Goal: Task Accomplishment & Management: Manage account settings

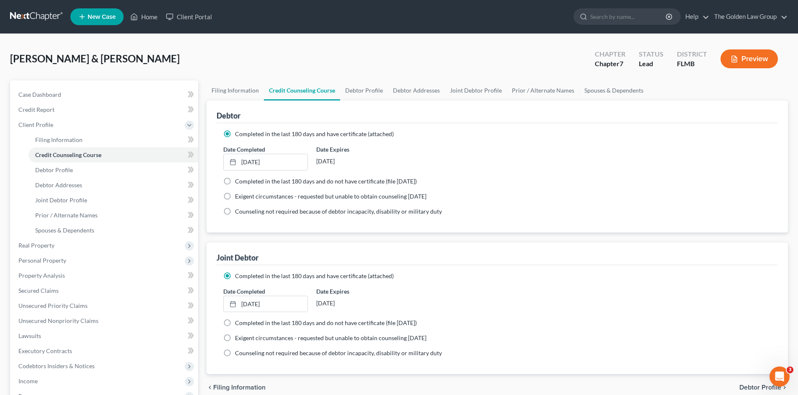
click at [148, 57] on div "Wynhoff, Scott & Mary Upgraded Chapter Chapter 7 Status Lead District FLMB Prev…" at bounding box center [399, 62] width 778 height 36
click at [49, 10] on link at bounding box center [37, 16] width 54 height 15
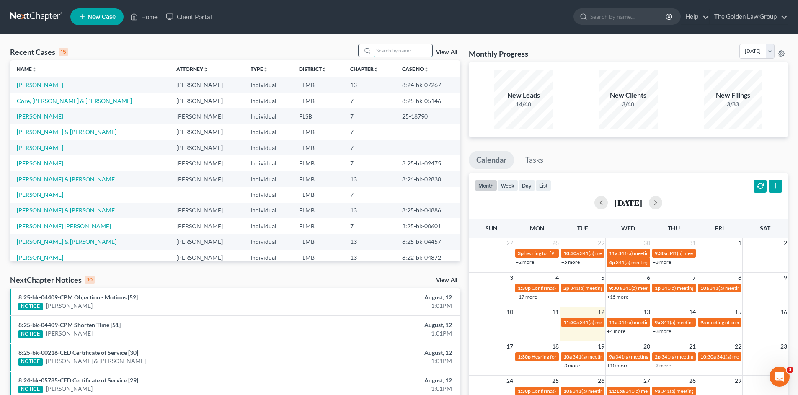
click at [385, 49] on input "search" at bounding box center [402, 50] width 59 height 12
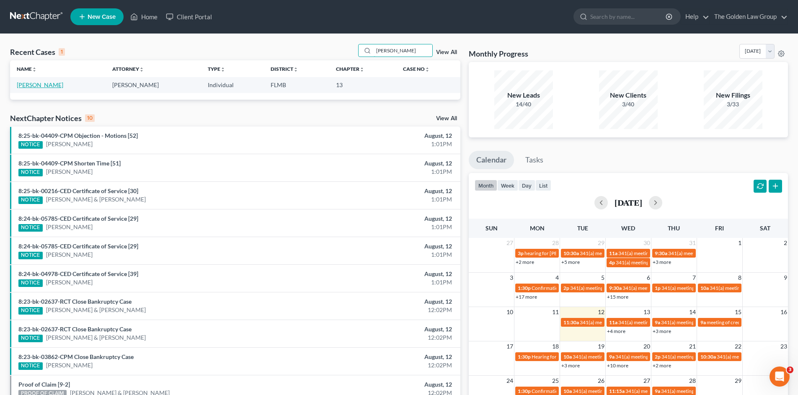
type input "smith, georgette"
click at [54, 88] on link "Smith, Georgette" at bounding box center [40, 84] width 46 height 7
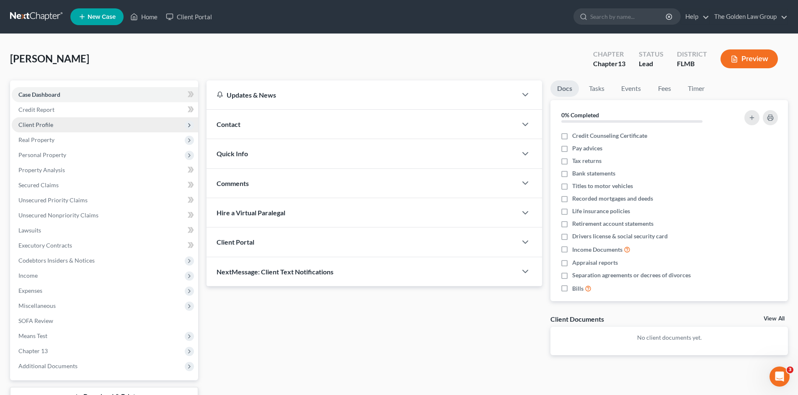
click at [82, 121] on span "Client Profile" at bounding box center [105, 124] width 186 height 15
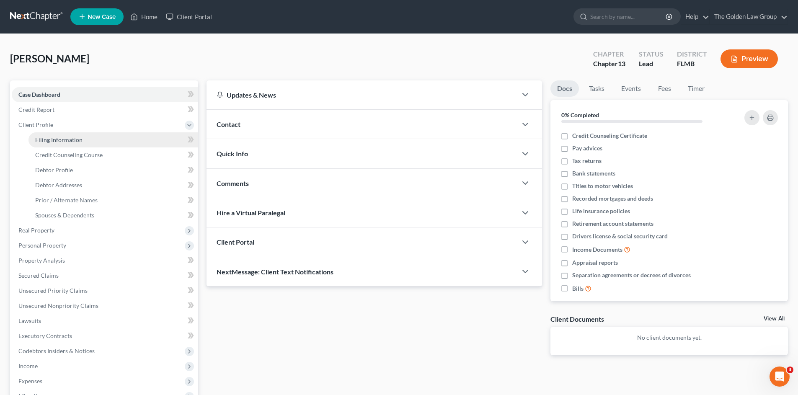
click at [77, 141] on span "Filing Information" at bounding box center [58, 139] width 47 height 7
select select "1"
select select "0"
select select "3"
select select "9"
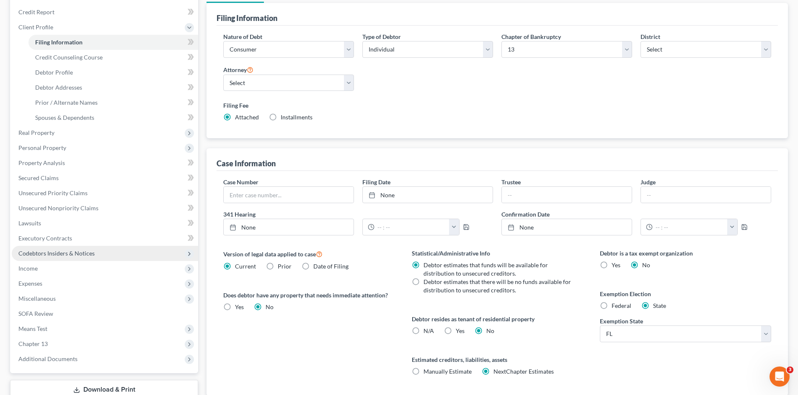
scroll to position [157, 0]
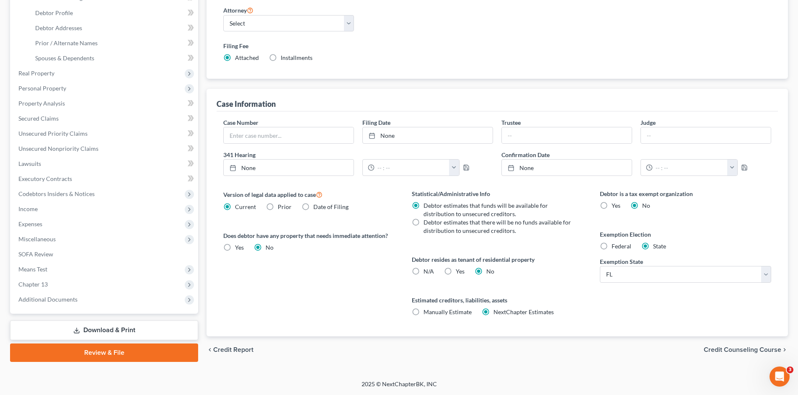
click at [124, 336] on link "Download & Print" at bounding box center [104, 330] width 188 height 20
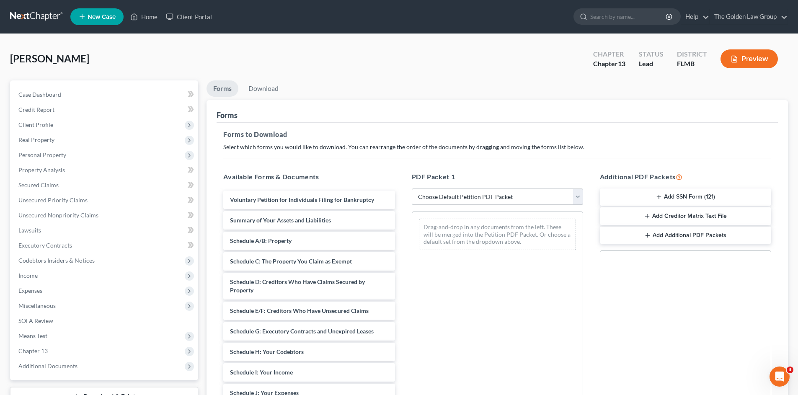
click at [425, 197] on select "Choose Default Petition PDF Packet Complete Bankruptcy Petition (all forms and …" at bounding box center [497, 196] width 171 height 17
select select "0"
click at [412, 188] on select "Choose Default Petition PDF Packet Complete Bankruptcy Petition (all forms and …" at bounding box center [497, 196] width 171 height 17
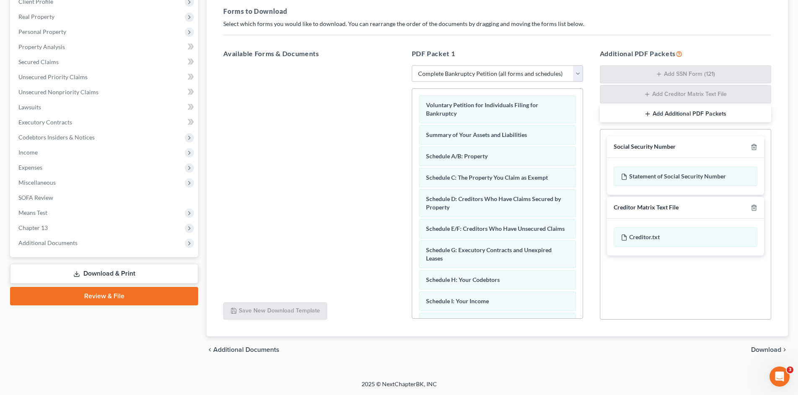
click at [761, 350] on span "Download" at bounding box center [766, 349] width 30 height 7
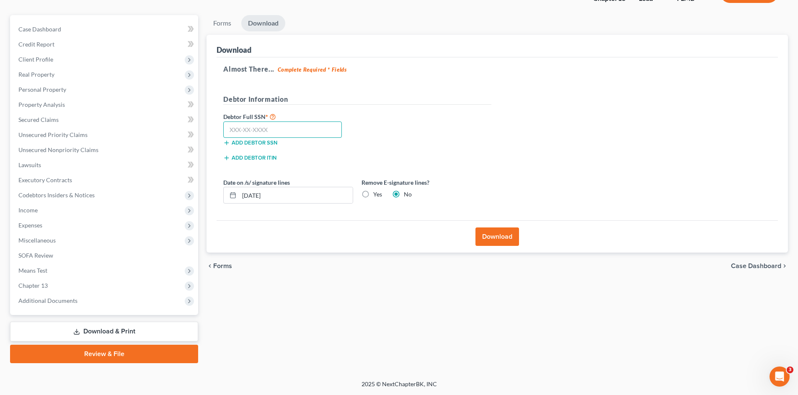
click at [299, 125] on input "text" at bounding box center [282, 129] width 118 height 17
click at [287, 127] on input "text" at bounding box center [282, 129] width 118 height 17
type input "580-23-0767"
drag, startPoint x: 288, startPoint y: 195, endPoint x: 243, endPoint y: 198, distance: 45.3
click at [243, 198] on input "08/12/2025" at bounding box center [295, 195] width 113 height 16
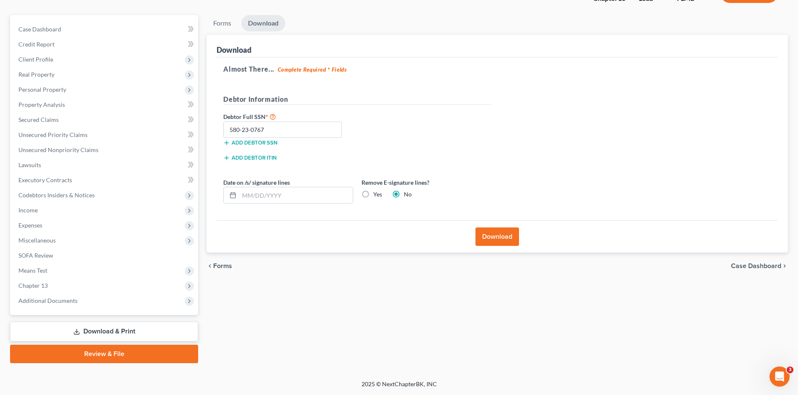
drag, startPoint x: 375, startPoint y: 193, endPoint x: 396, endPoint y: 198, distance: 21.8
click at [376, 193] on label "Yes" at bounding box center [377, 194] width 9 height 8
click at [376, 193] on input "Yes" at bounding box center [378, 192] width 5 height 5
radio input "true"
radio input "false"
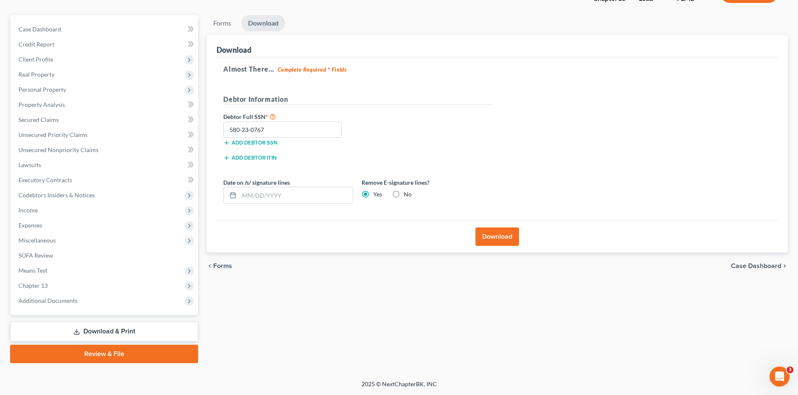
click at [498, 237] on button "Download" at bounding box center [497, 236] width 44 height 18
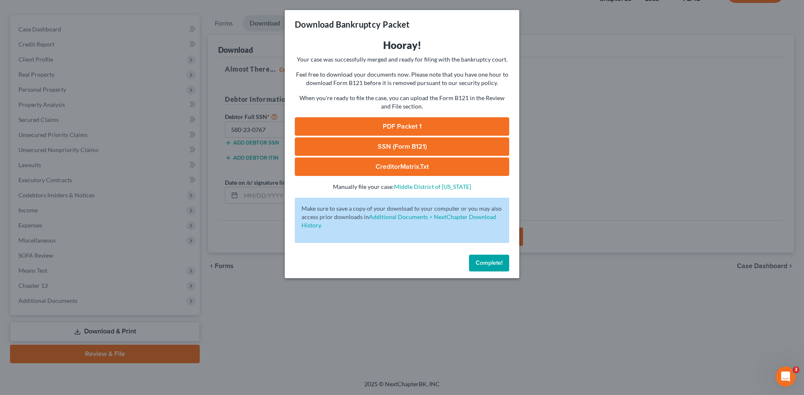
click at [429, 122] on link "PDF Packet 1" at bounding box center [402, 126] width 214 height 18
click at [461, 150] on link "SSN (Form B121)" at bounding box center [402, 146] width 214 height 18
click at [487, 264] on span "Complete!" at bounding box center [489, 262] width 27 height 7
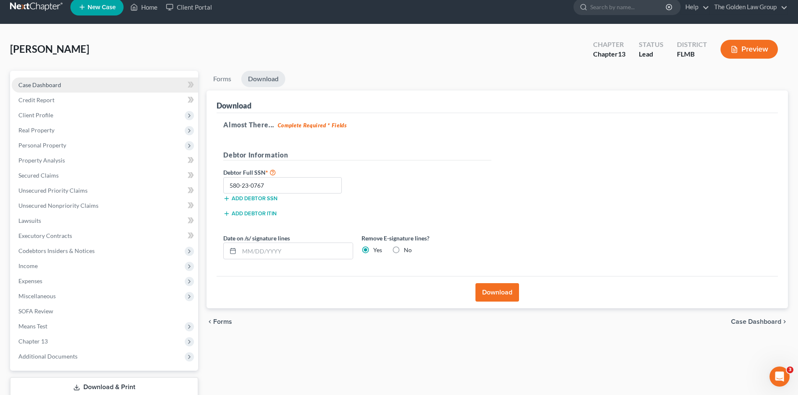
scroll to position [0, 0]
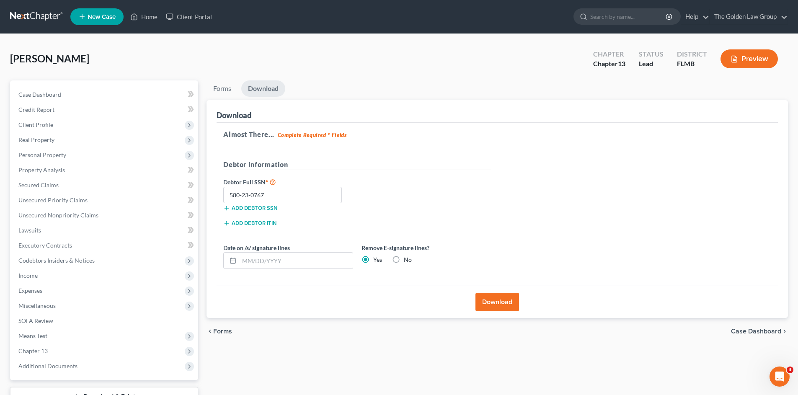
click at [34, 17] on link at bounding box center [37, 16] width 54 height 15
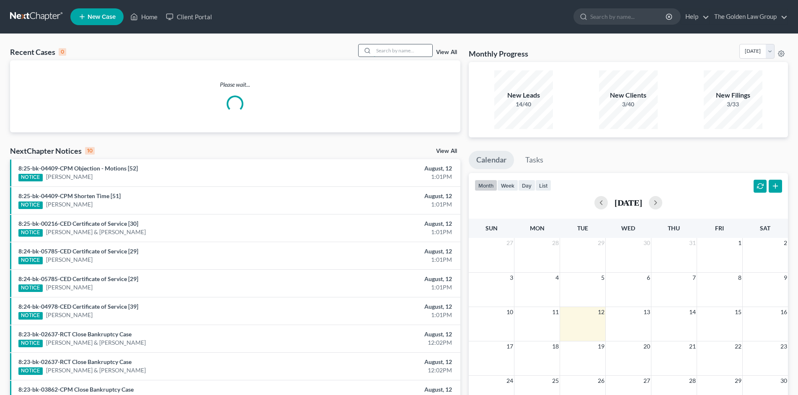
click at [390, 46] on input "search" at bounding box center [402, 50] width 59 height 12
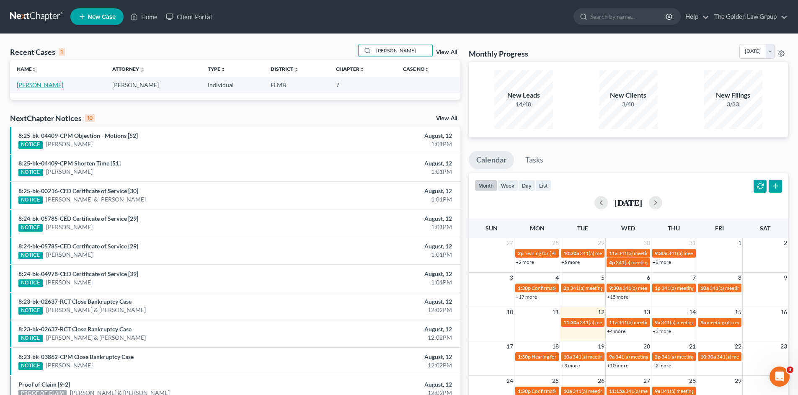
type input "kenneth smith"
click at [41, 85] on link "[PERSON_NAME]" at bounding box center [40, 84] width 46 height 7
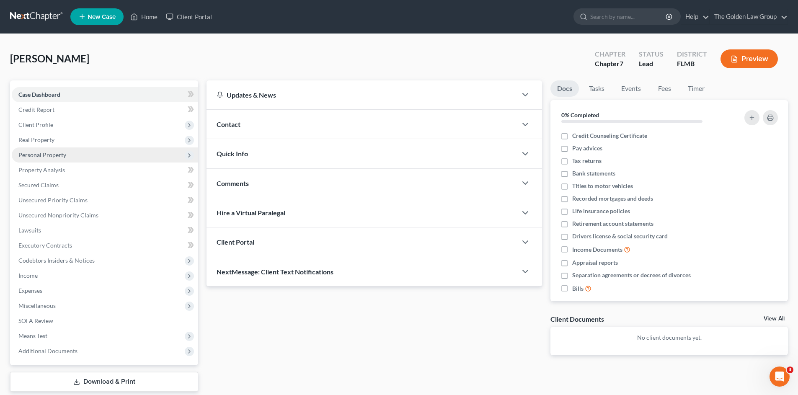
click at [39, 154] on span "Personal Property" at bounding box center [42, 154] width 48 height 7
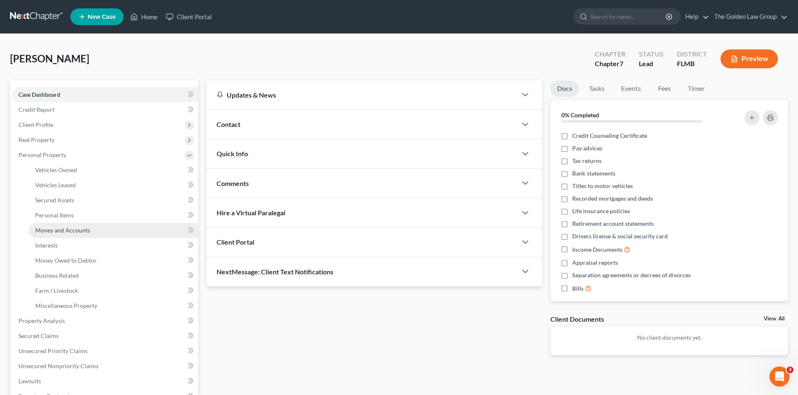
click at [70, 226] on link "Money and Accounts" at bounding box center [113, 230] width 170 height 15
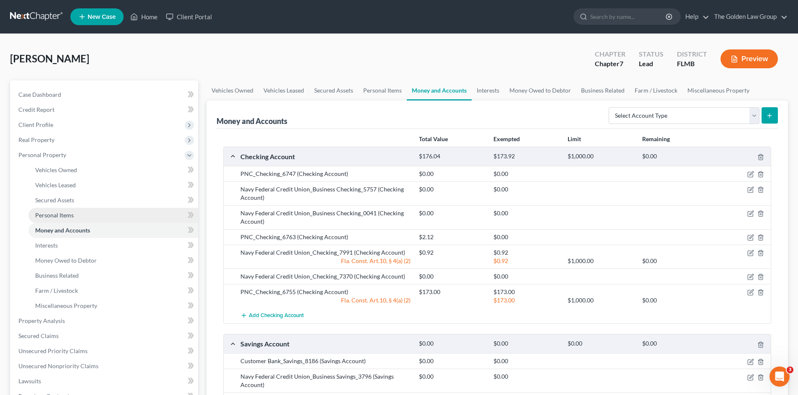
click at [40, 216] on span "Personal Items" at bounding box center [54, 214] width 39 height 7
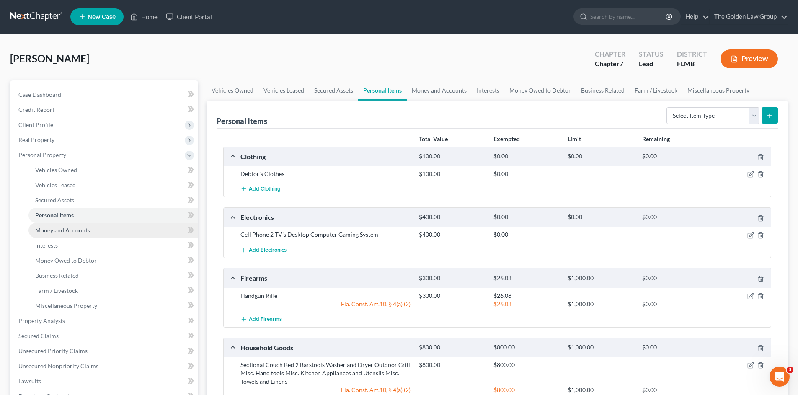
click at [72, 229] on span "Money and Accounts" at bounding box center [62, 230] width 55 height 7
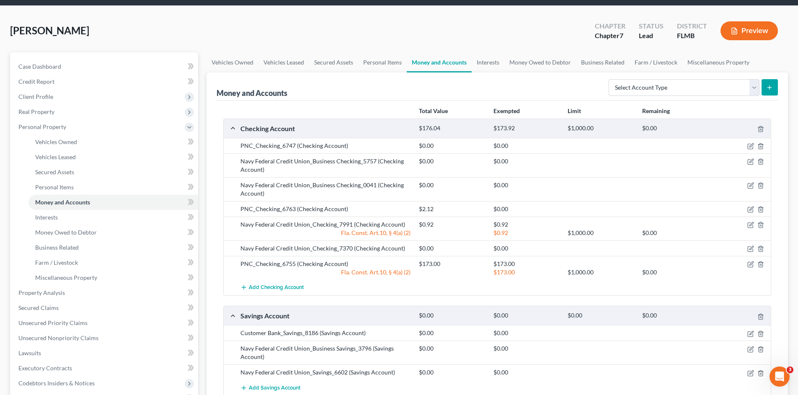
scroll to position [56, 0]
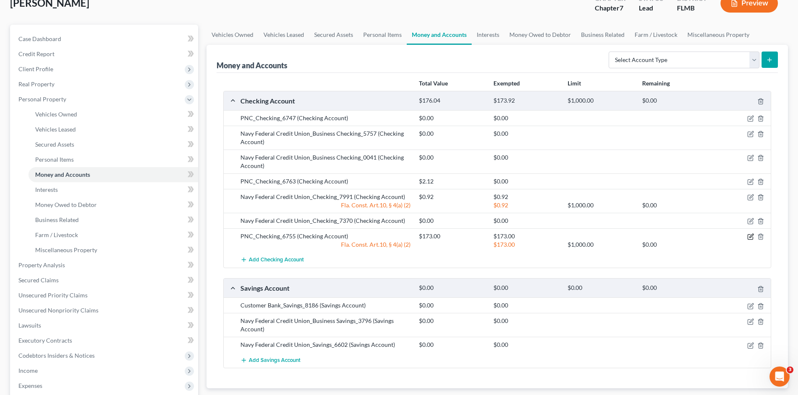
click at [749, 238] on icon "button" at bounding box center [750, 236] width 7 height 7
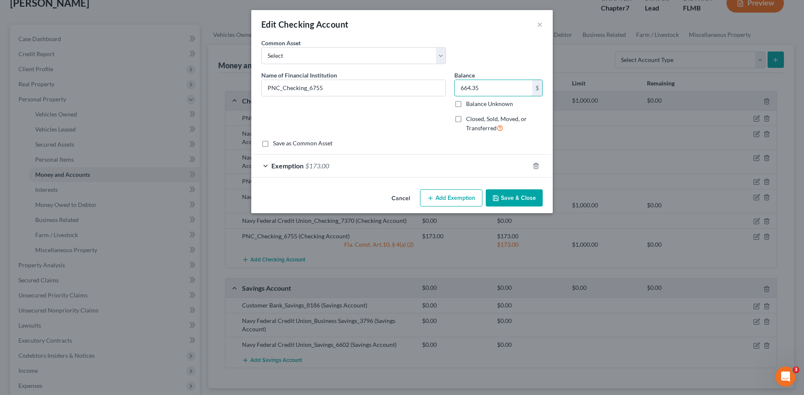
type input "664.35"
click at [523, 196] on button "Save & Close" at bounding box center [514, 198] width 57 height 18
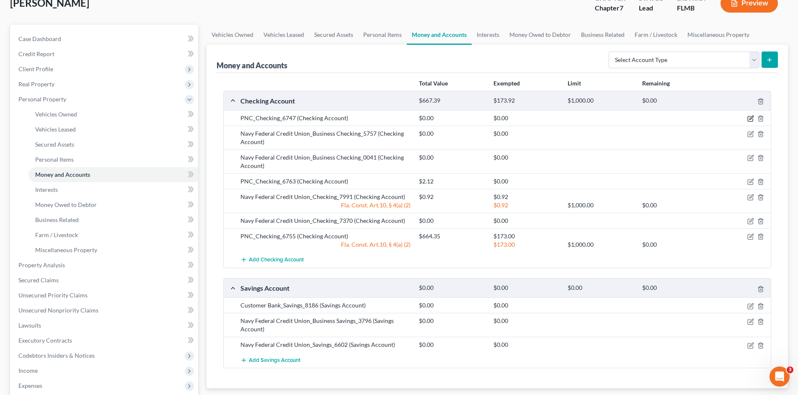
click at [749, 118] on icon "button" at bounding box center [750, 118] width 7 height 7
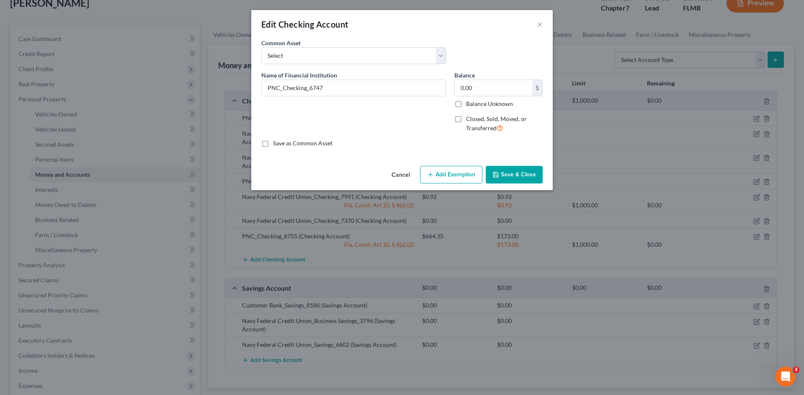
click at [511, 173] on button "Save & Close" at bounding box center [514, 175] width 57 height 18
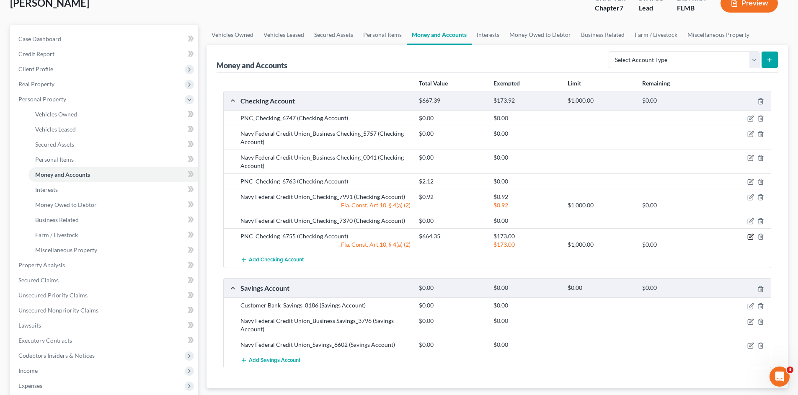
click at [749, 237] on icon "button" at bounding box center [750, 236] width 7 height 7
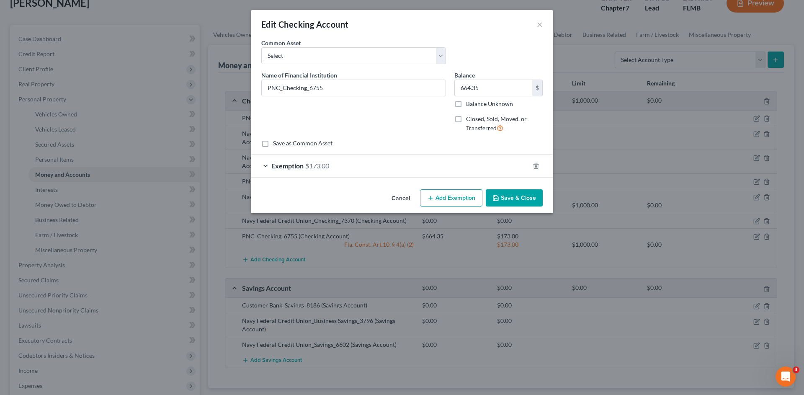
click at [513, 196] on button "Save & Close" at bounding box center [514, 198] width 57 height 18
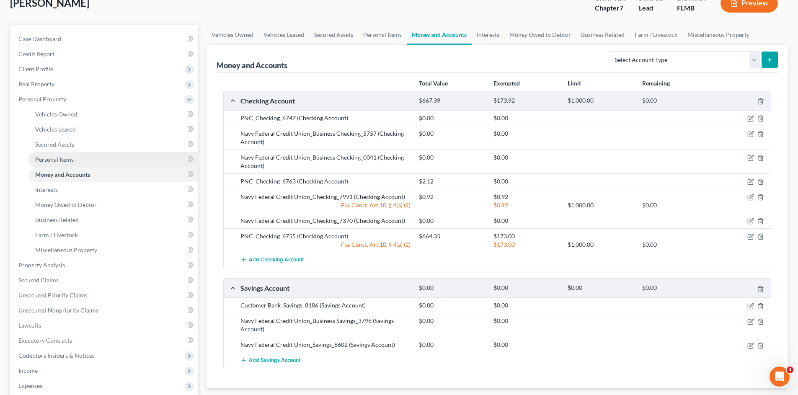
click at [52, 159] on span "Personal Items" at bounding box center [54, 159] width 39 height 7
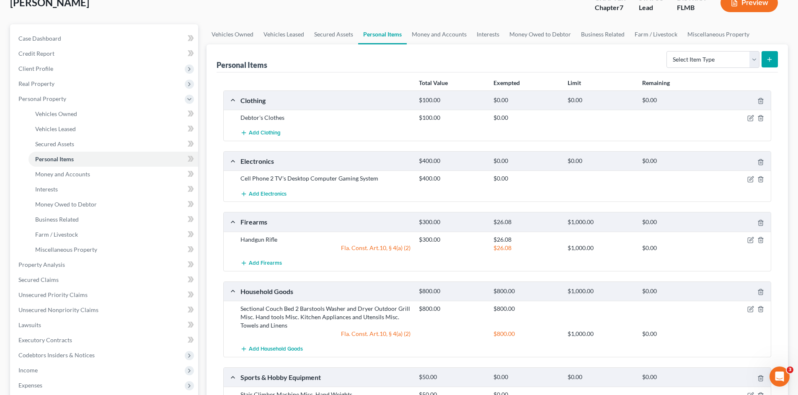
scroll to position [84, 0]
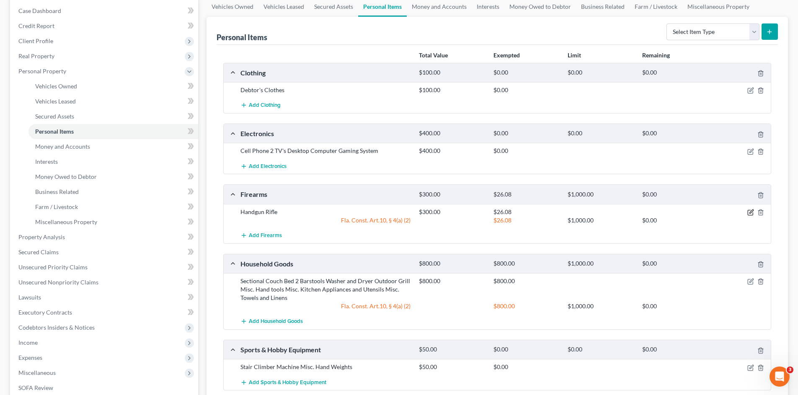
click at [749, 213] on icon "button" at bounding box center [750, 212] width 7 height 7
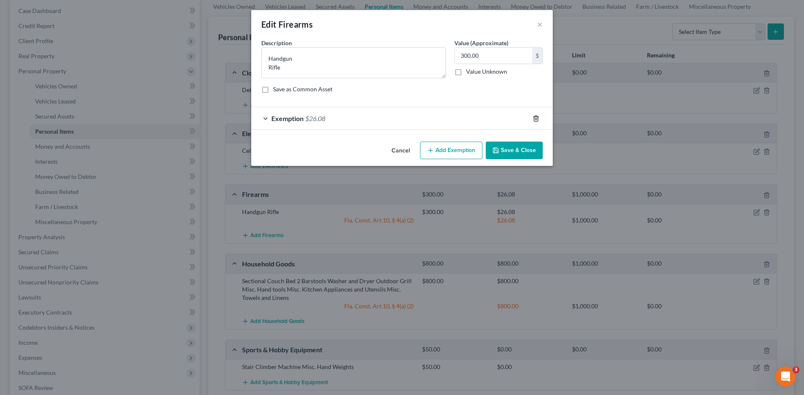
click at [536, 118] on icon "button" at bounding box center [536, 118] width 7 height 7
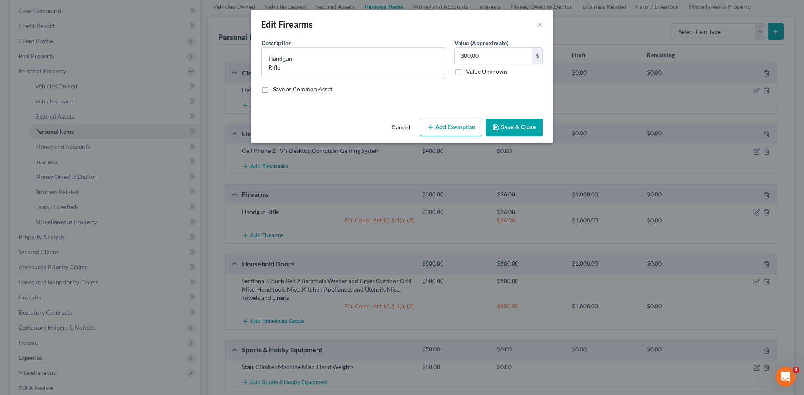
click at [522, 127] on button "Save & Close" at bounding box center [514, 127] width 57 height 18
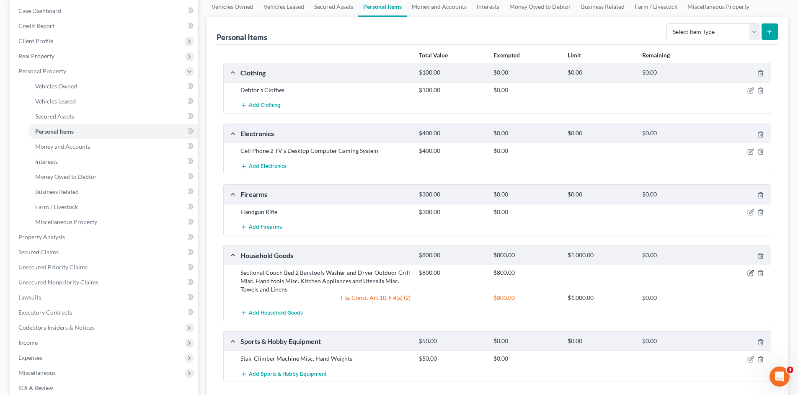
click at [749, 271] on icon "button" at bounding box center [750, 273] width 7 height 7
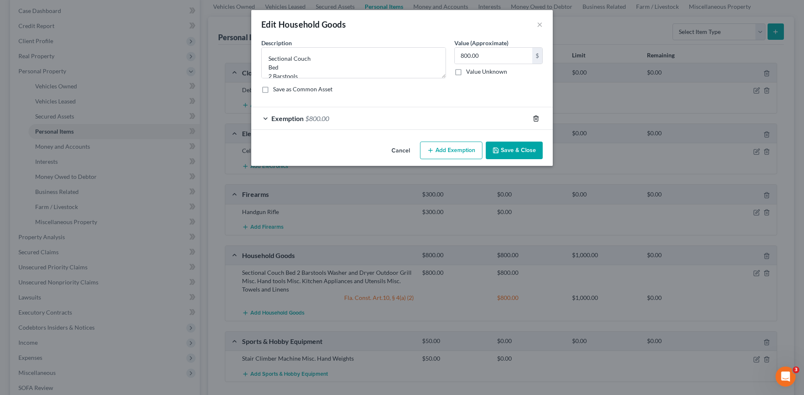
click at [534, 118] on icon "button" at bounding box center [536, 118] width 4 height 5
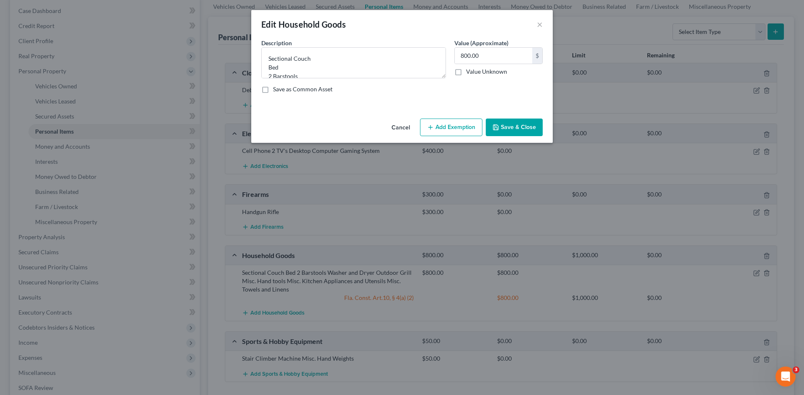
drag, startPoint x: 520, startPoint y: 124, endPoint x: 515, endPoint y: 125, distance: 5.2
click at [520, 123] on button "Save & Close" at bounding box center [514, 127] width 57 height 18
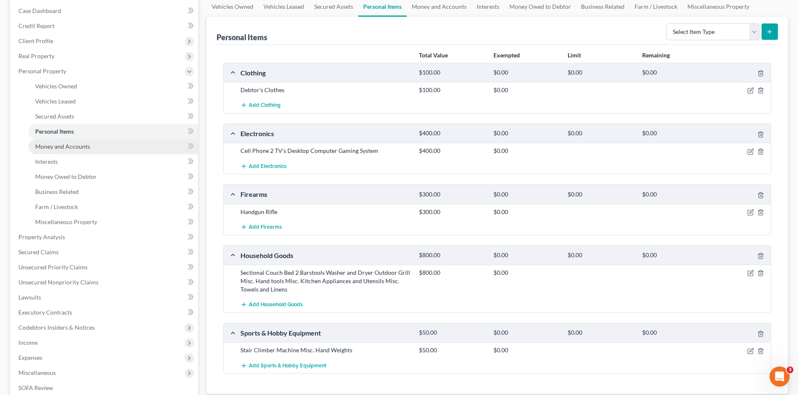
click at [82, 147] on span "Money and Accounts" at bounding box center [62, 146] width 55 height 7
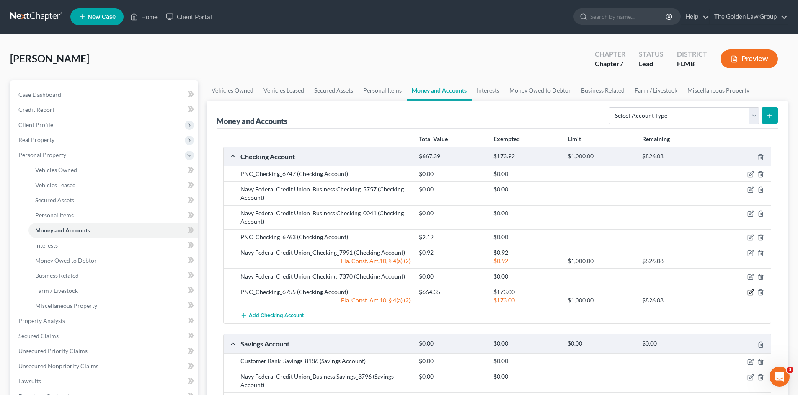
click at [749, 293] on icon "button" at bounding box center [750, 292] width 7 height 7
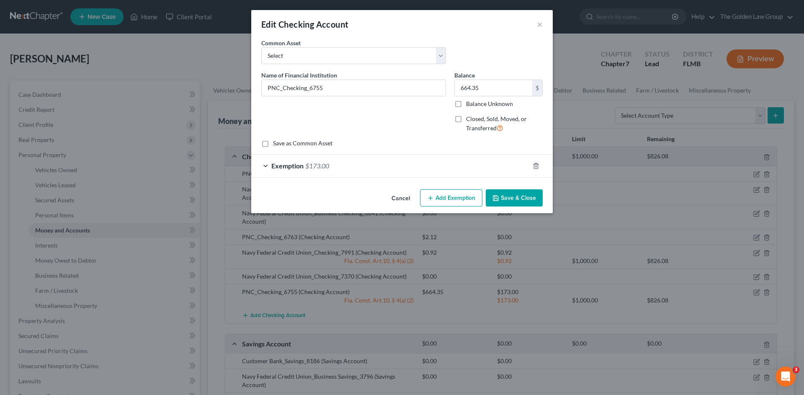
click at [411, 168] on div "Exemption $173.00" at bounding box center [390, 165] width 278 height 22
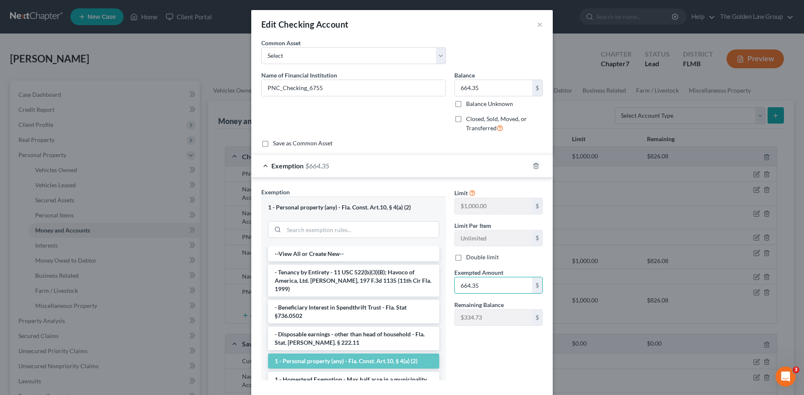
type input "664.35"
click at [471, 352] on div "Limit $1,000.00 $ Limit Per Item Unlimited $ Double limit Exempted Amount * 664…" at bounding box center [498, 287] width 97 height 199
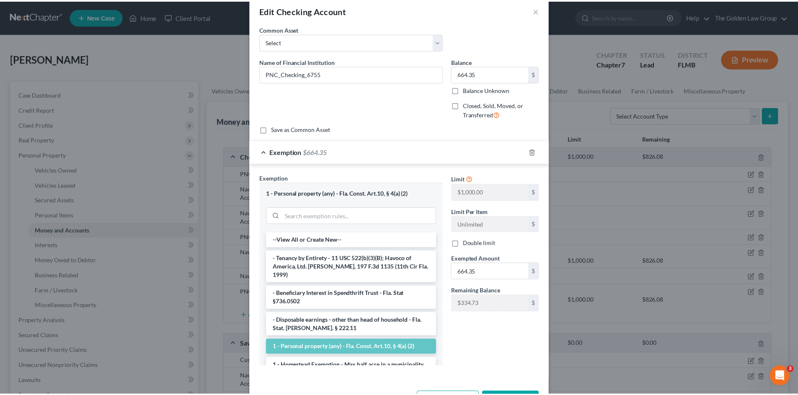
scroll to position [45, 0]
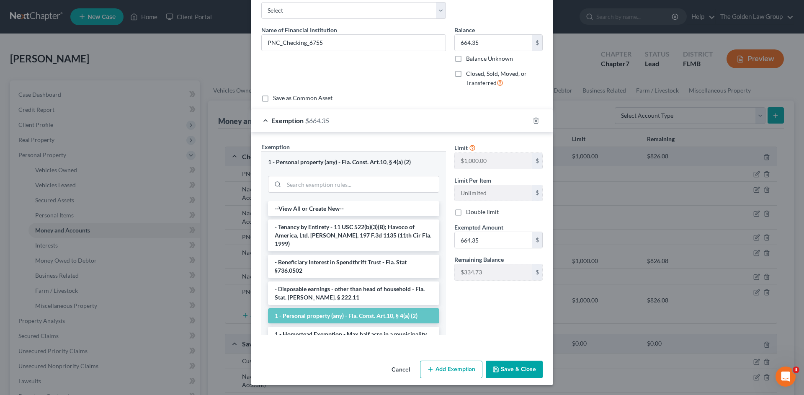
click at [512, 368] on button "Save & Close" at bounding box center [514, 369] width 57 height 18
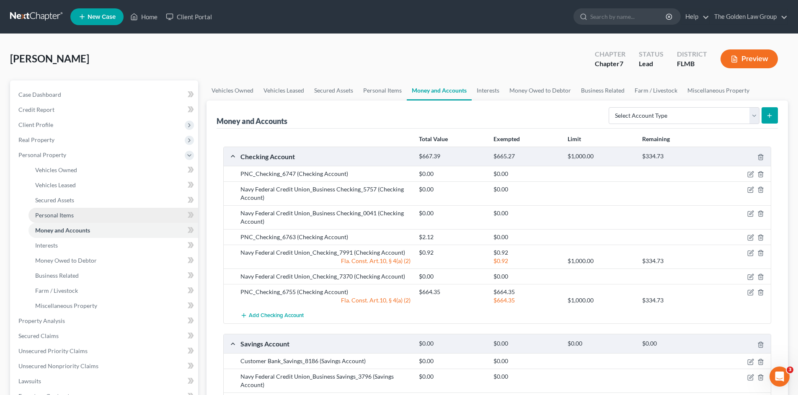
click at [49, 216] on span "Personal Items" at bounding box center [54, 214] width 39 height 7
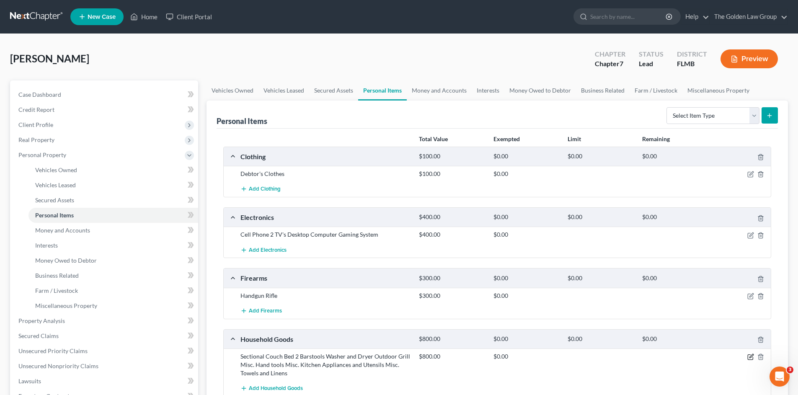
drag, startPoint x: 750, startPoint y: 358, endPoint x: 686, endPoint y: 332, distance: 69.3
click at [749, 358] on icon "button" at bounding box center [751, 356] width 4 height 4
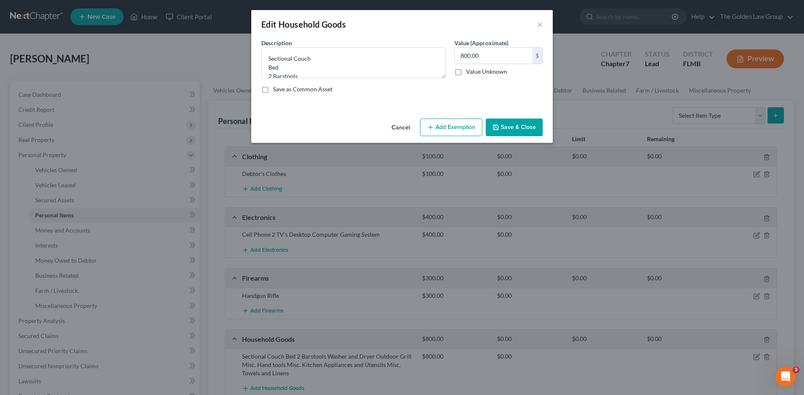
click at [440, 131] on button "Add Exemption" at bounding box center [451, 127] width 62 height 18
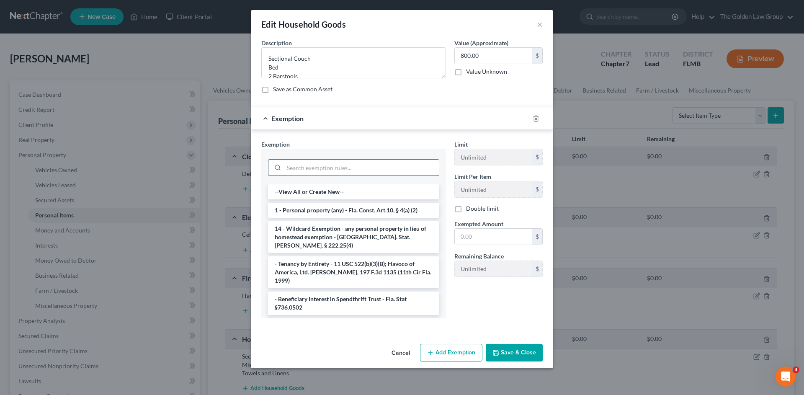
click at [358, 172] on input "search" at bounding box center [361, 168] width 155 height 16
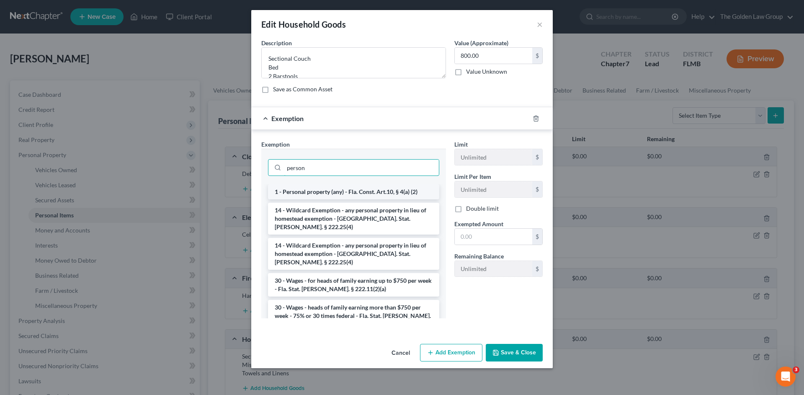
type input "person"
click at [377, 196] on li "1 - Personal property (any) - Fla. Const. Art.10, § 4(a) (2)" at bounding box center [353, 191] width 171 height 15
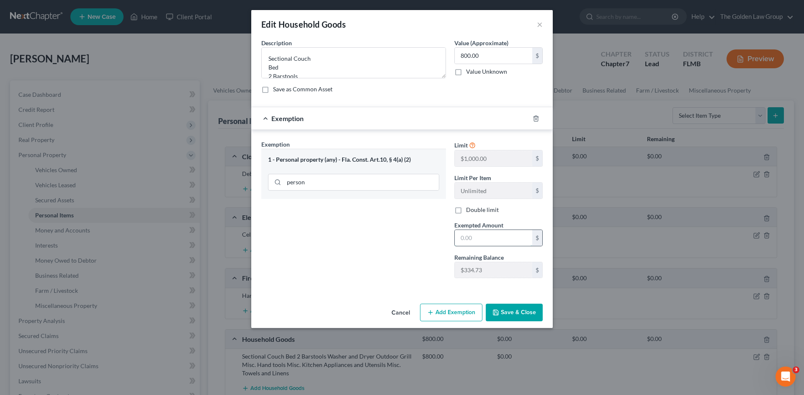
click at [479, 239] on input "text" at bounding box center [493, 238] width 77 height 16
type input "334.73"
click at [518, 310] on button "Save & Close" at bounding box center [514, 313] width 57 height 18
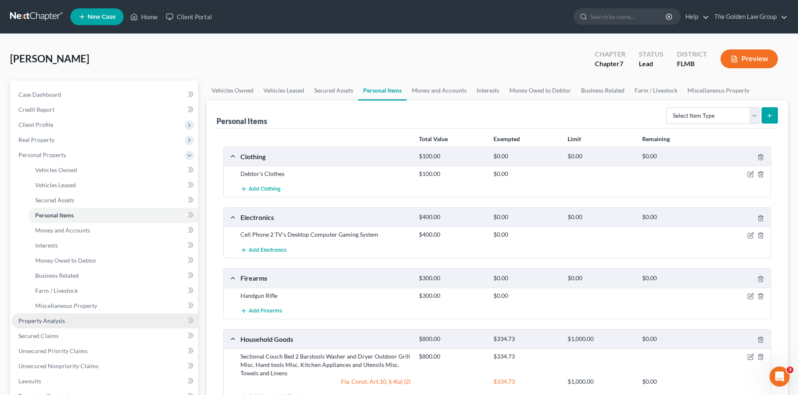
click at [54, 317] on span "Property Analysis" at bounding box center [41, 320] width 46 height 7
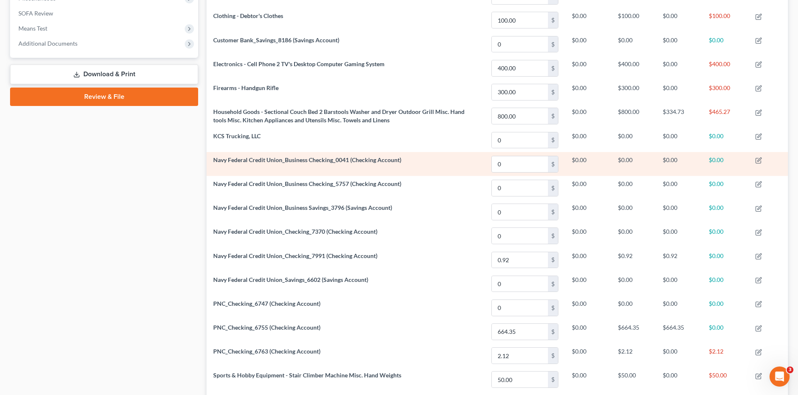
scroll to position [363, 0]
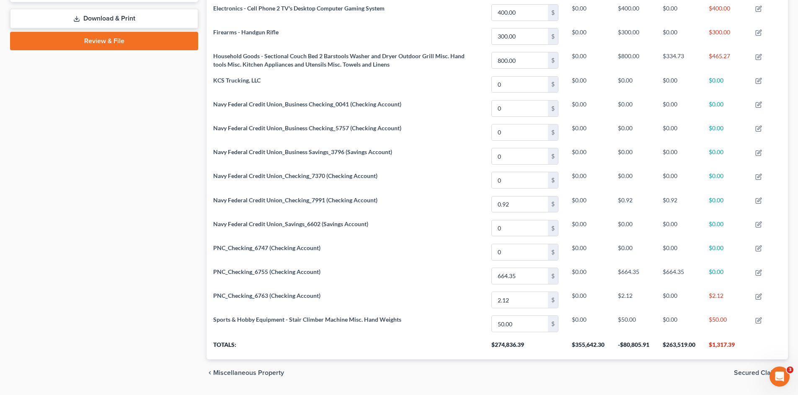
click at [132, 214] on div "Case Dashboard Payments Invoices Payments Payments Credit Report Client Profile" at bounding box center [104, 51] width 196 height 669
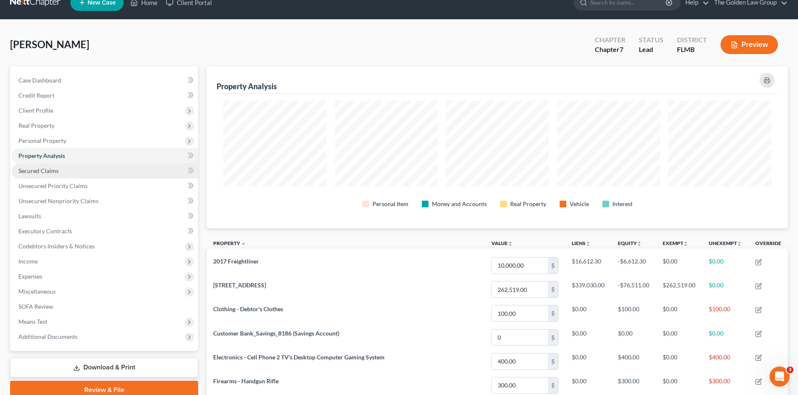
scroll to position [0, 0]
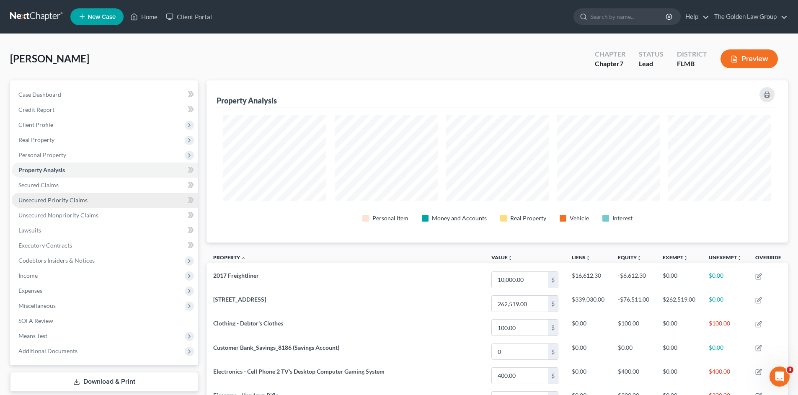
click at [65, 205] on link "Unsecured Priority Claims" at bounding box center [105, 200] width 186 height 15
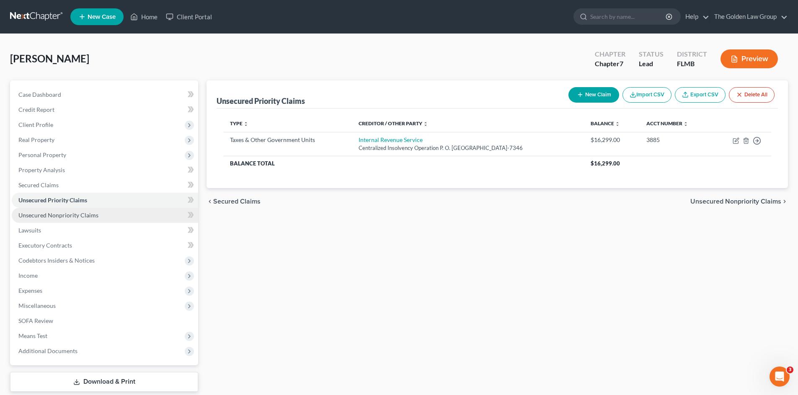
click at [69, 211] on link "Unsecured Nonpriority Claims" at bounding box center [105, 215] width 186 height 15
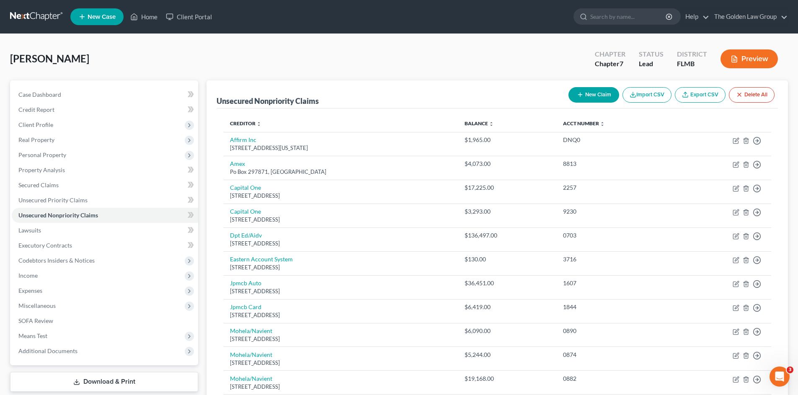
click at [597, 98] on button "New Claim" at bounding box center [593, 94] width 51 height 15
select select "0"
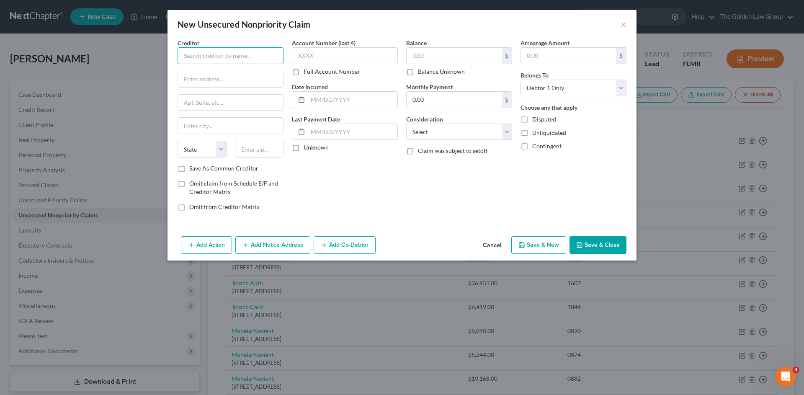
click at [238, 54] on input "text" at bounding box center [231, 55] width 106 height 17
type input "Dade City Health and Rehab"
click at [471, 51] on input "text" at bounding box center [454, 56] width 95 height 16
type input "370.83"
click at [264, 56] on input "Dade City Health and Rehab" at bounding box center [231, 55] width 106 height 17
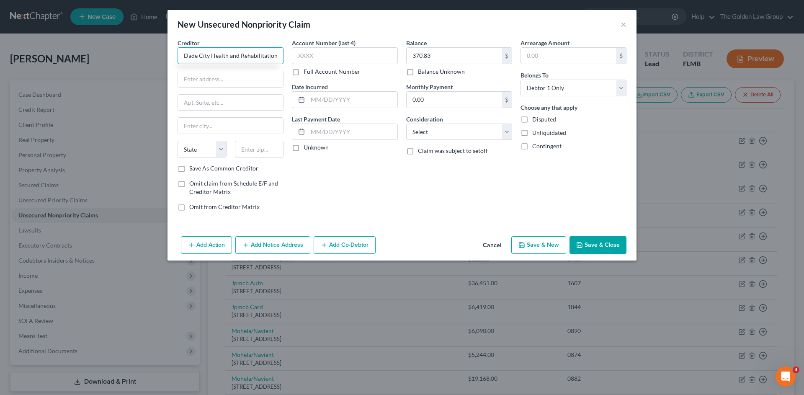
click at [262, 59] on input "Dade City Health and Rehabilitation" at bounding box center [231, 55] width 106 height 17
type input "Dade City Health and Rehabilitation"
click at [259, 81] on input "text" at bounding box center [230, 79] width 105 height 16
type input "37135 Holmman Avenue"
type input "33525"
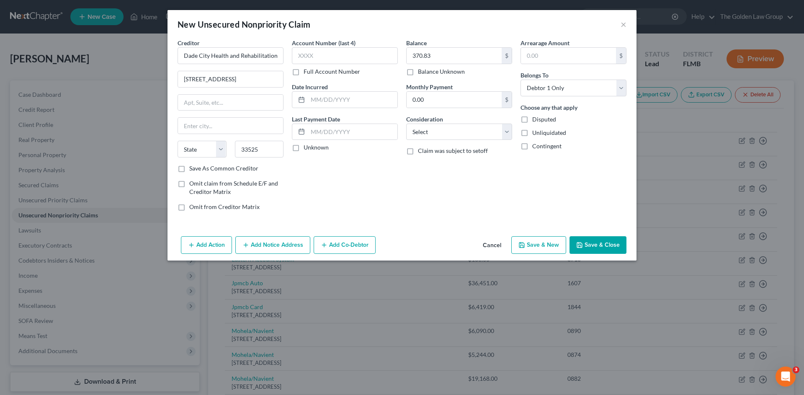
type input "Dade City"
select select "9"
click at [332, 172] on div "Account Number (last 4) Full Account Number Date Incurred Last Payment Date Unk…" at bounding box center [345, 128] width 114 height 179
drag, startPoint x: 276, startPoint y: 53, endPoint x: 181, endPoint y: 58, distance: 95.2
click at [181, 58] on input "Dade City Health and Rehabilitation" at bounding box center [231, 55] width 106 height 17
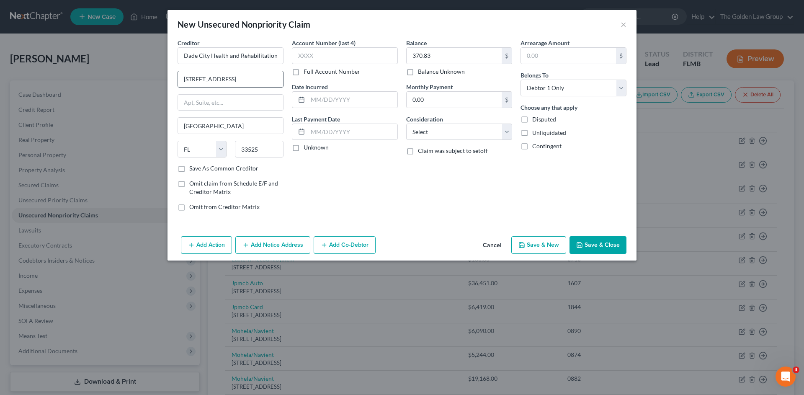
drag, startPoint x: 226, startPoint y: 78, endPoint x: 203, endPoint y: 78, distance: 22.2
click at [203, 78] on input "37135 Holmman Avenue" at bounding box center [230, 79] width 105 height 16
click at [213, 80] on input "37135 Caleman Avenue" at bounding box center [230, 79] width 105 height 16
type input "37135 Coleman Avenue"
click at [402, 197] on div "Balance 370.83 $ Balance Unknown Balance Undetermined 370.83 $ Balance Unknown …" at bounding box center [459, 128] width 114 height 179
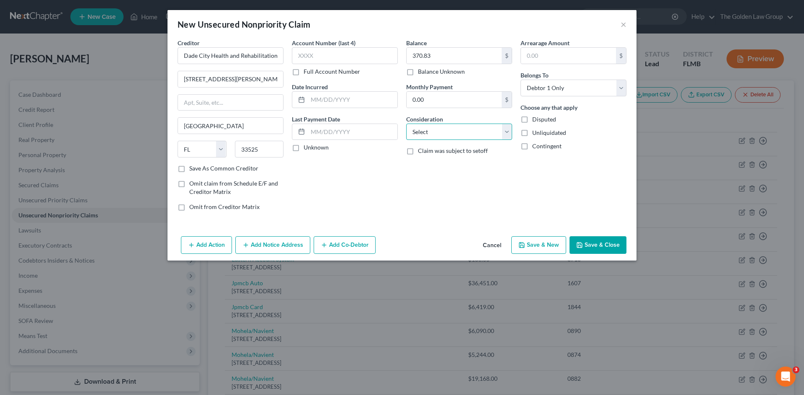
click at [434, 131] on select "Select Cable / Satellite Services Collection Agency Credit Card Debt Debt Couns…" at bounding box center [459, 132] width 106 height 17
select select "9"
click at [406, 124] on select "Select Cable / Satellite Services Collection Agency Credit Card Debt Debt Couns…" at bounding box center [459, 132] width 106 height 17
click at [605, 242] on button "Save & Close" at bounding box center [597, 245] width 57 height 18
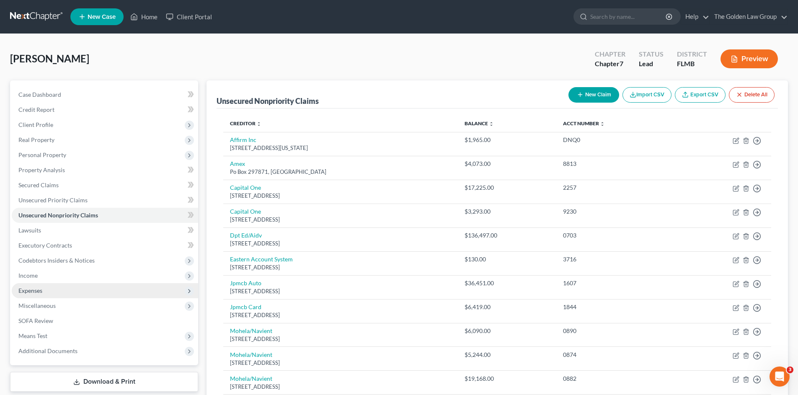
click at [43, 286] on span "Expenses" at bounding box center [105, 290] width 186 height 15
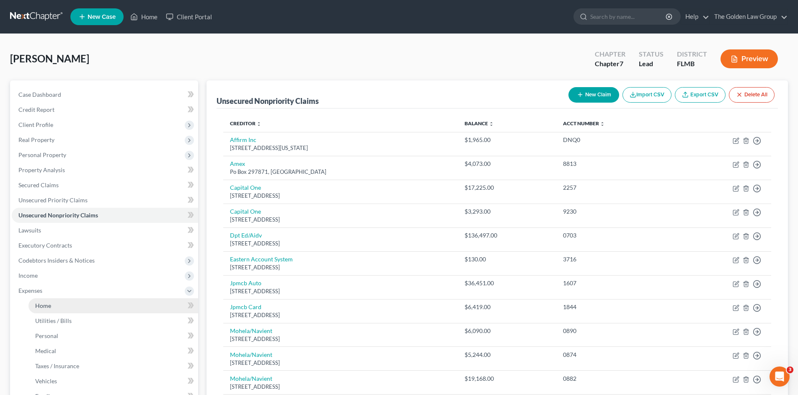
click at [56, 301] on link "Home" at bounding box center [113, 305] width 170 height 15
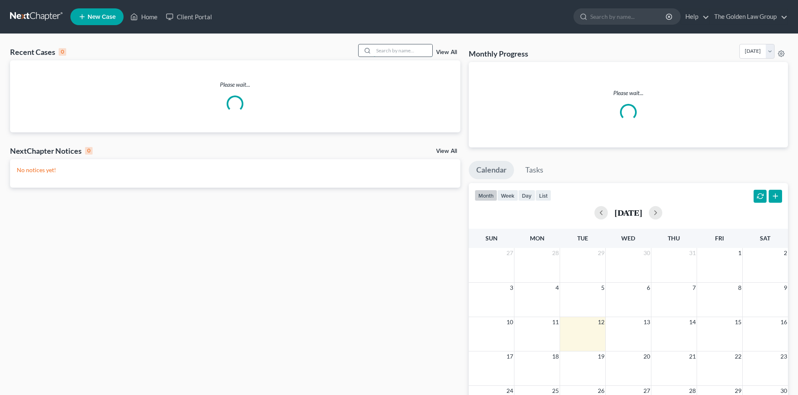
click at [391, 50] on input "search" at bounding box center [402, 50] width 59 height 12
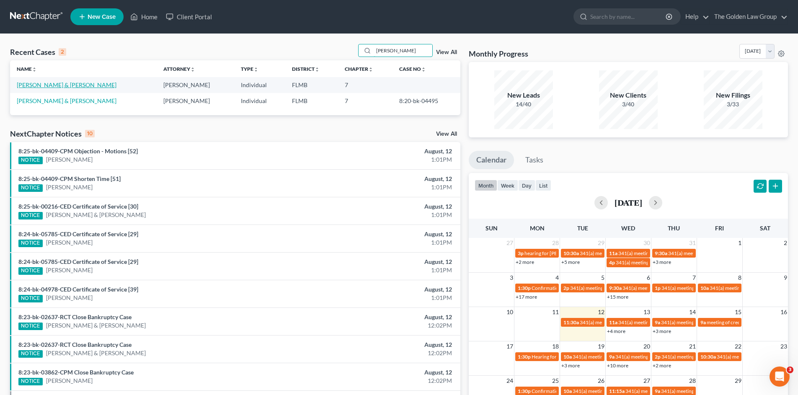
type input "pierce"
click at [57, 88] on link "Pierce, George & Kristi" at bounding box center [67, 84] width 100 height 7
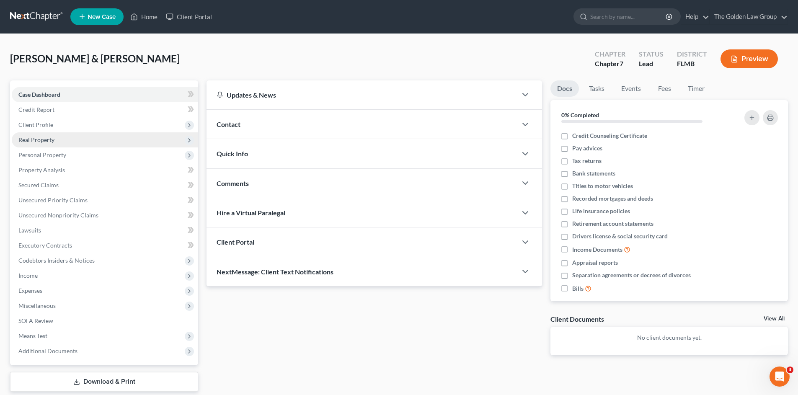
click at [31, 137] on span "Real Property" at bounding box center [36, 139] width 36 height 7
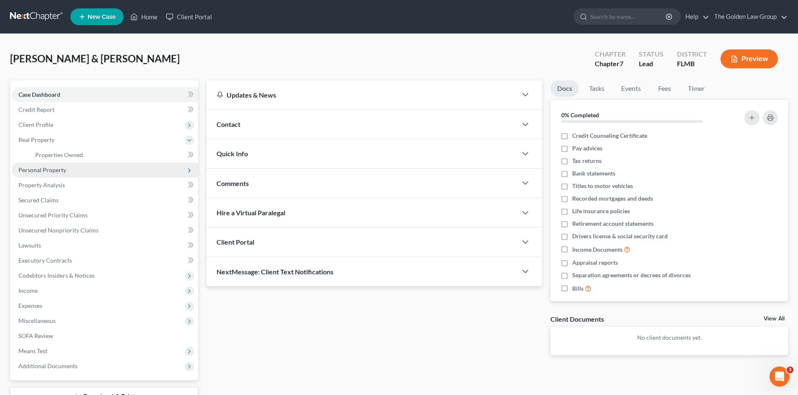
click at [46, 166] on span "Personal Property" at bounding box center [42, 169] width 48 height 7
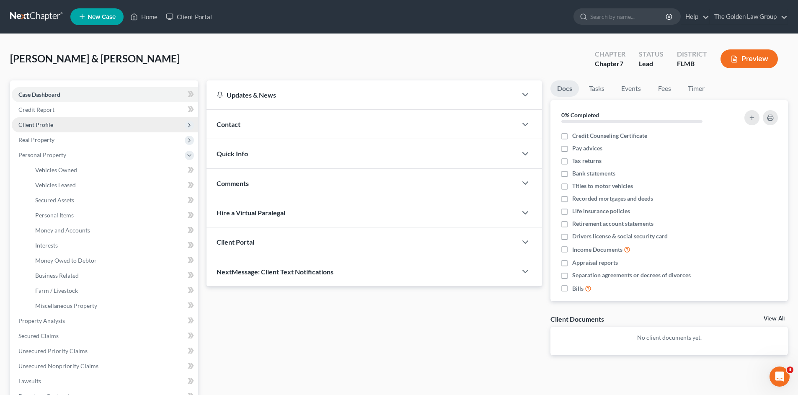
click at [38, 125] on span "Client Profile" at bounding box center [35, 124] width 35 height 7
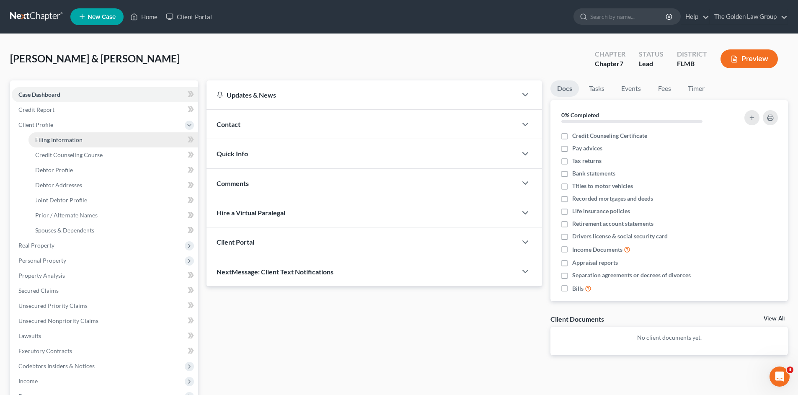
click at [43, 140] on span "Filing Information" at bounding box center [58, 139] width 47 height 7
select select "1"
select select "0"
select select "3"
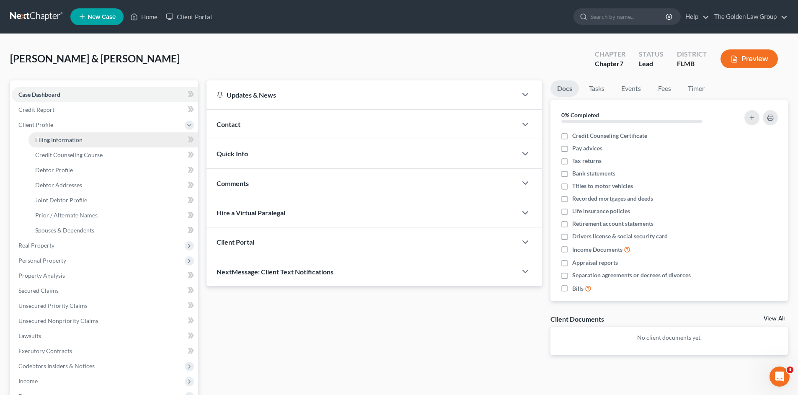
select select "9"
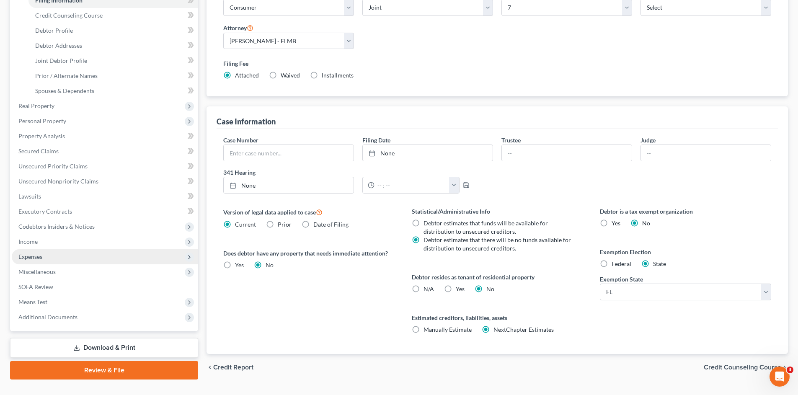
scroll to position [154, 0]
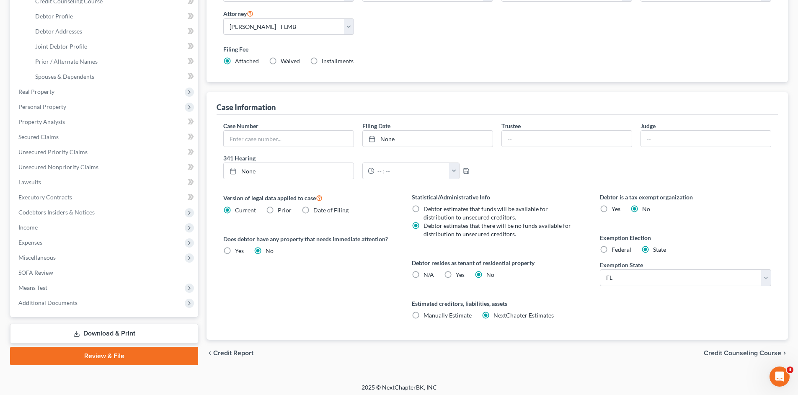
click at [97, 335] on link "Download & Print" at bounding box center [104, 334] width 188 height 20
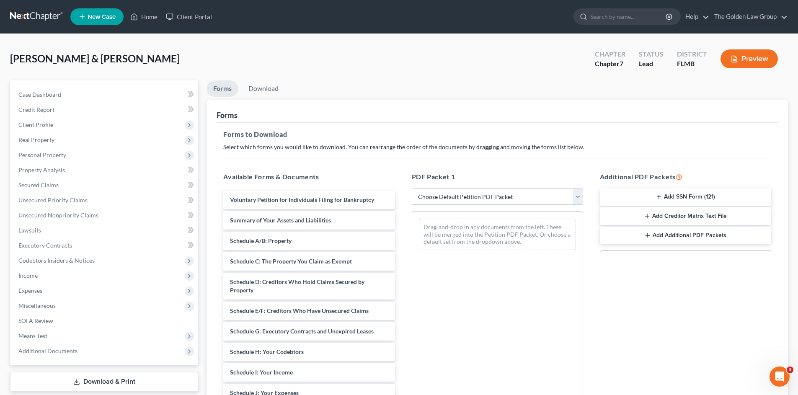
click at [431, 196] on select "Choose Default Petition PDF Packet Complete Bankruptcy Petition (all forms and …" at bounding box center [497, 196] width 171 height 17
select select "0"
click at [412, 188] on select "Choose Default Petition PDF Packet Complete Bankruptcy Petition (all forms and …" at bounding box center [497, 196] width 171 height 17
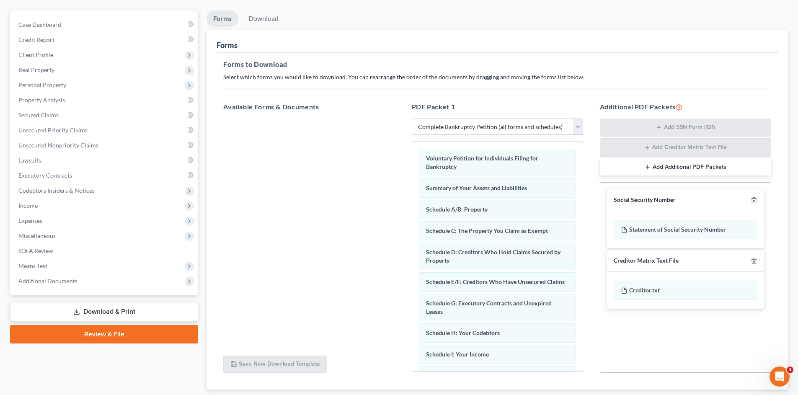
scroll to position [123, 0]
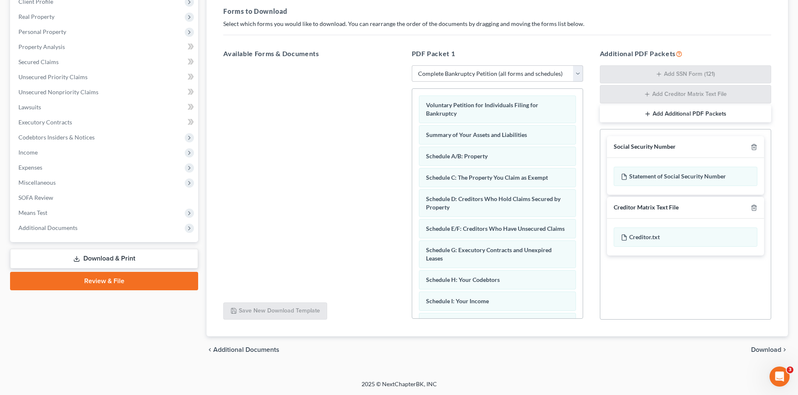
click at [774, 350] on span "Download" at bounding box center [766, 349] width 30 height 7
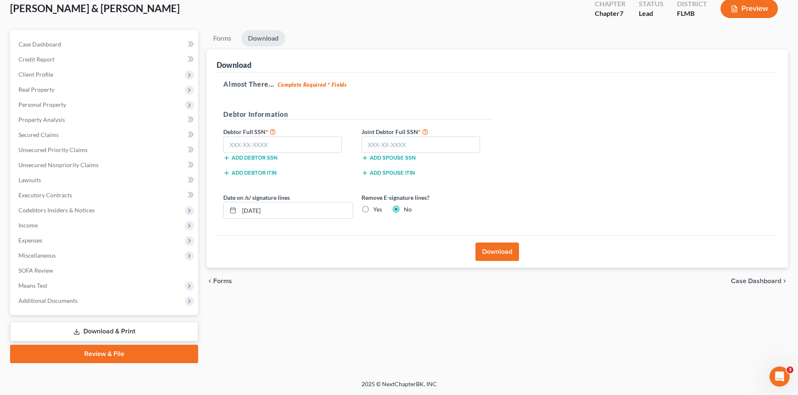
scroll to position [50, 0]
click at [277, 144] on input "text" at bounding box center [282, 144] width 118 height 17
click at [390, 144] on input "text" at bounding box center [420, 144] width 118 height 17
type input "014-66-8146"
click at [259, 143] on input "text" at bounding box center [282, 144] width 118 height 17
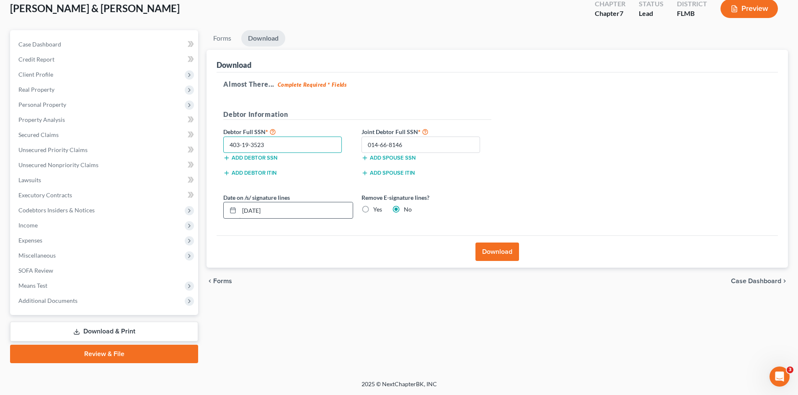
type input "403-19-3523"
drag, startPoint x: 250, startPoint y: 214, endPoint x: 241, endPoint y: 213, distance: 9.2
click at [241, 213] on input "08/12/2025" at bounding box center [295, 210] width 113 height 16
click at [371, 213] on div "Yes" at bounding box center [371, 209] width 21 height 8
click at [373, 208] on label "Yes" at bounding box center [377, 209] width 9 height 8
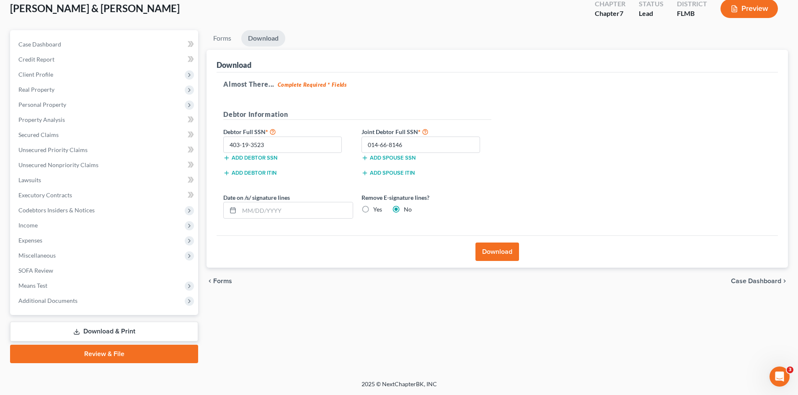
click at [376, 208] on input "Yes" at bounding box center [378, 207] width 5 height 5
radio input "true"
radio input "false"
click at [411, 249] on div "Download" at bounding box center [496, 251] width 561 height 32
click at [499, 257] on button "Download" at bounding box center [497, 251] width 44 height 18
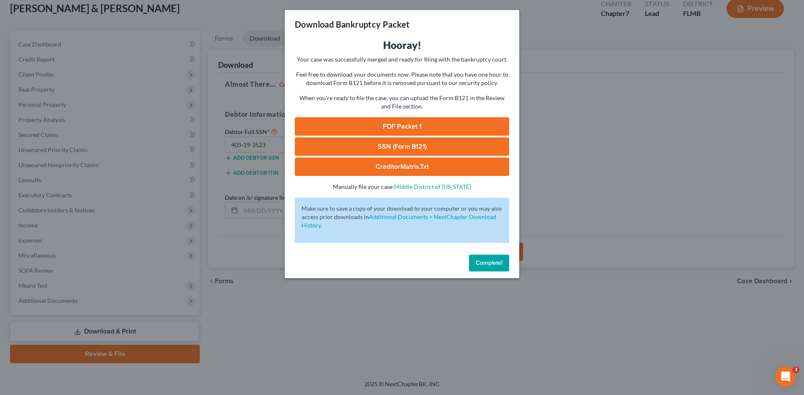
click at [383, 129] on link "PDF Packet 1" at bounding box center [402, 126] width 214 height 18
click at [397, 148] on link "SSN (Form B121)" at bounding box center [402, 146] width 214 height 18
click at [493, 258] on button "Complete!" at bounding box center [489, 263] width 40 height 17
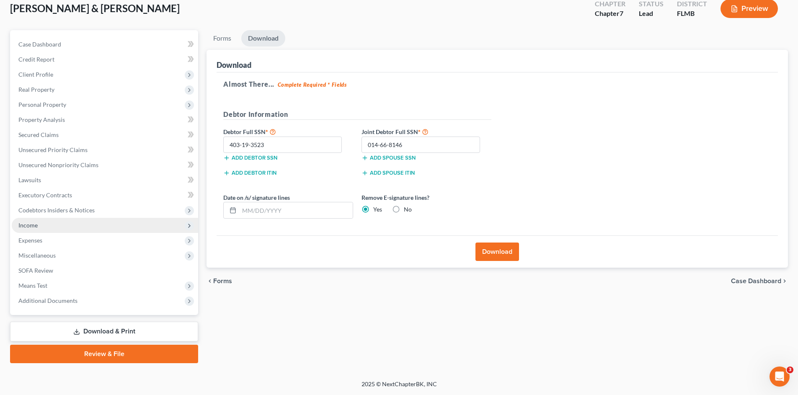
click at [35, 224] on span "Income" at bounding box center [27, 224] width 19 height 7
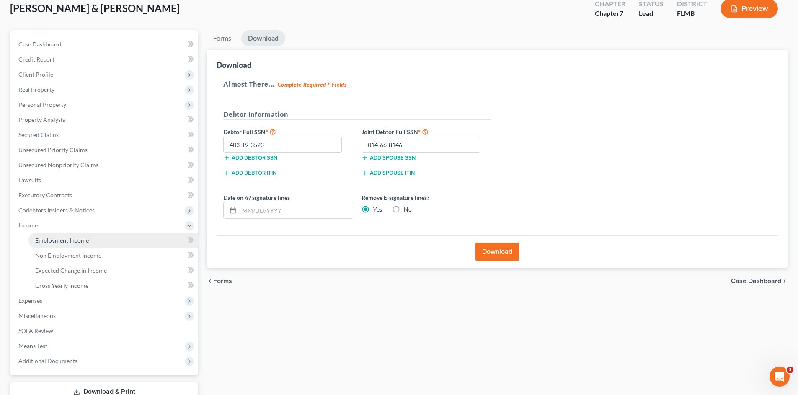
click at [42, 237] on span "Employment Income" at bounding box center [62, 240] width 54 height 7
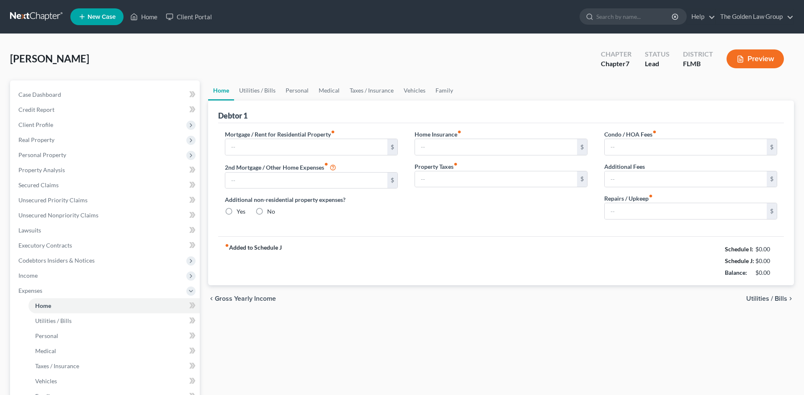
type input "2,566.00"
type input "0.00"
radio input "true"
type input "0.00"
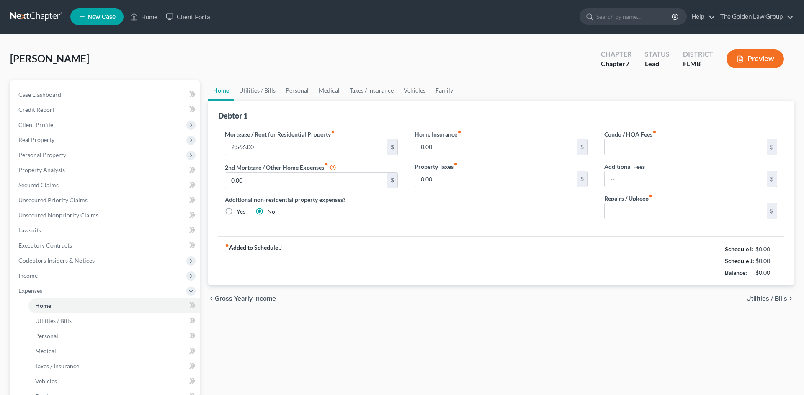
type input "237.00"
type input "0.00"
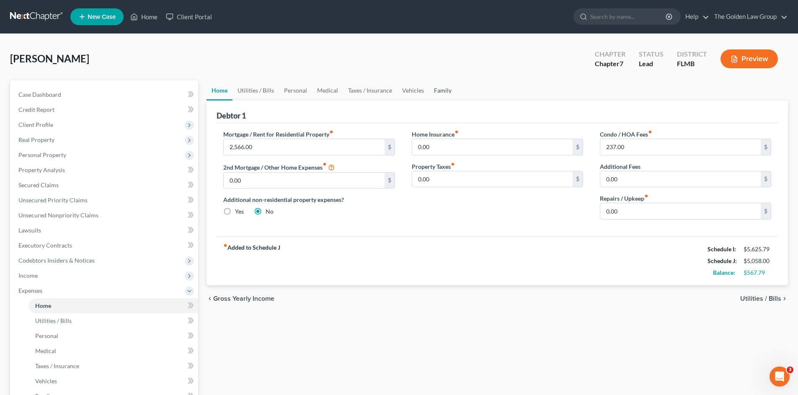
click at [435, 81] on link "Family" at bounding box center [443, 90] width 28 height 20
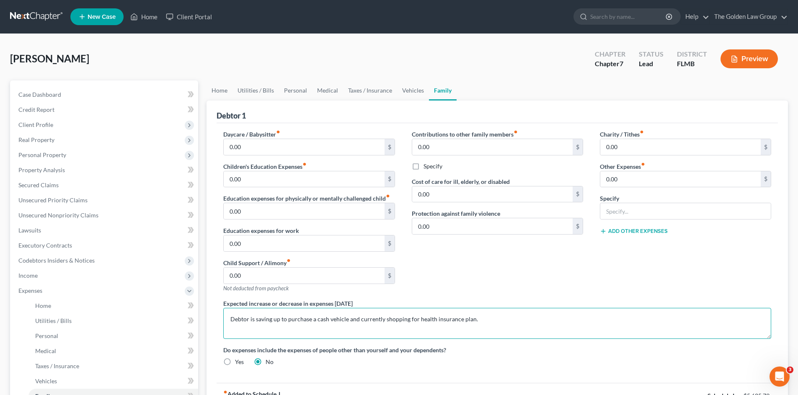
click at [345, 318] on textarea "Debtor is saving up to purchase a cash vehicle and currently shopping for healt…" at bounding box center [497, 323] width 548 height 31
drag, startPoint x: 349, startPoint y: 320, endPoint x: 376, endPoint y: 321, distance: 26.8
click at [349, 319] on textarea "Debtor is saving up to purchase a cash vehicle, restart student loan payment(s)…" at bounding box center [497, 323] width 548 height 31
click at [365, 318] on textarea "Debtor is saving up to purchase a cash vehicle, restart student loan payment(s)…" at bounding box center [497, 323] width 548 height 31
click at [474, 321] on textarea "Debtor is saving up to purchase a cash vehicle, restarting student loan payment…" at bounding box center [497, 323] width 548 height 31
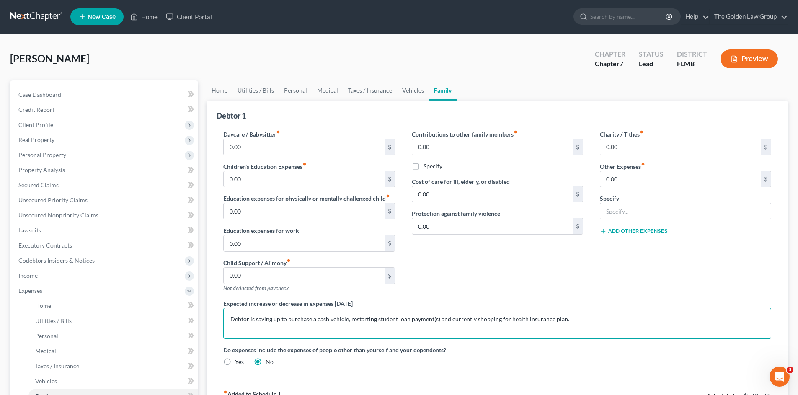
click at [450, 320] on textarea "Debtor is saving up to purchase a cash vehicle, restarting student loan payment…" at bounding box center [497, 323] width 548 height 31
type textarea "Debtor is saving up to purchase a cash vehicle, restarting student loan payment…"
click at [425, 282] on div "Contributions to other family members fiber_manual_record 0.00 $ Specify Cost o…" at bounding box center [497, 214] width 188 height 169
click at [443, 275] on div "Contributions to other family members fiber_manual_record 0.00 $ Specify Cost o…" at bounding box center [497, 214] width 188 height 169
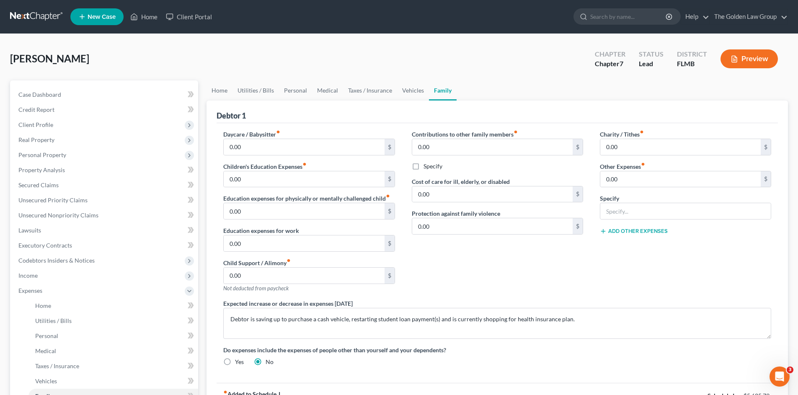
click at [239, 46] on div "[PERSON_NAME] Upgraded Chapter Chapter 7 Status Lead District FLMB Preview" at bounding box center [399, 62] width 778 height 36
click at [110, 50] on div "[PERSON_NAME] Upgraded Chapter Chapter 7 Status Lead District FLMB Preview" at bounding box center [399, 62] width 778 height 36
click at [79, 214] on span "Unsecured Nonpriority Claims" at bounding box center [58, 214] width 80 height 7
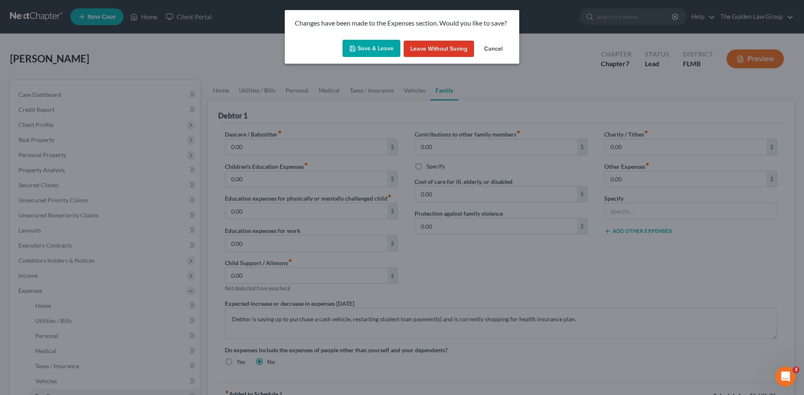
click at [369, 47] on button "Save & Leave" at bounding box center [371, 49] width 58 height 18
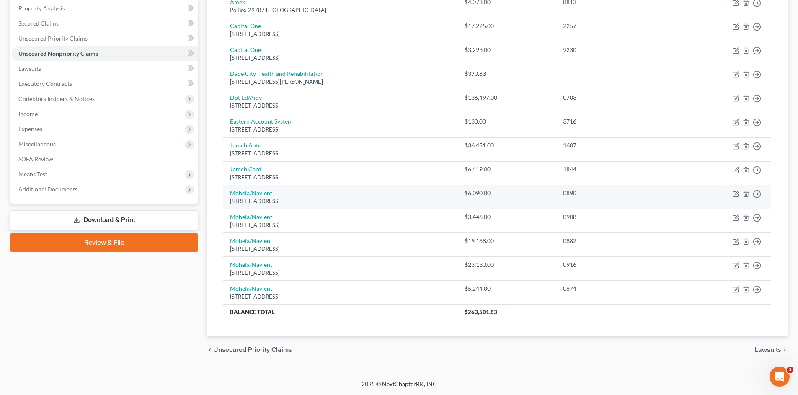
scroll to position [106, 0]
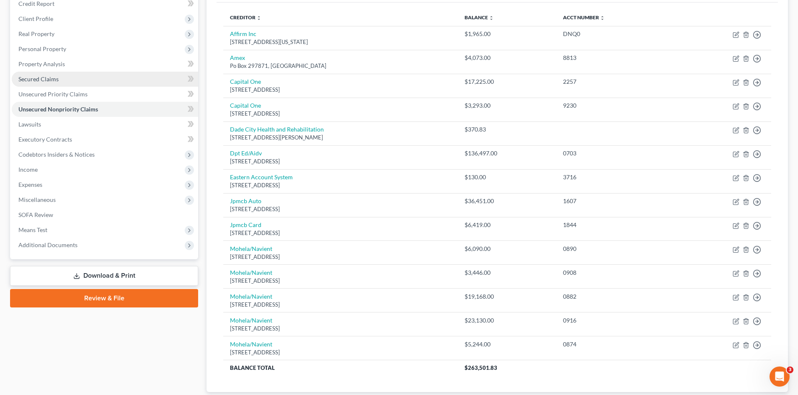
click at [72, 81] on link "Secured Claims" at bounding box center [105, 79] width 186 height 15
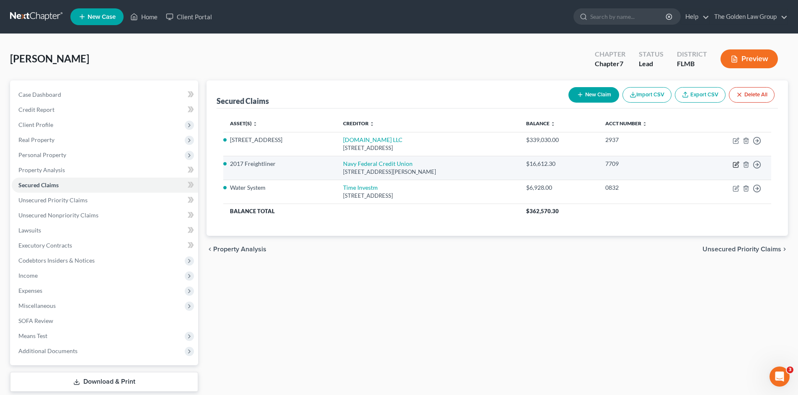
click at [735, 164] on icon "button" at bounding box center [736, 164] width 4 height 4
select select "48"
select select "0"
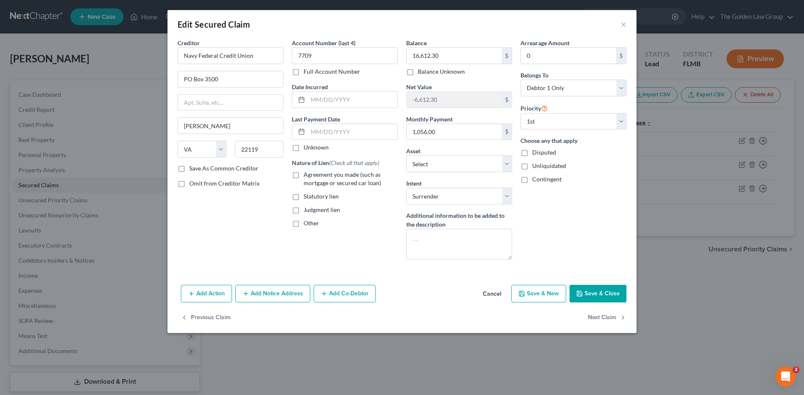
click at [492, 291] on button "Cancel" at bounding box center [492, 294] width 32 height 17
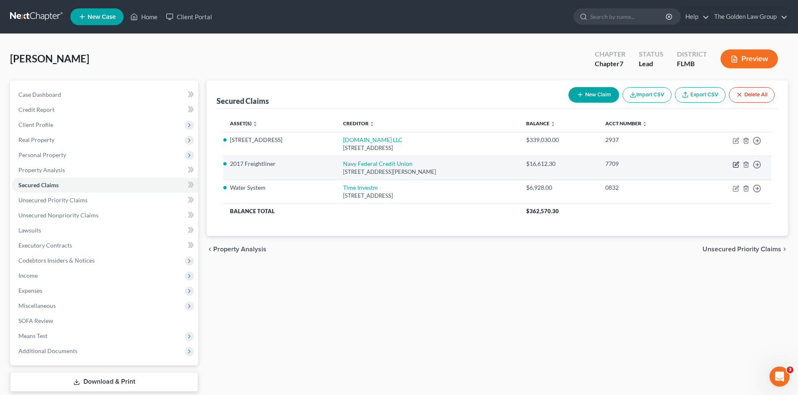
click at [735, 165] on icon "button" at bounding box center [736, 164] width 4 height 4
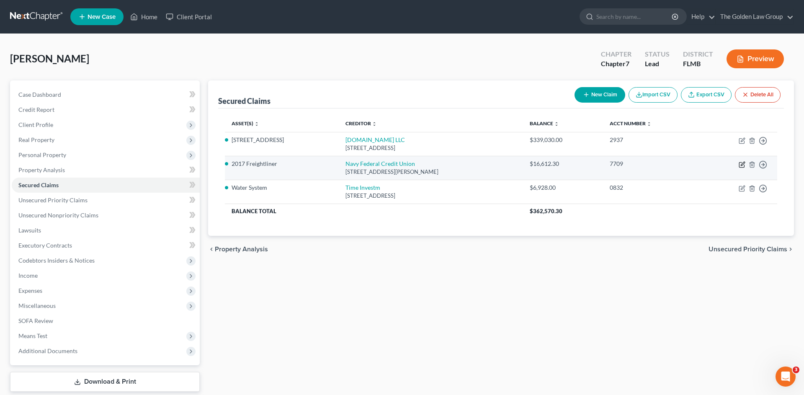
select select "48"
select select "9"
select select "0"
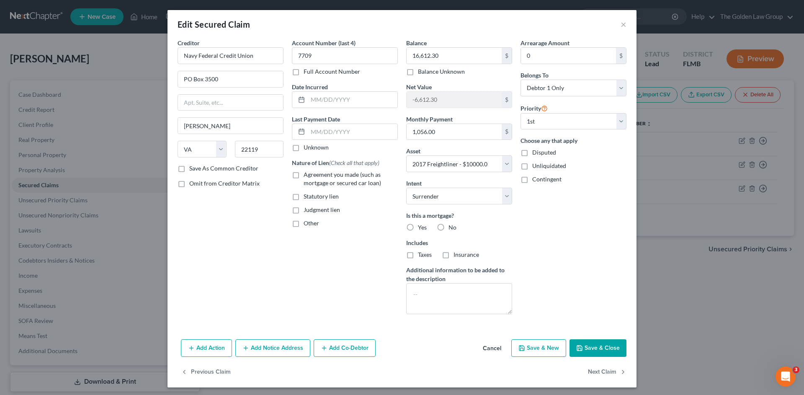
scroll to position [3, 0]
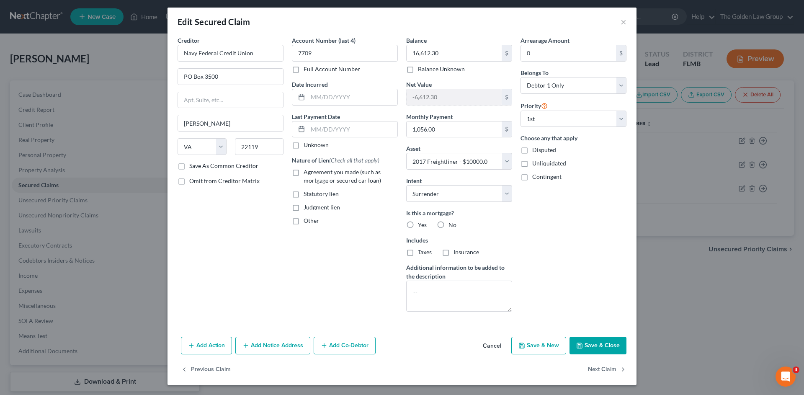
drag, startPoint x: 203, startPoint y: 340, endPoint x: 252, endPoint y: 292, distance: 68.4
click at [204, 340] on button "Add Action" at bounding box center [206, 346] width 51 height 18
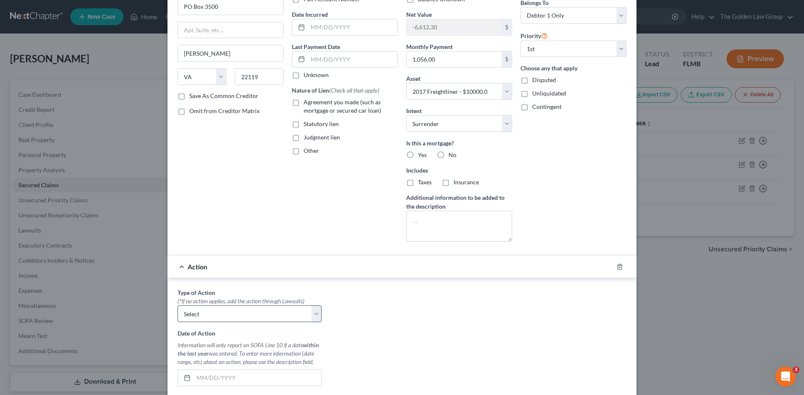
scroll to position [114, 0]
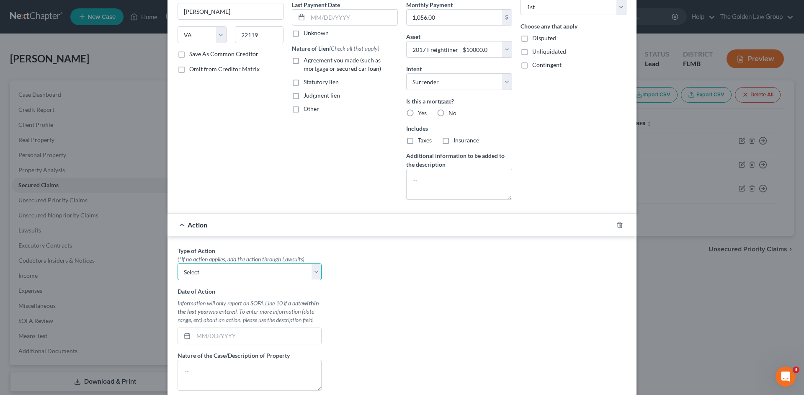
click at [314, 272] on select "Select Repossession Garnishment Foreclosure Personal Injury Attached, Seized, O…" at bounding box center [250, 271] width 144 height 17
select select "4"
click at [178, 263] on select "Select Repossession Garnishment Foreclosure Personal Injury Attached, Seized, O…" at bounding box center [250, 271] width 144 height 17
click at [236, 335] on input "text" at bounding box center [257, 336] width 128 height 16
type input "[DATE]"
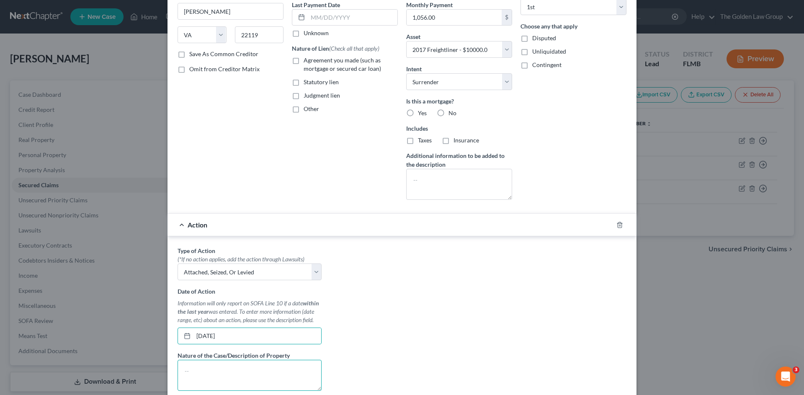
click at [258, 379] on textarea at bounding box center [250, 375] width 144 height 31
click at [420, 293] on div "Type of Action * (*If no action applies, add the action through Lawsuits) Selec…" at bounding box center [401, 351] width 457 height 210
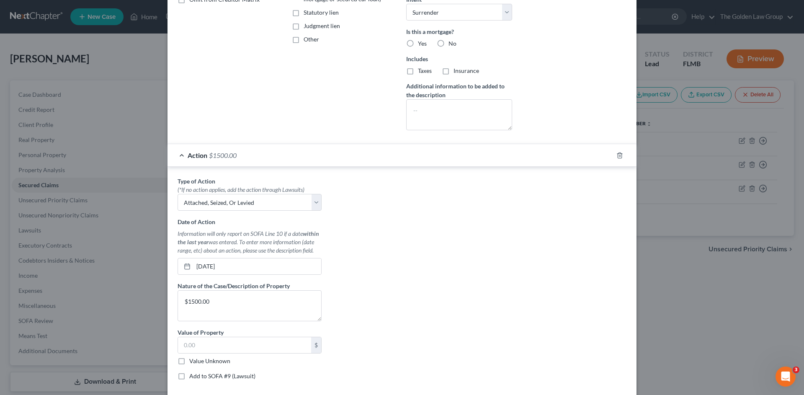
scroll to position [226, 0]
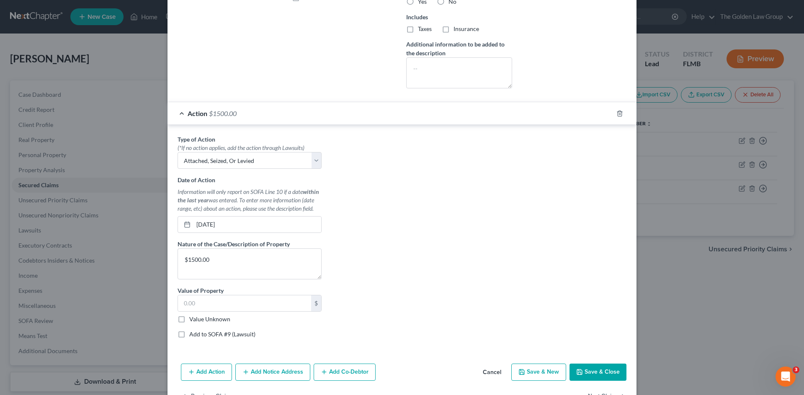
drag, startPoint x: 595, startPoint y: 373, endPoint x: 290, endPoint y: 281, distance: 318.5
click at [291, 281] on div "Edit Secured Claim × Creditor * Navy Federal Credit Union PO Box 3500 [PERSON_N…" at bounding box center [401, 97] width 469 height 627
click at [259, 261] on textarea "$1500.00" at bounding box center [250, 263] width 144 height 31
type textarea "$1500.00 withdrawn from bank account"
click at [597, 368] on button "Save & Close" at bounding box center [597, 372] width 57 height 18
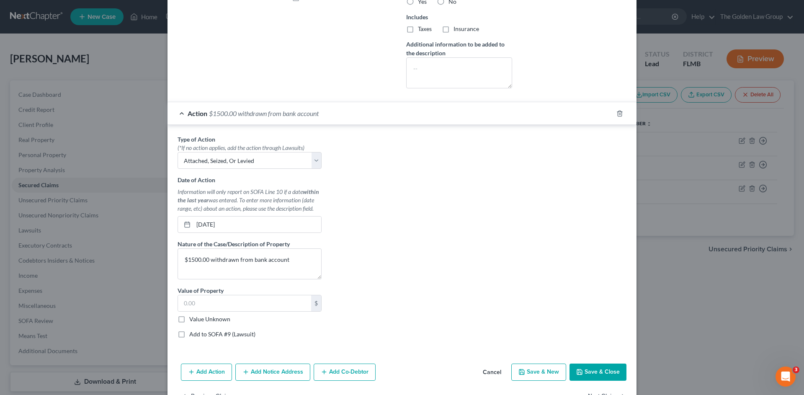
select select
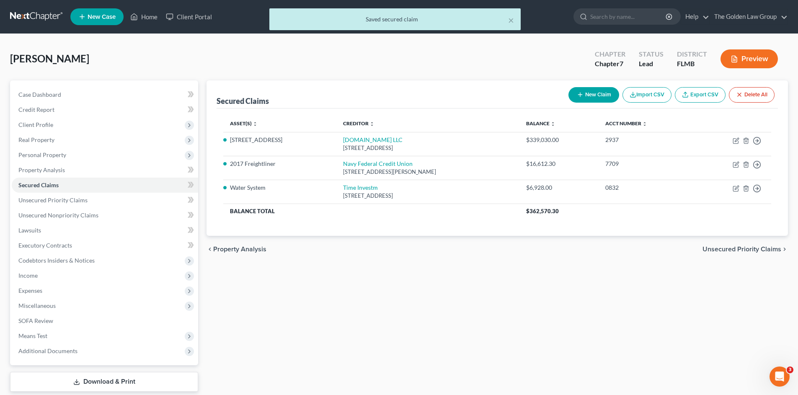
click at [741, 61] on button "Preview" at bounding box center [748, 58] width 57 height 19
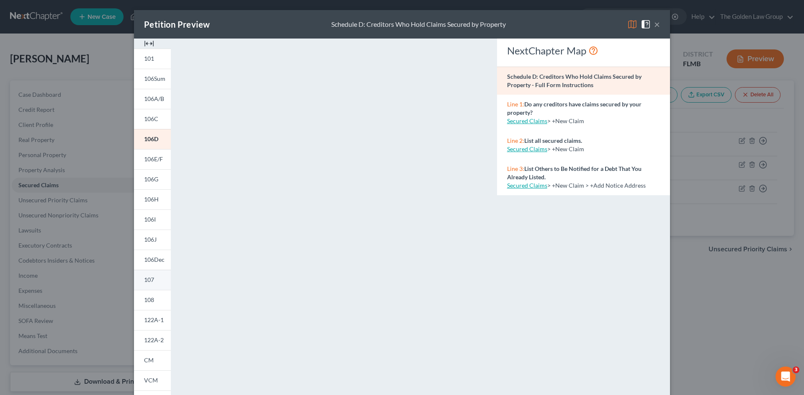
click at [148, 276] on span "107" at bounding box center [149, 279] width 10 height 7
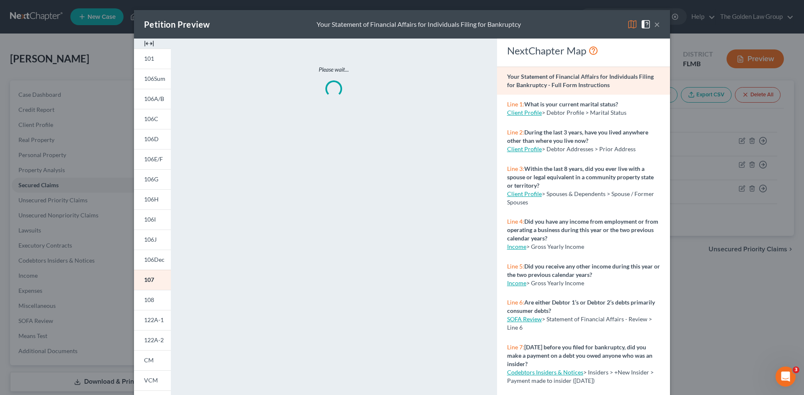
click at [147, 44] on img at bounding box center [149, 44] width 10 height 10
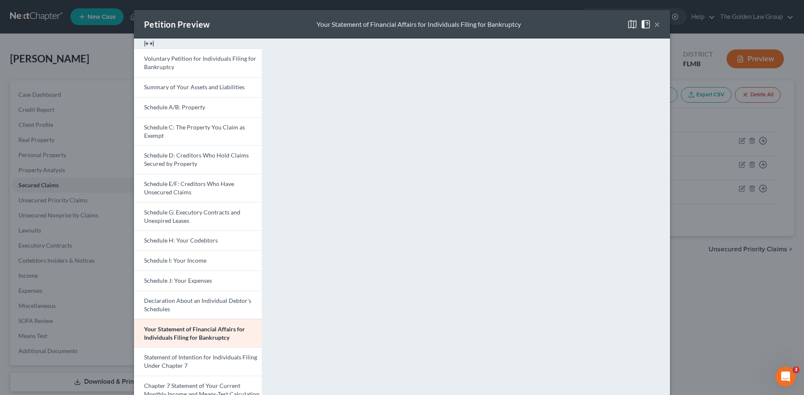
click at [654, 26] on button "×" at bounding box center [657, 24] width 6 height 10
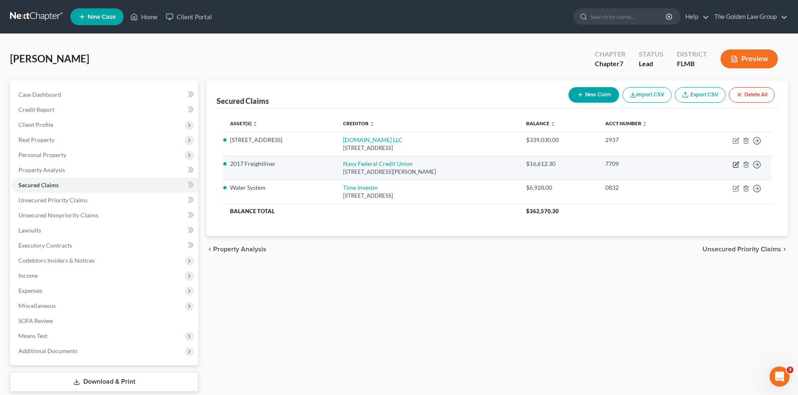
click at [736, 165] on icon "button" at bounding box center [736, 164] width 4 height 4
select select "48"
select select "0"
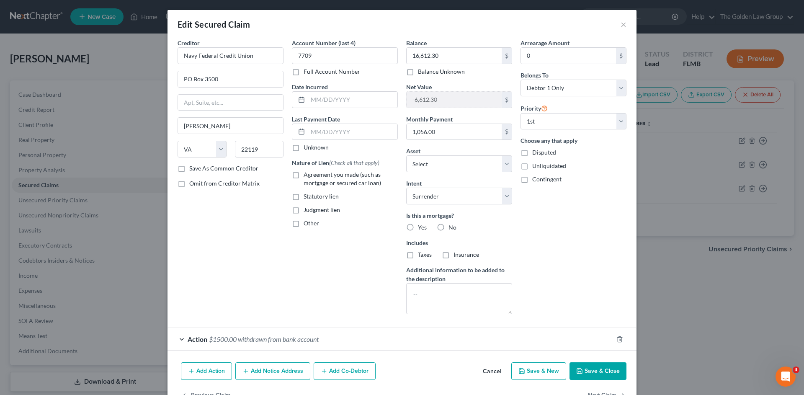
scroll to position [26, 0]
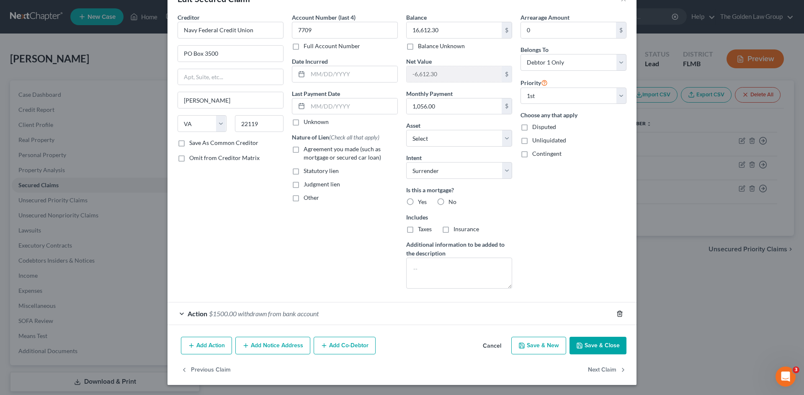
click at [617, 316] on icon "button" at bounding box center [619, 313] width 7 height 7
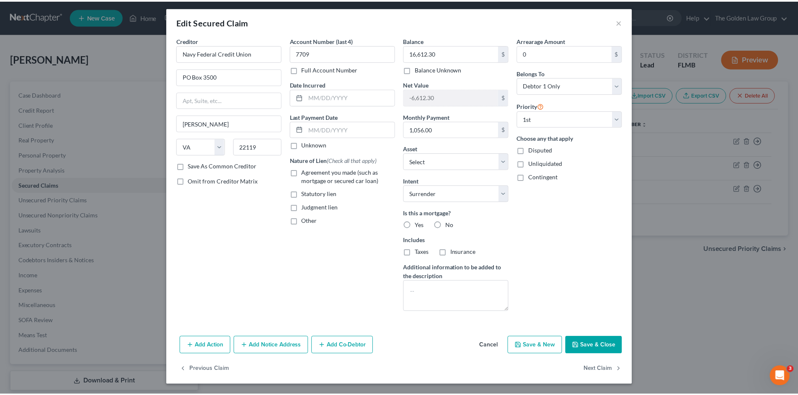
scroll to position [3, 0]
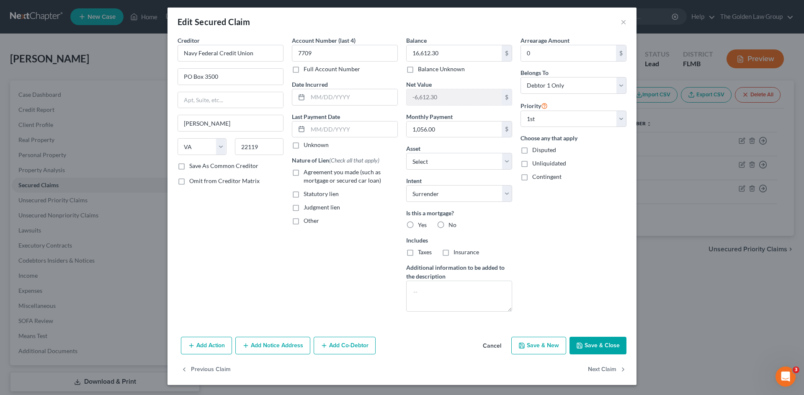
click at [288, 246] on div "Account Number (last 4) 7709 Full Account Number Date Incurred Last Payment Dat…" at bounding box center [345, 177] width 114 height 282
drag, startPoint x: 602, startPoint y: 342, endPoint x: 585, endPoint y: 343, distance: 17.2
click at [602, 342] on button "Save & Close" at bounding box center [597, 346] width 57 height 18
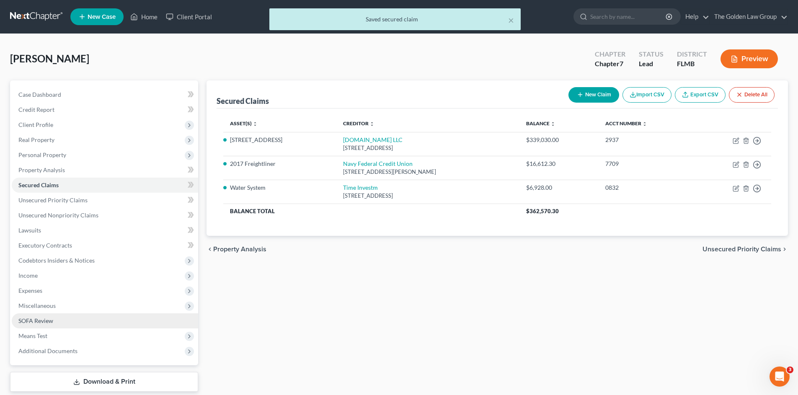
click at [54, 319] on link "SOFA Review" at bounding box center [105, 320] width 186 height 15
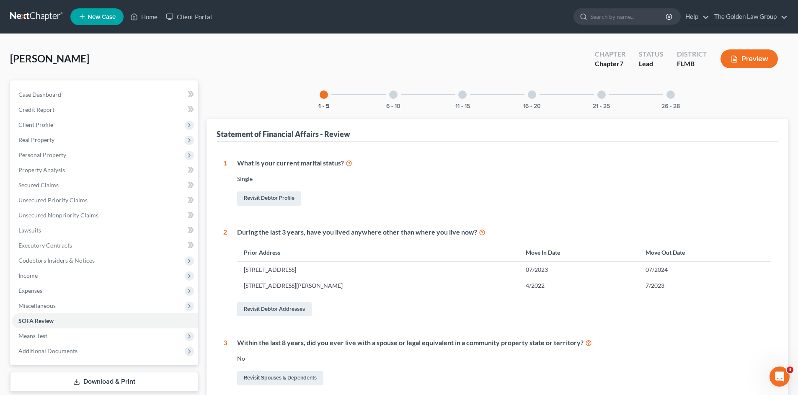
click at [464, 95] on div at bounding box center [462, 94] width 8 height 8
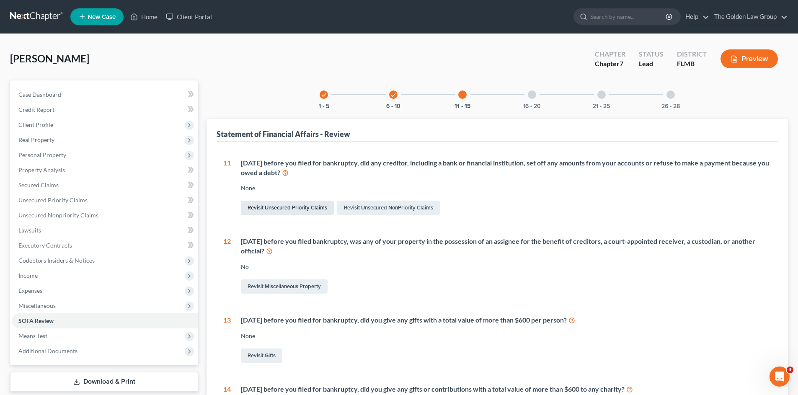
click at [295, 211] on link "Revisit Unsecured Priority Claims" at bounding box center [287, 208] width 93 height 14
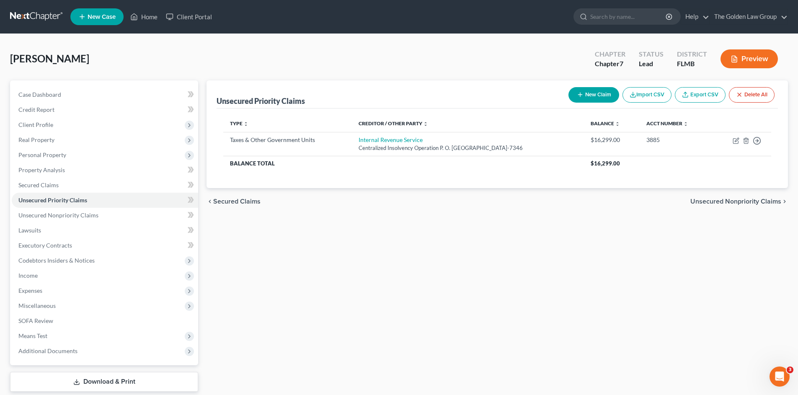
drag, startPoint x: 487, startPoint y: 46, endPoint x: 266, endPoint y: 130, distance: 236.2
click at [481, 48] on div "[PERSON_NAME] Upgraded Chapter Chapter 7 Status Lead District FLMB Preview" at bounding box center [399, 62] width 778 height 36
click at [49, 307] on span "Miscellaneous" at bounding box center [36, 305] width 37 height 7
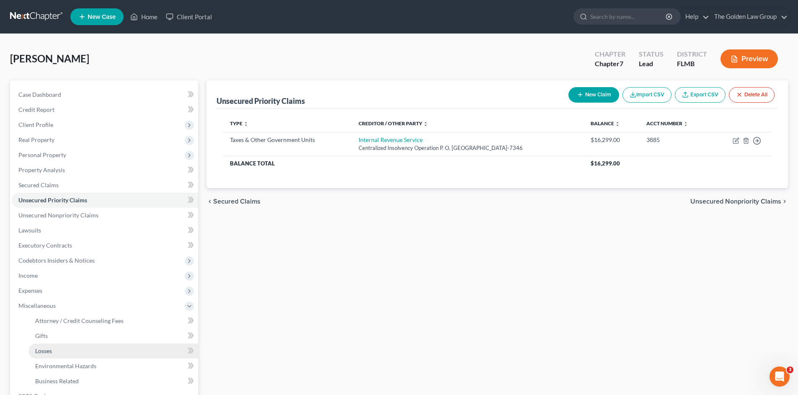
scroll to position [56, 0]
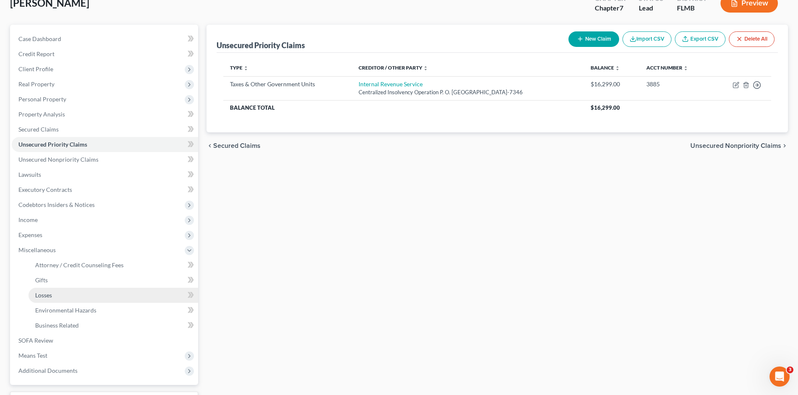
click at [51, 294] on span "Losses" at bounding box center [43, 294] width 17 height 7
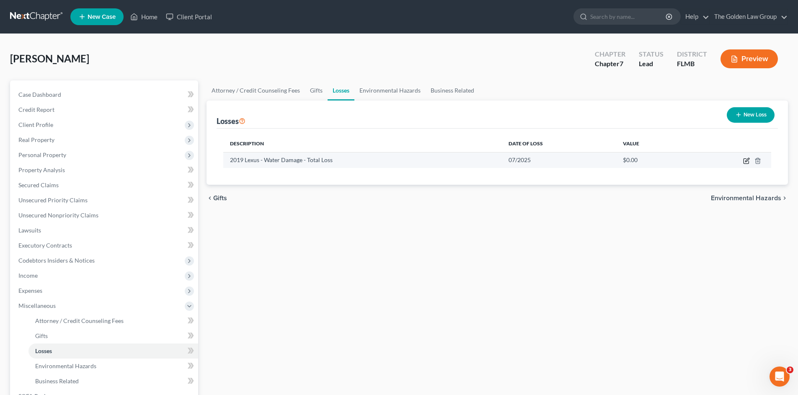
click at [743, 160] on icon "button" at bounding box center [746, 160] width 7 height 7
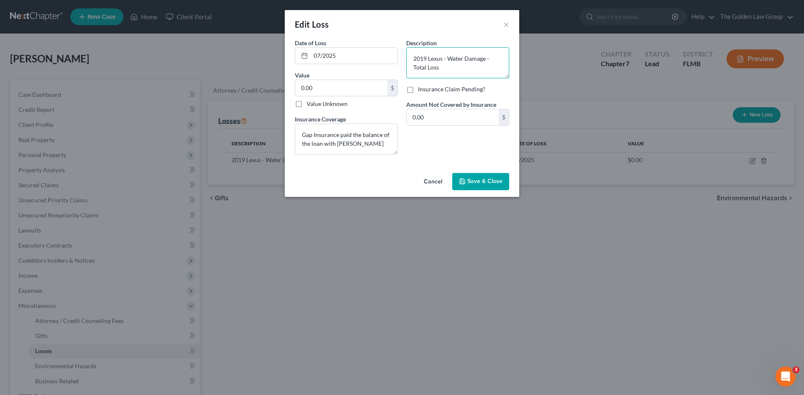
click at [485, 59] on textarea "2019 Lexus - Water Damage - Total Loss" at bounding box center [457, 62] width 103 height 31
click at [447, 59] on textarea "2019 Lexus - Water Damage - Total Loss" at bounding box center [457, 62] width 103 height 31
type textarea "2019 Lexus - Storm Water Damage - Total Loss"
click at [479, 182] on span "Save & Close" at bounding box center [484, 181] width 35 height 7
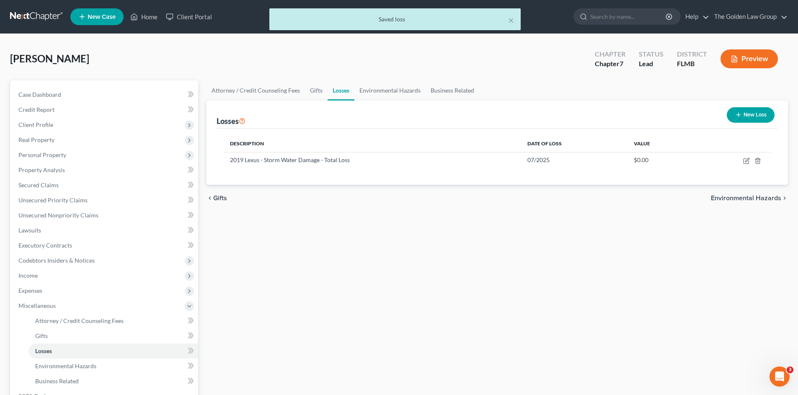
click at [428, 304] on div "Attorney / Credit Counseling Fees Gifts Losses Environmental Hazards Business R…" at bounding box center [497, 284] width 590 height 408
click at [61, 304] on span "Miscellaneous" at bounding box center [105, 305] width 186 height 15
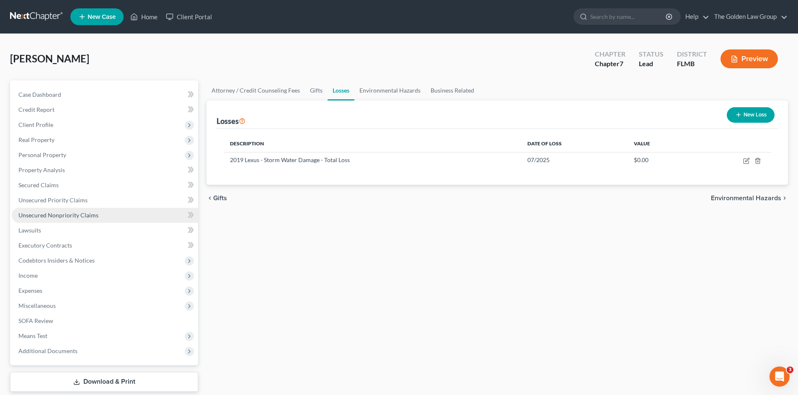
click at [70, 213] on span "Unsecured Nonpriority Claims" at bounding box center [58, 214] width 80 height 7
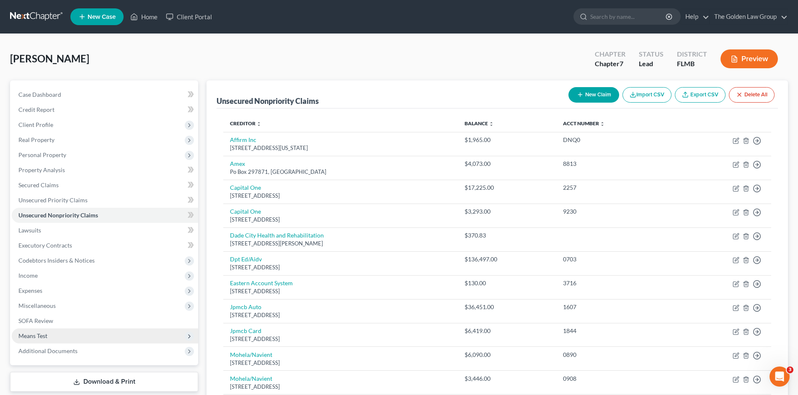
click at [45, 333] on span "Means Test" at bounding box center [32, 335] width 29 height 7
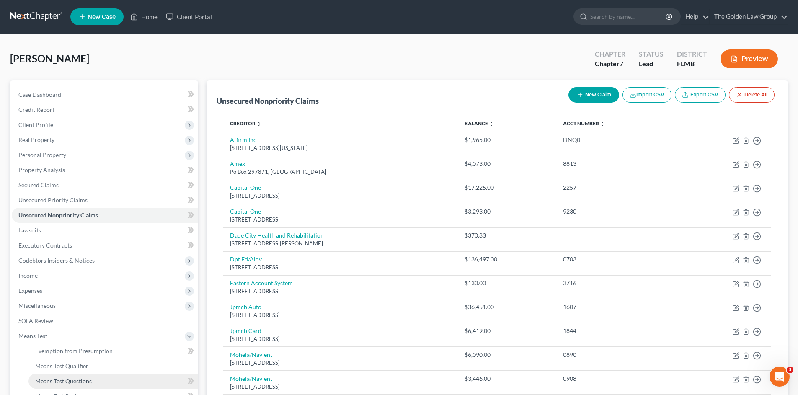
scroll to position [56, 0]
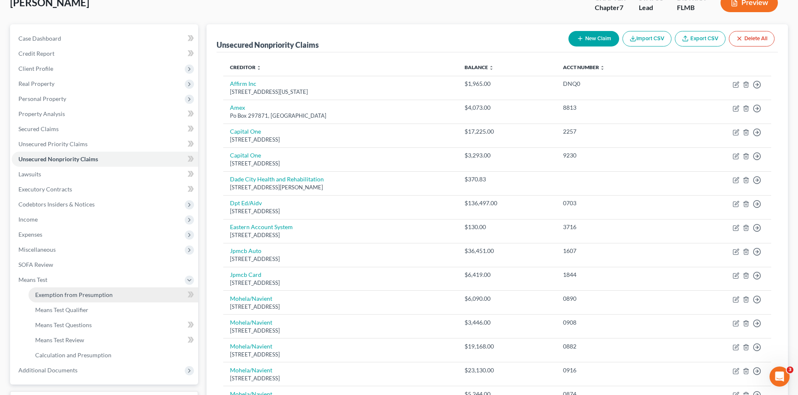
click at [77, 293] on span "Exemption from Presumption" at bounding box center [73, 294] width 77 height 7
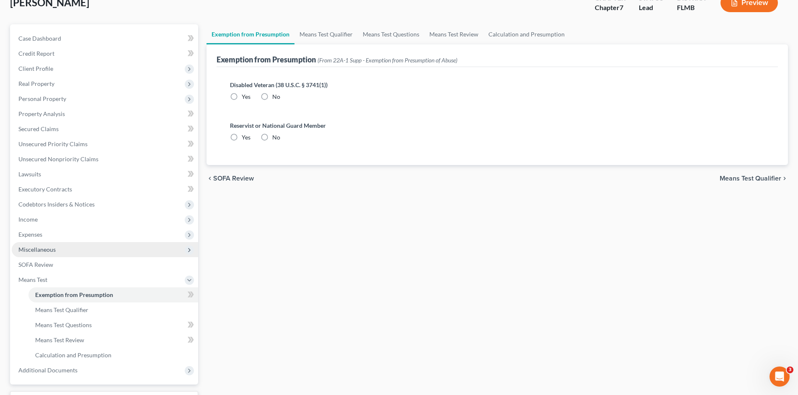
radio input "true"
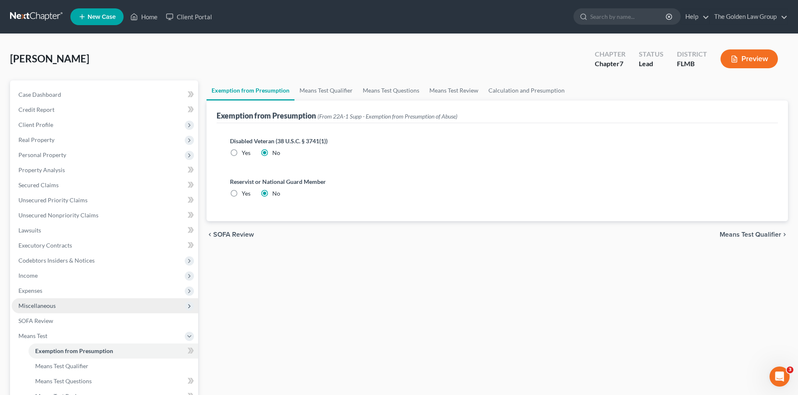
click at [82, 309] on span "Miscellaneous" at bounding box center [105, 305] width 186 height 15
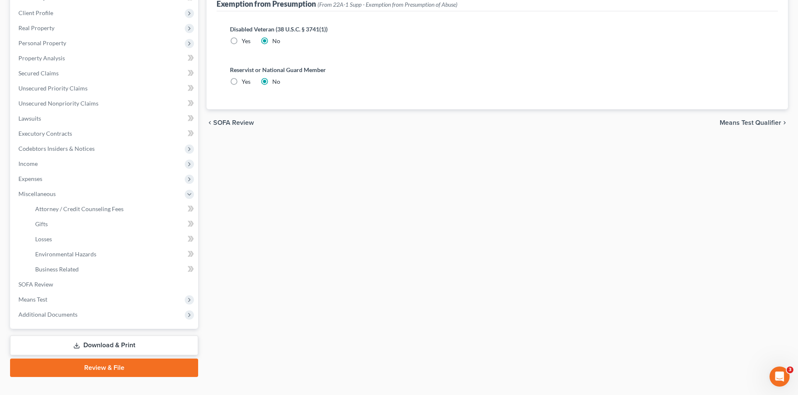
scroll to position [126, 0]
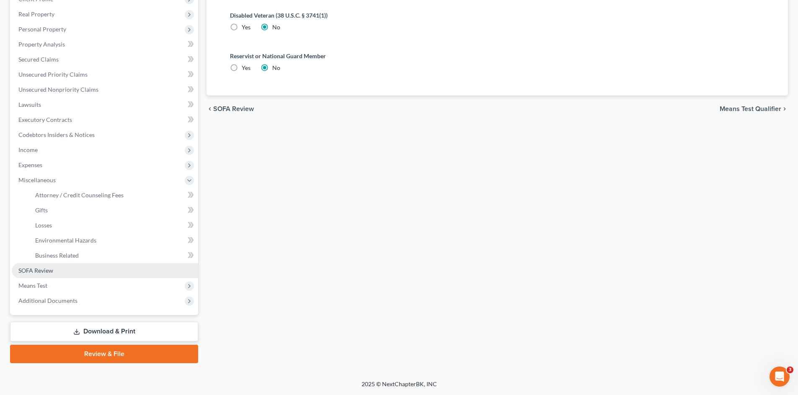
click at [50, 272] on span "SOFA Review" at bounding box center [35, 270] width 35 height 7
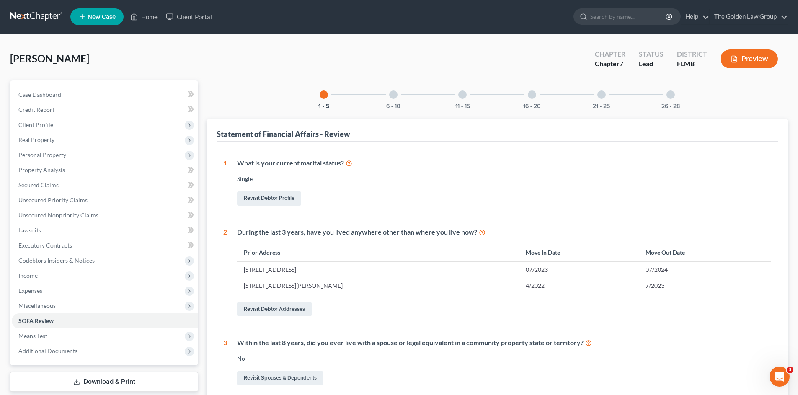
scroll to position [70, 0]
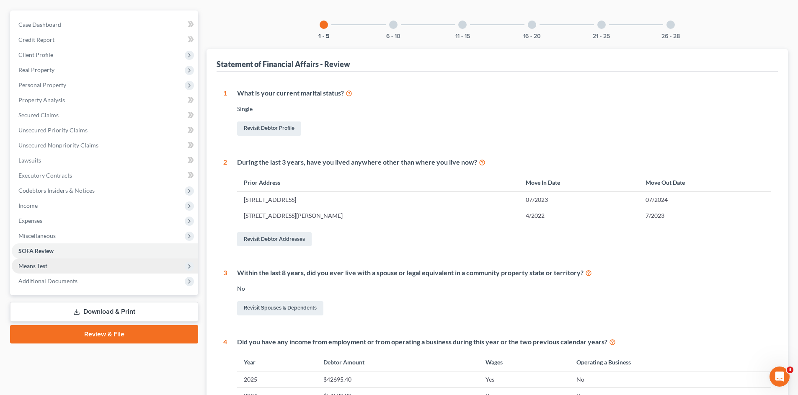
click at [51, 264] on span "Means Test" at bounding box center [105, 265] width 186 height 15
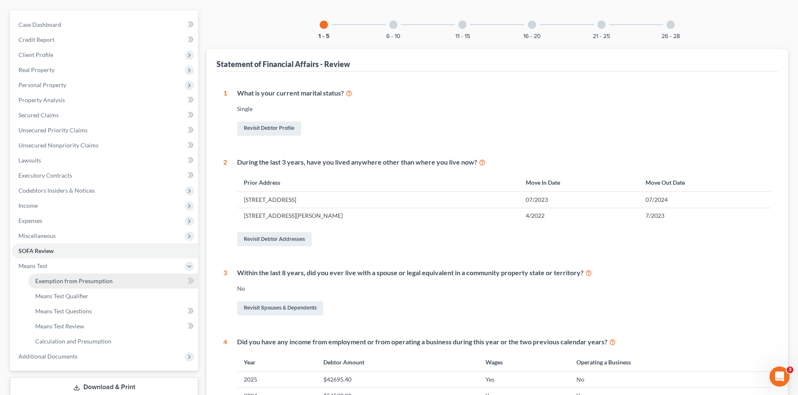
click at [70, 280] on span "Exemption from Presumption" at bounding box center [73, 280] width 77 height 7
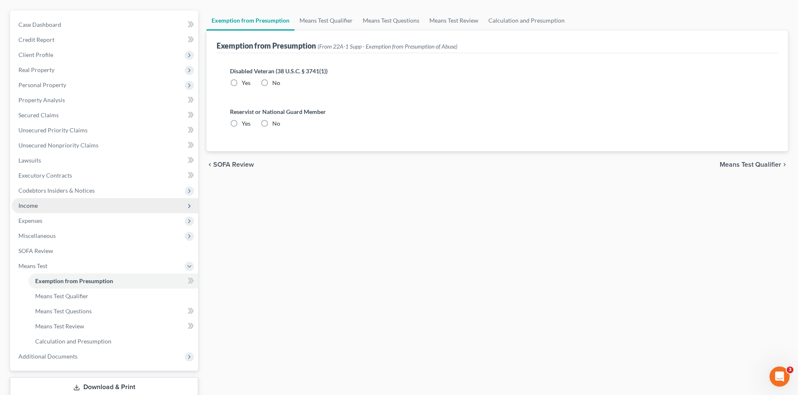
radio input "true"
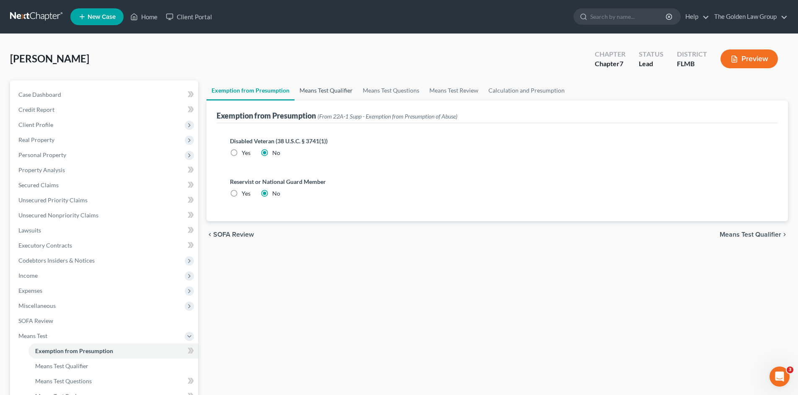
click at [316, 89] on link "Means Test Qualifier" at bounding box center [325, 90] width 63 height 20
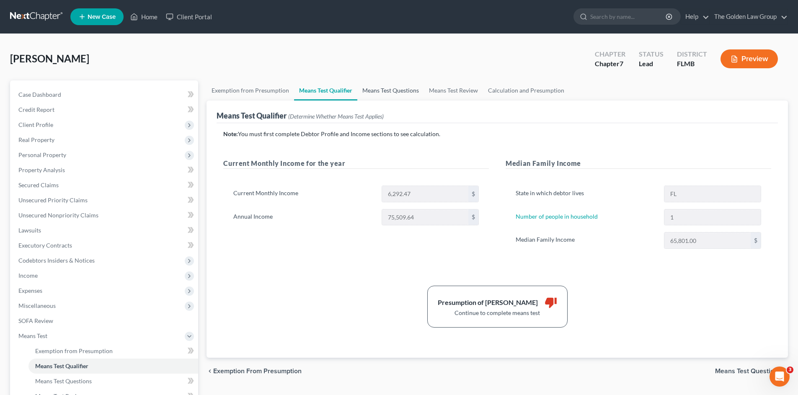
click at [377, 95] on link "Means Test Questions" at bounding box center [390, 90] width 67 height 20
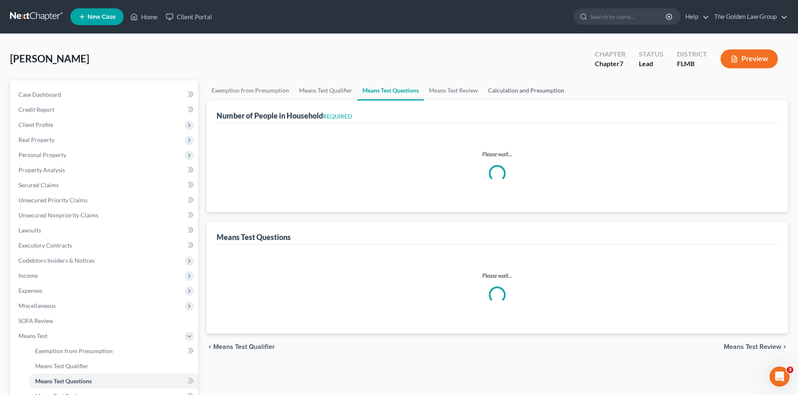
select select "0"
select select "60"
select select "1"
select select "0"
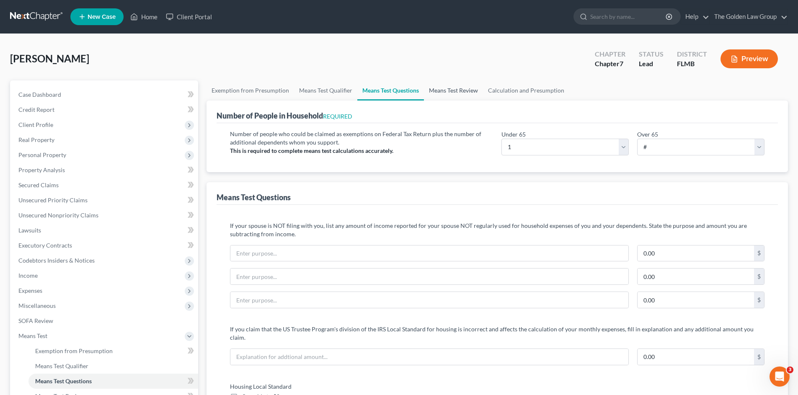
click at [462, 90] on link "Means Test Review" at bounding box center [453, 90] width 59 height 20
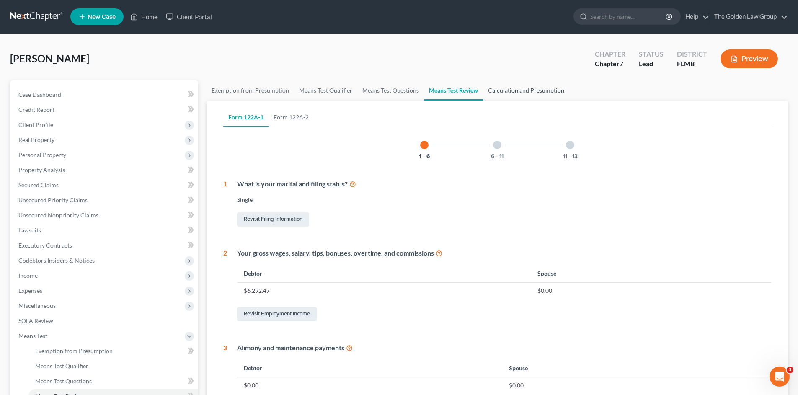
click at [498, 88] on link "Calculation and Presumption" at bounding box center [526, 90] width 86 height 20
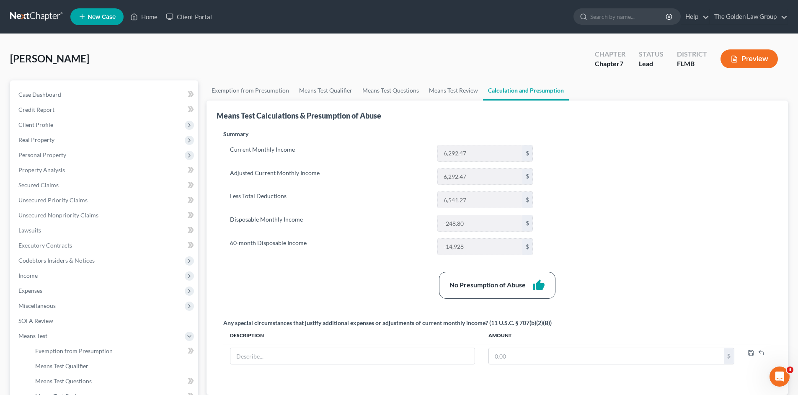
click at [291, 300] on div "Summary Current Monthly Income 6,292.47 $ Adjusted Current Monthly Income 6,292…" at bounding box center [497, 257] width 556 height 255
click at [156, 53] on div "[PERSON_NAME] Upgraded Chapter Chapter 7 Status Lead District FLMB Preview" at bounding box center [399, 62] width 778 height 36
click at [40, 9] on nav "Home New Case Client Portal The Golden Law Group [PERSON_NAME][EMAIL_ADDRESS][D…" at bounding box center [399, 16] width 798 height 33
click at [42, 17] on link at bounding box center [37, 16] width 54 height 15
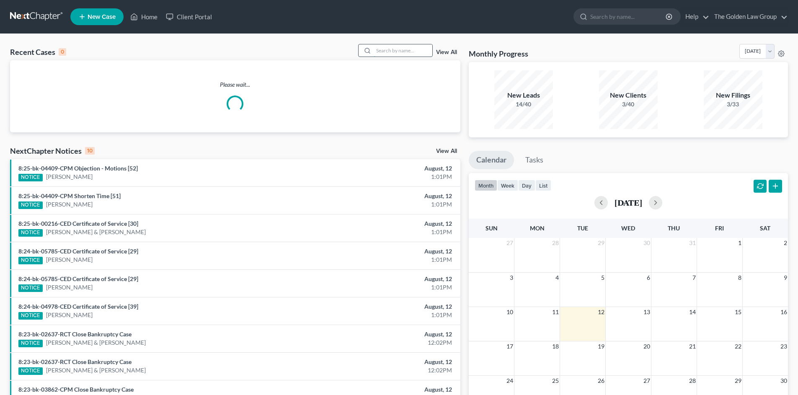
click at [390, 51] on input "search" at bounding box center [402, 50] width 59 height 12
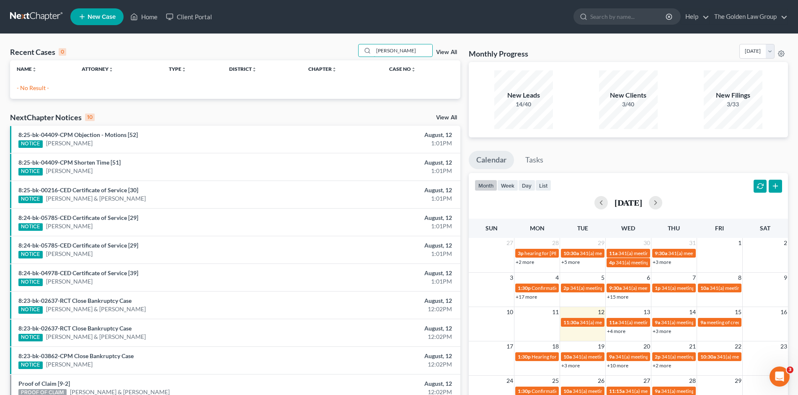
type input "debbie clark"
click at [101, 17] on span "New Case" at bounding box center [102, 17] width 28 height 6
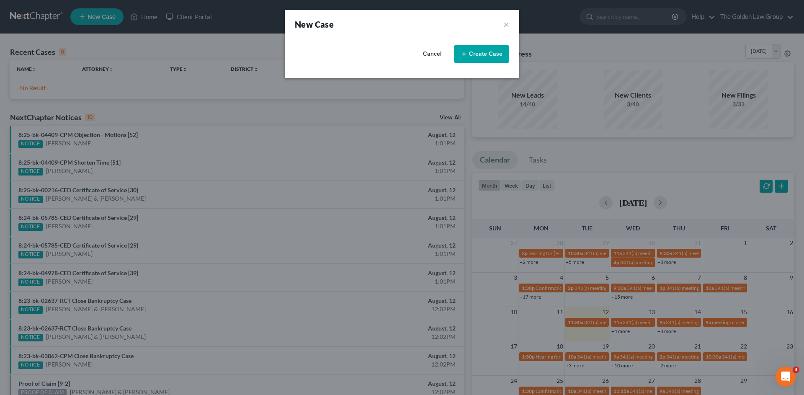
select select "15"
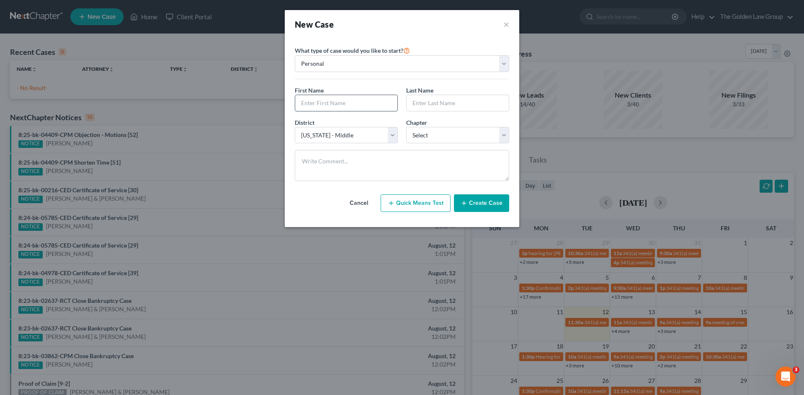
click at [342, 100] on input "text" at bounding box center [346, 103] width 102 height 16
type input "Debbie"
type input "Clark"
click at [436, 132] on select "Select 7 11 12 13" at bounding box center [457, 135] width 103 height 17
select select "0"
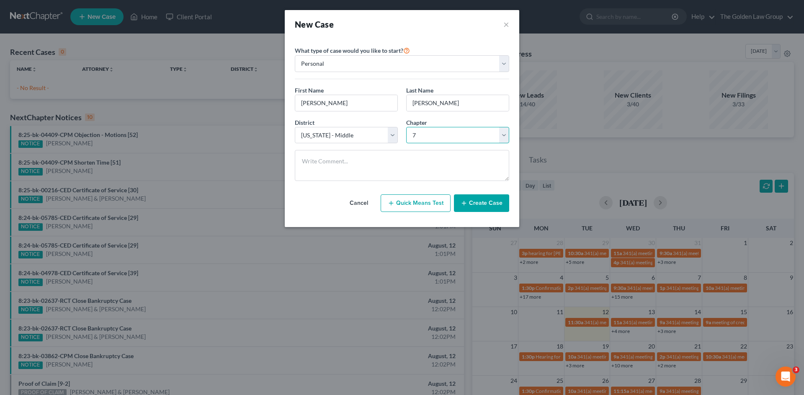
click at [406, 127] on select "Select 7 11 12 13" at bounding box center [457, 135] width 103 height 17
click at [476, 206] on button "Create Case" at bounding box center [481, 203] width 55 height 18
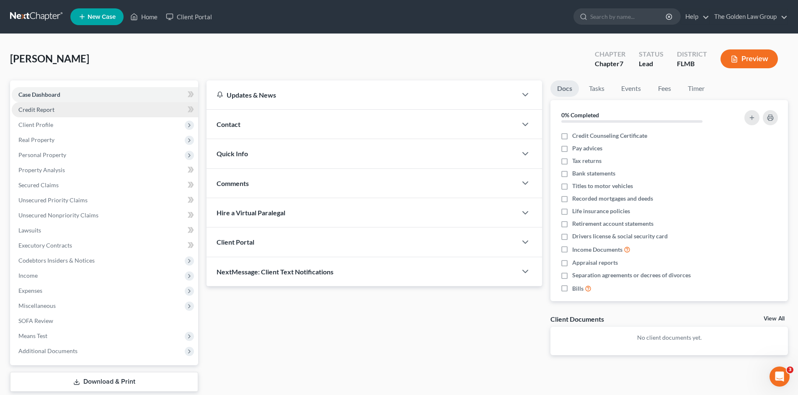
click at [44, 114] on link "Credit Report" at bounding box center [105, 109] width 186 height 15
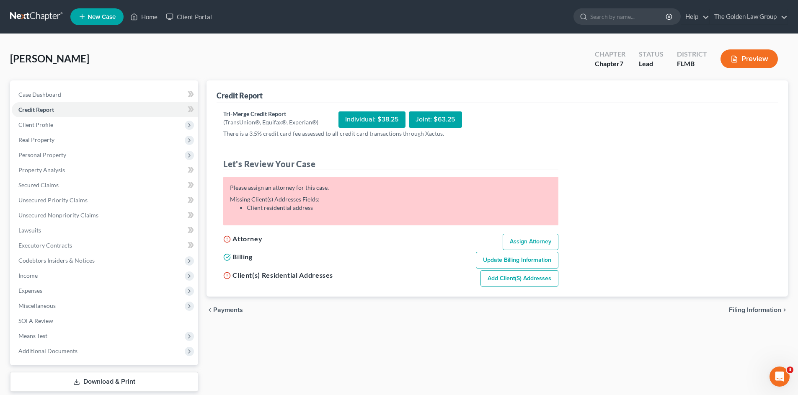
click at [523, 237] on link "Assign Attorney" at bounding box center [530, 242] width 56 height 17
select select "1"
select select "0"
select select "15"
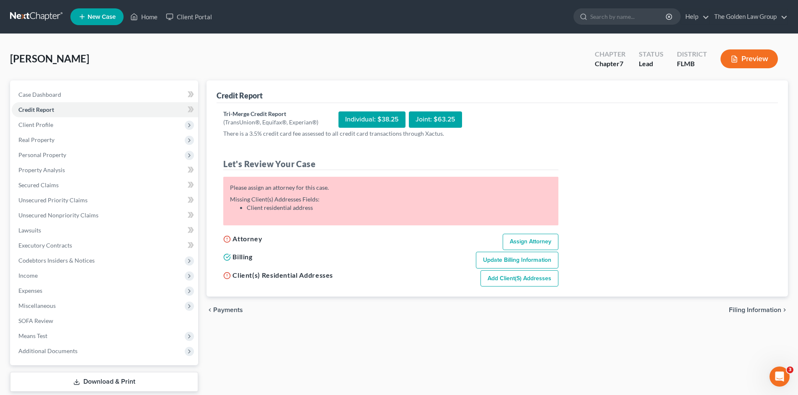
select select "9"
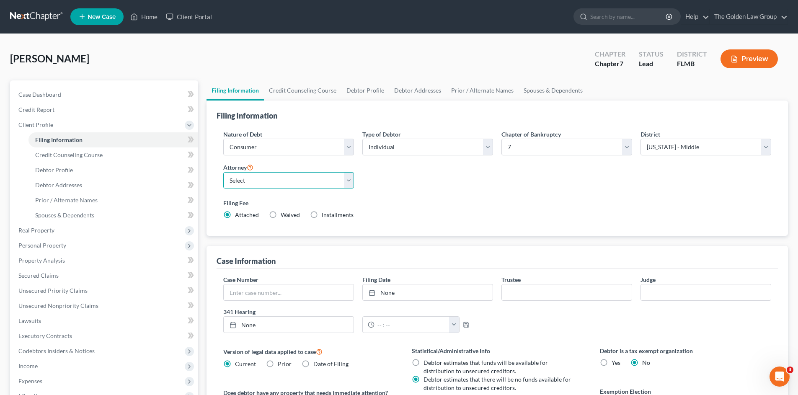
click at [246, 181] on select "Select G. Donald Golden - FLMB Eric Barksdale - FLMB Eric Barksdale - FLSB Susa…" at bounding box center [288, 180] width 131 height 17
select select "3"
click at [223, 172] on select "Select G. Donald Golden - FLMB Eric Barksdale - FLMB Eric Barksdale - FLSB Susa…" at bounding box center [288, 180] width 131 height 17
click at [90, 190] on link "Debtor Addresses" at bounding box center [113, 185] width 170 height 15
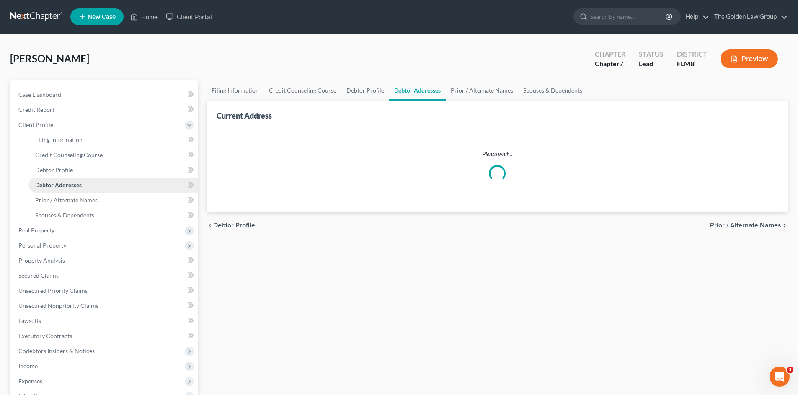
select select "0"
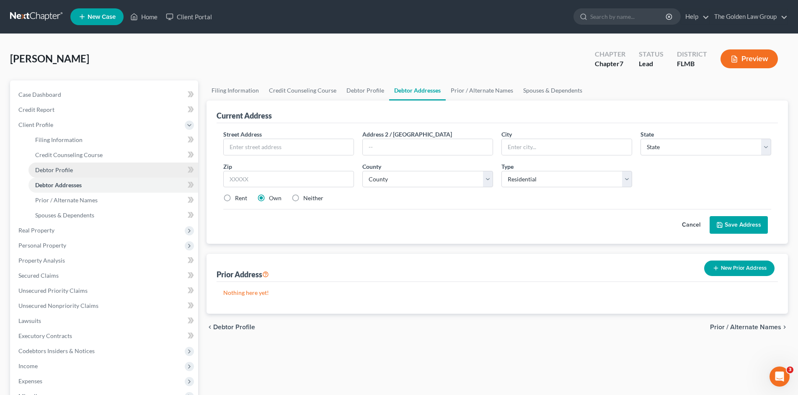
click at [78, 172] on link "Debtor Profile" at bounding box center [113, 169] width 170 height 15
select select "0"
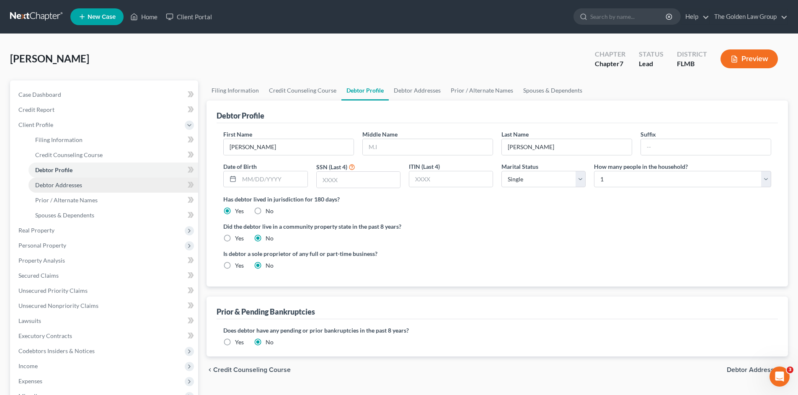
click at [68, 185] on span "Debtor Addresses" at bounding box center [58, 184] width 47 height 7
select select "0"
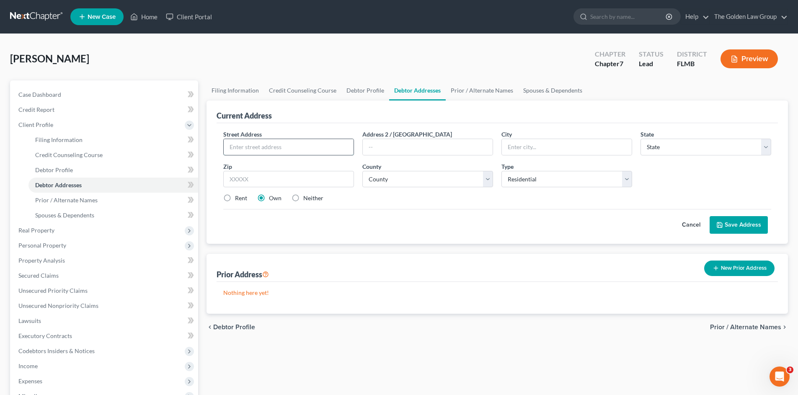
click at [301, 150] on input "text" at bounding box center [289, 147] width 130 height 16
click at [247, 147] on input "2426 <Middleton Grove Drive" at bounding box center [289, 147] width 130 height 16
type input "2426 Middleton Grove Drive"
type input "Brandon"
select select "9"
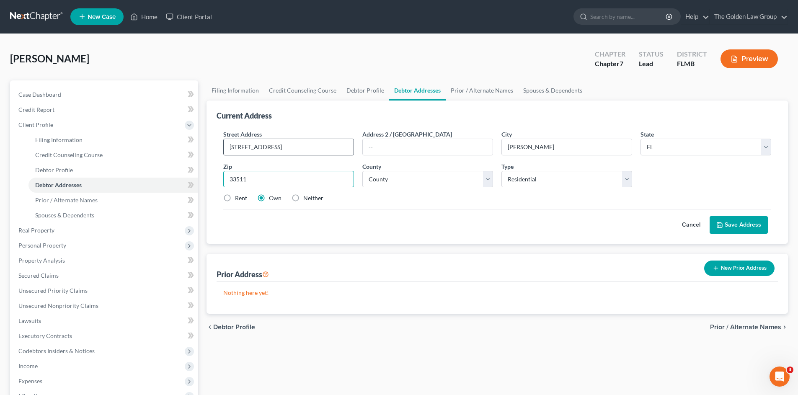
type input "33511"
select select "27"
drag, startPoint x: 300, startPoint y: 215, endPoint x: 378, endPoint y: 221, distance: 77.7
click at [313, 216] on div "Cancel Save Address" at bounding box center [497, 221] width 548 height 25
click at [723, 225] on icon at bounding box center [719, 224] width 7 height 7
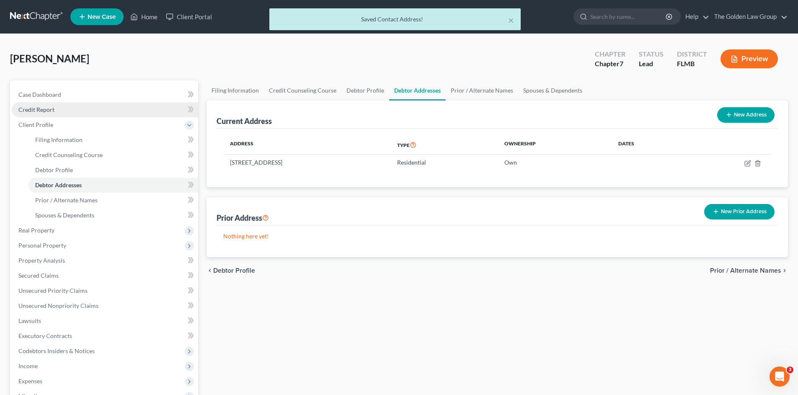
click at [46, 107] on span "Credit Report" at bounding box center [36, 109] width 36 height 7
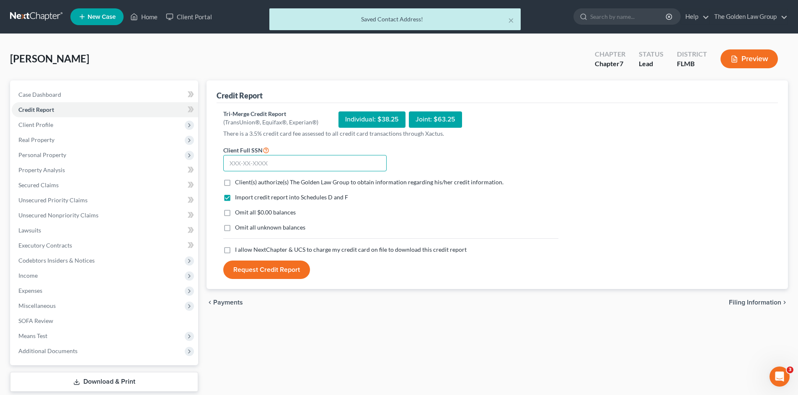
click at [244, 167] on input "text" at bounding box center [304, 163] width 163 height 17
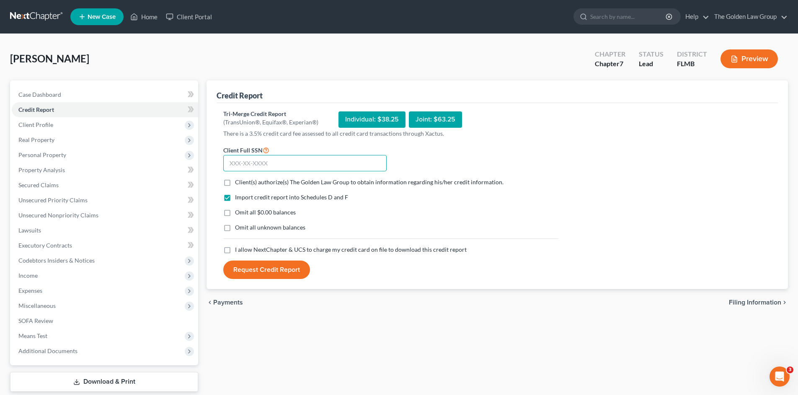
click at [248, 163] on input "text" at bounding box center [304, 163] width 163 height 17
type input "404-19-1151"
click at [235, 179] on label "Client(s) authorize(s) The Golden Law Group to obtain information regarding his…" at bounding box center [369, 182] width 268 height 8
click at [238, 179] on input "Client(s) authorize(s) The Golden Law Group to obtain information regarding his…" at bounding box center [240, 180] width 5 height 5
checkbox input "true"
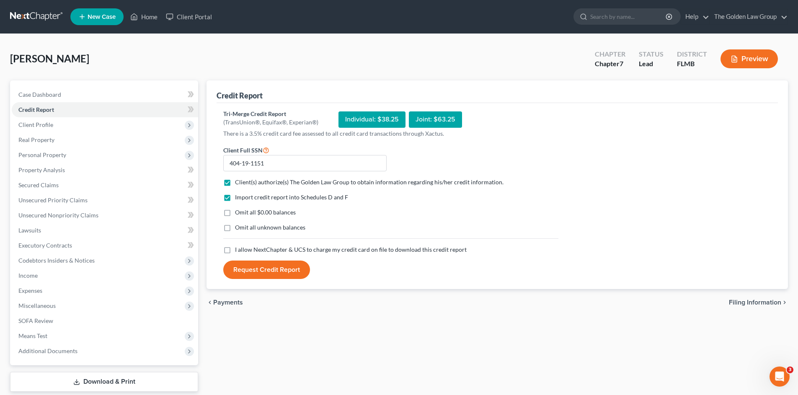
drag, startPoint x: 225, startPoint y: 212, endPoint x: 230, endPoint y: 220, distance: 9.6
click at [235, 212] on label "Omit all $0.00 balances" at bounding box center [265, 212] width 61 height 8
click at [238, 212] on input "Omit all $0.00 balances" at bounding box center [240, 210] width 5 height 5
checkbox input "true"
click at [235, 230] on label "Omit all unknown balances" at bounding box center [270, 227] width 70 height 8
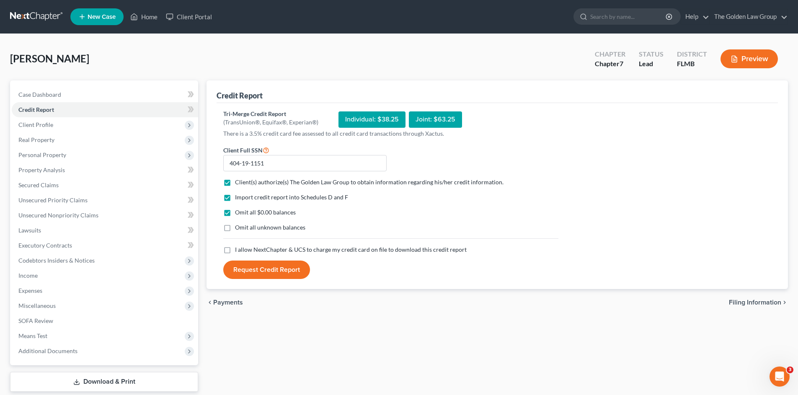
click at [238, 229] on input "Omit all unknown balances" at bounding box center [240, 225] width 5 height 5
checkbox input "true"
click at [235, 248] on label "I allow NextChapter & UCS to charge my credit card on file to download this cre…" at bounding box center [351, 249] width 232 height 8
click at [238, 248] on input "I allow NextChapter & UCS to charge my credit card on file to download this cre…" at bounding box center [240, 247] width 5 height 5
checkbox input "true"
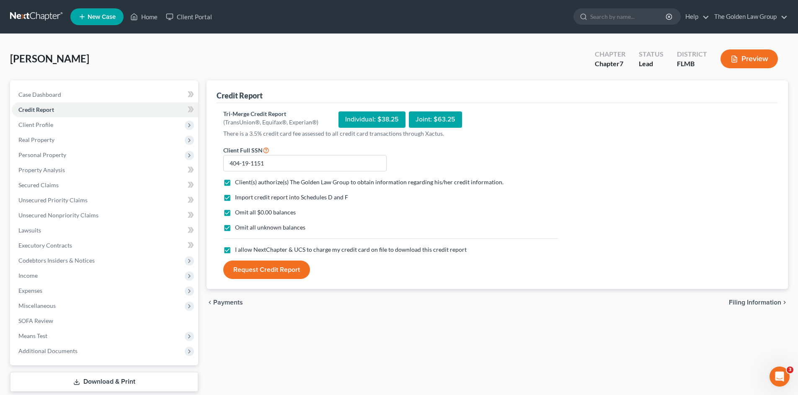
click at [265, 268] on button "Request Credit Report" at bounding box center [266, 269] width 87 height 18
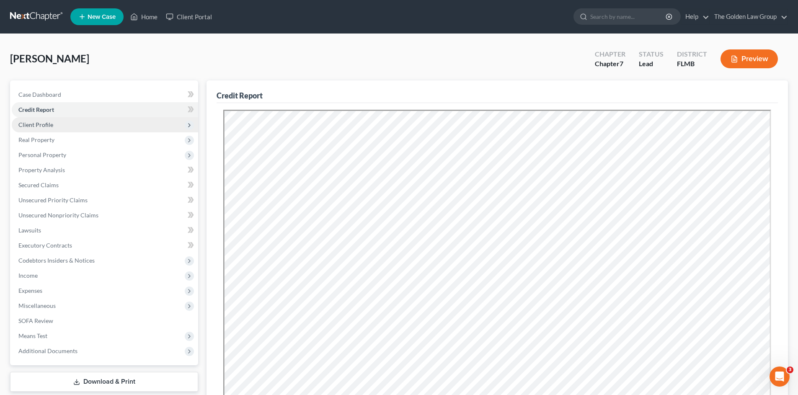
click at [52, 127] on span "Client Profile" at bounding box center [35, 124] width 35 height 7
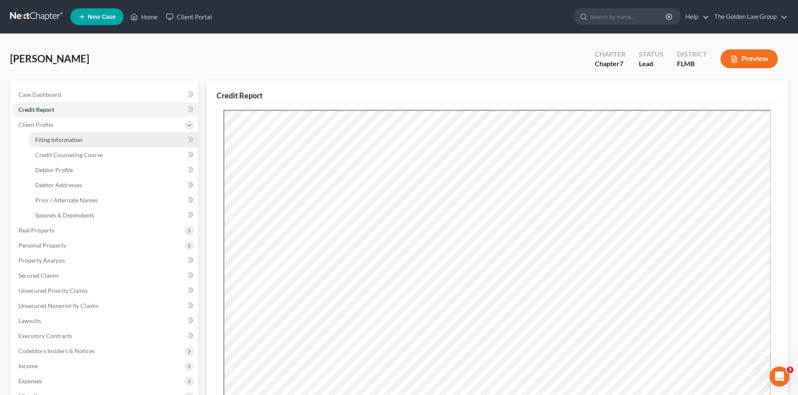
click at [59, 139] on span "Filing Information" at bounding box center [58, 139] width 47 height 7
select select "1"
select select "0"
select select "15"
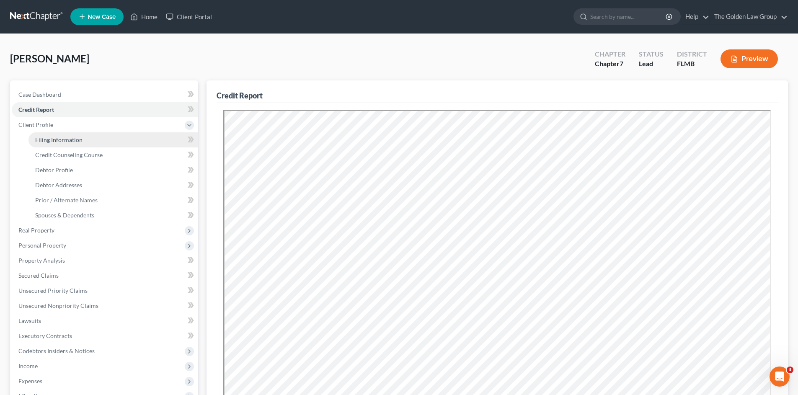
select select "3"
select select "9"
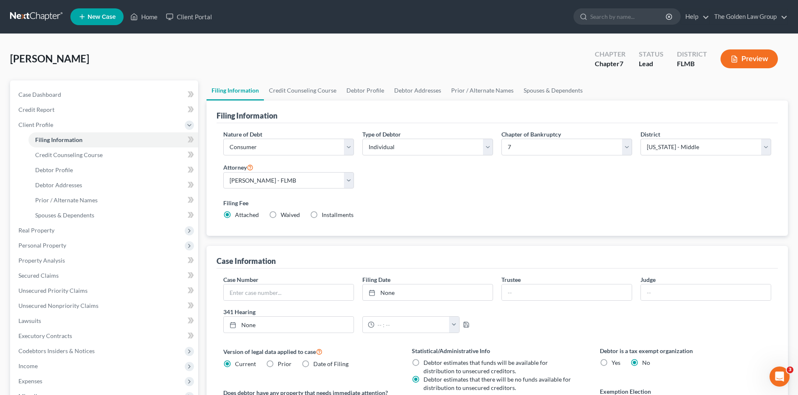
scroll to position [70, 0]
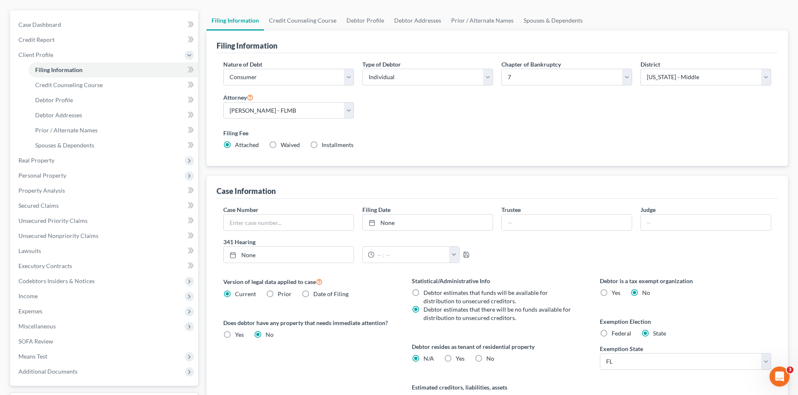
click at [486, 360] on label "No" at bounding box center [490, 358] width 8 height 8
click at [489, 360] on input "No" at bounding box center [491, 356] width 5 height 5
radio input "true"
radio input "false"
click at [60, 82] on span "Credit Counseling Course" at bounding box center [68, 84] width 67 height 7
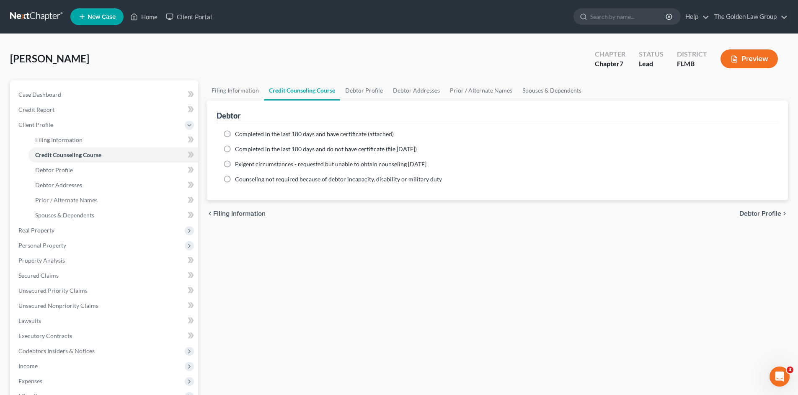
click at [255, 138] on ng-include "Completed in the last 180 days and have certificate (attached) Date Completed N…" at bounding box center [497, 157] width 548 height 54
click at [235, 133] on label "Completed in the last 180 days and have certificate (attached)" at bounding box center [314, 134] width 159 height 8
click at [238, 133] on input "Completed in the last 180 days and have certificate (attached)" at bounding box center [240, 132] width 5 height 5
radio input "true"
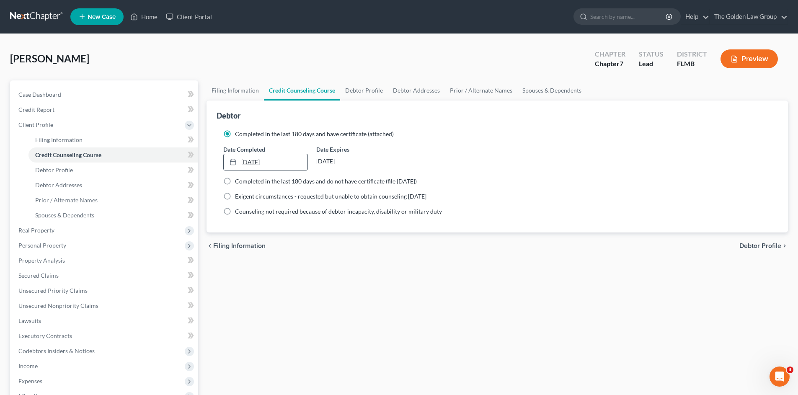
type input "8/12/2025"
click at [245, 160] on link "8/12/2025" at bounding box center [265, 162] width 83 height 16
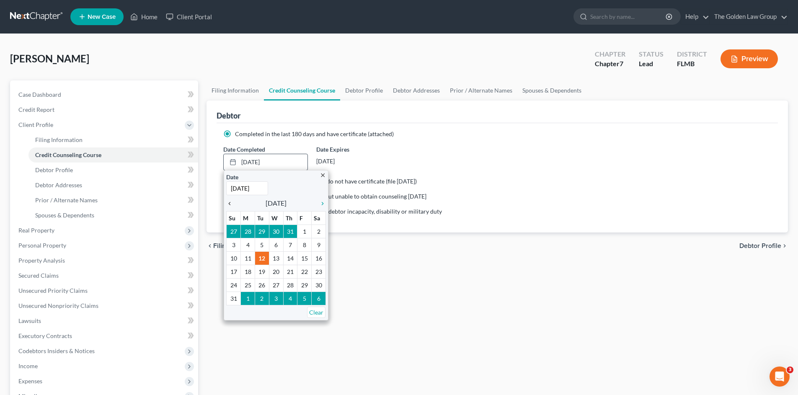
click at [229, 200] on icon "chevron_left" at bounding box center [231, 203] width 11 height 7
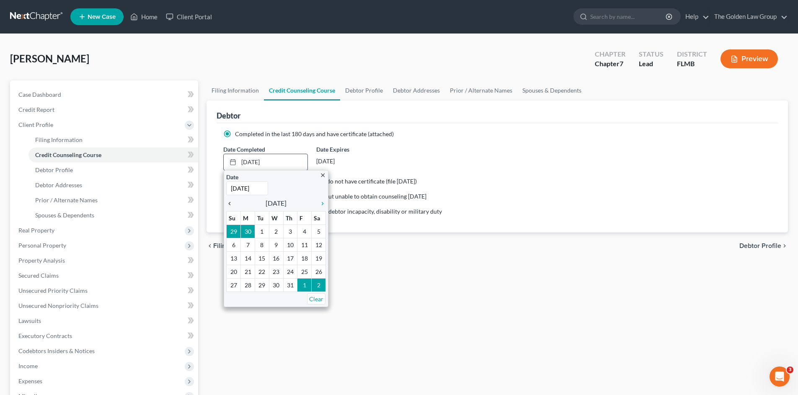
click at [230, 200] on icon "chevron_left" at bounding box center [231, 203] width 11 height 7
click at [232, 202] on icon "chevron_left" at bounding box center [231, 203] width 11 height 7
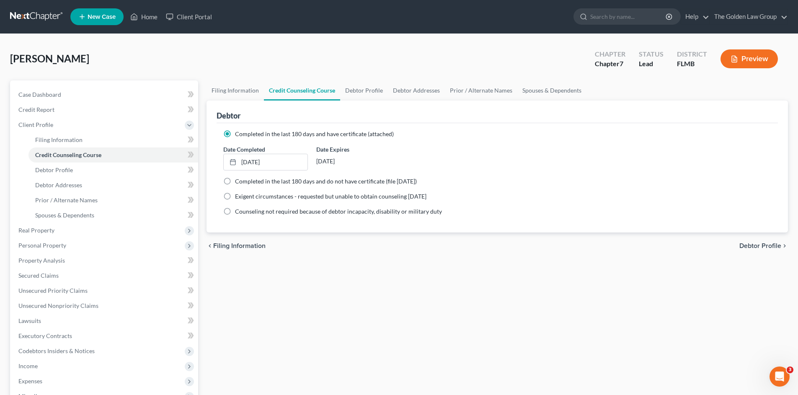
drag, startPoint x: 275, startPoint y: 282, endPoint x: 271, endPoint y: 280, distance: 4.5
click at [275, 282] on div "Filing Information Credit Counseling Course Debtor Profile Debtor Addresses Pri…" at bounding box center [497, 291] width 590 height 423
click at [71, 170] on span "Debtor Profile" at bounding box center [54, 169] width 38 height 7
select select "0"
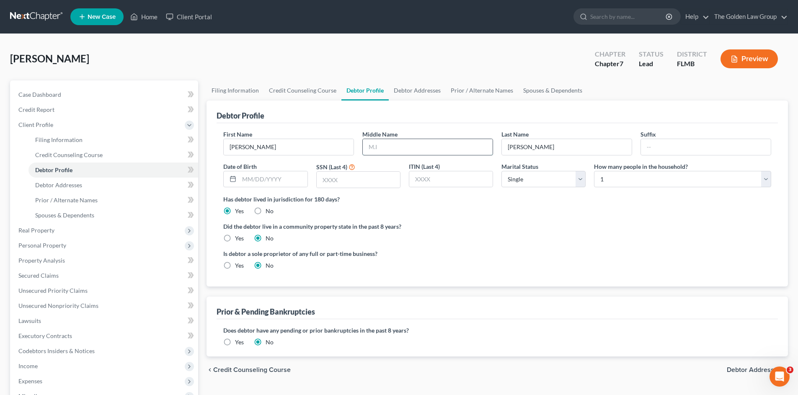
click at [391, 149] on input "text" at bounding box center [428, 147] width 130 height 16
type input "Nicole"
type input "09/19/1974"
click at [337, 181] on input "text" at bounding box center [358, 180] width 83 height 16
type input "1151"
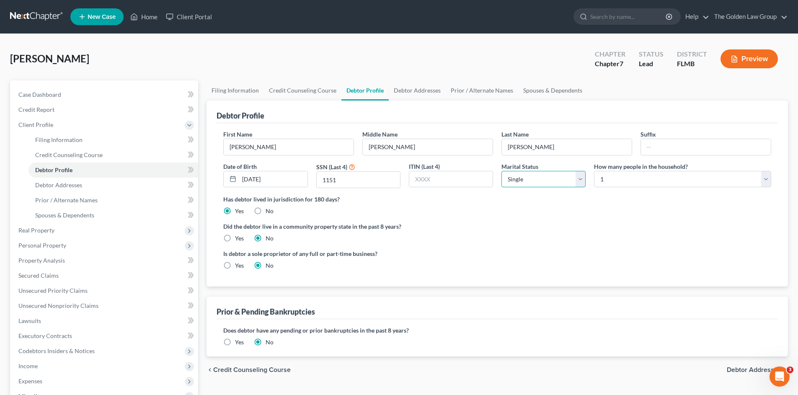
click at [520, 178] on select "Select Single Married Separated Divorced Widowed" at bounding box center [543, 179] width 84 height 17
select select "3"
click at [501, 171] on select "Select Single Married Separated Divorced Widowed" at bounding box center [543, 179] width 84 height 17
drag, startPoint x: 516, startPoint y: 235, endPoint x: 368, endPoint y: 214, distance: 150.1
click at [516, 236] on div "Did the debtor live in a community property state in the past 8 years? Yes No" at bounding box center [497, 232] width 548 height 21
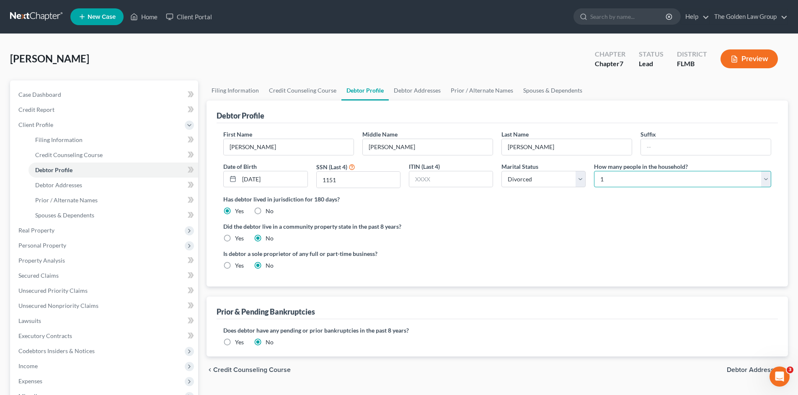
click at [616, 179] on select "Select 1 2 3 4 5 6 7 8 9 10 11 12 13 14 15 16 17 18 19 20" at bounding box center [682, 179] width 177 height 17
select select "2"
click at [594, 171] on select "Select 1 2 3 4 5 6 7 8 9 10 11 12 13 14 15 16 17 18 19 20" at bounding box center [682, 179] width 177 height 17
click at [568, 233] on div "Did the debtor live in a community property state in the past 8 years? Yes No" at bounding box center [497, 232] width 548 height 21
click at [482, 253] on label "Is debtor a sole proprietor of any full or part-time business?" at bounding box center [358, 253] width 270 height 9
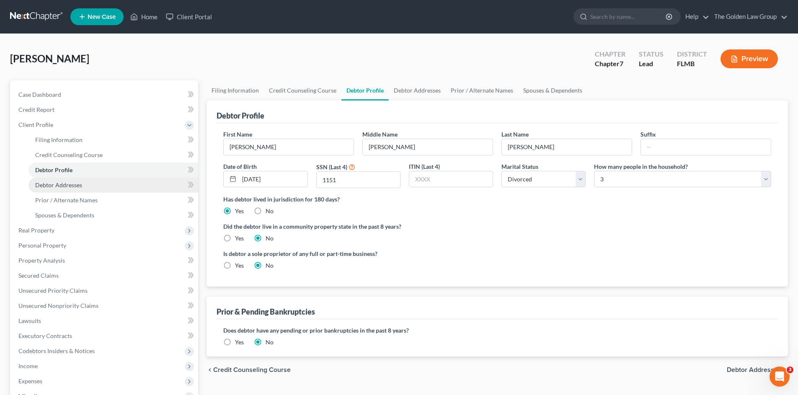
click at [73, 187] on span "Debtor Addresses" at bounding box center [58, 184] width 47 height 7
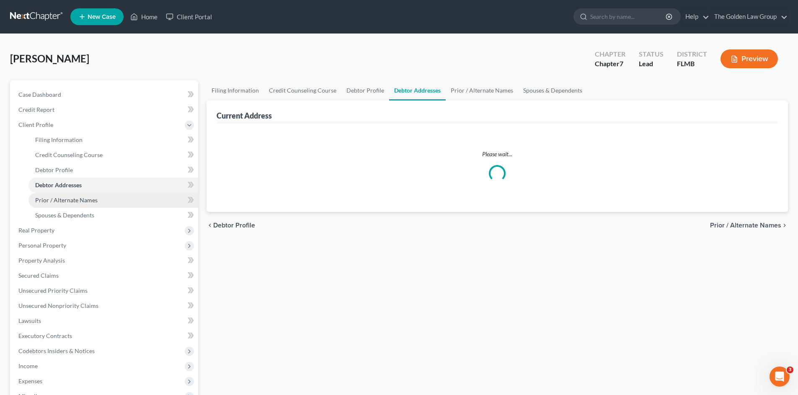
click at [80, 202] on span "Prior / Alternate Names" at bounding box center [66, 199] width 62 height 7
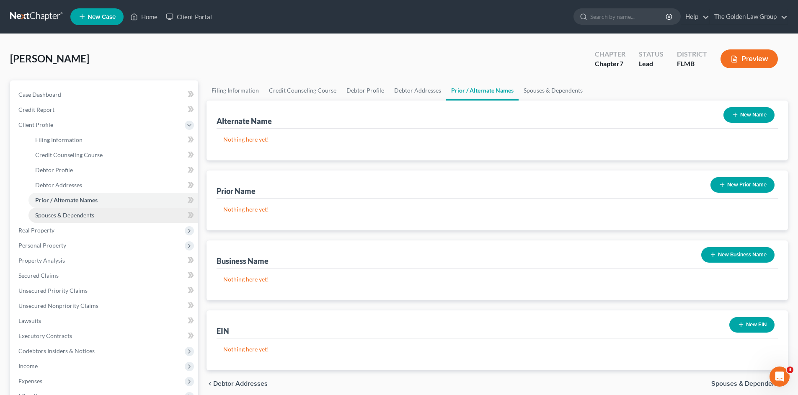
click at [85, 213] on span "Spouses & Dependents" at bounding box center [64, 214] width 59 height 7
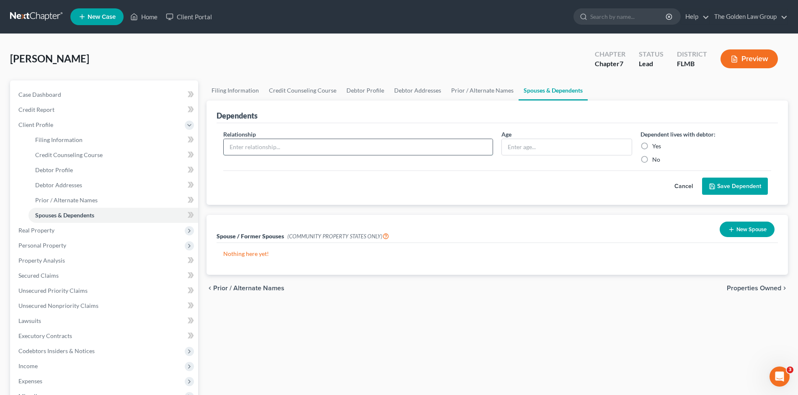
click at [428, 152] on input "text" at bounding box center [358, 147] width 269 height 16
type input "Daughter"
type input "17 Years Old"
click at [652, 145] on label "Yes" at bounding box center [656, 146] width 9 height 8
click at [655, 145] on input "Yes" at bounding box center [657, 144] width 5 height 5
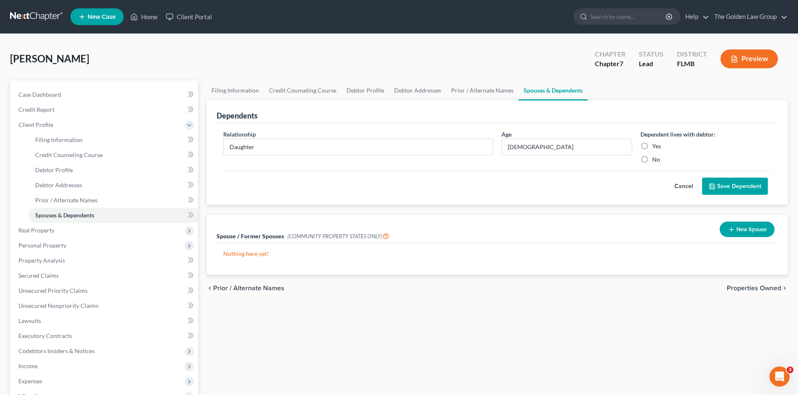
radio input "true"
click at [735, 189] on button "Save Dependent" at bounding box center [735, 187] width 66 height 18
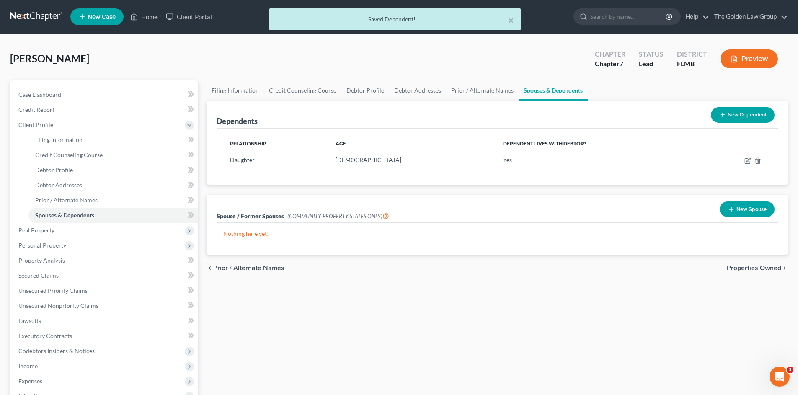
click at [741, 119] on button "New Dependent" at bounding box center [743, 114] width 64 height 15
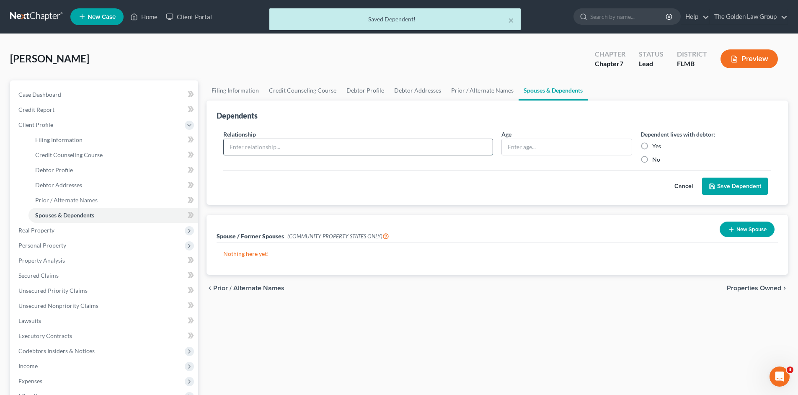
click at [280, 144] on input "text" at bounding box center [358, 147] width 269 height 16
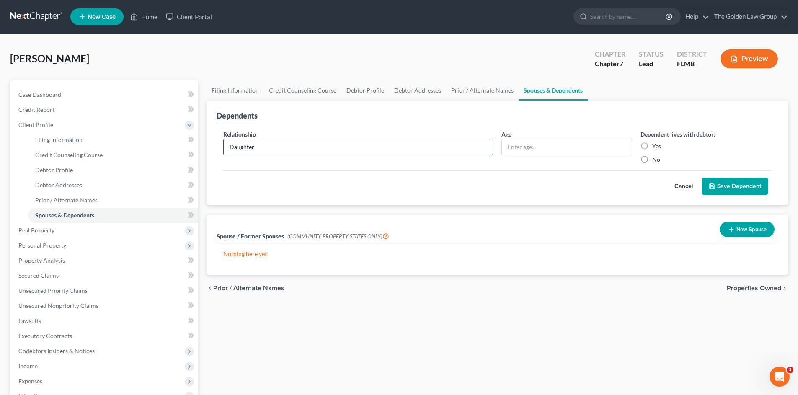
type input "Daughter"
type input "13 Years Old"
drag, startPoint x: 632, startPoint y: 155, endPoint x: 645, endPoint y: 149, distance: 14.2
click at [638, 152] on div "Relationship * Daughter Age 13 Years Old Dependent lives with debtor: Yes No" at bounding box center [497, 150] width 556 height 41
click at [652, 148] on label "Yes" at bounding box center [656, 146] width 9 height 8
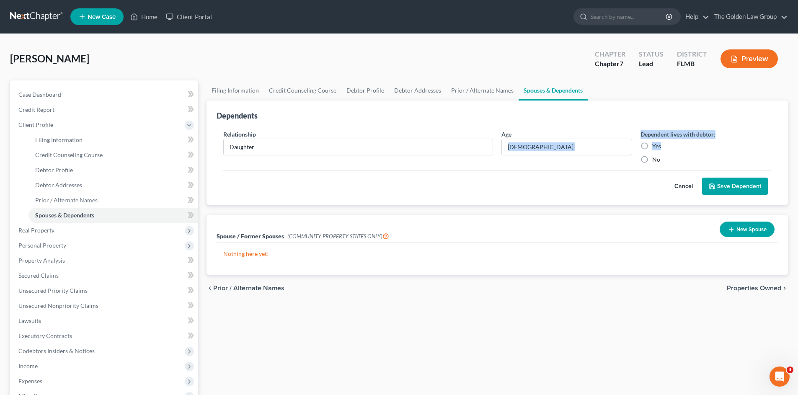
click at [655, 147] on input "Yes" at bounding box center [657, 144] width 5 height 5
radio input "true"
click at [731, 187] on button "Save Dependent" at bounding box center [735, 187] width 66 height 18
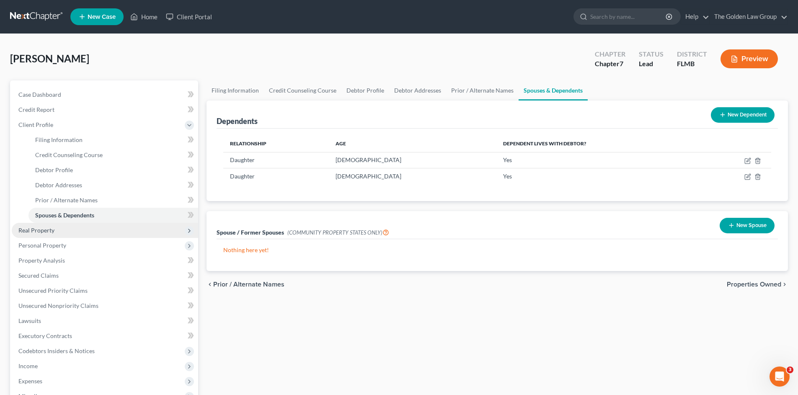
click at [61, 227] on span "Real Property" at bounding box center [105, 230] width 186 height 15
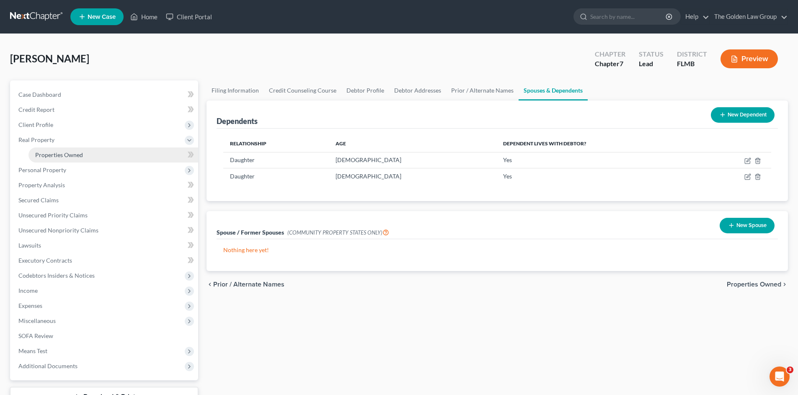
click at [72, 153] on span "Properties Owned" at bounding box center [59, 154] width 48 height 7
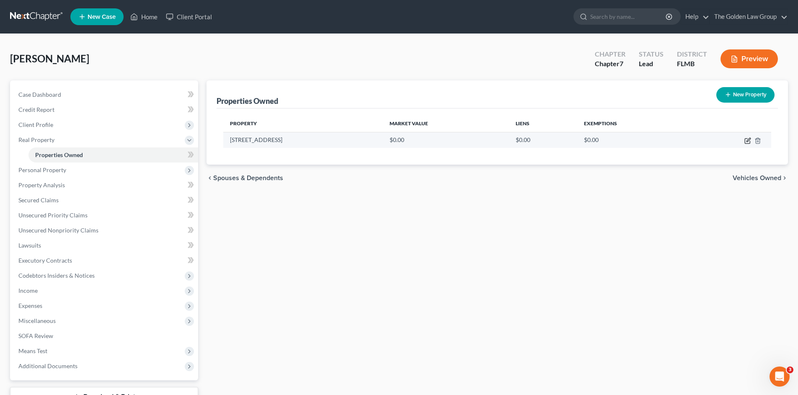
click at [747, 140] on icon "button" at bounding box center [748, 140] width 4 height 4
select select "9"
select select "27"
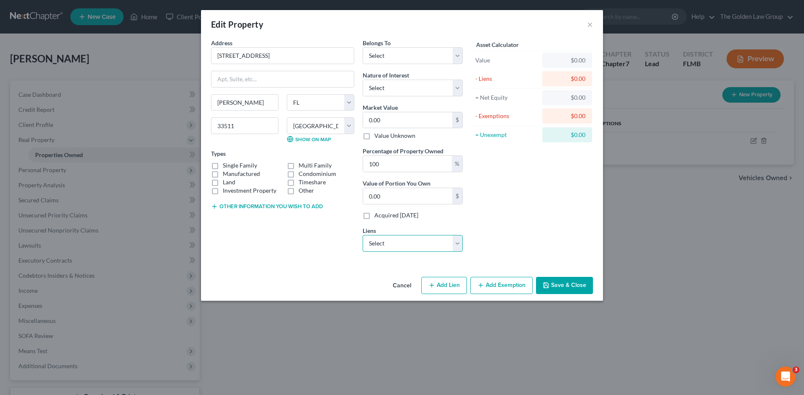
click at [393, 242] on select "Select Nstar/Cooper - $251,897.00 Onemain - $18,648.00" at bounding box center [413, 243] width 100 height 17
select select "0"
click at [363, 235] on select "Select Nstar/Cooper - $251,897.00 Onemain - $18,648.00" at bounding box center [413, 243] width 100 height 17
select select
select select "45"
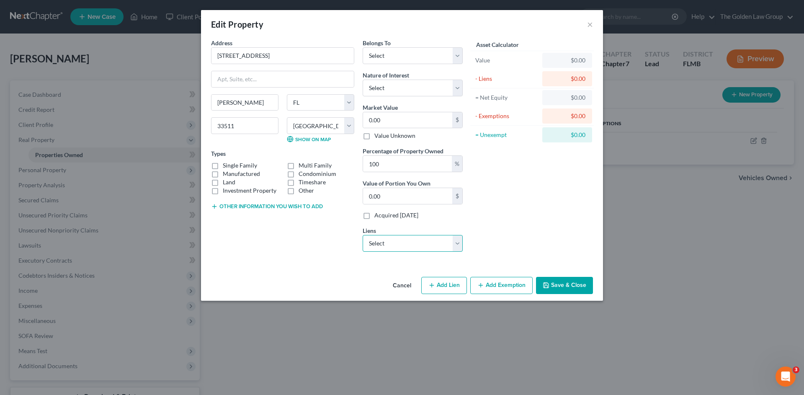
select select "0"
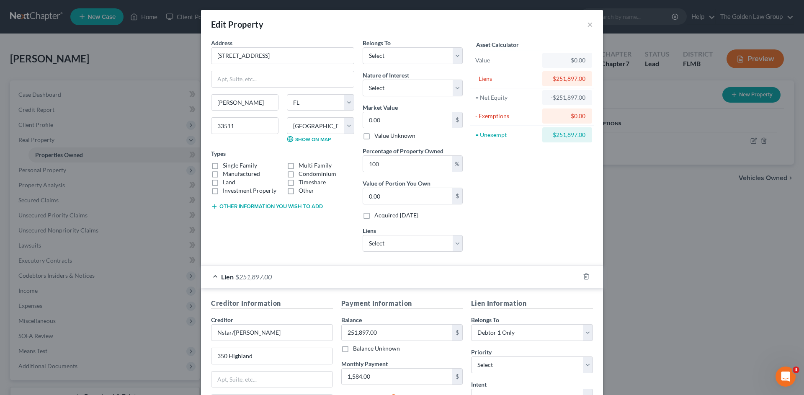
click at [300, 256] on div "Address * 2426 Middleton Grove Drive Brandon State AL AK AR AZ CA CO CT DE DC F…" at bounding box center [283, 149] width 152 height 220
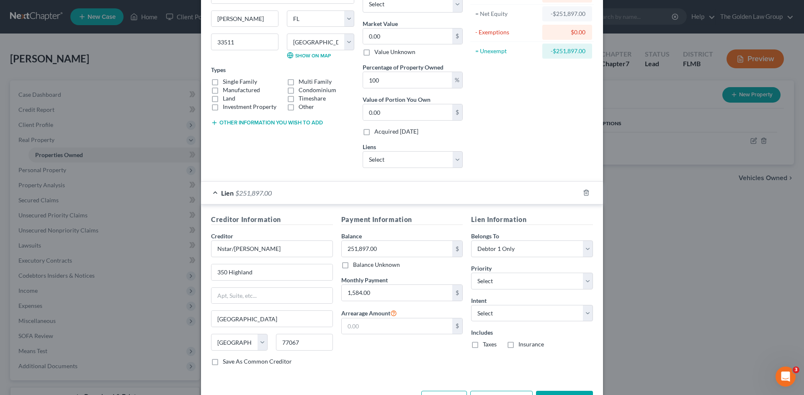
scroll to position [114, 0]
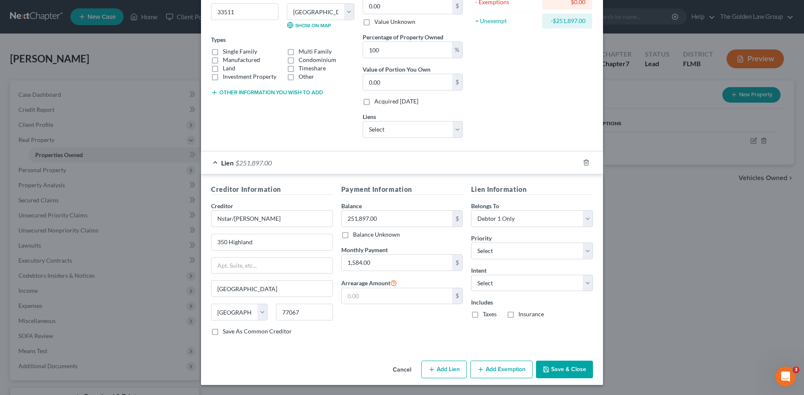
click at [575, 370] on button "Save & Close" at bounding box center [564, 369] width 57 height 18
click at [564, 367] on button "Save & Close" at bounding box center [564, 369] width 57 height 18
drag, startPoint x: 569, startPoint y: 367, endPoint x: 537, endPoint y: 332, distance: 46.8
click at [569, 367] on button "Save & Close" at bounding box center [564, 369] width 57 height 18
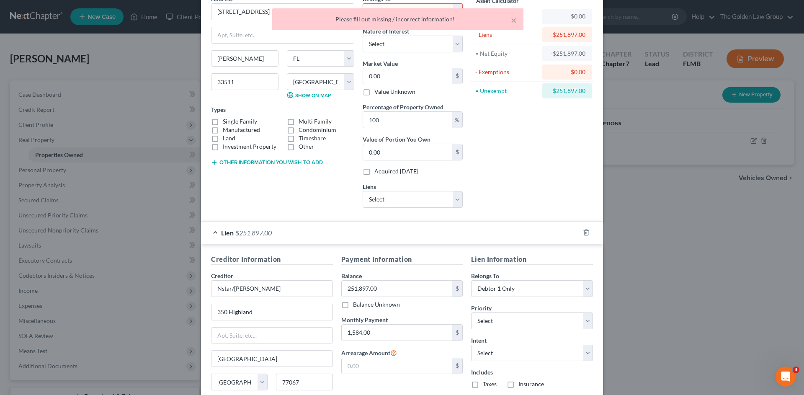
scroll to position [0, 0]
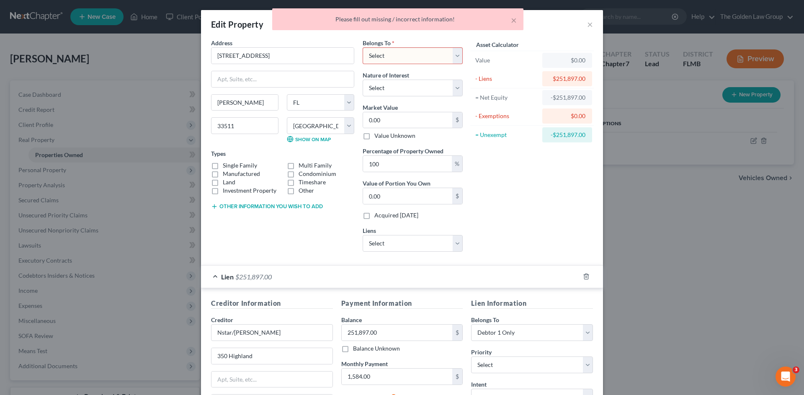
click at [403, 51] on select "Select Debtor 1 Only Debtor 2 Only Debtor 1 And Debtor 2 Only At Least One Of T…" at bounding box center [413, 55] width 100 height 17
click at [396, 54] on select "Select Debtor 1 Only Debtor 2 Only Debtor 1 And Debtor 2 Only At Least One Of T…" at bounding box center [413, 55] width 100 height 17
select select "0"
click at [363, 47] on select "Select Debtor 1 Only Debtor 2 Only Debtor 1 And Debtor 2 Only At Least One Of T…" at bounding box center [413, 55] width 100 height 17
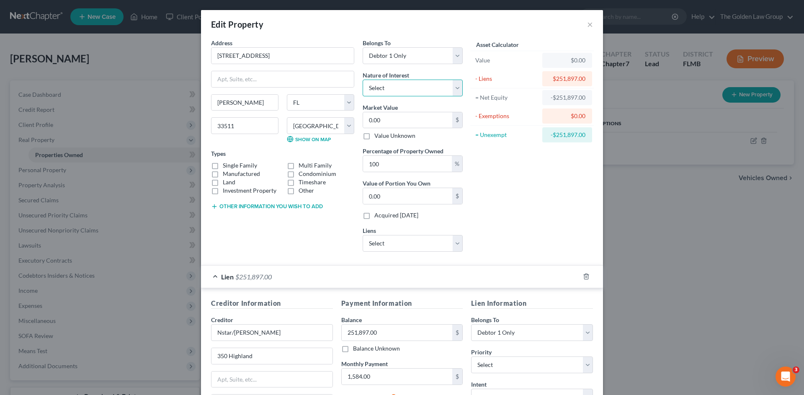
click at [400, 84] on select "Select Fee Simple Joint Tenant Life Estate Equitable Interest Future Interest T…" at bounding box center [413, 88] width 100 height 17
select select "0"
click at [363, 80] on select "Select Fee Simple Joint Tenant Life Estate Equitable Interest Future Interest T…" at bounding box center [413, 88] width 100 height 17
click at [509, 209] on div "Asset Calculator Value $0.00 - Liens $251,897.00 = Net Equity -$251,897.00 - Ex…" at bounding box center [532, 149] width 130 height 220
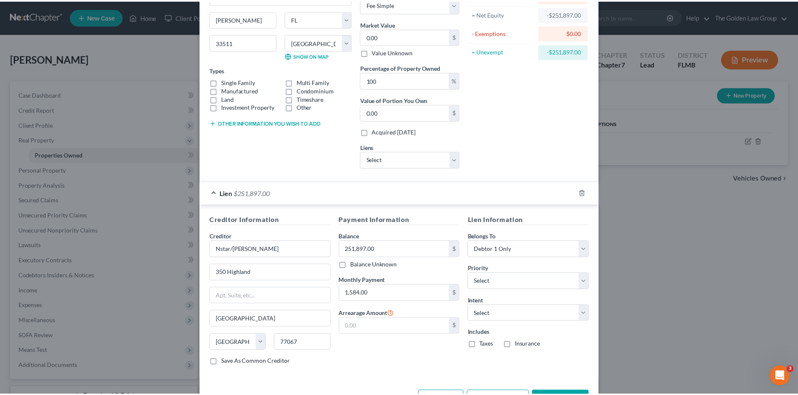
scroll to position [114, 0]
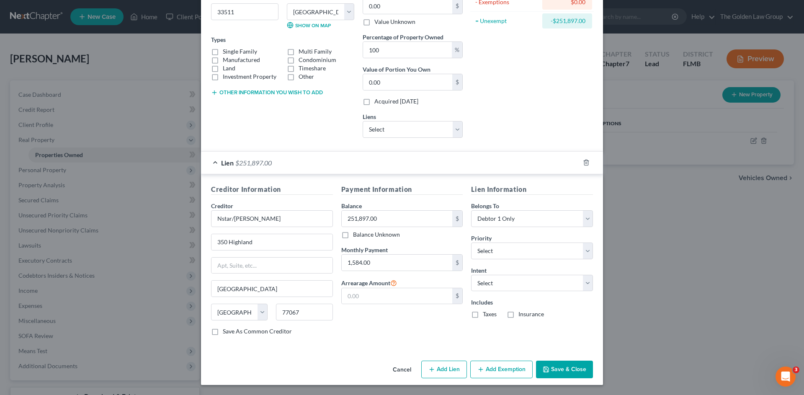
click at [563, 373] on button "Save & Close" at bounding box center [564, 369] width 57 height 18
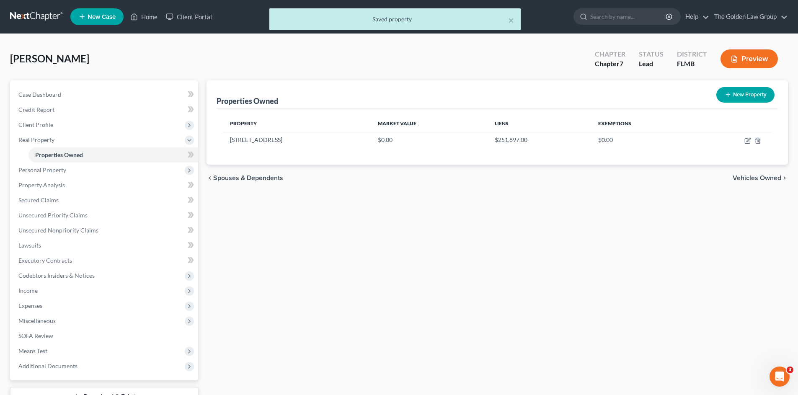
click at [481, 336] on div "Properties Owned New Property Property Market Value Liens Exemptions 2426 Middl…" at bounding box center [497, 254] width 590 height 348
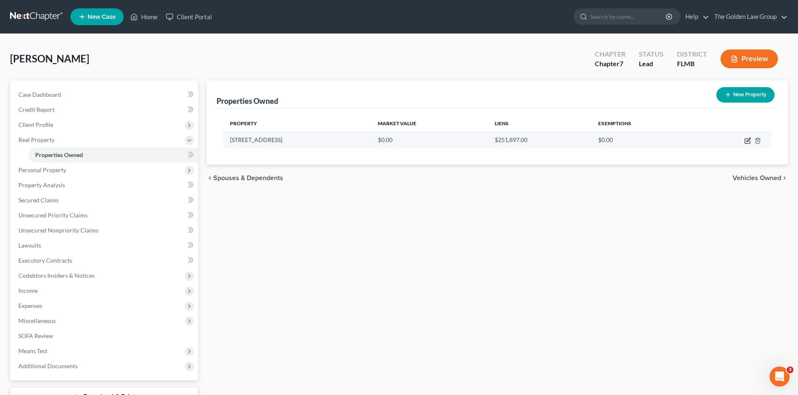
click at [747, 142] on icon "button" at bounding box center [748, 140] width 4 height 4
select select "9"
select select "27"
select select "0"
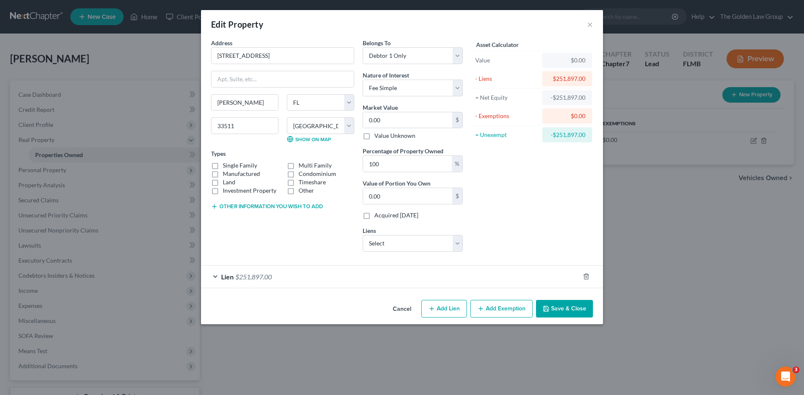
click at [304, 244] on div "Address * 2426 Middleton Grove Drive Brandon State AL AK AR AZ CA CO CT DE DC F…" at bounding box center [283, 149] width 152 height 220
drag, startPoint x: 233, startPoint y: 163, endPoint x: 239, endPoint y: 177, distance: 15.2
click at [234, 163] on label "Single Family" at bounding box center [240, 165] width 34 height 8
click at [232, 163] on input "Single Family" at bounding box center [228, 163] width 5 height 5
checkbox input "true"
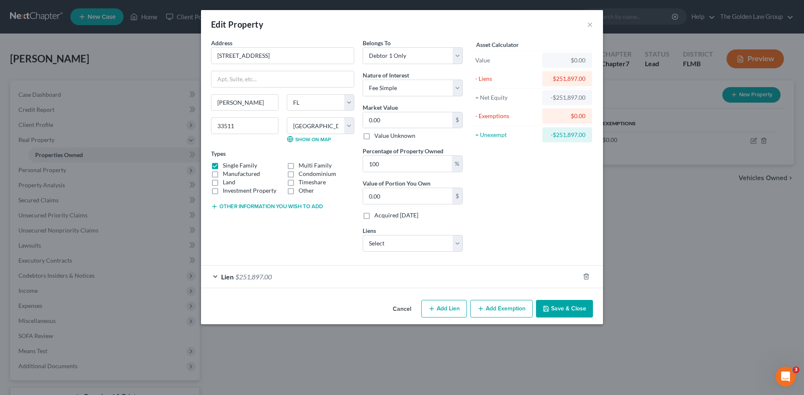
click at [254, 205] on button "Other information you wish to add" at bounding box center [267, 206] width 112 height 7
click at [284, 249] on div "Address * 2426 Middleton Grove Drive Brandon State AL AK AR AZ CA CO CT DE DC F…" at bounding box center [283, 149] width 152 height 220
click at [558, 304] on button "Save & Close" at bounding box center [564, 309] width 57 height 18
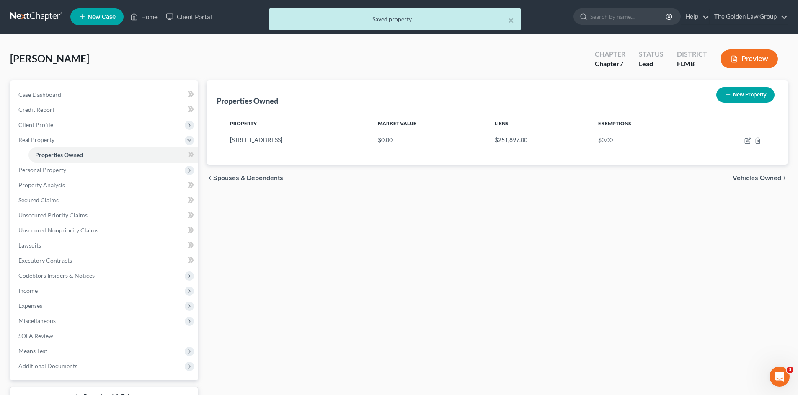
click at [558, 304] on div "Properties Owned New Property Property Market Value Liens Exemptions 2426 Middl…" at bounding box center [497, 254] width 590 height 348
click at [131, 62] on div "Clark, Debbie Upgraded Chapter Chapter 7 Status Lead District FLMB Preview" at bounding box center [399, 62] width 778 height 36
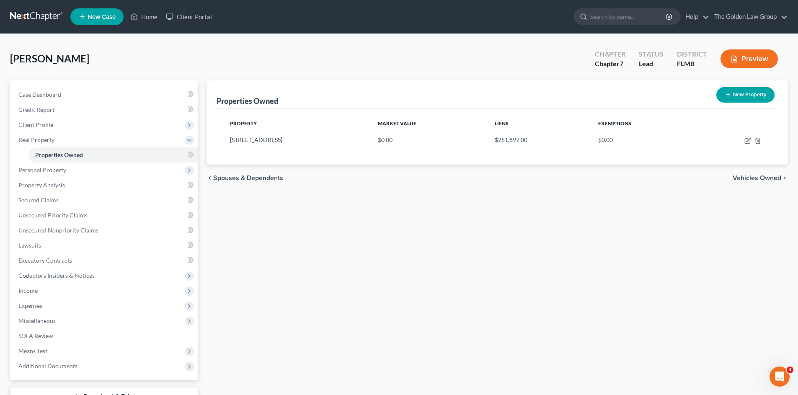
click at [346, 269] on div "Properties Owned New Property Property Market Value Liens Exemptions 2426 Middl…" at bounding box center [497, 254] width 590 height 348
click at [66, 105] on link "Credit Report" at bounding box center [105, 109] width 186 height 15
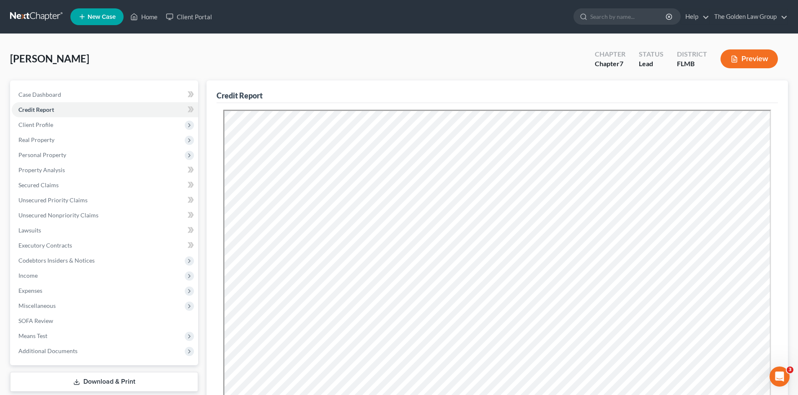
click at [237, 50] on div "Clark, Debbie Upgraded Chapter Chapter 7 Status Lead District FLMB Preview" at bounding box center [399, 62] width 778 height 36
click at [70, 104] on link "Credit Report" at bounding box center [105, 109] width 186 height 15
click at [64, 124] on span "Client Profile" at bounding box center [105, 124] width 186 height 15
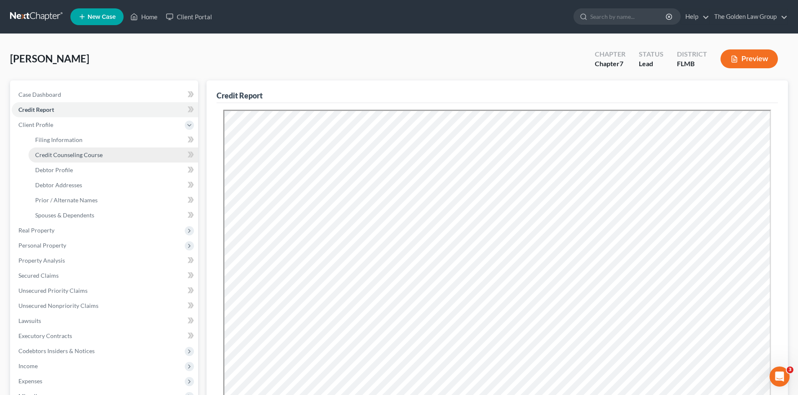
click at [90, 152] on span "Credit Counseling Course" at bounding box center [68, 154] width 67 height 7
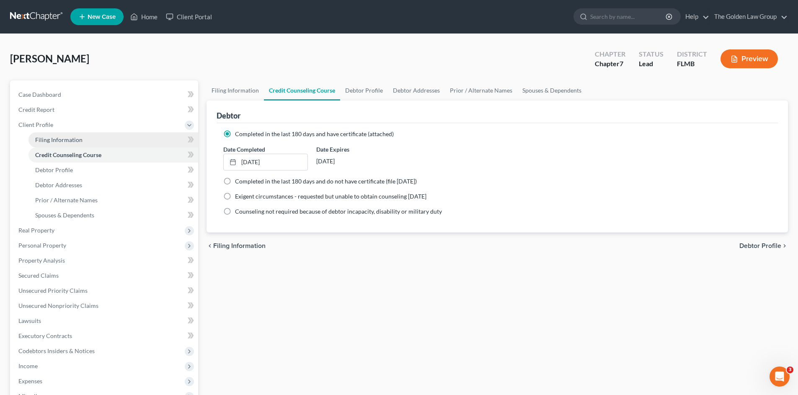
click at [84, 141] on link "Filing Information" at bounding box center [113, 139] width 170 height 15
select select "1"
select select "0"
select select "15"
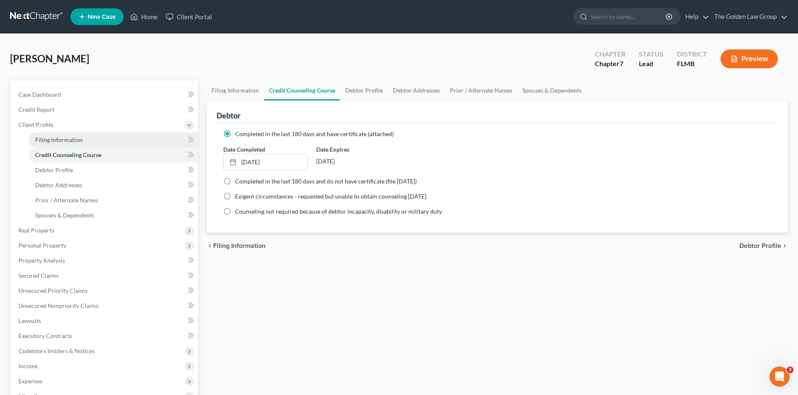
select select "3"
select select "9"
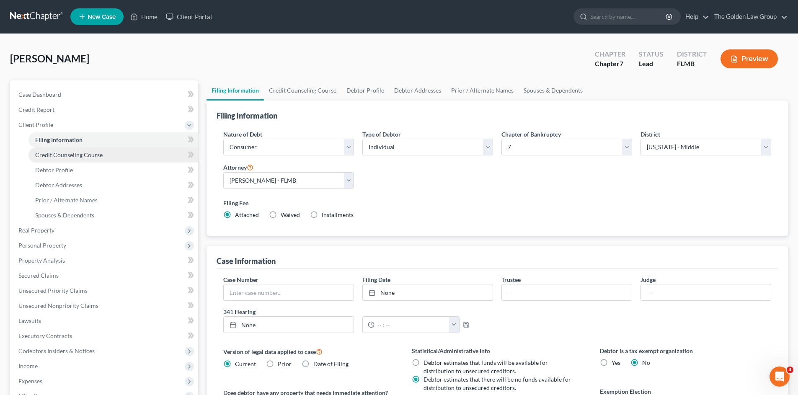
click at [102, 157] on link "Credit Counseling Course" at bounding box center [113, 154] width 170 height 15
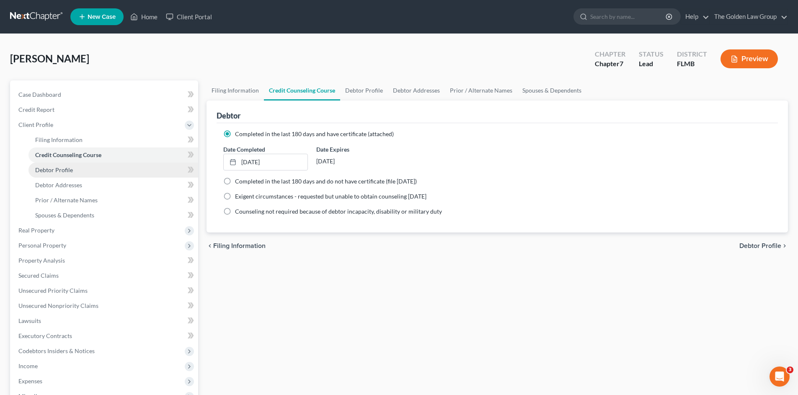
click at [108, 173] on link "Debtor Profile" at bounding box center [113, 169] width 170 height 15
select select "3"
select select "2"
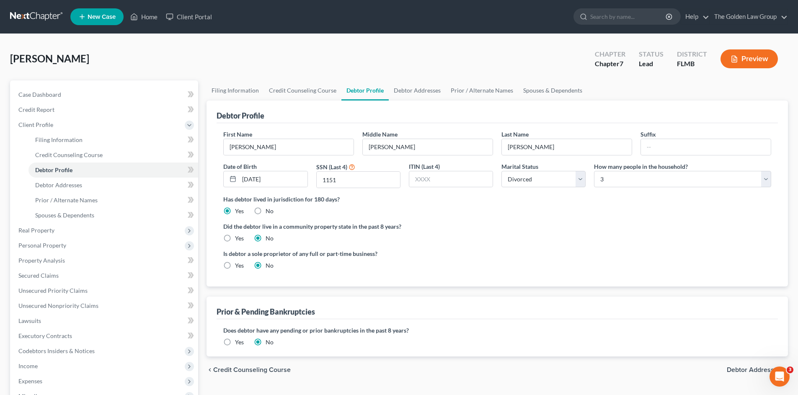
click at [521, 253] on div "Is debtor a sole proprietor of any full or part-time business? Yes No" at bounding box center [497, 262] width 556 height 27
click at [520, 252] on div "Is debtor a sole proprietor of any full or part-time business? Yes No" at bounding box center [497, 262] width 556 height 27
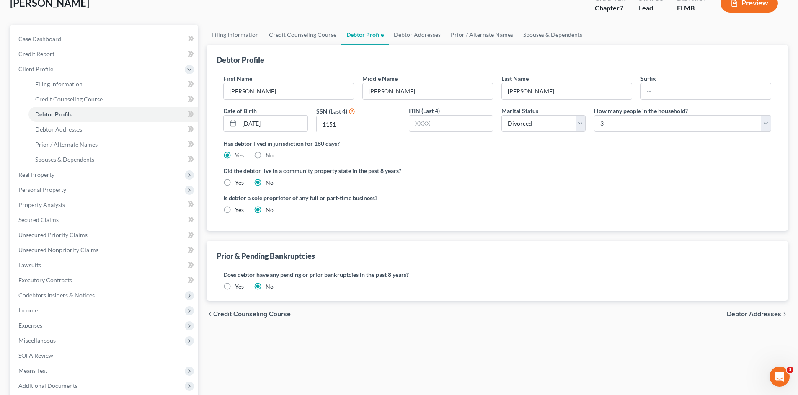
scroll to position [70, 0]
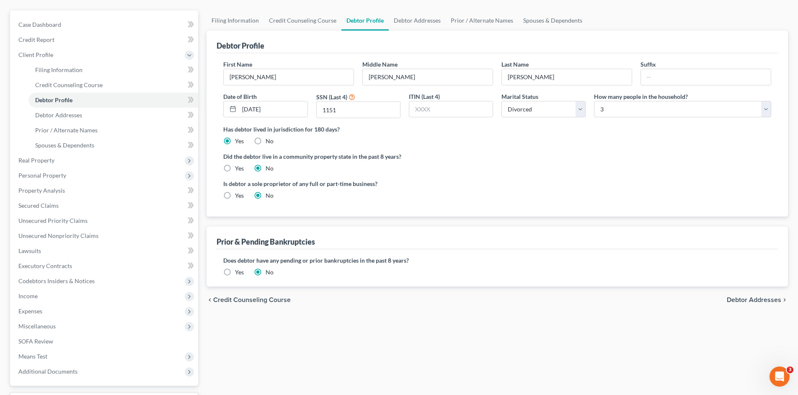
click at [759, 301] on span "Debtor Addresses" at bounding box center [753, 299] width 54 height 7
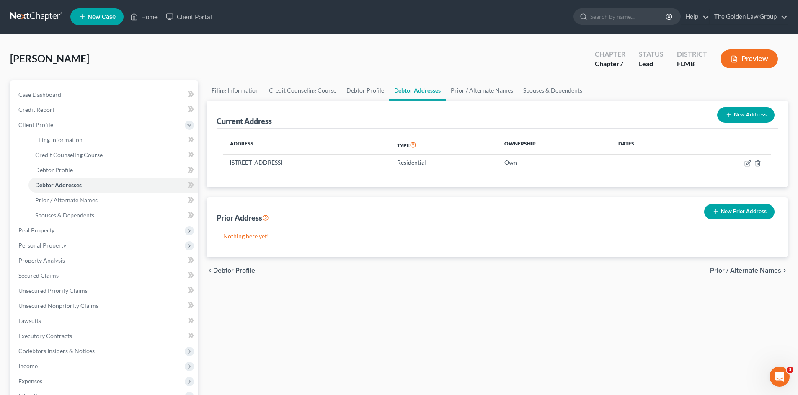
drag, startPoint x: 471, startPoint y: 283, endPoint x: 489, endPoint y: 273, distance: 21.0
click at [475, 282] on div "chevron_left Debtor Profile Prior / Alternate Names chevron_right" at bounding box center [496, 270] width 581 height 27
click at [746, 162] on icon "button" at bounding box center [747, 163] width 7 height 7
select select "9"
select select "27"
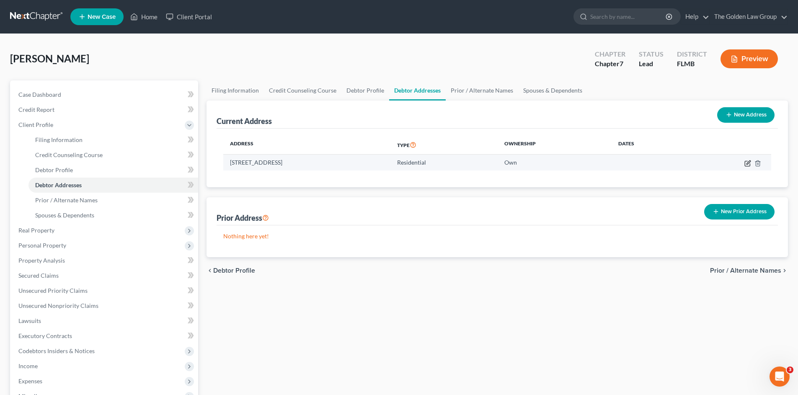
select select "0"
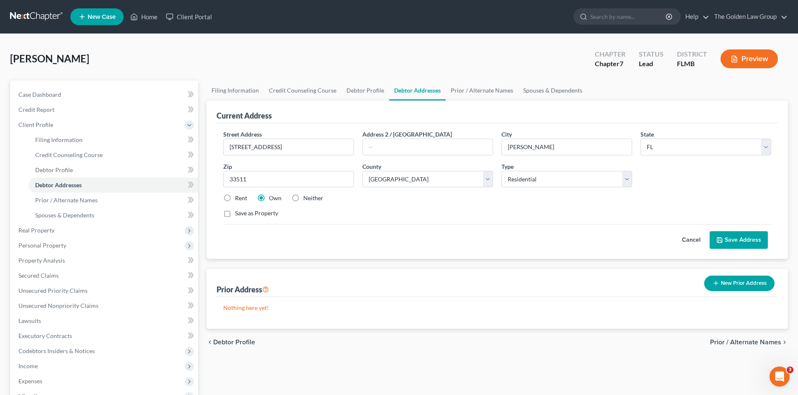
click at [731, 238] on button "Save Address" at bounding box center [738, 240] width 58 height 18
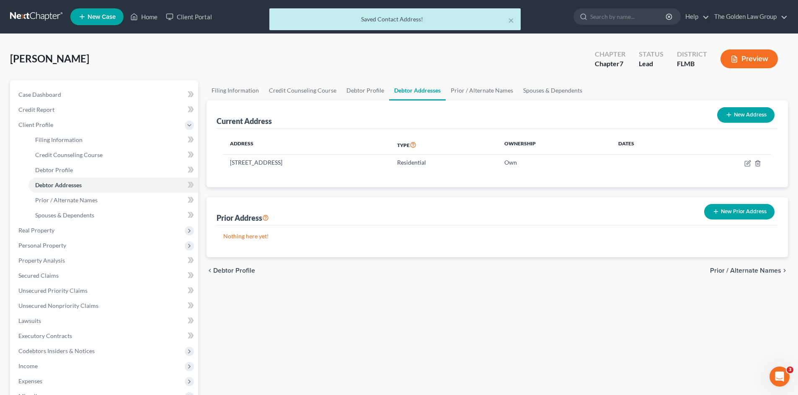
drag, startPoint x: 542, startPoint y: 349, endPoint x: 525, endPoint y: 347, distance: 17.2
click at [538, 350] on div "Filing Information Credit Counseling Course Debtor Profile Debtor Addresses Pri…" at bounding box center [497, 291] width 590 height 423
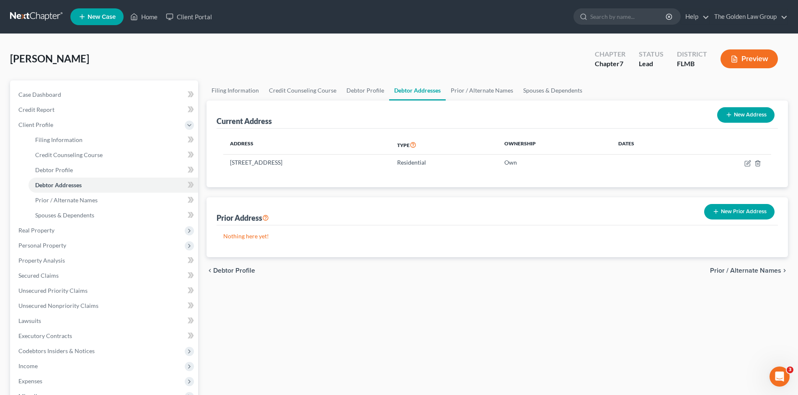
click at [734, 270] on span "Prior / Alternate Names" at bounding box center [745, 270] width 71 height 7
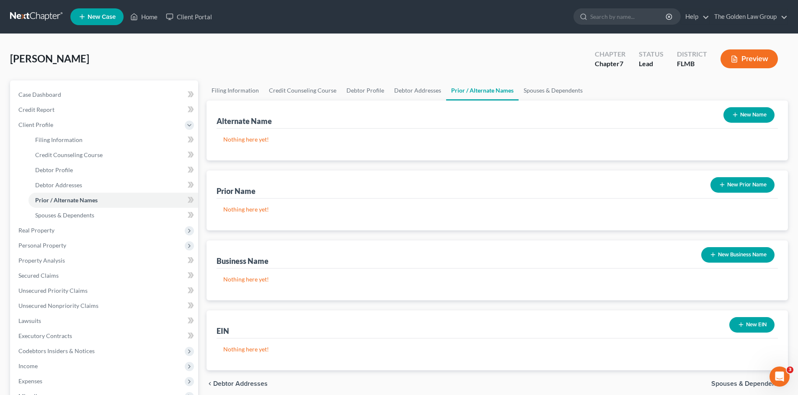
click at [760, 187] on button "New Prior Name" at bounding box center [742, 184] width 64 height 15
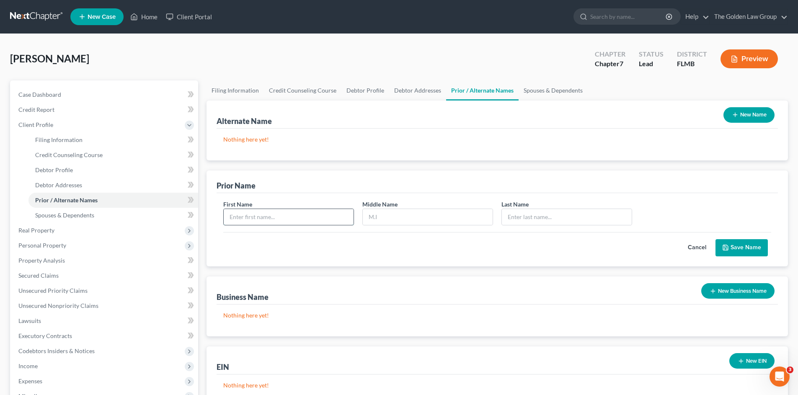
click at [323, 223] on input "text" at bounding box center [289, 217] width 130 height 16
type input "Debbie"
type input "Clark"
type input "m"
type input "Manikis"
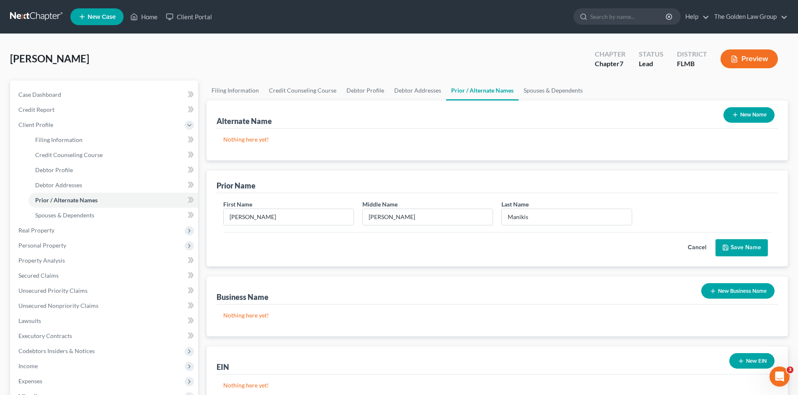
click at [741, 250] on button "Save Name" at bounding box center [741, 248] width 52 height 18
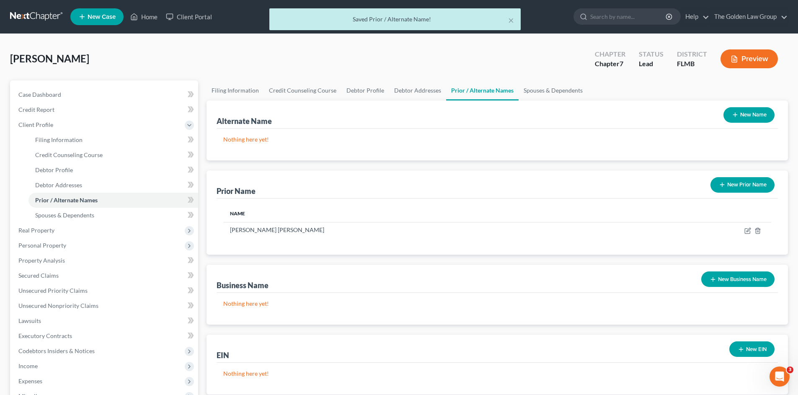
scroll to position [84, 0]
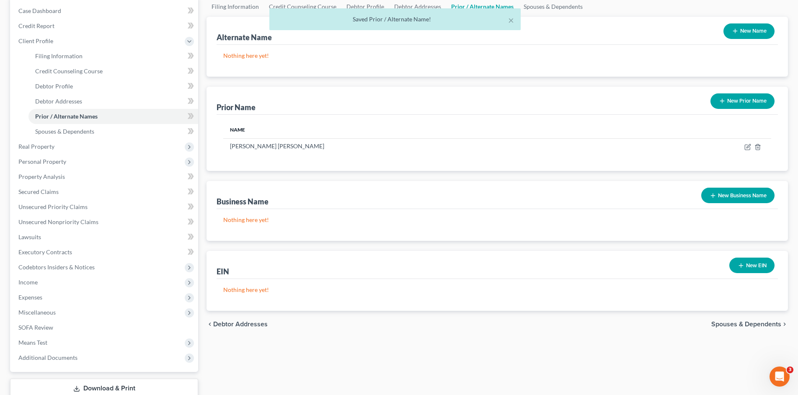
click at [733, 322] on span "Spouses & Dependents" at bounding box center [746, 324] width 70 height 7
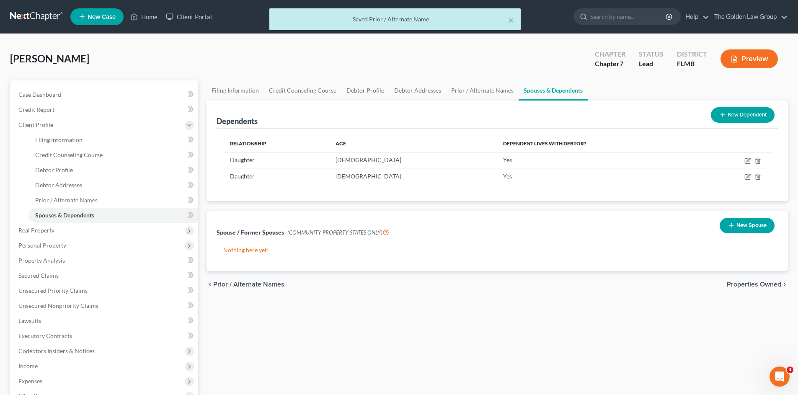
drag, startPoint x: 755, startPoint y: 284, endPoint x: 658, endPoint y: 274, distance: 97.7
click at [639, 275] on div "chevron_left Prior / Alternate Names Properties Owned chevron_right" at bounding box center [496, 284] width 581 height 27
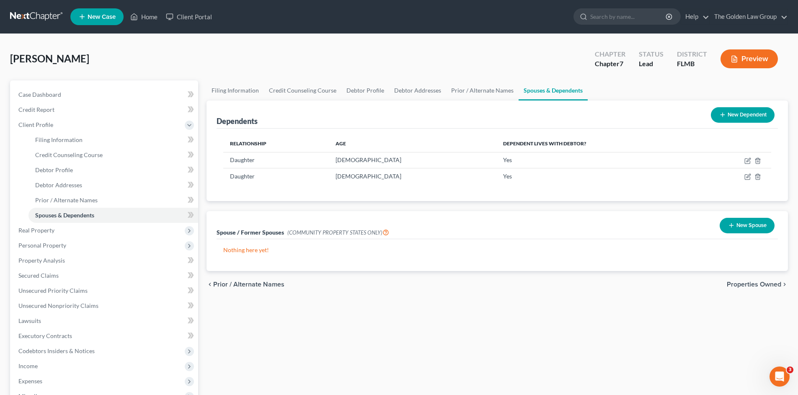
click at [743, 285] on span "Properties Owned" at bounding box center [753, 284] width 54 height 7
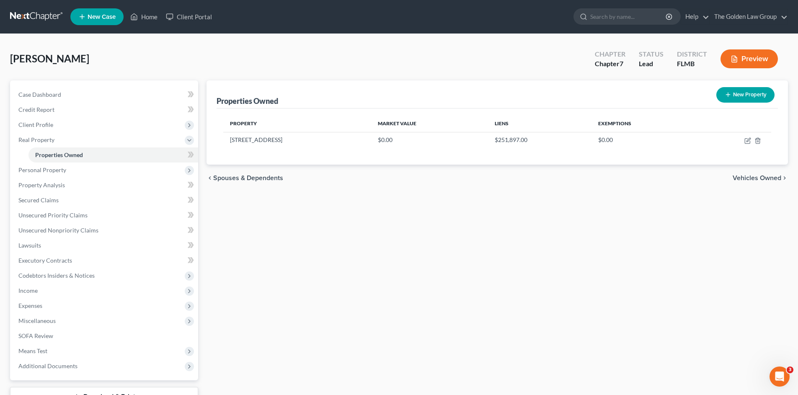
click at [422, 274] on div "Properties Owned New Property Property Market Value Liens Exemptions 2426 Middl…" at bounding box center [497, 254] width 590 height 348
click at [749, 140] on icon "button" at bounding box center [747, 140] width 7 height 7
select select "9"
select select "27"
select select "0"
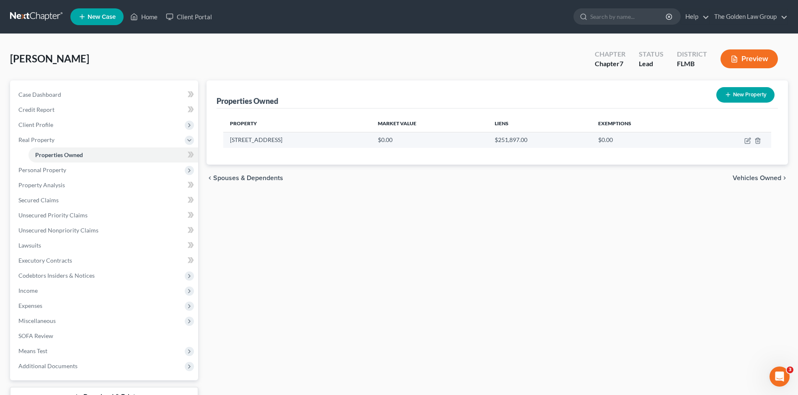
select select "0"
select select "45"
select select "0"
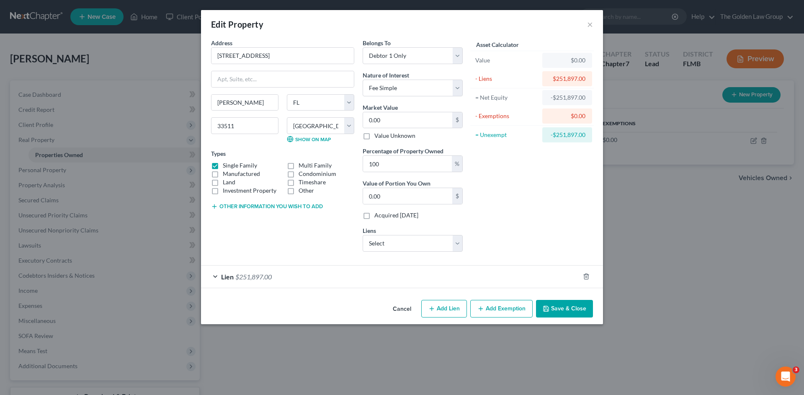
click at [345, 276] on div "Lien $251,897.00" at bounding box center [390, 276] width 378 height 22
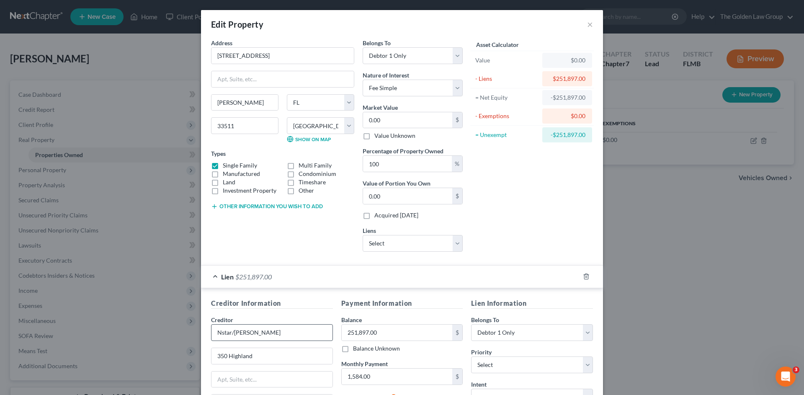
scroll to position [98, 0]
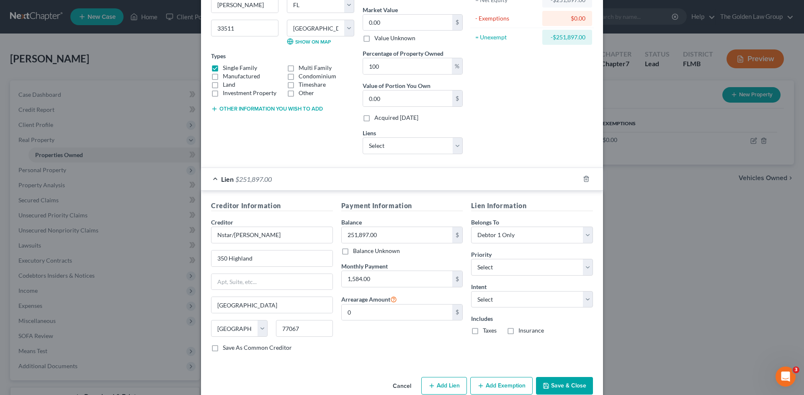
click at [525, 147] on div "Asset Calculator Value $0.00 - Liens $251,897.00 = Net Equity -$251,897.00 - Ex…" at bounding box center [532, 51] width 130 height 220
click at [501, 298] on select "Select Surrender Redeem Reaffirm Avoid Other" at bounding box center [532, 299] width 122 height 17
select select "4"
click at [471, 291] on select "Select Surrender Redeem Reaffirm Avoid Other" at bounding box center [532, 299] width 122 height 17
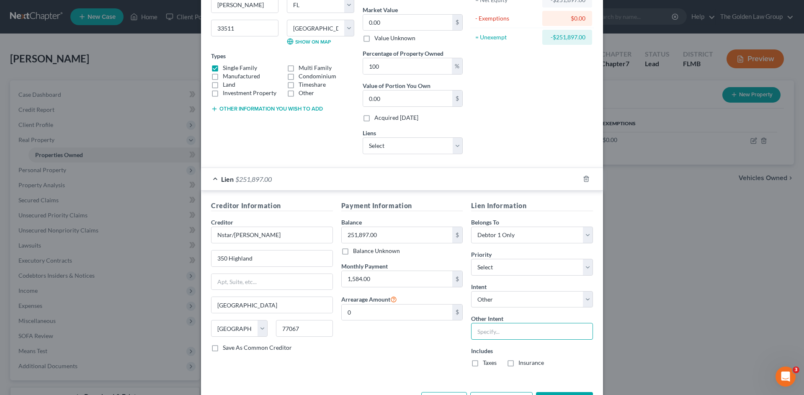
click at [499, 331] on input "text" at bounding box center [532, 331] width 122 height 17
type input "Retain and Contineu to Make Payments"
click at [417, 355] on div "Payment Information Balance 251,897.00 $ Balance Unknown Balance Undetermined 2…" at bounding box center [402, 287] width 130 height 173
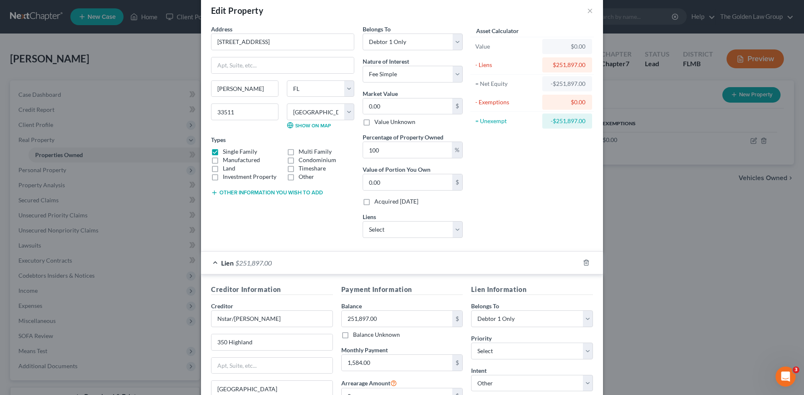
click at [284, 193] on button "Other information you wish to add" at bounding box center [267, 192] width 112 height 7
click at [525, 224] on div "Asset Calculator Value $0.00 - Liens $251,897.00 = Net Equity -$251,897.00 - Ex…" at bounding box center [532, 135] width 130 height 220
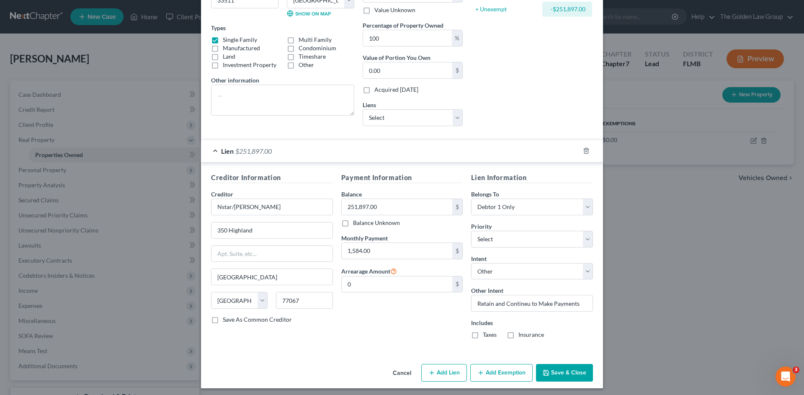
scroll to position [129, 0]
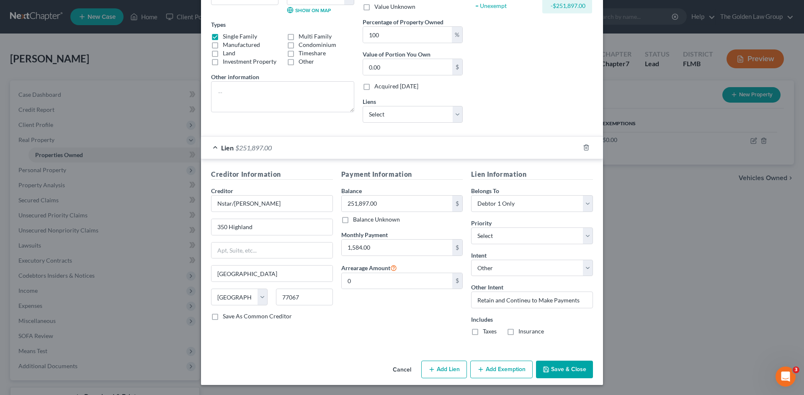
drag, startPoint x: 557, startPoint y: 372, endPoint x: 555, endPoint y: 368, distance: 4.3
click at [556, 372] on button "Save & Close" at bounding box center [564, 369] width 57 height 18
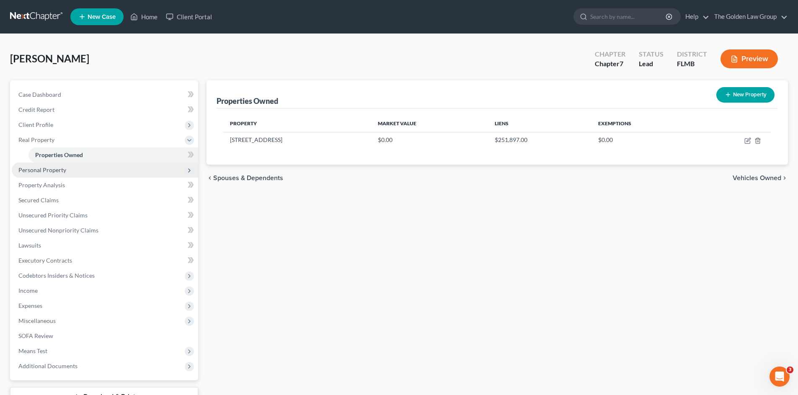
click at [58, 173] on span "Personal Property" at bounding box center [42, 169] width 48 height 7
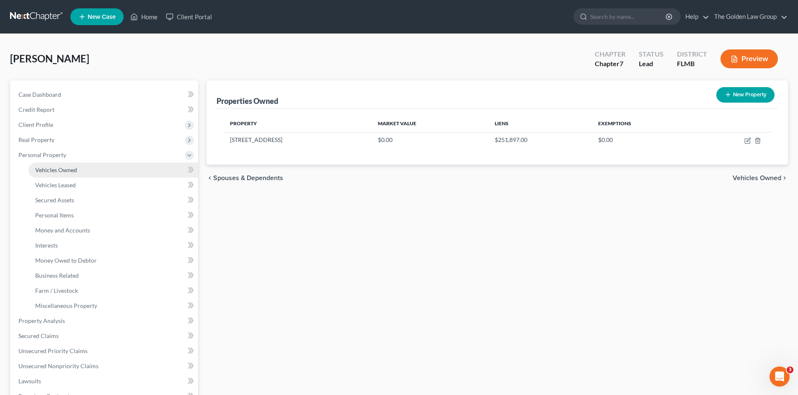
click at [58, 168] on span "Vehicles Owned" at bounding box center [56, 169] width 42 height 7
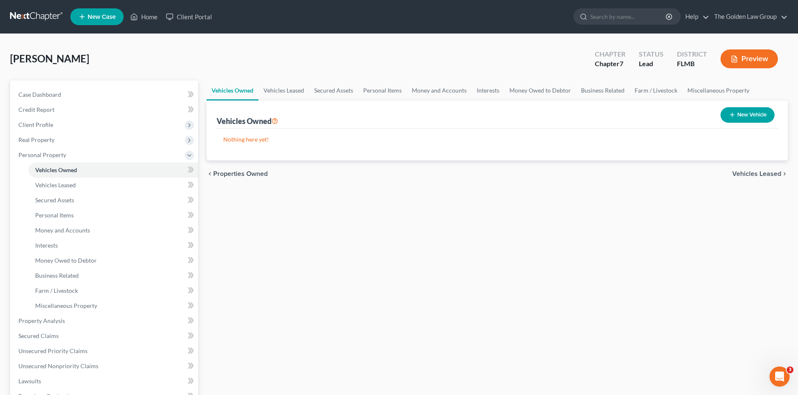
click at [726, 116] on button "New Vehicle" at bounding box center [747, 114] width 54 height 15
select select "0"
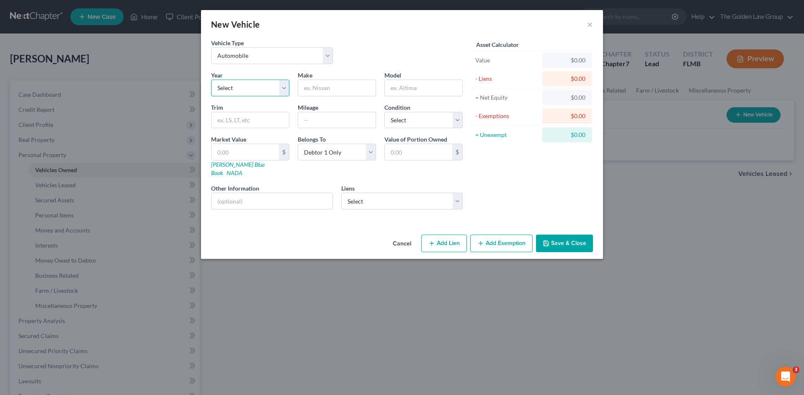
drag, startPoint x: 267, startPoint y: 84, endPoint x: 260, endPoint y: 98, distance: 15.2
click at [267, 84] on select "Select 2026 2025 2024 2023 2022 2021 2020 2019 2018 2017 2016 2015 2014 2013 20…" at bounding box center [250, 88] width 78 height 17
select select "11"
click at [211, 80] on select "Select 2026 2025 2024 2023 2022 2021 2020 2019 2018 2017 2016 2015 2014 2013 20…" at bounding box center [250, 88] width 78 height 17
click at [337, 87] on input "text" at bounding box center [336, 88] width 77 height 16
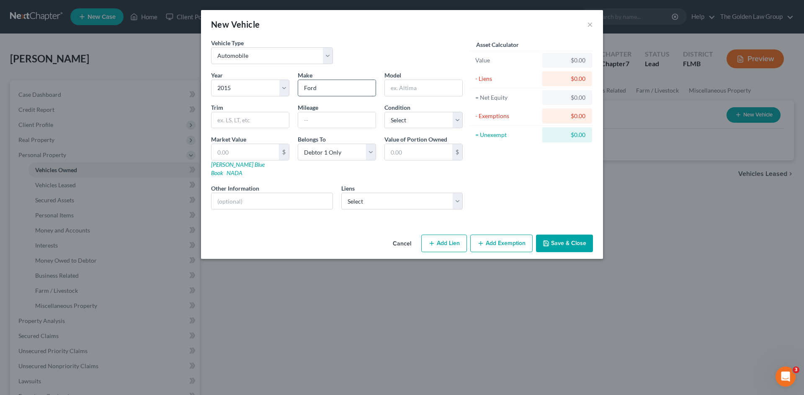
type input "Ford"
type input "Edge"
click at [360, 116] on input "text" at bounding box center [336, 120] width 77 height 16
type input "178000"
click at [405, 128] on div "Year Select 2026 2025 2024 2023 2022 2021 2020 2019 2018 2017 2016 2015 2014 20…" at bounding box center [337, 143] width 260 height 145
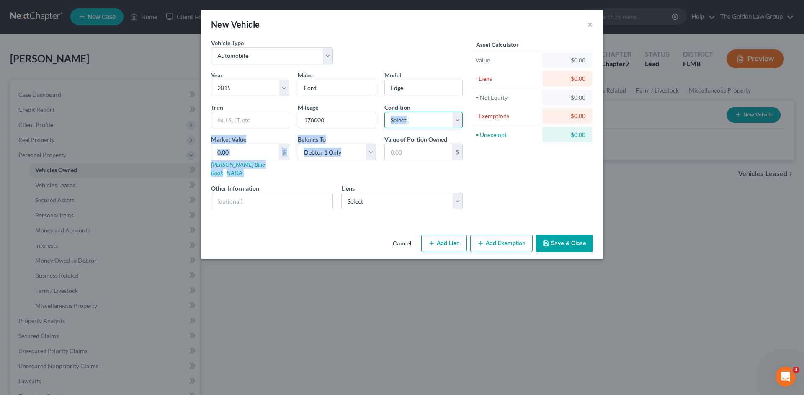
drag, startPoint x: 405, startPoint y: 125, endPoint x: 399, endPoint y: 129, distance: 6.6
click at [402, 121] on select "Select Excellent Very Good Good Fair Poor" at bounding box center [423, 120] width 78 height 17
select select "2"
click at [384, 112] on select "Select Excellent Very Good Good Fair Poor" at bounding box center [423, 120] width 78 height 17
click at [371, 211] on div "Vehicle Type Select Automobile Truck Trailer Watercraft Aircraft Motor Home Atv…" at bounding box center [402, 135] width 402 height 193
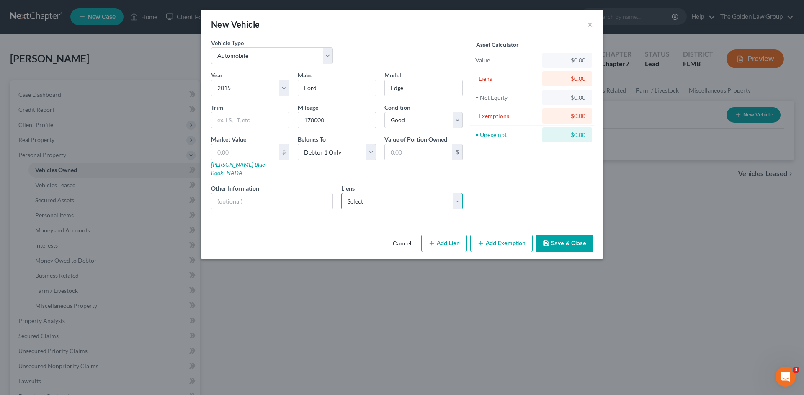
click at [382, 193] on select "Select Onemain - $18,648.00" at bounding box center [402, 201] width 122 height 17
select select "15"
select select "0"
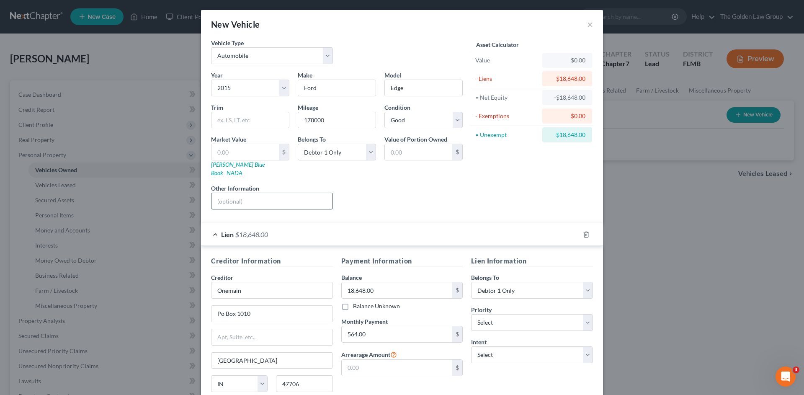
click at [287, 193] on input "text" at bounding box center [271, 201] width 121 height 16
type input "VIN:"
drag, startPoint x: 417, startPoint y: 111, endPoint x: 418, endPoint y: 116, distance: 4.9
click at [417, 112] on div "Condition Select Excellent Very Good Good Fair Poor" at bounding box center [423, 116] width 87 height 26
click at [418, 116] on select "Select Excellent Very Good Good Fair Poor" at bounding box center [423, 120] width 78 height 17
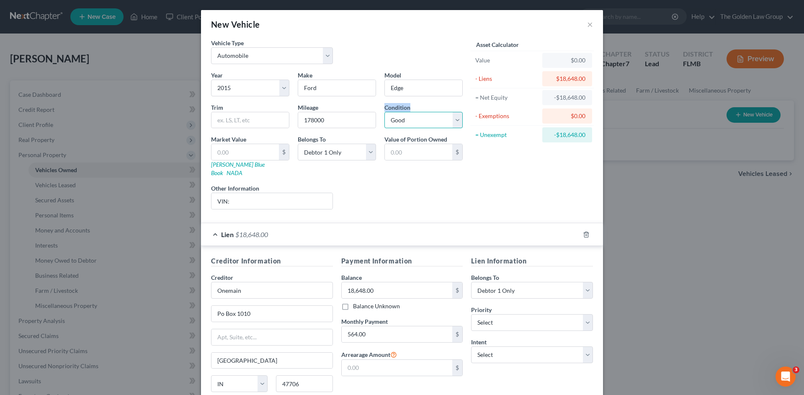
select select "3"
click at [384, 112] on select "Select Excellent Very Good Good Fair Poor" at bounding box center [423, 120] width 78 height 17
click at [419, 184] on div "Liens Select" at bounding box center [402, 197] width 130 height 26
click at [431, 184] on div "Liens Select" at bounding box center [402, 197] width 130 height 26
click at [264, 196] on input "VIN:" at bounding box center [271, 201] width 121 height 16
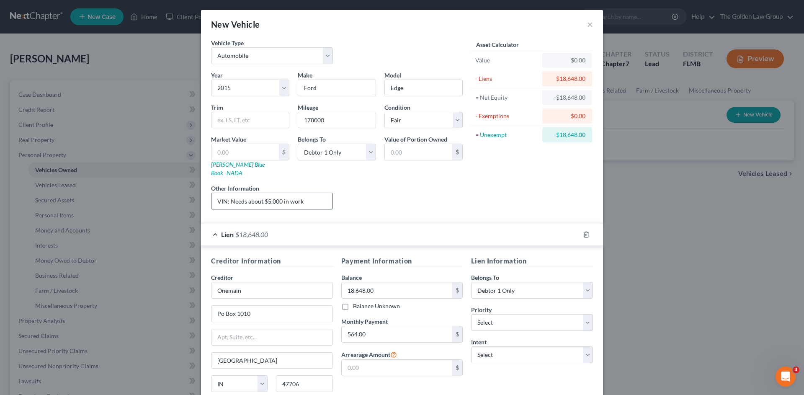
click at [228, 193] on input "VIN: Needs about $5,000 in work" at bounding box center [271, 201] width 121 height 16
type input "VIN: ;Needs about $5,000 in work"
drag, startPoint x: 482, startPoint y: 358, endPoint x: 429, endPoint y: 361, distance: 53.2
click at [483, 358] on div "Lien Information Belongs To * Select Debtor 1 Only Debtor 2 Only Debtor 1 And D…" at bounding box center [532, 335] width 130 height 158
click at [408, 360] on input "text" at bounding box center [397, 368] width 111 height 16
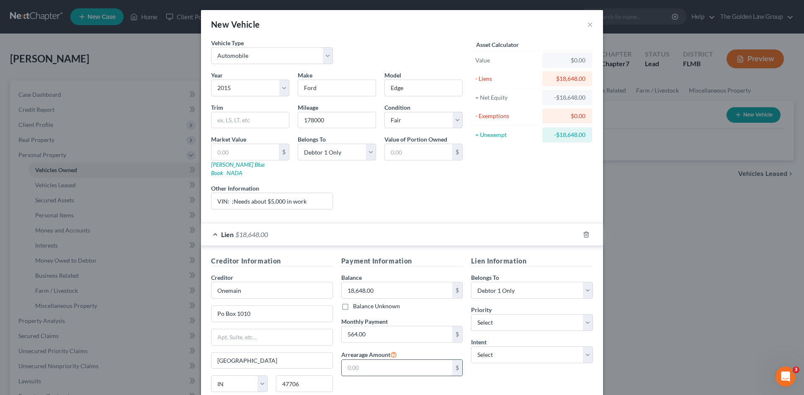
click at [360, 360] on input "text" at bounding box center [397, 368] width 111 height 16
type input "1,228.00"
click at [480, 365] on div "Lien Information Belongs To * Select Debtor 1 Only Debtor 2 Only Debtor 1 And D…" at bounding box center [532, 335] width 130 height 158
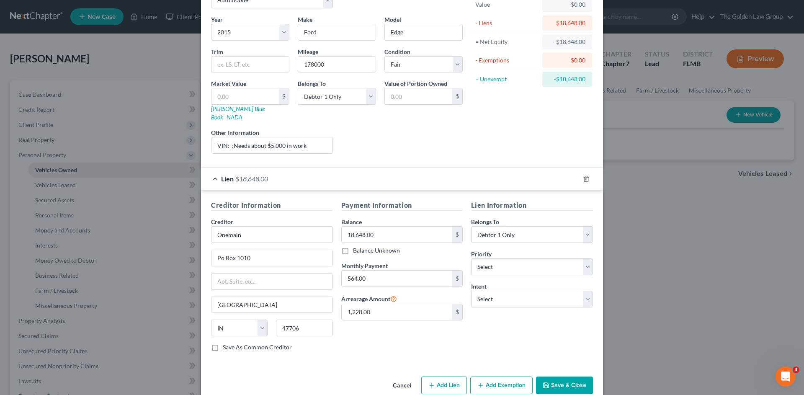
click at [396, 326] on div "Payment Information Balance 18,648.00 $ Balance Unknown Balance Undetermined 18…" at bounding box center [402, 279] width 130 height 158
click at [228, 138] on input "VIN: ;Needs about $5,000 in work" at bounding box center [271, 145] width 121 height 16
click at [226, 138] on input "VIN: ;Needs about $5,000 in work" at bounding box center [271, 145] width 121 height 16
type input "VIN: ;Needs about $5,000 in work"
click at [361, 147] on div "Year Select 2026 2025 2024 2023 2022 2021 2020 2019 2018 2017 2016 2015 2014 20…" at bounding box center [337, 87] width 260 height 145
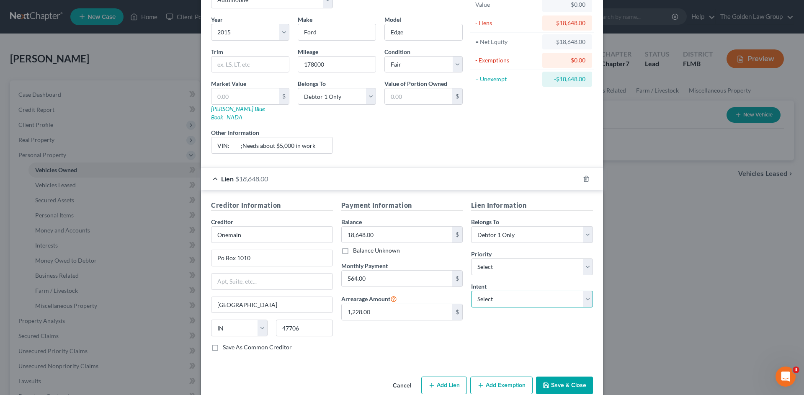
click at [483, 293] on select "Select Surrender Redeem Reaffirm Avoid Other" at bounding box center [532, 299] width 122 height 17
select select "2"
click at [471, 291] on select "Select Surrender Redeem Reaffirm Avoid Other" at bounding box center [532, 299] width 122 height 17
click at [493, 336] on div "Lien Information Belongs To * Select Debtor 1 Only Debtor 2 Only Debtor 1 And D…" at bounding box center [532, 279] width 130 height 158
click at [527, 330] on div "Lien Information Belongs To * Select Debtor 1 Only Debtor 2 Only Debtor 1 And D…" at bounding box center [532, 279] width 130 height 158
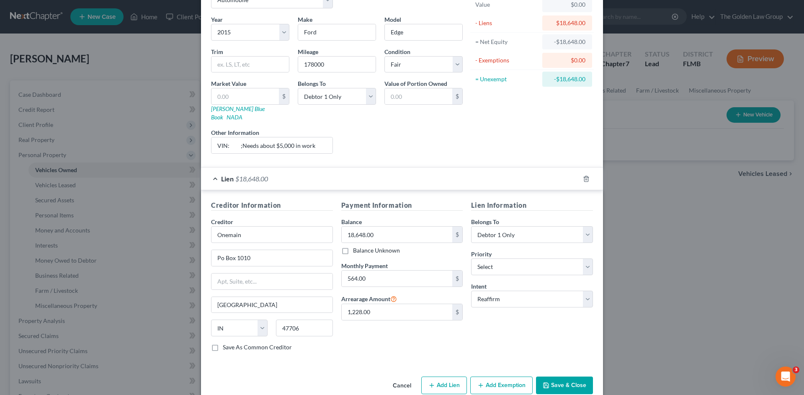
click at [561, 376] on button "Save & Close" at bounding box center [564, 385] width 57 height 18
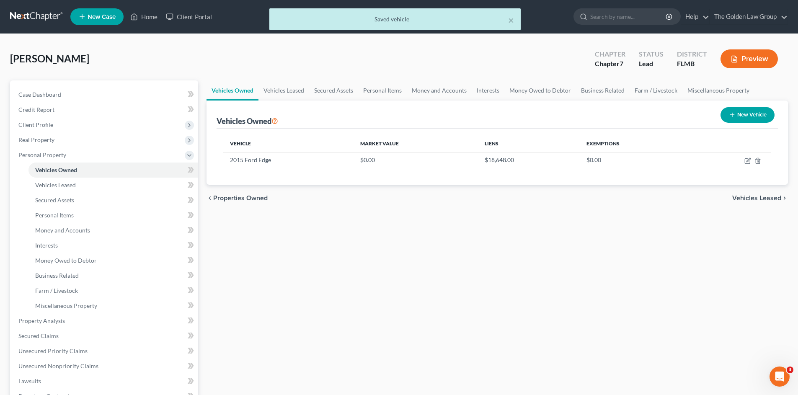
click at [527, 351] on div "Vehicles Owned Vehicles Leased Secured Assets Personal Items Money and Accounts…" at bounding box center [497, 322] width 590 height 484
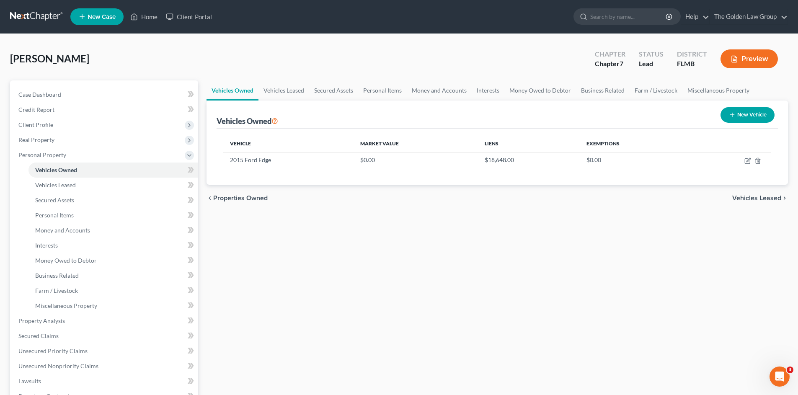
click at [482, 351] on div "Vehicles Owned Vehicles Leased Secured Assets Personal Items Money and Accounts…" at bounding box center [497, 322] width 590 height 484
click at [70, 180] on link "Vehicles Leased" at bounding box center [113, 185] width 170 height 15
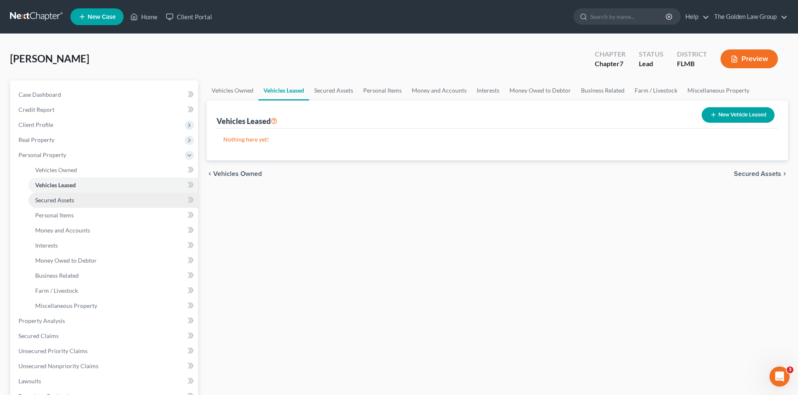
click at [75, 197] on link "Secured Assets" at bounding box center [113, 200] width 170 height 15
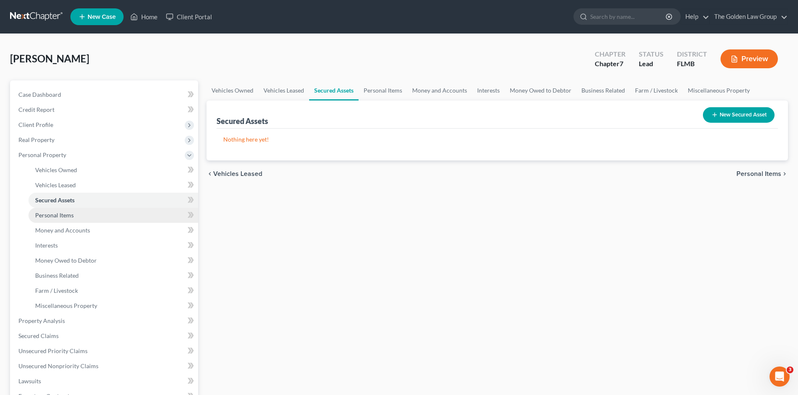
click at [77, 213] on link "Personal Items" at bounding box center [113, 215] width 170 height 15
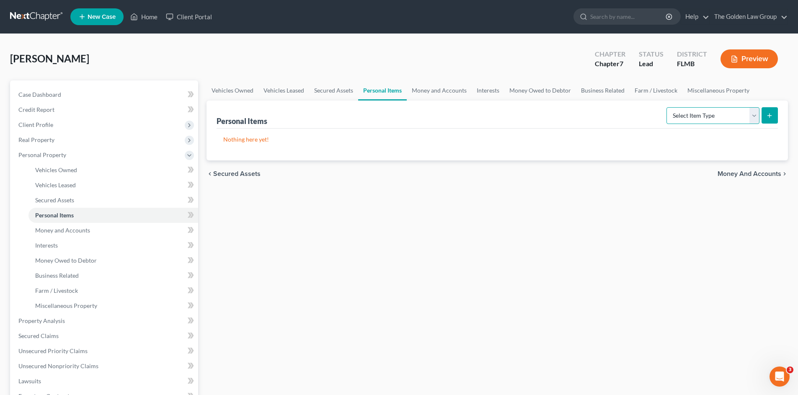
drag, startPoint x: 717, startPoint y: 115, endPoint x: 666, endPoint y: 129, distance: 52.9
click at [717, 115] on select "Select Item Type Clothing Collectibles Of Value Electronics Firearms Household …" at bounding box center [712, 115] width 93 height 17
select select "clothing"
click at [667, 107] on select "Select Item Type Clothing Collectibles Of Value Electronics Firearms Household …" at bounding box center [712, 115] width 93 height 17
click at [762, 118] on button "submit" at bounding box center [769, 115] width 16 height 16
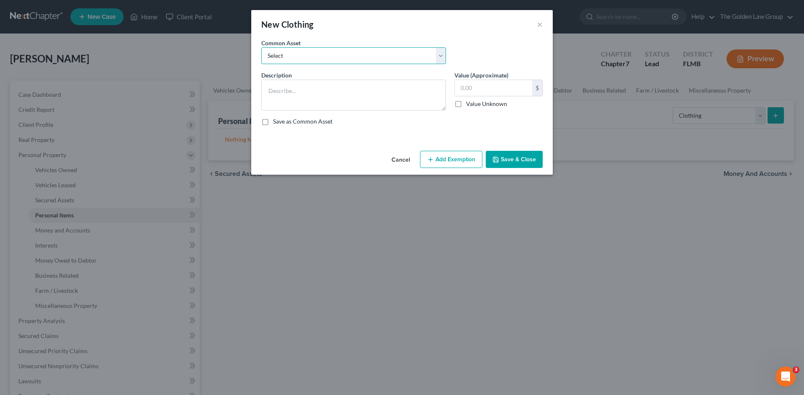
click at [350, 49] on select "Select Debtor's Clothes Joint-Debtor's clothing Debtor's Clothes" at bounding box center [353, 55] width 185 height 17
select select "0"
click at [261, 47] on select "Select Debtor's Clothes Joint-Debtor's clothing Debtor's Clothes" at bounding box center [353, 55] width 185 height 17
type textarea "Debtor's Clothes"
type input "100.00"
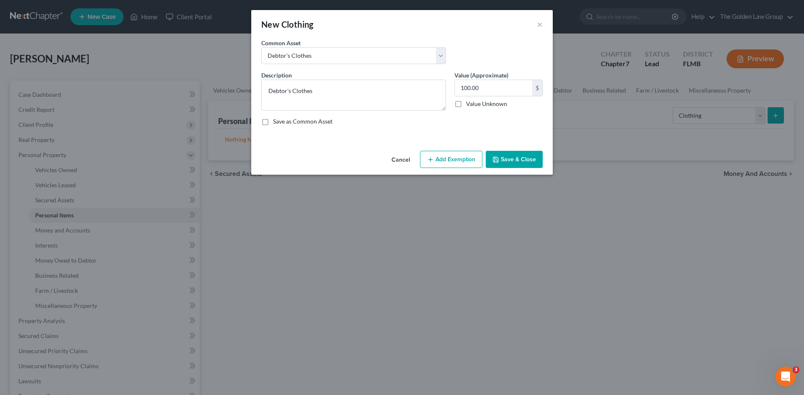
drag, startPoint x: 499, startPoint y: 164, endPoint x: 418, endPoint y: 178, distance: 81.5
click at [498, 165] on button "Save & Close" at bounding box center [514, 160] width 57 height 18
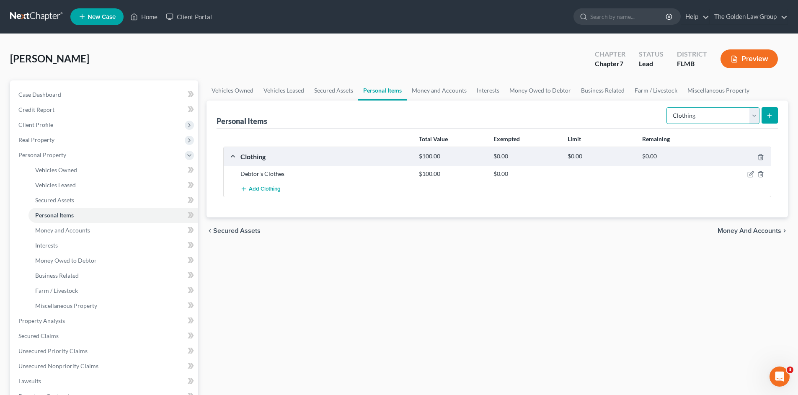
click at [719, 115] on select "Select Item Type Clothing Collectibles Of Value Electronics Firearms Household …" at bounding box center [712, 115] width 93 height 17
select select "electronics"
click at [667, 107] on select "Select Item Type Clothing Collectibles Of Value Electronics Firearms Household …" at bounding box center [712, 115] width 93 height 17
click at [768, 110] on button "submit" at bounding box center [769, 115] width 16 height 16
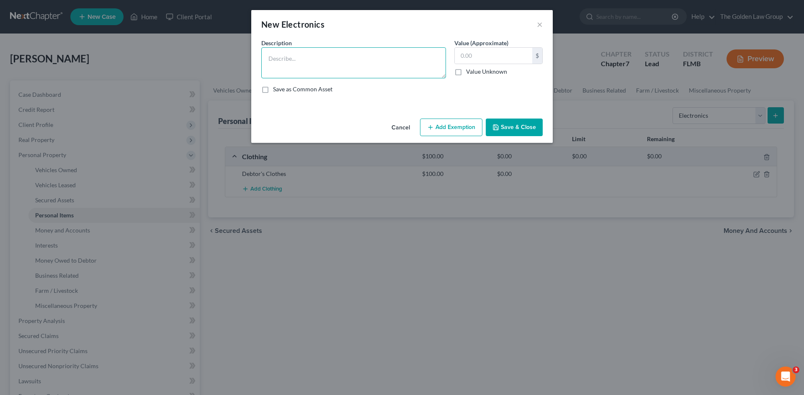
click at [308, 62] on textarea at bounding box center [353, 62] width 185 height 31
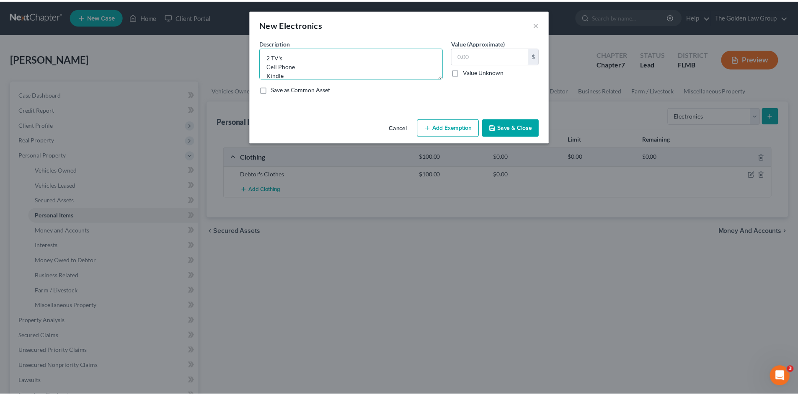
scroll to position [10, 0]
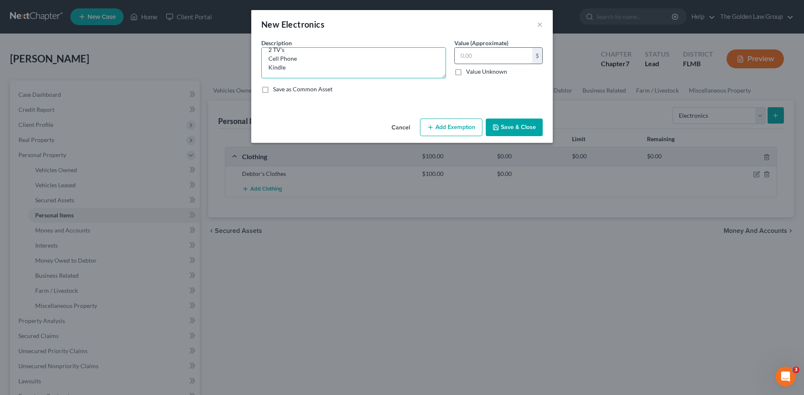
type textarea "2 TV's Cell Phone Kindle"
click at [494, 56] on input "text" at bounding box center [493, 56] width 77 height 16
click at [487, 58] on input "text" at bounding box center [493, 56] width 77 height 16
type input "320.00"
click at [514, 122] on button "Save & Close" at bounding box center [514, 127] width 57 height 18
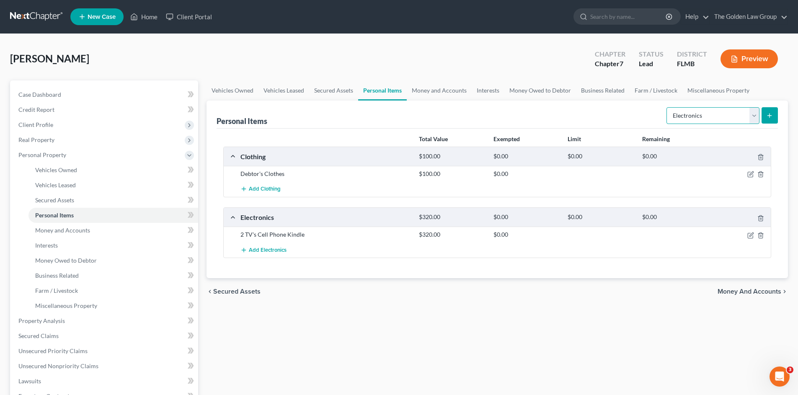
click at [697, 113] on select "Select Item Type Clothing Collectibles Of Value Electronics Firearms Household …" at bounding box center [712, 115] width 93 height 17
click at [667, 107] on select "Select Item Type Clothing Collectibles Of Value Electronics Firearms Household …" at bounding box center [712, 115] width 93 height 17
click at [656, 119] on div "Personal Items Select Item Type Clothing Collectibles Of Value Electronics Fire…" at bounding box center [496, 114] width 561 height 28
click at [682, 117] on select "Select Item Type Clothing Collectibles Of Value Electronics Firearms Household …" at bounding box center [712, 115] width 93 height 17
select select "household_goods"
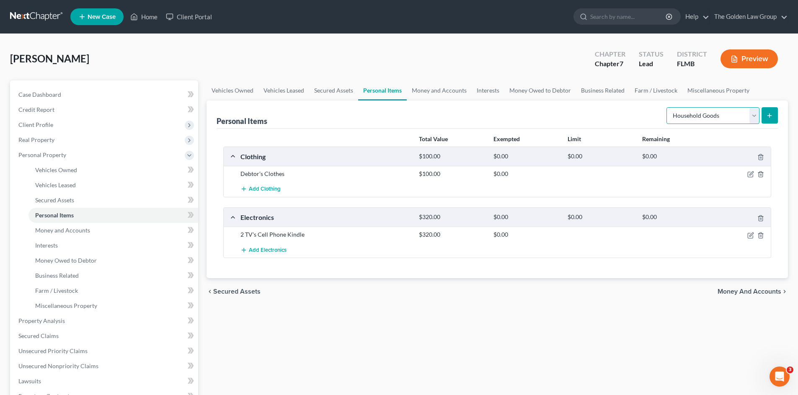
click at [667, 107] on select "Select Item Type Clothing Collectibles Of Value Electronics Firearms Household …" at bounding box center [712, 115] width 93 height 17
click at [769, 116] on line "submit" at bounding box center [769, 116] width 4 height 0
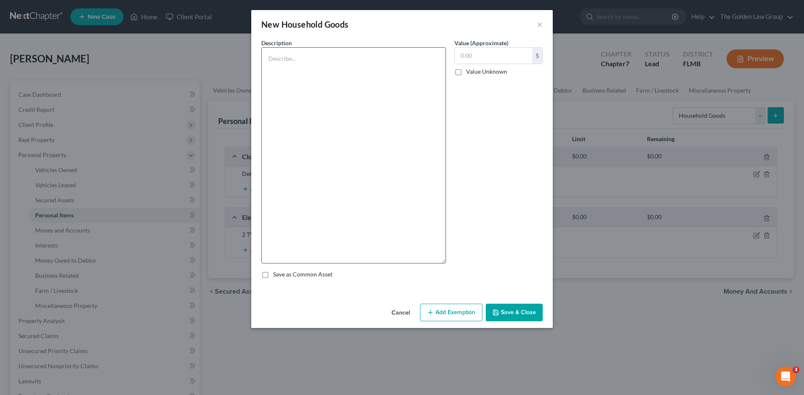
drag, startPoint x: 445, startPoint y: 76, endPoint x: 358, endPoint y: 137, distance: 106.0
click at [398, 254] on textarea at bounding box center [353, 155] width 185 height 216
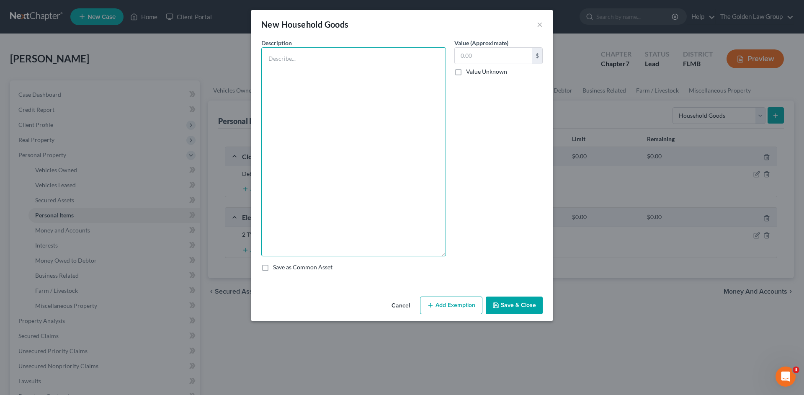
click at [314, 62] on textarea at bounding box center [353, 151] width 185 height 209
click at [306, 95] on textarea "Sectional Sofa Dining Table with 6 Chairs 2 Barstools End Table TV Console" at bounding box center [353, 151] width 185 height 209
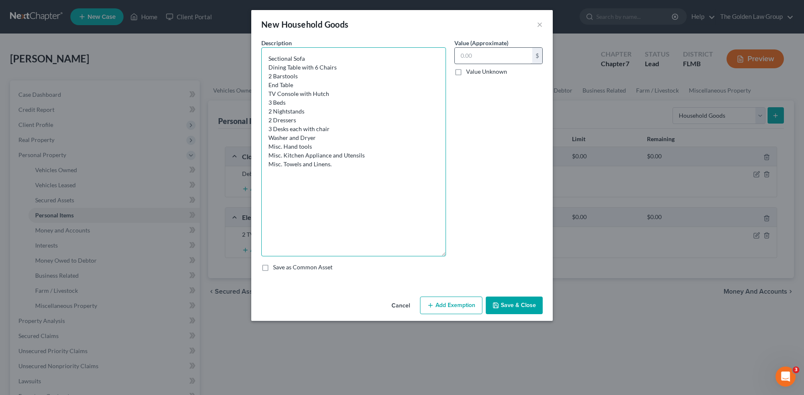
type textarea "Sectional Sofa Dining Table with 6 Chairs 2 Barstools End Table TV Console with…"
click at [487, 59] on input "text" at bounding box center [493, 56] width 77 height 16
click at [474, 135] on div "Value (Approximate) $ Value Unknown Balance Undetermined $ Value Unknown" at bounding box center [498, 148] width 97 height 218
click at [477, 54] on input "text" at bounding box center [493, 56] width 77 height 16
type input "1,200.00"
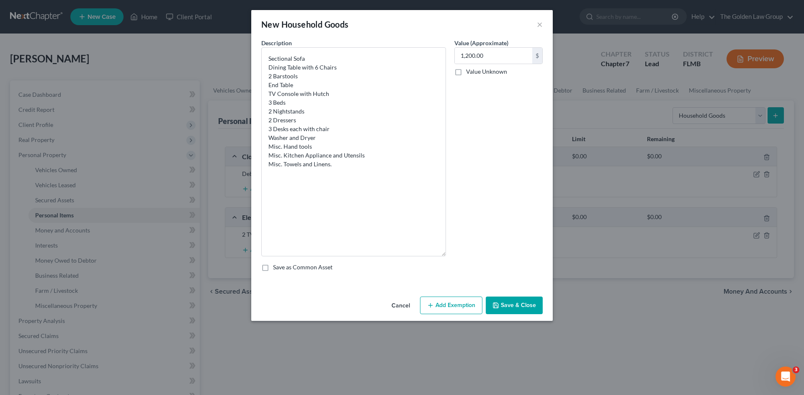
click at [528, 311] on button "Save & Close" at bounding box center [514, 305] width 57 height 18
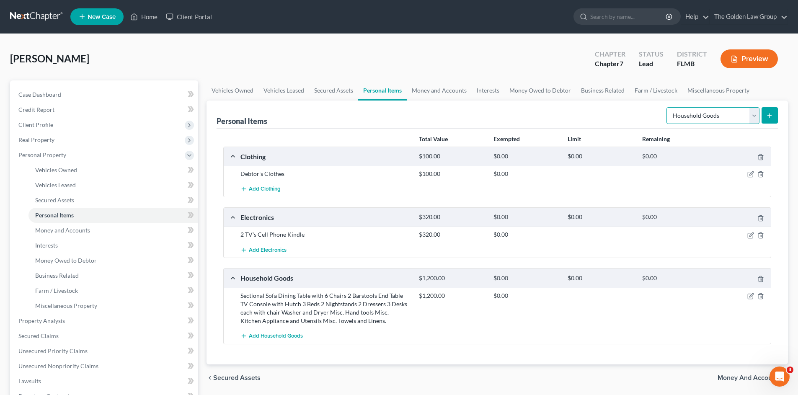
click at [693, 119] on select "Select Item Type Clothing Collectibles Of Value Electronics Firearms Household …" at bounding box center [712, 115] width 93 height 17
select select "jewelry"
click at [667, 107] on select "Select Item Type Clothing Collectibles Of Value Electronics Firearms Household …" at bounding box center [712, 115] width 93 height 17
click at [770, 117] on icon "submit" at bounding box center [769, 115] width 7 height 7
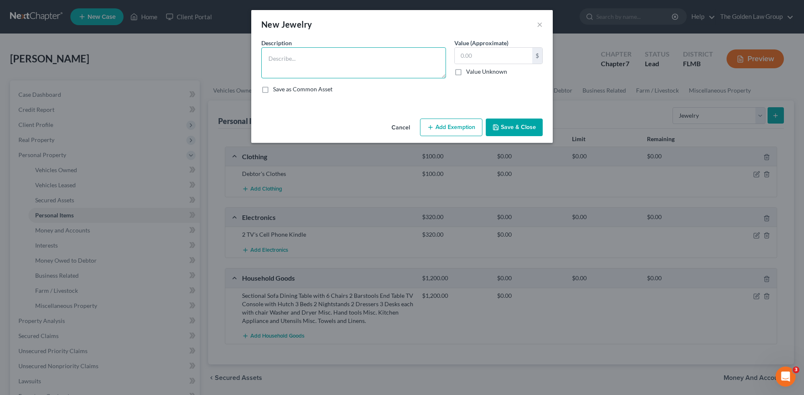
click at [335, 66] on textarea at bounding box center [353, 62] width 185 height 31
click at [389, 57] on textarea "Engagement Ring - gold with small diamonds" at bounding box center [353, 62] width 185 height 31
drag, startPoint x: 389, startPoint y: 57, endPoint x: 317, endPoint y: 57, distance: 72.4
click at [317, 57] on textarea "Engagement Ring - gold with small diamonds" at bounding box center [353, 62] width 185 height 31
click at [268, 56] on textarea "Engagement Ring" at bounding box center [353, 62] width 185 height 31
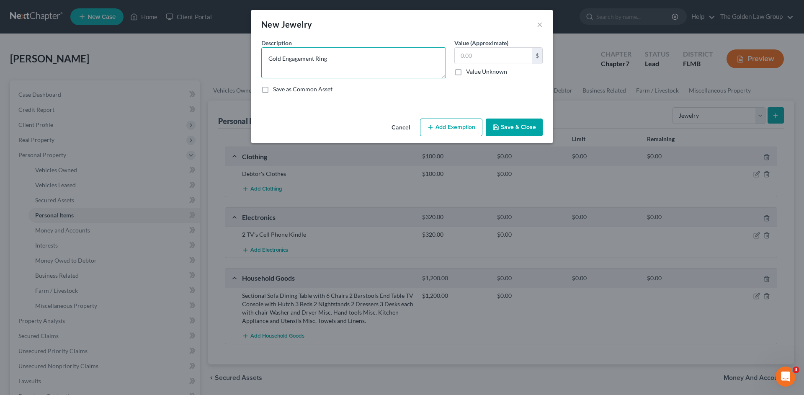
click at [270, 65] on textarea "Gold Engagement Ring" at bounding box center [353, 62] width 185 height 31
click at [355, 63] on textarea "Gold Engagement Ring" at bounding box center [353, 62] width 185 height 31
click at [309, 65] on textarea "Gold Engagement Ring Misc. Costume jewelry" at bounding box center [353, 62] width 185 height 31
type textarea "Gold Engagement Ring Misc. Costume Jewelry"
click at [477, 57] on input "text" at bounding box center [493, 56] width 77 height 16
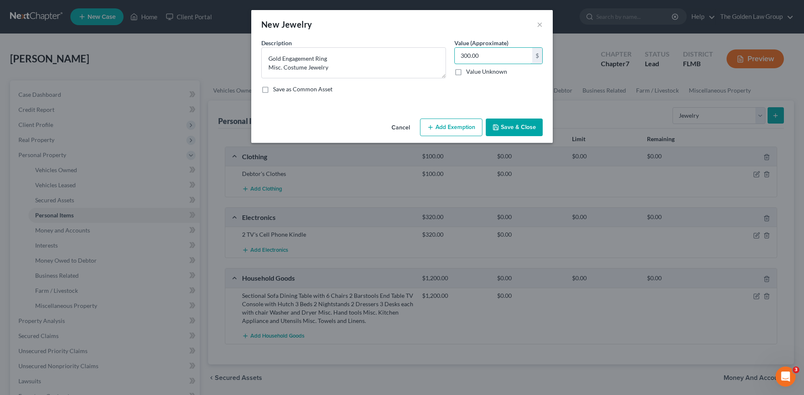
type input "300.00"
drag, startPoint x: 518, startPoint y: 129, endPoint x: 658, endPoint y: 117, distance: 140.3
click at [521, 128] on button "Save & Close" at bounding box center [514, 127] width 57 height 18
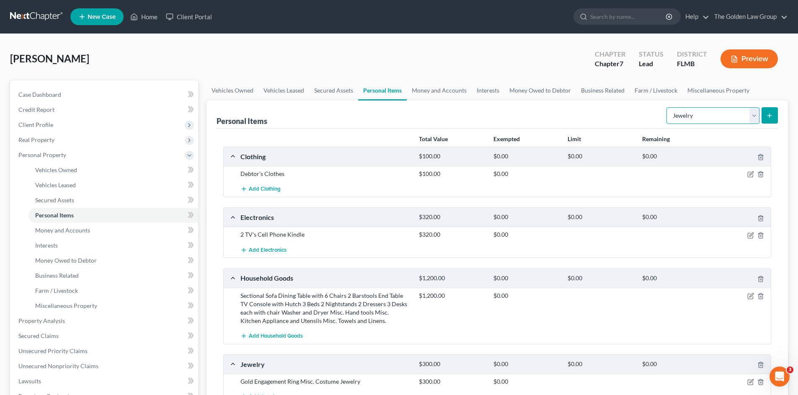
click at [699, 118] on select "Select Item Type Clothing Collectibles Of Value Electronics Firearms Household …" at bounding box center [712, 115] width 93 height 17
select select "pets"
click at [667, 107] on select "Select Item Type Clothing Collectibles Of Value Electronics Firearms Household …" at bounding box center [712, 115] width 93 height 17
click at [768, 116] on icon "submit" at bounding box center [769, 115] width 7 height 7
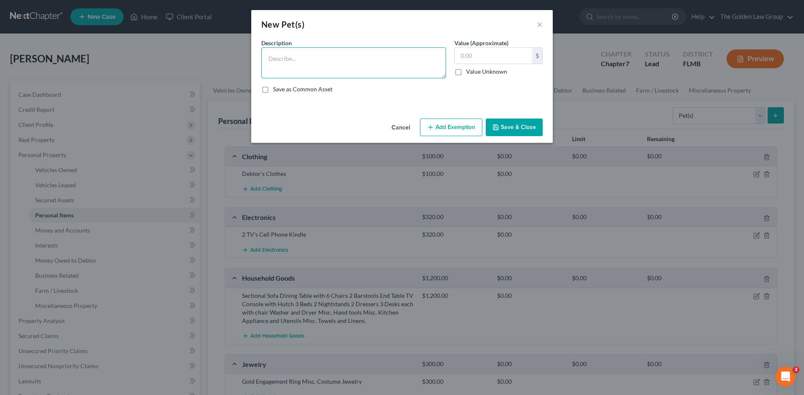
click at [332, 66] on textarea at bounding box center [353, 62] width 185 height 31
type textarea "1 Dog 2 Cats"
click at [500, 60] on input "text" at bounding box center [493, 56] width 77 height 16
type input "0.00"
click at [514, 126] on button "Save & Close" at bounding box center [514, 127] width 57 height 18
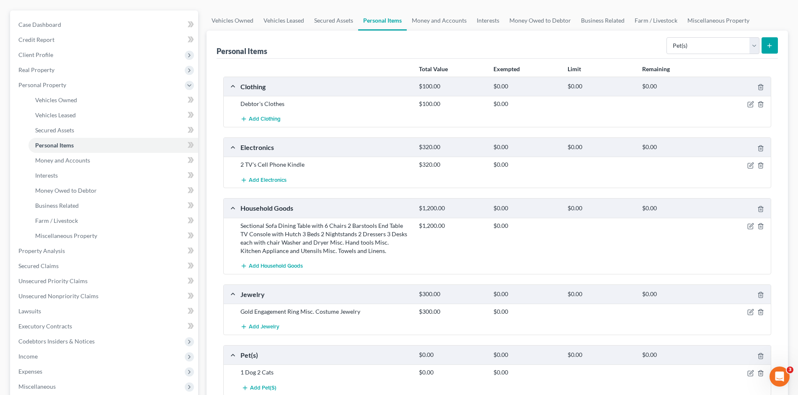
scroll to position [0, 0]
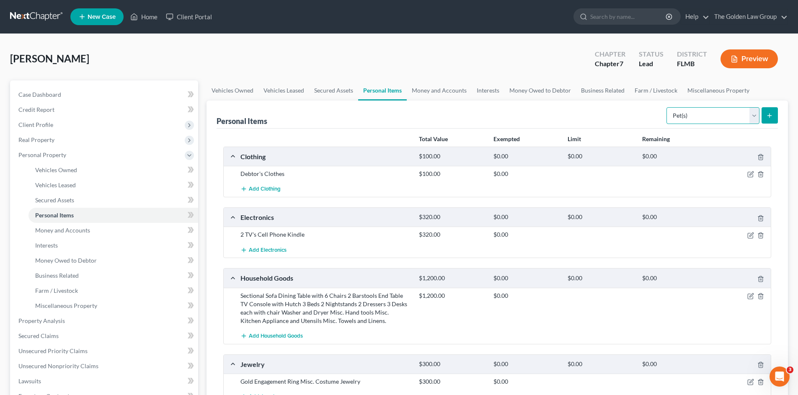
click at [707, 113] on select "Select Item Type Clothing Collectibles Of Value Electronics Firearms Household …" at bounding box center [712, 115] width 93 height 17
select select "sports_and_hobby_equipment"
click at [667, 107] on select "Select Item Type Clothing Collectibles Of Value Electronics Firearms Household …" at bounding box center [712, 115] width 93 height 17
click at [769, 112] on icon "submit" at bounding box center [769, 115] width 7 height 7
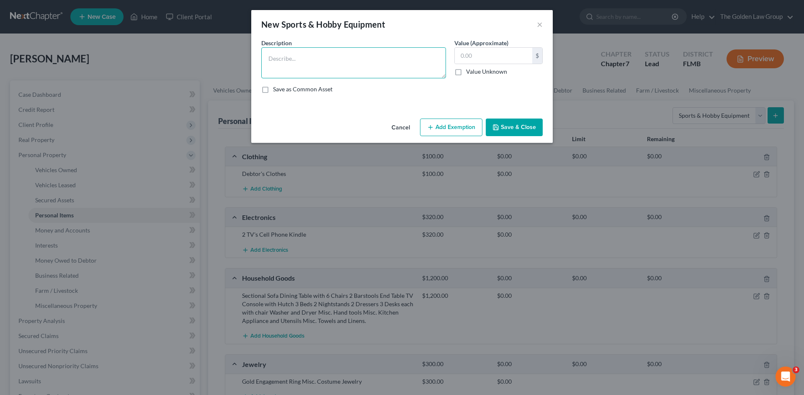
click at [303, 64] on textarea at bounding box center [353, 62] width 185 height 31
type textarea "Treadmill Walker"
click at [492, 57] on input "text" at bounding box center [493, 56] width 77 height 16
type input "30.00"
drag, startPoint x: 530, startPoint y: 130, endPoint x: 526, endPoint y: 127, distance: 4.8
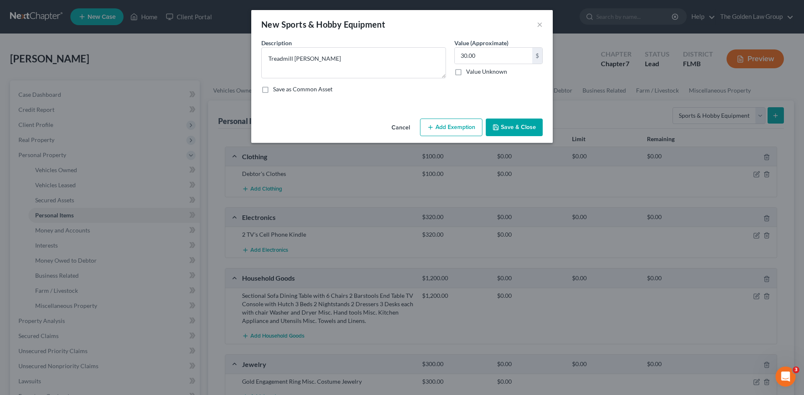
click at [528, 128] on button "Save & Close" at bounding box center [514, 127] width 57 height 18
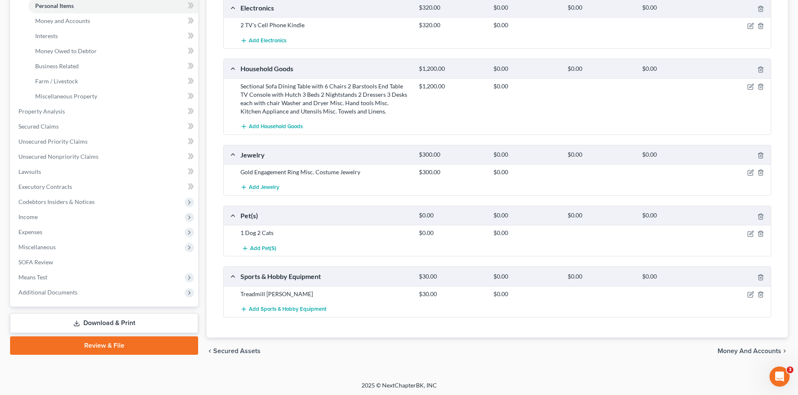
scroll to position [211, 0]
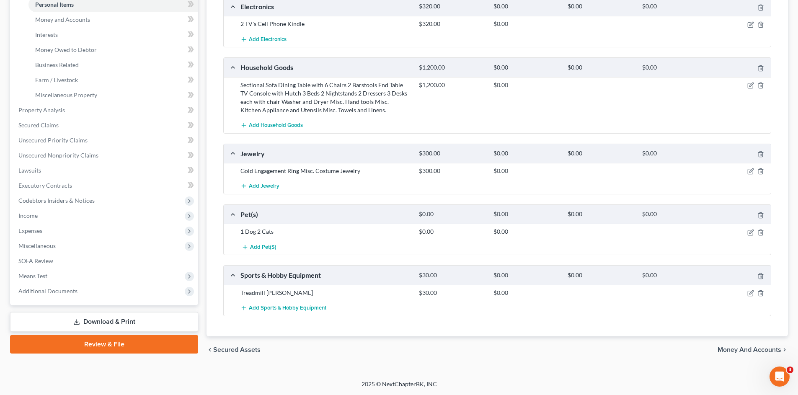
click at [753, 352] on span "Money and Accounts" at bounding box center [749, 349] width 64 height 7
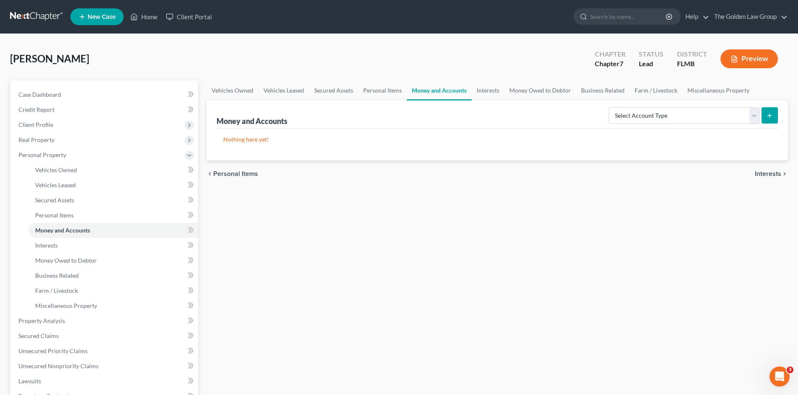
drag, startPoint x: 352, startPoint y: 224, endPoint x: 441, endPoint y: 191, distance: 94.7
click at [353, 224] on div "Vehicles Owned Vehicles Leased Secured Assets Personal Items Money and Accounts…" at bounding box center [497, 322] width 590 height 484
click at [425, 229] on div "Vehicles Owned Vehicles Leased Secured Assets Personal Items Money and Accounts…" at bounding box center [497, 322] width 590 height 484
click at [650, 113] on select "Select Account Type Brokerage Cash on Hand Certificates of Deposit Checking Acc…" at bounding box center [683, 115] width 151 height 17
select select "checking"
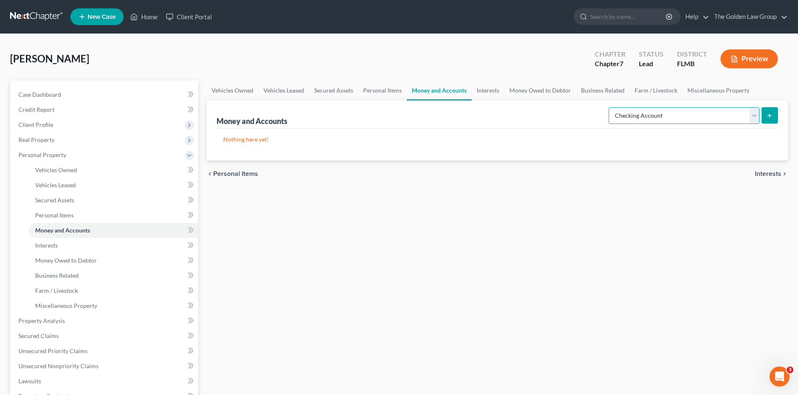
click at [610, 107] on select "Select Account Type Brokerage Cash on Hand Certificates of Deposit Checking Acc…" at bounding box center [683, 115] width 151 height 17
click at [769, 117] on line "submit" at bounding box center [769, 115] width 0 height 4
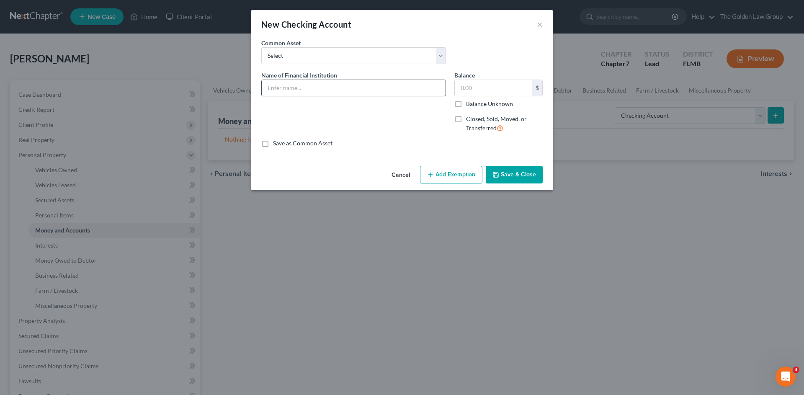
click at [297, 91] on input "text" at bounding box center [354, 88] width 184 height 16
type input "Regions_Checking_4389"
type input "117.00"
click at [528, 170] on button "Save & Close" at bounding box center [514, 175] width 57 height 18
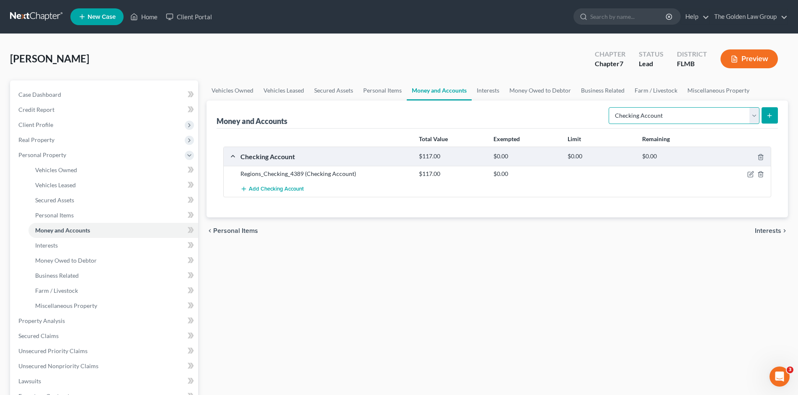
click at [645, 116] on select "Select Account Type Brokerage Cash on Hand Certificates of Deposit Checking Acc…" at bounding box center [683, 115] width 151 height 17
select select "savings"
click at [610, 107] on select "Select Account Type Brokerage Cash on Hand Certificates of Deposit Checking Acc…" at bounding box center [683, 115] width 151 height 17
click at [773, 114] on button "submit" at bounding box center [769, 115] width 16 height 16
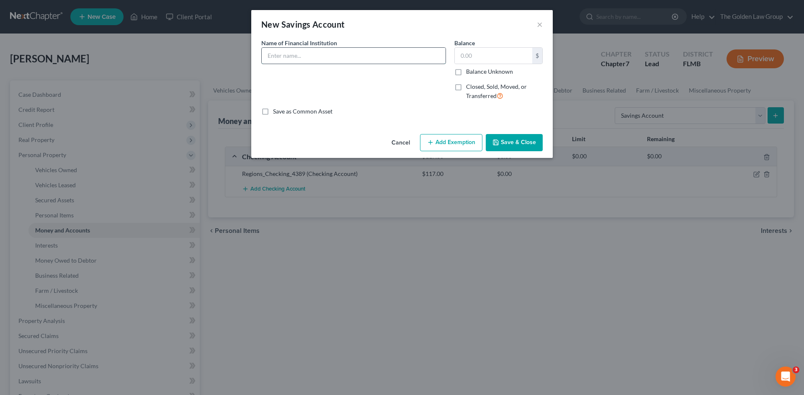
click at [304, 56] on input "text" at bounding box center [354, 56] width 184 height 16
type input "Regions_Savings_6008"
click at [521, 146] on button "Save & Close" at bounding box center [514, 143] width 57 height 18
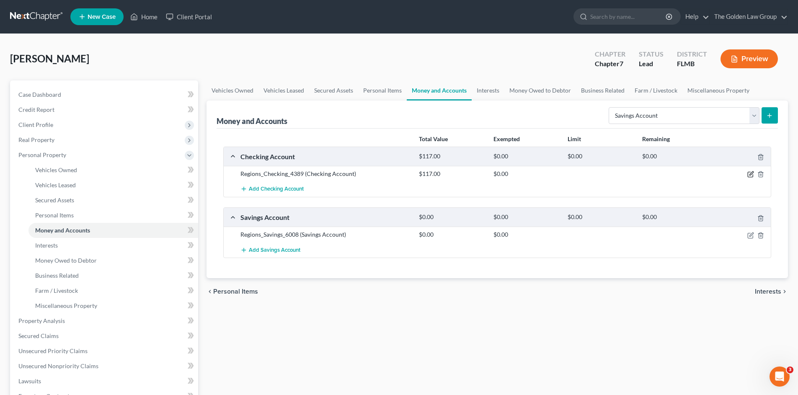
click at [748, 174] on icon "button" at bounding box center [750, 174] width 7 height 7
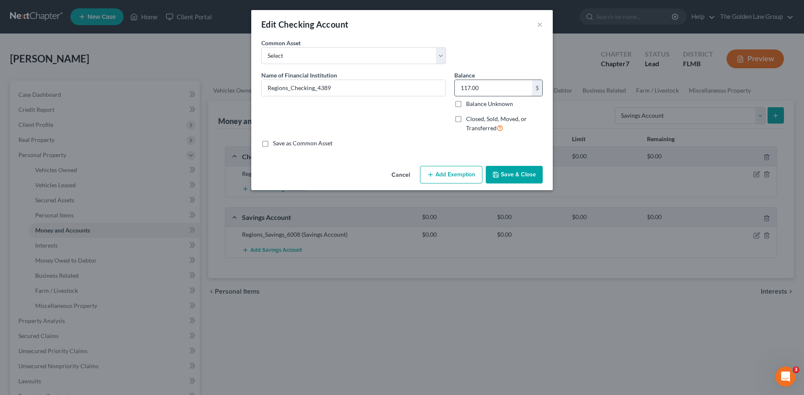
click at [487, 90] on input "117.00" at bounding box center [493, 88] width 77 height 16
type input "99.59"
click at [505, 179] on button "Save & Close" at bounding box center [514, 175] width 57 height 18
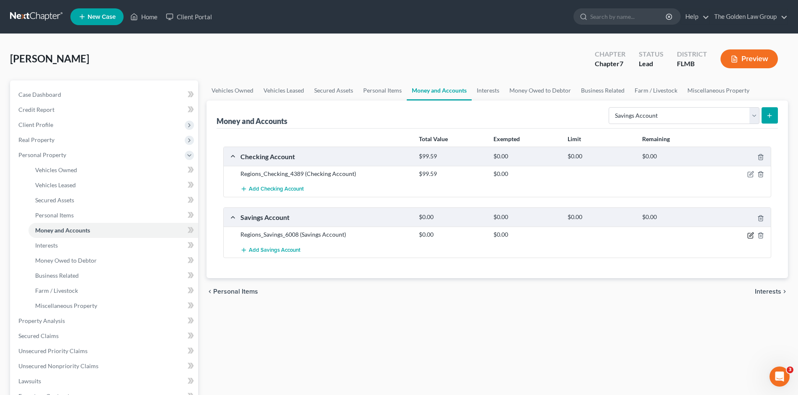
click at [748, 235] on icon "button" at bounding box center [750, 235] width 7 height 7
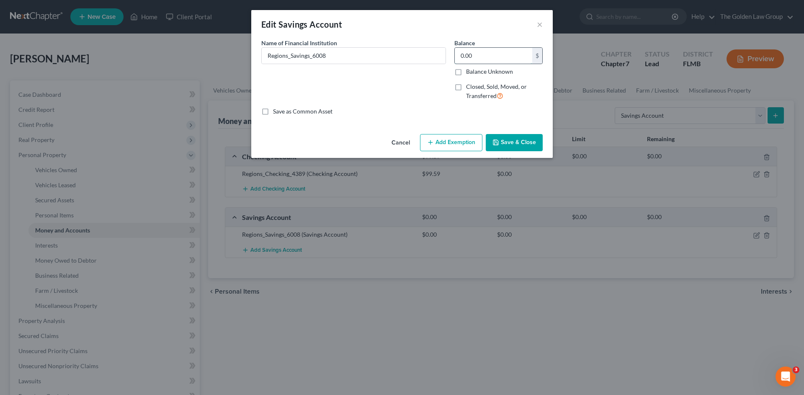
click at [481, 55] on input "0.00" at bounding box center [493, 56] width 77 height 16
type input "0.32"
click at [501, 137] on button "Save & Close" at bounding box center [514, 143] width 57 height 18
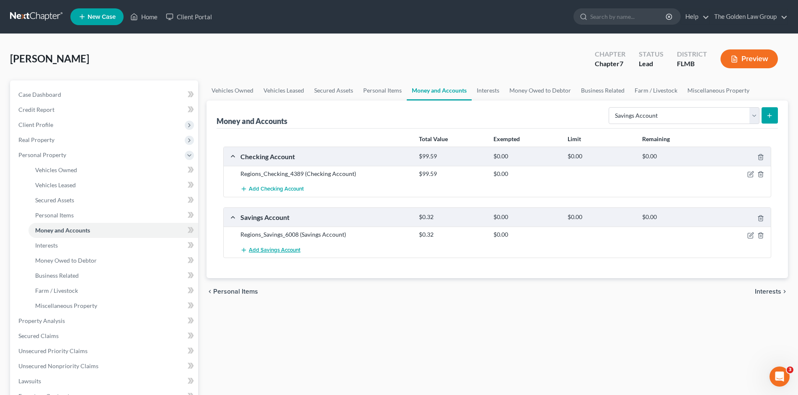
click at [260, 250] on span "Add Savings Account" at bounding box center [274, 250] width 51 height 7
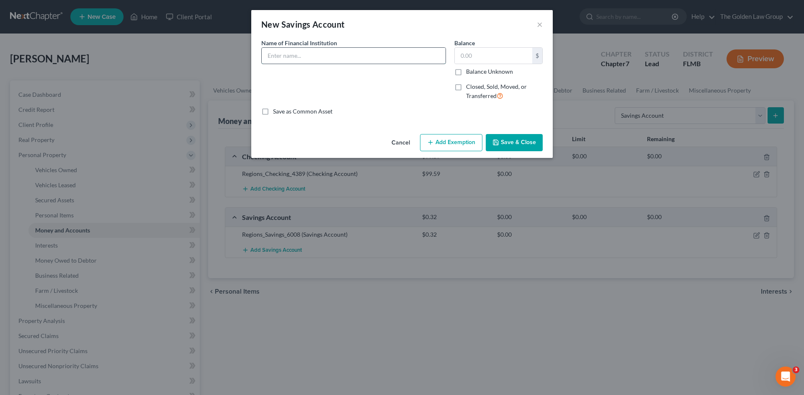
click at [310, 55] on input "text" at bounding box center [354, 56] width 184 height 16
type input "Regions_Savings_0478"
click at [470, 51] on input "text" at bounding box center [493, 56] width 77 height 16
type input "0.01"
click at [520, 143] on button "Save & Close" at bounding box center [514, 143] width 57 height 18
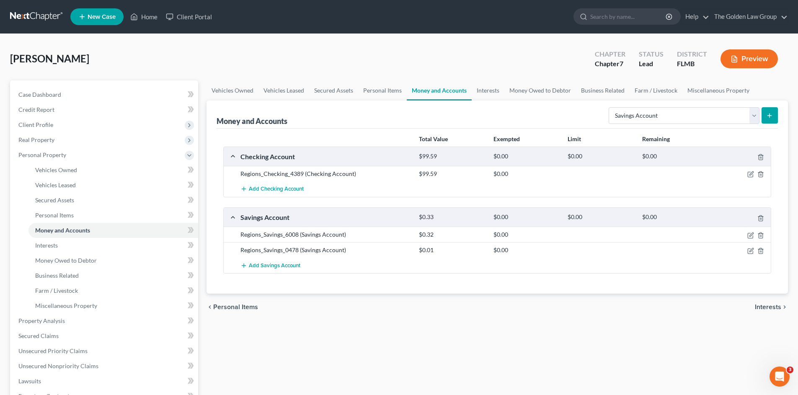
click at [329, 321] on div "Vehicles Owned Vehicles Leased Secured Assets Personal Items Money and Accounts…" at bounding box center [497, 322] width 590 height 484
click at [257, 265] on span "Add Savings Account" at bounding box center [274, 265] width 51 height 7
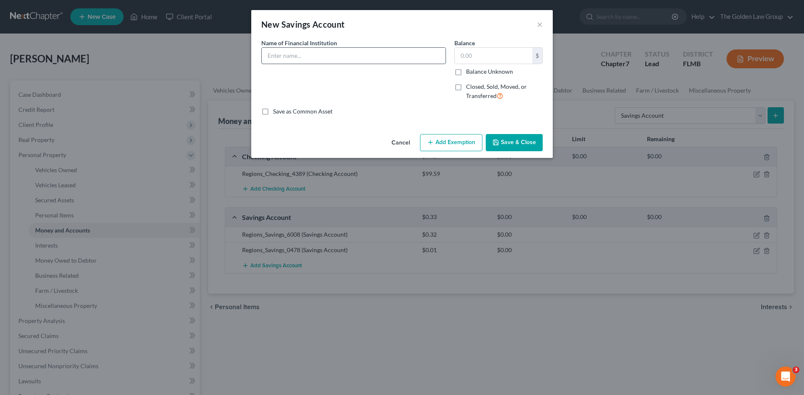
click at [332, 57] on input "text" at bounding box center [354, 56] width 184 height 16
type input "Credit Karma_MVB Bank_5360"
click at [479, 53] on input "text" at bounding box center [493, 56] width 77 height 16
click at [469, 52] on input "text" at bounding box center [493, 56] width 77 height 16
click at [506, 136] on button "Save & Close" at bounding box center [514, 143] width 57 height 18
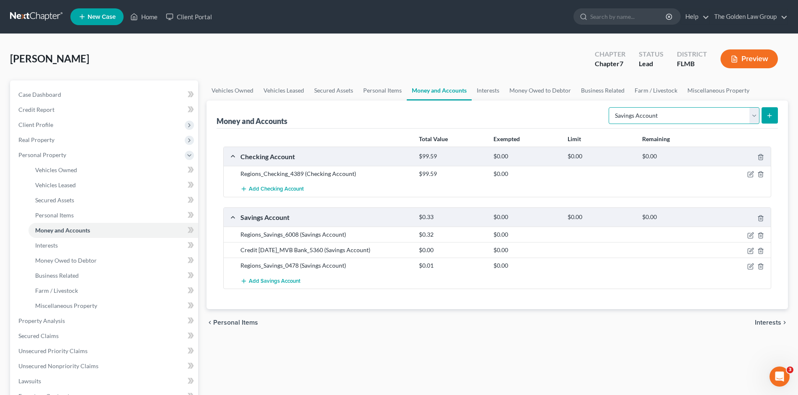
click at [645, 116] on select "Select Account Type Brokerage Cash on Hand Certificates of Deposit Checking Acc…" at bounding box center [683, 115] width 151 height 17
select select "brokerage"
click at [610, 107] on select "Select Account Type Brokerage Cash on Hand Certificates of Deposit Checking Acc…" at bounding box center [683, 115] width 151 height 17
click at [767, 116] on line "submit" at bounding box center [769, 116] width 4 height 0
drag, startPoint x: 629, startPoint y: 112, endPoint x: 628, endPoint y: 123, distance: 10.9
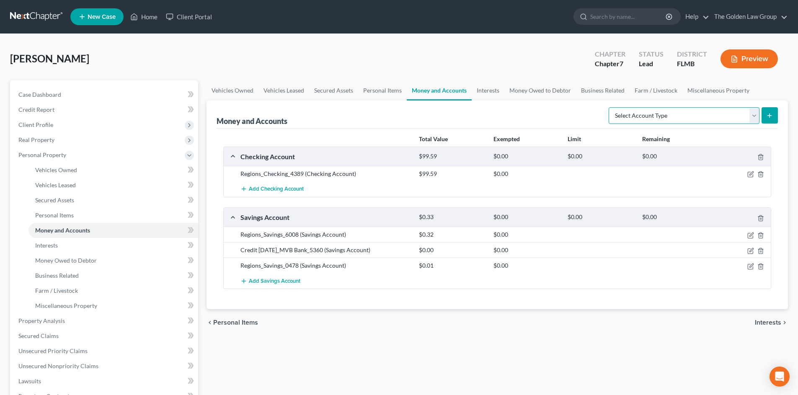
click at [629, 112] on select "Select Account Type Brokerage Cash on Hand Certificates of Deposit Checking Acc…" at bounding box center [683, 115] width 151 height 17
select select "brokerage"
click at [610, 107] on select "Select Account Type Brokerage Cash on Hand Certificates of Deposit Checking Acc…" at bounding box center [683, 115] width 151 height 17
click at [763, 111] on button "submit" at bounding box center [769, 115] width 16 height 16
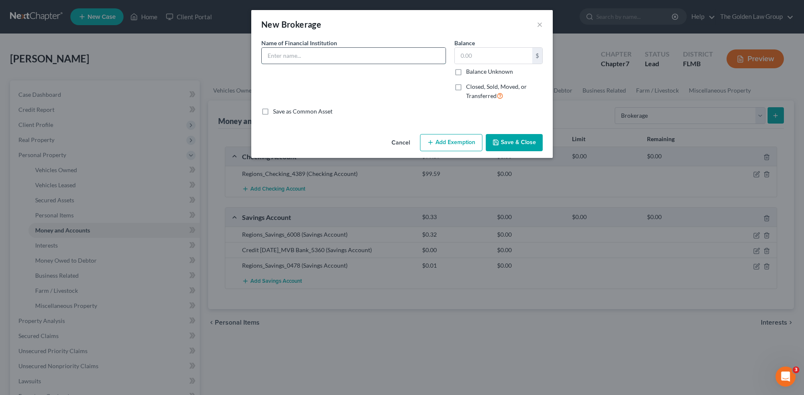
click at [277, 55] on input "text" at bounding box center [354, 56] width 184 height 16
type input "Acorn_Brokerage Account_9210"
click at [466, 87] on label "Closed, Sold, Moved, or Transferred" at bounding box center [504, 91] width 77 height 18
click at [469, 87] on input "Closed, Sold, Moved, or Transferred" at bounding box center [471, 84] width 5 height 5
checkbox input "true"
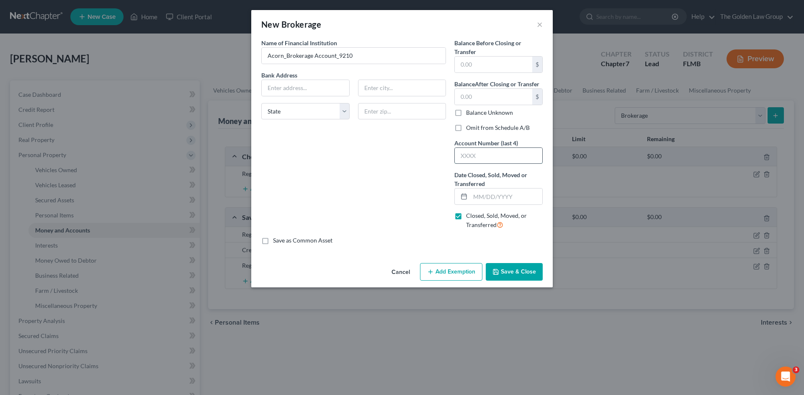
click at [476, 158] on input "text" at bounding box center [499, 156] width 88 height 16
click at [486, 194] on input "text" at bounding box center [506, 196] width 72 height 16
type input "05/15/2025"
click at [466, 126] on label "Omit from Schedule A/B" at bounding box center [498, 128] width 64 height 8
click at [469, 126] on input "Omit from Schedule A/B" at bounding box center [471, 126] width 5 height 5
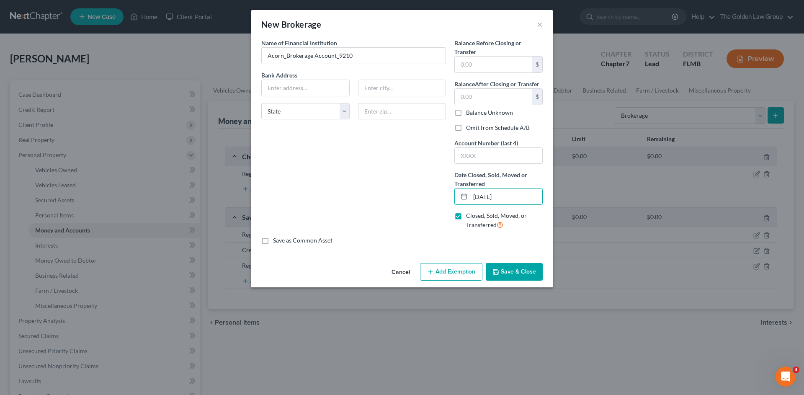
checkbox input "true"
click at [403, 186] on div "Name of Financial Institution * Acorn_Brokerage Account_9210 Bank Address State…" at bounding box center [353, 138] width 193 height 198
click at [496, 267] on button "Save & Close" at bounding box center [514, 272] width 57 height 18
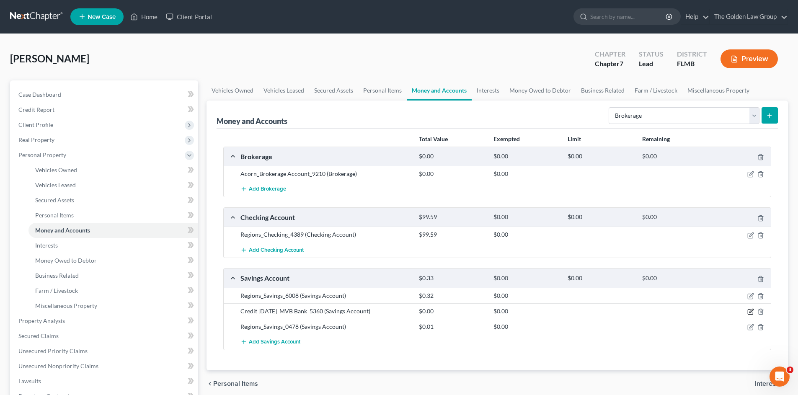
click at [749, 312] on icon "button" at bounding box center [751, 311] width 4 height 4
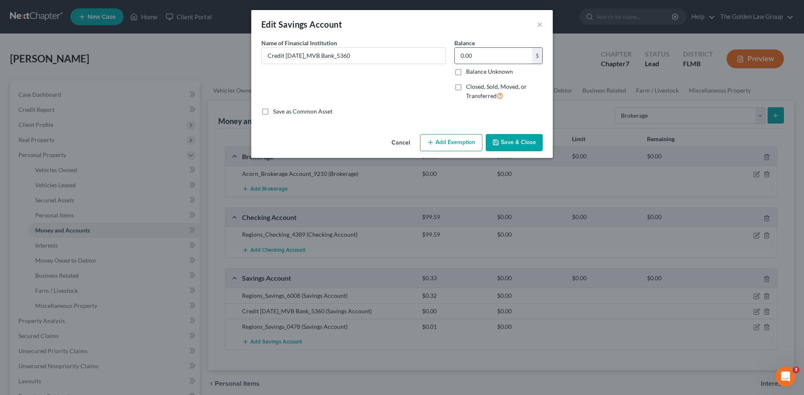
click at [483, 55] on input "0.00" at bounding box center [493, 56] width 77 height 16
type input "16.06"
click at [398, 91] on div "Name of Financial Institution * Credit Karma_MVB Bank_5360" at bounding box center [353, 73] width 193 height 69
click at [525, 144] on button "Save & Close" at bounding box center [514, 143] width 57 height 18
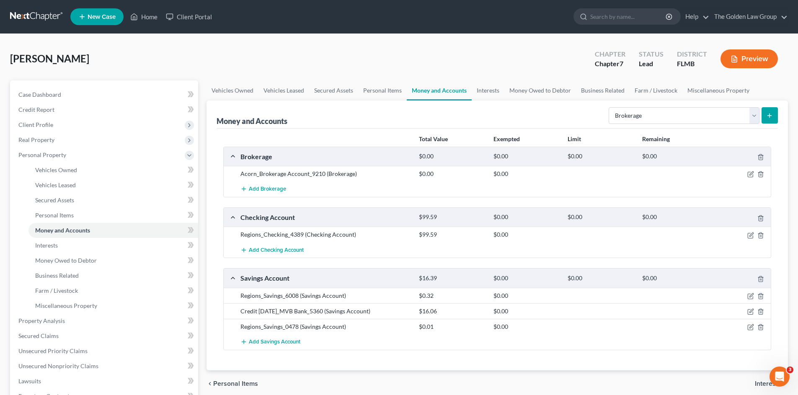
click at [452, 66] on div "Clark, Debbie Upgraded Chapter Chapter 7 Status Lead District FLMB Preview" at bounding box center [399, 62] width 778 height 36
click at [479, 43] on div "Clark, Debbie Upgraded Chapter Chapter 7 Status Lead District FLMB Preview Peti…" at bounding box center [399, 307] width 798 height 547
click at [466, 64] on div "Clark, Debbie Upgraded Chapter Chapter 7 Status Lead District FLMB Preview" at bounding box center [399, 62] width 778 height 36
drag, startPoint x: 485, startPoint y: 91, endPoint x: 90, endPoint y: 55, distance: 396.5
click at [485, 91] on link "Interests" at bounding box center [487, 90] width 33 height 20
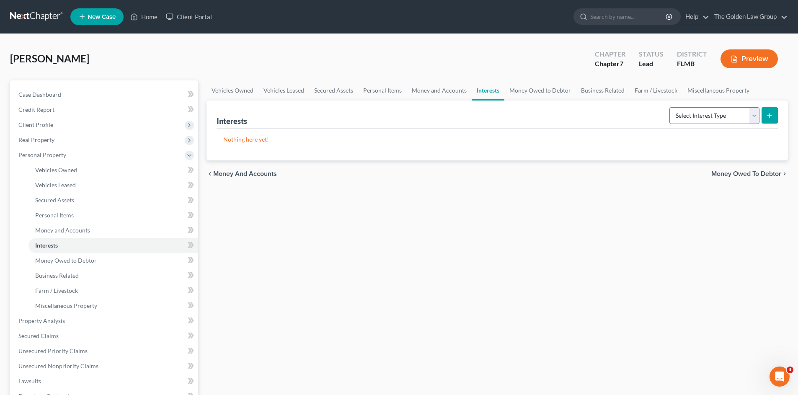
click at [710, 109] on select "Select Interest Type 401K Annuity Bond Education IRA Government Bond Government…" at bounding box center [714, 115] width 90 height 17
select select "401k"
click at [670, 107] on select "Select Interest Type 401K Annuity Bond Education IRA Government Bond Government…" at bounding box center [714, 115] width 90 height 17
click at [770, 116] on line "submit" at bounding box center [769, 116] width 4 height 0
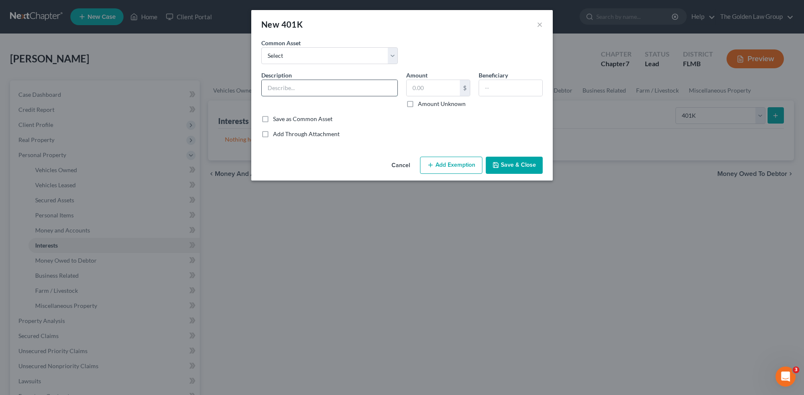
click at [310, 87] on input "text" at bounding box center [330, 88] width 136 height 16
type input "401(k)"
type input "9,571.99"
click at [458, 172] on button "Add Exemption" at bounding box center [451, 166] width 62 height 18
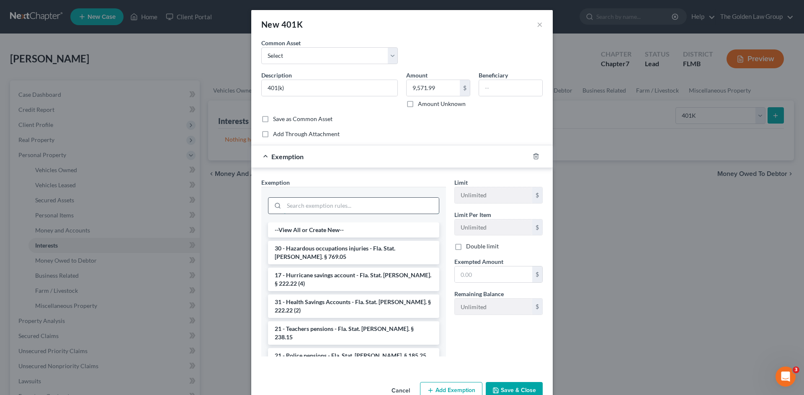
click at [336, 206] on input "search" at bounding box center [361, 206] width 155 height 16
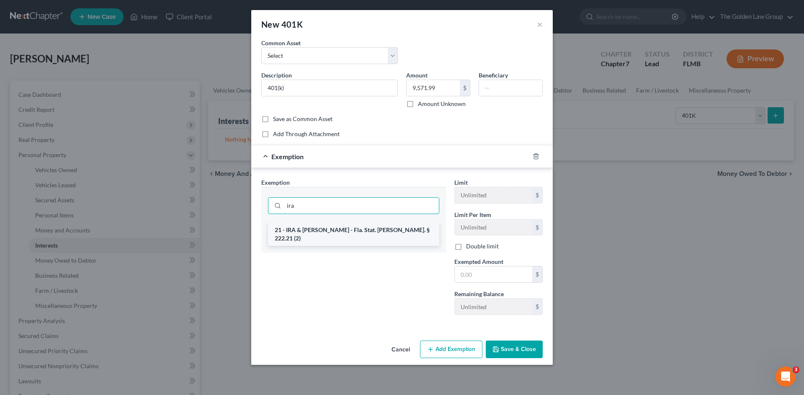
type input "ira"
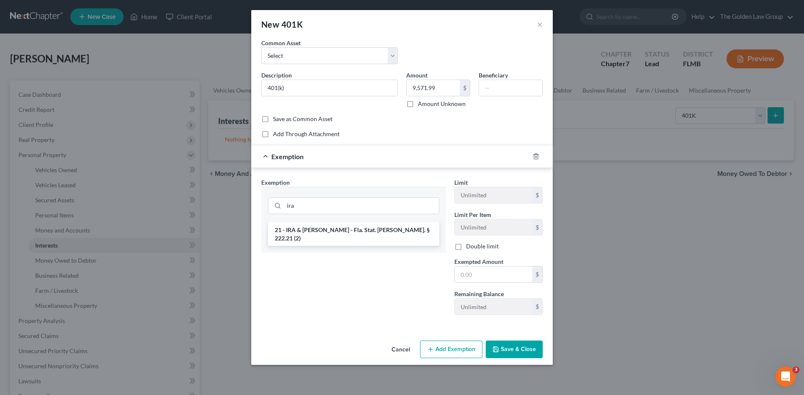
click at [384, 232] on li "21 - IRA & Roth IRA - Fla. Stat. Ann. § 222.21 (2)" at bounding box center [353, 233] width 171 height 23
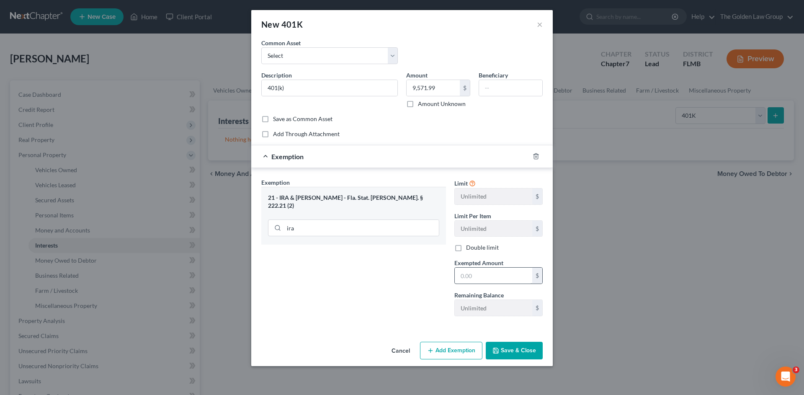
drag, startPoint x: 497, startPoint y: 261, endPoint x: 500, endPoint y: 268, distance: 7.5
click at [499, 264] on span "Exempted Amount" at bounding box center [478, 262] width 49 height 7
click at [500, 268] on input "text" at bounding box center [493, 276] width 77 height 16
type input "9,571.99"
click at [503, 351] on button "Save & Close" at bounding box center [514, 351] width 57 height 18
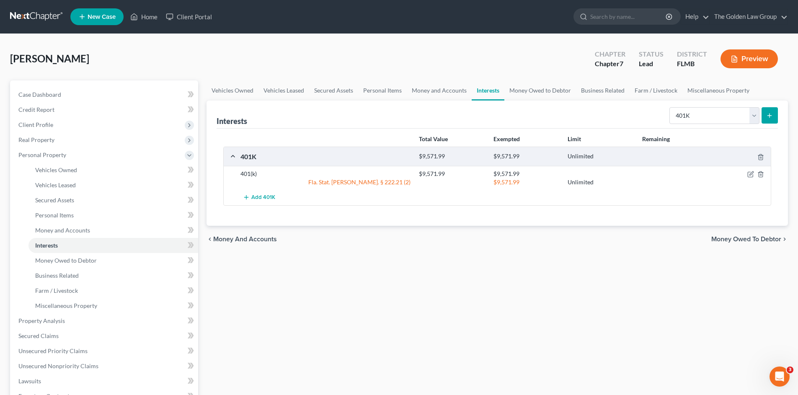
click at [338, 300] on div "Vehicles Owned Vehicles Leased Secured Assets Personal Items Money and Accounts…" at bounding box center [497, 322] width 590 height 484
click at [548, 93] on link "Money Owed to Debtor" at bounding box center [540, 90] width 72 height 20
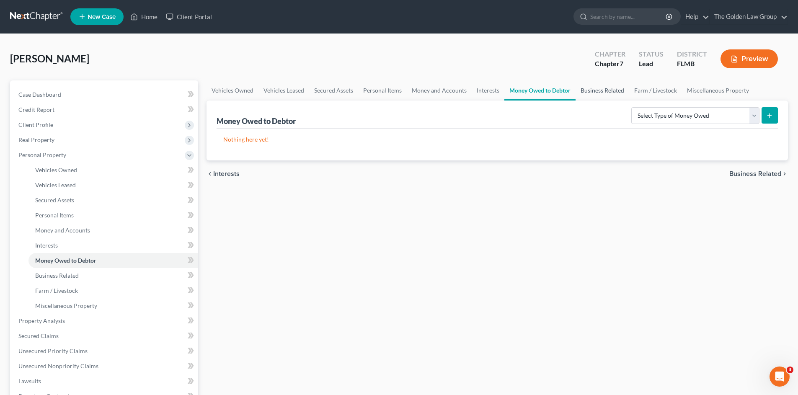
click at [601, 88] on link "Business Related" at bounding box center [602, 90] width 54 height 20
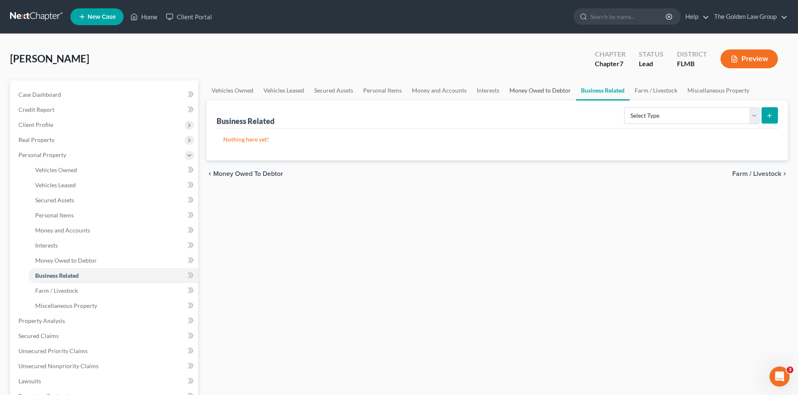
click at [550, 92] on link "Money Owed to Debtor" at bounding box center [540, 90] width 72 height 20
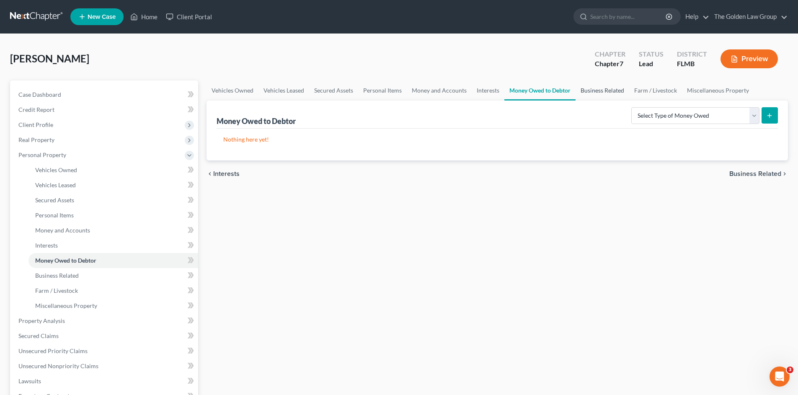
click at [598, 94] on link "Business Related" at bounding box center [602, 90] width 54 height 20
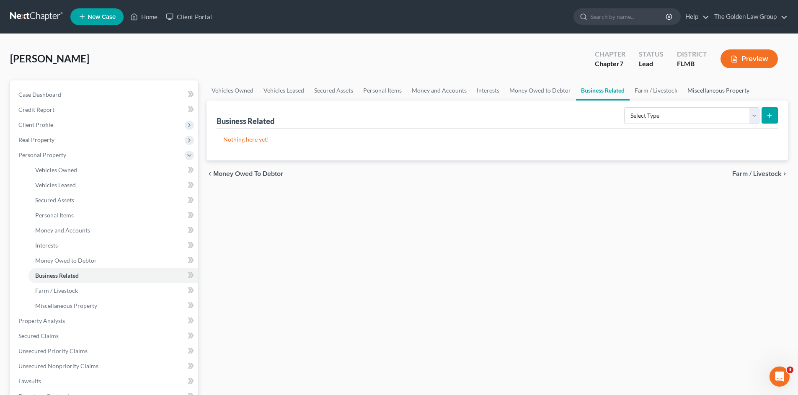
click at [706, 89] on link "Miscellaneous Property" at bounding box center [718, 90] width 72 height 20
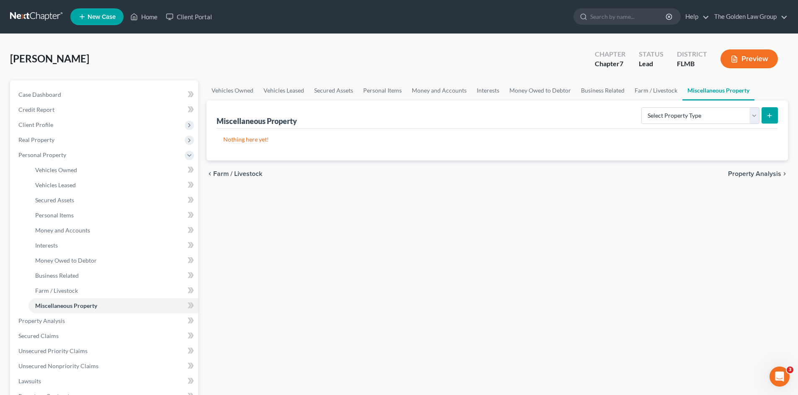
click at [407, 224] on div "Vehicles Owned Vehicles Leased Secured Assets Personal Items Money and Accounts…" at bounding box center [497, 322] width 590 height 484
click at [71, 321] on link "Property Analysis" at bounding box center [105, 320] width 186 height 15
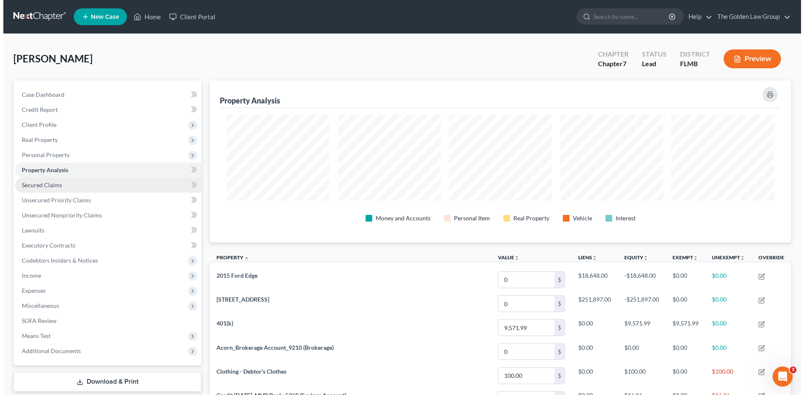
scroll to position [162, 581]
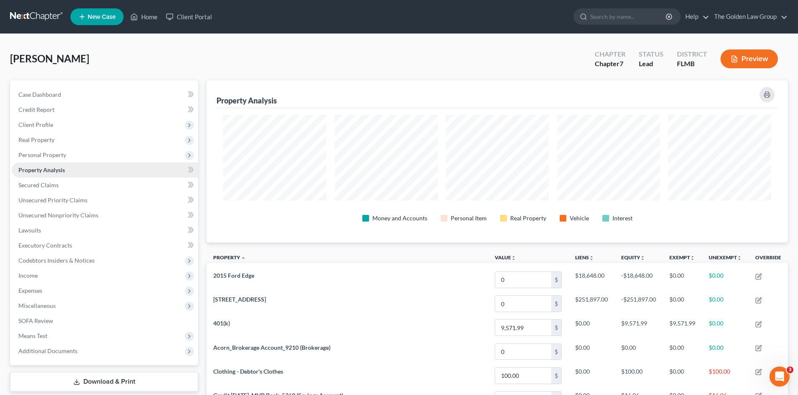
click at [48, 175] on link "Property Analysis" at bounding box center [105, 169] width 186 height 15
click at [53, 183] on span "Secured Claims" at bounding box center [38, 184] width 40 height 7
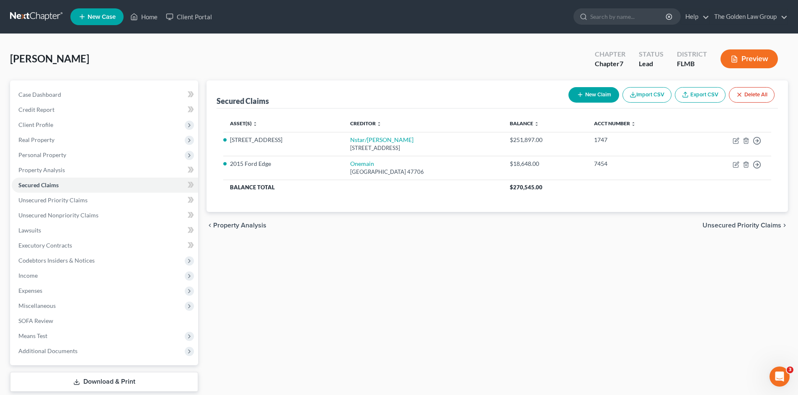
click at [592, 90] on button "New Claim" at bounding box center [593, 94] width 51 height 15
select select "0"
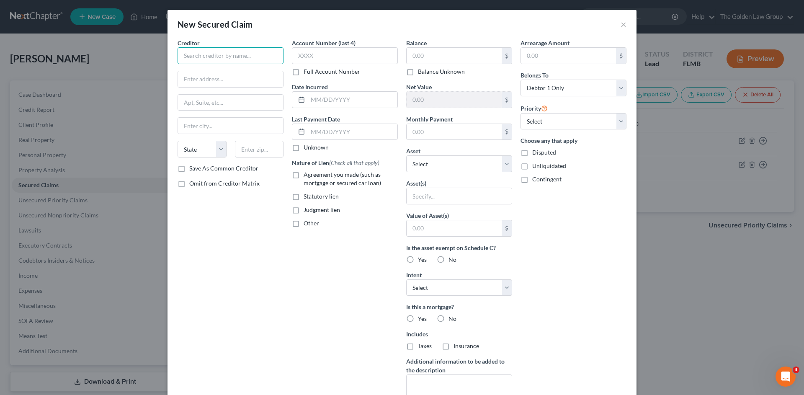
click at [239, 57] on input "text" at bounding box center [231, 55] width 106 height 17
drag, startPoint x: 222, startPoint y: 56, endPoint x: 210, endPoint y: 55, distance: 11.8
click at [210, 55] on input "Premium Sollutions Group" at bounding box center [231, 55] width 106 height 17
click at [198, 58] on input "Premium Solutions Group" at bounding box center [231, 55] width 106 height 17
click at [257, 52] on input "Premium Solutions Group" at bounding box center [231, 55] width 106 height 17
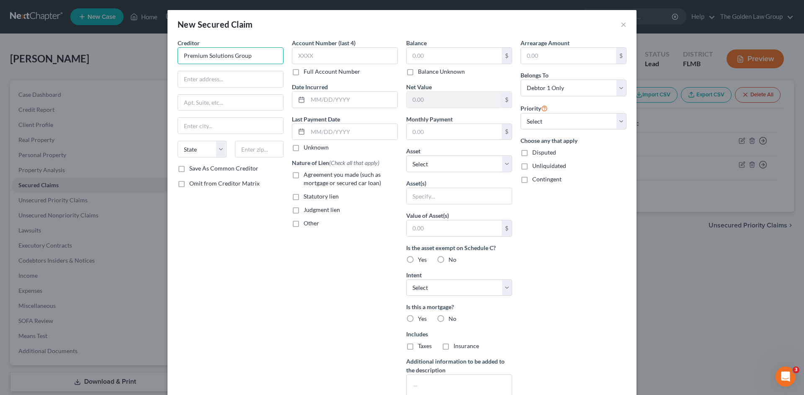
type input "Premium Solutions Group"
drag, startPoint x: 267, startPoint y: 236, endPoint x: 348, endPoint y: 170, distance: 104.2
click at [267, 235] on div "Creditor * Premium Solutions Group State AL AK AR AZ CA CO CT DE DC FL GA GU HI…" at bounding box center [230, 225] width 114 height 373
click at [439, 130] on input "text" at bounding box center [454, 132] width 95 height 16
type input "465.00"
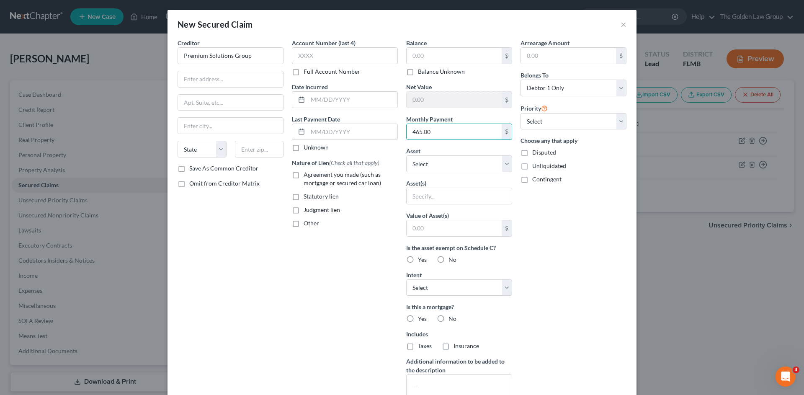
drag, startPoint x: 577, startPoint y: 272, endPoint x: 554, endPoint y: 263, distance: 23.7
click at [573, 271] on div "Arrearage Amount $ Belongs To * Select Debtor 1 Only Debtor 2 Only Debtor 1 And…" at bounding box center [573, 225] width 114 height 373
click at [457, 166] on select "Select Other Multiple Assets Regions_Savings_6008 (Savings Account) - $0.32 Cre…" at bounding box center [459, 163] width 106 height 17
select select "5"
click at [406, 155] on select "Select Other Multiple Assets Regions_Savings_6008 (Savings Account) - $0.32 Cre…" at bounding box center [459, 163] width 106 height 17
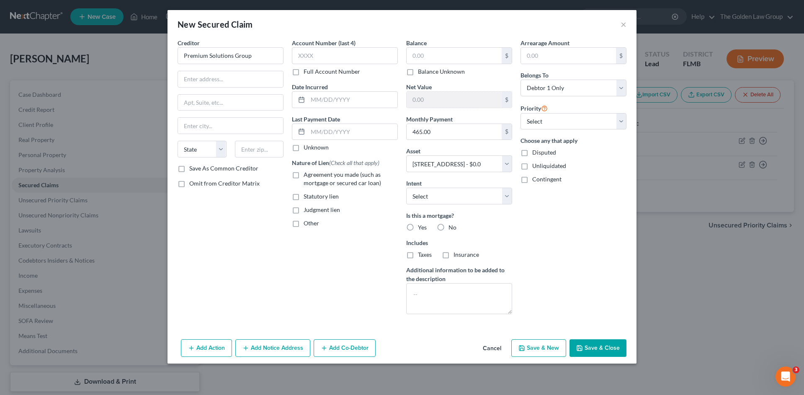
click at [579, 294] on div "Arrearage Amount $ Belongs To * Select Debtor 1 Only Debtor 2 Only Debtor 1 And…" at bounding box center [573, 180] width 114 height 282
click at [459, 194] on select "Select Surrender Redeem Reaffirm Avoid Other" at bounding box center [459, 196] width 106 height 17
select select "4"
click at [406, 188] on select "Select Surrender Redeem Reaffirm Avoid Other" at bounding box center [459, 196] width 106 height 17
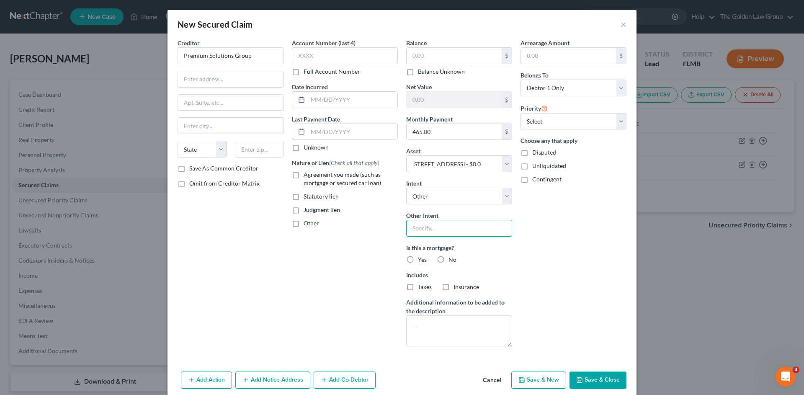
click at [439, 222] on input "text" at bounding box center [459, 228] width 106 height 17
click at [436, 229] on input "Retain and COntinue to Make Payments" at bounding box center [459, 228] width 106 height 17
type input "Retain and Continue to Make Payments"
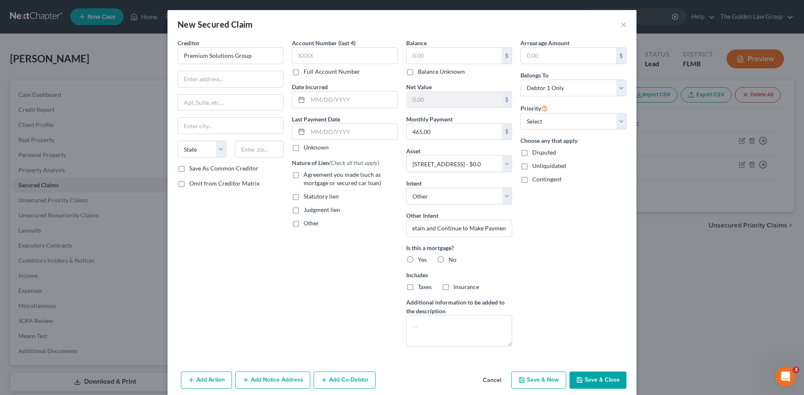
click at [559, 265] on div "Arrearage Amount $ Belongs To * Select Debtor 1 Only Debtor 2 Only Debtor 1 And…" at bounding box center [573, 196] width 114 height 314
click at [593, 378] on button "Save & Close" at bounding box center [597, 380] width 57 height 18
select select
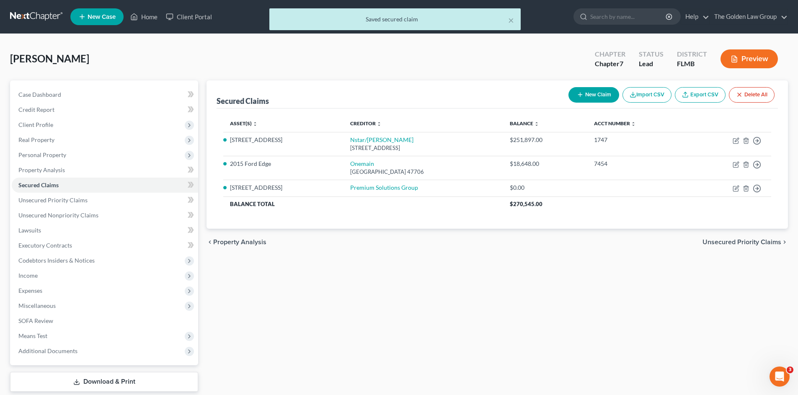
drag, startPoint x: 586, startPoint y: 319, endPoint x: 570, endPoint y: 320, distance: 16.0
click at [574, 321] on div "Secured Claims New Claim Import CSV Export CSV Delete All Asset(s) expand_more …" at bounding box center [497, 246] width 590 height 333
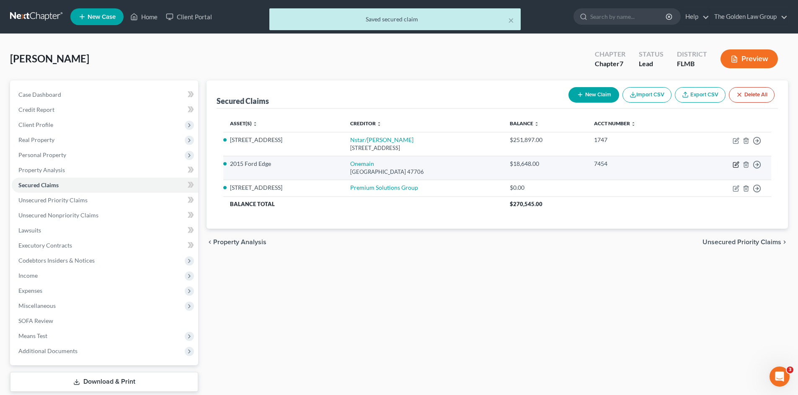
click at [736, 165] on icon "button" at bounding box center [735, 164] width 7 height 7
select select "15"
select select "2"
select select "0"
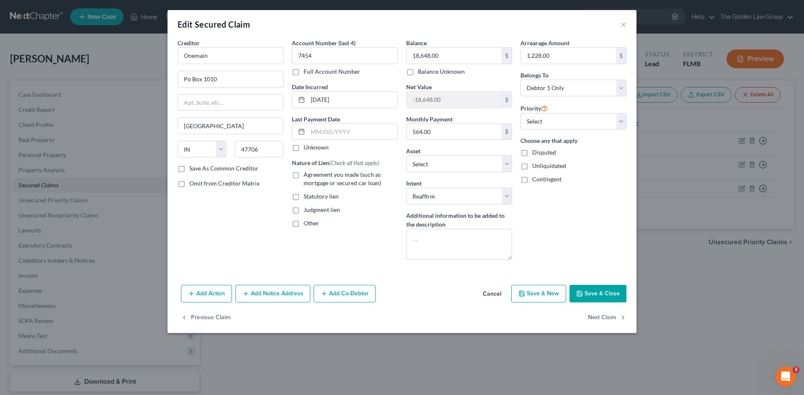
click at [304, 175] on label "Agreement you made (such as mortgage or secured car loan)" at bounding box center [351, 178] width 94 height 17
click at [307, 175] on input "Agreement you made (such as mortgage or secured car loan)" at bounding box center [309, 172] width 5 height 5
checkbox input "true"
click at [334, 133] on input "text" at bounding box center [353, 132] width 90 height 16
click at [393, 132] on input "text" at bounding box center [353, 132] width 90 height 16
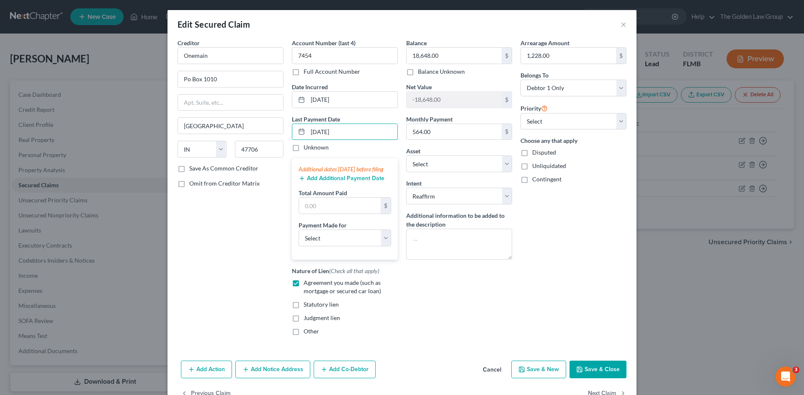
type input "06/05/2025"
click at [352, 182] on button "Add Additional Payment Date" at bounding box center [342, 178] width 86 height 7
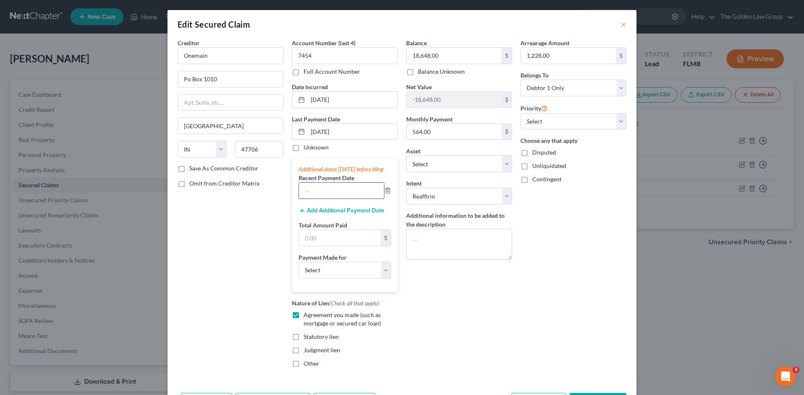
click at [347, 193] on input "text" at bounding box center [341, 191] width 85 height 16
type input "06/05/2025"
click at [349, 246] on input "text" at bounding box center [340, 238] width 82 height 16
type input "564.00"
click at [351, 276] on select "Select Car Credit Card Loan Repayment Mortgage Other Suppliers Or Vendors" at bounding box center [345, 270] width 93 height 17
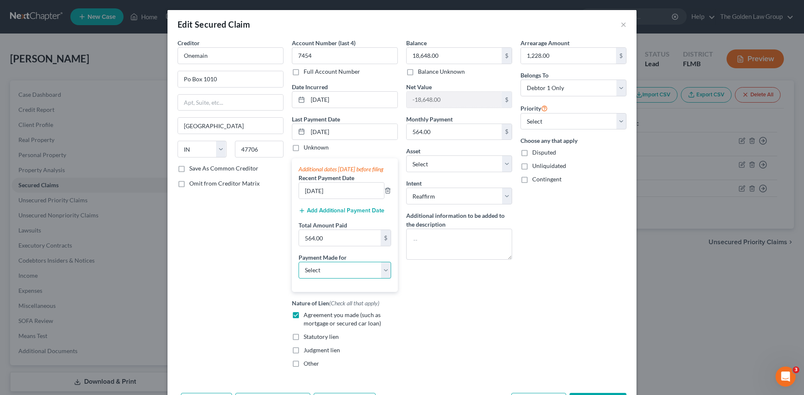
select select "0"
click at [299, 270] on select "Select Car Credit Card Loan Repayment Mortgage Other Suppliers Or Vendors" at bounding box center [345, 270] width 93 height 17
drag, startPoint x: 438, startPoint y: 312, endPoint x: 463, endPoint y: 309, distance: 24.8
click at [448, 309] on div "Balance 18,648.00 $ Balance Unknown Balance Undetermined 18,648.00 $ Balance Un…" at bounding box center [459, 207] width 114 height 336
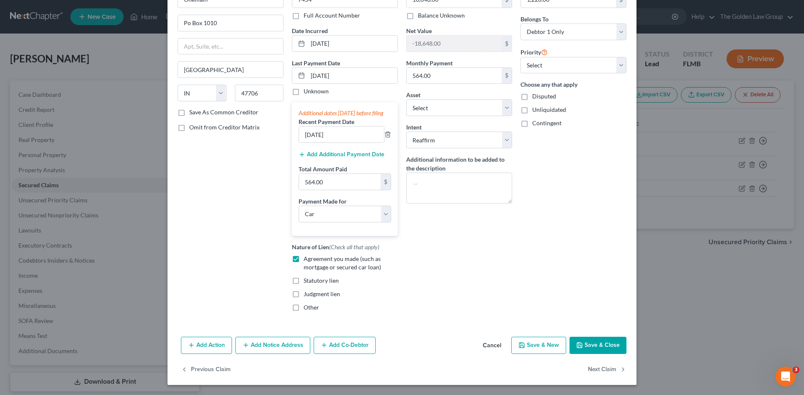
click at [584, 346] on button "Save & Close" at bounding box center [597, 346] width 57 height 18
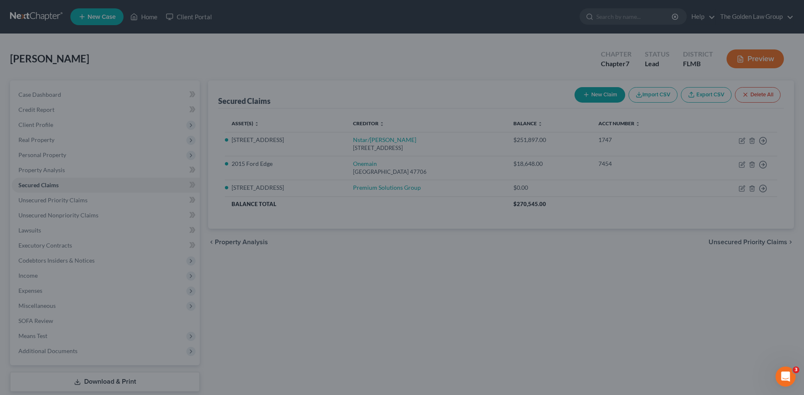
select select "6"
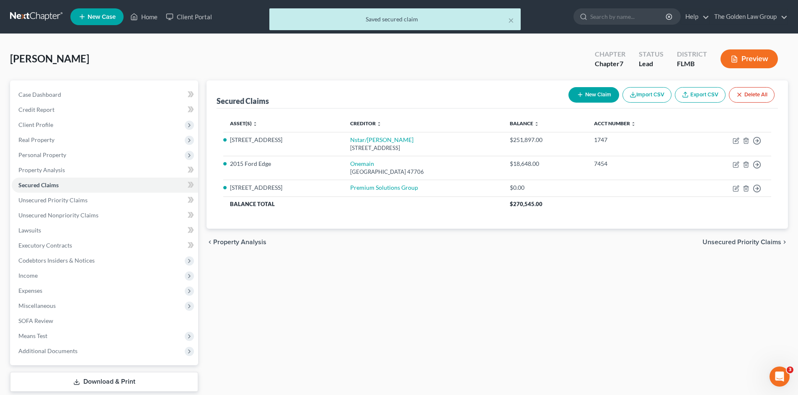
click at [616, 314] on div "Secured Claims New Claim Import CSV Export CSV Delete All Asset(s) expand_more …" at bounding box center [497, 246] width 590 height 333
click at [736, 141] on icon "button" at bounding box center [735, 140] width 7 height 7
select select "45"
select select "4"
select select "0"
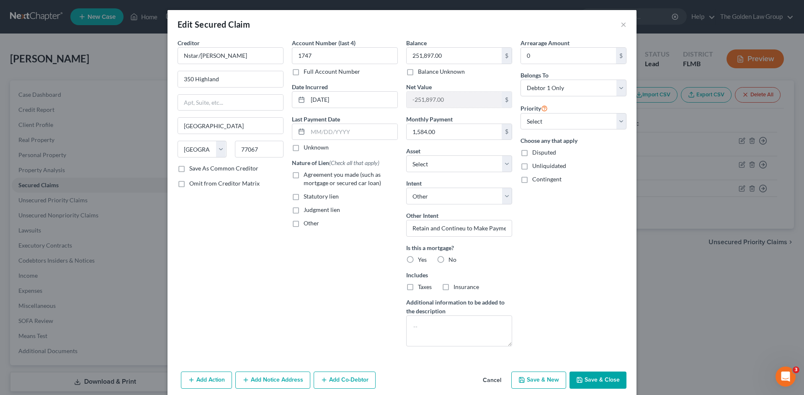
click at [304, 175] on label "Agreement you made (such as mortgage or secured car loan)" at bounding box center [351, 178] width 94 height 17
click at [307, 175] on input "Agreement you made (such as mortgage or secured car loan)" at bounding box center [309, 172] width 5 height 5
checkbox input "true"
click at [319, 135] on input "text" at bounding box center [353, 132] width 90 height 16
click at [343, 132] on input "text" at bounding box center [353, 132] width 90 height 16
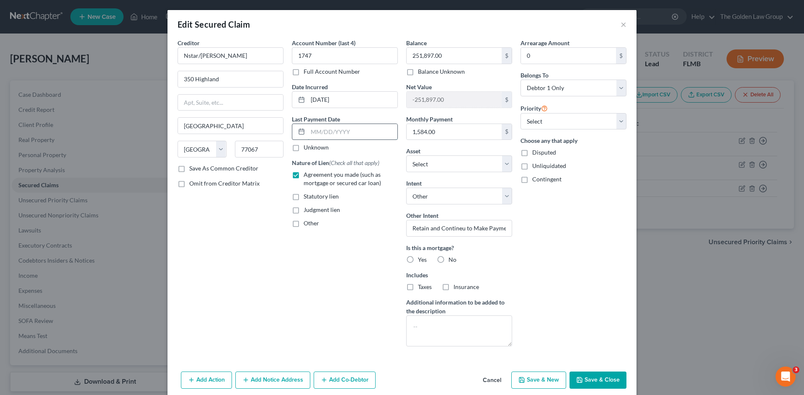
click at [343, 134] on input "text" at bounding box center [353, 132] width 90 height 16
click at [319, 125] on input "text" at bounding box center [353, 132] width 90 height 16
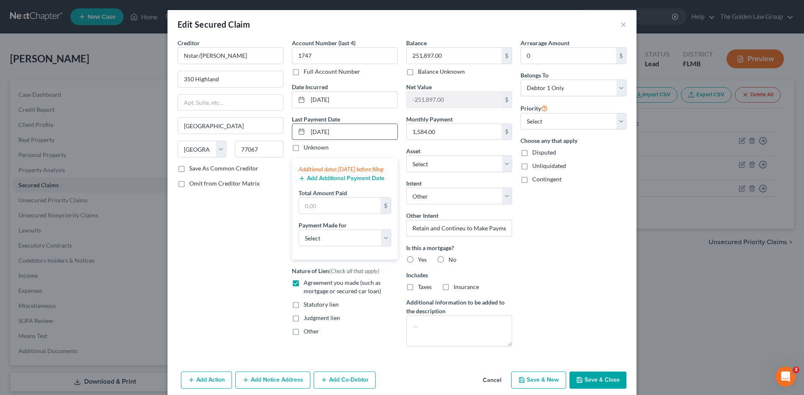
type input "07/31/2025"
click at [340, 182] on button "Add Additional Payment Date" at bounding box center [342, 178] width 86 height 7
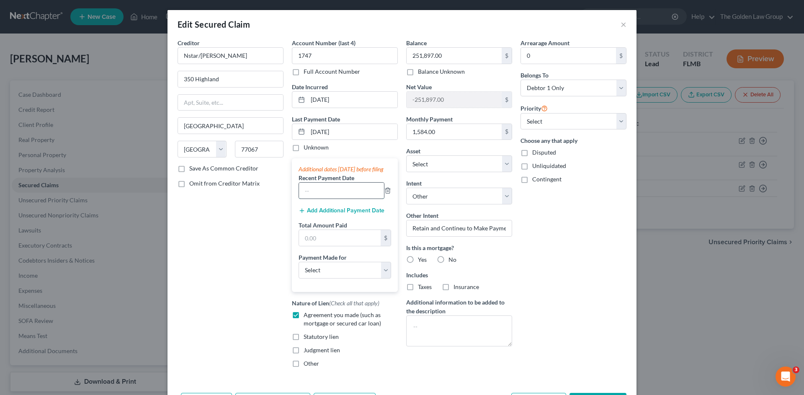
click at [333, 198] on input "text" at bounding box center [341, 191] width 85 height 16
type input "07/31/2025"
click at [336, 214] on button "Add Additional Payment Date" at bounding box center [342, 210] width 86 height 7
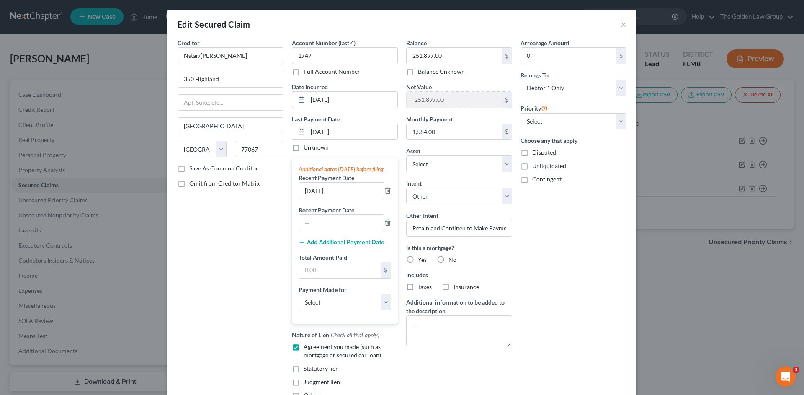
click at [335, 214] on label "Recent Payment Date" at bounding box center [327, 210] width 56 height 9
click at [333, 229] on input "text" at bounding box center [341, 223] width 85 height 16
type input "07/15/2025"
click at [325, 246] on button "Add Additional Payment Date" at bounding box center [342, 242] width 86 height 7
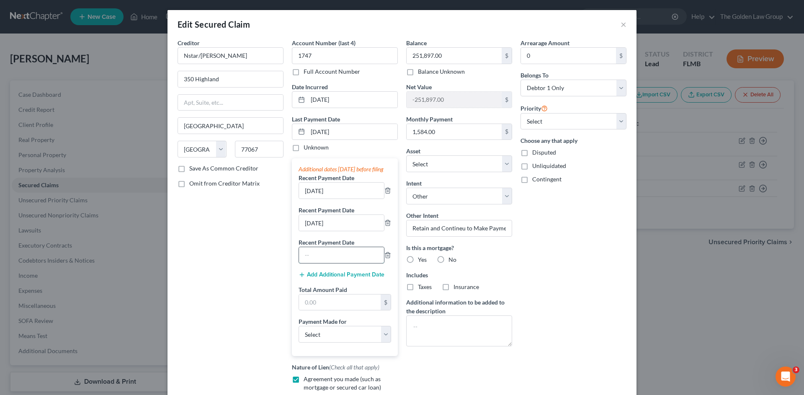
click at [323, 258] on input "text" at bounding box center [341, 255] width 85 height 16
type input "06/13/2025"
click at [331, 278] on button "Add Additional Payment Date" at bounding box center [342, 274] width 86 height 7
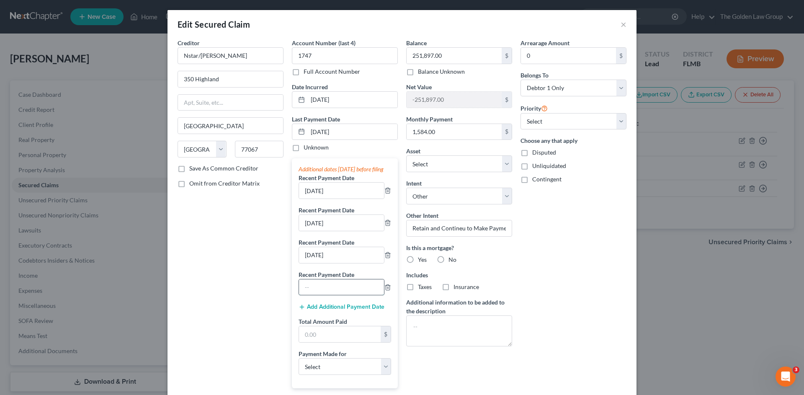
click at [329, 290] on input "text" at bounding box center [341, 287] width 85 height 16
click at [345, 342] on input "text" at bounding box center [340, 334] width 82 height 16
type input "4,752.00"
click at [329, 371] on select "Select Car Credit Card Loan Repayment Mortgage Other Suppliers Or Vendors" at bounding box center [345, 366] width 93 height 17
select select "3"
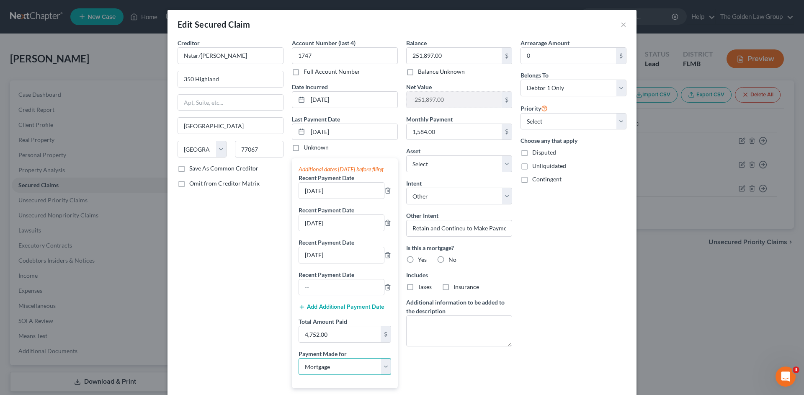
click at [299, 366] on select "Select Car Credit Card Loan Repayment Mortgage Other Suppliers Or Vendors" at bounding box center [345, 366] width 93 height 17
click at [259, 319] on div "Creditor * Nstar/Cooper 350 Highland Houston State AL AK AR AZ CA CO CT DE DC F…" at bounding box center [230, 255] width 114 height 432
click at [418, 257] on label "Yes" at bounding box center [422, 259] width 9 height 8
click at [421, 257] on input "Yes" at bounding box center [423, 257] width 5 height 5
radio input "true"
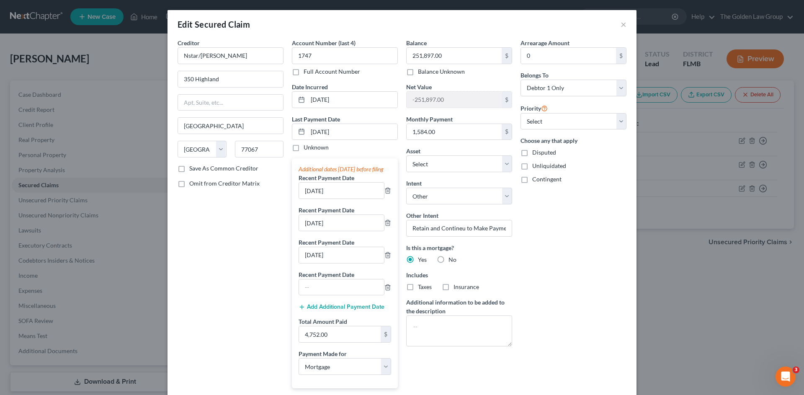
drag, startPoint x: 405, startPoint y: 288, endPoint x: 429, endPoint y: 285, distance: 23.6
click at [418, 288] on label "Taxes" at bounding box center [425, 287] width 14 height 8
click at [421, 288] on input "Taxes" at bounding box center [423, 285] width 5 height 5
checkbox input "true"
click at [453, 288] on label "Insurance" at bounding box center [466, 287] width 26 height 8
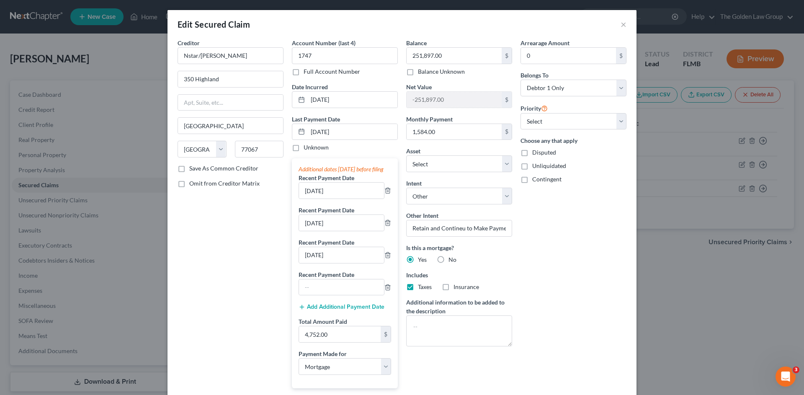
click at [457, 288] on input "Insurance" at bounding box center [459, 285] width 5 height 5
checkbox input "true"
click at [561, 268] on div "Arrearage Amount 0 $ Belongs To * Select Debtor 1 Only Debtor 2 Only Debtor 1 A…" at bounding box center [573, 255] width 114 height 432
click at [356, 295] on input "text" at bounding box center [341, 287] width 85 height 16
click at [353, 295] on input "text" at bounding box center [341, 287] width 85 height 16
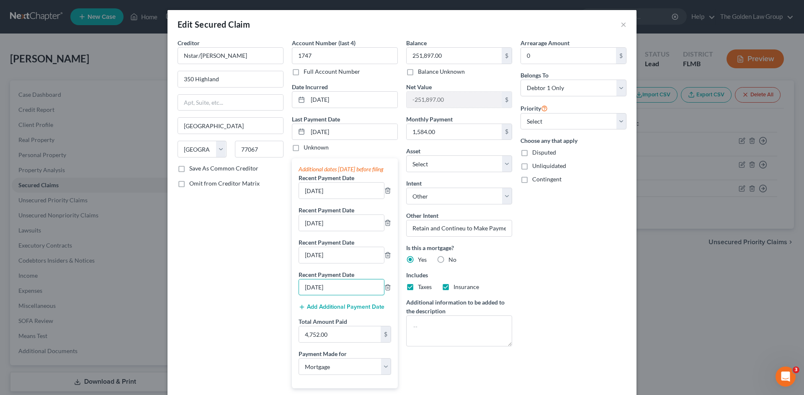
type input "05/15/2025"
click at [536, 275] on div "Arrearage Amount 0 $ Belongs To * Select Debtor 1 Only Debtor 2 Only Debtor 1 A…" at bounding box center [573, 255] width 114 height 432
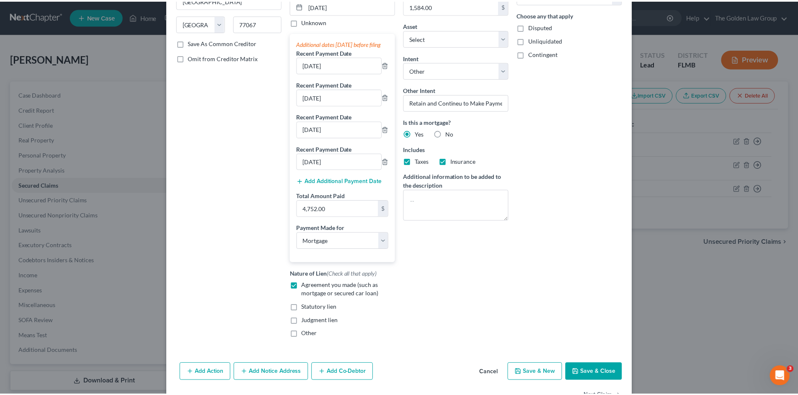
scroll to position [161, 0]
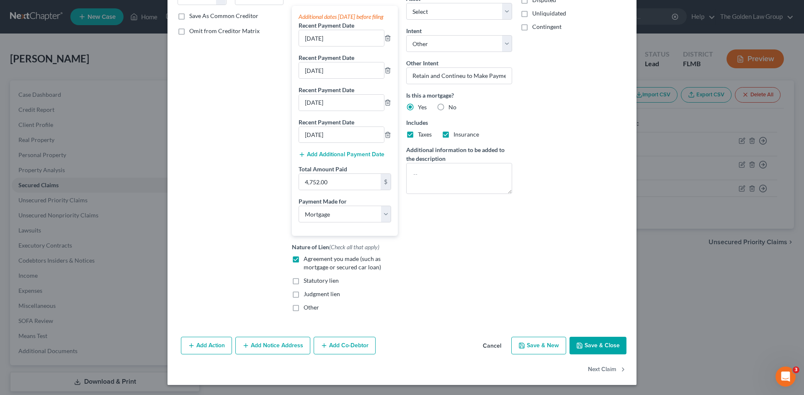
click at [579, 346] on icon "button" at bounding box center [579, 345] width 7 height 7
select select "5"
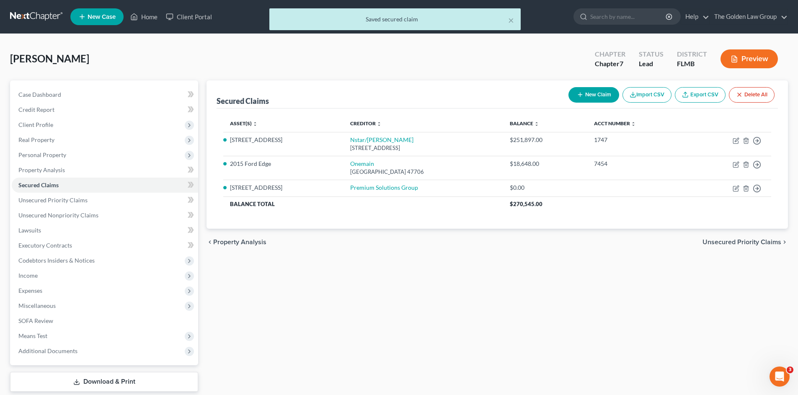
click at [445, 302] on div "Secured Claims New Claim Import CSV Export CSV Delete All Asset(s) expand_more …" at bounding box center [497, 246] width 590 height 333
drag, startPoint x: 427, startPoint y: 319, endPoint x: 416, endPoint y: 321, distance: 11.4
click at [423, 321] on div "Secured Claims New Claim Import CSV Export CSV Delete All Asset(s) expand_more …" at bounding box center [497, 246] width 590 height 333
click at [54, 200] on span "Unsecured Priority Claims" at bounding box center [52, 199] width 69 height 7
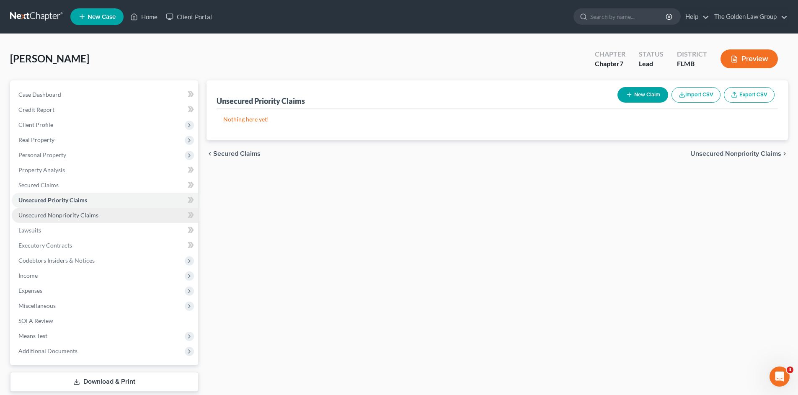
click at [75, 214] on span "Unsecured Nonpriority Claims" at bounding box center [58, 214] width 80 height 7
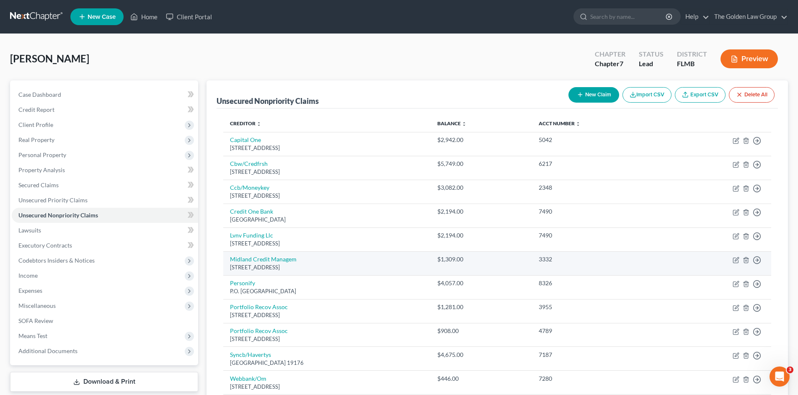
scroll to position [56, 0]
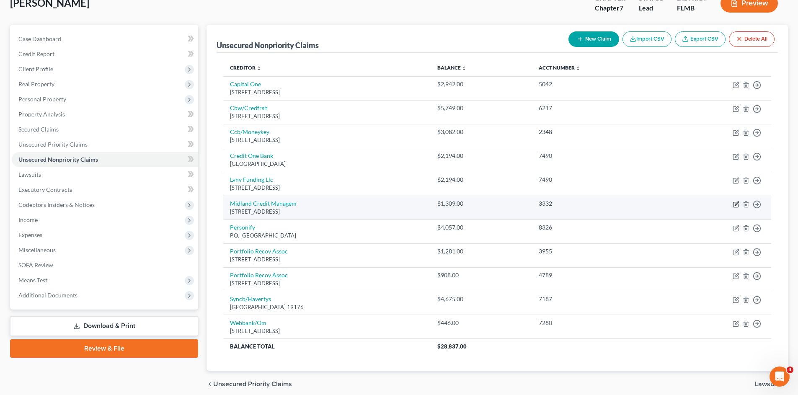
click at [735, 203] on icon "button" at bounding box center [736, 203] width 4 height 4
select select "23"
select select "0"
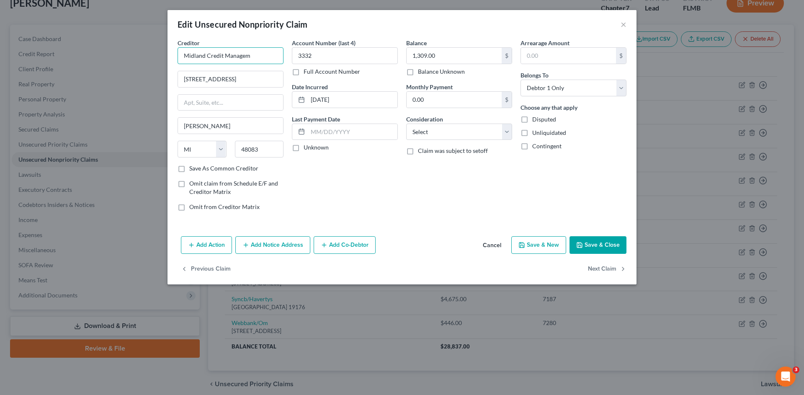
click at [250, 55] on input "Midland Credit Managem" at bounding box center [231, 55] width 106 height 17
type input "Midland Credit Management"
click at [437, 131] on select "Select Cable / Satellite Services Collection Agency Credit Card Debt Debt Couns…" at bounding box center [459, 132] width 106 height 17
select select "1"
click at [406, 124] on select "Select Cable / Satellite Services Collection Agency Credit Card Debt Debt Couns…" at bounding box center [459, 132] width 106 height 17
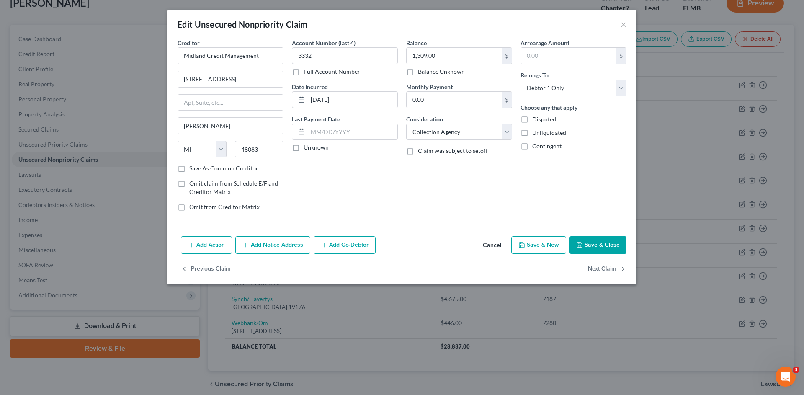
click at [383, 183] on div "Account Number (last 4) 3332 Full Account Number Date Incurred 11-22-2023 Last …" at bounding box center [345, 128] width 114 height 179
click at [583, 242] on icon "button" at bounding box center [579, 245] width 7 height 7
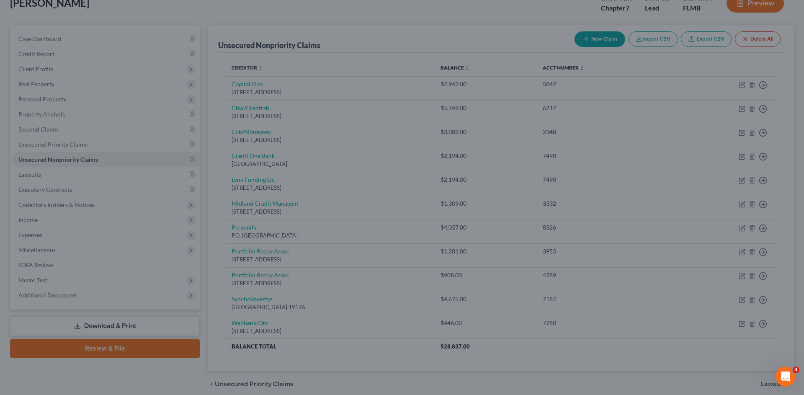
type input "0"
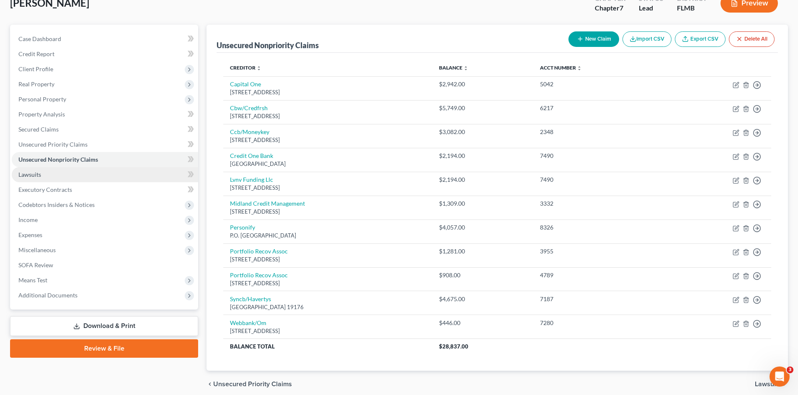
click at [73, 169] on link "Lawsuits" at bounding box center [105, 174] width 186 height 15
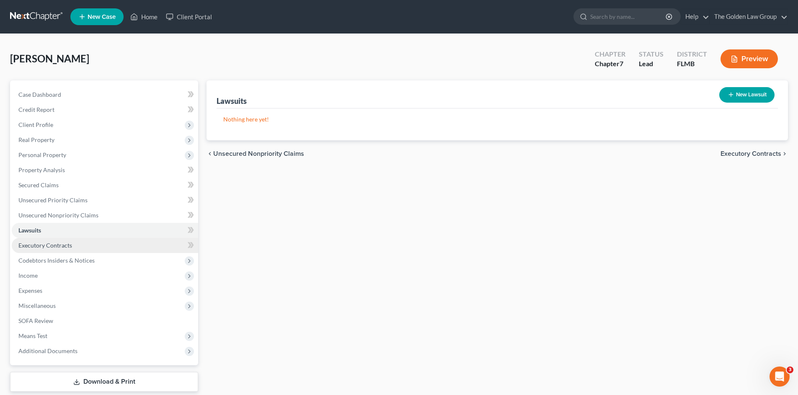
click at [82, 242] on link "Executory Contracts" at bounding box center [105, 245] width 186 height 15
click at [743, 95] on button "New Contract" at bounding box center [745, 94] width 57 height 15
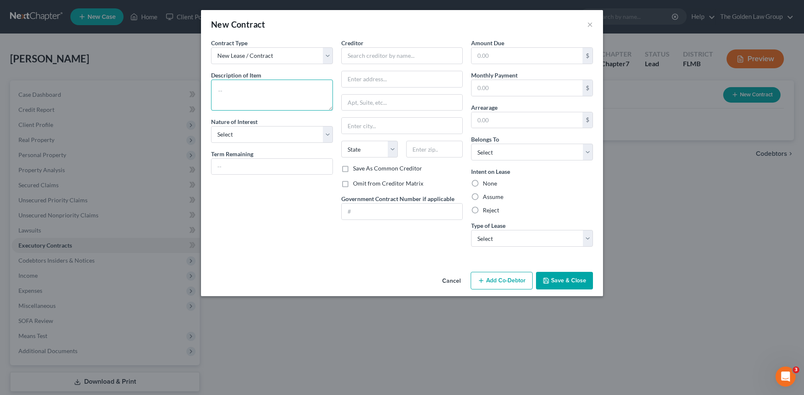
click at [298, 91] on textarea at bounding box center [272, 95] width 122 height 31
type textarea "Cell Phone"
click at [262, 133] on select "Select Purchaser Agent Lessor Lessee" at bounding box center [272, 134] width 122 height 17
select select "3"
click at [211, 126] on select "Select Purchaser Agent Lessor Lessee" at bounding box center [272, 134] width 122 height 17
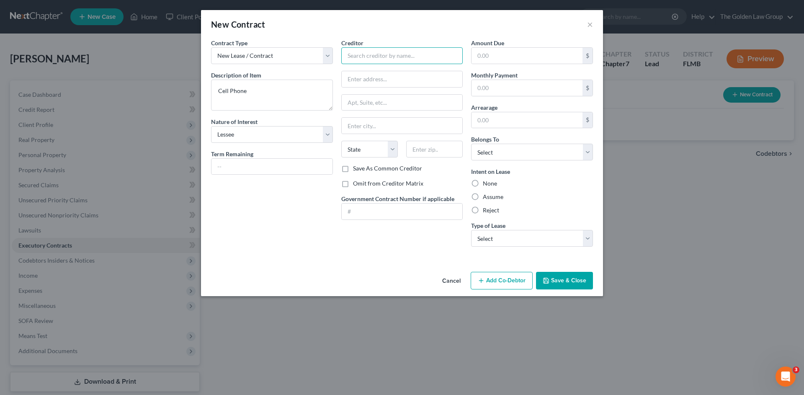
click at [381, 60] on input "text" at bounding box center [402, 55] width 122 height 17
click at [381, 58] on input "text" at bounding box center [402, 55] width 122 height 17
click at [373, 73] on div "T-Mobile USA" at bounding box center [391, 70] width 87 height 8
type input "T-Mobile USA"
type input "15167 Montanus Drive"
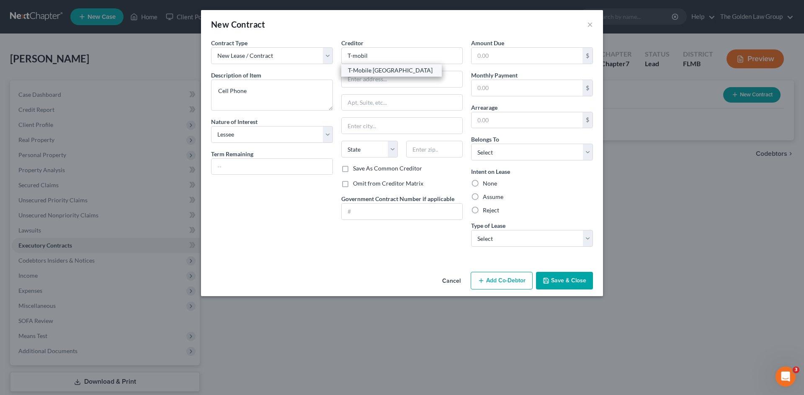
type input "Culpeper"
select select "48"
type input "22701"
click at [488, 195] on label "Assume" at bounding box center [493, 197] width 21 height 8
click at [488, 195] on input "Assume" at bounding box center [488, 195] width 5 height 5
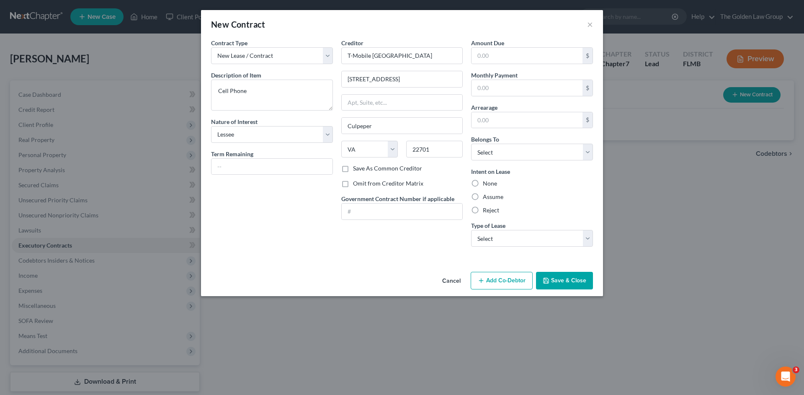
radio input "true"
click at [493, 153] on select "Select Debtor 1 Only Debtor 2 Only Debtor 1 And Debtor 2 Only At Least One Of T…" at bounding box center [532, 152] width 122 height 17
click at [471, 144] on select "Select Debtor 1 Only Debtor 2 Only Debtor 1 And Debtor 2 Only At Least One Of T…" at bounding box center [532, 152] width 122 height 17
click at [515, 150] on select "Select Debtor 1 Only Debtor 2 Only Debtor 1 And Debtor 2 Only At Least One Of T…" at bounding box center [532, 152] width 122 height 17
select select "0"
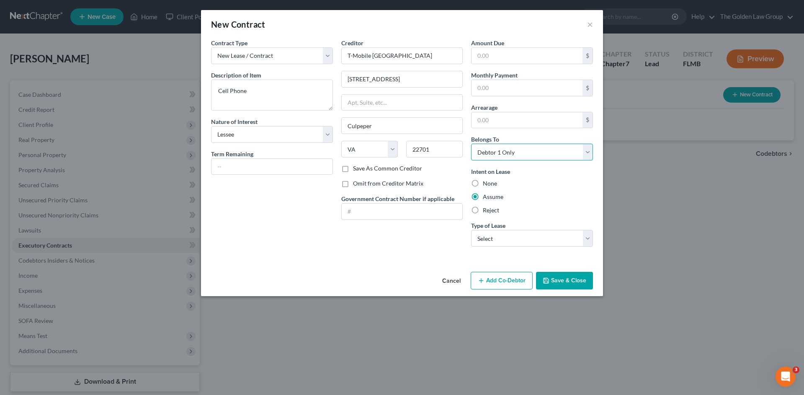
click at [471, 144] on select "Select Debtor 1 Only Debtor 2 Only Debtor 1 And Debtor 2 Only At Least One Of T…" at bounding box center [532, 152] width 122 height 17
drag, startPoint x: 420, startPoint y: 268, endPoint x: 477, endPoint y: 260, distance: 57.1
click at [436, 265] on div "New Contract × Contract Type New Lease / Contract New Timeshare Description of …" at bounding box center [402, 153] width 402 height 286
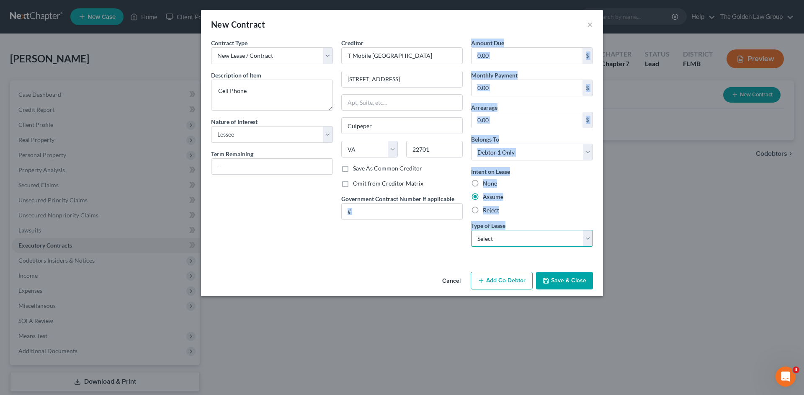
drag, startPoint x: 477, startPoint y: 260, endPoint x: 499, endPoint y: 238, distance: 32.0
click at [499, 238] on select "Select Real Estate Car Other" at bounding box center [532, 238] width 122 height 17
select select "2"
click at [471, 230] on select "Select Real Estate Car Other" at bounding box center [532, 238] width 122 height 17
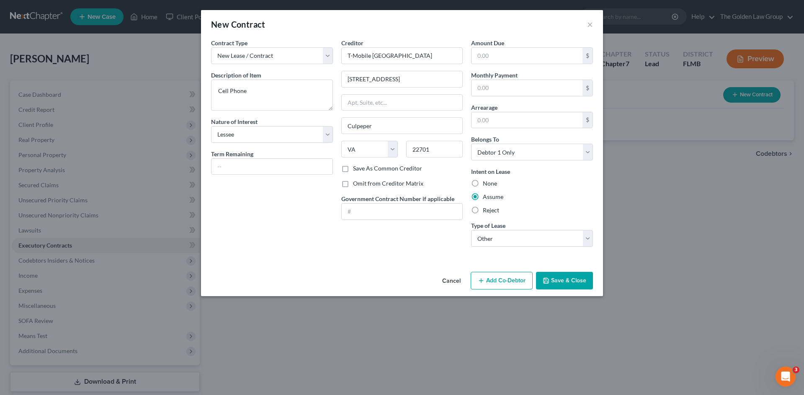
click at [428, 265] on div "Contract Type New Lease / Contract New Timeshare Description of non-residential…" at bounding box center [402, 154] width 402 height 230
click at [560, 282] on button "Save & Close" at bounding box center [564, 281] width 57 height 18
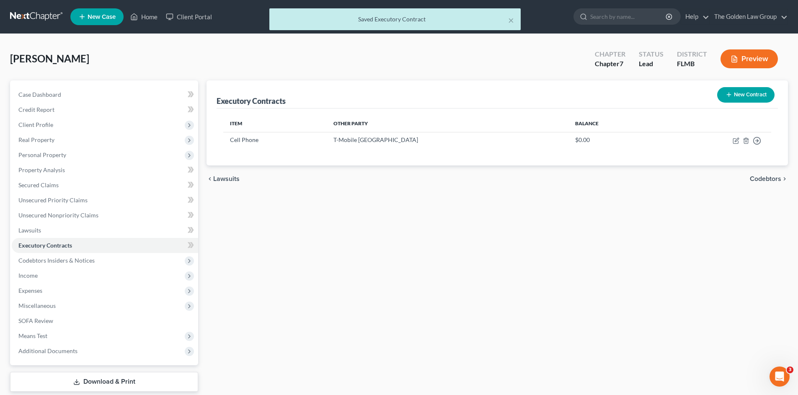
click at [560, 282] on div "Executory Contracts New Contract Item Other Party Balance Cell Phone T-Mobile U…" at bounding box center [497, 246] width 590 height 333
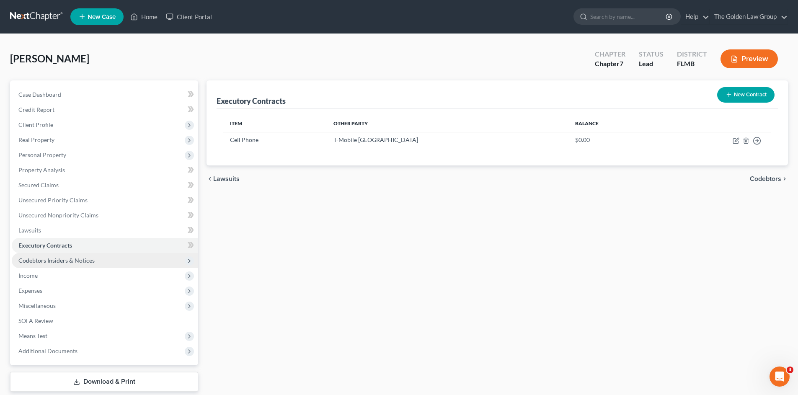
click at [62, 259] on span "Codebtors Insiders & Notices" at bounding box center [56, 260] width 76 height 7
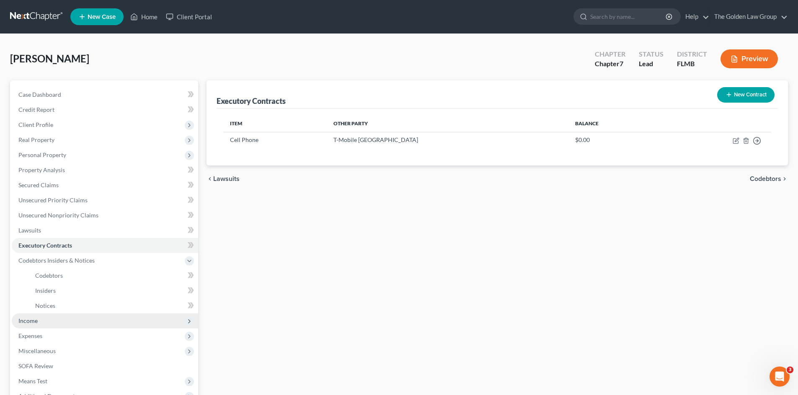
click at [62, 315] on span "Income" at bounding box center [105, 320] width 186 height 15
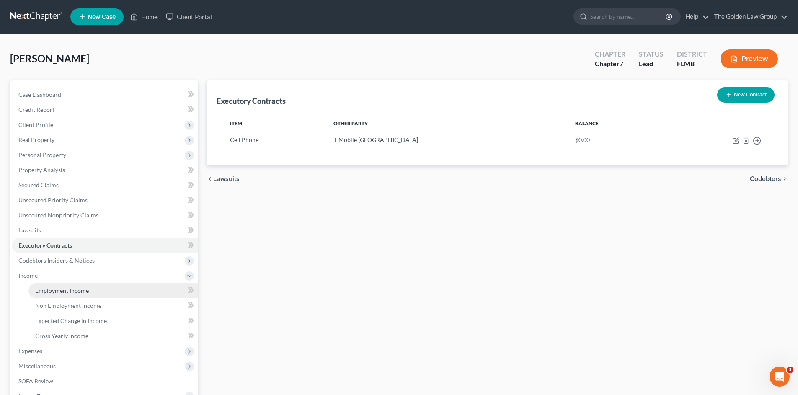
click at [77, 289] on span "Employment Income" at bounding box center [62, 290] width 54 height 7
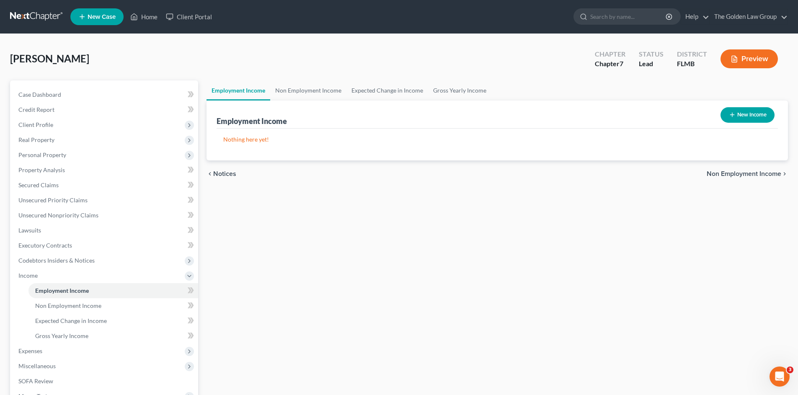
click at [737, 117] on button "New Income" at bounding box center [747, 114] width 54 height 15
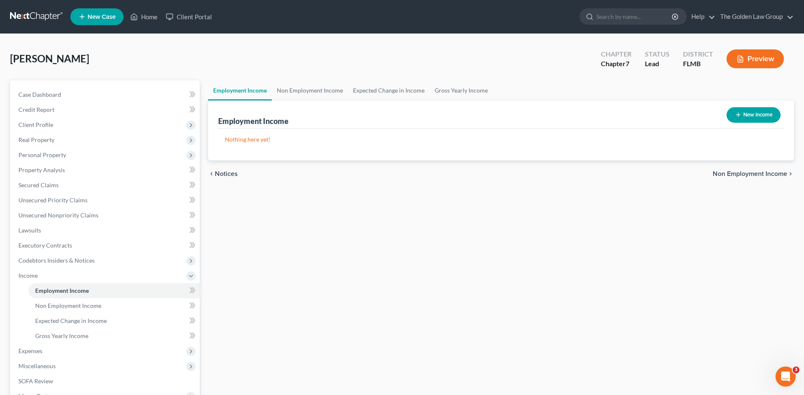
select select "0"
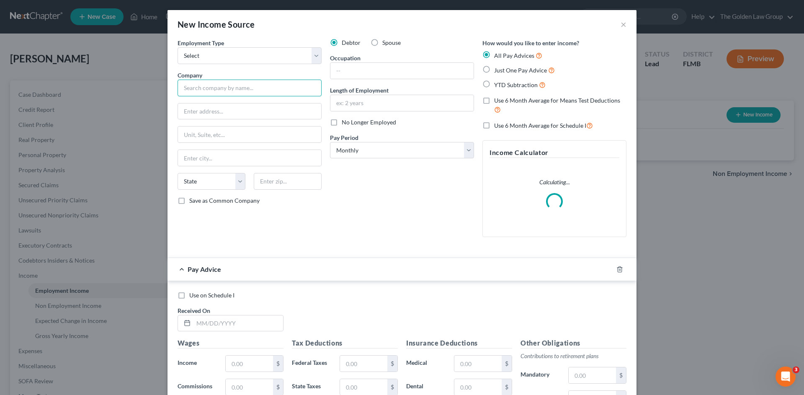
click at [247, 86] on input "text" at bounding box center [250, 88] width 144 height 17
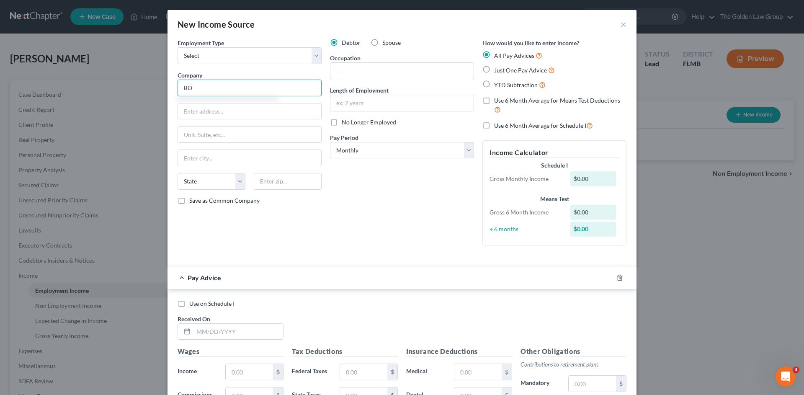
type input "B"
drag, startPoint x: 194, startPoint y: 88, endPoint x: 155, endPoint y: 95, distance: 39.5
click at [155, 95] on div "New Income Source × Employment Type * Select Full or Part Time Employment Self …" at bounding box center [402, 197] width 804 height 395
click at [205, 89] on input "Business office Systems" at bounding box center [250, 88] width 144 height 17
type input "Business Office Systems"
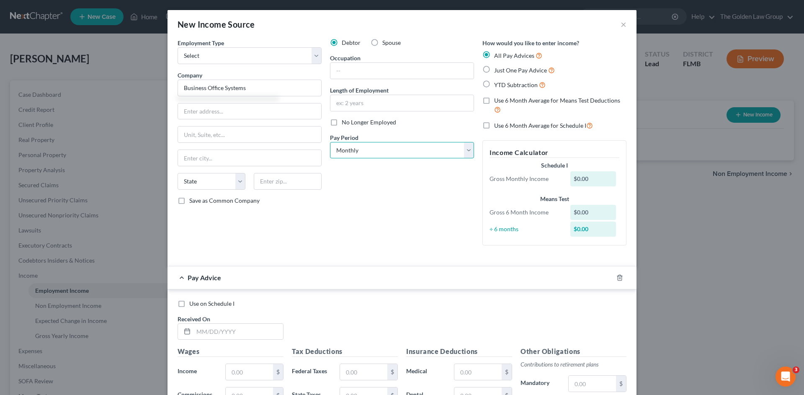
drag, startPoint x: 389, startPoint y: 150, endPoint x: 385, endPoint y: 156, distance: 7.5
click at [389, 150] on select "Select Monthly Twice Monthly Every Other Week Weekly" at bounding box center [402, 150] width 144 height 17
select select "1"
click at [330, 142] on select "Select Monthly Twice Monthly Every Other Week Weekly" at bounding box center [402, 150] width 144 height 17
click at [358, 69] on input "text" at bounding box center [401, 71] width 143 height 16
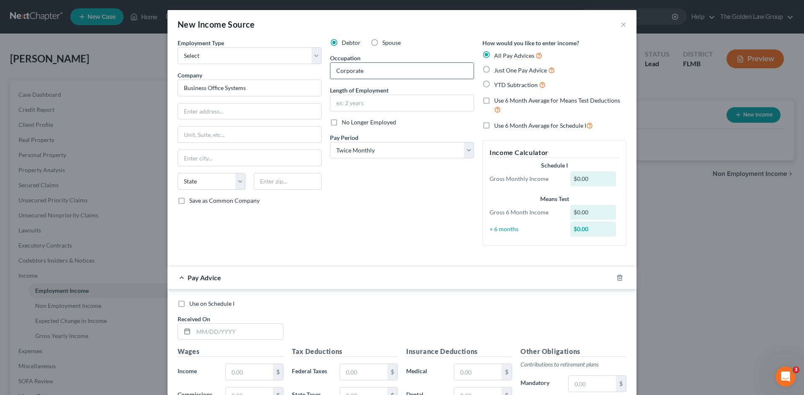
type input "Corporat"
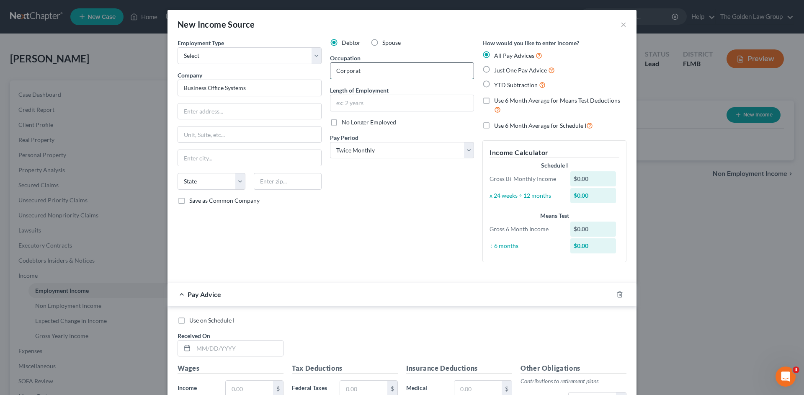
drag, startPoint x: 366, startPoint y: 73, endPoint x: 327, endPoint y: 75, distance: 39.8
click at [330, 75] on div "Corporat" at bounding box center [402, 70] width 144 height 17
click at [237, 59] on select "Select Full or Part Time Employment Self Employment" at bounding box center [250, 55] width 144 height 17
select select "0"
click at [178, 47] on select "Select Full or Part Time Employment Self Employment" at bounding box center [250, 55] width 144 height 17
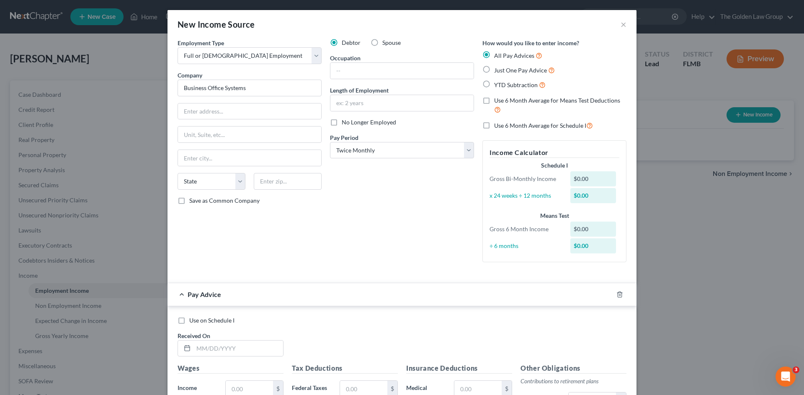
click at [379, 239] on div "Debtor Spouse Occupation Length of Employment No Longer Employed Pay Period * S…" at bounding box center [402, 154] width 152 height 230
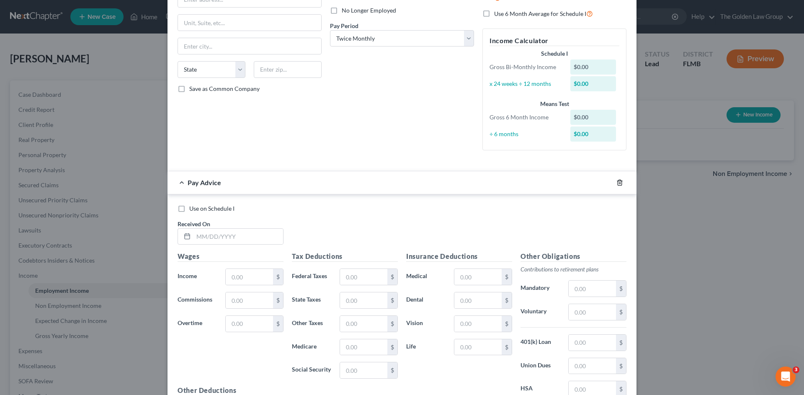
click at [617, 183] on icon "button" at bounding box center [619, 182] width 7 height 7
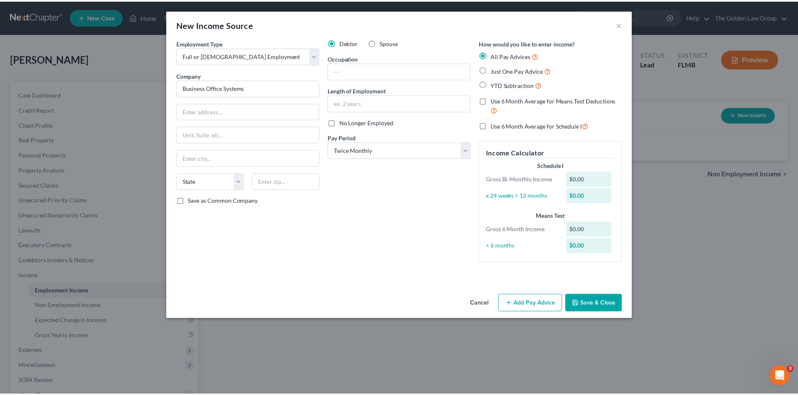
scroll to position [0, 0]
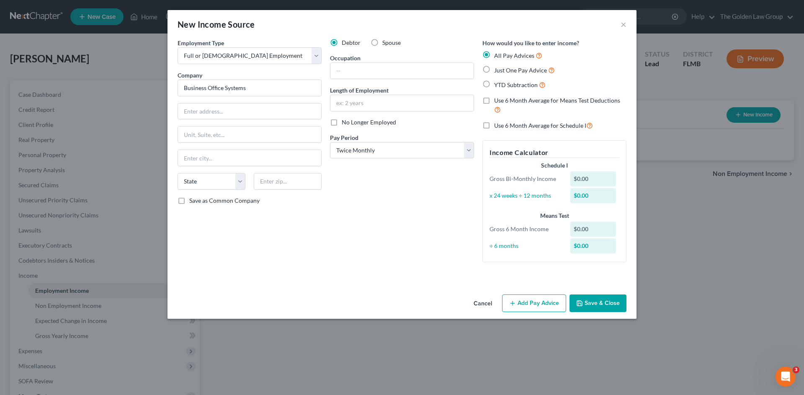
click at [583, 305] on icon "button" at bounding box center [579, 303] width 7 height 7
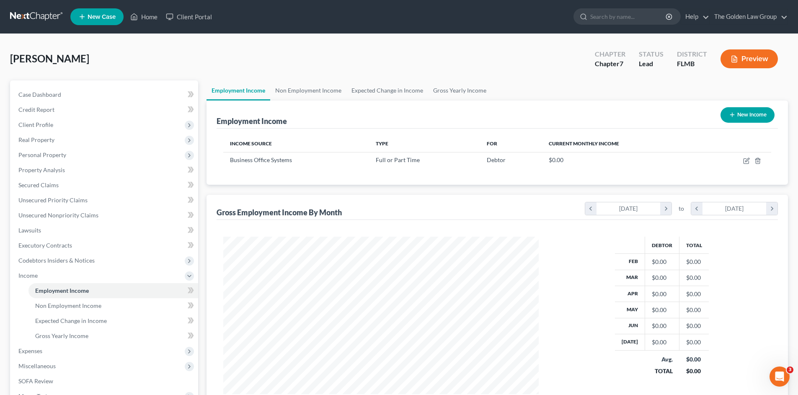
scroll to position [418531, 418358]
drag, startPoint x: 327, startPoint y: 93, endPoint x: 333, endPoint y: 94, distance: 5.5
click at [327, 93] on link "Non Employment Income" at bounding box center [308, 90] width 76 height 20
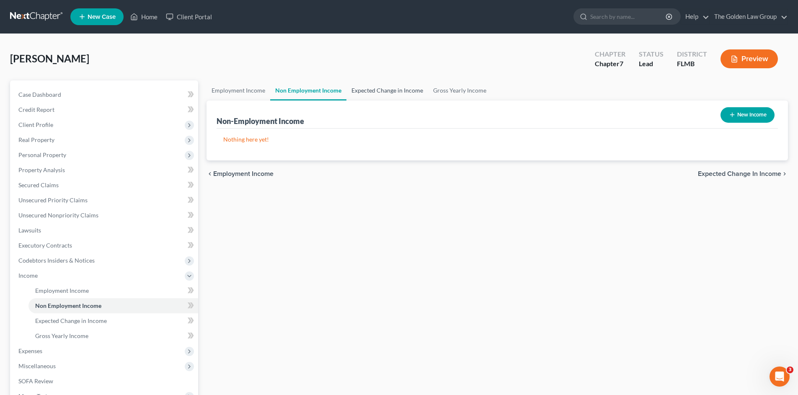
click at [400, 86] on link "Expected Change in Income" at bounding box center [387, 90] width 82 height 20
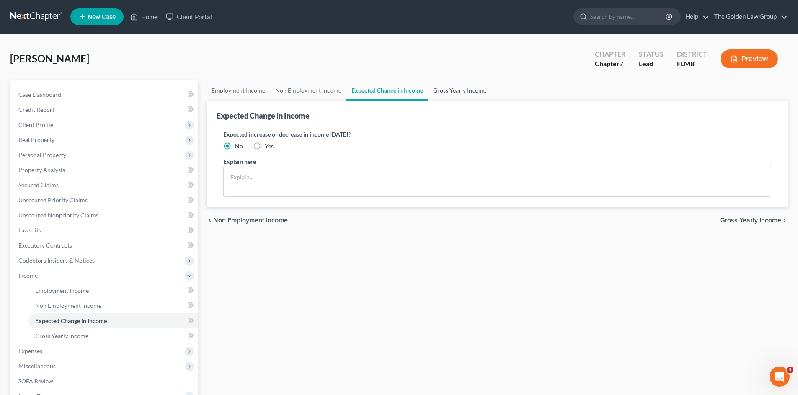
click at [446, 93] on link "Gross Yearly Income" at bounding box center [459, 90] width 63 height 20
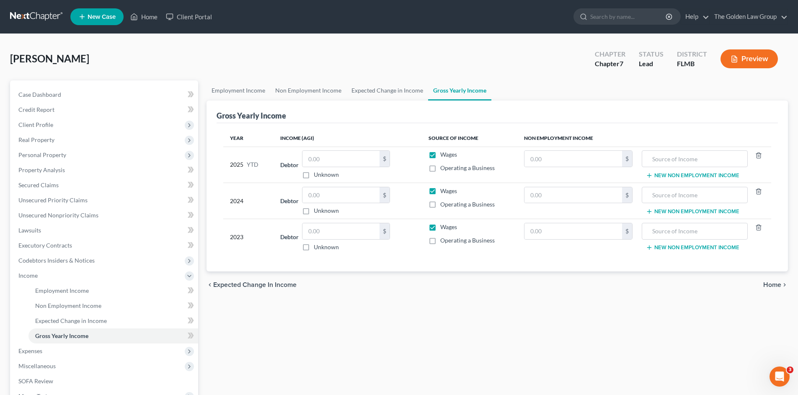
click at [349, 322] on div "Employment Income Non Employment Income Expected Change in Income Gross Yearly …" at bounding box center [497, 276] width 590 height 393
click at [60, 349] on span "Expenses" at bounding box center [105, 350] width 186 height 15
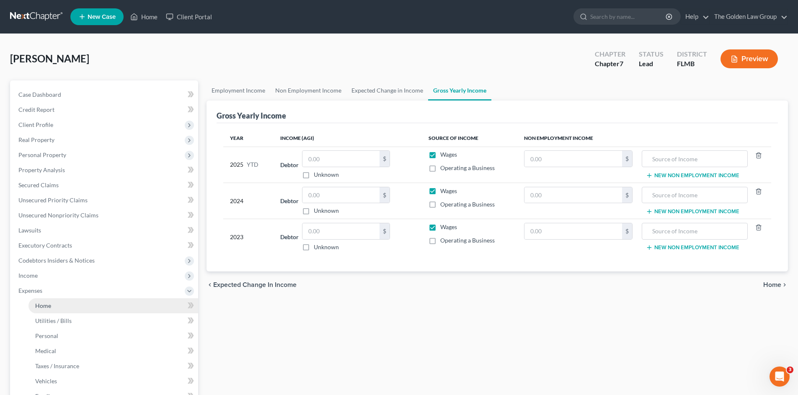
click at [51, 304] on link "Home" at bounding box center [113, 305] width 170 height 15
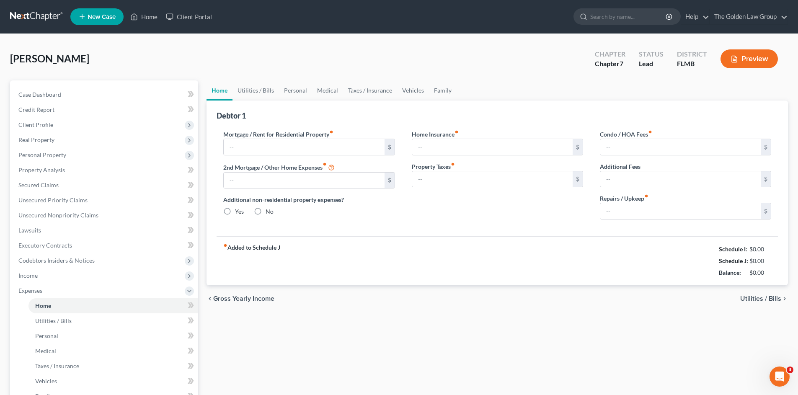
type input "0.00"
radio input "true"
type input "0.00"
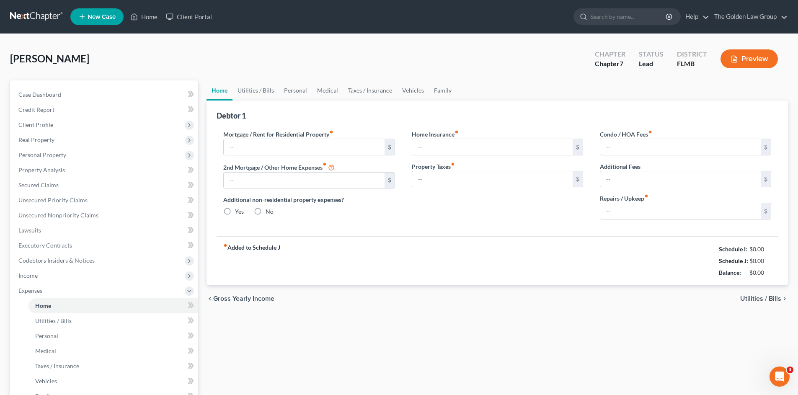
type input "0.00"
drag, startPoint x: 271, startPoint y: 147, endPoint x: 274, endPoint y: 142, distance: 5.1
click at [273, 143] on input "text" at bounding box center [304, 147] width 160 height 16
type input "1,584.00"
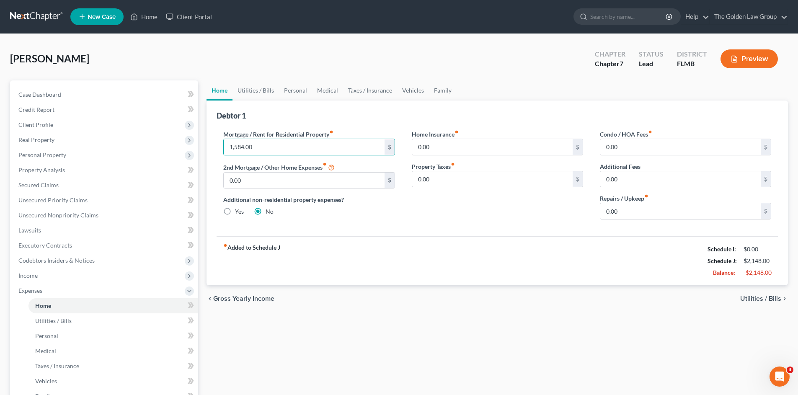
drag, startPoint x: 373, startPoint y: 224, endPoint x: 405, endPoint y: 235, distance: 33.8
click at [373, 224] on div "Mortgage / Rent for Residential Property fiber_manual_record 1,584.00 $ 2nd Mor…" at bounding box center [309, 178] width 188 height 96
click at [602, 257] on div "fiber_manual_record Added to Schedule J Schedule I: $0.00 Schedule J: $2,148.00…" at bounding box center [496, 260] width 561 height 49
click at [639, 149] on input "0.00" at bounding box center [680, 147] width 160 height 16
click at [626, 214] on input "0.00" at bounding box center [680, 211] width 160 height 16
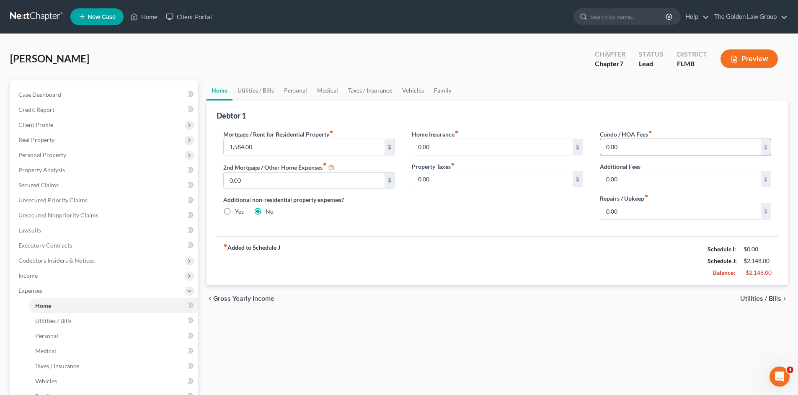
click at [630, 141] on input "0.00" at bounding box center [680, 147] width 160 height 16
type input "465.00"
click at [513, 229] on div "Mortgage / Rent for Residential Property fiber_manual_record 1,584.00 $ 2nd Mor…" at bounding box center [496, 179] width 561 height 113
click at [625, 211] on input "0.00" at bounding box center [680, 211] width 160 height 16
type input "40.00"
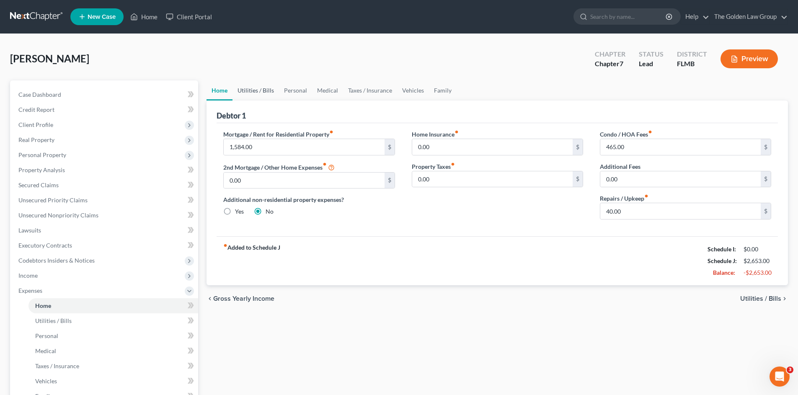
drag, startPoint x: 247, startPoint y: 93, endPoint x: 3, endPoint y: 157, distance: 252.8
click at [247, 93] on link "Utilities / Bills" at bounding box center [255, 90] width 46 height 20
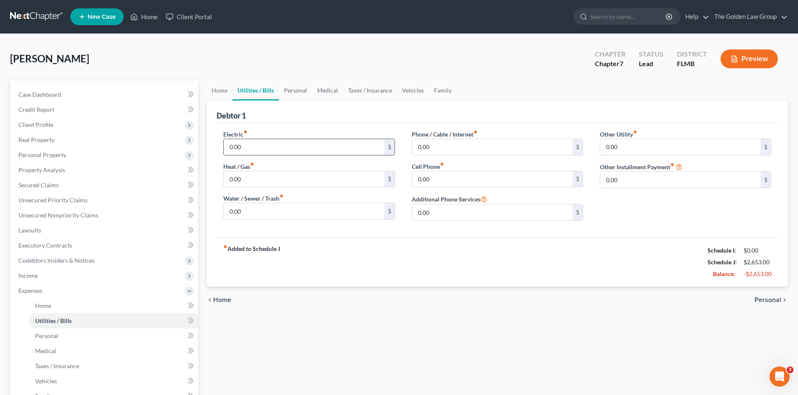
click at [250, 152] on input "0.00" at bounding box center [304, 147] width 160 height 16
type input "200.00"
click at [276, 211] on input "0.00" at bounding box center [304, 211] width 160 height 16
type input "50.00"
type input "191.44"
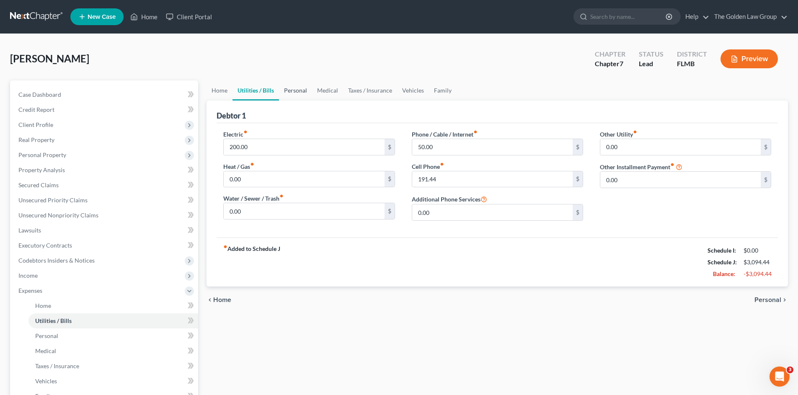
click at [301, 92] on link "Personal" at bounding box center [295, 90] width 33 height 20
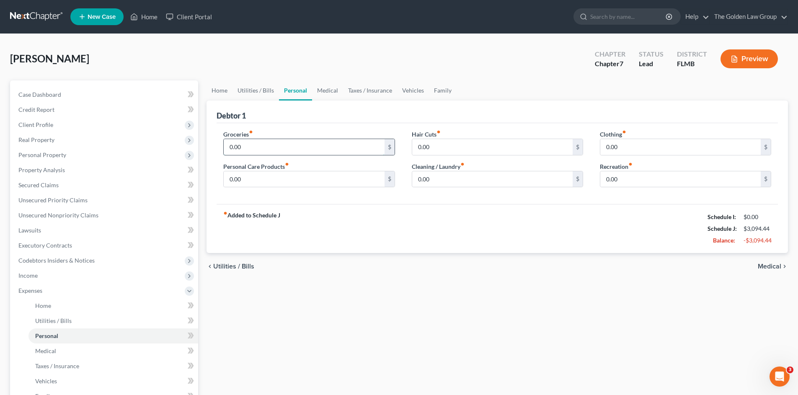
click at [272, 149] on input "0.00" at bounding box center [304, 147] width 160 height 16
type input "800.00"
type input "200.00"
click at [265, 146] on input "800.00" at bounding box center [304, 147] width 160 height 16
type input "1,200.00"
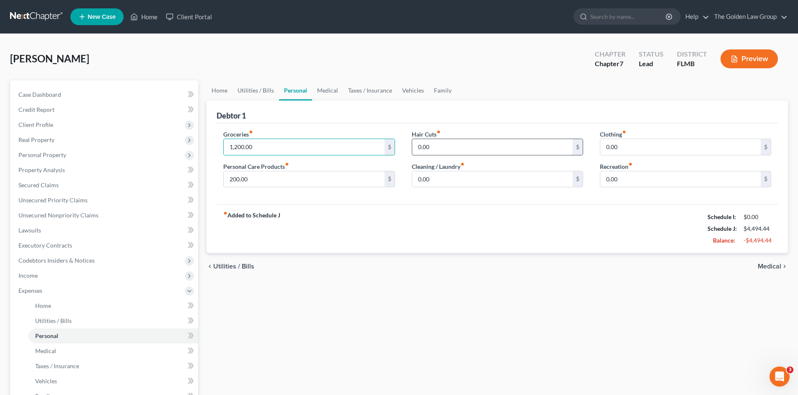
click at [482, 141] on input "0.00" at bounding box center [492, 147] width 160 height 16
click at [451, 151] on input "0.00" at bounding box center [492, 147] width 160 height 16
type input "0"
type input "15.00"
type input "100.00"
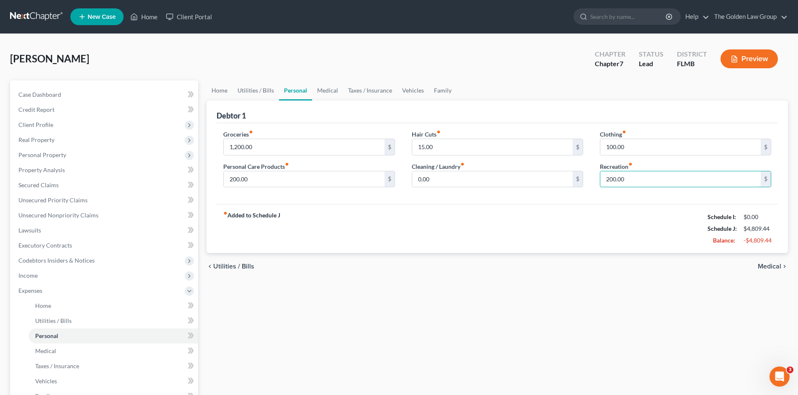
type input "200.00"
click at [528, 220] on div "fiber_manual_record Added to Schedule J Schedule I: $0.00 Schedule J: $4,809.44…" at bounding box center [496, 228] width 561 height 49
click at [331, 92] on link "Medical" at bounding box center [327, 90] width 31 height 20
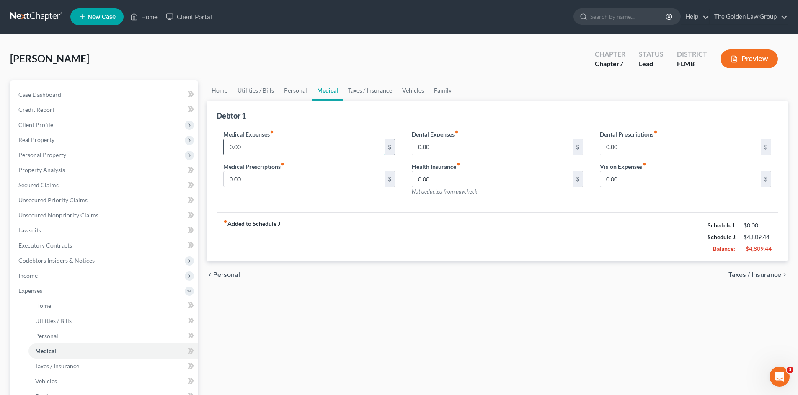
click at [320, 146] on input "0.00" at bounding box center [304, 147] width 160 height 16
type input "40.00"
click at [323, 173] on input "0.00" at bounding box center [304, 179] width 160 height 16
click at [319, 197] on div "Medical Expenses fiber_manual_record 40.00 $ Medical Prescriptions fiber_manual…" at bounding box center [309, 166] width 188 height 73
click at [317, 178] on input "0.00" at bounding box center [304, 179] width 160 height 16
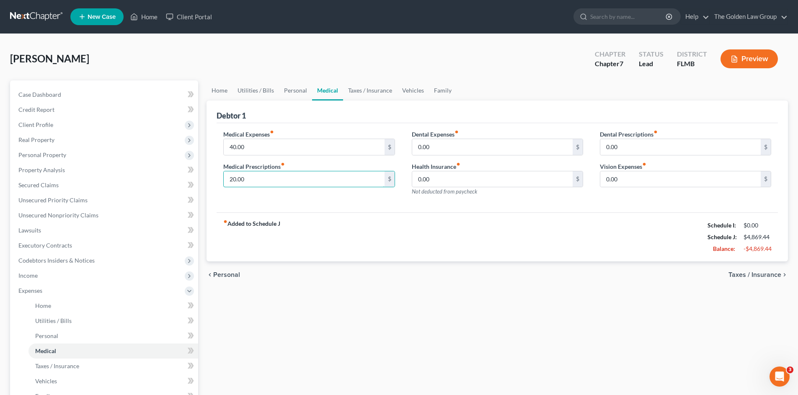
type input "20.00"
click at [439, 216] on div "fiber_manual_record Added to Schedule J Schedule I: $0.00 Schedule J: $4,869.44…" at bounding box center [496, 236] width 561 height 49
click at [361, 89] on link "Taxes / Insurance" at bounding box center [370, 90] width 54 height 20
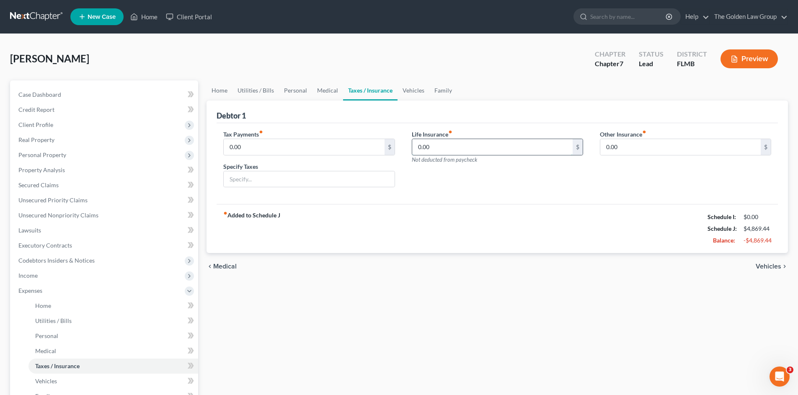
click at [451, 146] on input "0.00" at bounding box center [492, 147] width 160 height 16
type input "83.13"
click at [466, 214] on div "fiber_manual_record Added to Schedule J Schedule I: $0.00 Schedule J: $4,952.57…" at bounding box center [496, 228] width 561 height 49
click at [412, 92] on link "Vehicles" at bounding box center [413, 90] width 32 height 20
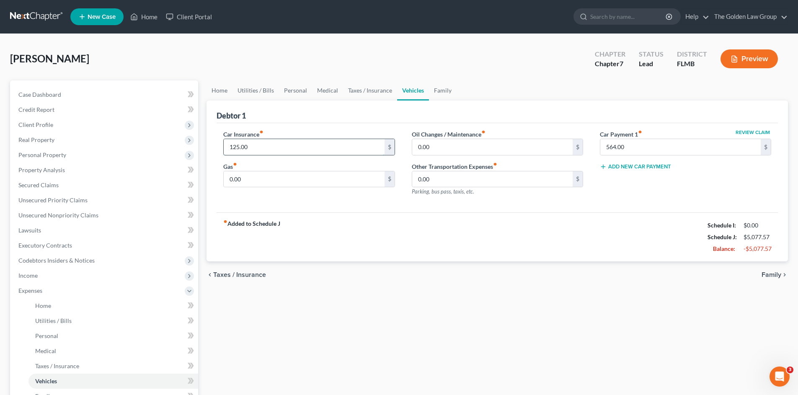
type input "125.00"
type input "100.00"
type input "10.00"
click at [447, 89] on link "Family" at bounding box center [443, 90] width 28 height 20
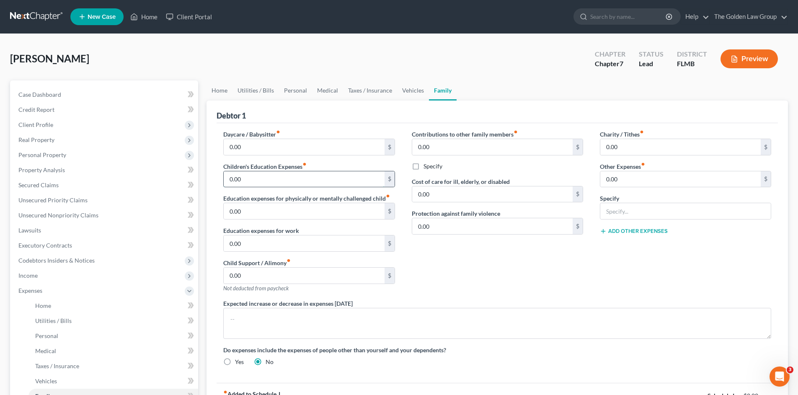
click at [271, 179] on input "0.00" at bounding box center [304, 179] width 160 height 16
type input "25.00"
click at [440, 263] on div "Contributions to other family members fiber_manual_record 0.00 $ Specify Cost o…" at bounding box center [497, 214] width 188 height 169
click at [646, 215] on input "text" at bounding box center [685, 211] width 170 height 16
type input "Pet Care"
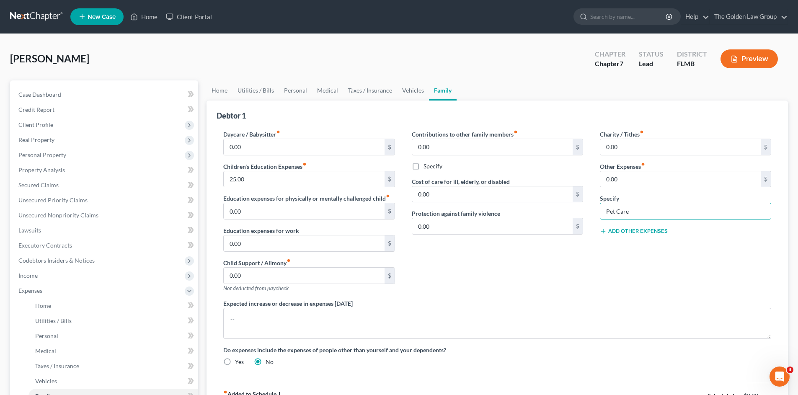
click at [514, 280] on div "Contributions to other family members fiber_manual_record 0.00 $ Specify Cost o…" at bounding box center [497, 214] width 188 height 169
click at [485, 257] on div "Contributions to other family members fiber_manual_record 0.00 $ Specify Cost o…" at bounding box center [497, 214] width 188 height 169
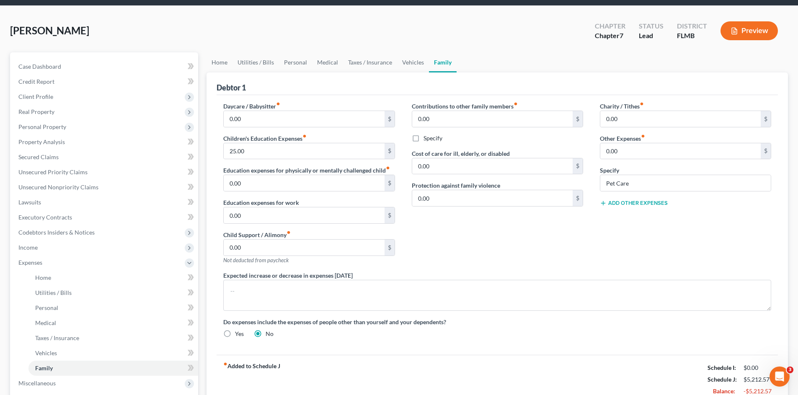
scroll to position [42, 0]
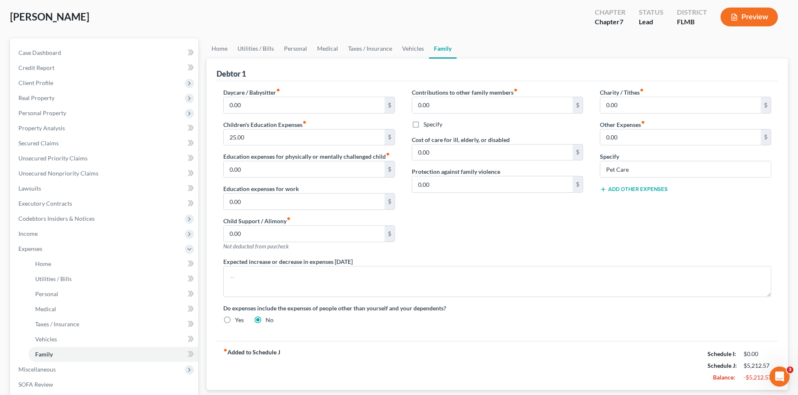
click at [510, 230] on div "Contributions to other family members fiber_manual_record 0.00 $ Specify Cost o…" at bounding box center [497, 172] width 188 height 169
click at [635, 138] on input "0.00" at bounding box center [680, 137] width 160 height 16
click at [650, 139] on input "0.00" at bounding box center [680, 137] width 160 height 16
drag, startPoint x: 641, startPoint y: 138, endPoint x: 717, endPoint y: 164, distance: 80.5
click at [615, 139] on input "0.00" at bounding box center [680, 137] width 160 height 16
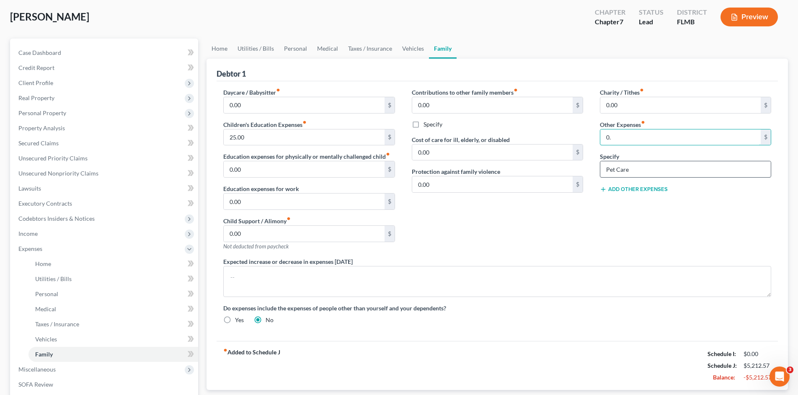
type input "0"
type input "100.00"
click at [725, 219] on div "Charity / Tithes fiber_manual_record 0.00 $ Other Expenses fiber_manual_record …" at bounding box center [685, 172] width 188 height 169
click at [566, 223] on div "Contributions to other family members fiber_manual_record 0.00 $ Specify Cost o…" at bounding box center [497, 172] width 188 height 169
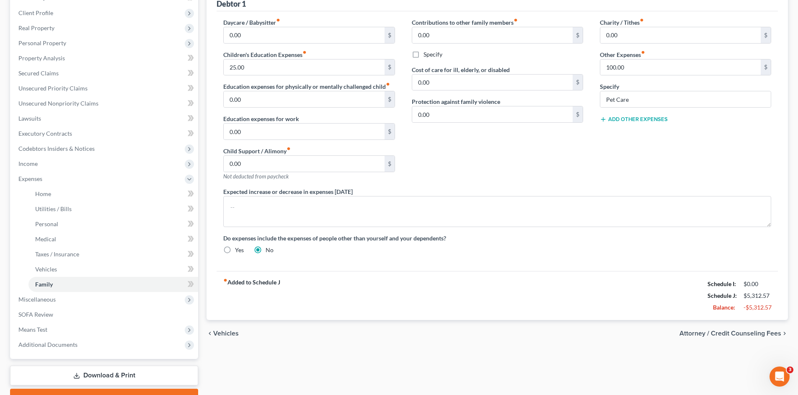
scroll to position [140, 0]
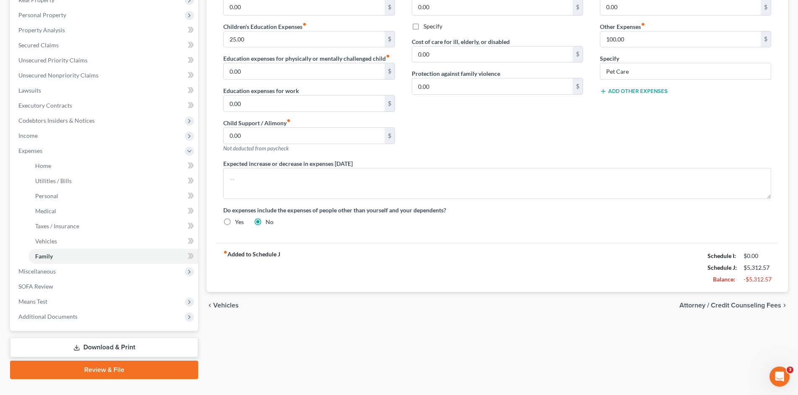
click at [747, 305] on span "Attorney / Credit Counseling Fees" at bounding box center [730, 305] width 102 height 7
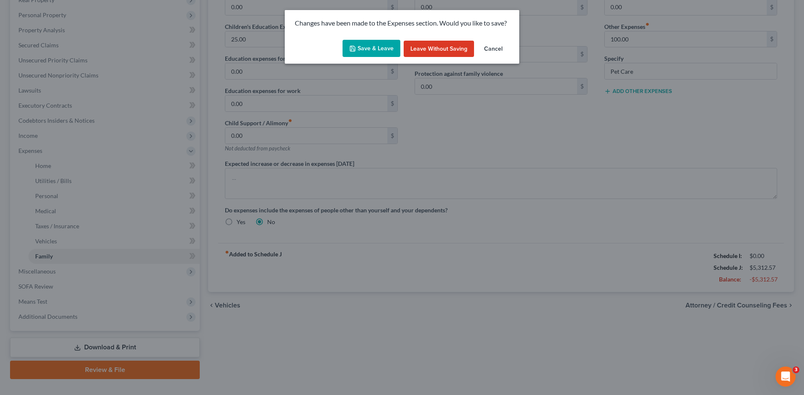
click at [380, 55] on button "Save & Leave" at bounding box center [371, 49] width 58 height 18
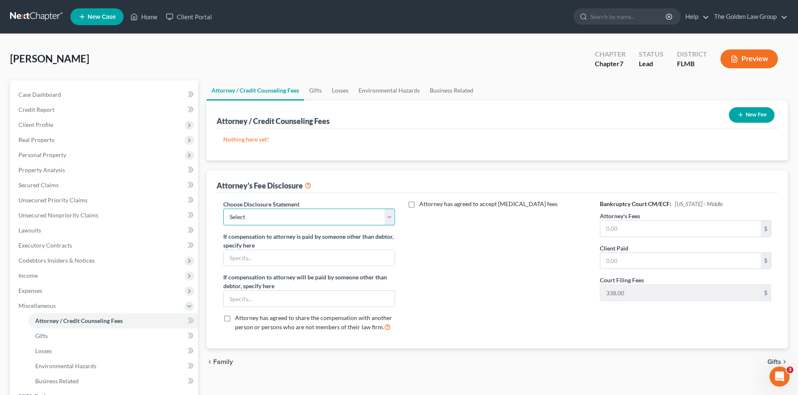
drag, startPoint x: 388, startPoint y: 221, endPoint x: 383, endPoint y: 225, distance: 5.7
click at [388, 221] on select "Select Chapter 7 Supplemental Chapter 13 Chapter 7 Pre-Petition" at bounding box center [308, 217] width 171 height 17
select select "2"
click at [223, 209] on select "Select Chapter 7 Supplemental Chapter 13 Chapter 7 Pre-Petition" at bounding box center [308, 217] width 171 height 17
click at [629, 231] on input "text" at bounding box center [680, 229] width 160 height 16
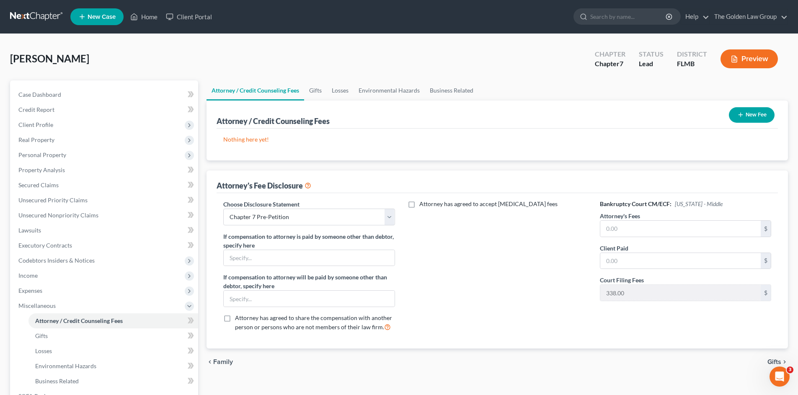
click at [484, 281] on div "Attorney has agreed to accept [MEDICAL_DATA] fees" at bounding box center [497, 269] width 188 height 139
click at [464, 288] on div "Attorney has agreed to accept [MEDICAL_DATA] fees" at bounding box center [497, 269] width 188 height 139
click at [494, 282] on div "Attorney has agreed to accept [MEDICAL_DATA] fees" at bounding box center [497, 269] width 188 height 139
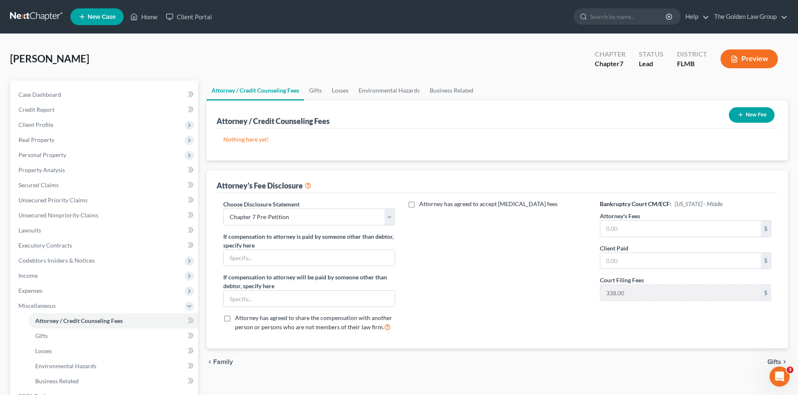
click at [47, 20] on link at bounding box center [37, 16] width 54 height 15
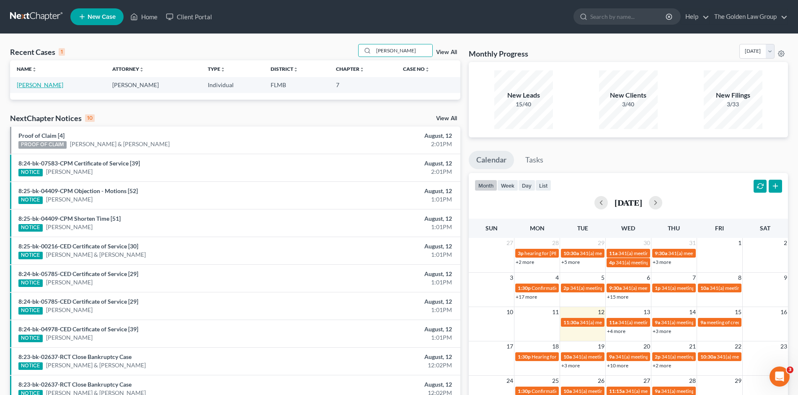
type input "[PERSON_NAME]"
click at [42, 83] on link "[PERSON_NAME]" at bounding box center [40, 84] width 46 height 7
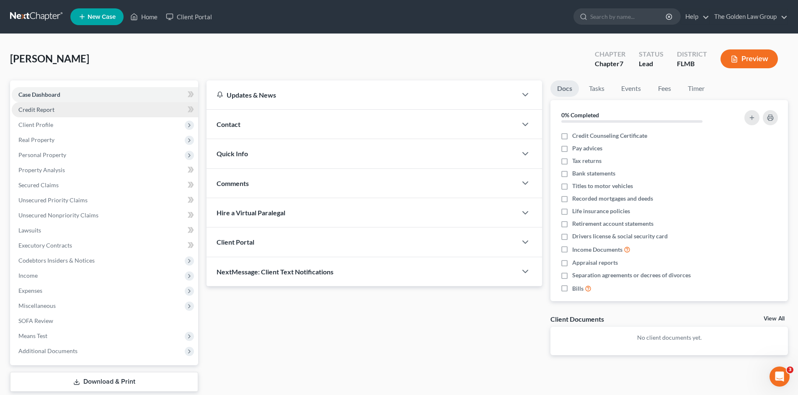
click at [45, 111] on span "Credit Report" at bounding box center [36, 109] width 36 height 7
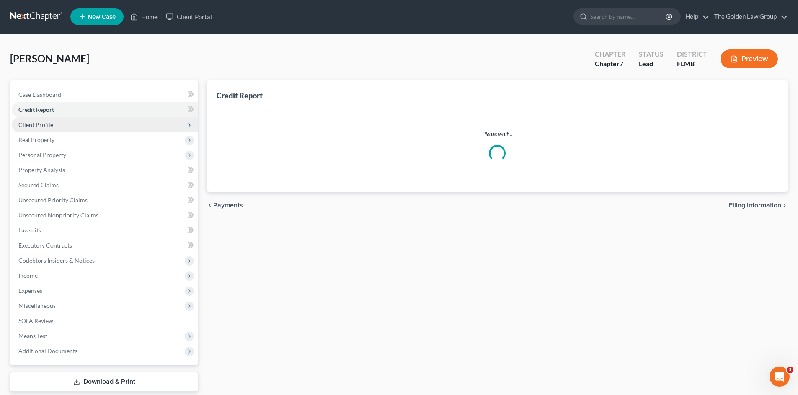
click at [45, 124] on span "Client Profile" at bounding box center [35, 124] width 35 height 7
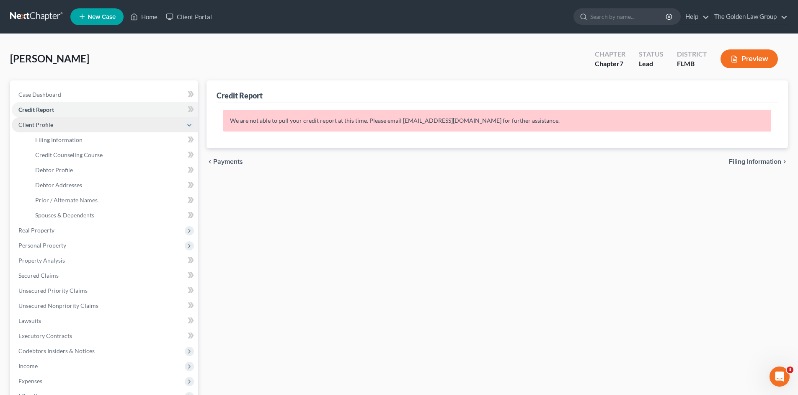
click at [50, 126] on span "Client Profile" at bounding box center [35, 124] width 35 height 7
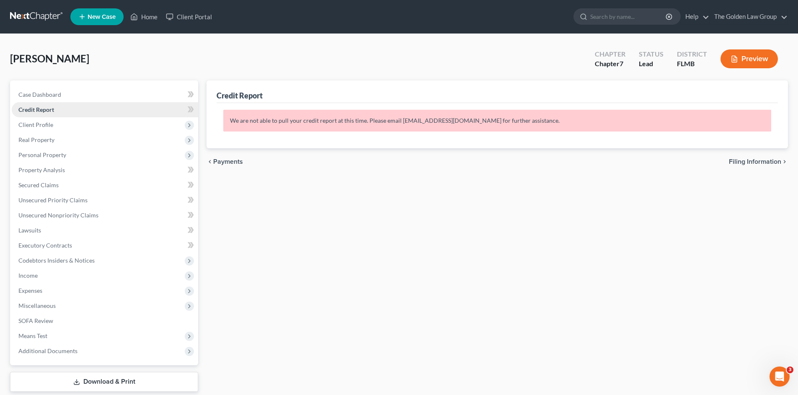
click at [49, 111] on span "Credit Report" at bounding box center [36, 109] width 36 height 7
click at [52, 123] on span "Client Profile" at bounding box center [35, 124] width 35 height 7
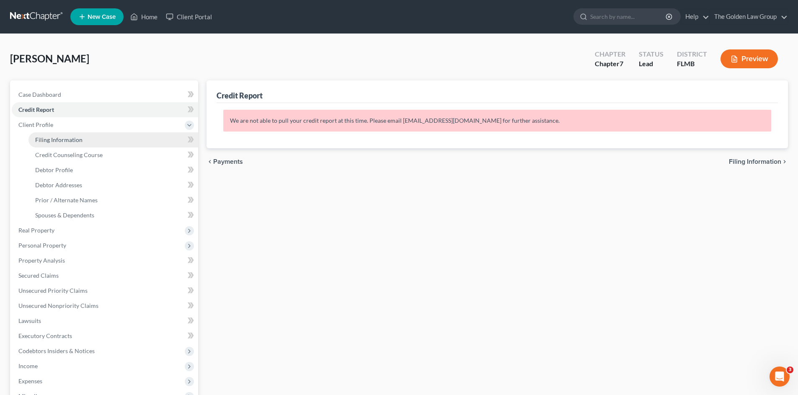
click at [59, 136] on span "Filing Information" at bounding box center [58, 139] width 47 height 7
select select "1"
select select "0"
select select "9"
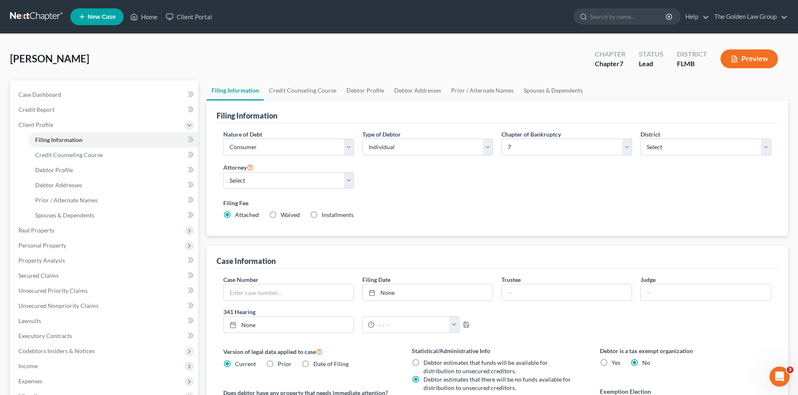
scroll to position [84, 0]
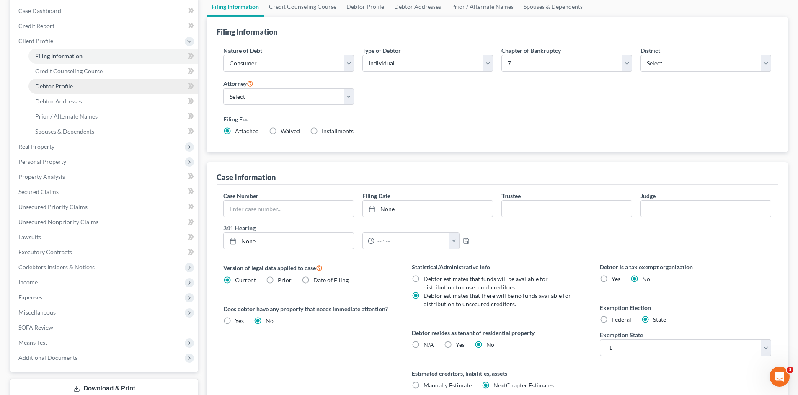
click at [66, 83] on span "Debtor Profile" at bounding box center [54, 85] width 38 height 7
select select "0"
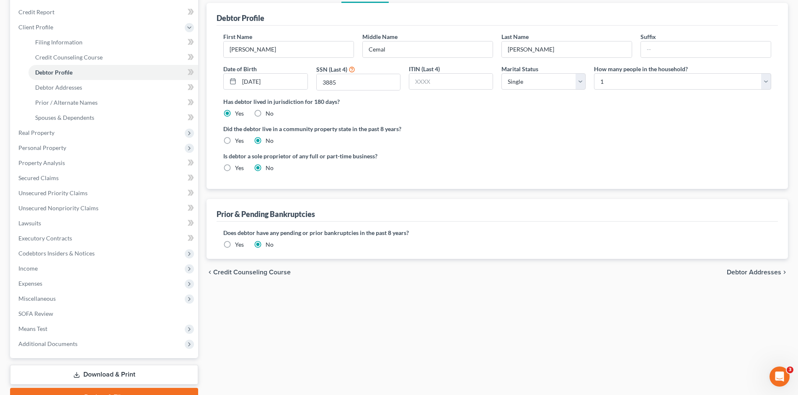
scroll to position [141, 0]
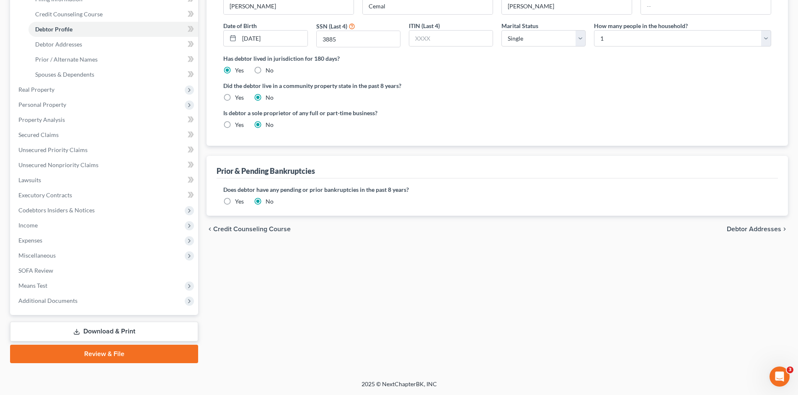
click at [122, 352] on link "Review & File" at bounding box center [104, 354] width 188 height 18
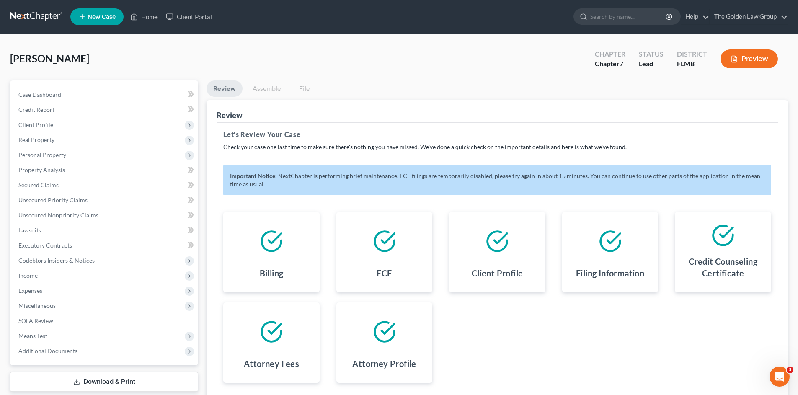
scroll to position [67, 0]
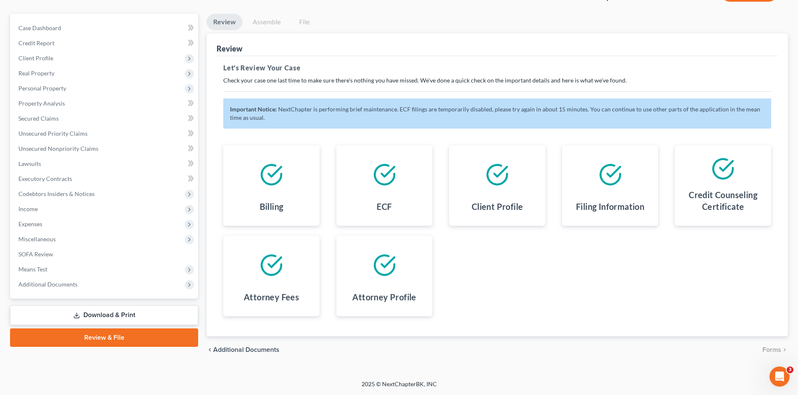
click at [541, 300] on div "Billing ECF Client Profile Filing Information Credit Counseling Certificate Att…" at bounding box center [497, 230] width 564 height 191
click at [625, 308] on div "Billing ECF Client Profile Filing Information Credit Counseling Certificate Att…" at bounding box center [497, 230] width 564 height 191
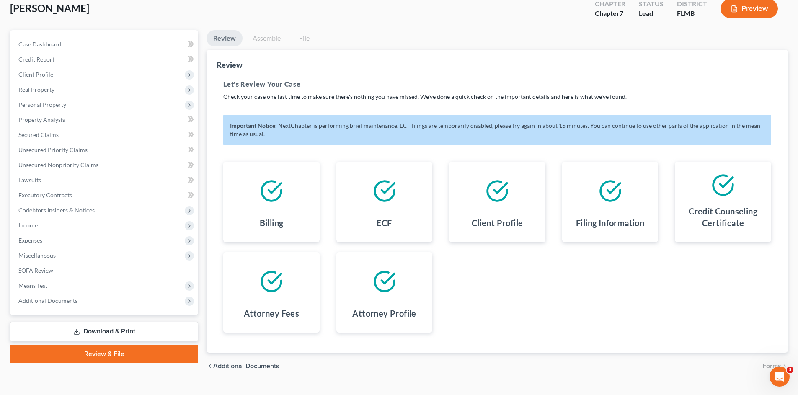
scroll to position [67, 0]
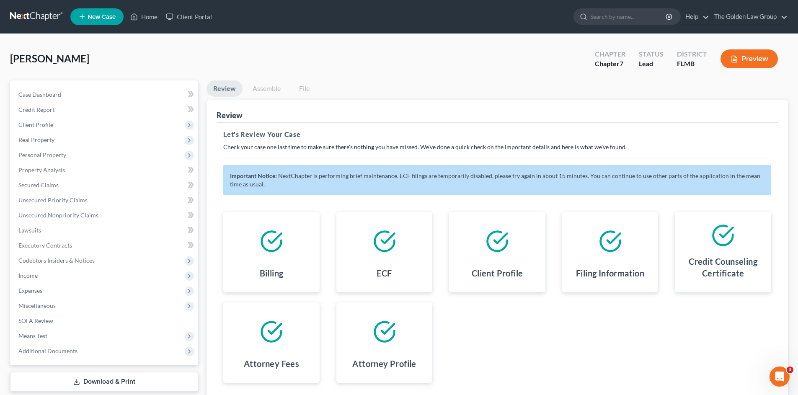
click at [34, 15] on link at bounding box center [37, 16] width 54 height 15
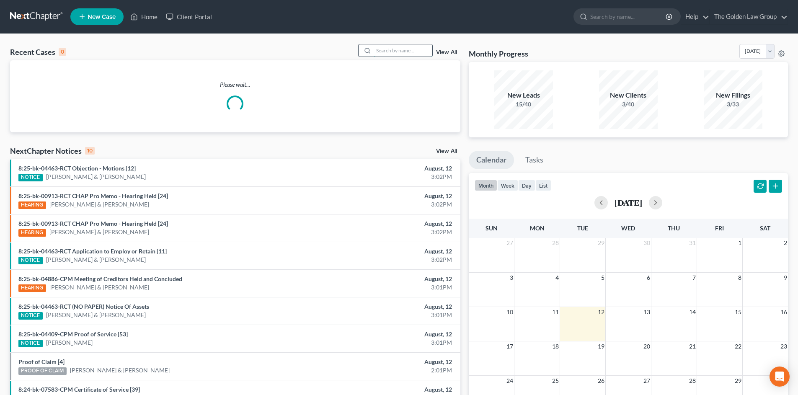
click at [394, 53] on input "search" at bounding box center [402, 50] width 59 height 12
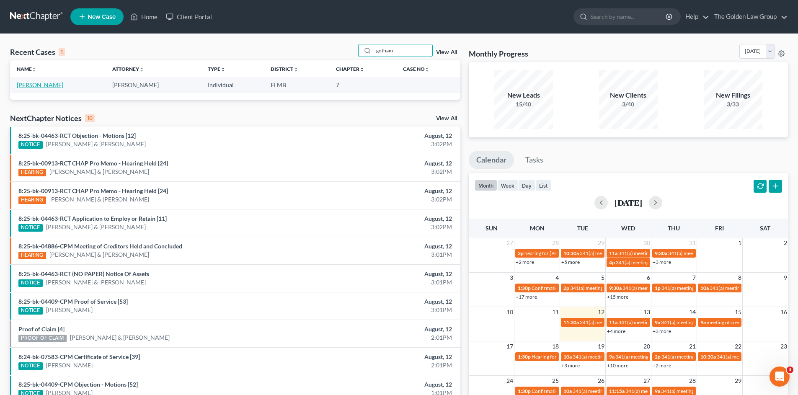
type input "gotham"
click at [40, 86] on link "[PERSON_NAME]" at bounding box center [40, 84] width 46 height 7
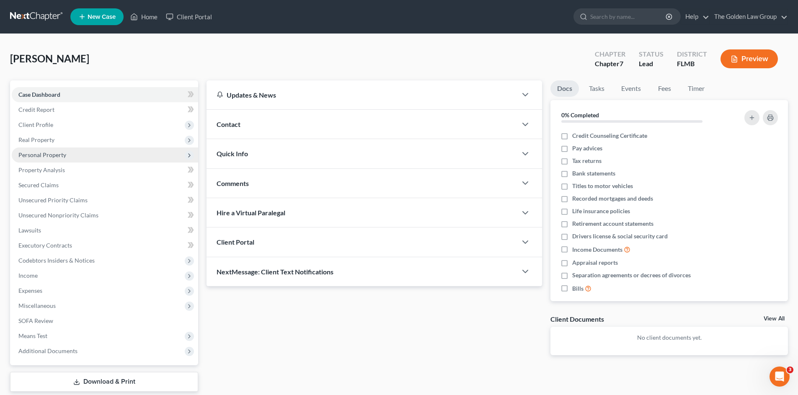
click at [55, 154] on span "Personal Property" at bounding box center [42, 154] width 48 height 7
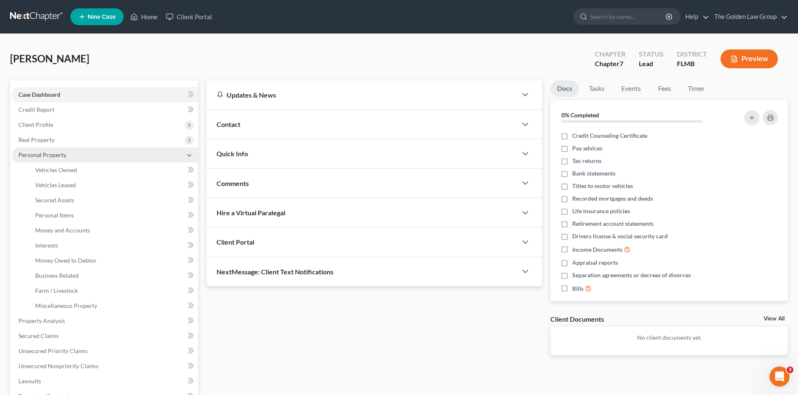
click at [51, 155] on span "Personal Property" at bounding box center [42, 154] width 48 height 7
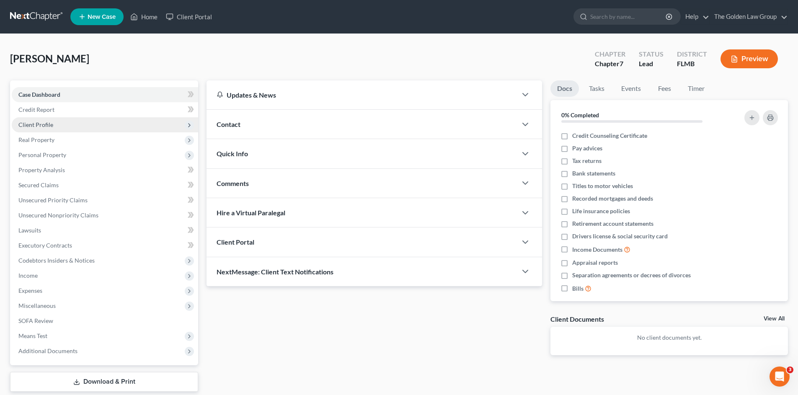
click at [47, 125] on span "Client Profile" at bounding box center [35, 124] width 35 height 7
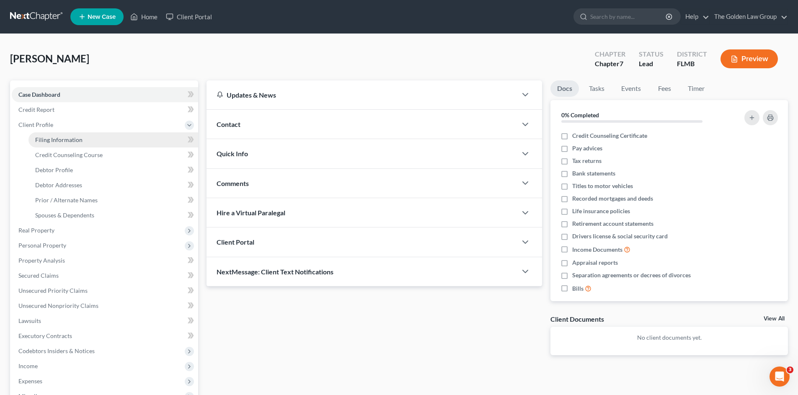
click at [54, 135] on link "Filing Information" at bounding box center [113, 139] width 170 height 15
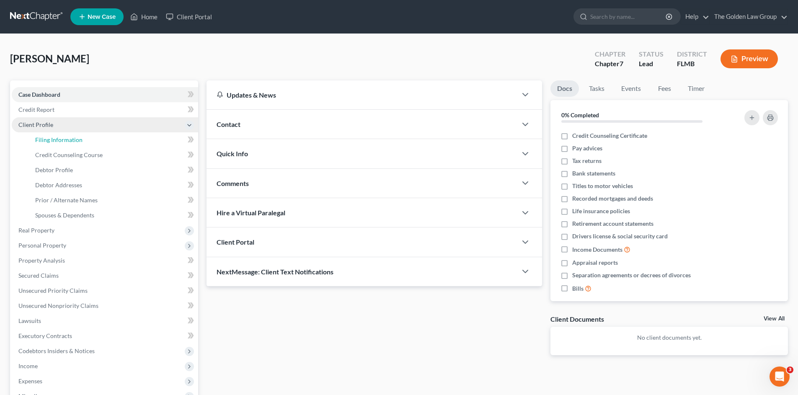
select select "1"
select select "0"
select select "9"
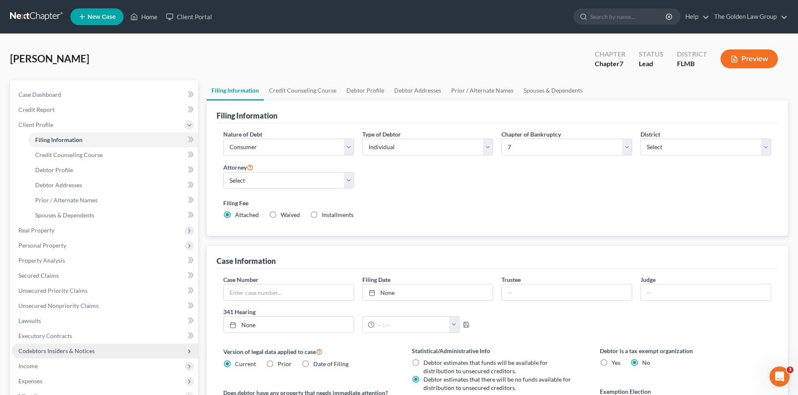
scroll to position [98, 0]
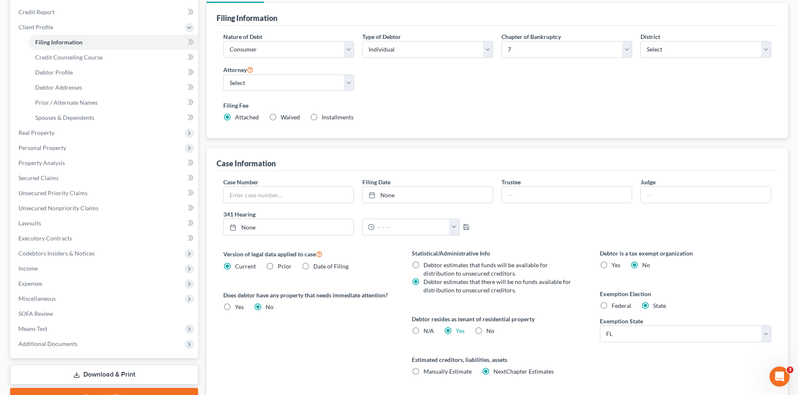
click at [91, 369] on link "Download & Print" at bounding box center [104, 375] width 188 height 20
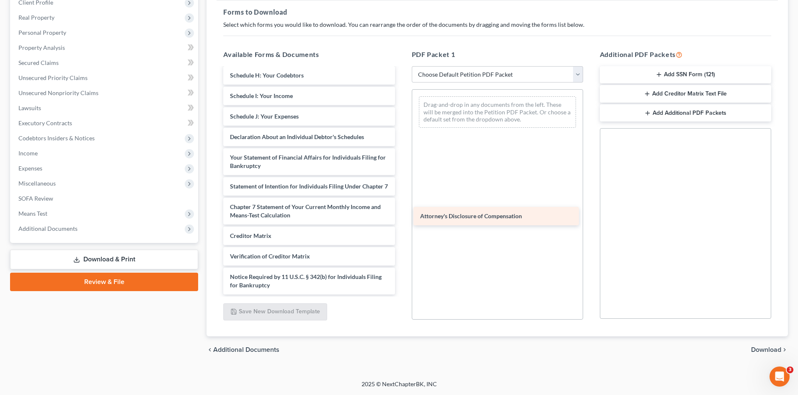
scroll to position [162, 0]
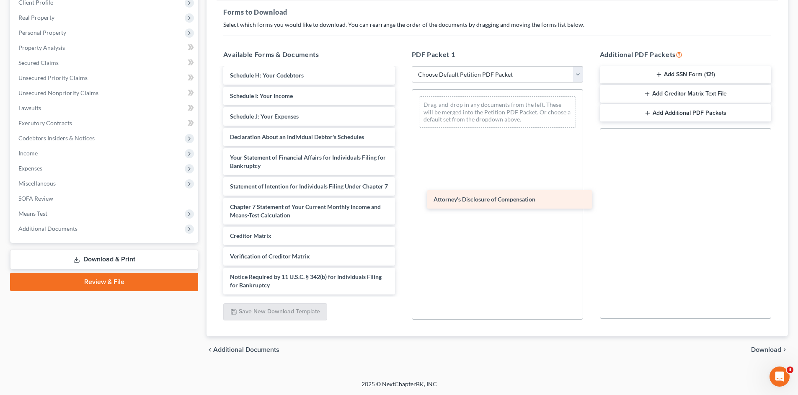
drag, startPoint x: 303, startPoint y: 283, endPoint x: 506, endPoint y: 197, distance: 220.8
click at [401, 197] on div "Attorney's Disclosure of Compensation Voluntary Petition for Individuals Filing…" at bounding box center [308, 104] width 185 height 380
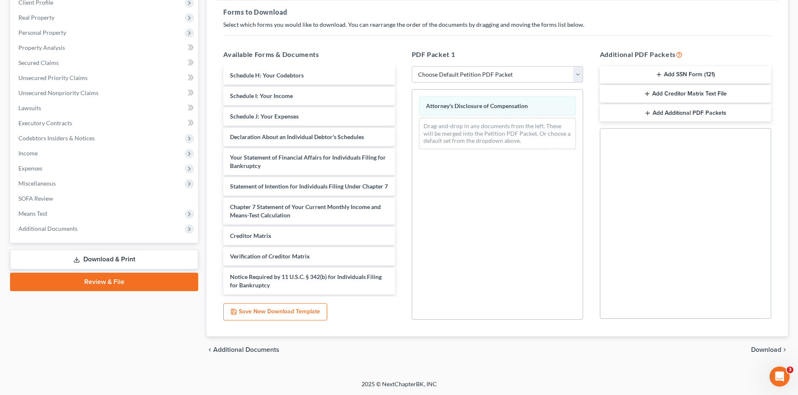
click at [636, 67] on button "Add SSN Form (121)" at bounding box center [685, 75] width 171 height 18
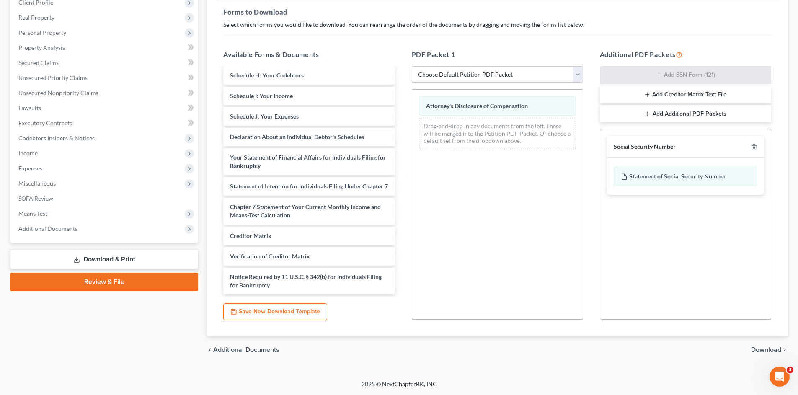
click at [756, 345] on div "chevron_left Additional Documents Download chevron_right" at bounding box center [496, 349] width 581 height 27
drag, startPoint x: 758, startPoint y: 348, endPoint x: 636, endPoint y: 337, distance: 122.3
click at [758, 348] on span "Download" at bounding box center [766, 349] width 30 height 7
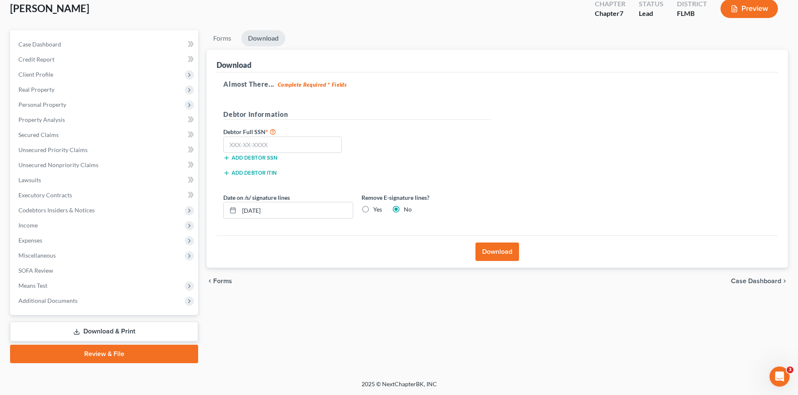
scroll to position [50, 0]
click at [267, 144] on input "text" at bounding box center [282, 144] width 118 height 17
click at [245, 145] on input "text" at bounding box center [282, 144] width 118 height 17
type input "051-66-1416"
click at [502, 252] on button "Download" at bounding box center [497, 251] width 44 height 18
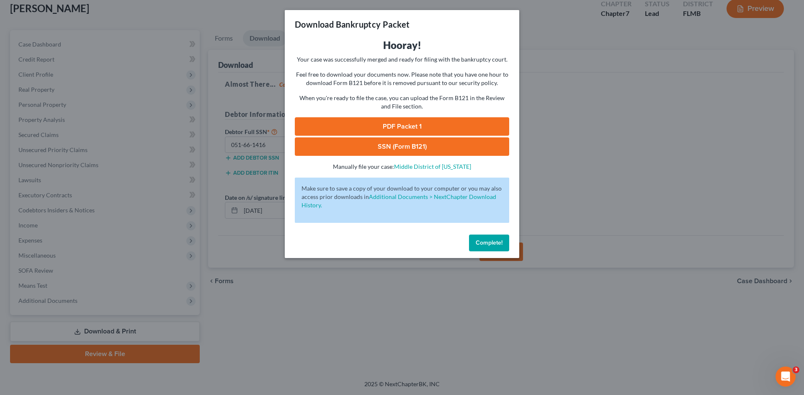
click at [410, 121] on link "PDF Packet 1" at bounding box center [402, 126] width 214 height 18
click at [381, 149] on link "SSN (Form B121)" at bounding box center [402, 146] width 214 height 18
click at [488, 245] on span "Complete!" at bounding box center [489, 242] width 27 height 7
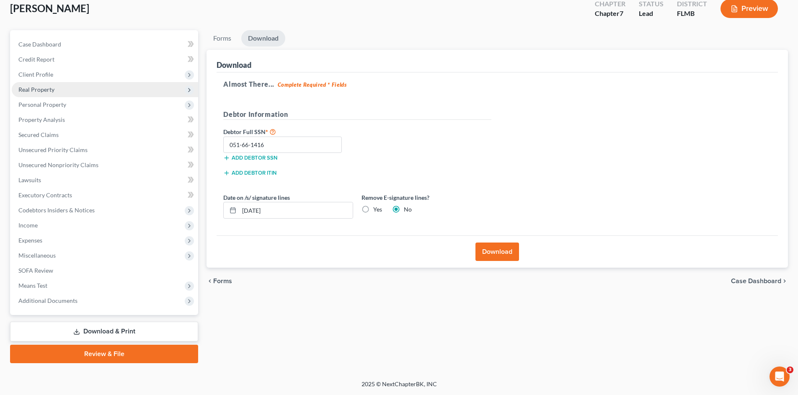
click at [37, 92] on span "Real Property" at bounding box center [36, 89] width 36 height 7
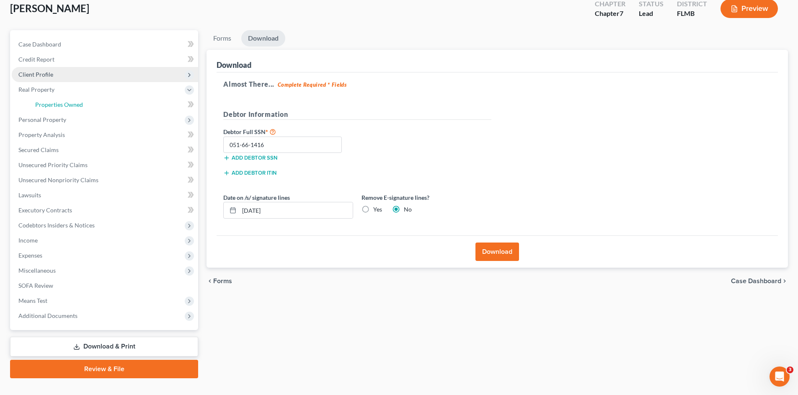
drag, startPoint x: 60, startPoint y: 105, endPoint x: 66, endPoint y: 121, distance: 17.3
click at [60, 105] on span "Properties Owned" at bounding box center [59, 104] width 48 height 7
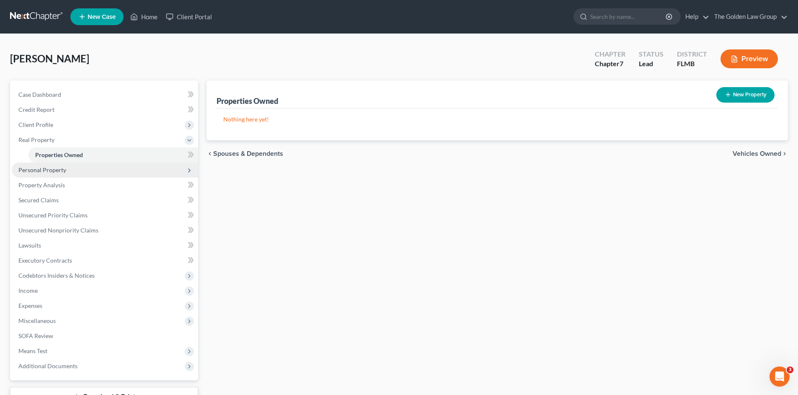
click at [65, 172] on span "Personal Property" at bounding box center [105, 169] width 186 height 15
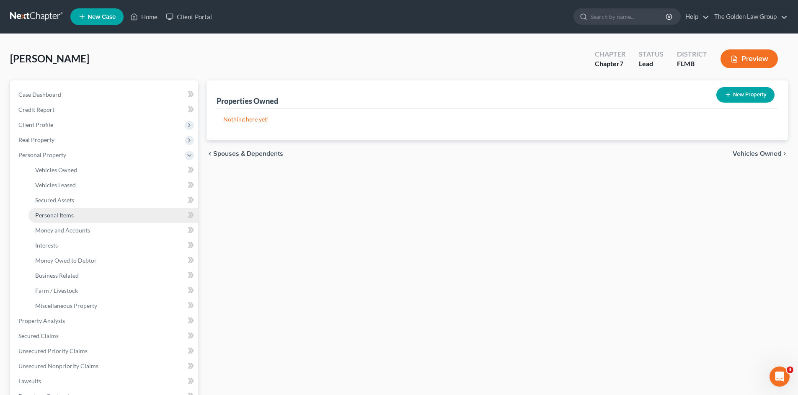
click at [73, 216] on link "Personal Items" at bounding box center [113, 215] width 170 height 15
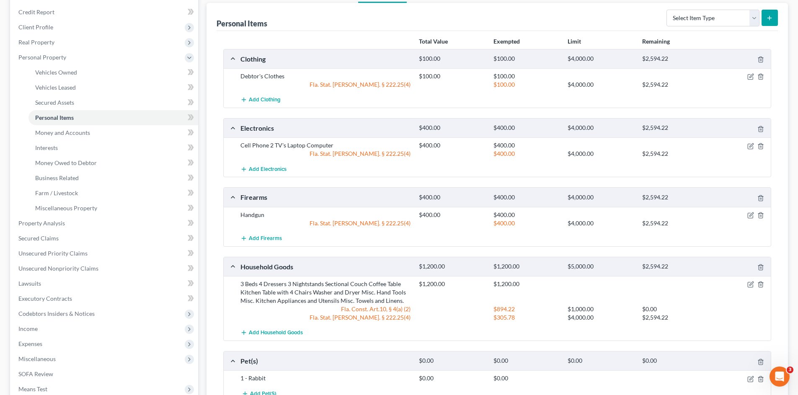
scroll to position [28, 0]
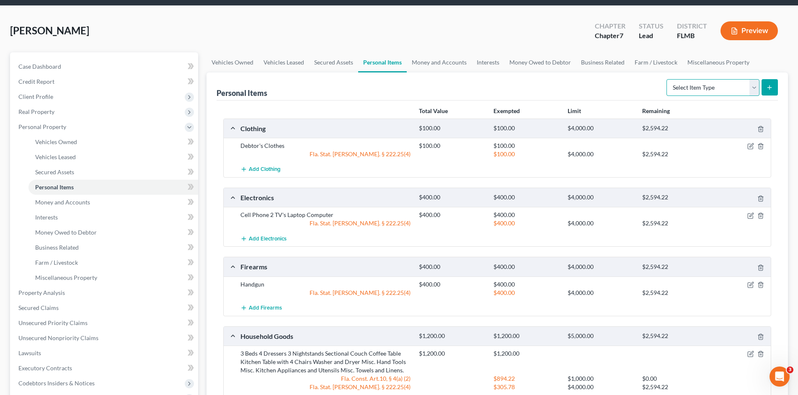
click at [692, 86] on select "Select Item Type Clothing Collectibles Of Value Electronics Firearms Household …" at bounding box center [712, 87] width 93 height 17
select select "jewelry"
click at [667, 79] on select "Select Item Type Clothing Collectibles Of Value Electronics Firearms Household …" at bounding box center [712, 87] width 93 height 17
click at [767, 89] on icon "submit" at bounding box center [769, 87] width 7 height 7
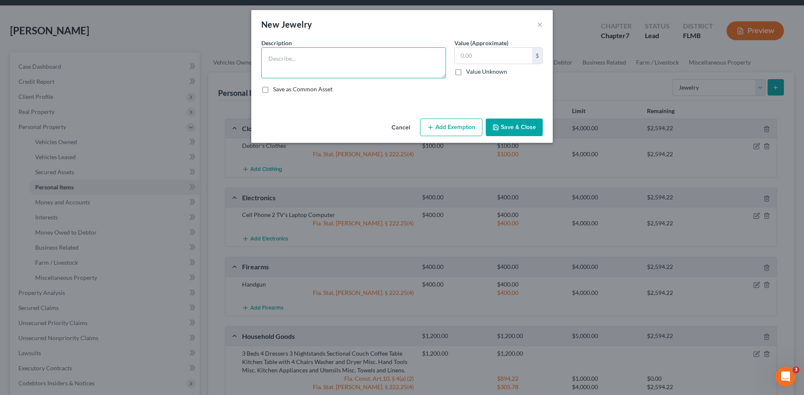
click at [317, 56] on textarea at bounding box center [353, 62] width 185 height 31
type textarea "Gold Chain"
click at [506, 55] on input "text" at bounding box center [493, 56] width 77 height 16
type input "300.00"
click at [473, 126] on button "Add Exemption" at bounding box center [451, 127] width 62 height 18
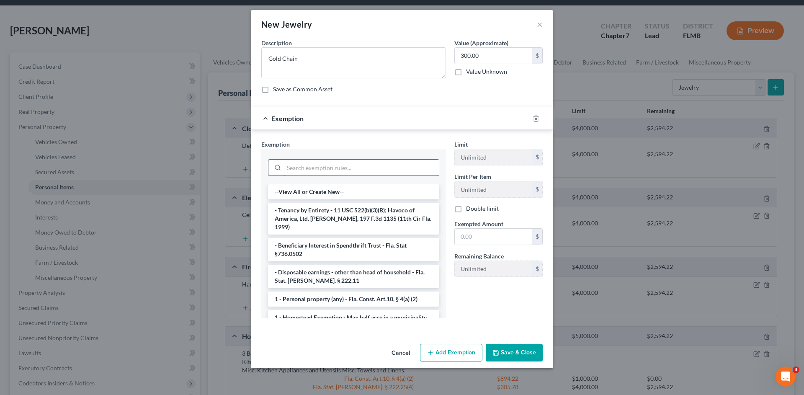
click at [381, 162] on input "search" at bounding box center [361, 168] width 155 height 16
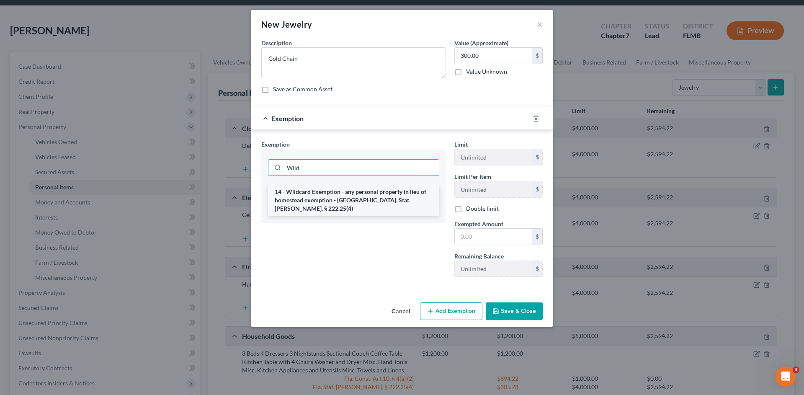
type input "Wild"
drag, startPoint x: 387, startPoint y: 194, endPoint x: 456, endPoint y: 218, distance: 73.5
click at [387, 195] on li "14 - Wildcard Exemption - any personal property in lieu of homestead exemption …" at bounding box center [353, 200] width 171 height 32
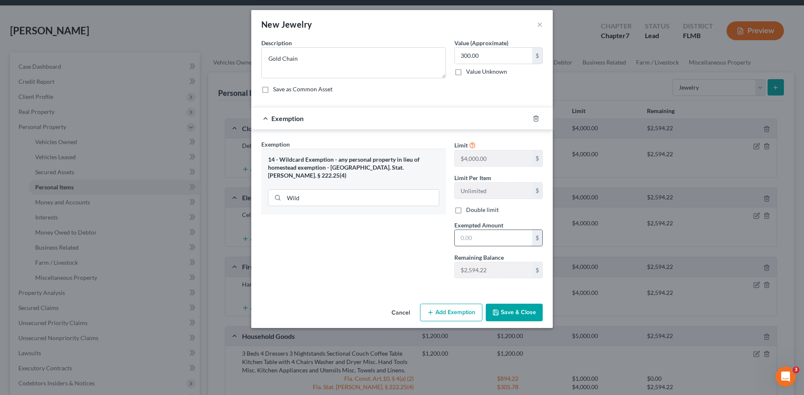
click at [494, 237] on input "text" at bounding box center [493, 238] width 77 height 16
type input "300.0"
click at [502, 316] on button "Save & Close" at bounding box center [514, 313] width 57 height 18
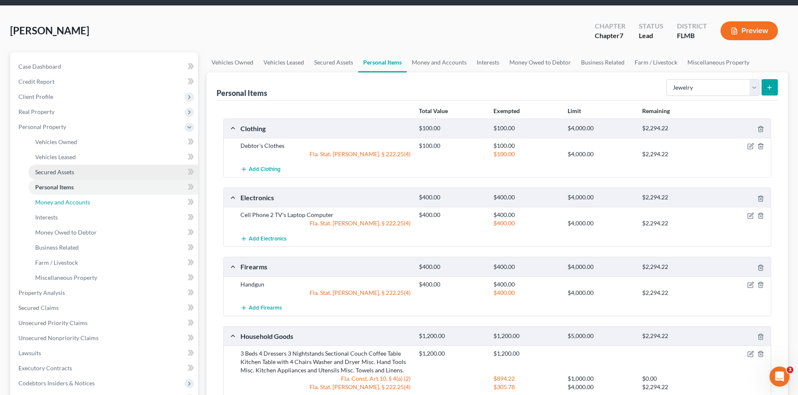
click at [62, 200] on span "Money and Accounts" at bounding box center [62, 201] width 55 height 7
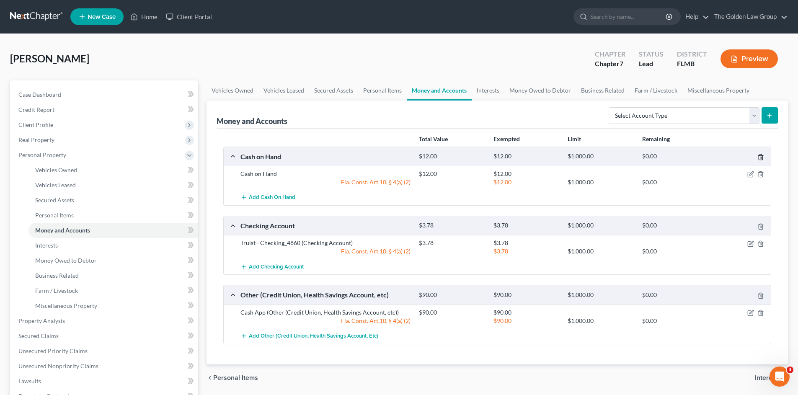
click at [759, 158] on icon "button" at bounding box center [760, 157] width 7 height 7
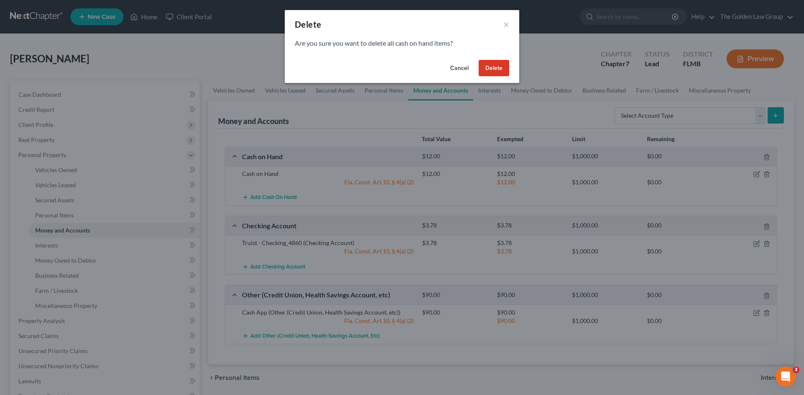
click at [499, 69] on button "Delete" at bounding box center [494, 68] width 31 height 17
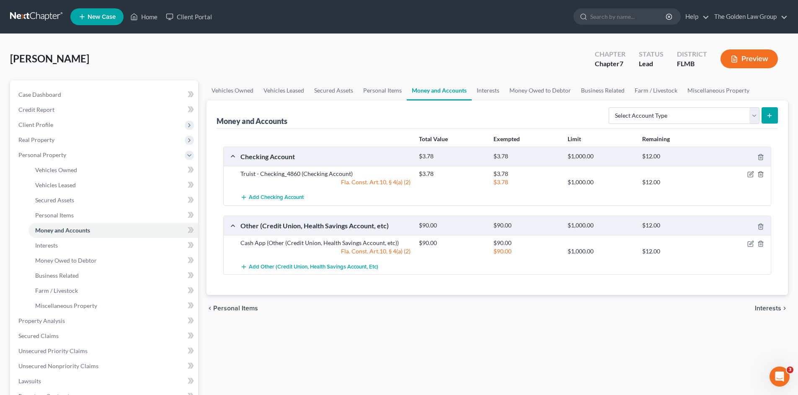
click at [504, 310] on div "chevron_left Personal Items Interests chevron_right" at bounding box center [496, 308] width 581 height 27
click at [750, 175] on icon "button" at bounding box center [750, 174] width 7 height 7
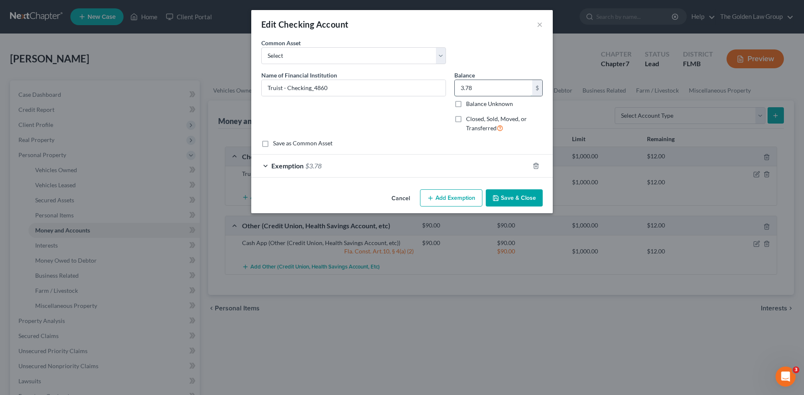
click at [476, 88] on input "3.78" at bounding box center [493, 88] width 77 height 16
type input "0.00"
click at [536, 167] on icon "button" at bounding box center [536, 165] width 7 height 7
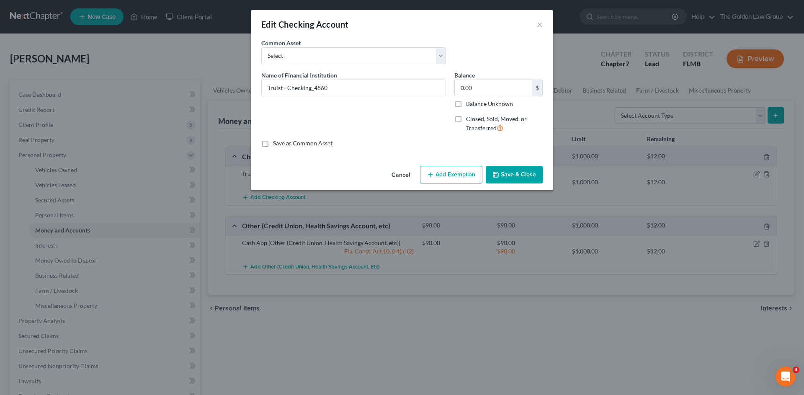
click at [516, 175] on button "Save & Close" at bounding box center [514, 175] width 57 height 18
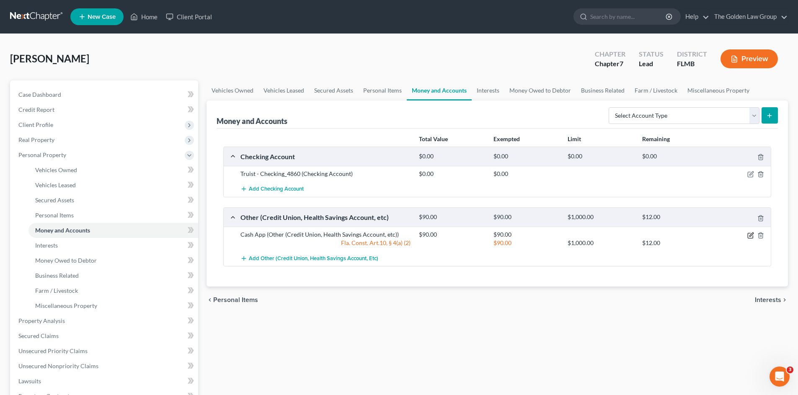
click at [749, 235] on icon "button" at bounding box center [750, 235] width 7 height 7
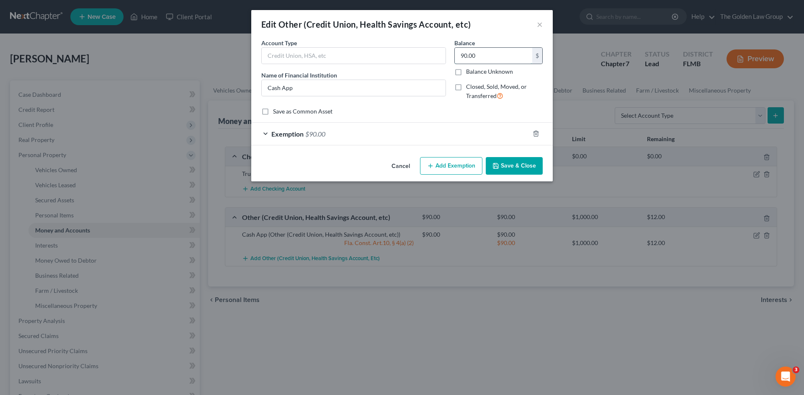
click at [472, 56] on input "90.00" at bounding box center [493, 56] width 77 height 16
type input "26.00"
click at [449, 131] on div "Exemption $90.00" at bounding box center [390, 134] width 278 height 22
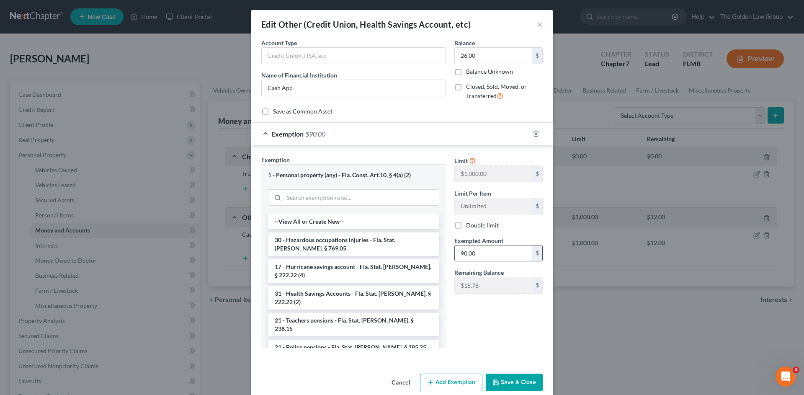
click at [488, 254] on input "90.00" at bounding box center [493, 253] width 77 height 16
type input "26.00"
click at [520, 385] on button "Save & Close" at bounding box center [514, 382] width 57 height 18
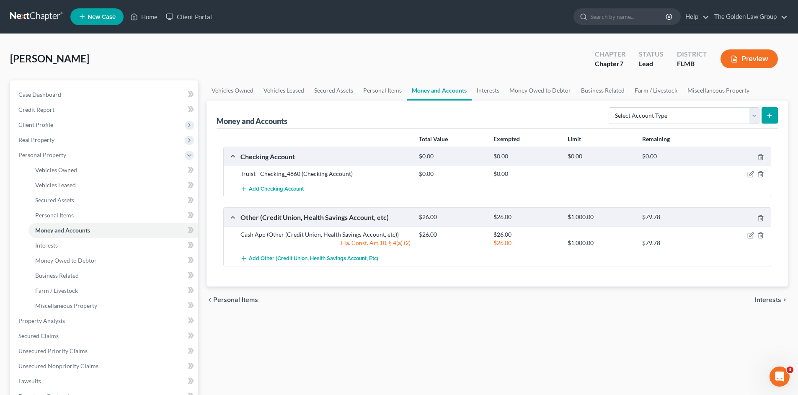
click at [485, 330] on div "Vehicles Owned Vehicles Leased Secured Assets Personal Items Money and Accounts…" at bounding box center [497, 322] width 590 height 484
click at [577, 296] on div "chevron_left Personal Items Interests chevron_right" at bounding box center [496, 299] width 581 height 27
click at [226, 54] on div "[PERSON_NAME] Upgraded Chapter Chapter 7 Status Lead District FLMB Preview" at bounding box center [399, 62] width 778 height 36
click at [383, 331] on div "Vehicles Owned Vehicles Leased Secured Assets Personal Items Money and Accounts…" at bounding box center [497, 322] width 590 height 484
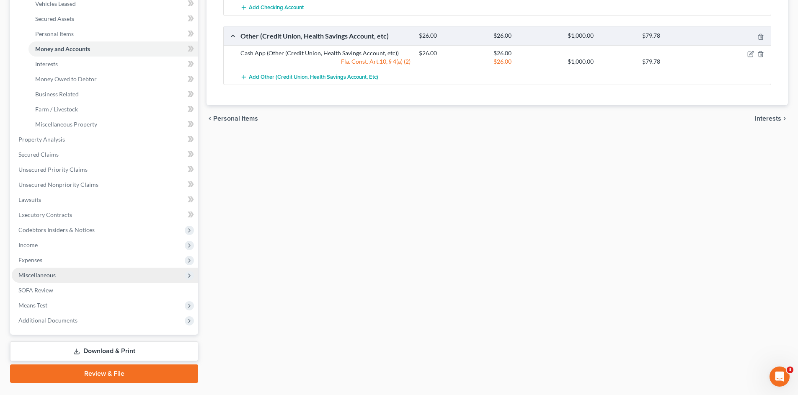
scroll to position [201, 0]
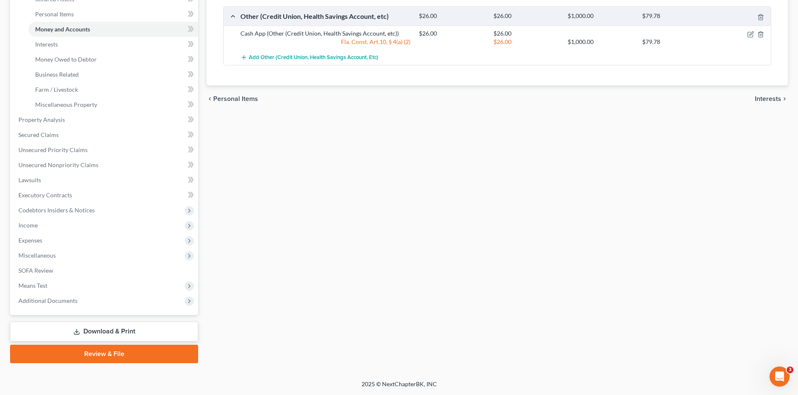
click at [102, 355] on link "Review & File" at bounding box center [104, 354] width 188 height 18
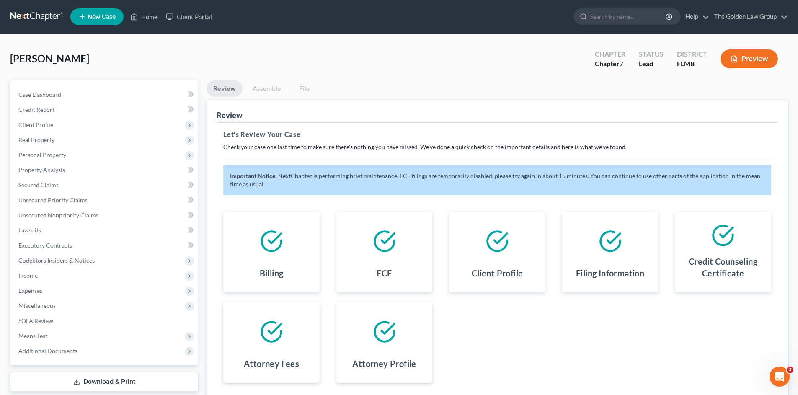
click at [554, 332] on div "Billing ECF Client Profile Filing Information Credit Counseling Certificate Att…" at bounding box center [497, 297] width 564 height 191
click at [525, 323] on div "Billing ECF Client Profile Filing Information Credit Counseling Certificate Att…" at bounding box center [497, 297] width 564 height 191
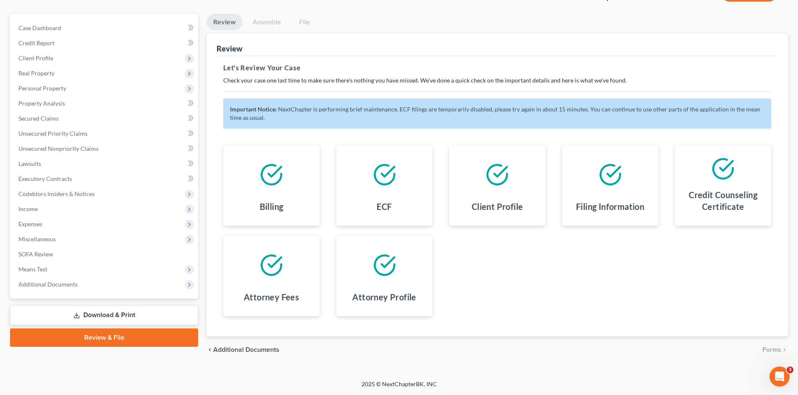
click at [780, 375] on icon "Open Intercom Messenger" at bounding box center [779, 376] width 6 height 7
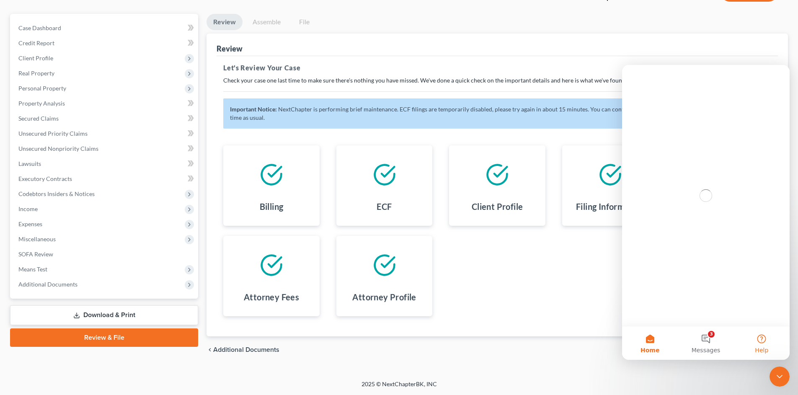
scroll to position [0, 0]
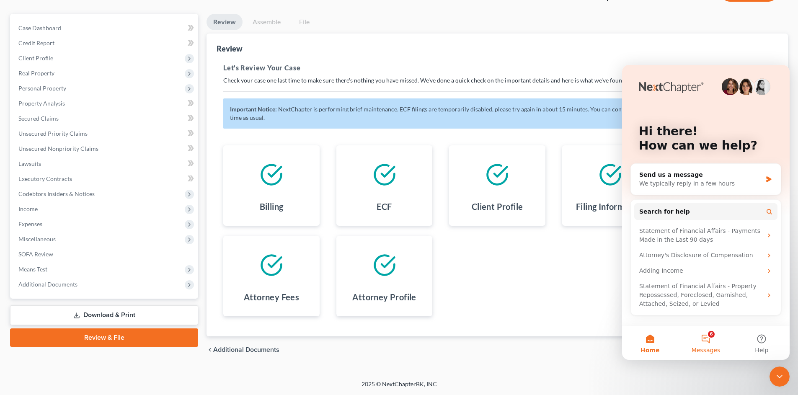
click at [703, 337] on button "6 Messages" at bounding box center [705, 342] width 56 height 33
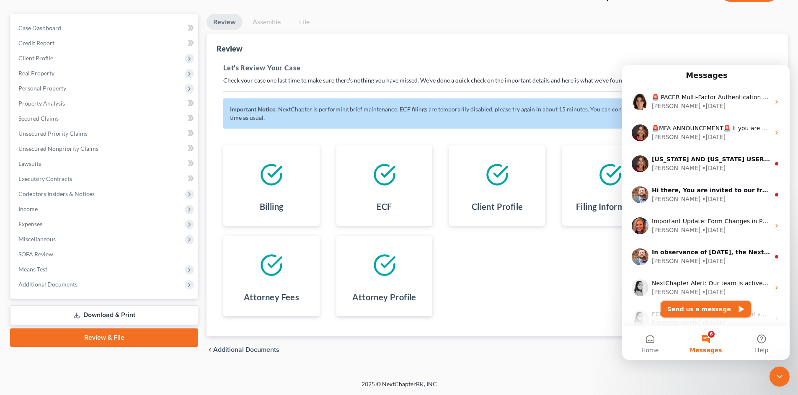
click at [698, 307] on button "Send us a message" at bounding box center [705, 309] width 90 height 17
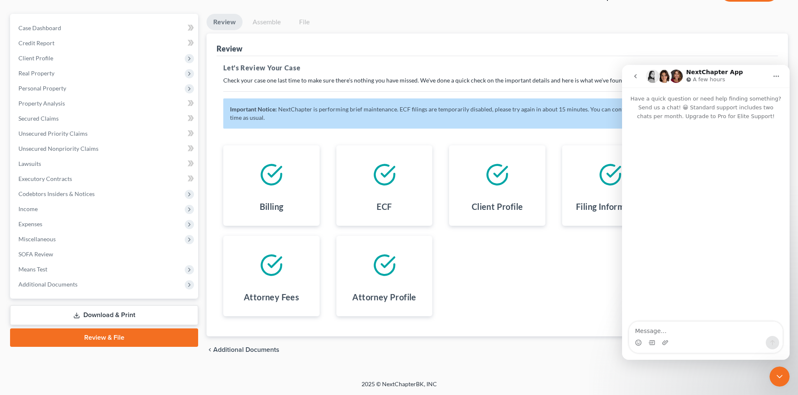
click at [702, 333] on textarea "Message…" at bounding box center [705, 329] width 153 height 14
drag, startPoint x: 702, startPoint y: 332, endPoint x: 669, endPoint y: 335, distance: 32.9
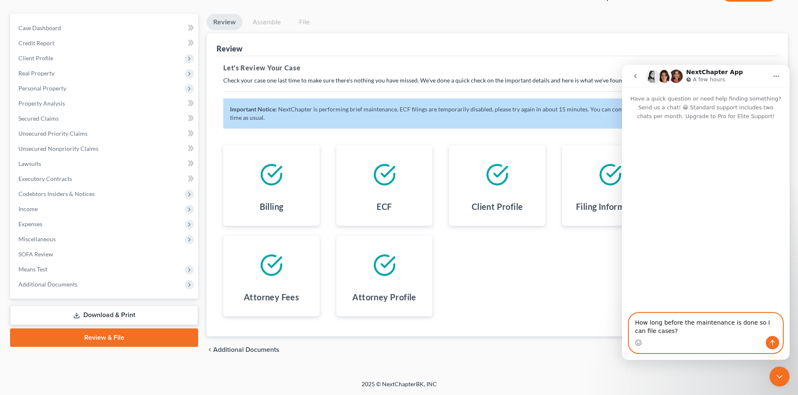
drag, startPoint x: 669, startPoint y: 335, endPoint x: 649, endPoint y: 334, distance: 20.1
click at [649, 334] on textarea "How long before the maintenance is done so I can file cases?" at bounding box center [705, 324] width 153 height 23
click at [690, 325] on textarea "How long before the maintenance is done so I can file cases?" at bounding box center [705, 324] width 153 height 23
type textarea "How long before the "Brief"maintenance is done so I can file cases?"
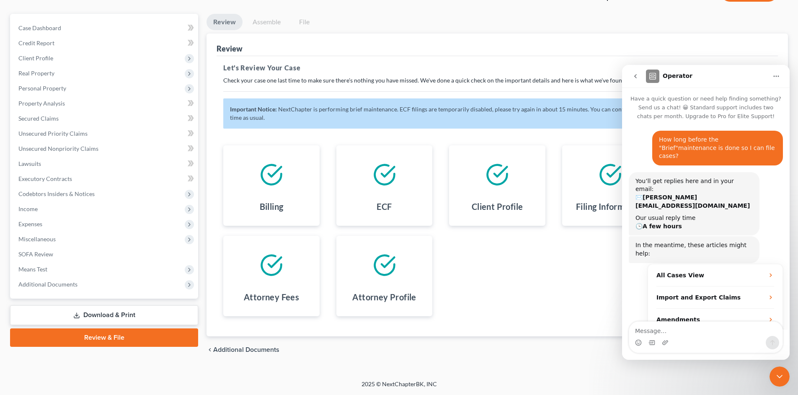
scroll to position [6, 0]
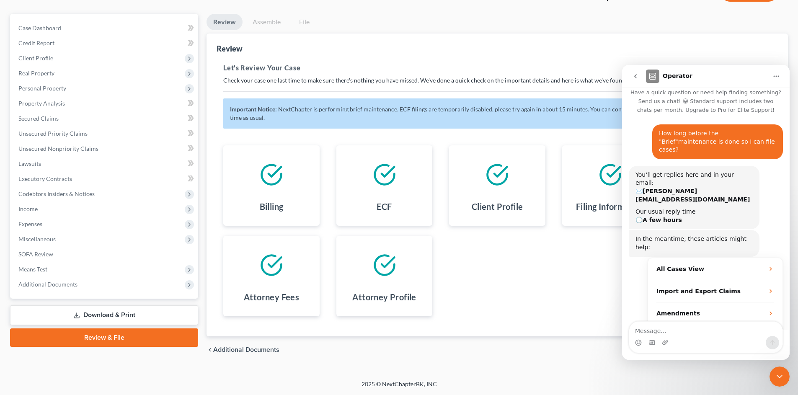
click at [590, 360] on div "chevron_left Additional Documents Forms chevron_right" at bounding box center [496, 349] width 581 height 27
click at [532, 304] on div "Billing ECF Client Profile Filing Information Credit Counseling Certificate Att…" at bounding box center [497, 230] width 564 height 191
click at [37, 208] on span "Income" at bounding box center [27, 208] width 19 height 7
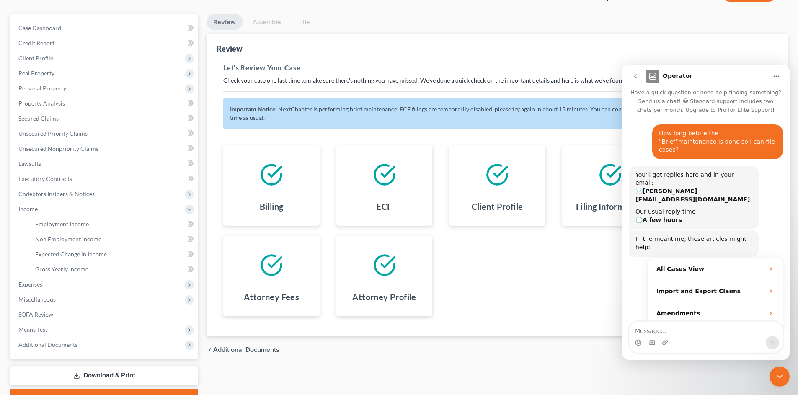
click at [775, 379] on icon "Close Intercom Messenger" at bounding box center [779, 376] width 10 height 10
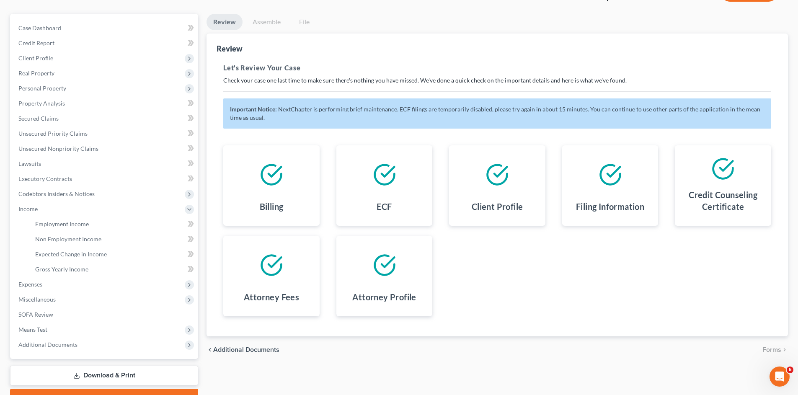
scroll to position [1, 0]
click at [601, 298] on div "Billing ECF Client Profile Filing Information Credit Counseling Certificate Att…" at bounding box center [497, 230] width 564 height 191
click at [781, 373] on icon "Open Intercom Messenger" at bounding box center [779, 377] width 14 height 14
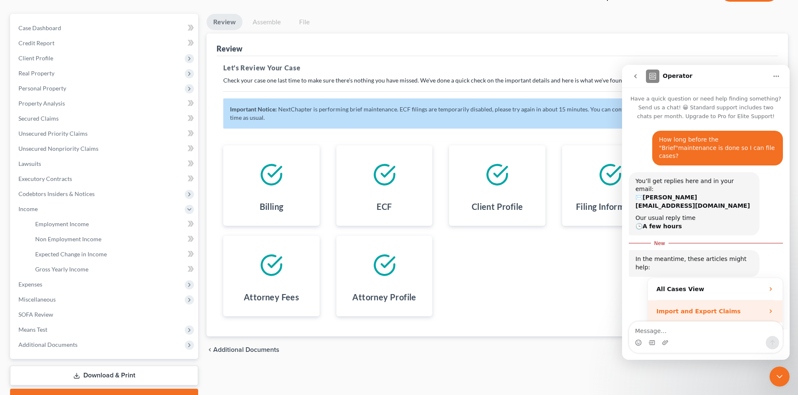
scroll to position [20, 0]
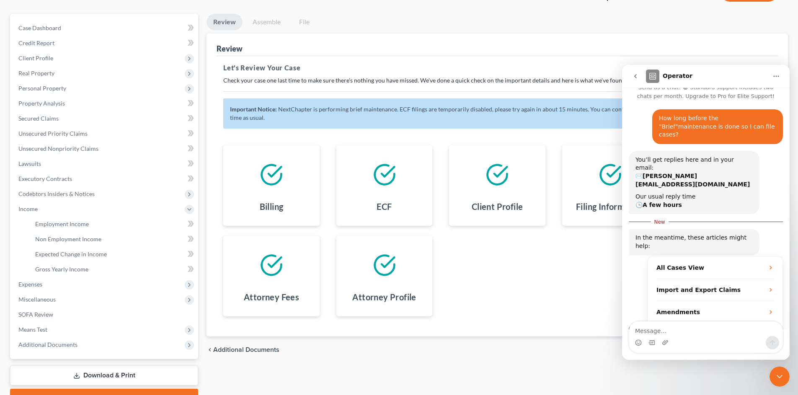
click at [565, 292] on div "Billing ECF Client Profile Filing Information Credit Counseling Certificate Att…" at bounding box center [497, 230] width 564 height 191
click at [634, 77] on icon "go back" at bounding box center [635, 76] width 7 height 7
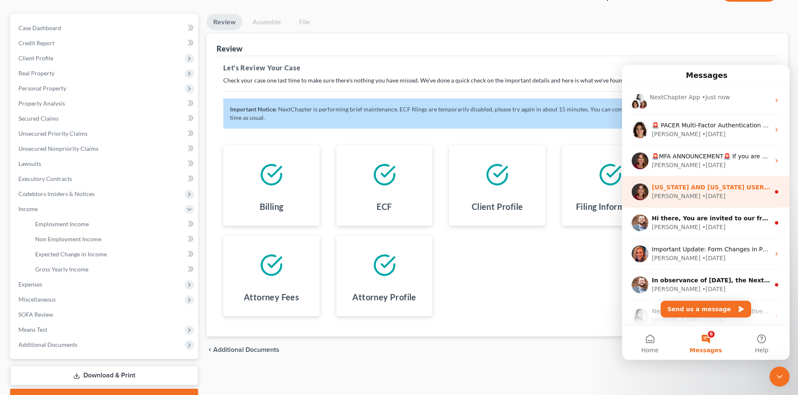
click at [706, 203] on div "[US_STATE] AND [US_STATE] USERS - PLEASE READ If you have cases to file [DATE] …" at bounding box center [705, 191] width 167 height 31
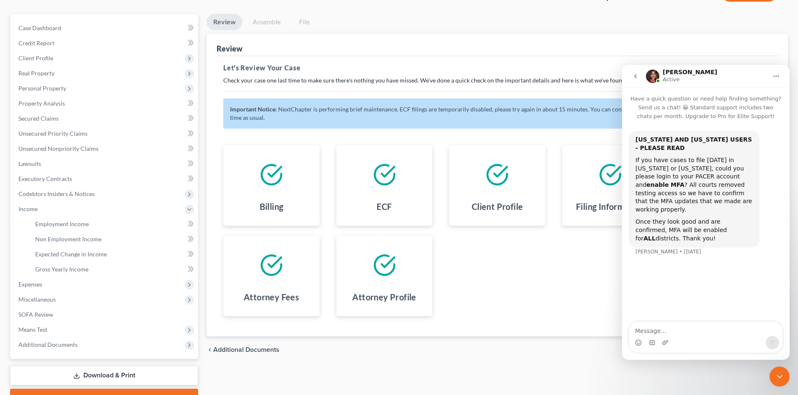
click at [633, 75] on icon "go back" at bounding box center [635, 76] width 7 height 7
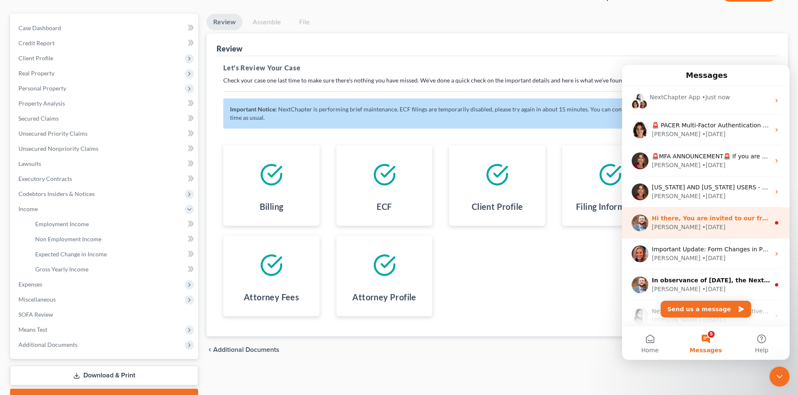
click at [715, 229] on div "[PERSON_NAME] • [DATE]" at bounding box center [710, 227] width 118 height 9
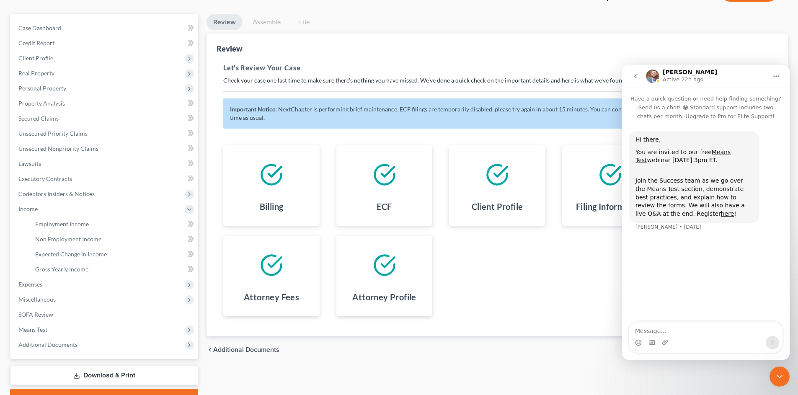
click at [633, 78] on icon "go back" at bounding box center [635, 76] width 7 height 7
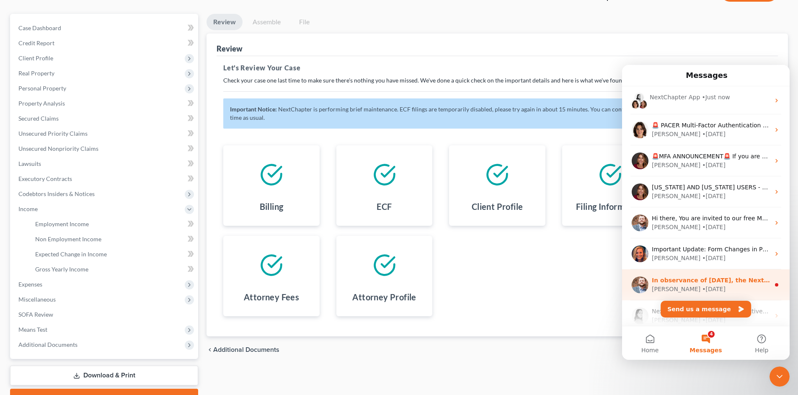
click at [705, 286] on div "[PERSON_NAME] • [DATE]" at bounding box center [710, 289] width 118 height 9
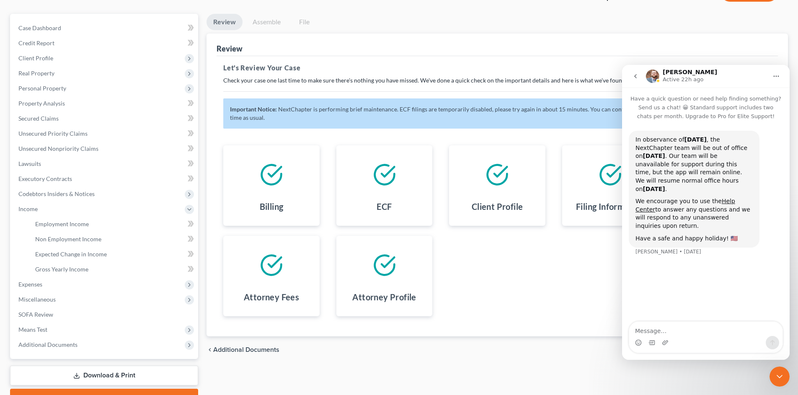
click at [636, 75] on icon "go back" at bounding box center [635, 76] width 7 height 7
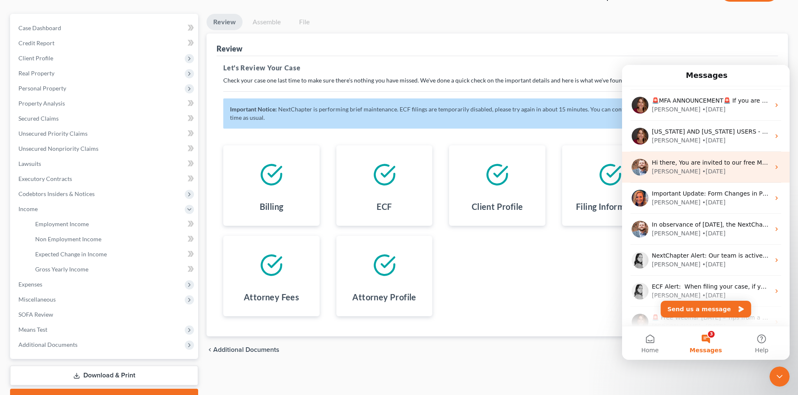
scroll to position [132, 0]
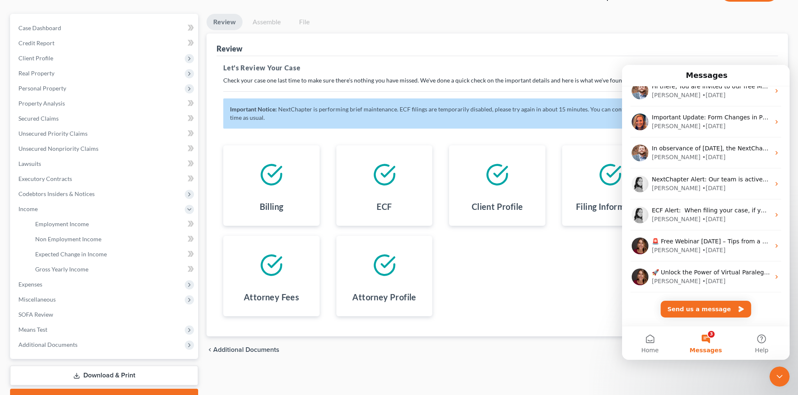
click at [608, 293] on div "Billing ECF Client Profile Filing Information Credit Counseling Certificate Att…" at bounding box center [497, 230] width 564 height 191
click at [707, 342] on button "3 Messages" at bounding box center [705, 342] width 56 height 33
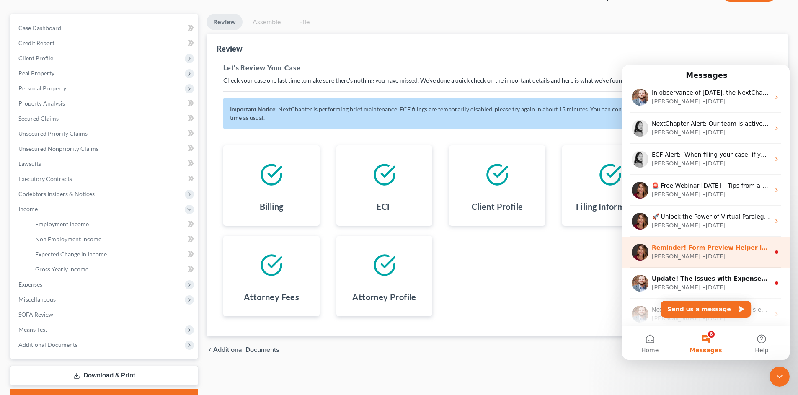
scroll to position [229, 0]
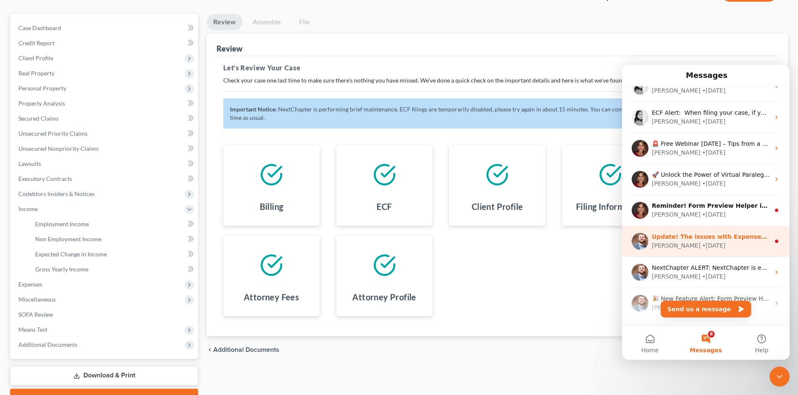
click at [721, 245] on div "[PERSON_NAME] • [DATE]" at bounding box center [710, 245] width 118 height 9
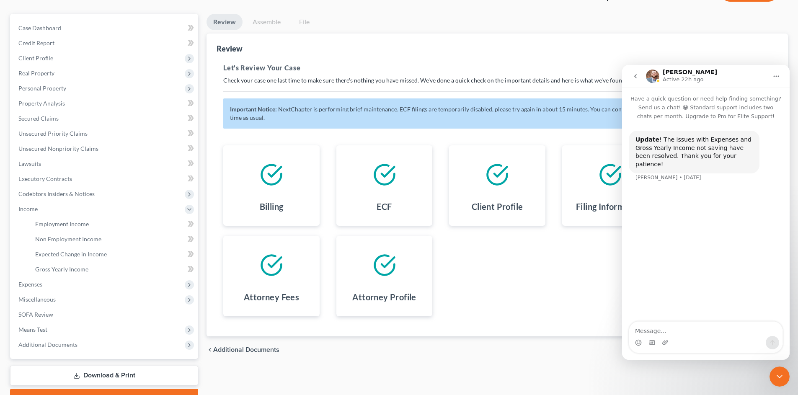
click at [633, 75] on icon "go back" at bounding box center [635, 76] width 7 height 7
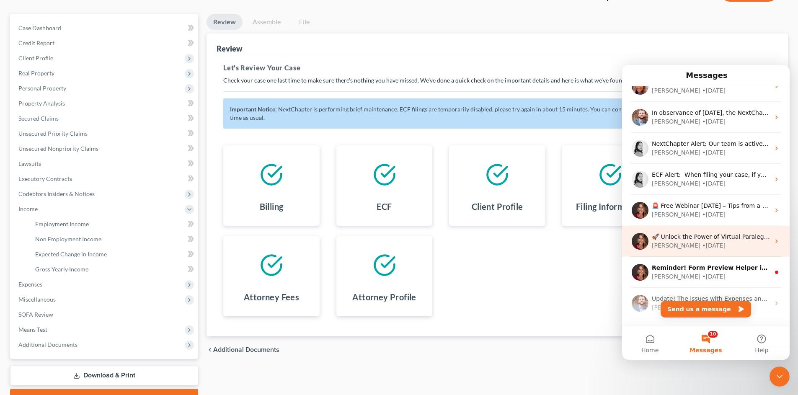
scroll to position [237, 0]
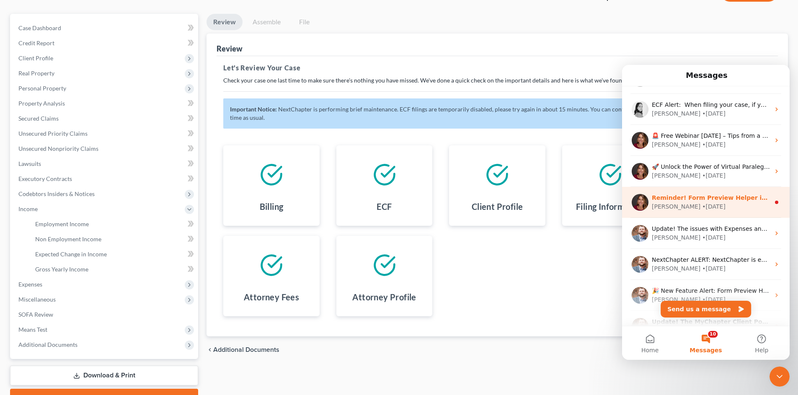
click at [711, 203] on div "[PERSON_NAME] • [DATE]" at bounding box center [710, 206] width 118 height 9
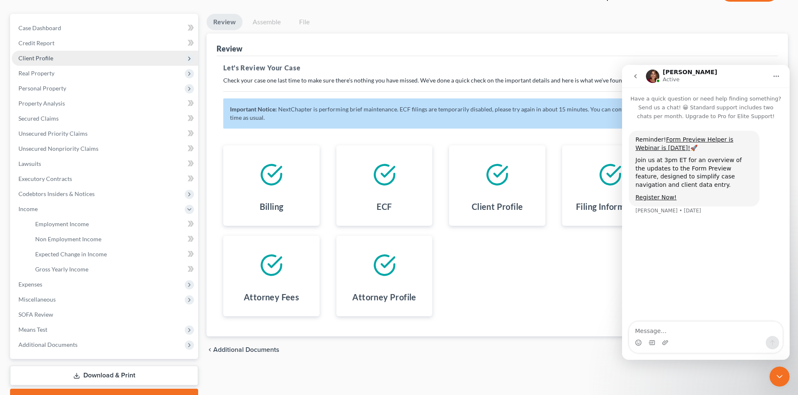
click at [44, 59] on span "Client Profile" at bounding box center [35, 57] width 35 height 7
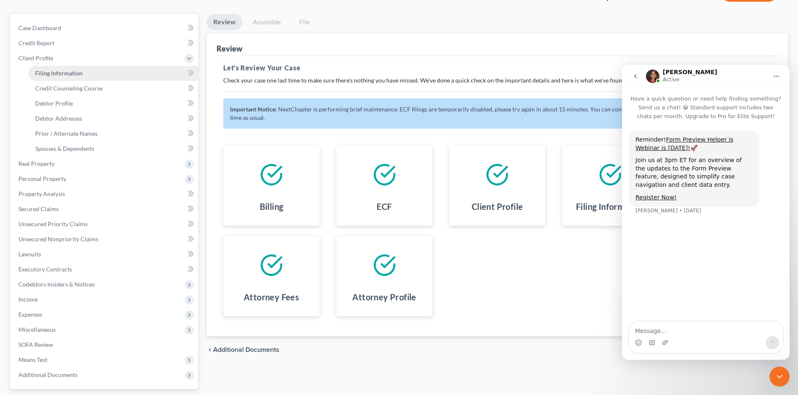
click at [61, 78] on link "Filing Information" at bounding box center [113, 73] width 170 height 15
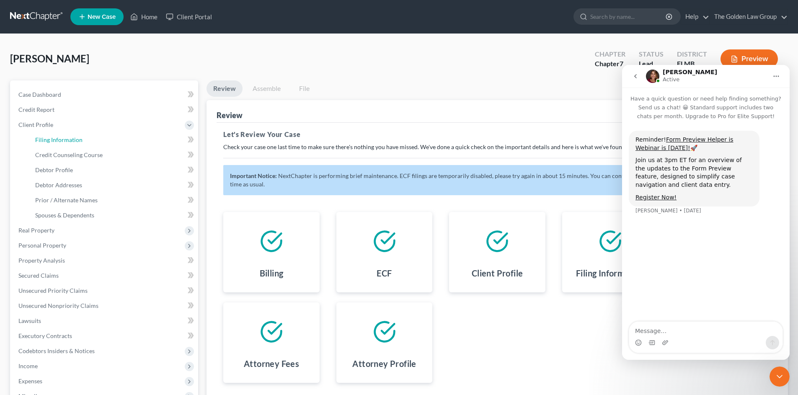
select select "1"
select select "0"
select select "9"
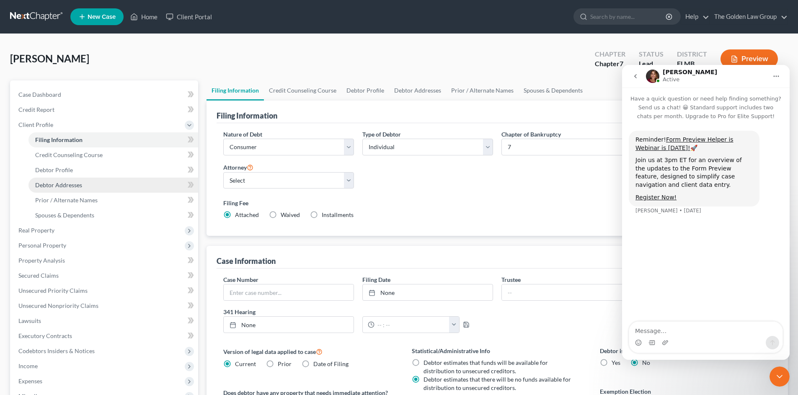
click at [67, 185] on span "Debtor Addresses" at bounding box center [58, 184] width 47 height 7
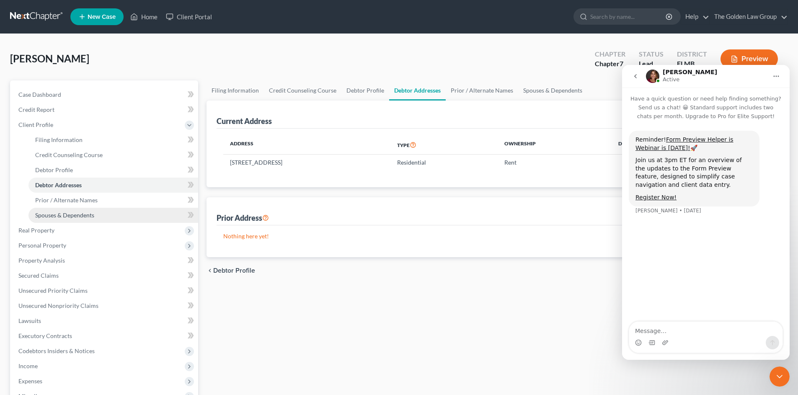
click at [65, 216] on span "Spouses & Dependents" at bounding box center [64, 214] width 59 height 7
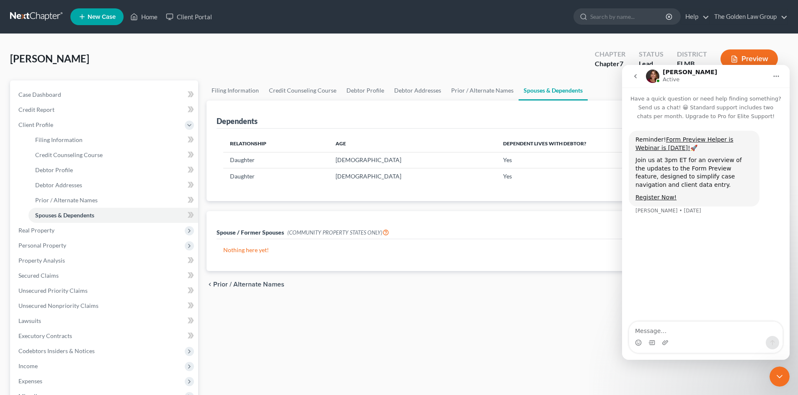
click at [780, 381] on icon "Close Intercom Messenger" at bounding box center [779, 376] width 10 height 10
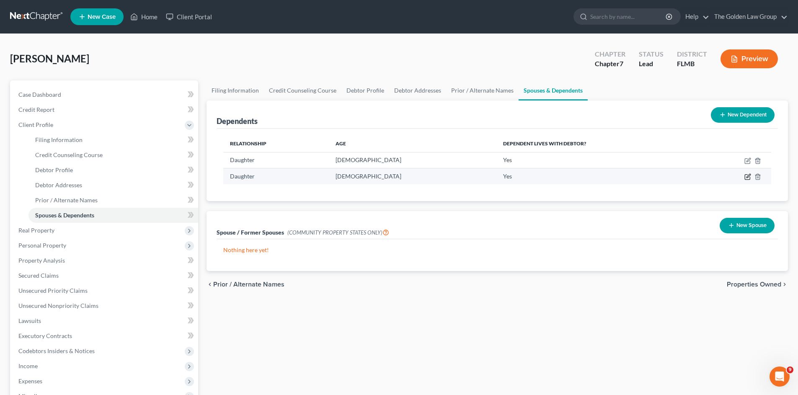
click at [748, 176] on icon "button" at bounding box center [748, 176] width 4 height 4
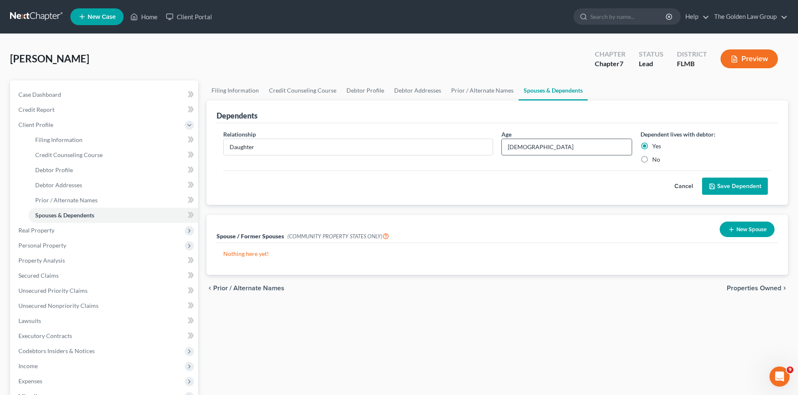
click at [505, 147] on input "[DEMOGRAPHIC_DATA]" at bounding box center [567, 147] width 130 height 16
type input "[DEMOGRAPHIC_DATA]"
click at [717, 191] on button "Save Dependent" at bounding box center [735, 187] width 66 height 18
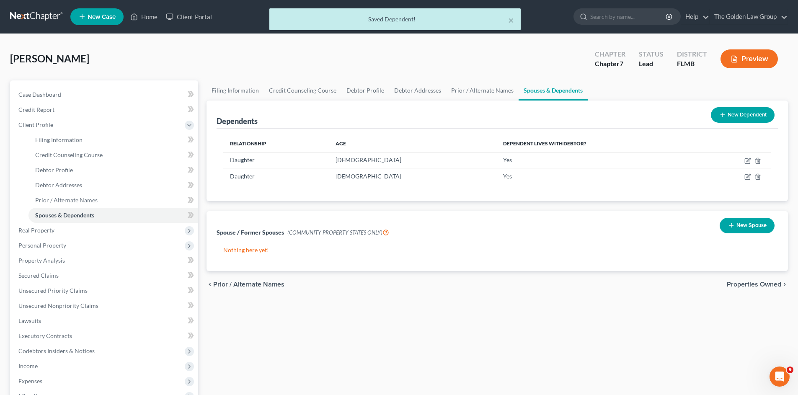
click at [598, 341] on div "Filing Information Credit Counseling Course Debtor Profile Debtor Addresses Pri…" at bounding box center [497, 291] width 590 height 423
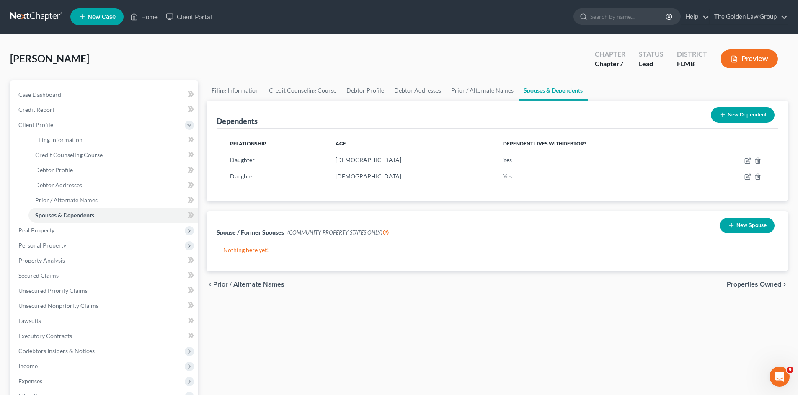
click at [349, 307] on div "Filing Information Credit Counseling Course Debtor Profile Debtor Addresses Pri…" at bounding box center [497, 291] width 590 height 423
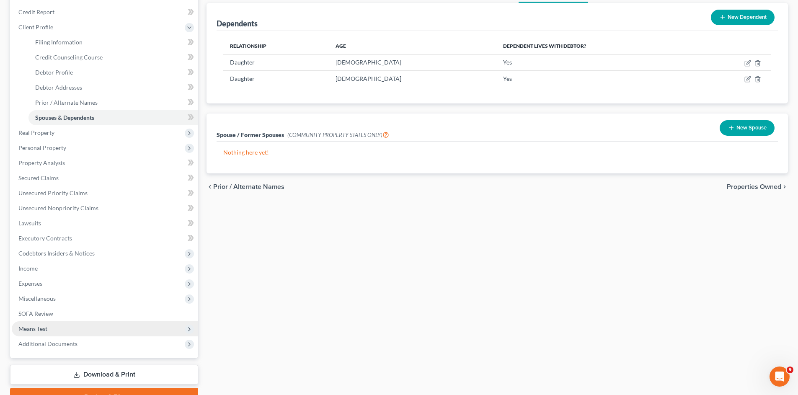
scroll to position [141, 0]
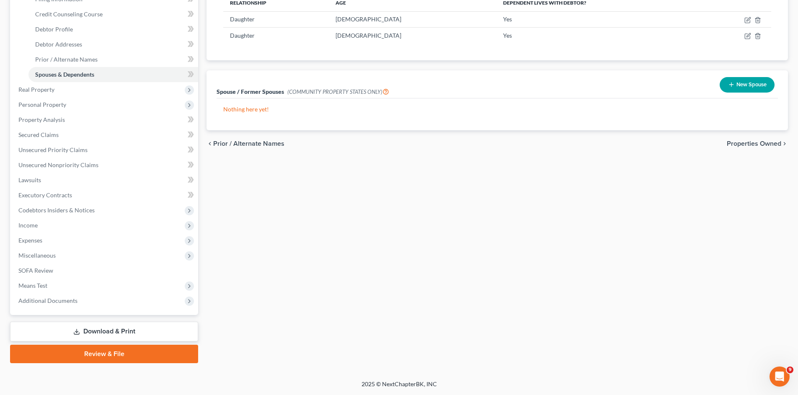
click at [104, 352] on link "Review & File" at bounding box center [104, 354] width 188 height 18
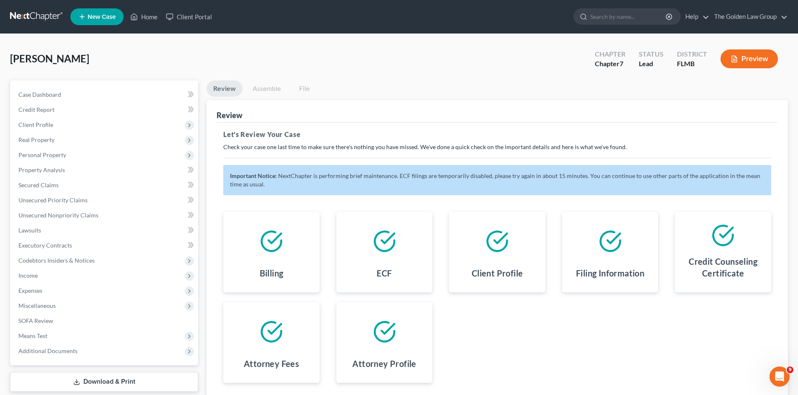
click at [478, 335] on div "Billing ECF Client Profile Filing Information Credit Counseling Certificate Att…" at bounding box center [497, 297] width 564 height 191
click at [780, 372] on icon "Open Intercom Messenger" at bounding box center [779, 377] width 14 height 14
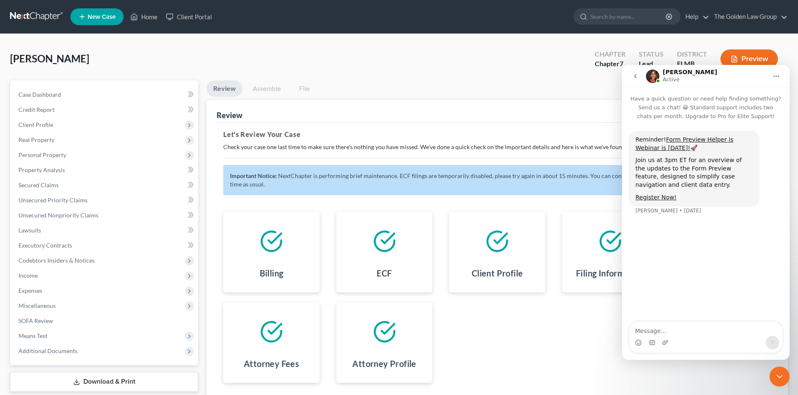
click at [635, 75] on icon "go back" at bounding box center [635, 76] width 7 height 7
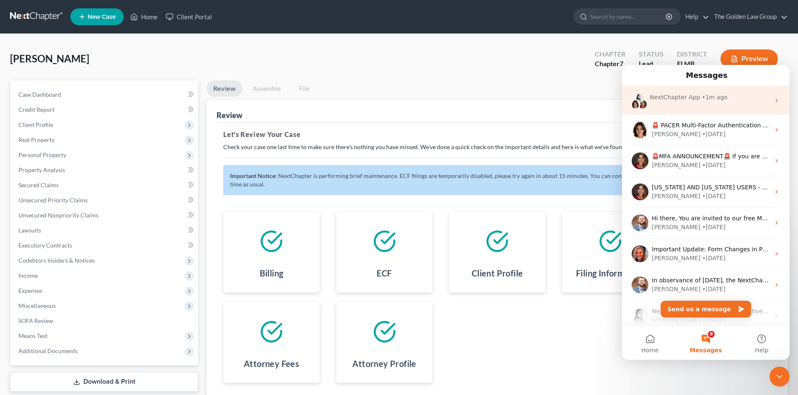
click at [683, 104] on div "NextChapter App • 1m ago" at bounding box center [705, 100] width 167 height 28
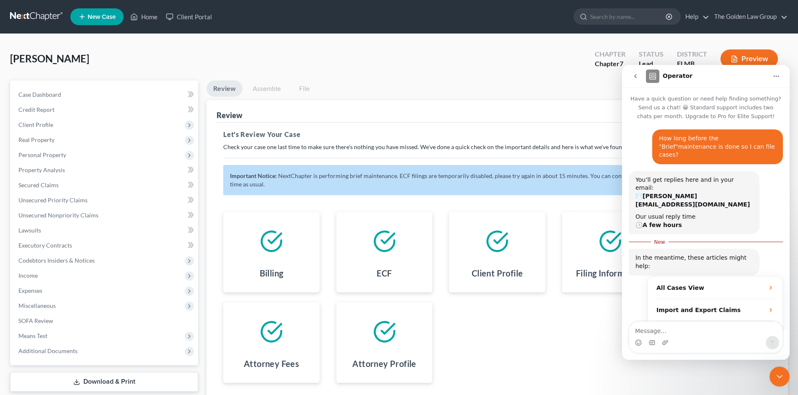
scroll to position [20, 0]
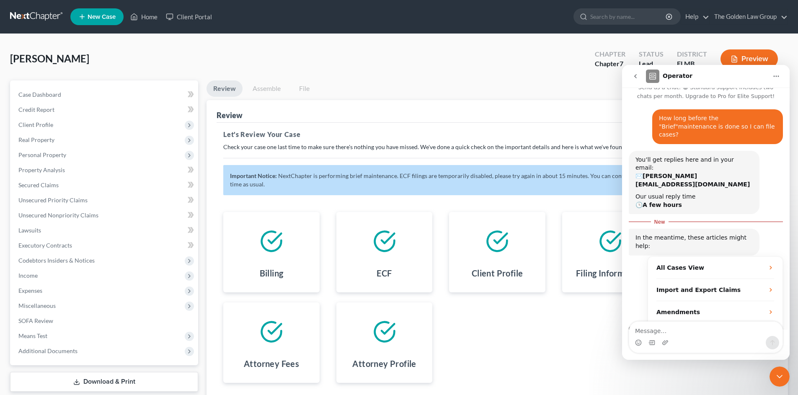
click at [534, 345] on div "Billing ECF Client Profile Filing Information Credit Counseling Certificate Att…" at bounding box center [497, 297] width 564 height 191
click at [437, 51] on div "[PERSON_NAME] Upgraded Chapter Chapter 7 Status Lead District FLMB Preview" at bounding box center [399, 62] width 778 height 36
click at [777, 381] on icon "Close Intercom Messenger" at bounding box center [779, 376] width 10 height 10
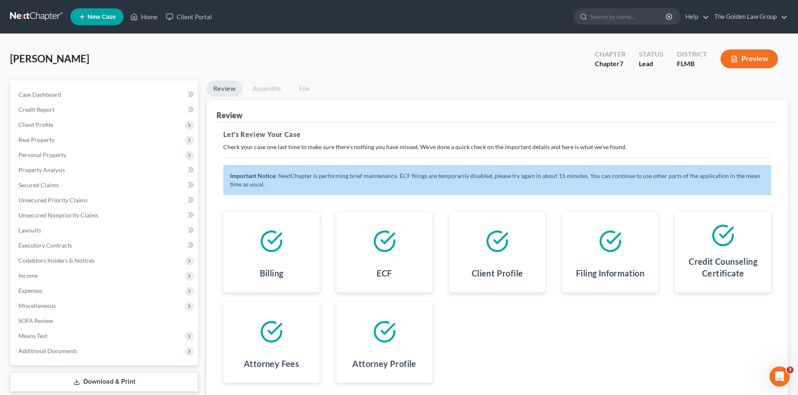
scroll to position [56, 0]
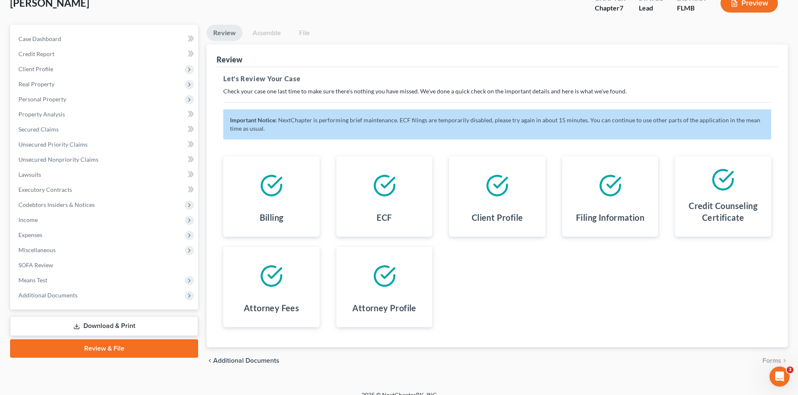
click at [113, 349] on link "Review & File" at bounding box center [104, 348] width 188 height 18
click at [33, 251] on span "Miscellaneous" at bounding box center [36, 249] width 37 height 7
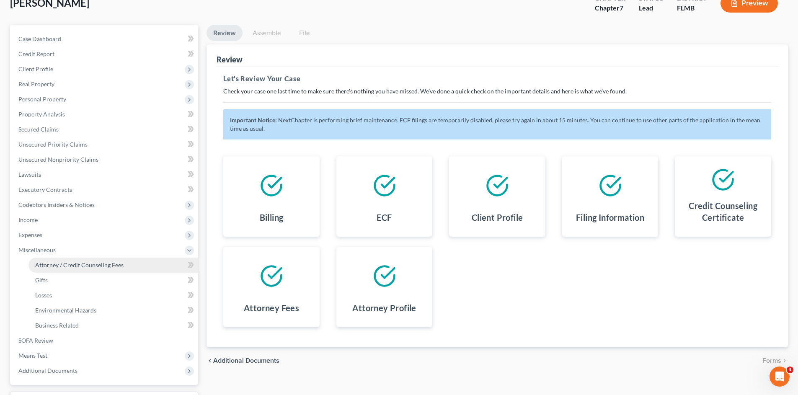
click at [109, 262] on span "Attorney / Credit Counseling Fees" at bounding box center [79, 264] width 88 height 7
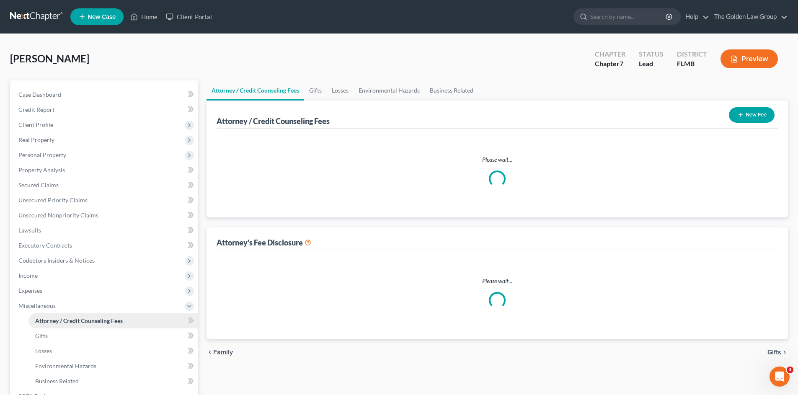
select select "2"
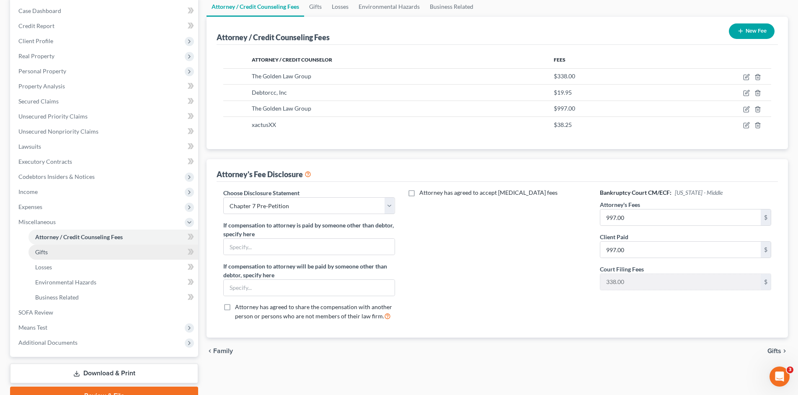
scroll to position [126, 0]
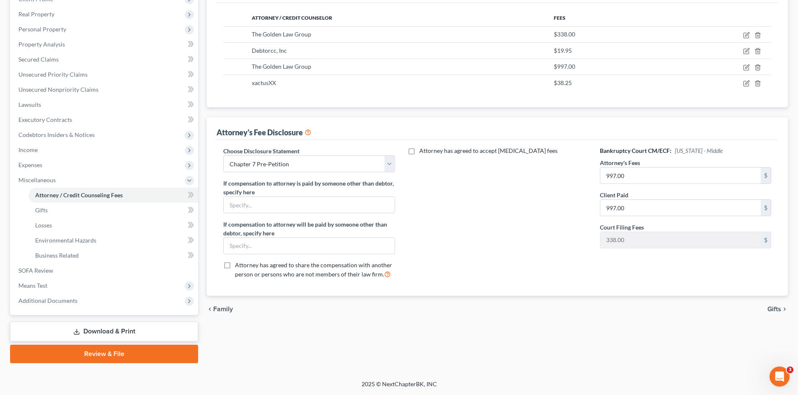
click at [126, 350] on link "Review & File" at bounding box center [104, 354] width 188 height 18
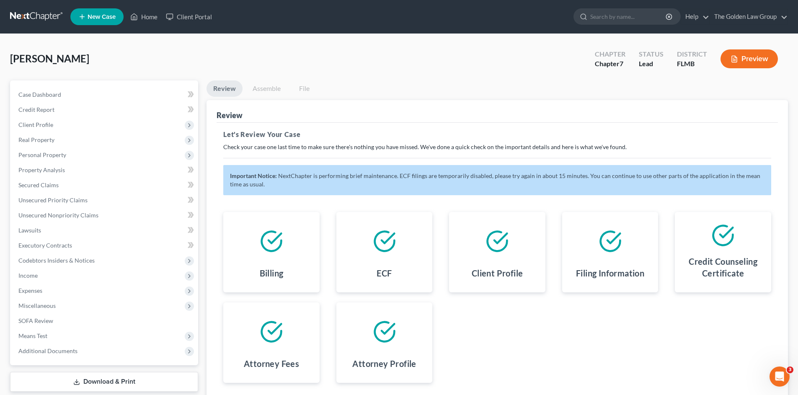
scroll to position [67, 0]
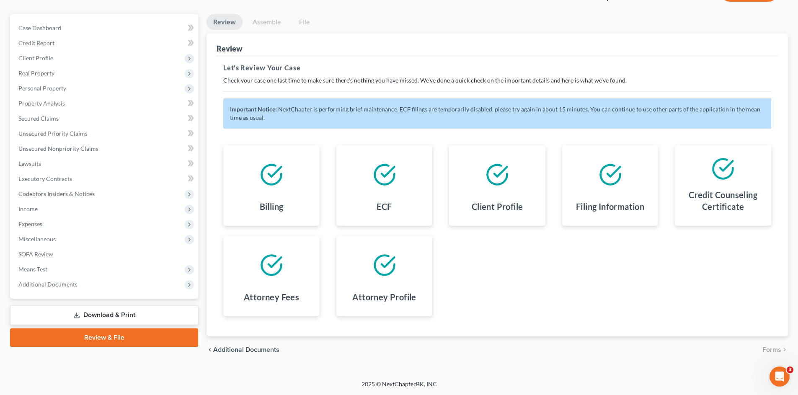
drag, startPoint x: 577, startPoint y: 283, endPoint x: 558, endPoint y: 277, distance: 19.6
click at [577, 282] on div "Billing ECF Client Profile Filing Information Credit Counseling Certificate Att…" at bounding box center [497, 230] width 564 height 191
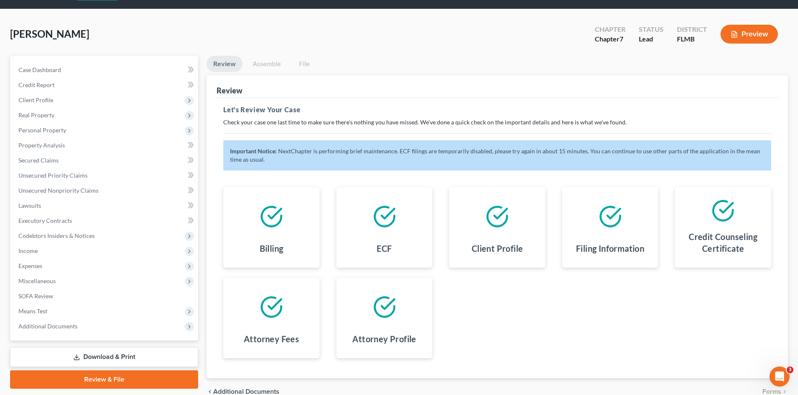
scroll to position [0, 0]
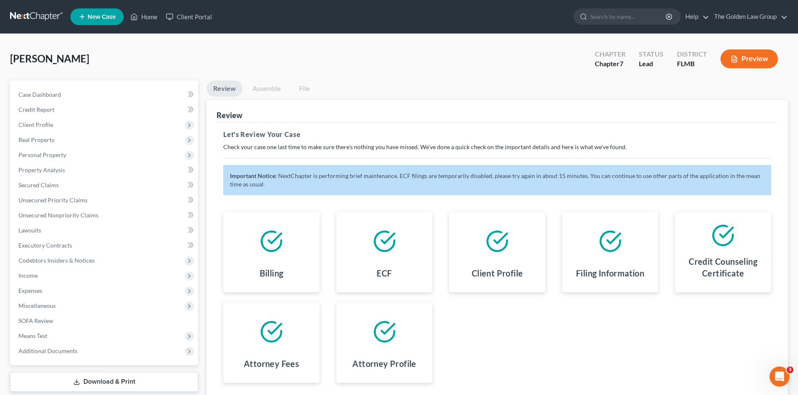
click at [378, 45] on div "Gotham, Jeffrey Upgraded Chapter Chapter 7 Status Lead District FLMB Preview" at bounding box center [399, 62] width 778 height 36
click at [275, 87] on link "Assemble" at bounding box center [266, 88] width 41 height 16
click at [332, 70] on div "Gotham, Jeffrey Upgraded Chapter Chapter 7 Status Lead District FLMB Preview" at bounding box center [399, 62] width 778 height 36
click at [335, 69] on div "Gotham, Jeffrey Upgraded Chapter Chapter 7 Status Lead District FLMB Preview" at bounding box center [399, 62] width 778 height 36
click at [392, 70] on div "Gotham, Jeffrey Upgraded Chapter Chapter 7 Status Lead District FLMB Preview" at bounding box center [399, 62] width 778 height 36
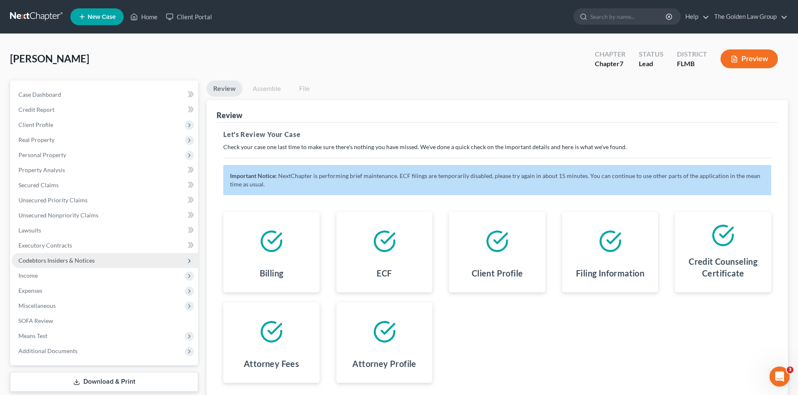
click at [59, 262] on span "Codebtors Insiders & Notices" at bounding box center [56, 260] width 76 height 7
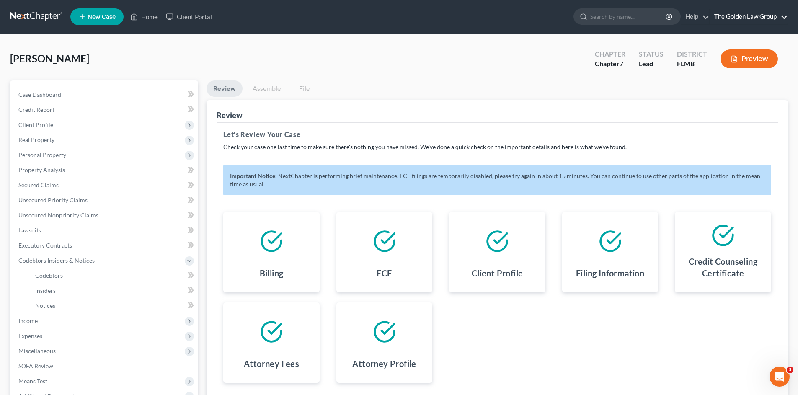
click at [749, 16] on link "The Golden Law Group" at bounding box center [748, 16] width 77 height 15
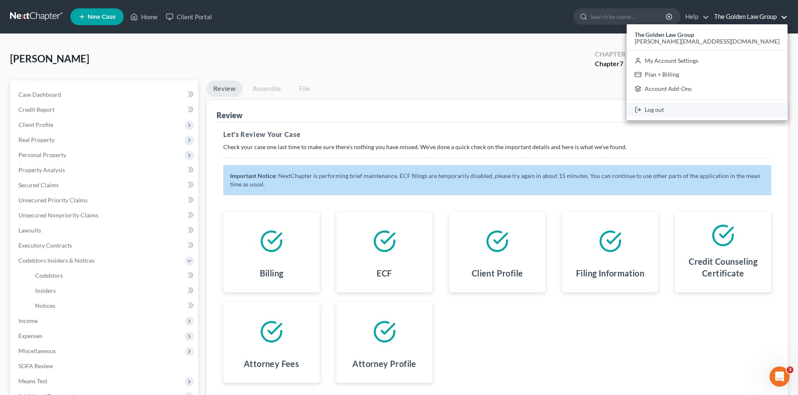
click at [740, 105] on link "Log out" at bounding box center [706, 110] width 161 height 14
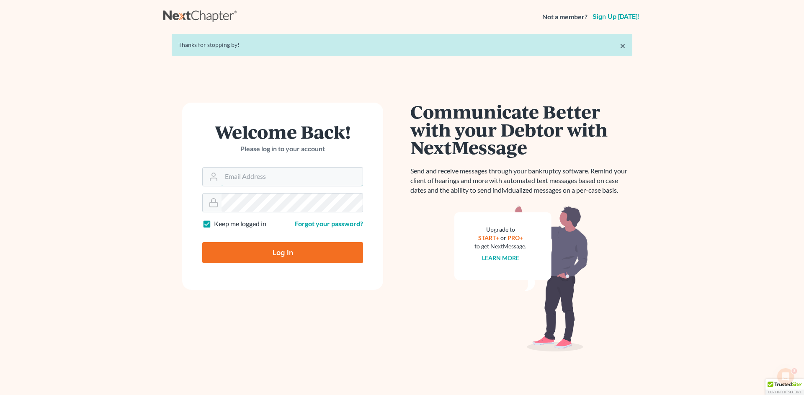
type input "[PERSON_NAME][EMAIL_ADDRESS][DOMAIN_NAME]"
click at [309, 256] on input "Log In" at bounding box center [282, 252] width 161 height 21
type input "Thinking..."
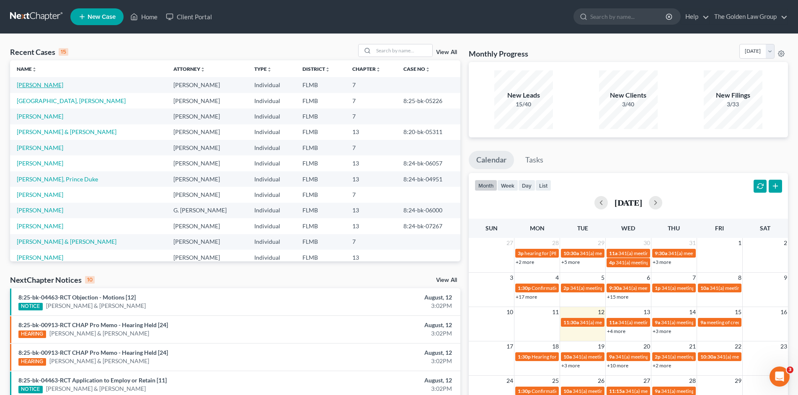
click at [46, 83] on link "[PERSON_NAME]" at bounding box center [40, 84] width 46 height 7
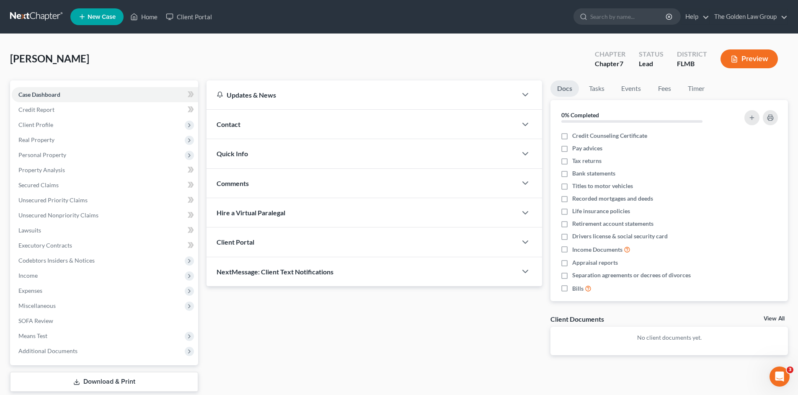
scroll to position [50, 0]
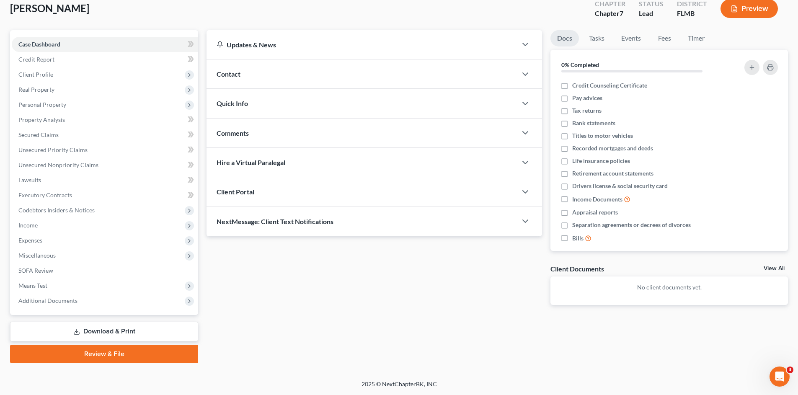
click at [123, 353] on link "Review & File" at bounding box center [104, 354] width 188 height 18
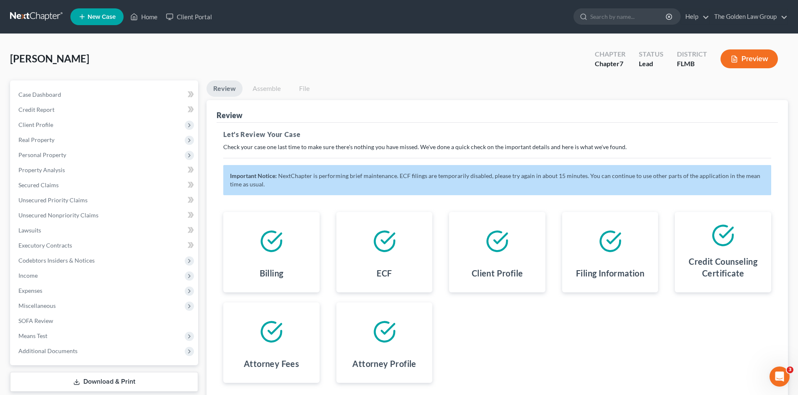
click at [348, 56] on div "[PERSON_NAME] Upgraded Chapter Chapter 7 Status Lead District FLMB Preview" at bounding box center [399, 62] width 778 height 36
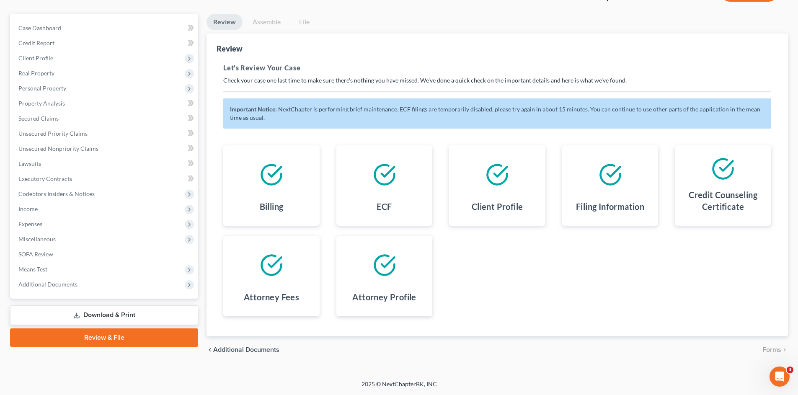
click at [776, 377] on icon "Open Intercom Messenger" at bounding box center [779, 377] width 14 height 14
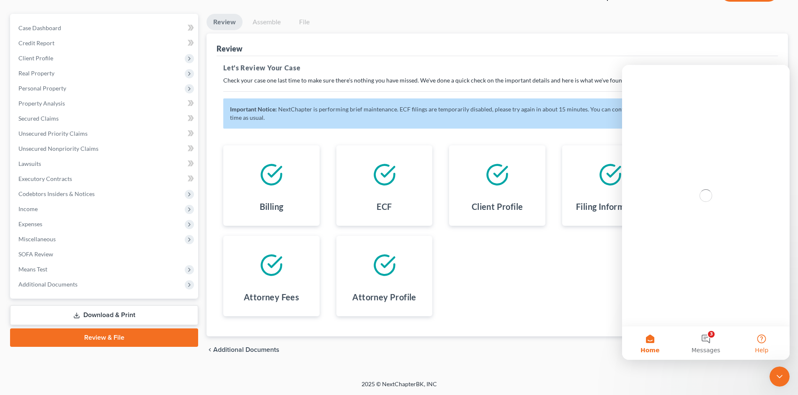
scroll to position [0, 0]
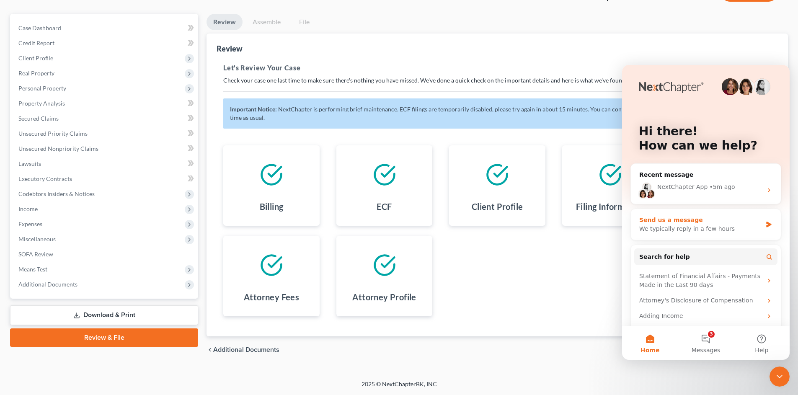
click at [659, 226] on div "We typically reply in a few hours" at bounding box center [700, 228] width 123 height 9
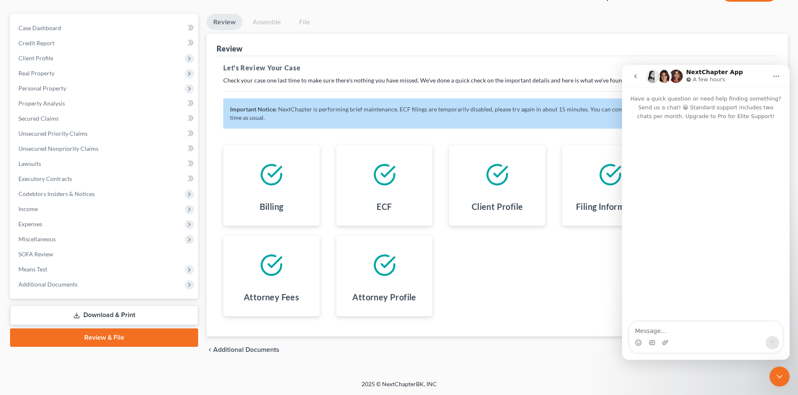
click at [635, 75] on icon "go back" at bounding box center [635, 76] width 3 height 4
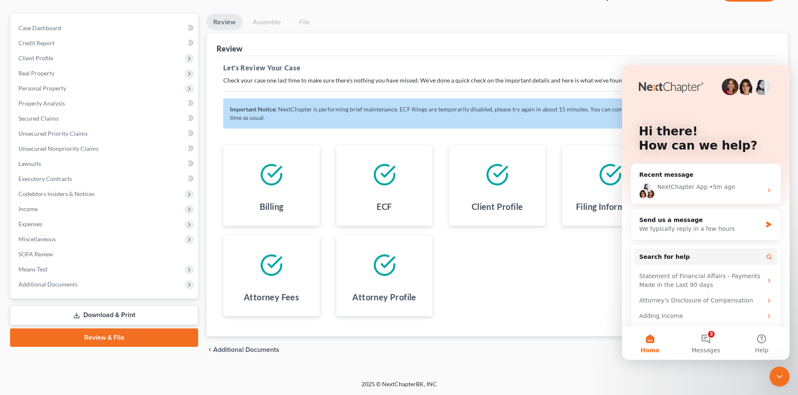
scroll to position [39, 0]
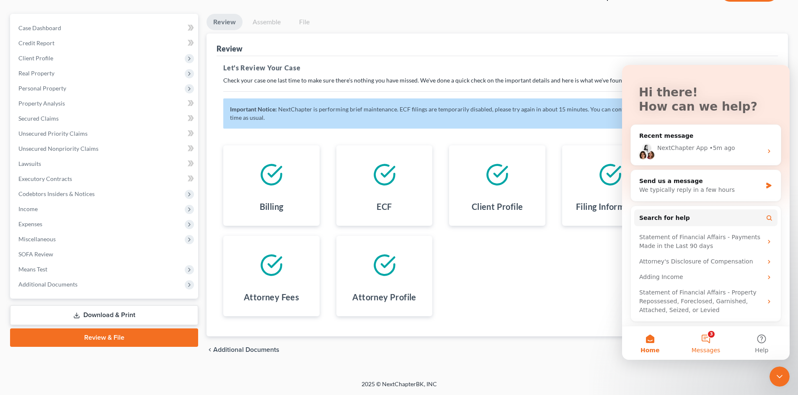
click at [709, 340] on button "3 Messages" at bounding box center [705, 342] width 56 height 33
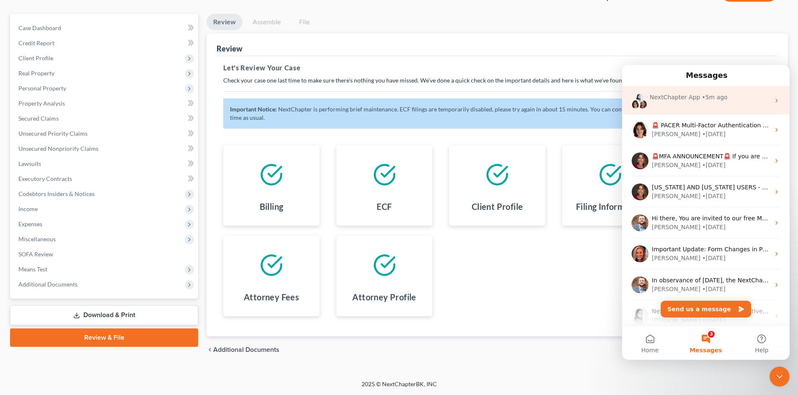
click at [685, 104] on div "NextChapter App • 5m ago" at bounding box center [705, 100] width 167 height 28
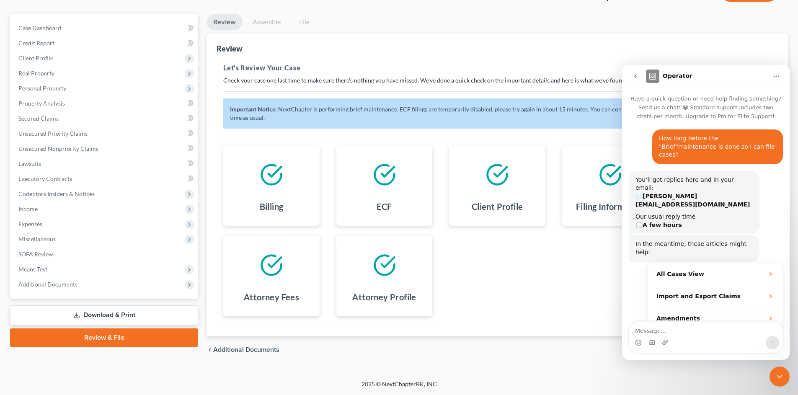
scroll to position [6, 0]
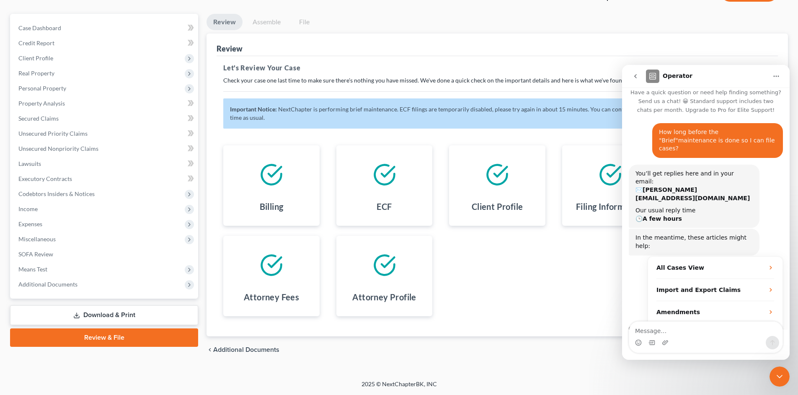
click at [636, 266] on div "All Cases View Import and Export Claims Amendments More in the Help Center" at bounding box center [705, 300] width 154 height 88
click at [555, 277] on div "Billing ECF Client Profile Filing Information Credit Counseling Certificate Att…" at bounding box center [497, 230] width 564 height 191
click at [538, 271] on div "Billing ECF Client Profile Filing Information Credit Counseling Certificate Att…" at bounding box center [497, 230] width 564 height 191
click at [780, 376] on icon "Close Intercom Messenger" at bounding box center [779, 376] width 10 height 10
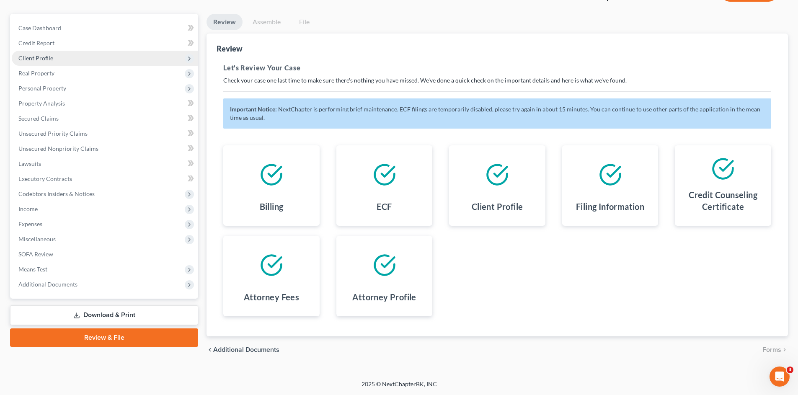
scroll to position [1, 0]
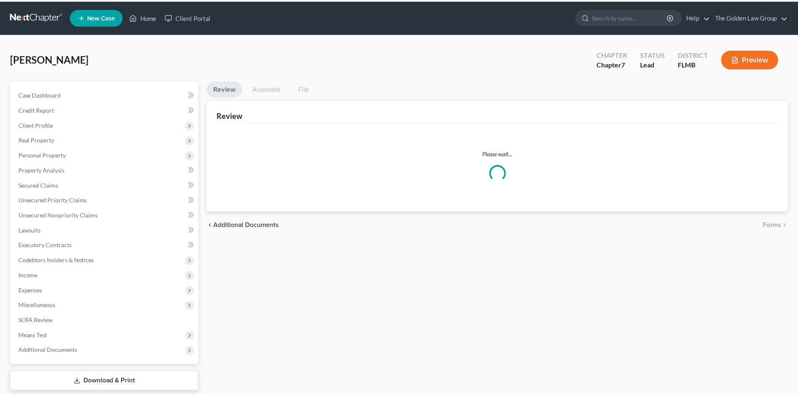
scroll to position [50, 0]
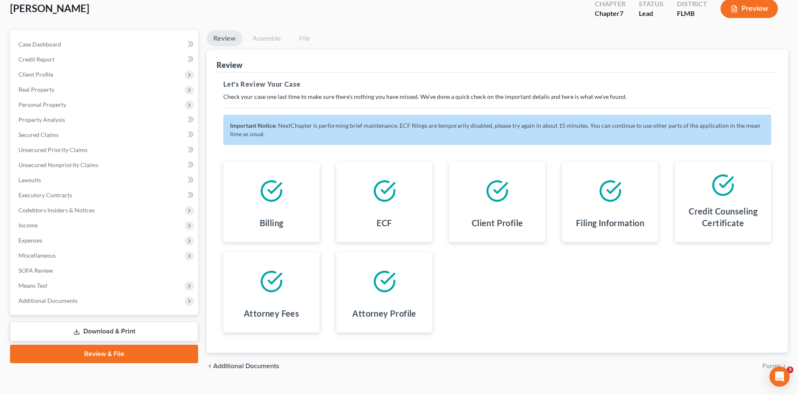
drag, startPoint x: 516, startPoint y: 317, endPoint x: 342, endPoint y: 335, distance: 174.7
click at [512, 320] on div "Billing ECF Client Profile Filing Information Credit Counseling Certificate Att…" at bounding box center [497, 247] width 564 height 191
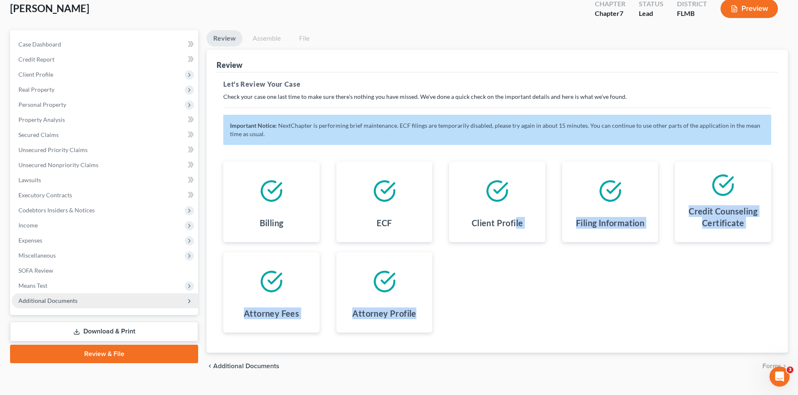
scroll to position [0, 0]
click at [580, 299] on div "Billing ECF Client Profile Filing Information Credit Counseling Certificate Att…" at bounding box center [497, 247] width 564 height 191
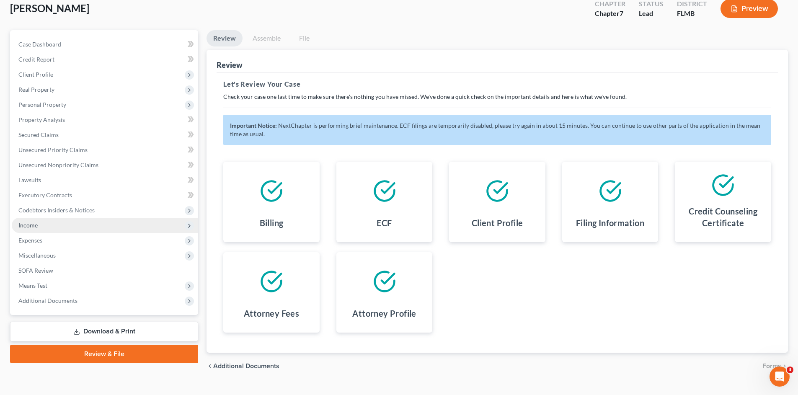
click at [54, 226] on span "Income" at bounding box center [105, 225] width 186 height 15
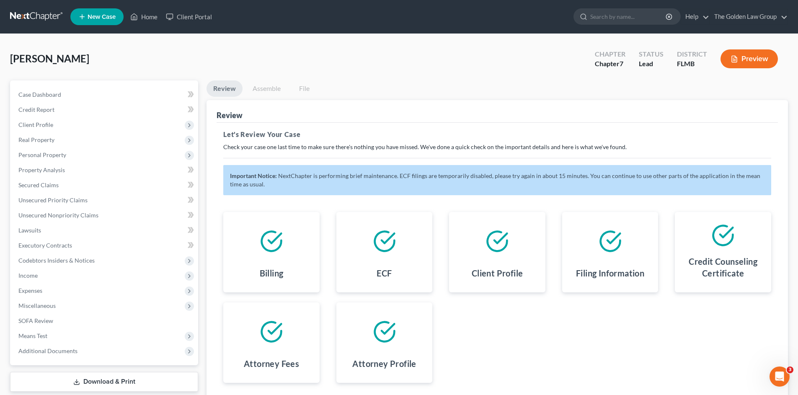
drag, startPoint x: 778, startPoint y: 371, endPoint x: 1502, endPoint y: 728, distance: 807.6
click at [778, 371] on icon "Open Intercom Messenger" at bounding box center [779, 377] width 14 height 14
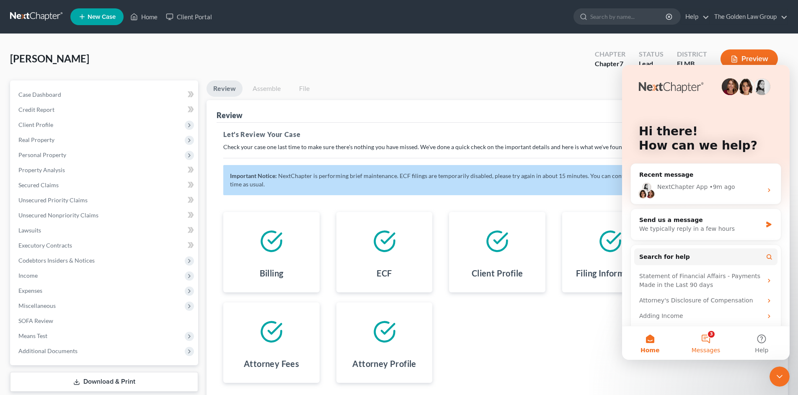
click at [699, 340] on button "3 Messages" at bounding box center [705, 342] width 56 height 33
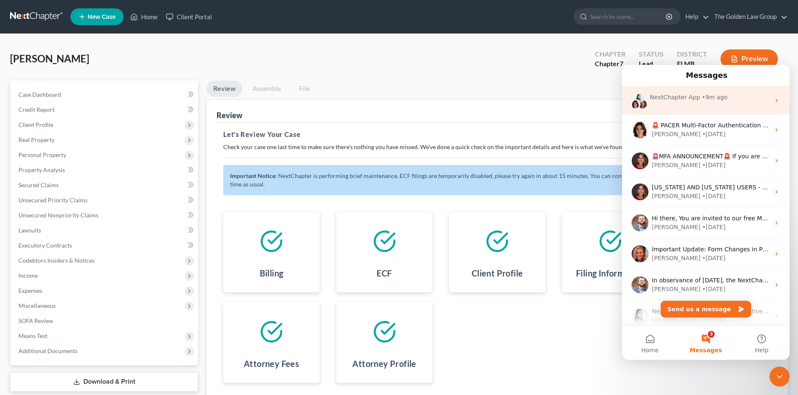
click at [676, 98] on div "NextChapter App" at bounding box center [674, 97] width 50 height 9
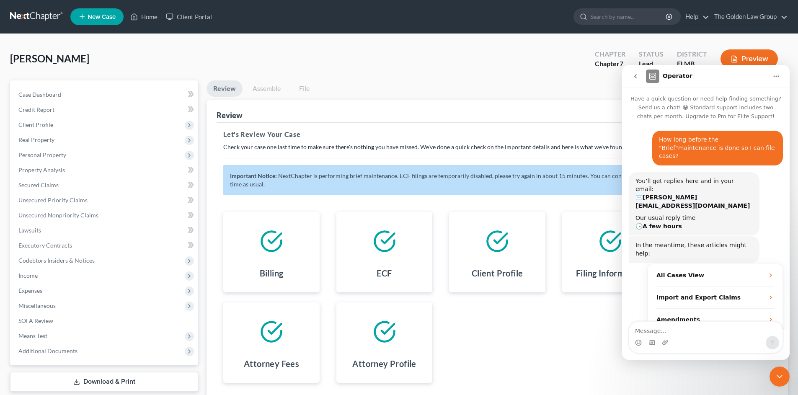
scroll to position [1, 0]
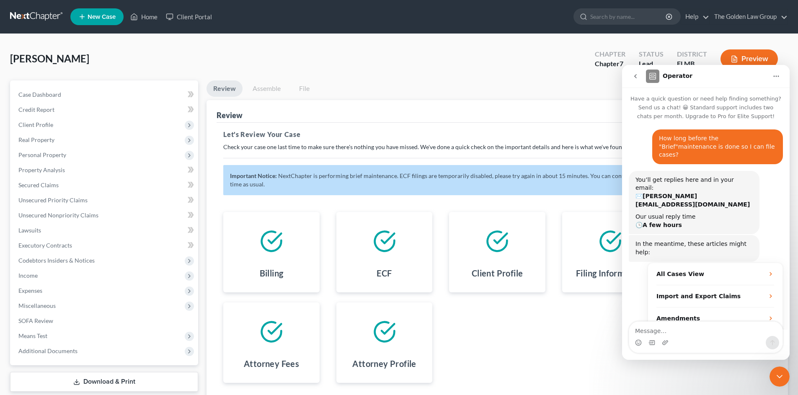
click at [573, 333] on div "Billing ECF Client Profile Filing Information Credit Counseling Certificate Att…" at bounding box center [497, 297] width 564 height 191
click at [773, 375] on div "Close Intercom Messenger" at bounding box center [779, 376] width 20 height 20
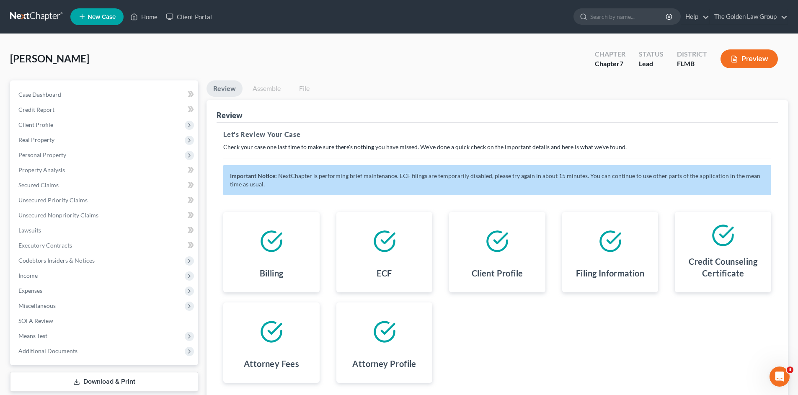
click at [532, 342] on div "Billing ECF Client Profile Filing Information Credit Counseling Certificate Att…" at bounding box center [497, 297] width 564 height 191
click at [454, 337] on div "Billing ECF Client Profile Filing Information Credit Counseling Certificate Att…" at bounding box center [497, 297] width 564 height 191
click at [307, 44] on div "[PERSON_NAME] Upgraded Chapter Chapter 7 Status Lead District FLMB Preview Peti…" at bounding box center [399, 240] width 798 height 412
click at [735, 19] on link "The Golden Law Group" at bounding box center [748, 16] width 77 height 15
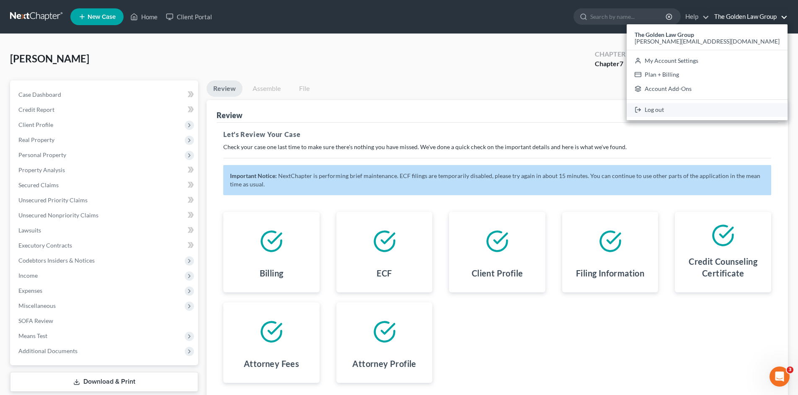
click at [743, 105] on link "Log out" at bounding box center [706, 110] width 161 height 14
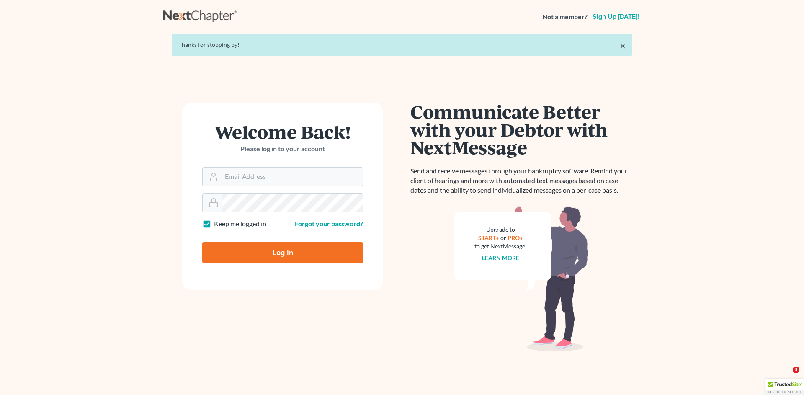
type input "[PERSON_NAME][EMAIL_ADDRESS][DOMAIN_NAME]"
click at [285, 251] on input "Log In" at bounding box center [282, 252] width 161 height 21
type input "Thinking..."
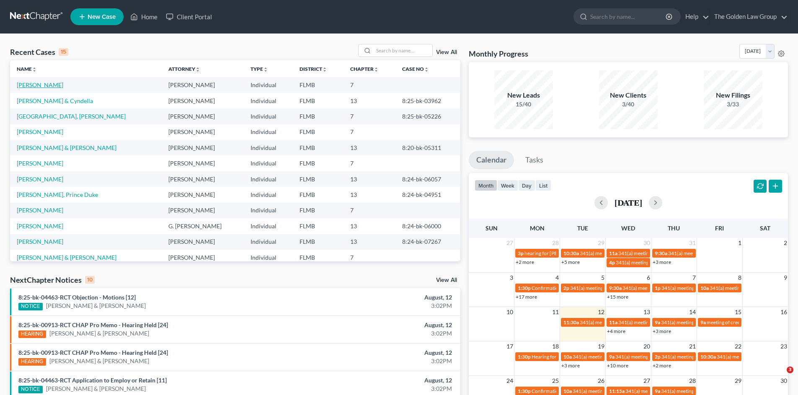
click at [52, 85] on link "[PERSON_NAME]" at bounding box center [40, 84] width 46 height 7
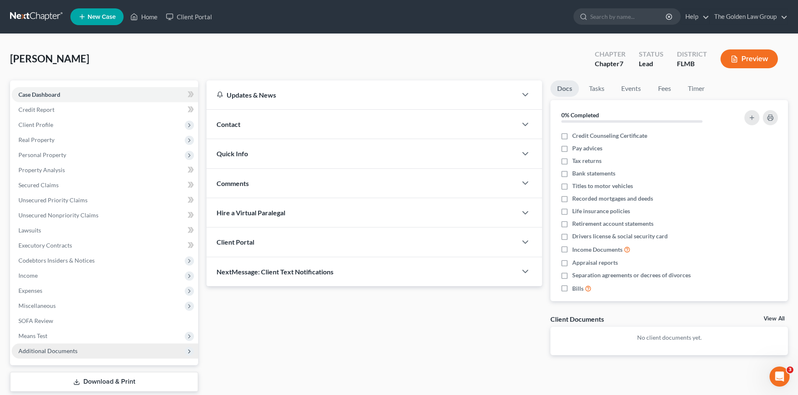
scroll to position [42, 0]
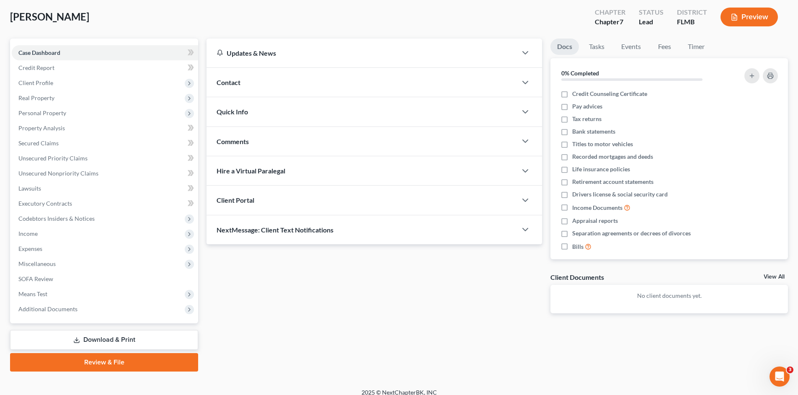
click at [117, 340] on link "Download & Print" at bounding box center [104, 340] width 188 height 20
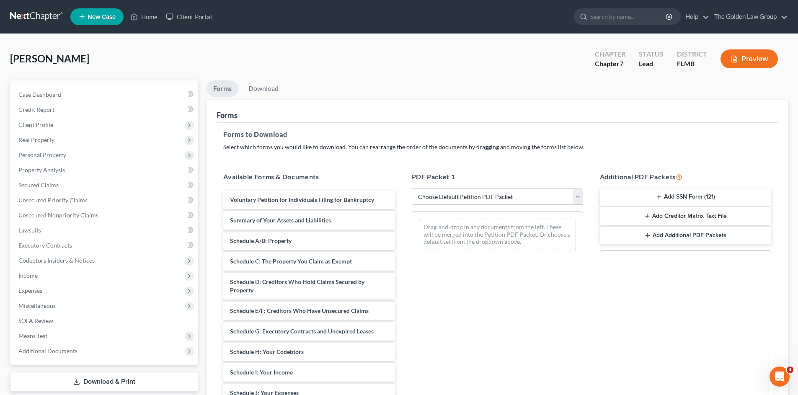
click at [33, 13] on link at bounding box center [37, 16] width 54 height 15
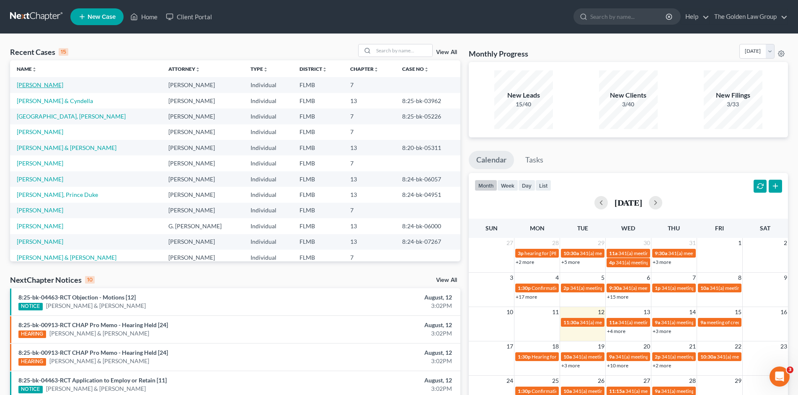
click at [49, 83] on link "[PERSON_NAME]" at bounding box center [40, 84] width 46 height 7
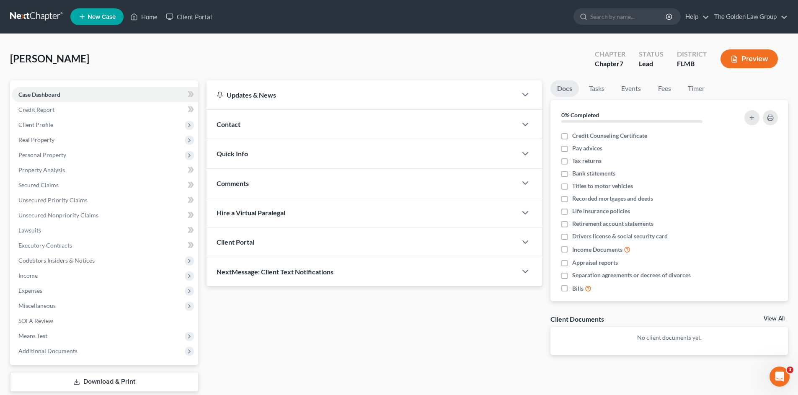
scroll to position [50, 0]
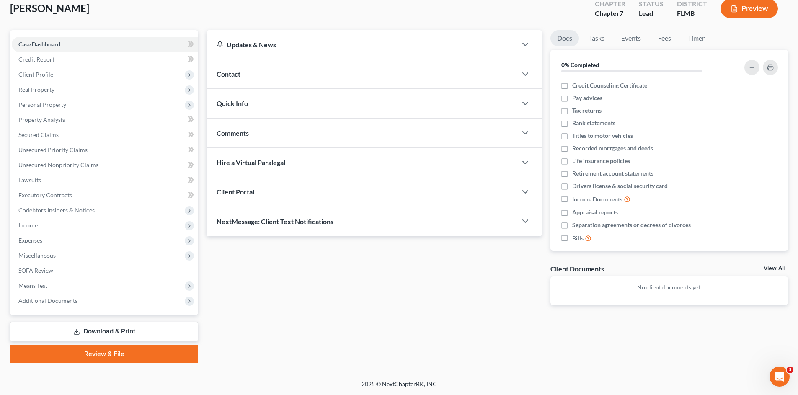
click at [119, 359] on link "Review & File" at bounding box center [104, 354] width 188 height 18
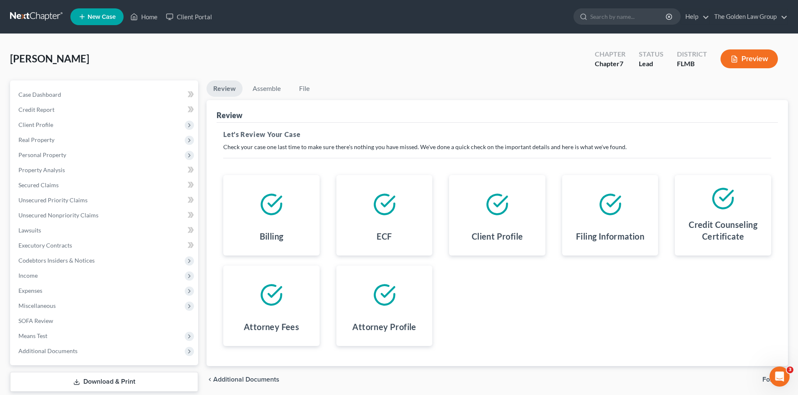
scroll to position [50, 0]
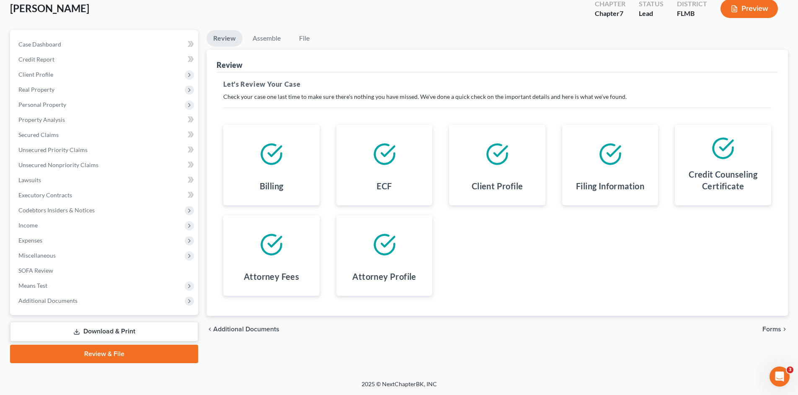
click at [769, 329] on span "Forms" at bounding box center [771, 329] width 19 height 7
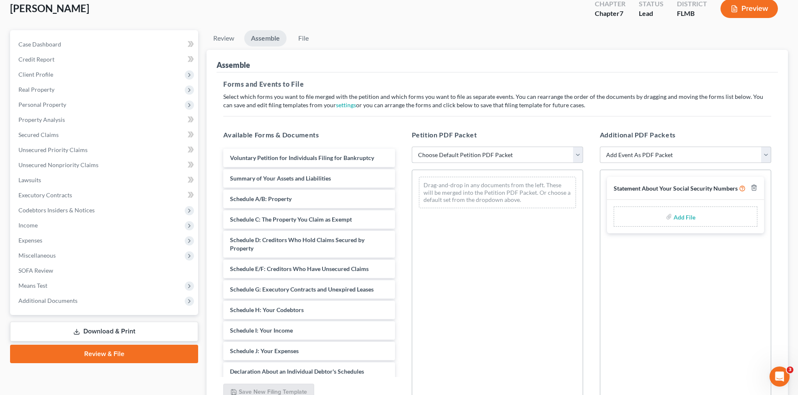
click at [434, 153] on select "Choose Default Petition PDF Packet Complete Bankruptcy Petition (all forms and …" at bounding box center [497, 155] width 171 height 17
select select "0"
click at [412, 147] on select "Choose Default Petition PDF Packet Complete Bankruptcy Petition (all forms and …" at bounding box center [497, 155] width 171 height 17
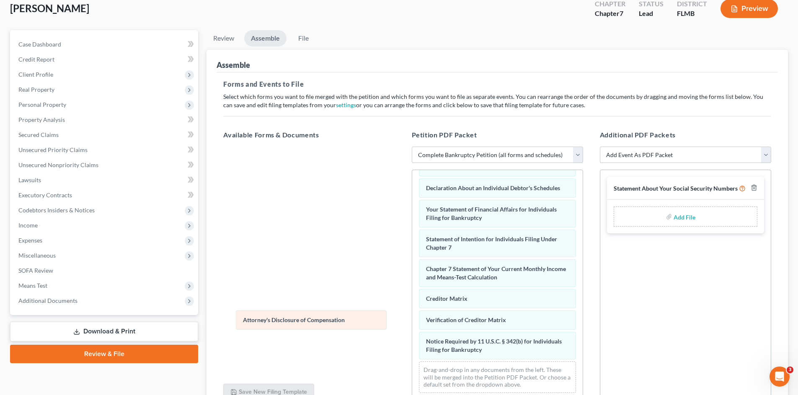
scroll to position [245, 0]
drag, startPoint x: 496, startPoint y: 349, endPoint x: 313, endPoint y: 319, distance: 185.4
click at [412, 319] on div "Attorney's Disclosure of Compensation Voluntary Petition for Individuals Filing…" at bounding box center [497, 166] width 170 height 466
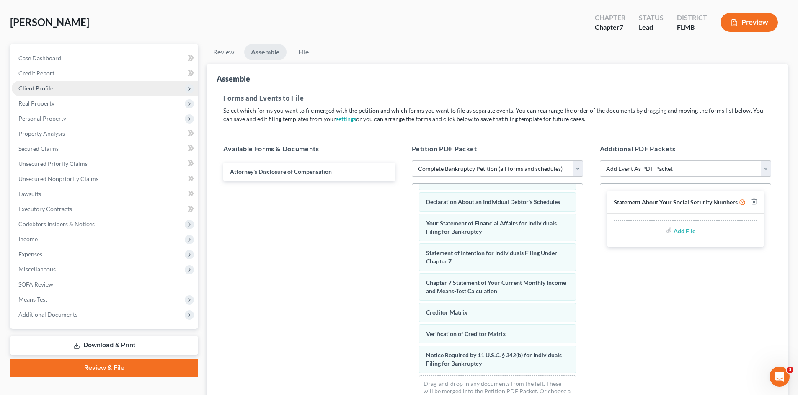
scroll to position [0, 0]
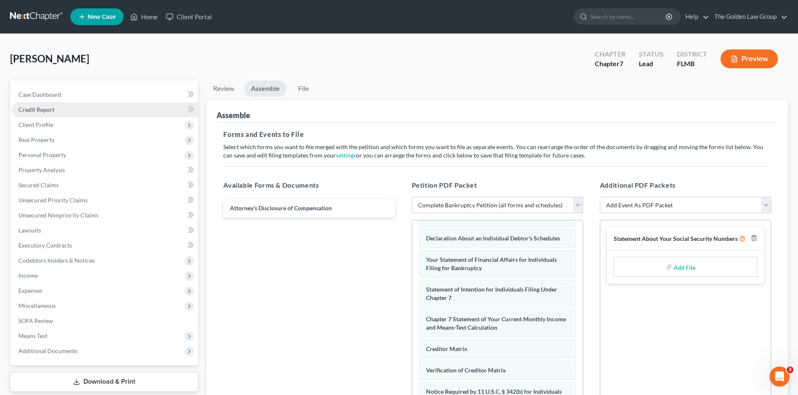
click at [63, 108] on link "Credit Report" at bounding box center [105, 109] width 186 height 15
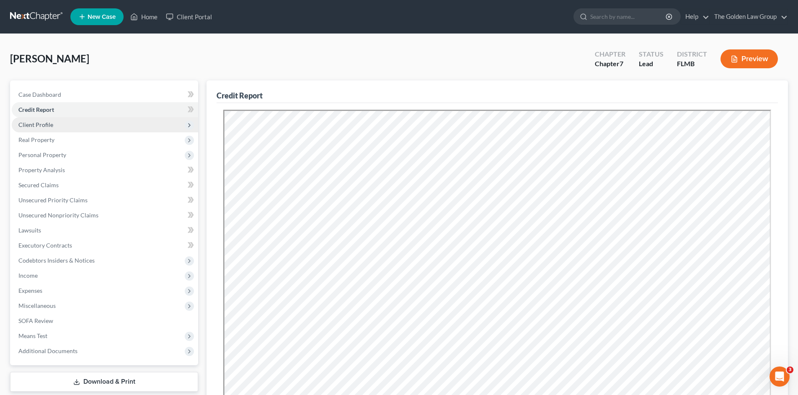
click at [67, 129] on span "Client Profile" at bounding box center [105, 124] width 186 height 15
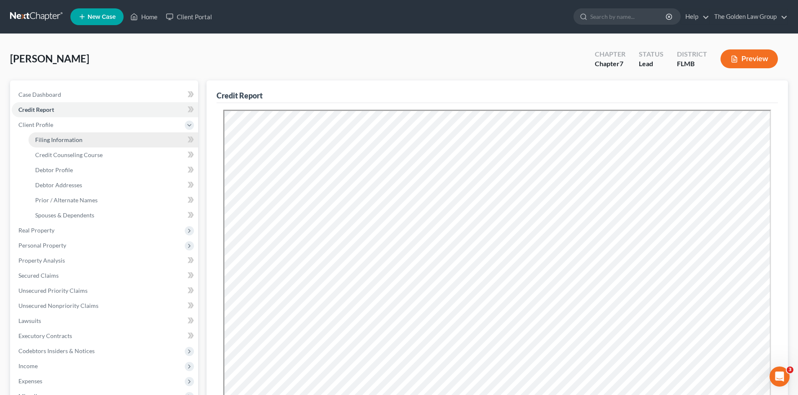
click at [68, 136] on span "Filing Information" at bounding box center [58, 139] width 47 height 7
select select "1"
select select "0"
select select "9"
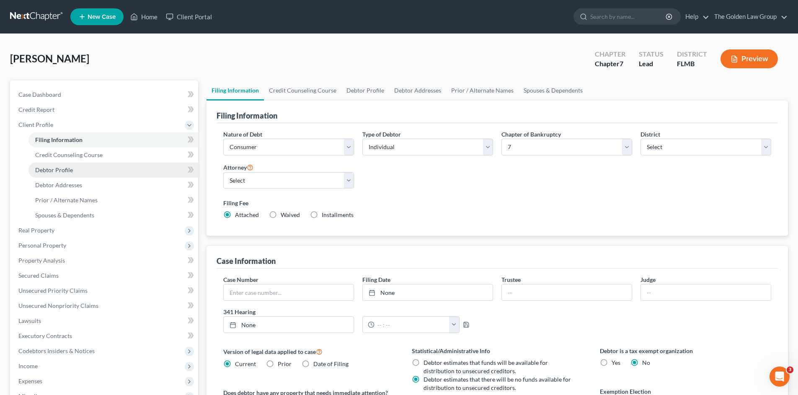
click at [68, 172] on span "Debtor Profile" at bounding box center [54, 169] width 38 height 7
select select "0"
select select "2"
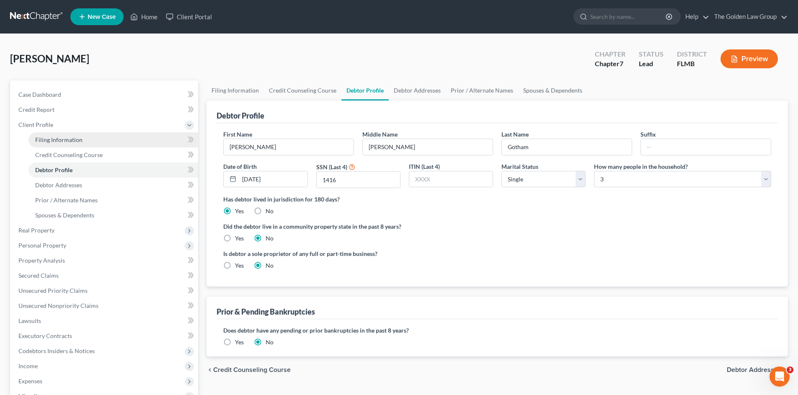
click at [69, 142] on span "Filing Information" at bounding box center [58, 139] width 47 height 7
select select "1"
select select "0"
select select "15"
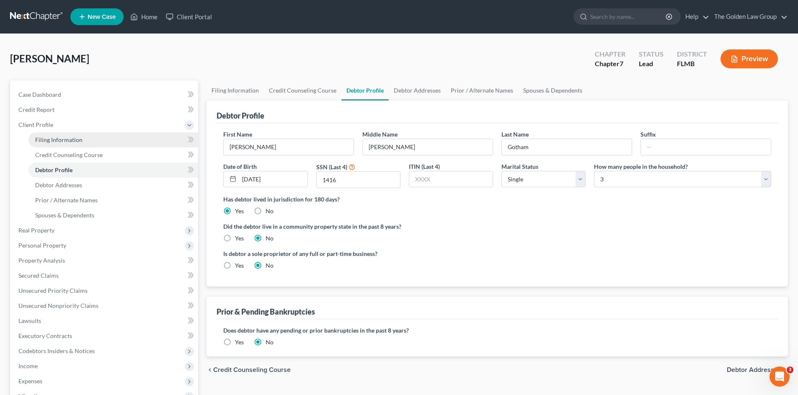
select select "1"
select select "9"
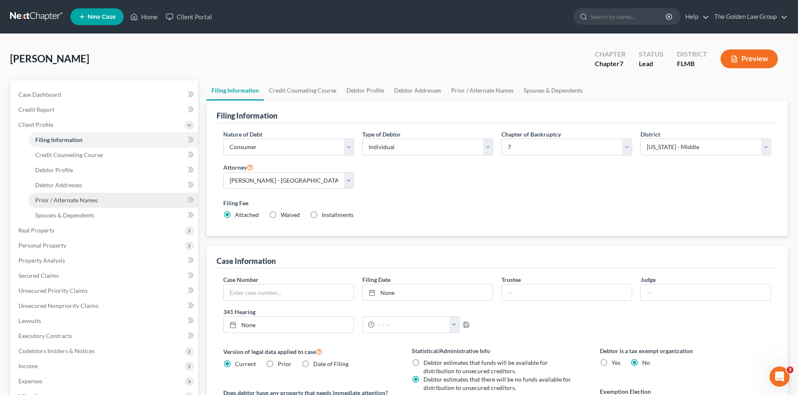
click at [78, 199] on span "Prior / Alternate Names" at bounding box center [66, 199] width 62 height 7
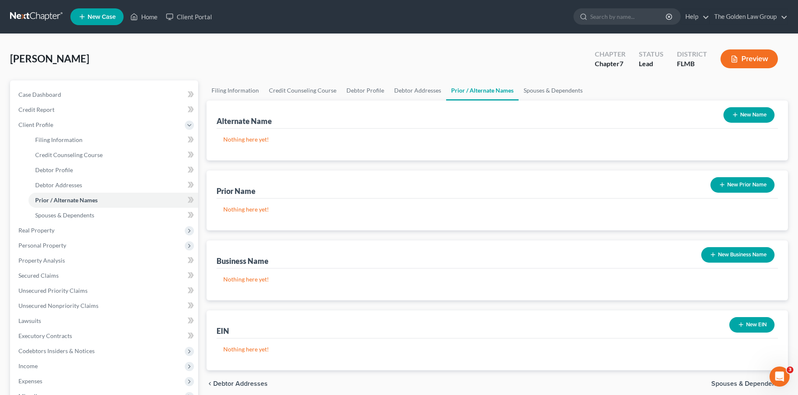
click at [733, 117] on icon "button" at bounding box center [734, 114] width 7 height 7
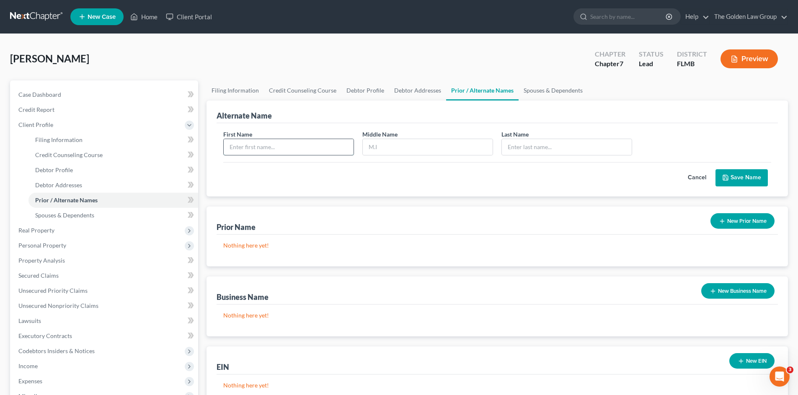
click at [293, 144] on input "text" at bounding box center [289, 147] width 130 height 16
type input "Jeffrey"
type input "A"
type input "Gotham"
click at [420, 148] on input "A" at bounding box center [428, 147] width 130 height 16
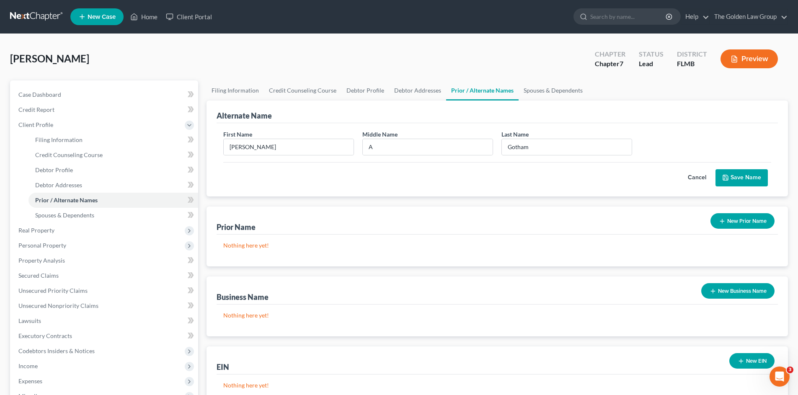
click at [726, 178] on polyline "submit" at bounding box center [725, 179] width 3 height 2
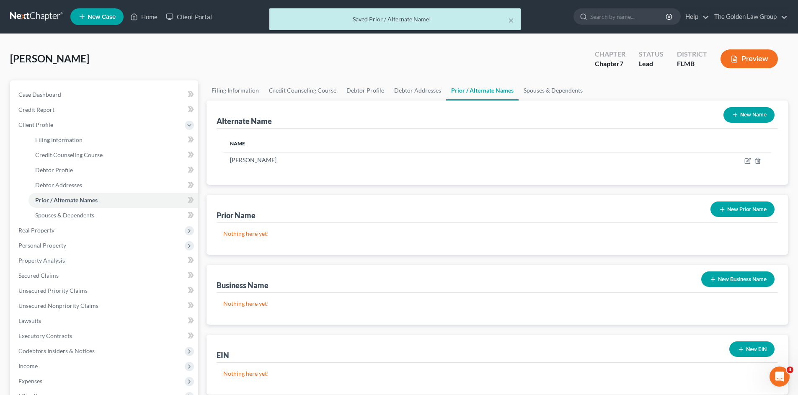
click at [740, 113] on button "New Name" at bounding box center [748, 114] width 51 height 15
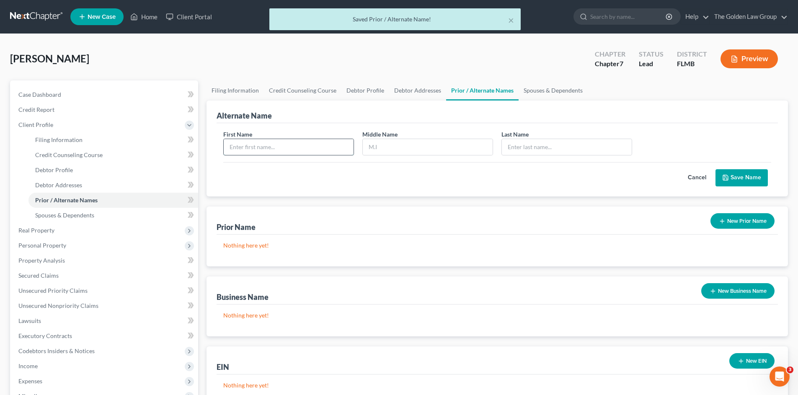
click at [274, 147] on input "text" at bounding box center [289, 147] width 130 height 16
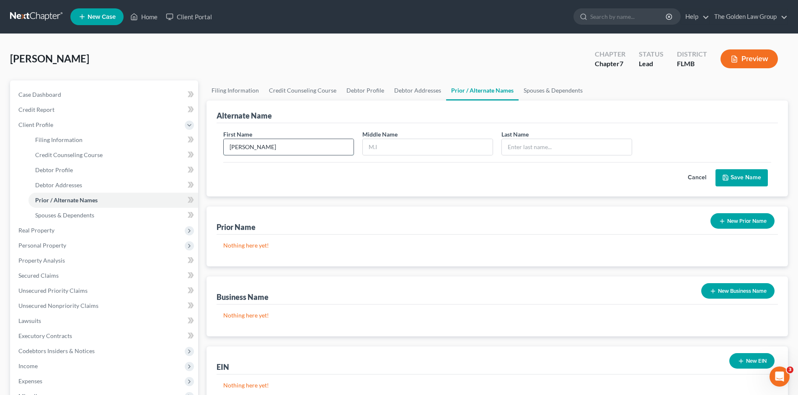
type input "Jeffery"
type input "A"
type input "Gotham"
click at [748, 177] on button "Save Name" at bounding box center [741, 178] width 52 height 18
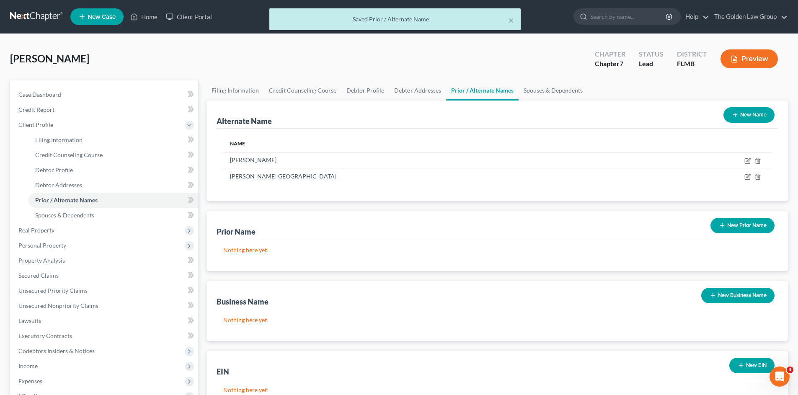
click at [742, 115] on button "New Name" at bounding box center [748, 114] width 51 height 15
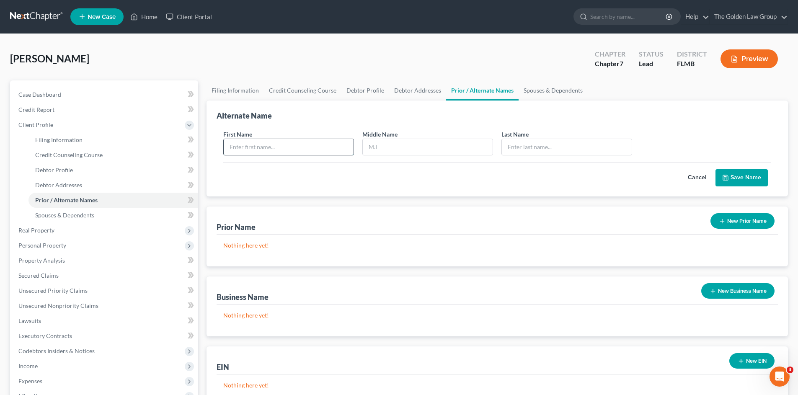
click at [235, 142] on input "text" at bounding box center [289, 147] width 130 height 16
click at [289, 149] on input "Je" at bounding box center [289, 147] width 130 height 16
type input "Jeffrey"
type input "Allan"
type input "Gotham"
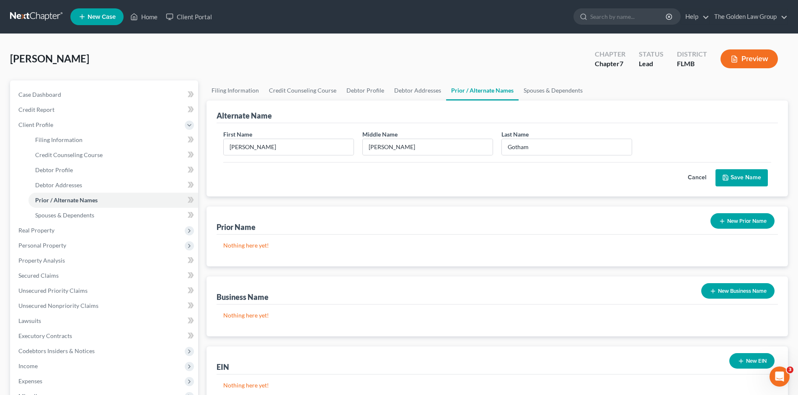
click at [299, 174] on div "Cancel Save Name" at bounding box center [497, 174] width 548 height 25
click at [752, 179] on button "Save Name" at bounding box center [741, 178] width 52 height 18
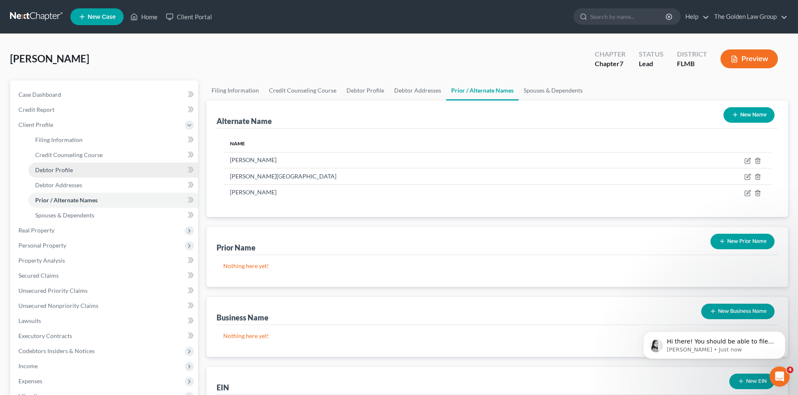
click at [66, 170] on span "Debtor Profile" at bounding box center [54, 169] width 38 height 7
select select "0"
select select "2"
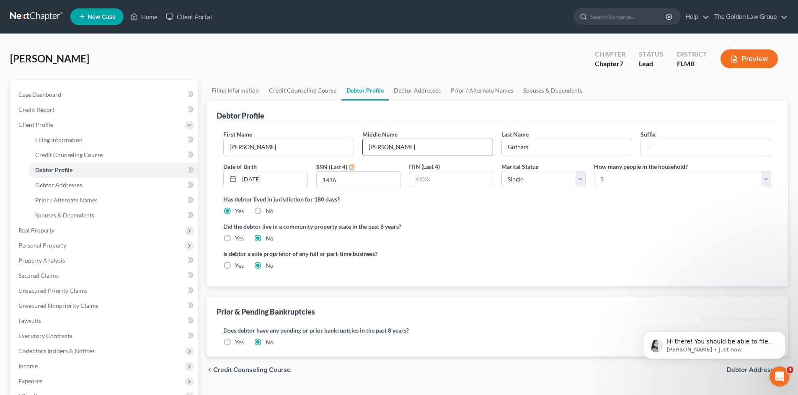
drag, startPoint x: 381, startPoint y: 145, endPoint x: 383, endPoint y: 150, distance: 5.6
click at [380, 145] on input "Allen" at bounding box center [428, 147] width 130 height 16
type input "Allan"
click at [522, 249] on div "Is debtor a sole proprietor of any full or part-time business? Yes No" at bounding box center [497, 262] width 556 height 27
click at [72, 196] on span "Prior / Alternate Names" at bounding box center [66, 199] width 62 height 7
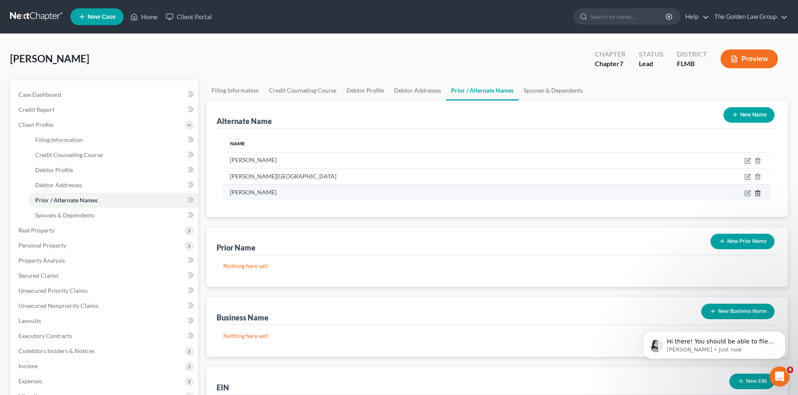
click at [757, 195] on icon at bounding box center [757, 193] width 7 height 7
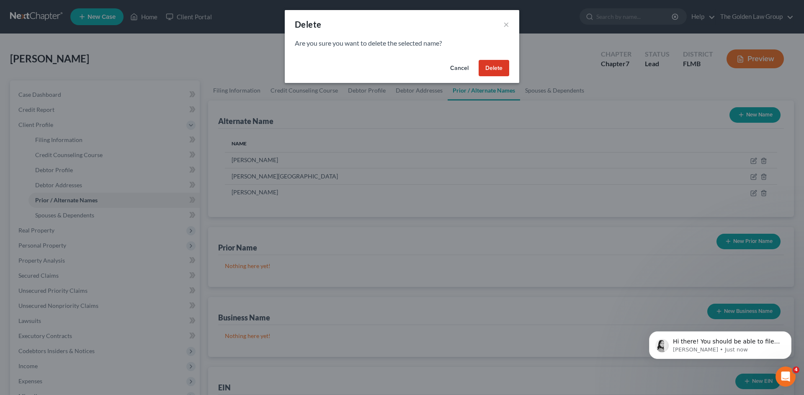
click at [490, 69] on button "Delete" at bounding box center [494, 68] width 31 height 17
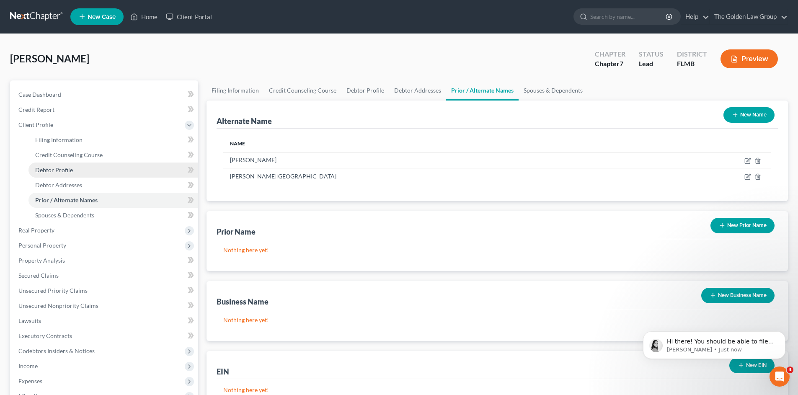
drag, startPoint x: 73, startPoint y: 166, endPoint x: 50, endPoint y: 171, distance: 23.5
click at [73, 166] on link "Debtor Profile" at bounding box center [113, 169] width 170 height 15
select select "0"
select select "2"
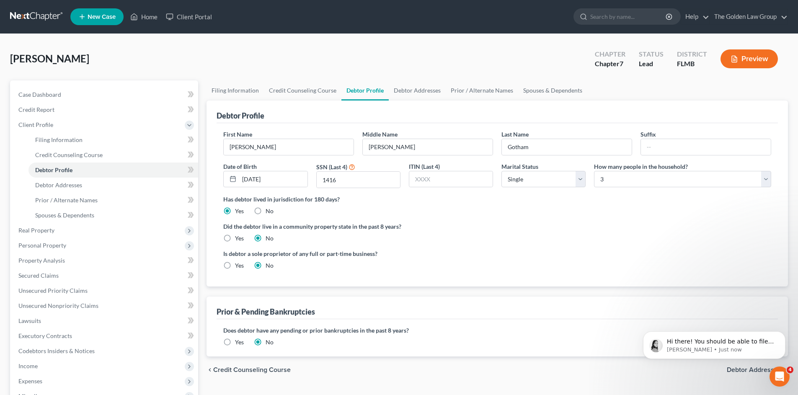
click at [503, 224] on label "Did the debtor live in a community property state in the past 8 years?" at bounding box center [497, 226] width 548 height 9
click at [523, 230] on label "Did the debtor live in a community property state in the past 8 years?" at bounding box center [497, 226] width 548 height 9
click at [481, 249] on label "Is debtor a sole proprietor of any full or part-time business?" at bounding box center [358, 253] width 270 height 9
click at [483, 230] on label "Did the debtor live in a community property state in the past 8 years?" at bounding box center [497, 226] width 548 height 9
click at [70, 185] on span "Debtor Addresses" at bounding box center [58, 184] width 47 height 7
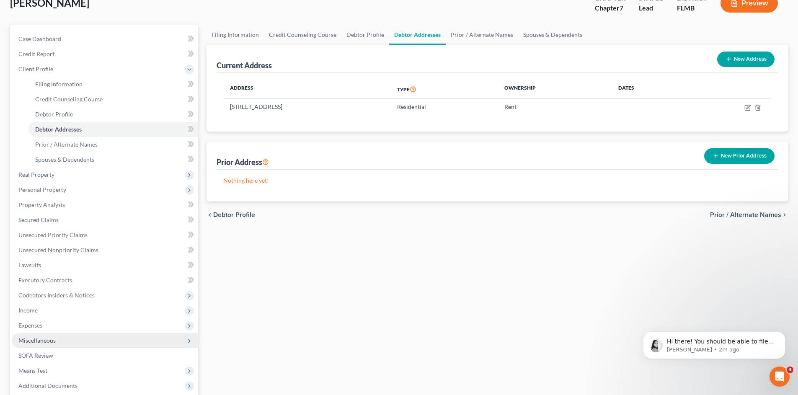
scroll to position [141, 0]
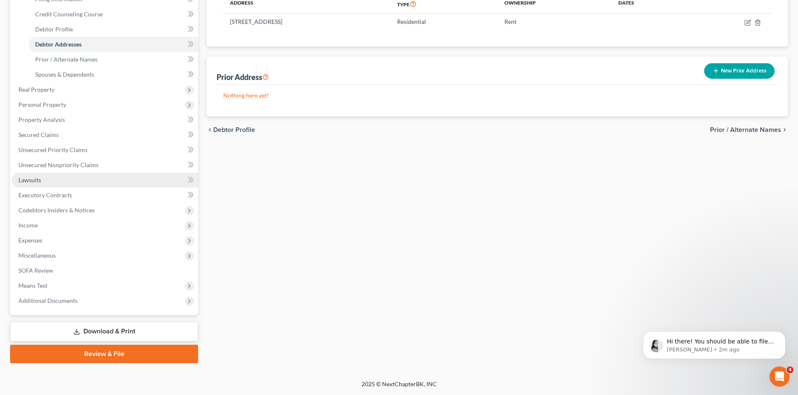
drag, startPoint x: 93, startPoint y: 332, endPoint x: 82, endPoint y: 326, distance: 12.2
click at [93, 332] on link "Download & Print" at bounding box center [104, 332] width 188 height 20
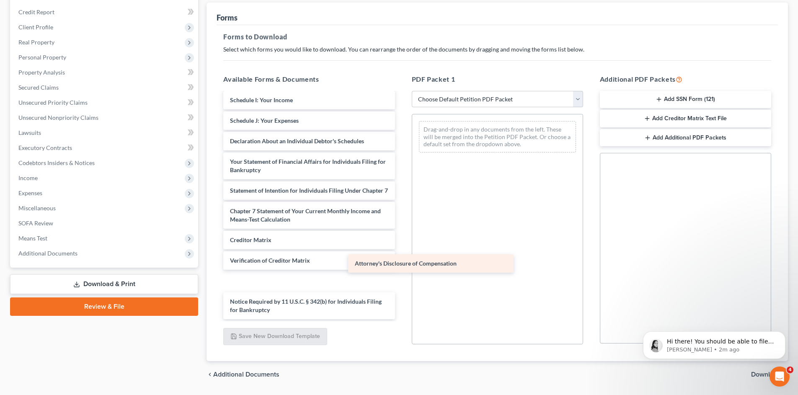
scroll to position [162, 0]
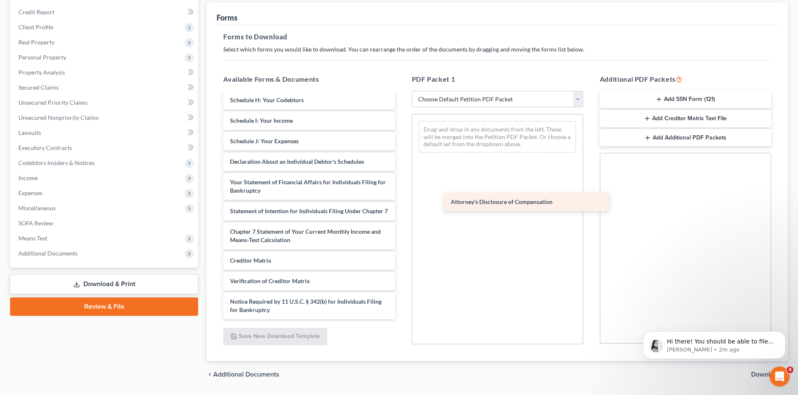
drag, startPoint x: 280, startPoint y: 311, endPoint x: 500, endPoint y: 203, distance: 245.7
click at [401, 203] on div "Attorney's Disclosure of Compensation Voluntary Petition for Individuals Filing…" at bounding box center [308, 129] width 185 height 380
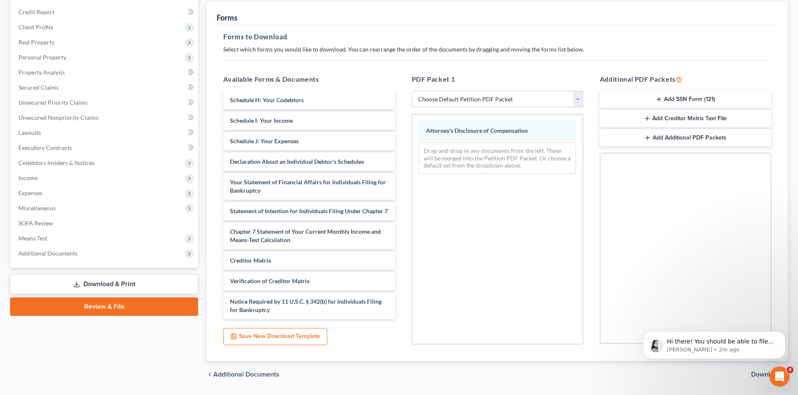
click at [680, 103] on button "Add SSN Form (121)" at bounding box center [685, 100] width 171 height 18
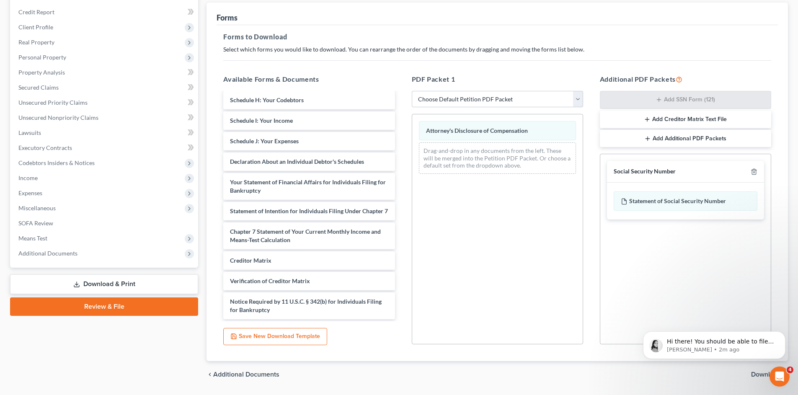
click at [761, 373] on span "Download" at bounding box center [766, 374] width 30 height 7
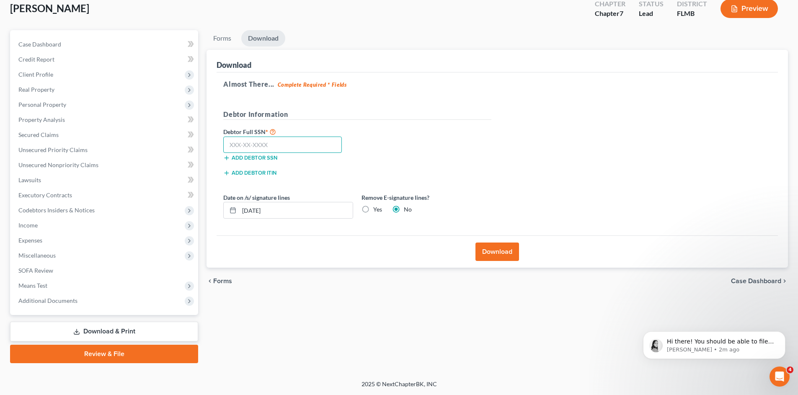
click at [250, 147] on input "text" at bounding box center [282, 144] width 118 height 17
click at [315, 144] on input "text" at bounding box center [282, 144] width 118 height 17
type input "051-66-1416"
click at [484, 250] on button "Download" at bounding box center [497, 251] width 44 height 18
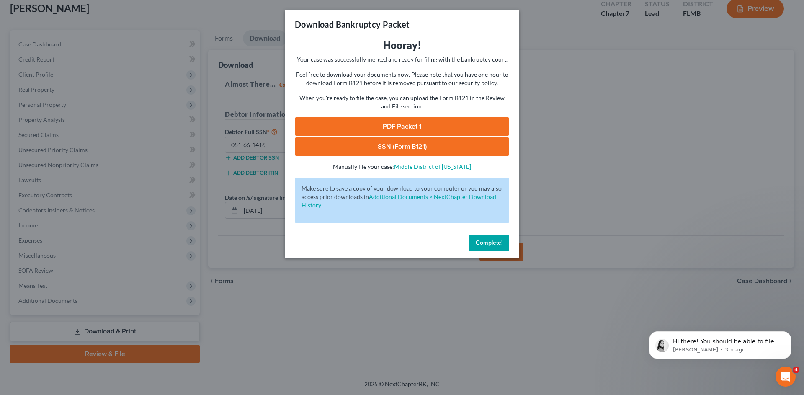
click at [403, 131] on link "PDF Packet 1" at bounding box center [402, 126] width 214 height 18
click at [432, 142] on link "SSN (Form B121)" at bounding box center [402, 146] width 214 height 18
click at [489, 239] on span "Complete!" at bounding box center [489, 242] width 27 height 7
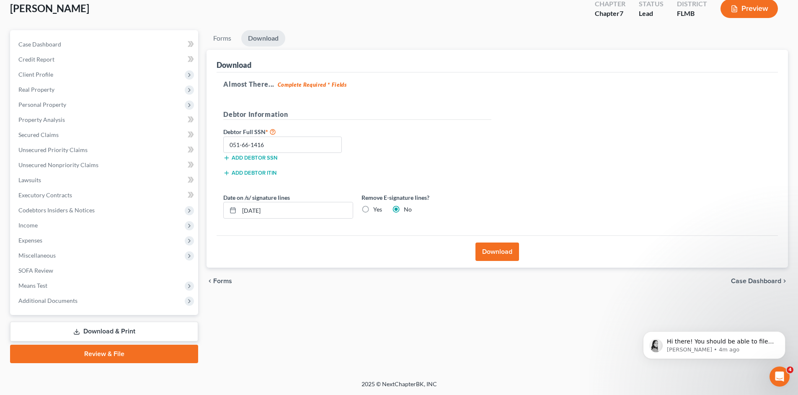
drag, startPoint x: 311, startPoint y: 297, endPoint x: 304, endPoint y: 283, distance: 15.5
click at [307, 293] on div "Forms Download Forms Forms to Download Select which forms you would like to dow…" at bounding box center [497, 196] width 590 height 333
click at [726, 340] on p "Hi there! You should be able to file again. Please let me know if you have any …" at bounding box center [721, 341] width 108 height 8
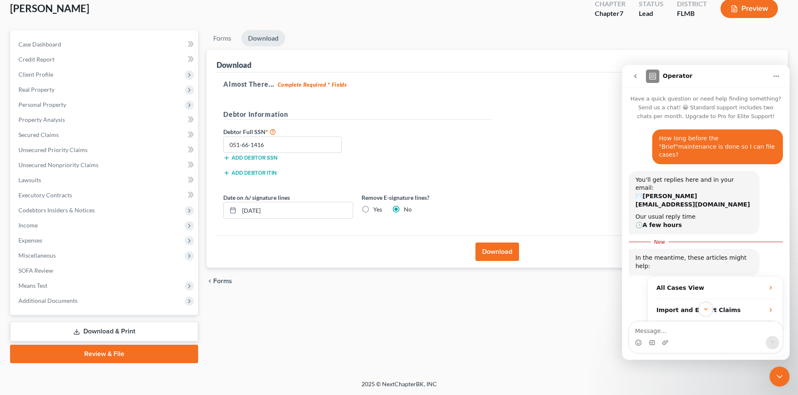
scroll to position [70, 0]
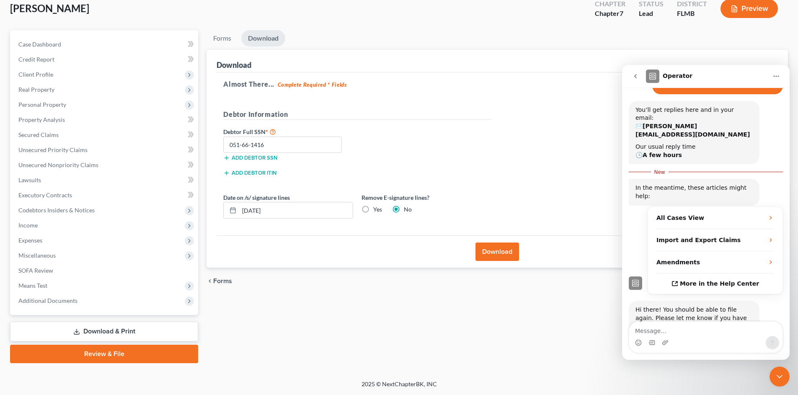
click at [704, 331] on textarea "Message…" at bounding box center [705, 329] width 153 height 14
type textarea "Thank you."
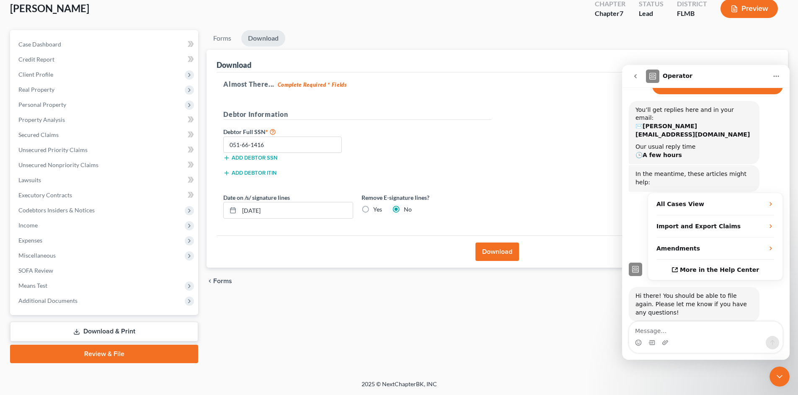
scroll to position [81, 0]
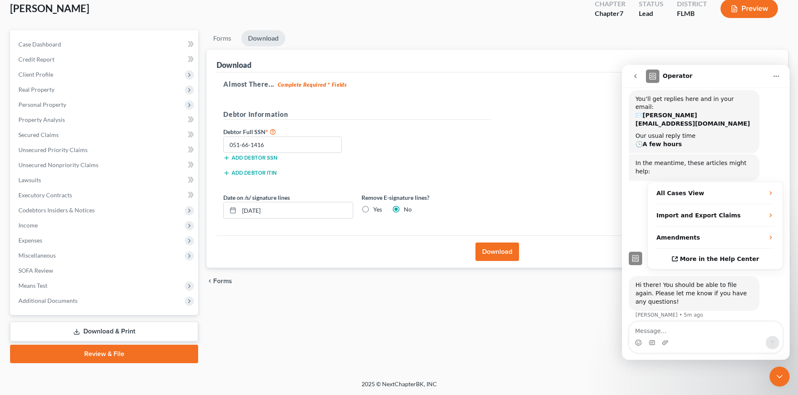
drag, startPoint x: 778, startPoint y: 379, endPoint x: 770, endPoint y: 379, distance: 8.0
click at [775, 379] on icon "Close Intercom Messenger" at bounding box center [779, 376] width 10 height 10
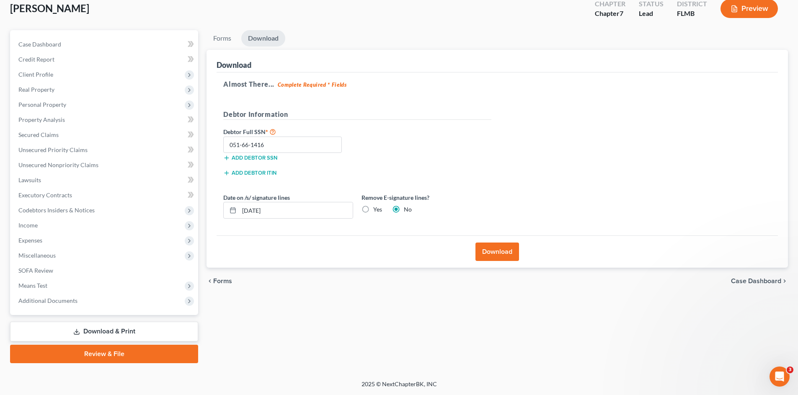
scroll to position [0, 0]
click at [435, 330] on div "Forms Download Forms Forms to Download Select which forms you would like to dow…" at bounding box center [497, 196] width 590 height 333
click at [358, 337] on div "Forms Download Forms Forms to Download Select which forms you would like to dow…" at bounding box center [497, 196] width 590 height 333
drag, startPoint x: 271, startPoint y: 144, endPoint x: 219, endPoint y: 139, distance: 51.7
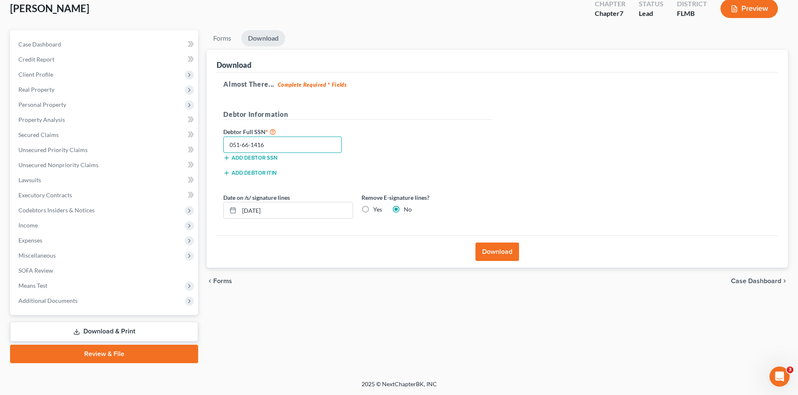
click at [219, 139] on div "051-66-1416" at bounding box center [282, 144] width 127 height 17
click at [268, 142] on input "051-66-1416" at bounding box center [282, 144] width 118 height 17
click at [65, 353] on link "Review & File" at bounding box center [104, 354] width 188 height 18
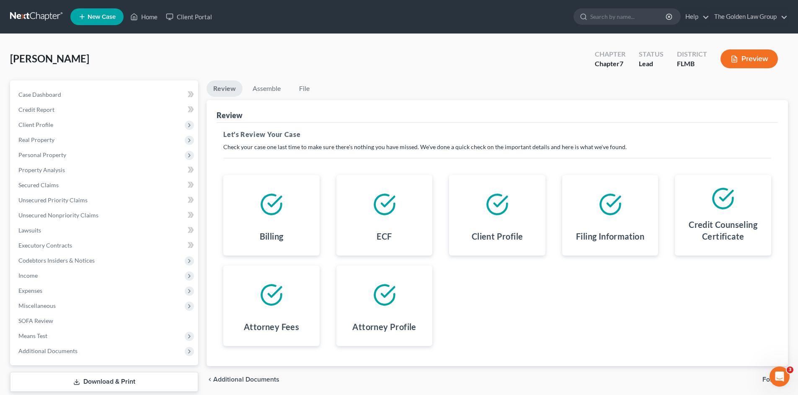
scroll to position [50, 0]
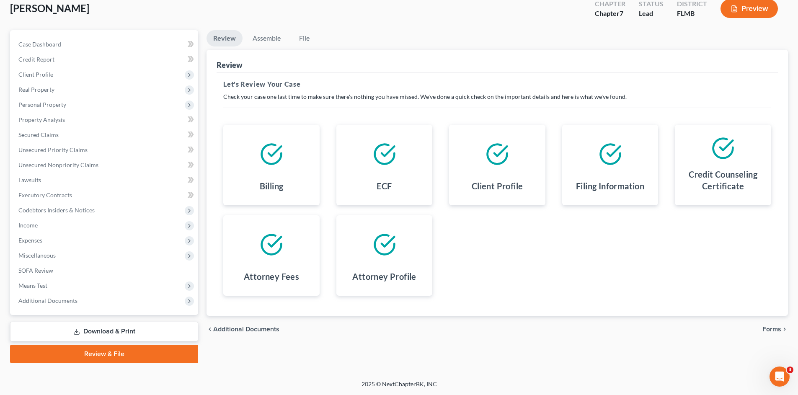
click at [766, 329] on span "Forms" at bounding box center [771, 329] width 19 height 7
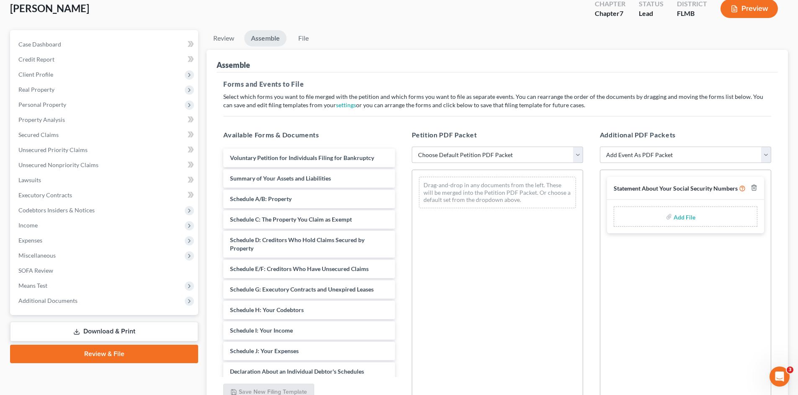
click at [445, 154] on select "Choose Default Petition PDF Packet Complete Bankruptcy Petition (all forms and …" at bounding box center [497, 155] width 171 height 17
select select "0"
click at [412, 147] on select "Choose Default Petition PDF Packet Complete Bankruptcy Petition (all forms and …" at bounding box center [497, 155] width 171 height 17
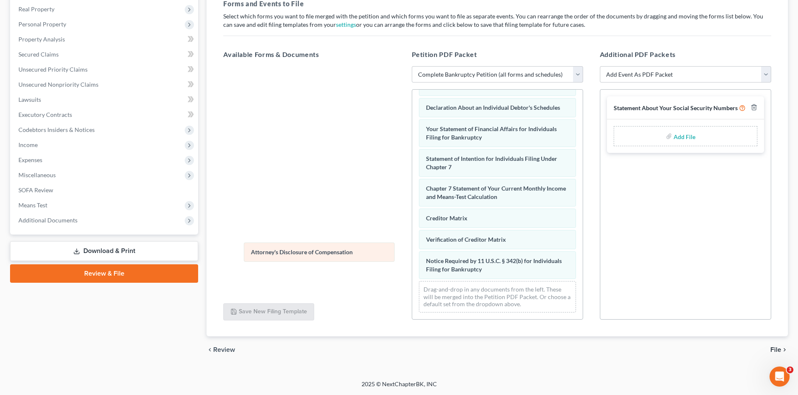
scroll to position [245, 0]
drag, startPoint x: 479, startPoint y: 270, endPoint x: 296, endPoint y: 258, distance: 183.4
click at [412, 256] on div "Attorney's Disclosure of Compensation Voluntary Petition for Individuals Filing…" at bounding box center [497, 86] width 170 height 466
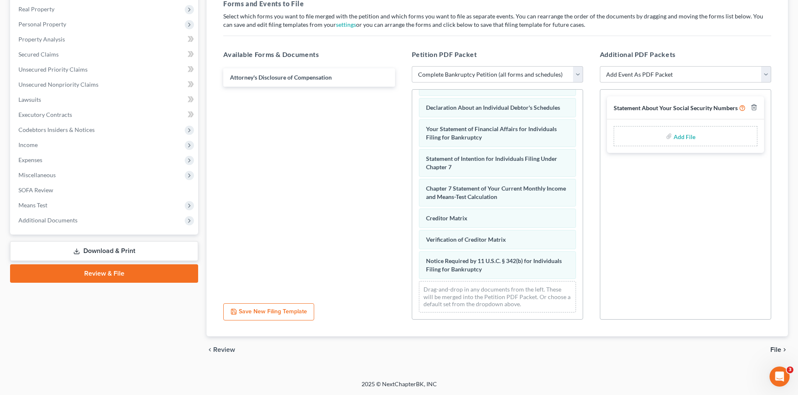
click at [777, 349] on span "File" at bounding box center [775, 349] width 11 height 7
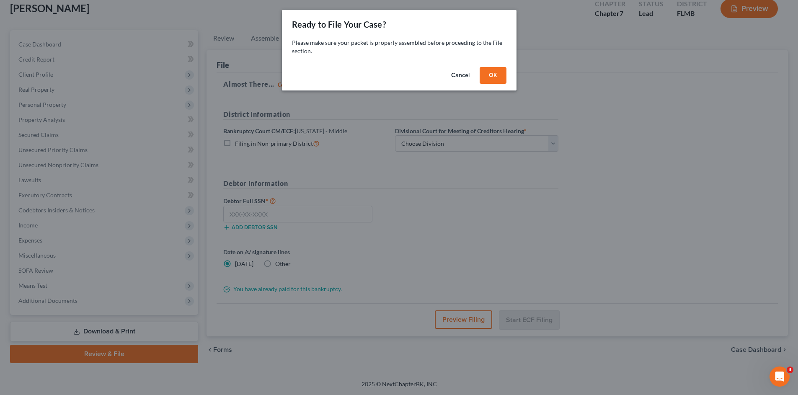
scroll to position [50, 0]
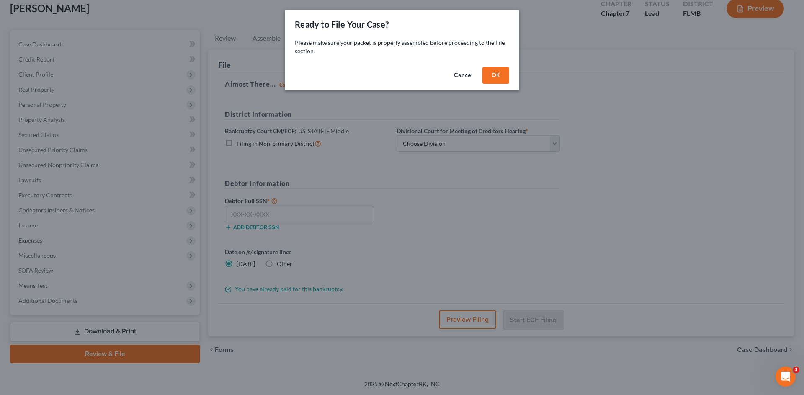
click at [494, 77] on button "OK" at bounding box center [495, 75] width 27 height 17
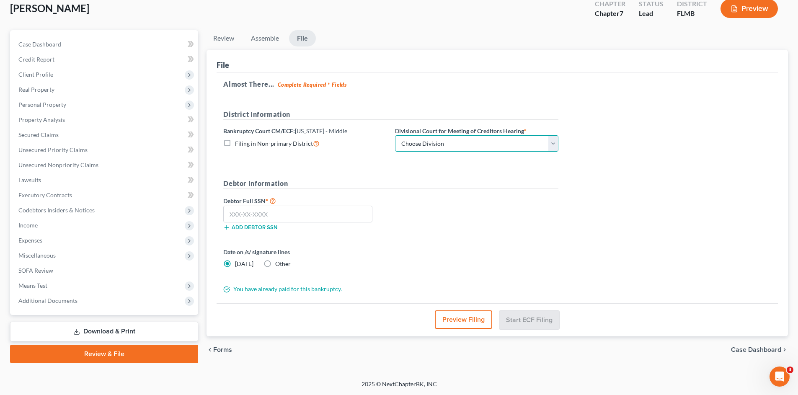
click at [451, 141] on select "Choose Division Fort Myers Jacksonville Orlando Tampa" at bounding box center [476, 143] width 163 height 17
select select "3"
click at [395, 135] on select "Choose Division Fort Myers Jacksonville Orlando Tampa" at bounding box center [476, 143] width 163 height 17
click at [319, 222] on div "Add debtor SSN" at bounding box center [305, 226] width 172 height 8
click at [314, 219] on input "text" at bounding box center [297, 214] width 149 height 17
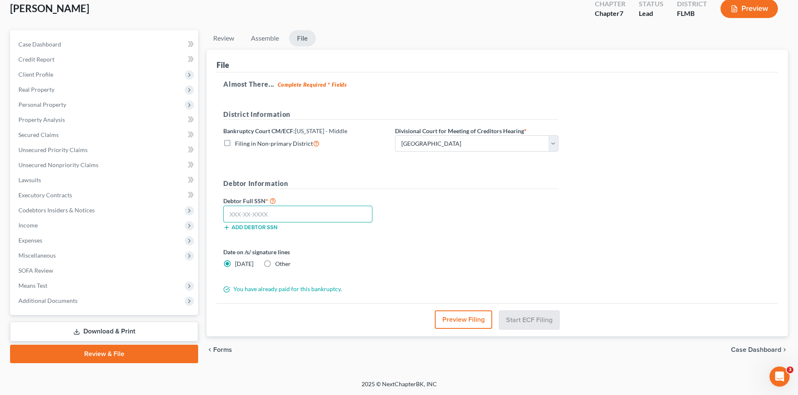
click at [300, 213] on input "text" at bounding box center [297, 214] width 149 height 17
type input "051-66-1416"
click at [529, 323] on button "Start ECF Filing" at bounding box center [529, 319] width 60 height 18
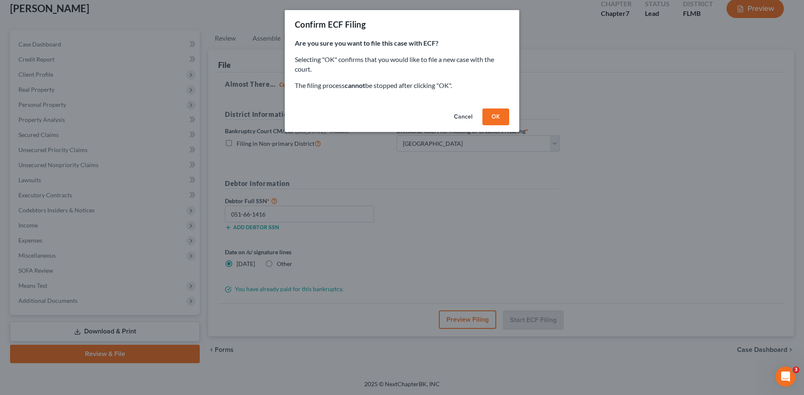
click at [492, 115] on button "OK" at bounding box center [495, 116] width 27 height 17
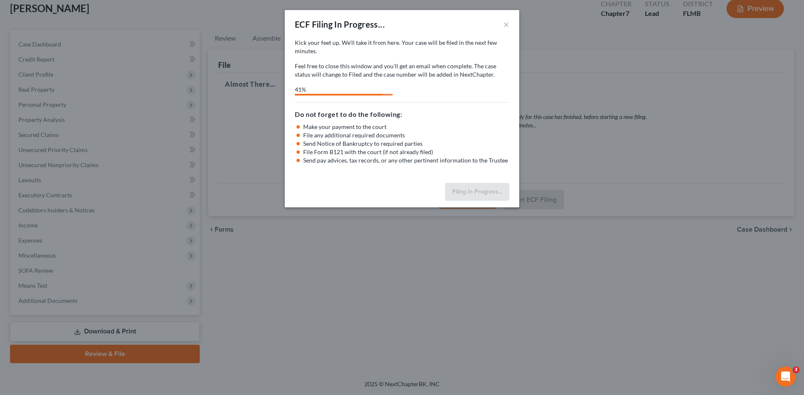
select select "3"
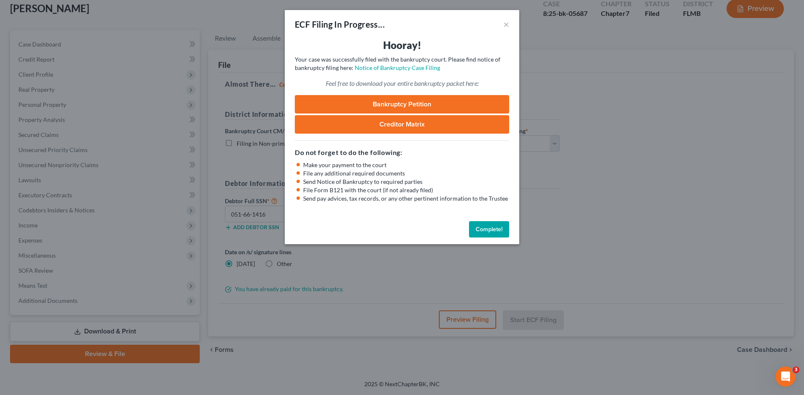
click at [384, 107] on link "Bankruptcy Petition" at bounding box center [402, 104] width 214 height 18
drag, startPoint x: 481, startPoint y: 227, endPoint x: 510, endPoint y: 183, distance: 52.7
click at [481, 226] on button "Complete!" at bounding box center [489, 229] width 40 height 17
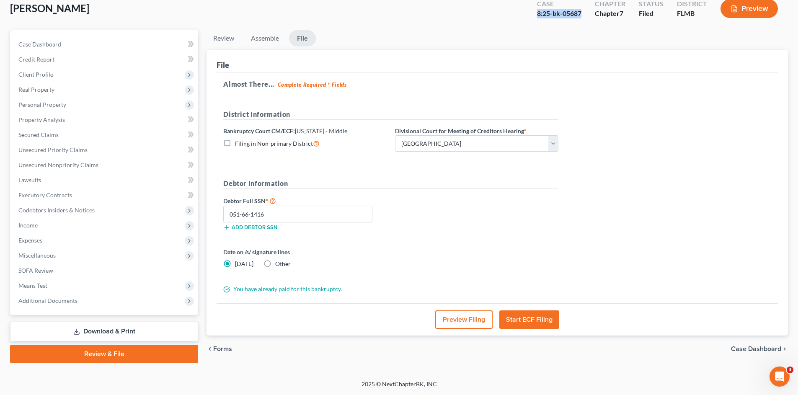
drag, startPoint x: 584, startPoint y: 13, endPoint x: 518, endPoint y: 11, distance: 65.4
click at [518, 11] on div "Gotham, Jeffrey Upgraded Case 8:25-bk-05687 Chapter Chapter 7 Status Filed Dist…" at bounding box center [399, 12] width 778 height 36
copy div "8:25-bk-05687"
click at [44, 181] on link "Lawsuits" at bounding box center [105, 179] width 186 height 15
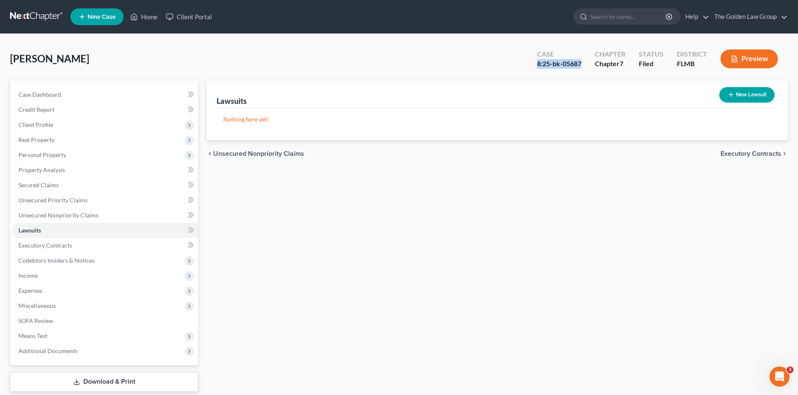
click at [25, 18] on link at bounding box center [37, 16] width 54 height 15
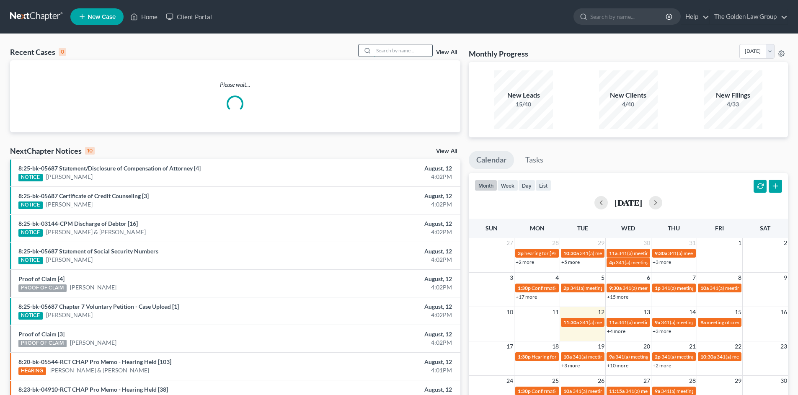
click at [389, 53] on input "search" at bounding box center [402, 50] width 59 height 12
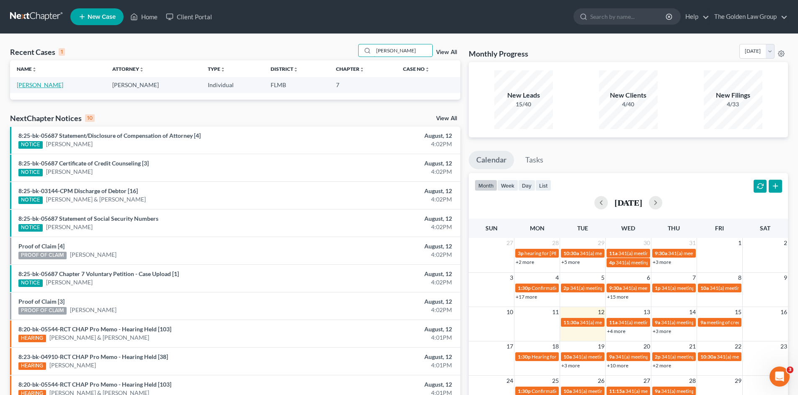
type input "[PERSON_NAME]"
click at [34, 83] on link "[PERSON_NAME]" at bounding box center [40, 84] width 46 height 7
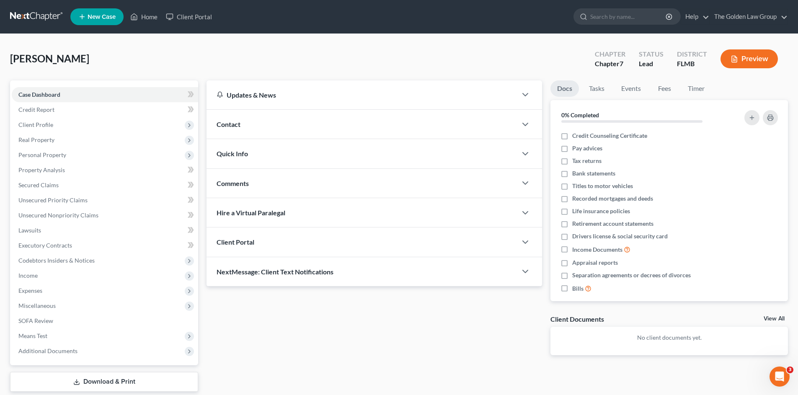
scroll to position [50, 0]
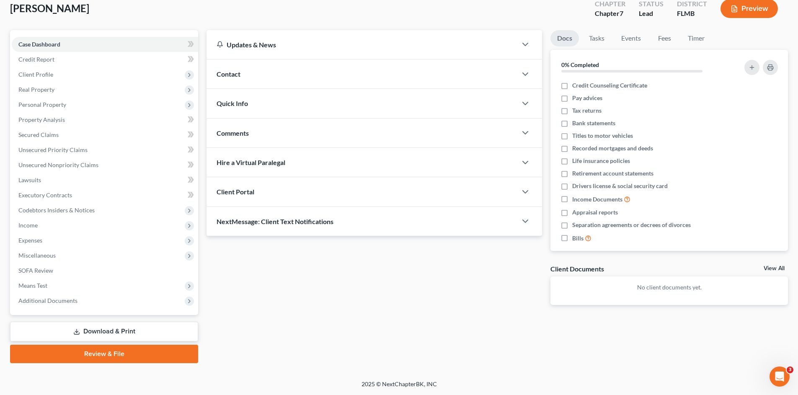
click at [133, 329] on link "Download & Print" at bounding box center [104, 332] width 188 height 20
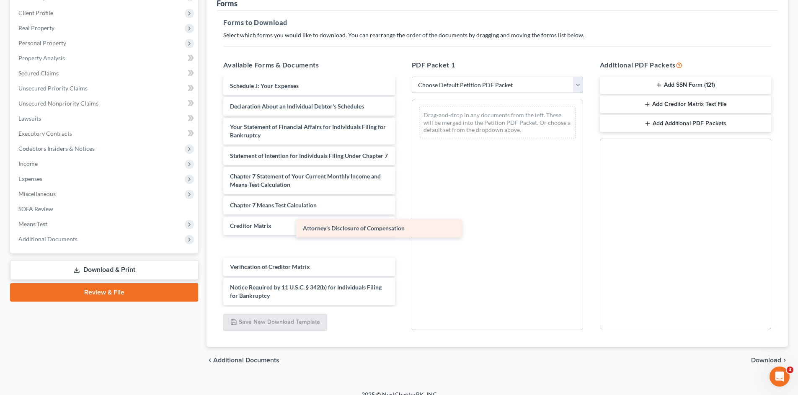
scroll to position [183, 0]
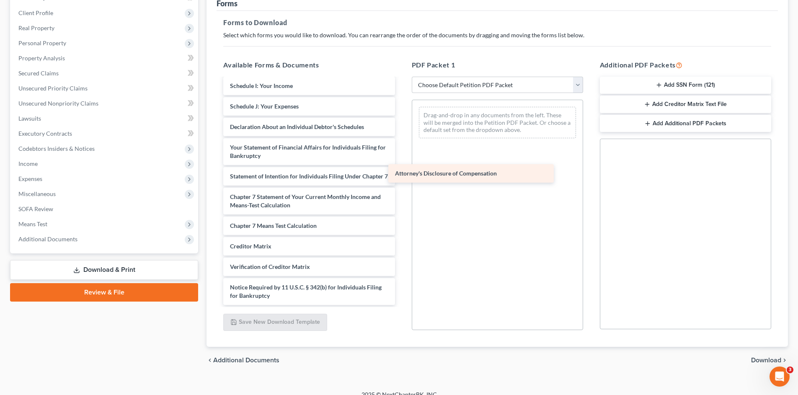
drag, startPoint x: 308, startPoint y: 297, endPoint x: 473, endPoint y: 175, distance: 205.3
click at [401, 175] on div "Attorney's Disclosure of Compensation Voluntary Petition for Individuals Filing…" at bounding box center [308, 104] width 185 height 401
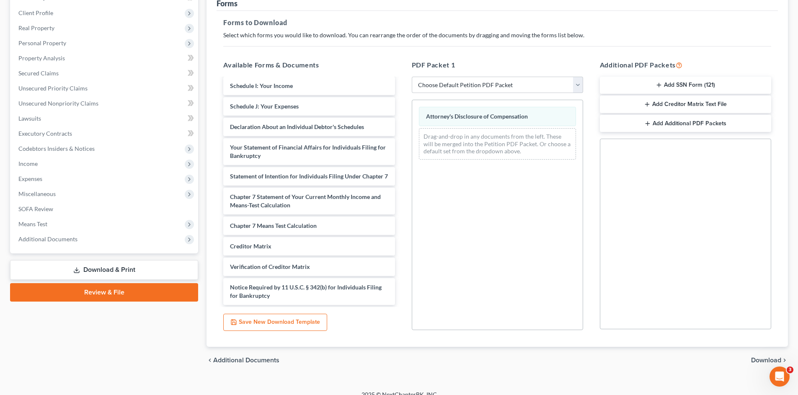
click at [651, 84] on button "Add SSN Form (121)" at bounding box center [685, 86] width 171 height 18
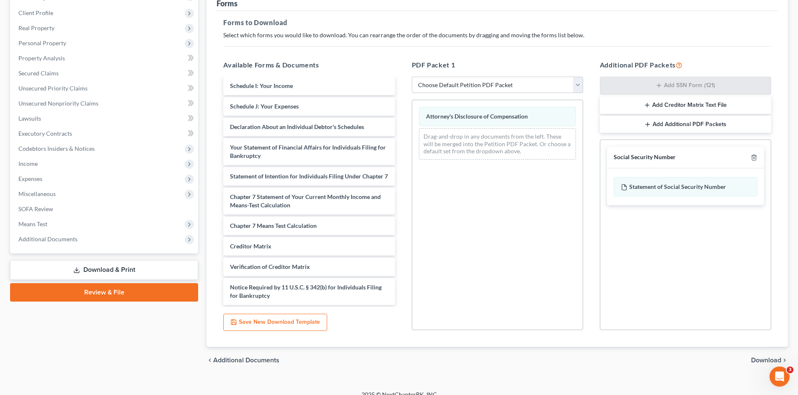
click at [753, 359] on span "Download" at bounding box center [766, 360] width 30 height 7
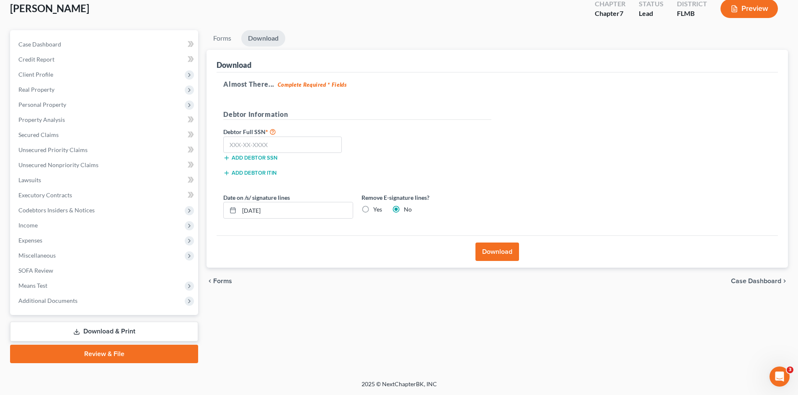
scroll to position [50, 0]
click at [244, 142] on input "text" at bounding box center [282, 144] width 118 height 17
type input "260-65-3885"
click at [504, 250] on button "Download" at bounding box center [497, 251] width 44 height 18
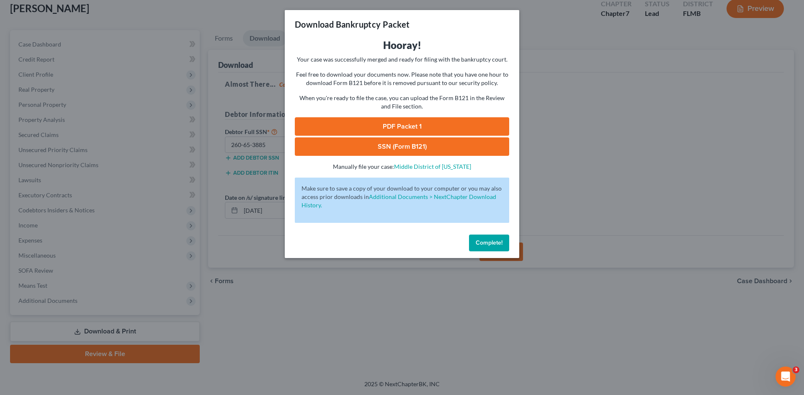
click at [391, 129] on link "PDF Packet 1" at bounding box center [402, 126] width 214 height 18
click at [388, 141] on link "SSN (Form B121)" at bounding box center [402, 146] width 214 height 18
drag, startPoint x: 481, startPoint y: 245, endPoint x: 463, endPoint y: 245, distance: 18.0
click at [479, 242] on span "Complete!" at bounding box center [489, 242] width 27 height 7
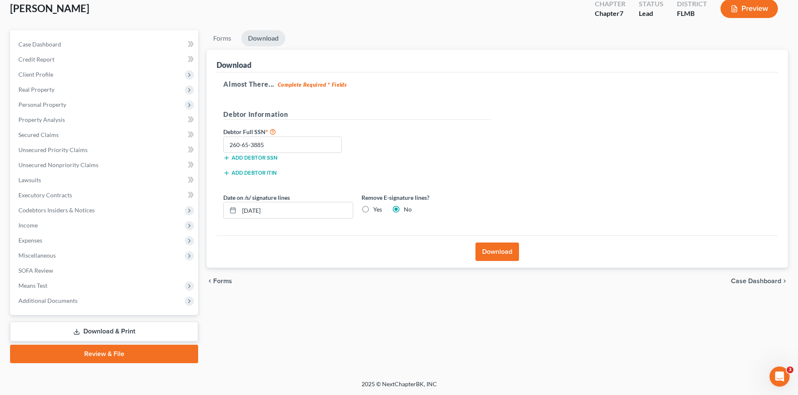
drag, startPoint x: 92, startPoint y: 351, endPoint x: 247, endPoint y: 336, distance: 155.2
click at [92, 351] on link "Review & File" at bounding box center [104, 354] width 188 height 18
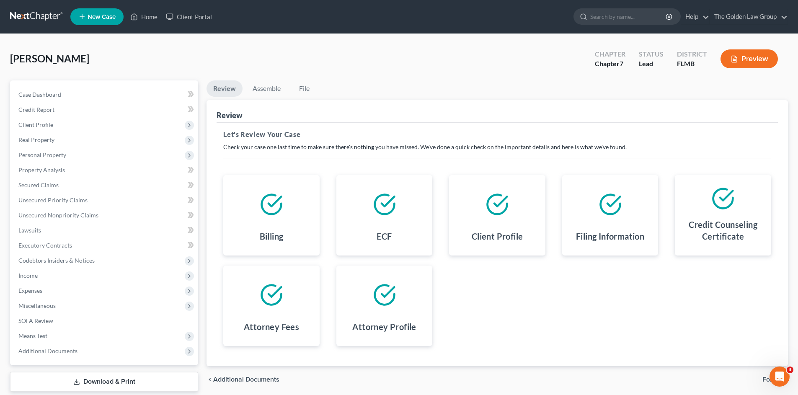
scroll to position [42, 0]
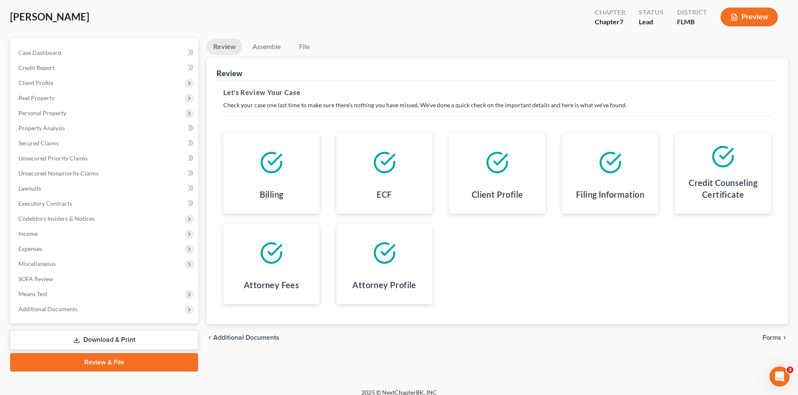
click at [778, 337] on span "Forms" at bounding box center [771, 337] width 19 height 7
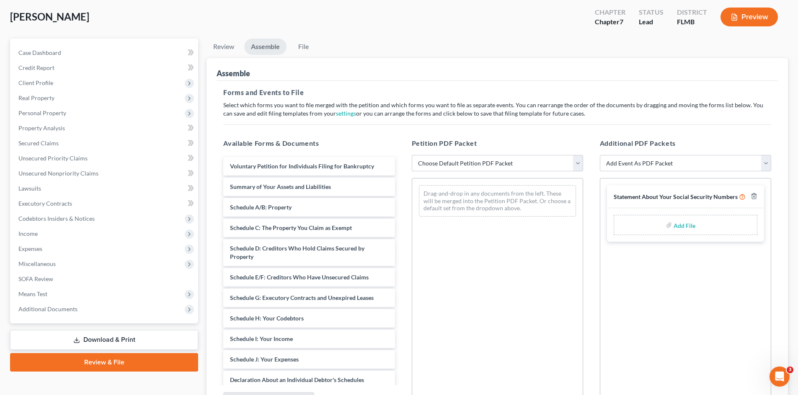
click at [453, 153] on div "Petition PDF Packet Choose Default Petition PDF Packet Complete Bankruptcy Peti…" at bounding box center [497, 273] width 188 height 284
click at [455, 160] on select "Choose Default Petition PDF Packet Complete Bankruptcy Petition (all forms and …" at bounding box center [497, 163] width 171 height 17
select select "0"
click at [412, 155] on select "Choose Default Petition PDF Packet Complete Bankruptcy Petition (all forms and …" at bounding box center [497, 163] width 171 height 17
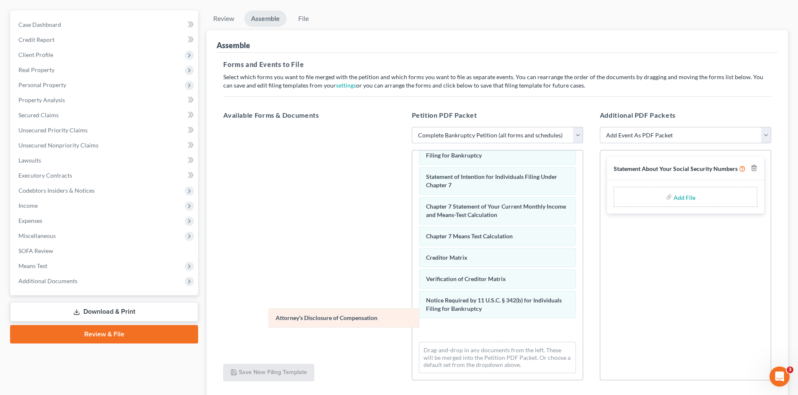
scroll to position [267, 0]
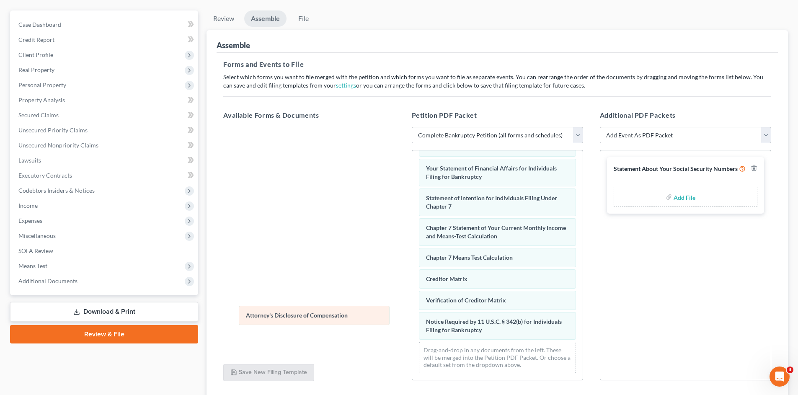
drag, startPoint x: 479, startPoint y: 330, endPoint x: 299, endPoint y: 316, distance: 180.6
click at [412, 316] on div "Attorney's Disclosure of Compensation Voluntary Petition for Individuals Filing…" at bounding box center [497, 136] width 170 height 488
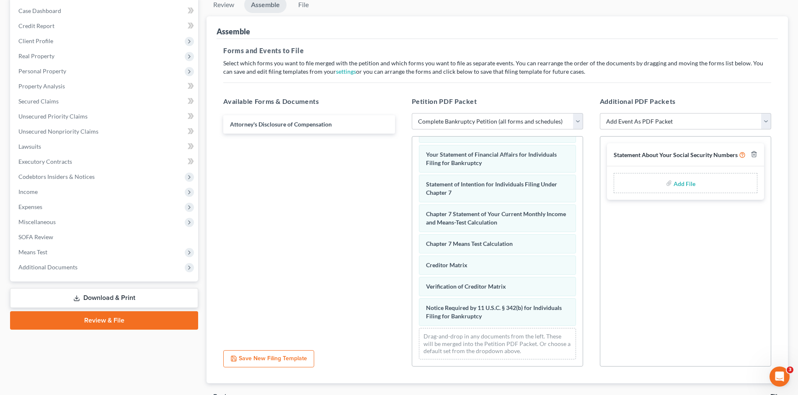
scroll to position [127, 0]
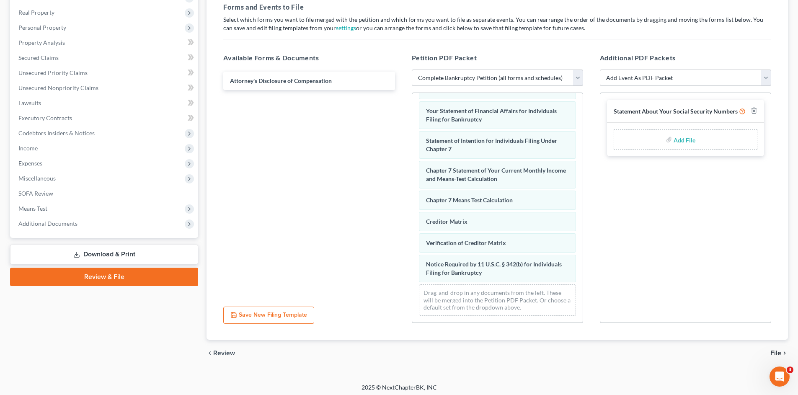
click at [776, 352] on span "File" at bounding box center [775, 353] width 11 height 7
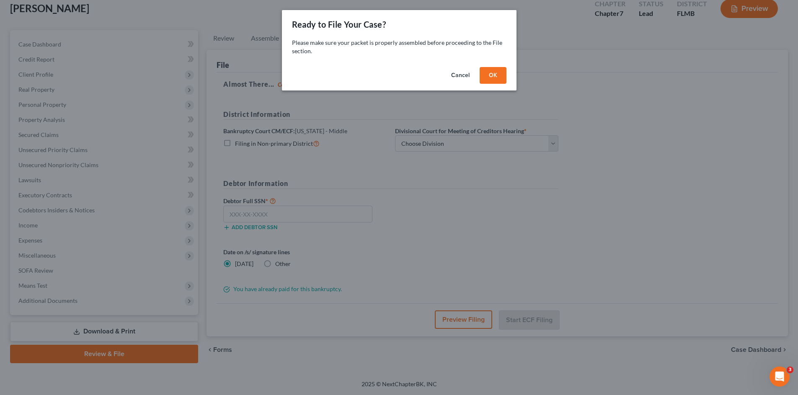
scroll to position [50, 0]
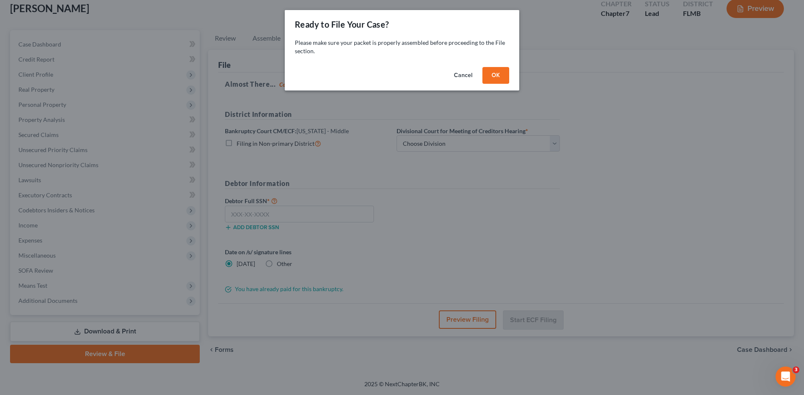
click at [505, 67] on div "Cancel OK" at bounding box center [402, 77] width 234 height 27
click at [501, 72] on button "OK" at bounding box center [495, 75] width 27 height 17
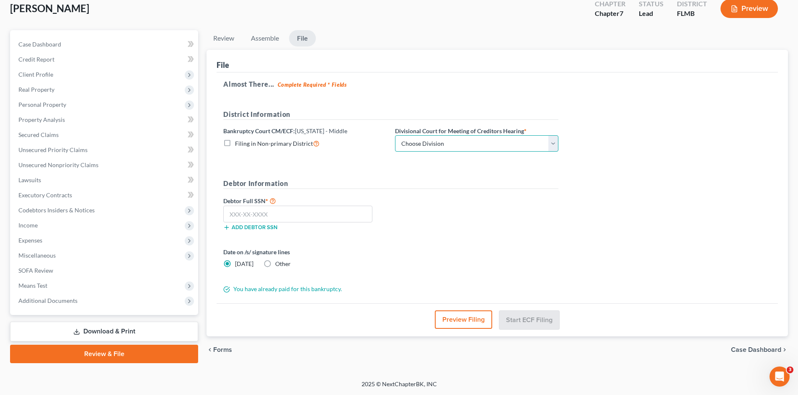
click at [442, 144] on select "Choose Division [GEOGRAPHIC_DATA][PERSON_NAME] [GEOGRAPHIC_DATA] [GEOGRAPHIC_DA…" at bounding box center [476, 143] width 163 height 17
select select "3"
click at [395, 135] on select "Choose Division [GEOGRAPHIC_DATA][PERSON_NAME] [GEOGRAPHIC_DATA] [GEOGRAPHIC_DA…" at bounding box center [476, 143] width 163 height 17
click at [335, 214] on input "text" at bounding box center [297, 214] width 149 height 17
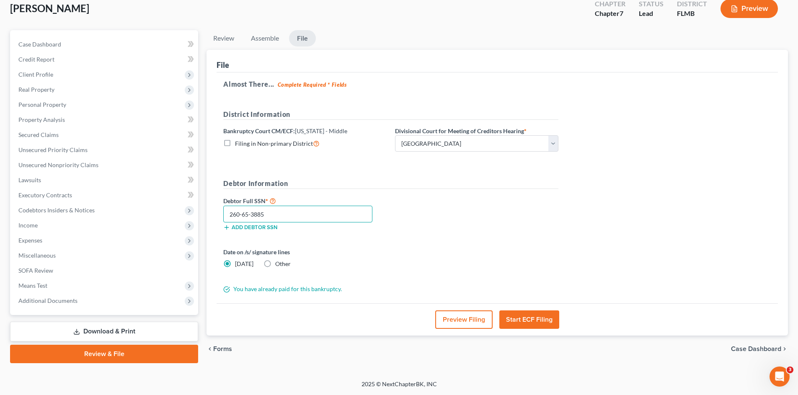
type input "260-65-3885"
click at [518, 325] on button "Start ECF Filing" at bounding box center [529, 319] width 60 height 18
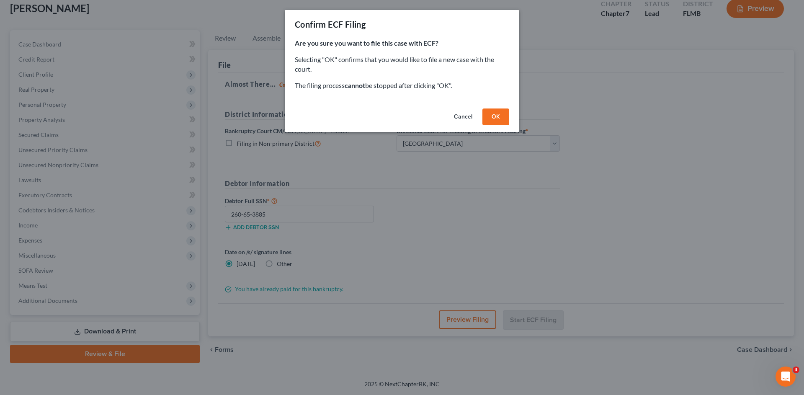
click at [501, 118] on button "OK" at bounding box center [495, 116] width 27 height 17
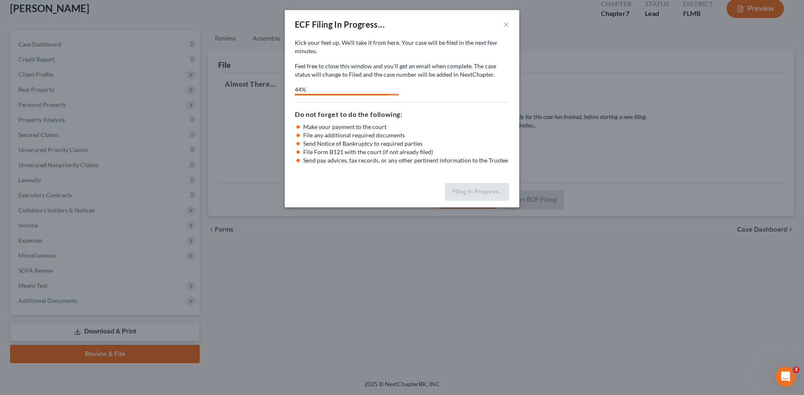
select select "3"
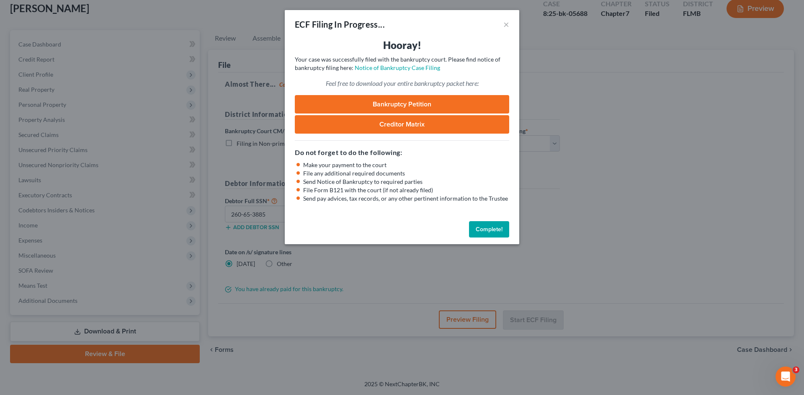
click at [463, 102] on link "Bankruptcy Petition" at bounding box center [402, 104] width 214 height 18
click at [482, 232] on button "Complete!" at bounding box center [489, 229] width 40 height 17
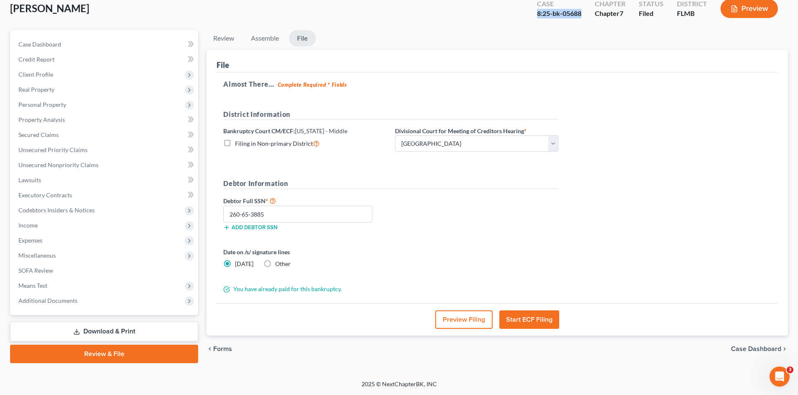
drag, startPoint x: 582, startPoint y: 15, endPoint x: 536, endPoint y: 13, distance: 45.3
click at [536, 13] on div "Case 8:25-bk-05688" at bounding box center [559, 9] width 58 height 25
copy div "8:25-bk-05688"
click at [407, 216] on div "Debtor Full SSN * 260-65-3885 Add debtor SSN" at bounding box center [390, 217] width 343 height 42
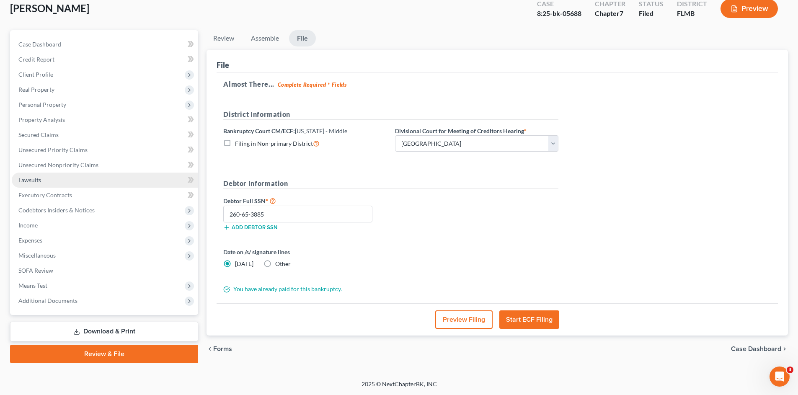
click at [27, 178] on span "Lawsuits" at bounding box center [29, 179] width 23 height 7
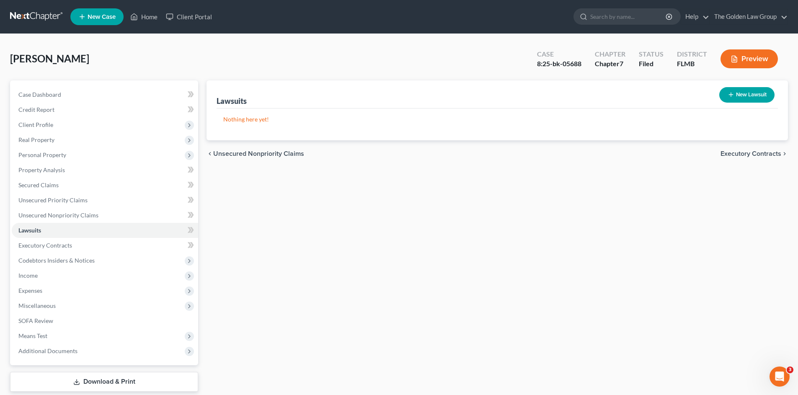
click at [28, 17] on link at bounding box center [37, 16] width 54 height 15
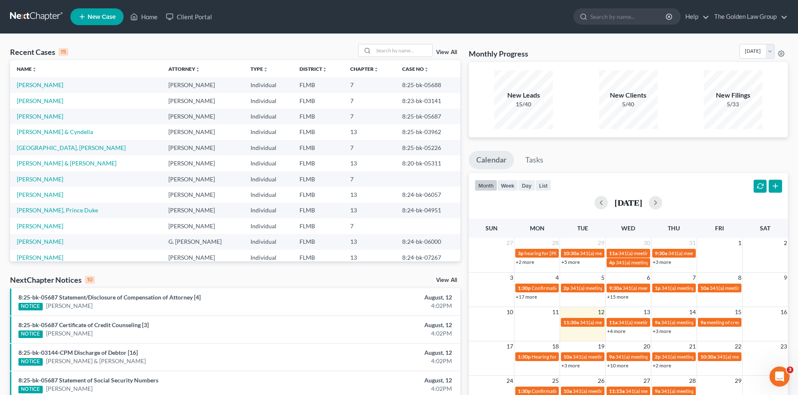
click at [133, 39] on div "Recent Cases 15 View All Name unfold_more expand_more expand_less Attorney unfo…" at bounding box center [399, 311] width 798 height 554
click at [403, 48] on input "search" at bounding box center [402, 50] width 59 height 12
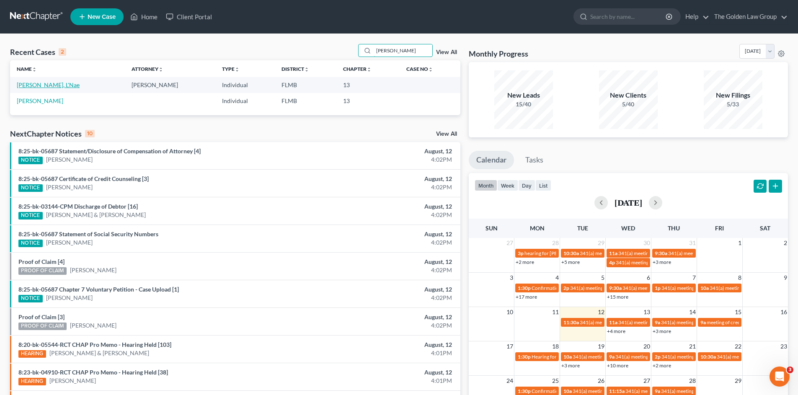
type input "patterson"
click at [44, 85] on link "[PERSON_NAME], L'Nae" at bounding box center [48, 84] width 63 height 7
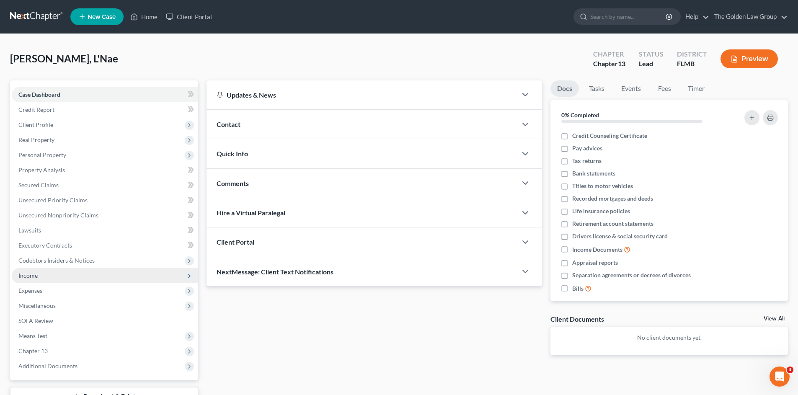
click at [59, 279] on span "Income" at bounding box center [105, 275] width 186 height 15
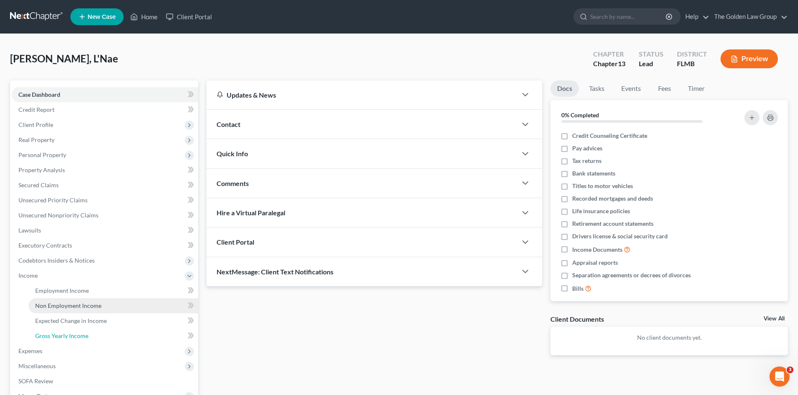
drag, startPoint x: 77, startPoint y: 334, endPoint x: 36, endPoint y: 309, distance: 47.7
click at [77, 334] on span "Gross Yearly Income" at bounding box center [61, 335] width 53 height 7
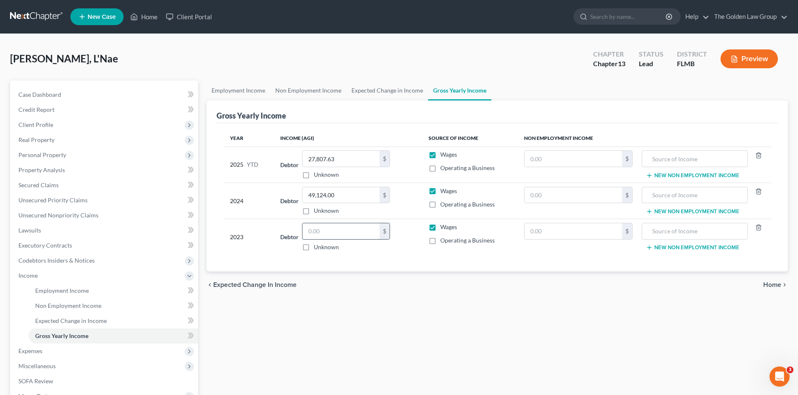
click at [329, 230] on input "text" at bounding box center [340, 231] width 77 height 16
type input "58,089"
click at [363, 371] on div "Employment Income Non Employment Income Expected Change in Income Gross Yearly …" at bounding box center [497, 284] width 590 height 408
click at [314, 327] on div "Employment Income Non Employment Income Expected Change in Income Gross Yearly …" at bounding box center [497, 284] width 590 height 408
click at [47, 288] on span "Employment Income" at bounding box center [62, 290] width 54 height 7
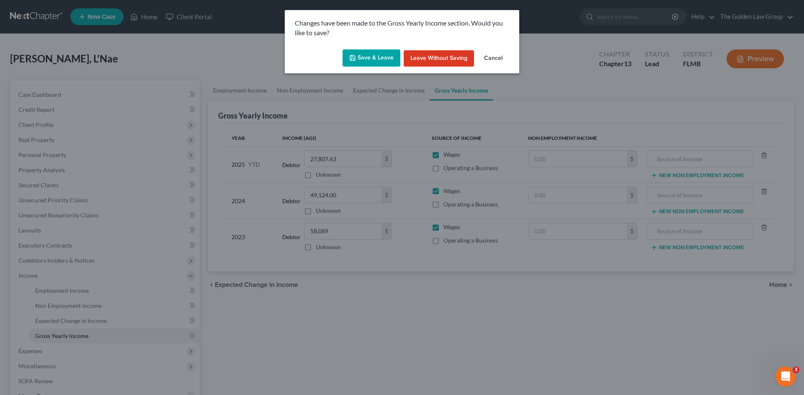
click at [379, 60] on button "Save & Leave" at bounding box center [371, 58] width 58 height 18
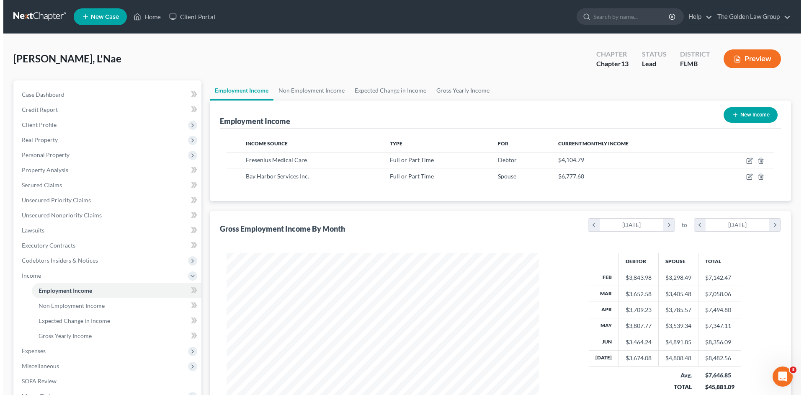
scroll to position [156, 329]
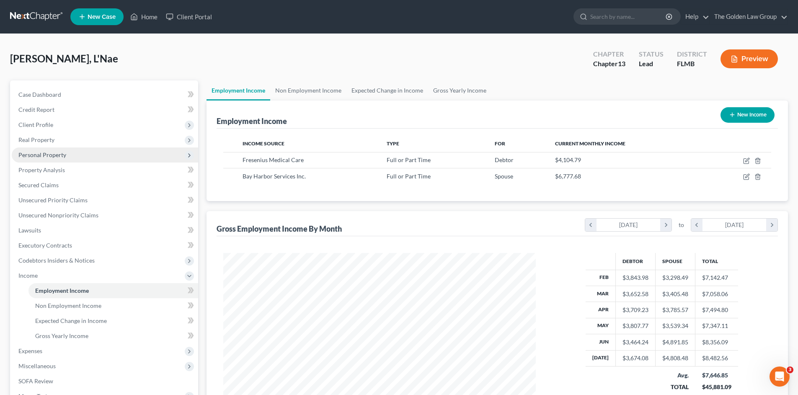
click at [48, 151] on span "Personal Property" at bounding box center [42, 154] width 48 height 7
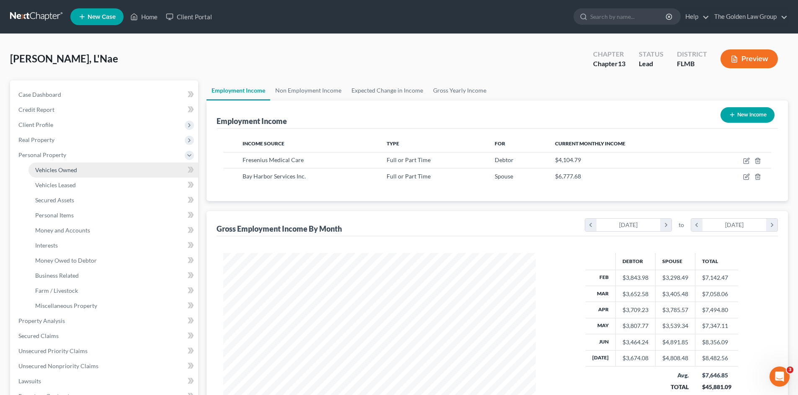
click at [59, 166] on span "Vehicles Owned" at bounding box center [56, 169] width 42 height 7
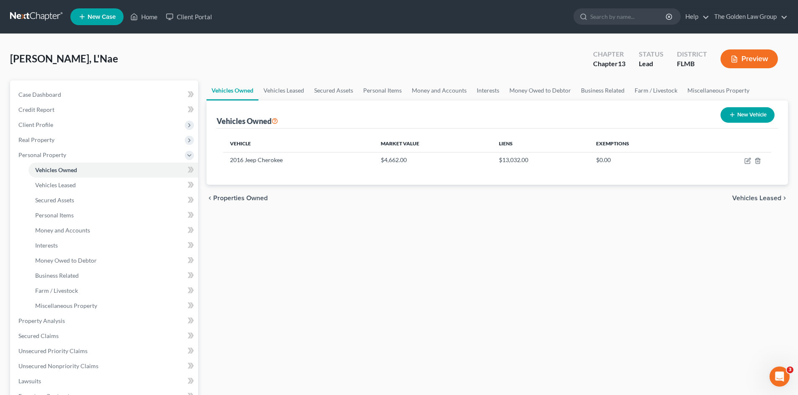
click at [754, 119] on button "New Vehicle" at bounding box center [747, 114] width 54 height 15
select select "0"
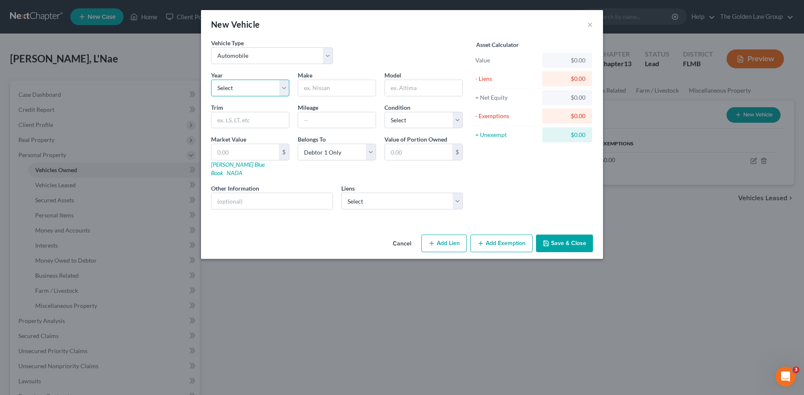
click at [232, 91] on select "Select 2026 2025 2024 2023 2022 2021 2020 2019 2018 2017 2016 2015 2014 2013 20…" at bounding box center [250, 88] width 78 height 17
select select "16"
click at [211, 80] on select "Select 2026 2025 2024 2023 2022 2021 2020 2019 2018 2017 2016 2015 2014 2013 20…" at bounding box center [250, 88] width 78 height 17
click at [352, 92] on input "text" at bounding box center [336, 88] width 77 height 16
type input "Buick"
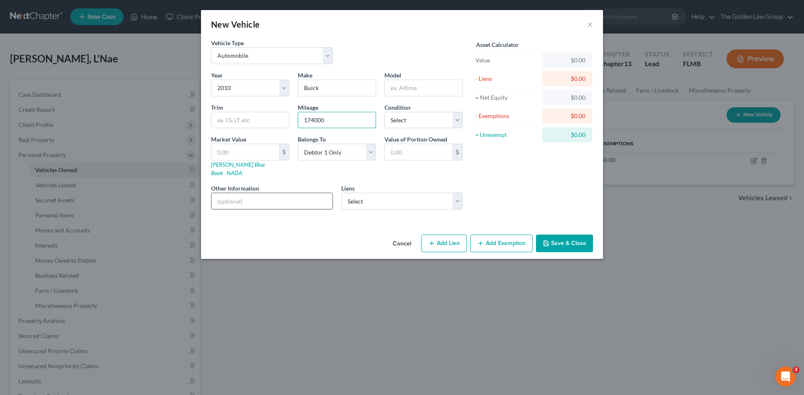
type input "174000"
click at [282, 193] on input "text" at bounding box center [271, 201] width 121 height 16
type input "Does not run"
click at [412, 118] on select "Select Excellent Very Good Good Fair Poor" at bounding box center [423, 120] width 78 height 17
select select "4"
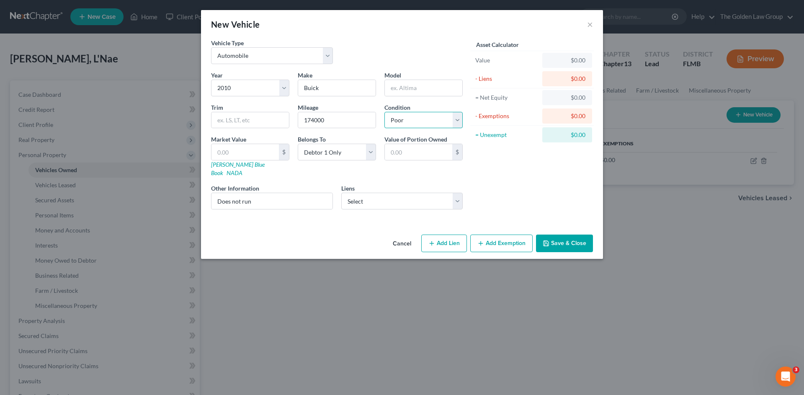
click at [384, 112] on select "Select Excellent Very Good Good Fair Poor" at bounding box center [423, 120] width 78 height 17
click at [315, 231] on div "Cancel Add Lien Add Lease Add Exemption Save & Close" at bounding box center [402, 245] width 402 height 28
drag, startPoint x: 385, startPoint y: 187, endPoint x: 387, endPoint y: 193, distance: 6.2
click at [386, 193] on select "Select Onemain - $18,243.00" at bounding box center [402, 201] width 122 height 17
click at [387, 193] on select "Select Onemain - $18,243.00" at bounding box center [402, 201] width 122 height 17
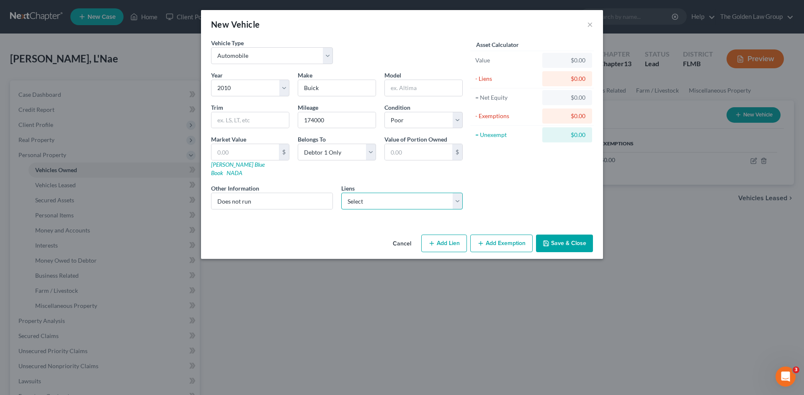
click at [387, 194] on select "Select Onemain - $18,243.00" at bounding box center [402, 201] width 122 height 17
select select "15"
select select "0"
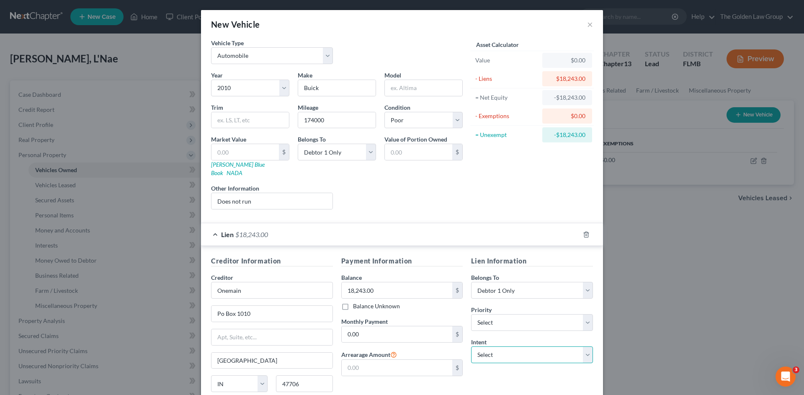
click at [517, 346] on select "Select Surrender Redeem Reaffirm Avoid Other" at bounding box center [532, 354] width 122 height 17
select select "0"
click at [471, 346] on select "Select Surrender Redeem Reaffirm Avoid Other" at bounding box center [532, 354] width 122 height 17
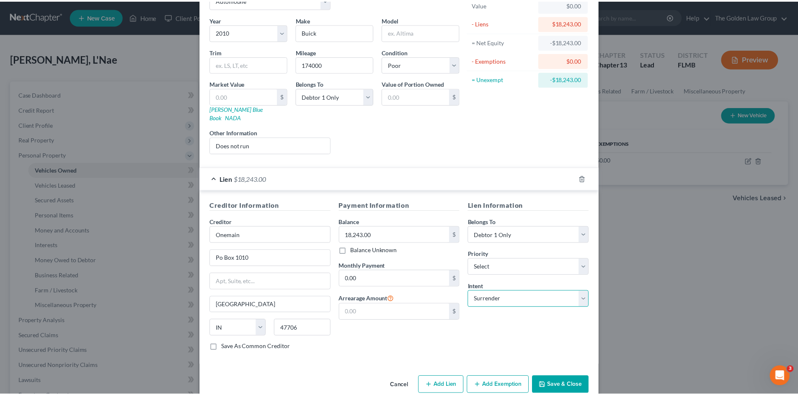
scroll to position [63, 0]
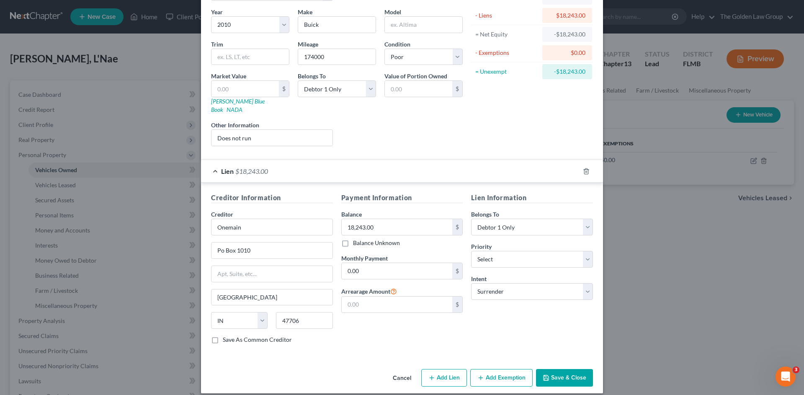
click at [557, 369] on button "Save & Close" at bounding box center [564, 378] width 57 height 18
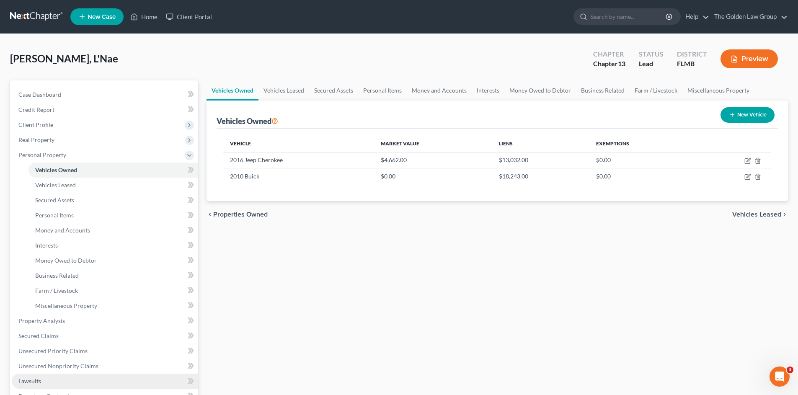
click at [44, 377] on link "Lawsuits" at bounding box center [105, 380] width 186 height 15
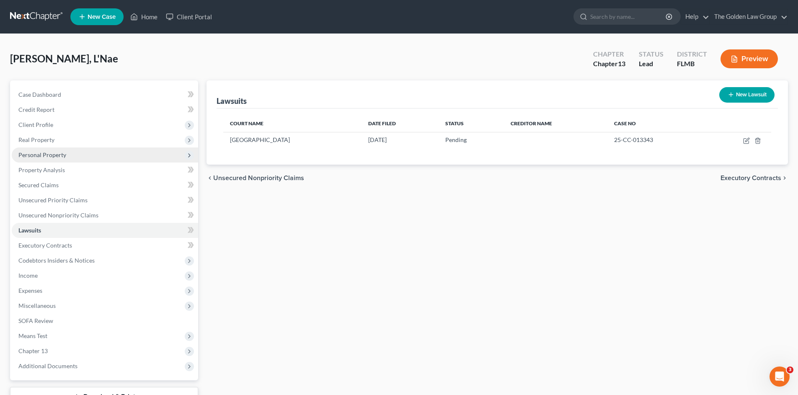
click at [42, 152] on span "Personal Property" at bounding box center [42, 154] width 48 height 7
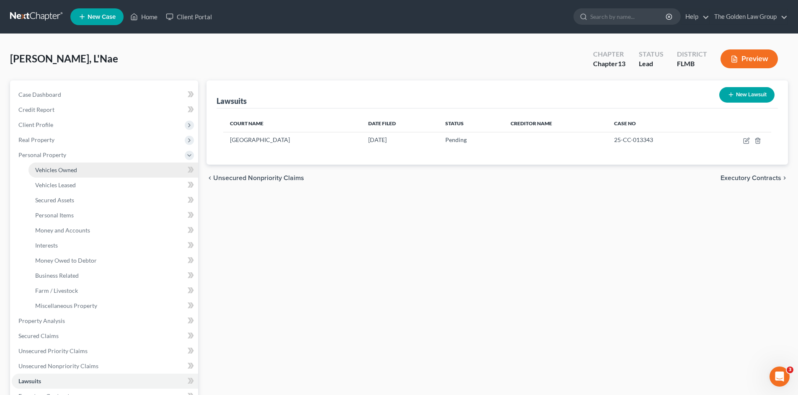
click at [57, 172] on span "Vehicles Owned" at bounding box center [56, 169] width 42 height 7
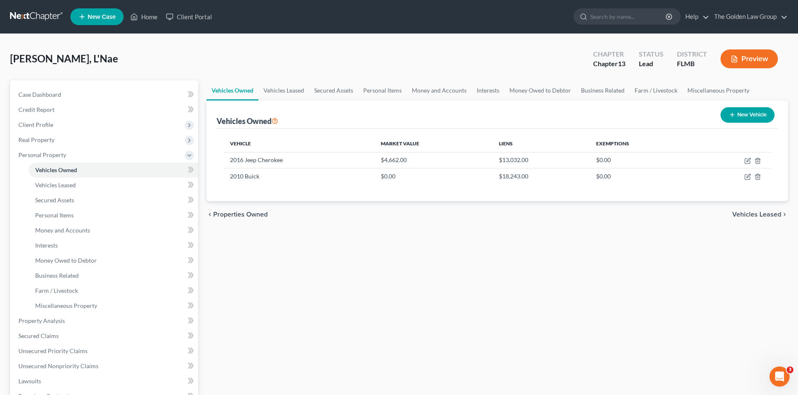
click at [390, 318] on div "Vehicles Owned Vehicles Leased Secured Assets Personal Items Money and Accounts…" at bounding box center [497, 329] width 590 height 499
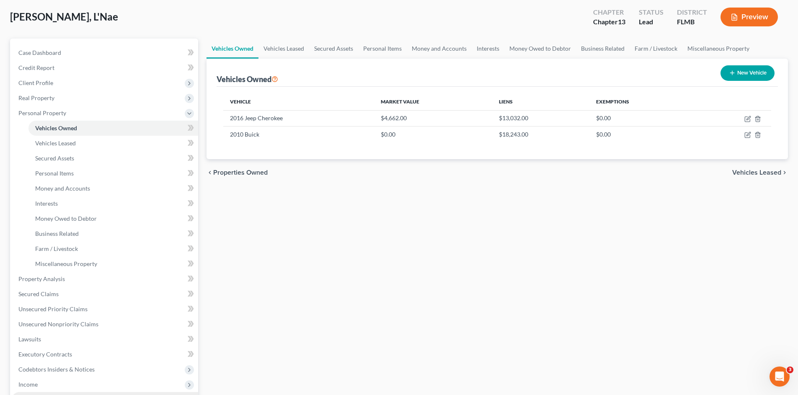
scroll to position [98, 0]
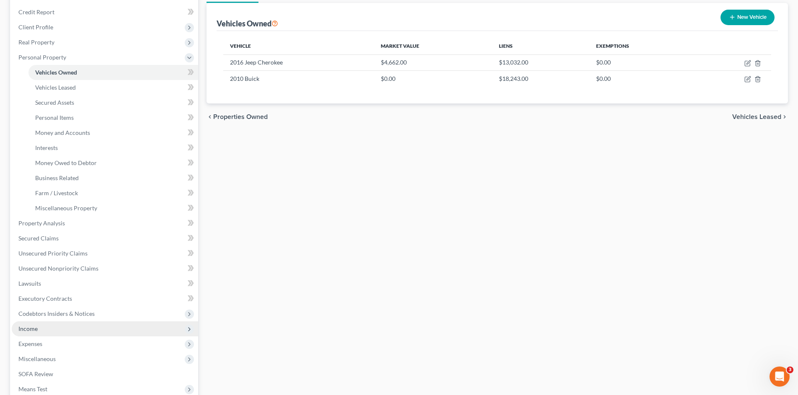
click at [59, 327] on span "Income" at bounding box center [105, 328] width 186 height 15
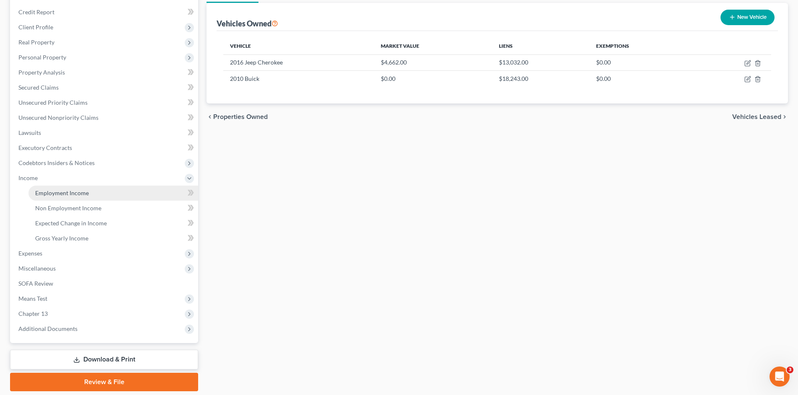
click at [63, 192] on span "Employment Income" at bounding box center [62, 192] width 54 height 7
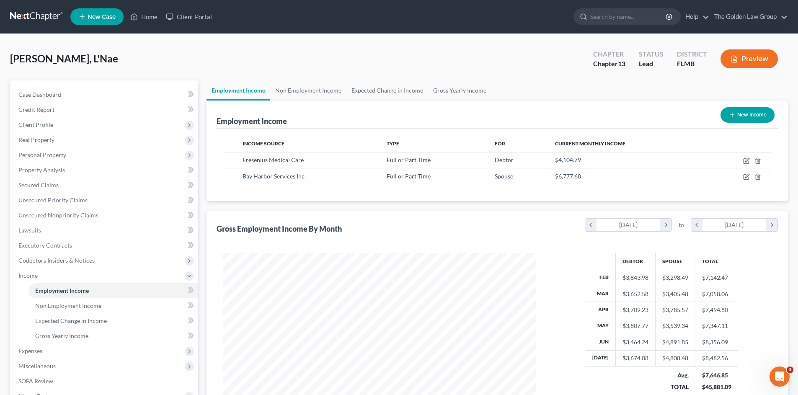
scroll to position [156, 329]
click at [44, 352] on span "Expenses" at bounding box center [105, 350] width 186 height 15
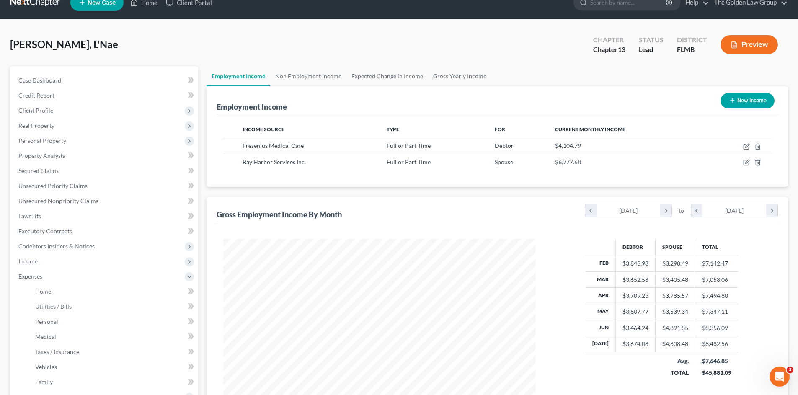
scroll to position [98, 0]
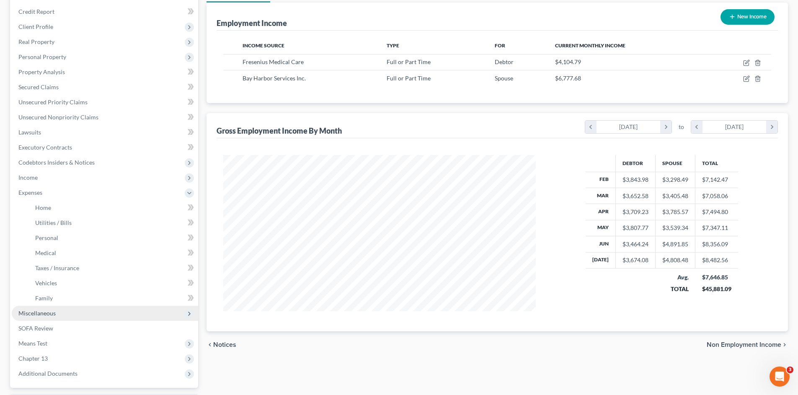
click at [66, 309] on span "Miscellaneous" at bounding box center [105, 313] width 186 height 15
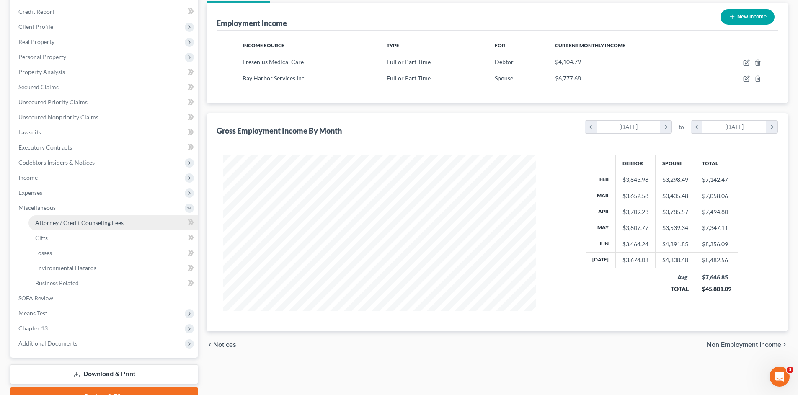
click at [95, 225] on span "Attorney / Credit Counseling Fees" at bounding box center [79, 222] width 88 height 7
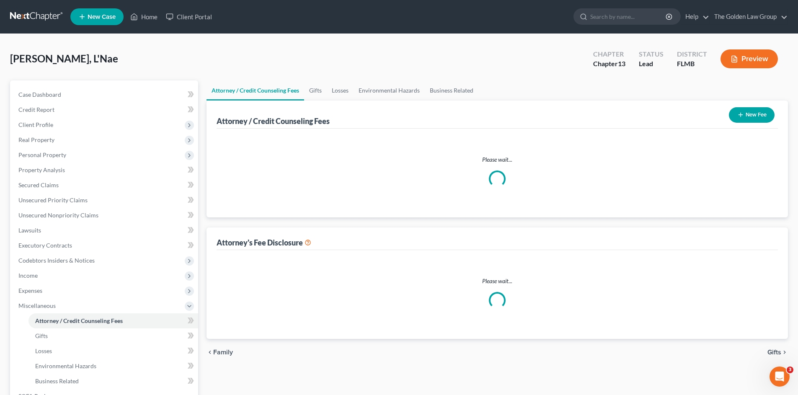
select select "1"
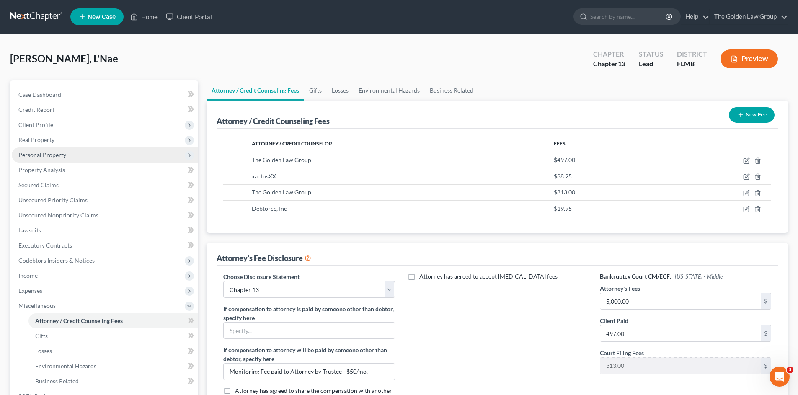
drag, startPoint x: 60, startPoint y: 153, endPoint x: 57, endPoint y: 157, distance: 5.5
click at [60, 153] on span "Personal Property" at bounding box center [42, 154] width 48 height 7
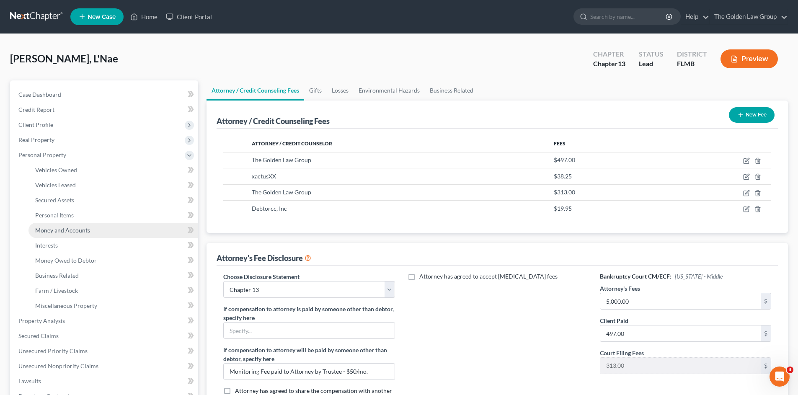
click at [78, 230] on span "Money and Accounts" at bounding box center [62, 230] width 55 height 7
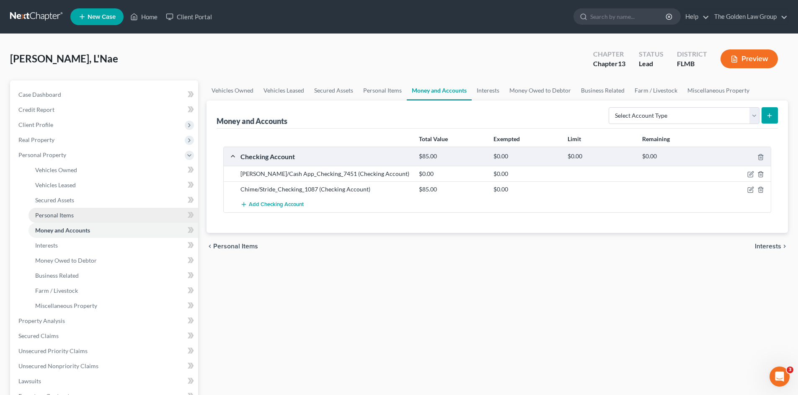
click at [72, 215] on span "Personal Items" at bounding box center [54, 214] width 39 height 7
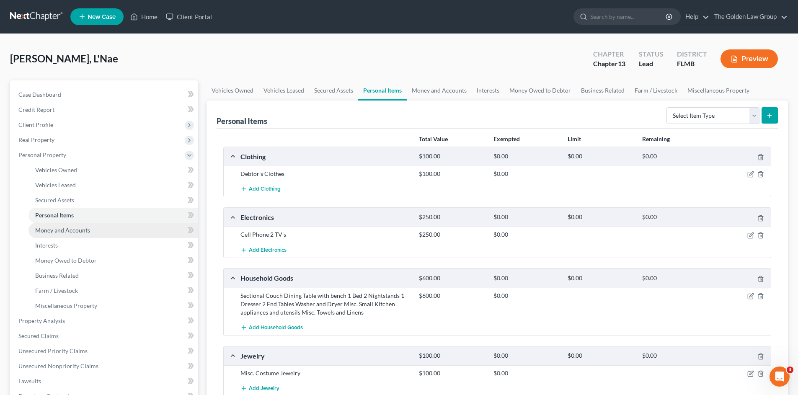
click at [83, 229] on span "Money and Accounts" at bounding box center [62, 230] width 55 height 7
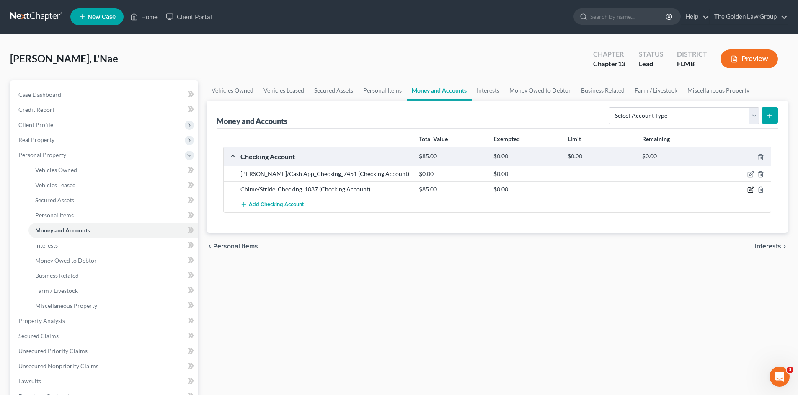
click at [750, 189] on icon "button" at bounding box center [751, 189] width 4 height 4
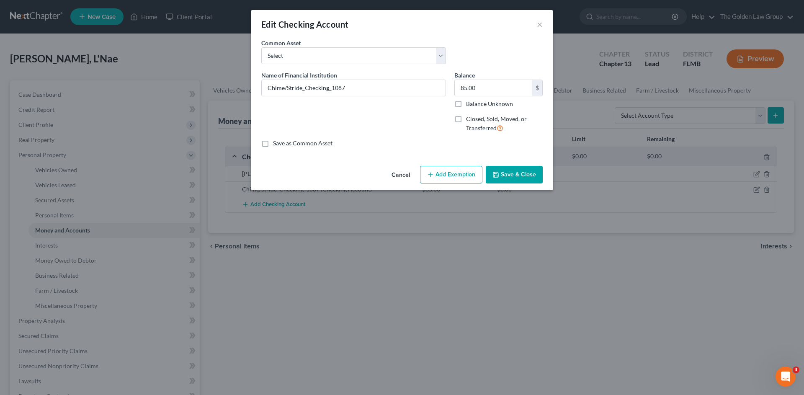
click at [448, 177] on button "Add Exemption" at bounding box center [451, 175] width 62 height 18
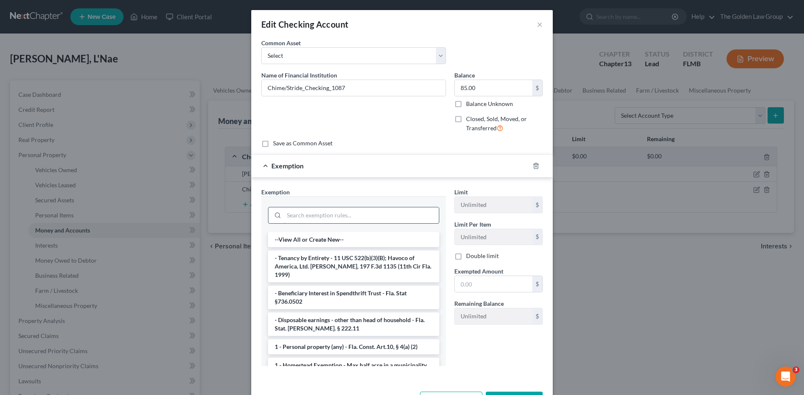
click at [338, 219] on input "search" at bounding box center [361, 215] width 155 height 16
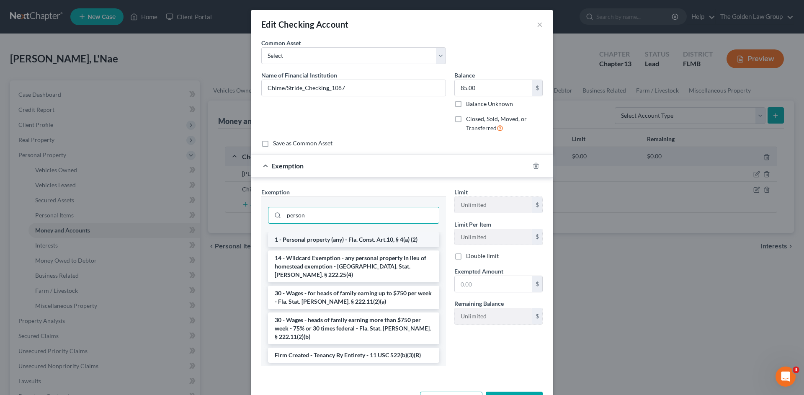
type input "person"
click at [345, 239] on li "1 - Personal property (any) - Fla. Const. Art.10, § 4(a) (2)" at bounding box center [353, 239] width 171 height 15
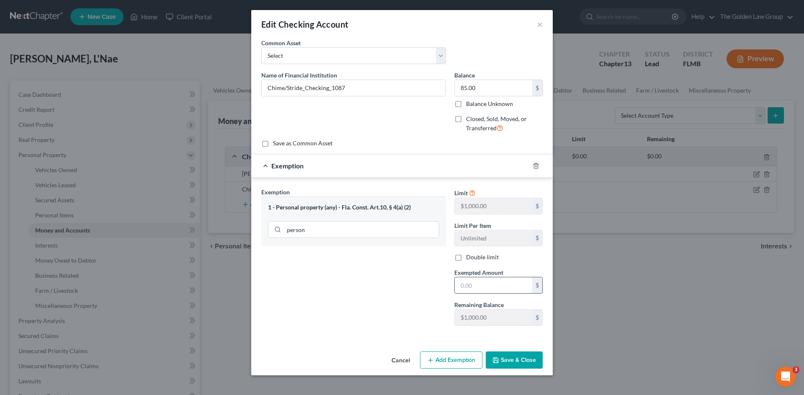
click at [474, 283] on input "text" at bounding box center [493, 285] width 77 height 16
type input "85.00"
click at [520, 359] on button "Save & Close" at bounding box center [514, 360] width 57 height 18
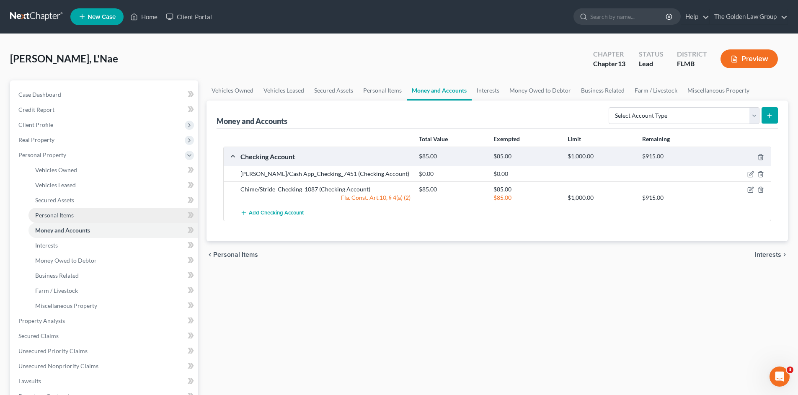
click at [72, 217] on span "Personal Items" at bounding box center [54, 214] width 39 height 7
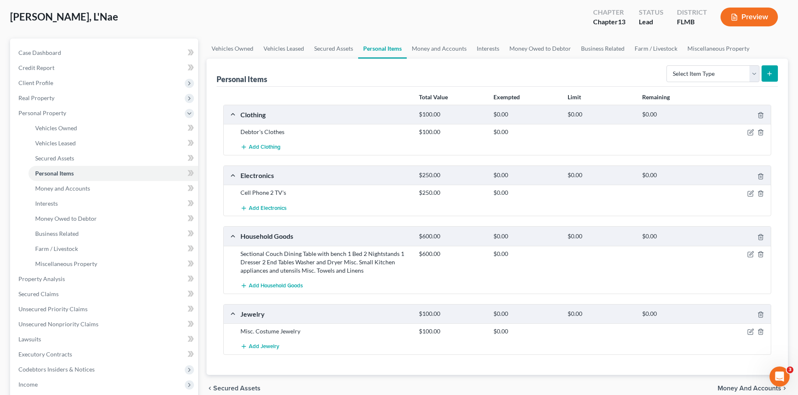
scroll to position [70, 0]
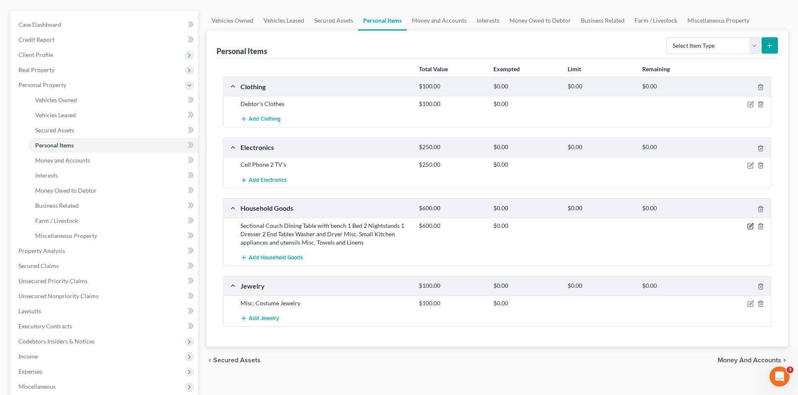
click at [748, 225] on icon "button" at bounding box center [750, 226] width 7 height 7
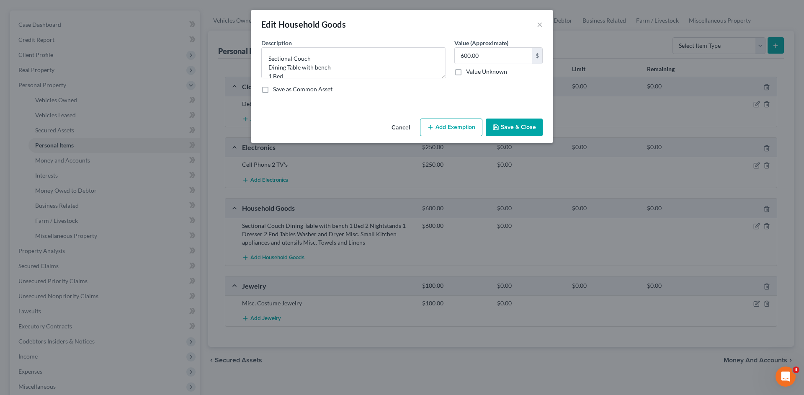
click at [435, 126] on button "Add Exemption" at bounding box center [451, 127] width 62 height 18
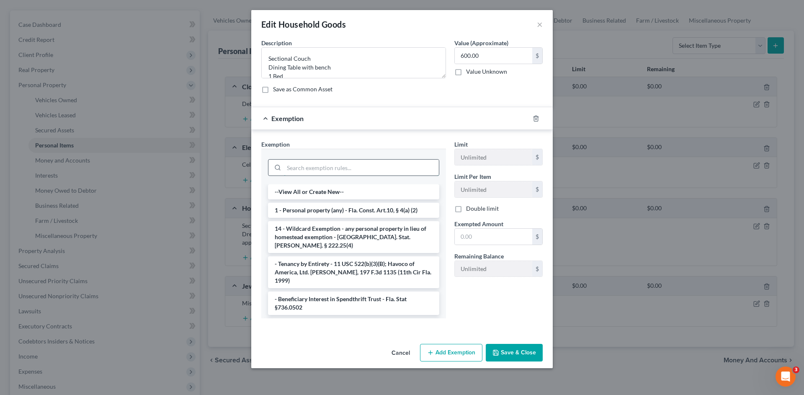
click at [347, 165] on input "search" at bounding box center [361, 168] width 155 height 16
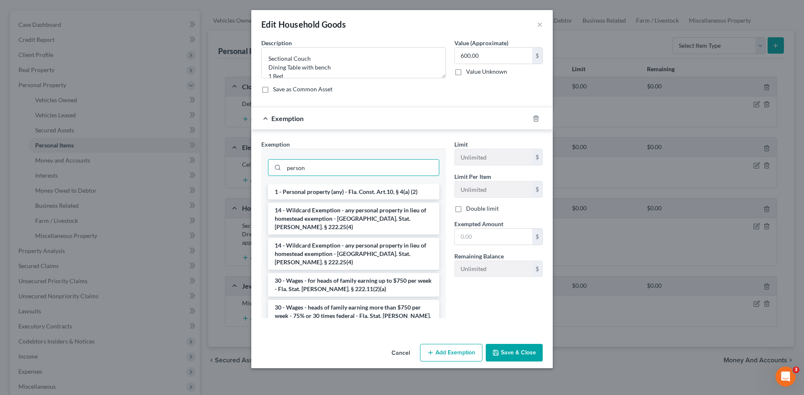
type input "person"
click at [365, 198] on ul "1 - Personal property (any) - Fla. Const. Art.10, § 4(a) (2) 14 - Wildcard Exem…" at bounding box center [353, 267] width 171 height 166
click at [365, 194] on li "1 - Personal property (any) - Fla. Const. Art.10, § 4(a) (2)" at bounding box center [353, 191] width 171 height 15
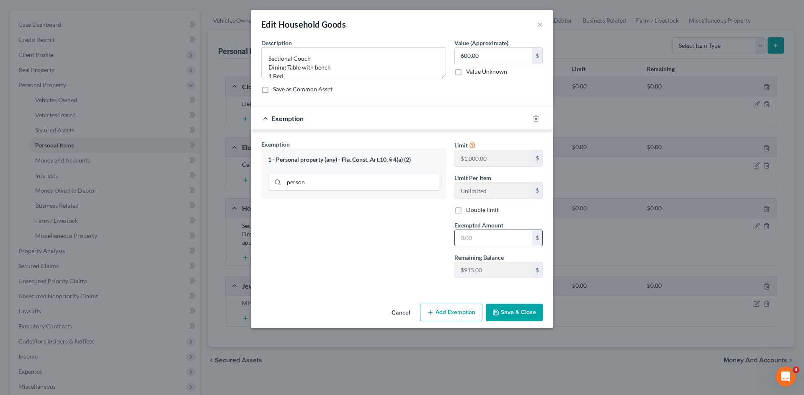
click at [484, 233] on input "text" at bounding box center [493, 238] width 77 height 16
type input "600.00"
click at [527, 308] on button "Save & Close" at bounding box center [514, 313] width 57 height 18
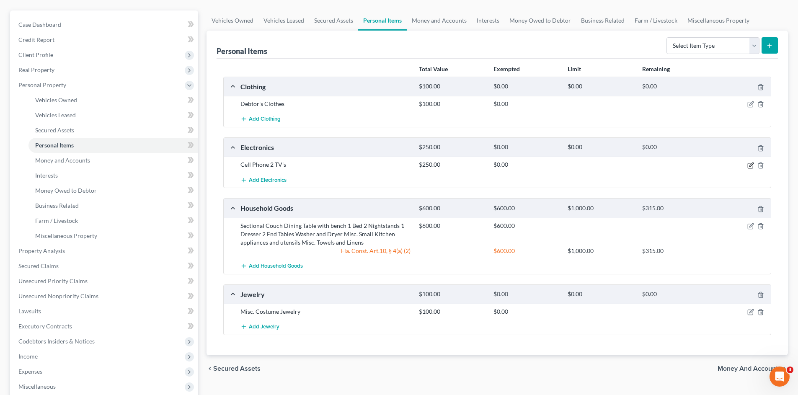
click at [747, 165] on icon "button" at bounding box center [750, 165] width 7 height 7
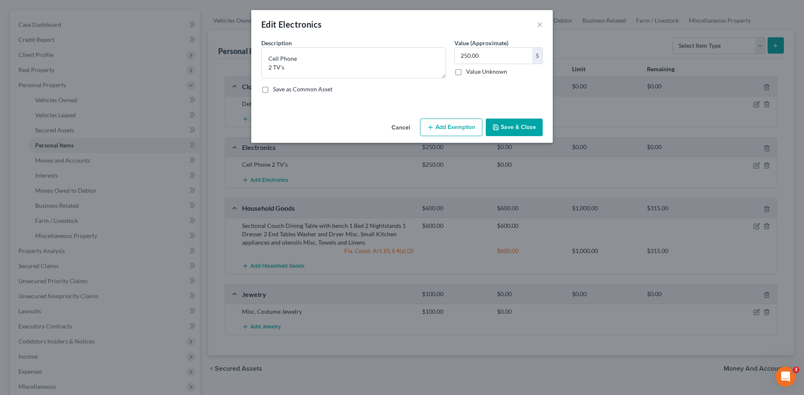
click at [454, 129] on button "Add Exemption" at bounding box center [451, 127] width 62 height 18
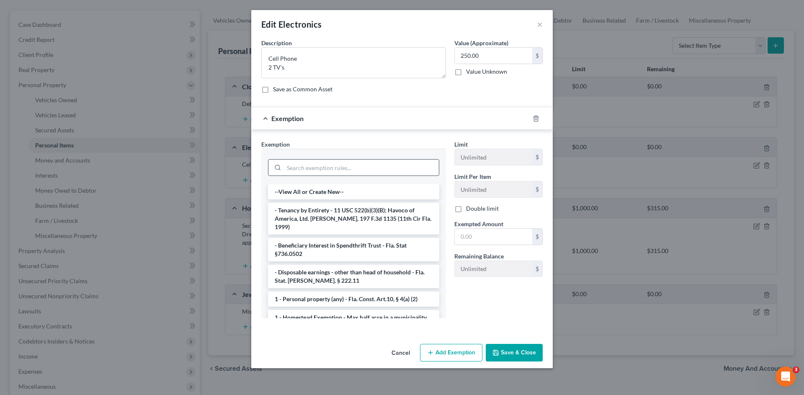
click at [363, 163] on input "search" at bounding box center [361, 168] width 155 height 16
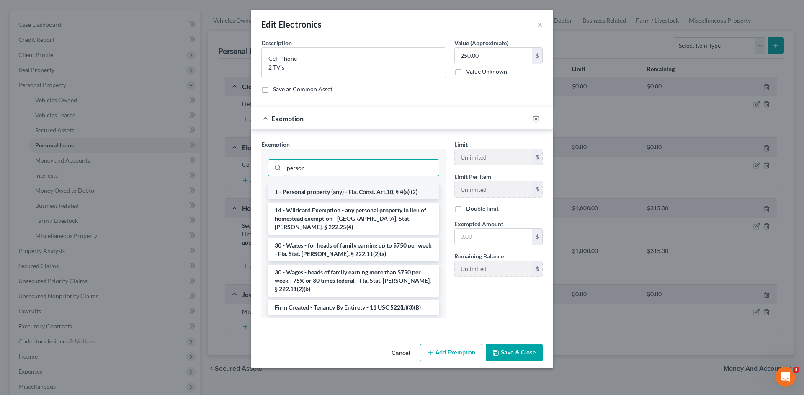
type input "person"
click at [371, 188] on li "1 - Personal property (any) - Fla. Const. Art.10, § 4(a) (2)" at bounding box center [353, 191] width 171 height 15
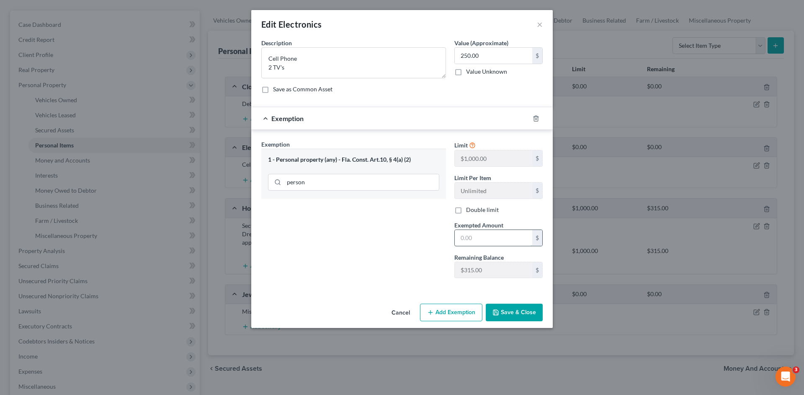
click at [497, 235] on input "text" at bounding box center [493, 238] width 77 height 16
type input "250.00"
click at [530, 309] on button "Save & Close" at bounding box center [514, 313] width 57 height 18
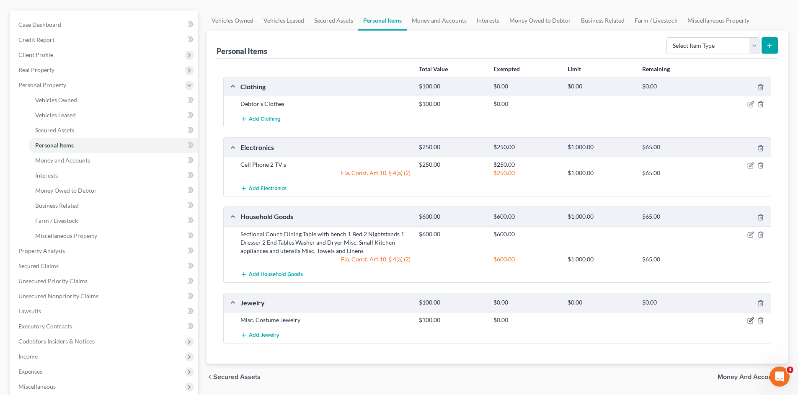
click at [751, 321] on icon "button" at bounding box center [751, 320] width 4 height 4
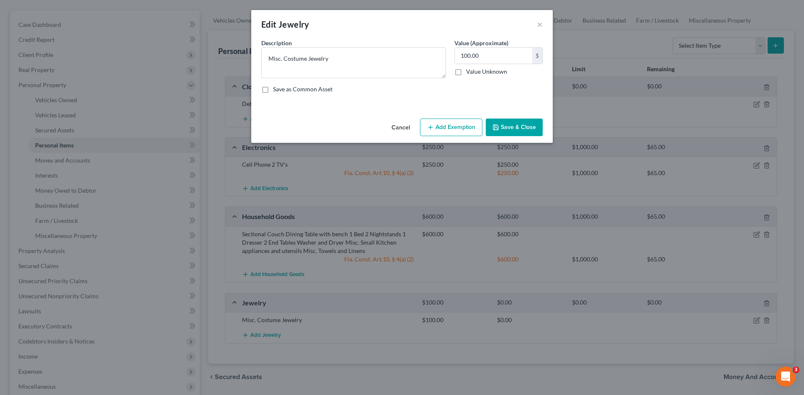
click at [462, 125] on button "Add Exemption" at bounding box center [451, 127] width 62 height 18
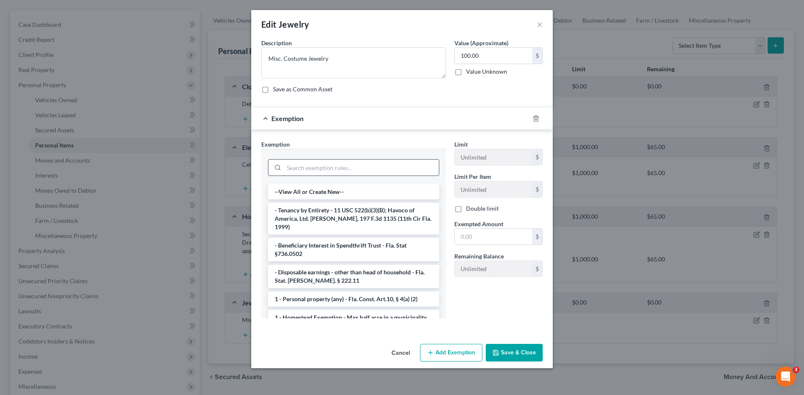
click at [376, 167] on input "search" at bounding box center [361, 168] width 155 height 16
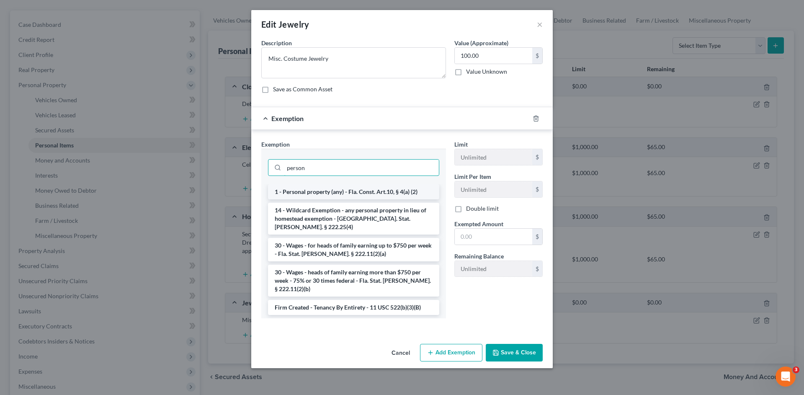
type input "person"
click at [395, 191] on li "1 - Personal property (any) - Fla. Const. Art.10, § 4(a) (2)" at bounding box center [353, 191] width 171 height 15
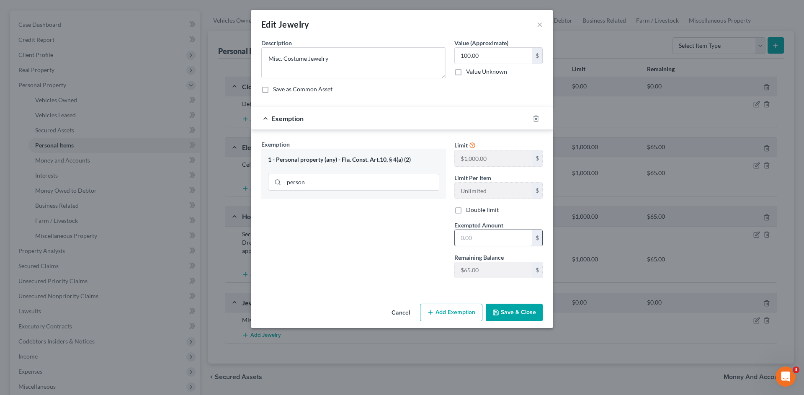
click at [485, 236] on input "text" at bounding box center [493, 238] width 77 height 16
type input "65.00"
click at [520, 307] on button "Save & Close" at bounding box center [514, 313] width 57 height 18
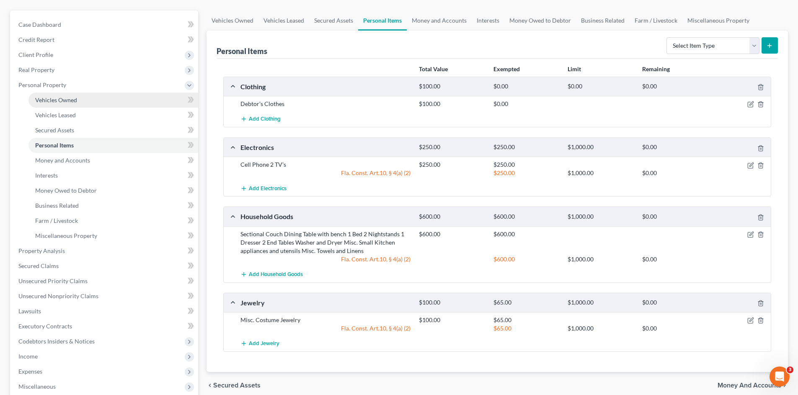
click at [62, 101] on span "Vehicles Owned" at bounding box center [56, 99] width 42 height 7
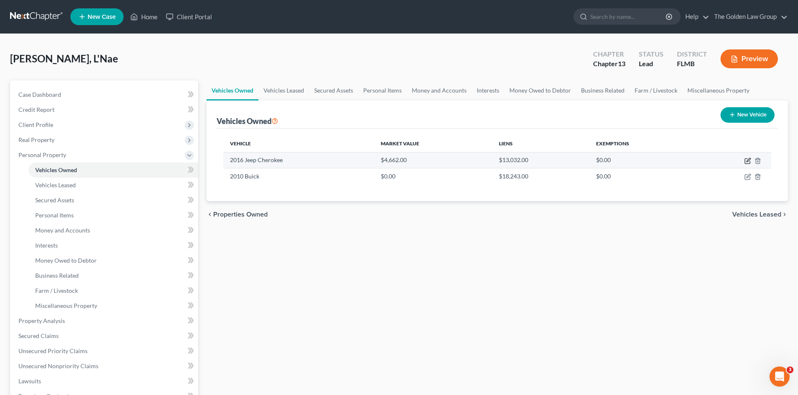
click at [744, 163] on icon "button" at bounding box center [747, 160] width 7 height 7
select select "0"
select select "10"
select select "3"
select select "0"
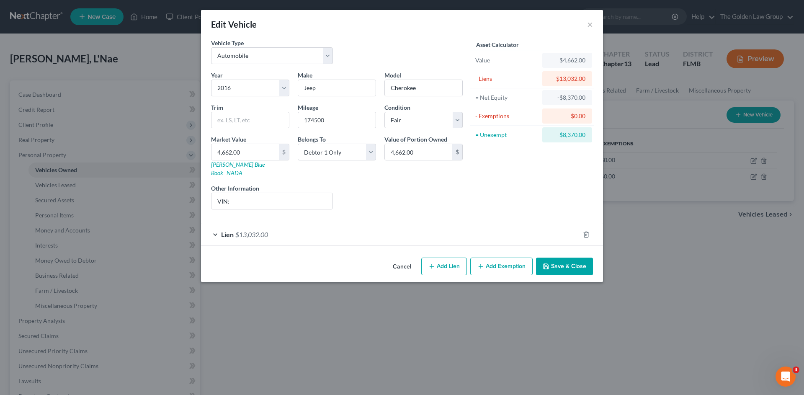
click at [497, 257] on button "Add Exemption" at bounding box center [501, 266] width 62 height 18
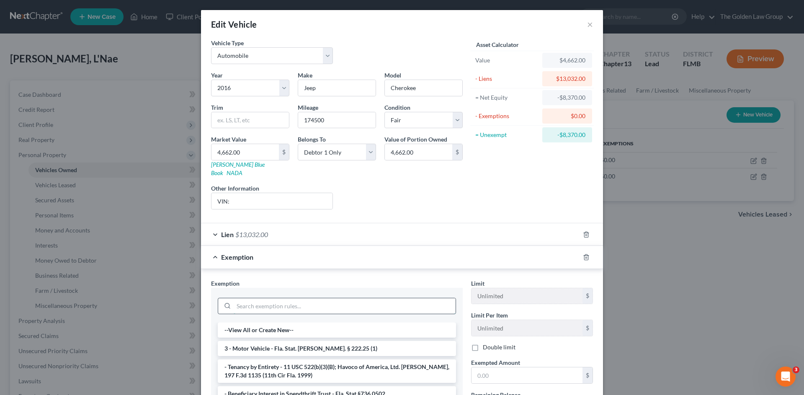
click at [320, 298] on input "search" at bounding box center [345, 306] width 222 height 16
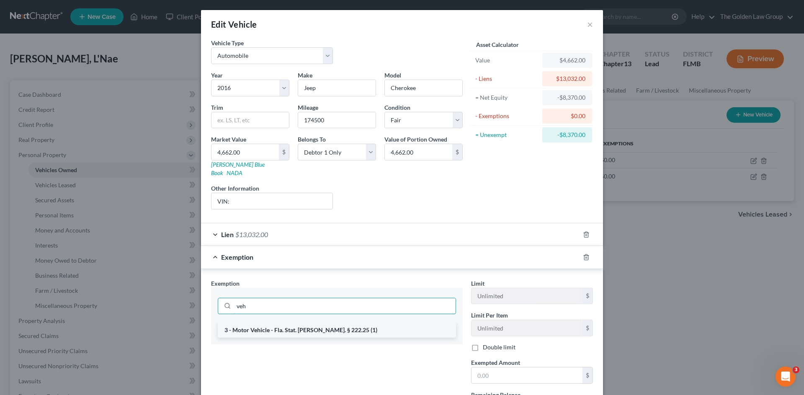
type input "veh"
click at [322, 326] on li "3 - Motor Vehicle - Fla. Stat. Ann. § 222.25 (1)" at bounding box center [337, 329] width 238 height 15
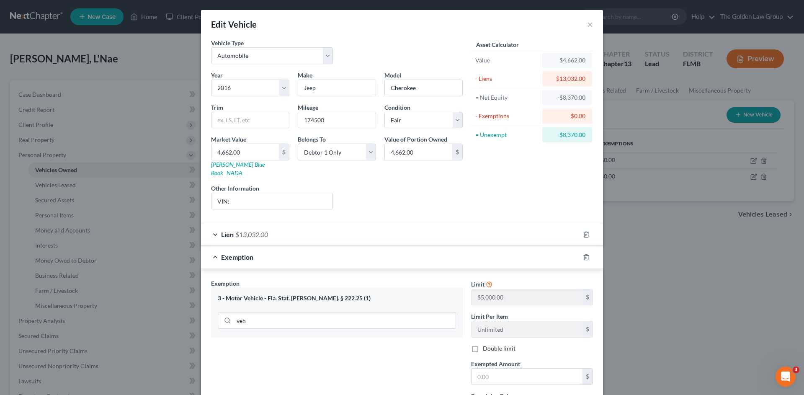
click at [289, 294] on div "3 - Motor Vehicle - Fla. Stat. Ann. § 222.25 (1)" at bounding box center [337, 298] width 238 height 8
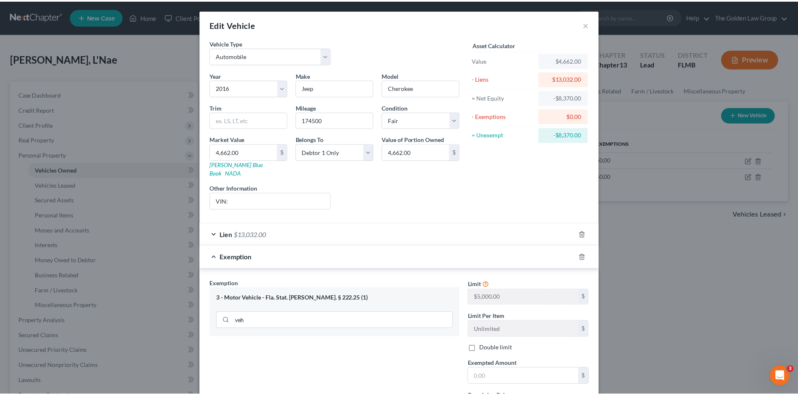
scroll to position [56, 0]
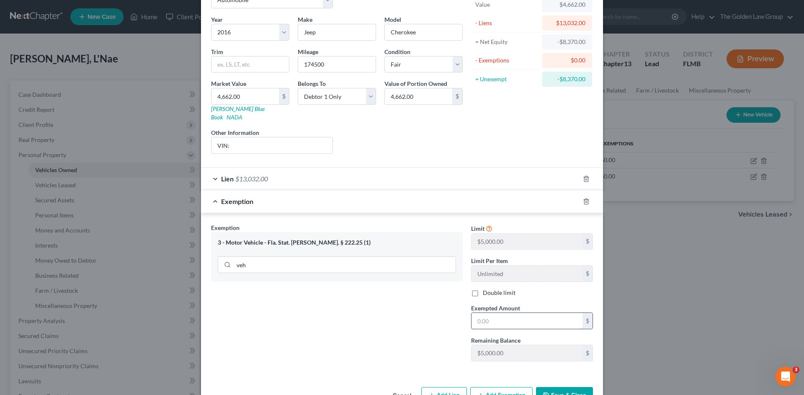
click at [494, 313] on input "text" at bounding box center [526, 321] width 111 height 16
type input "5,000.00"
click at [559, 387] on button "Save & Close" at bounding box center [564, 396] width 57 height 18
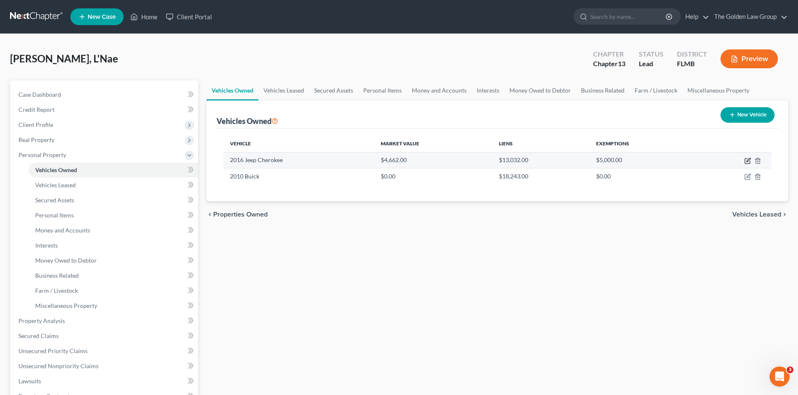
click at [747, 161] on icon "button" at bounding box center [747, 160] width 7 height 7
select select "0"
select select "10"
select select "3"
select select "0"
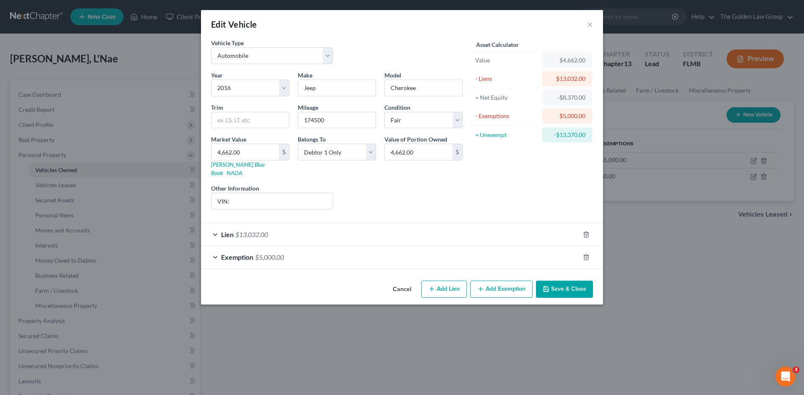
click at [555, 281] on button "Save & Close" at bounding box center [564, 290] width 57 height 18
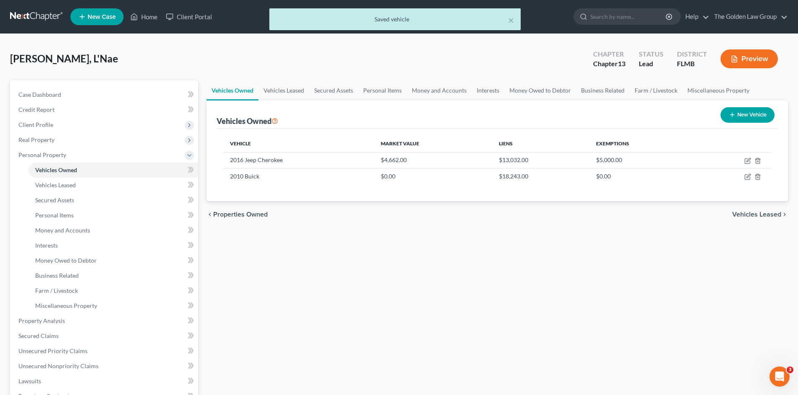
click at [447, 292] on div "Vehicles Owned Vehicles Leased Secured Assets Personal Items Money and Accounts…" at bounding box center [497, 329] width 590 height 499
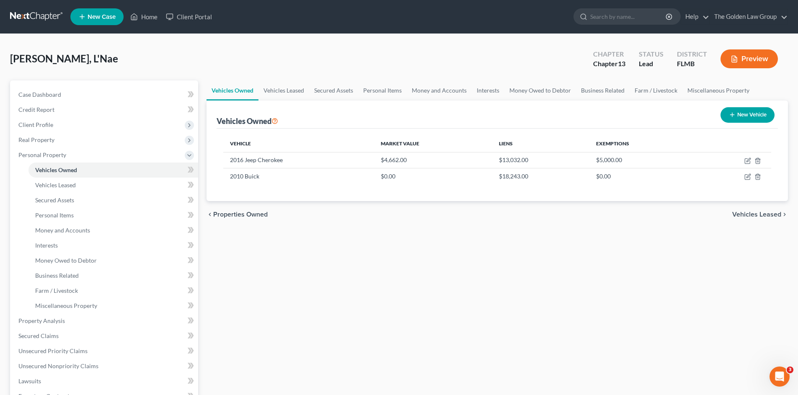
click at [337, 234] on div "Vehicles Owned Vehicles Leased Secured Assets Personal Items Money and Accounts…" at bounding box center [497, 329] width 590 height 499
click at [303, 276] on div "Vehicles Owned Vehicles Leased Secured Assets Personal Items Money and Accounts…" at bounding box center [497, 329] width 590 height 499
click at [24, 14] on link at bounding box center [37, 16] width 54 height 15
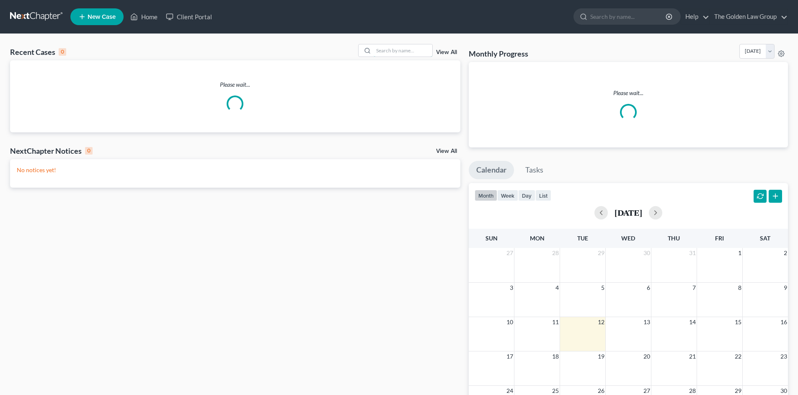
click at [396, 50] on input "search" at bounding box center [402, 50] width 59 height 12
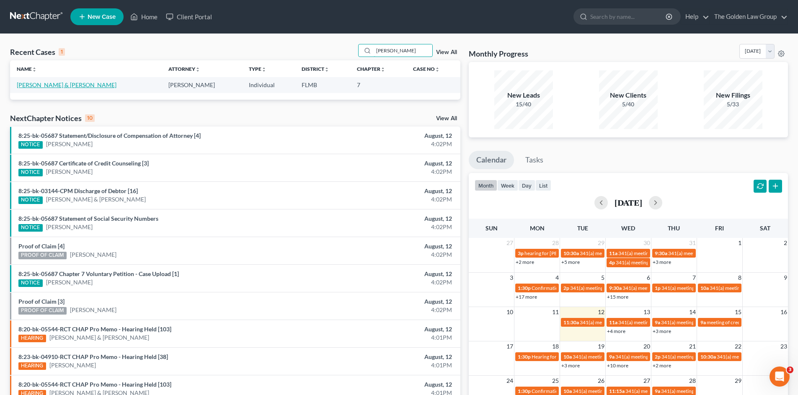
type input "[PERSON_NAME]"
click at [61, 86] on link "[PERSON_NAME] & [PERSON_NAME]" at bounding box center [67, 84] width 100 height 7
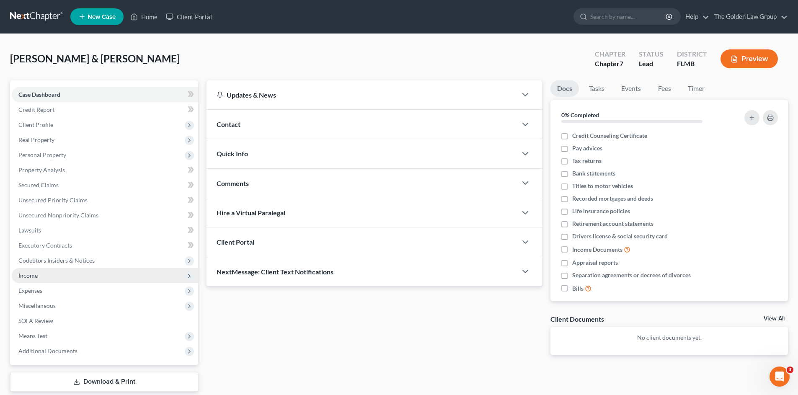
click at [39, 273] on span "Income" at bounding box center [105, 275] width 186 height 15
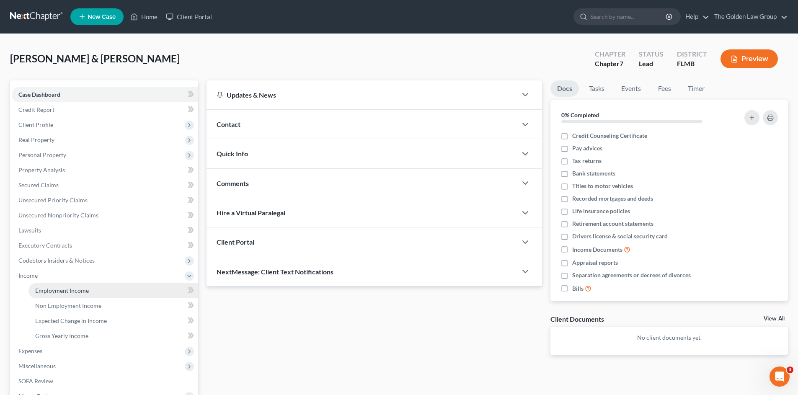
click at [88, 292] on link "Employment Income" at bounding box center [113, 290] width 170 height 15
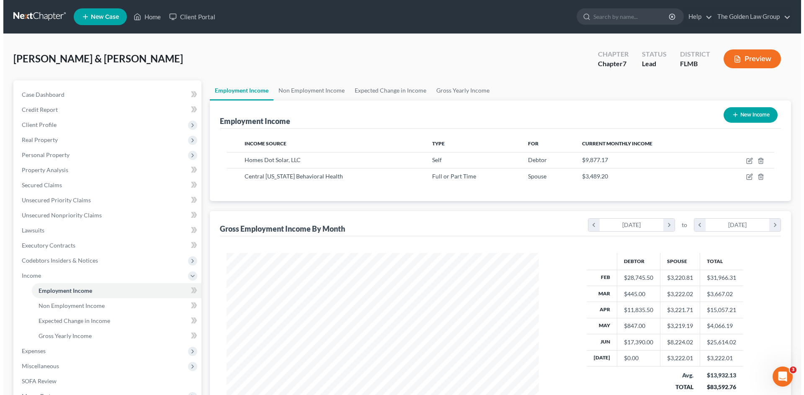
scroll to position [156, 329]
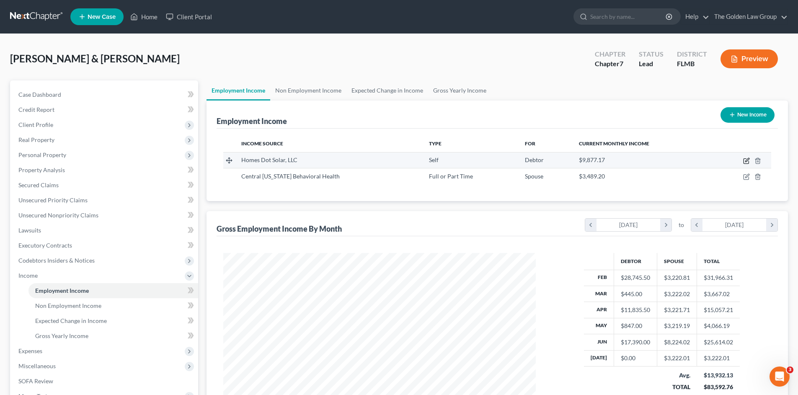
click at [744, 159] on icon "button" at bounding box center [745, 161] width 5 height 5
select select "1"
select select "9"
select select "0"
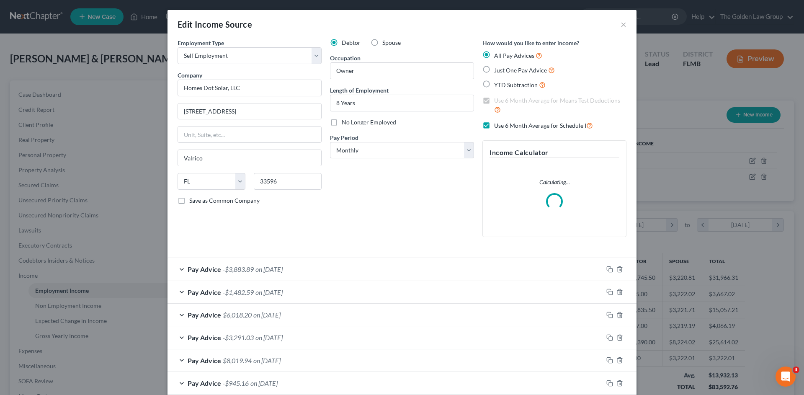
scroll to position [46, 0]
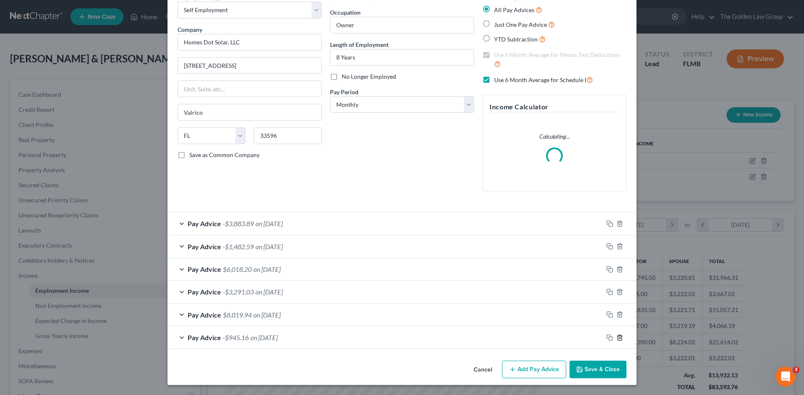
click at [620, 338] on line "button" at bounding box center [620, 338] width 0 height 2
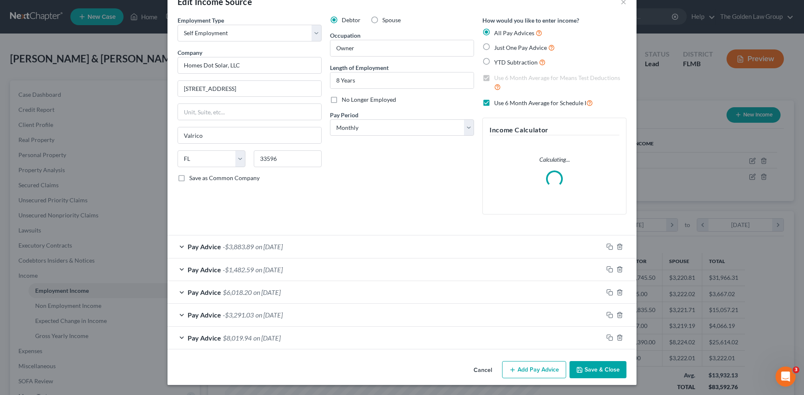
scroll to position [23, 0]
click at [539, 369] on button "Add Pay Advice" at bounding box center [534, 370] width 64 height 18
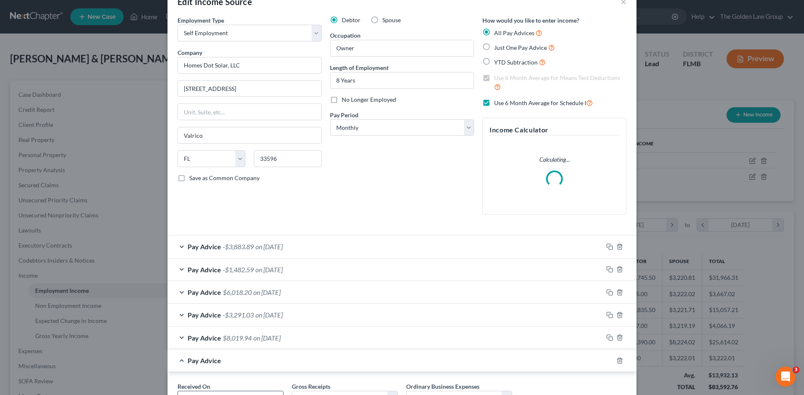
scroll to position [95, 0]
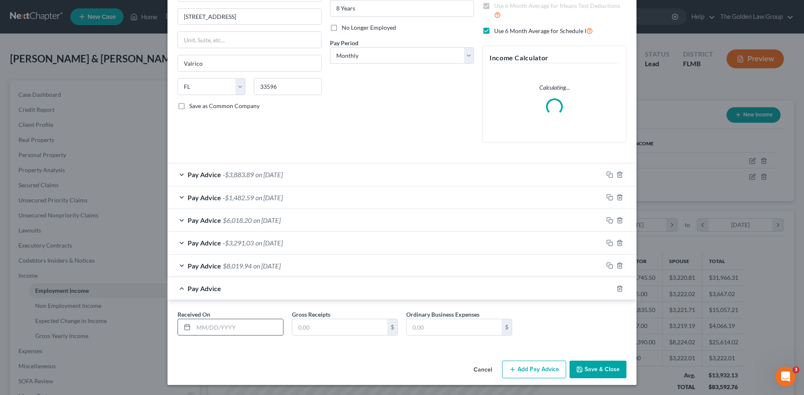
click at [232, 324] on input "text" at bounding box center [238, 327] width 90 height 16
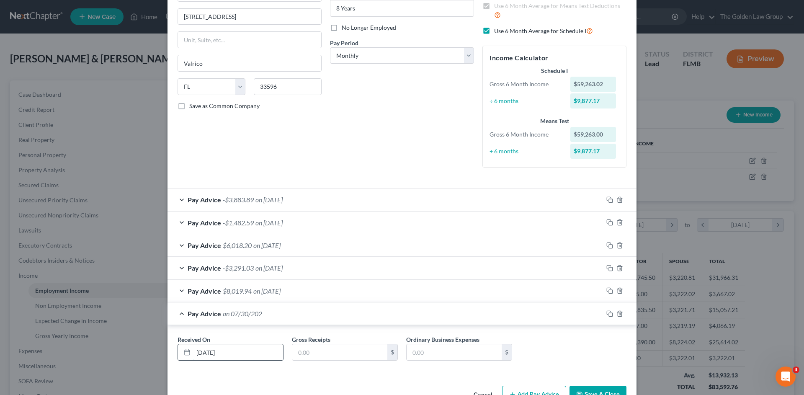
type input "07/30/2025"
type input "50.00"
type input "2,239.95"
click at [327, 355] on input "50.00" at bounding box center [339, 352] width 95 height 16
type input "0"
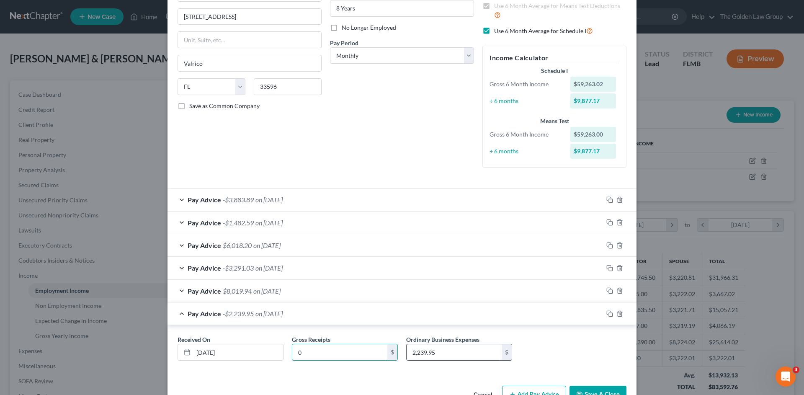
type input "0"
click at [439, 345] on input "2,239.95" at bounding box center [454, 352] width 95 height 16
type input "2,665.34"
click at [242, 368] on div "Received On * 07/30/2025 Gross Receipts 0 $ Ordinary Business Expenses 2,665.34…" at bounding box center [401, 349] width 469 height 49
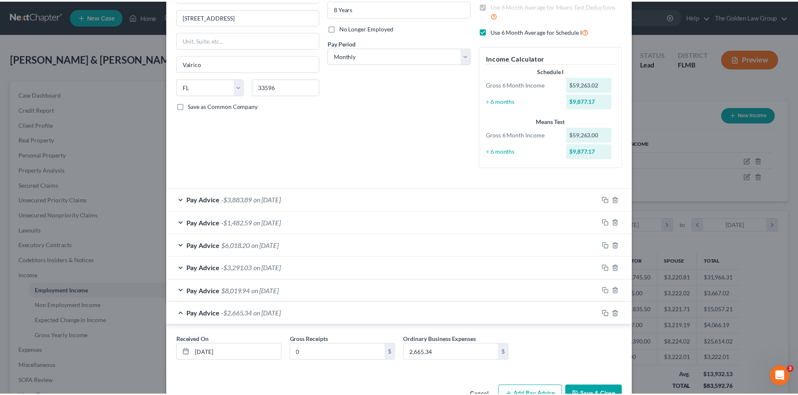
scroll to position [120, 0]
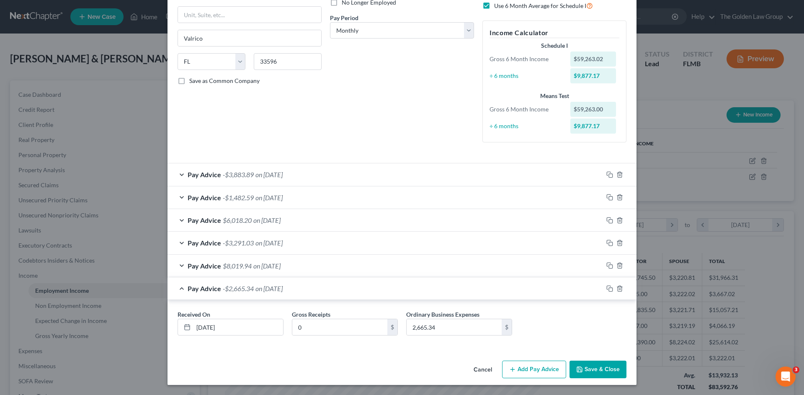
click at [600, 368] on button "Save & Close" at bounding box center [597, 369] width 57 height 18
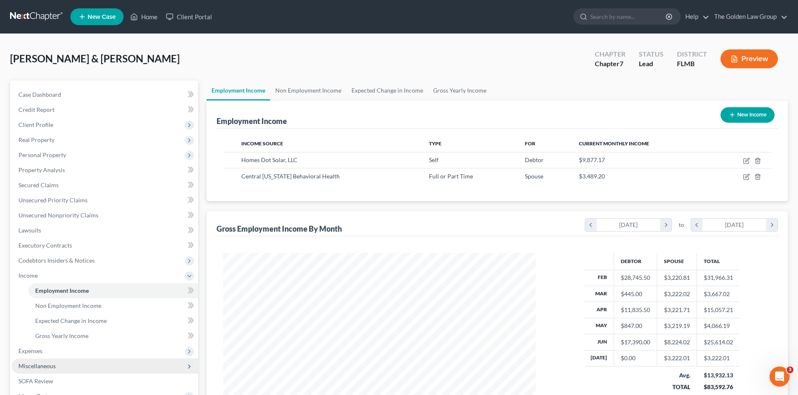
scroll to position [28, 0]
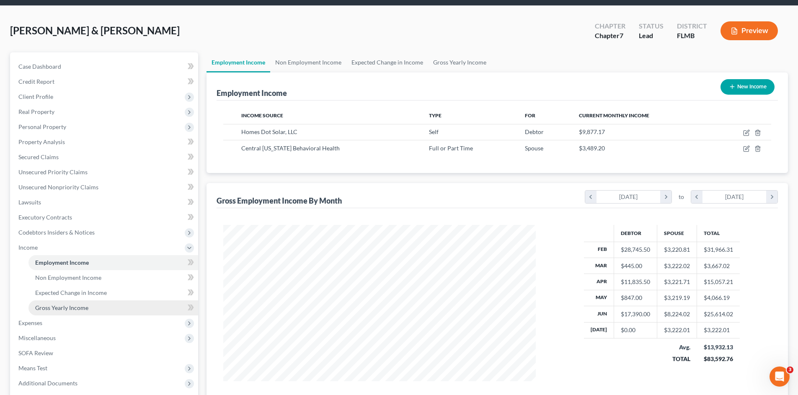
click at [52, 306] on span "Gross Yearly Income" at bounding box center [61, 307] width 53 height 7
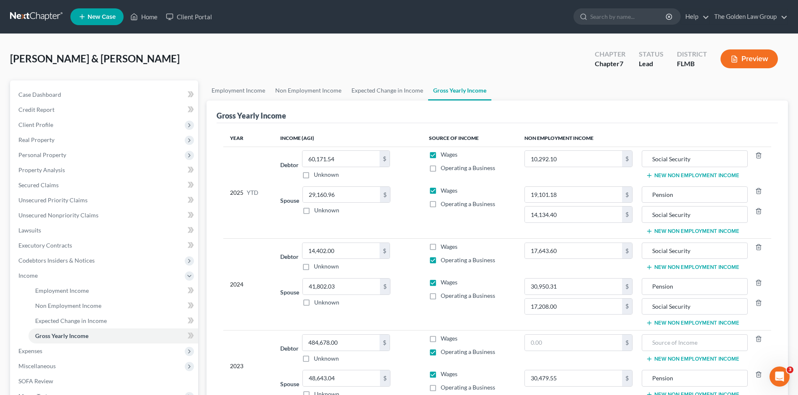
click at [407, 186] on div "Spouse 29,160.96 $ Unknown Balance Undetermined 29,160.96 $ Unknown" at bounding box center [347, 200] width 135 height 28
click at [440, 169] on label "Operating a Business" at bounding box center [467, 168] width 54 height 8
click at [444, 169] on input "Operating a Business" at bounding box center [446, 166] width 5 height 5
checkbox input "true"
click at [440, 156] on label "Wages" at bounding box center [448, 154] width 17 height 8
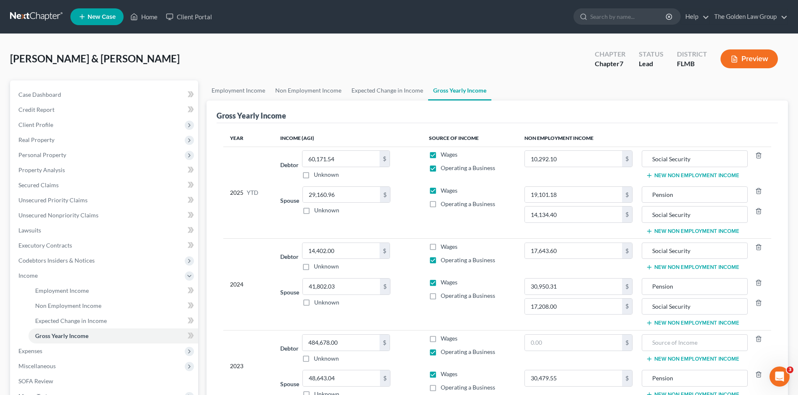
click at [444, 156] on input "Wages" at bounding box center [446, 152] width 5 height 5
checkbox input "false"
click at [39, 349] on span "Expenses" at bounding box center [30, 350] width 24 height 7
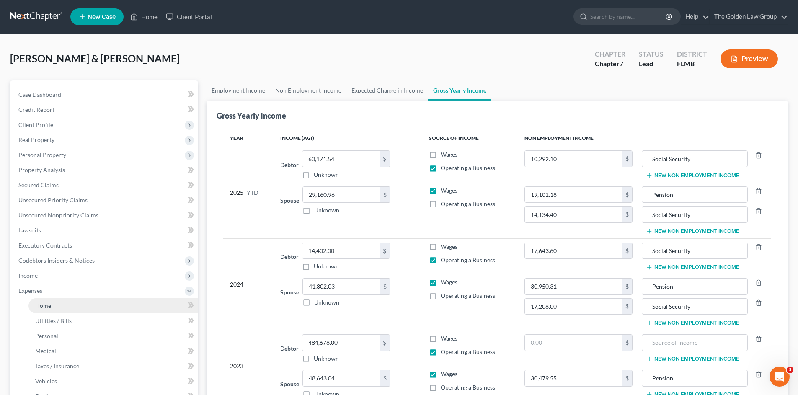
click at [80, 304] on link "Home" at bounding box center [113, 305] width 170 height 15
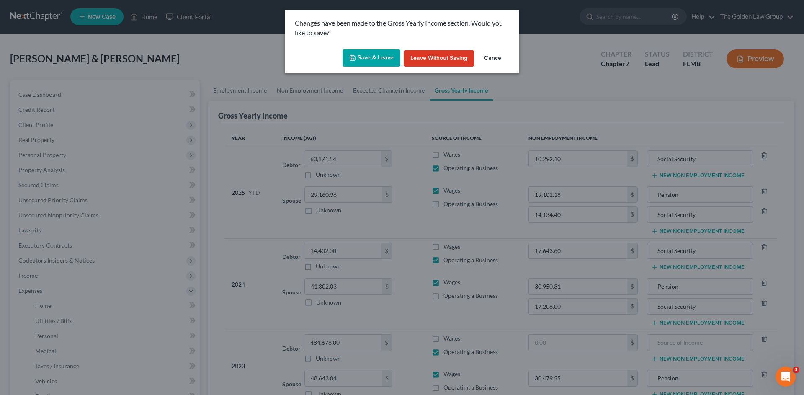
click at [356, 59] on icon "button" at bounding box center [352, 57] width 7 height 7
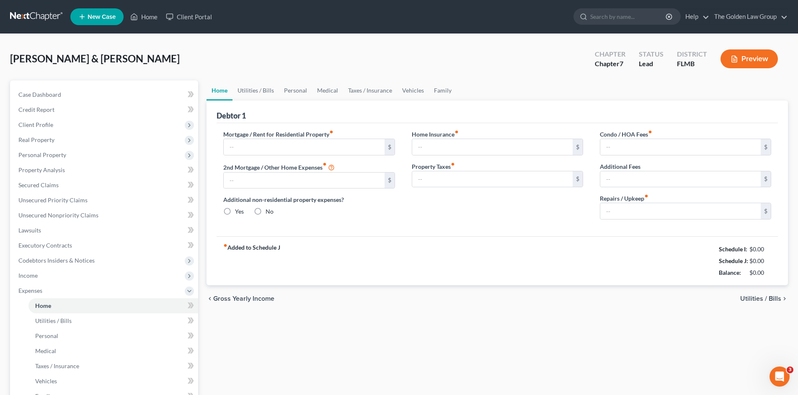
type input "2,226.00"
type input "0.00"
radio input "true"
type input "0.00"
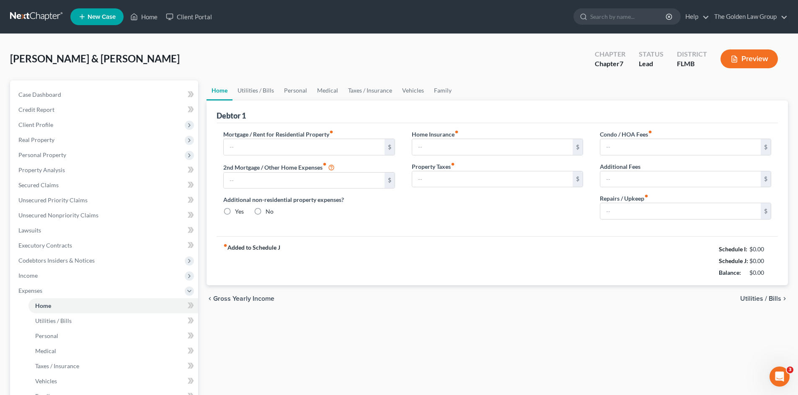
type input "2.50"
type input "0.00"
type input "150.00"
click at [263, 89] on link "Utilities / Bills" at bounding box center [255, 90] width 46 height 20
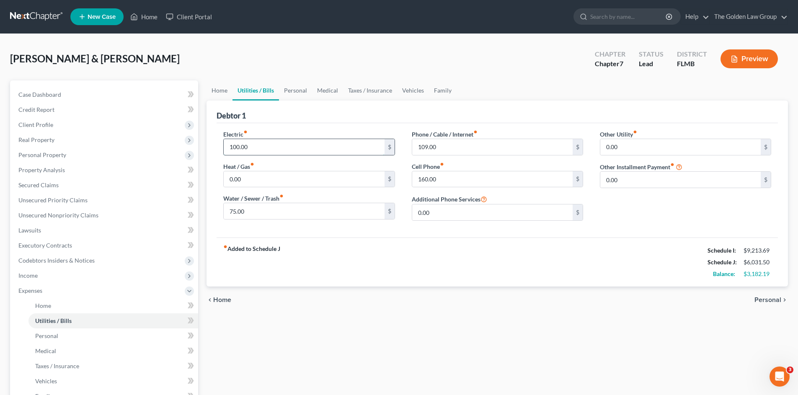
click at [269, 147] on input "100.00" at bounding box center [304, 147] width 160 height 16
type input "140.00"
click at [355, 254] on div "fiber_manual_record Added to Schedule J Schedule I: $9,213.69 Schedule J: $6,07…" at bounding box center [496, 261] width 561 height 49
click at [292, 90] on link "Personal" at bounding box center [295, 90] width 33 height 20
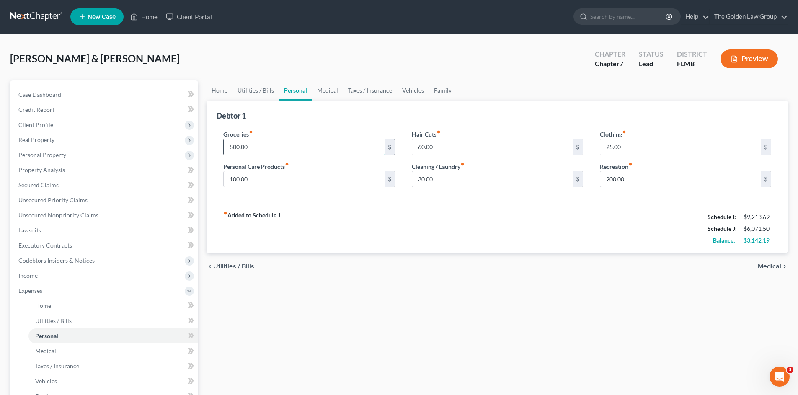
click at [290, 144] on input "800.00" at bounding box center [304, 147] width 160 height 16
type input "1,000.00"
click at [404, 245] on div "fiber_manual_record Added to Schedule J Schedule I: $9,213.69 Schedule J: $6,27…" at bounding box center [496, 228] width 561 height 49
click at [321, 90] on link "Medical" at bounding box center [327, 90] width 31 height 20
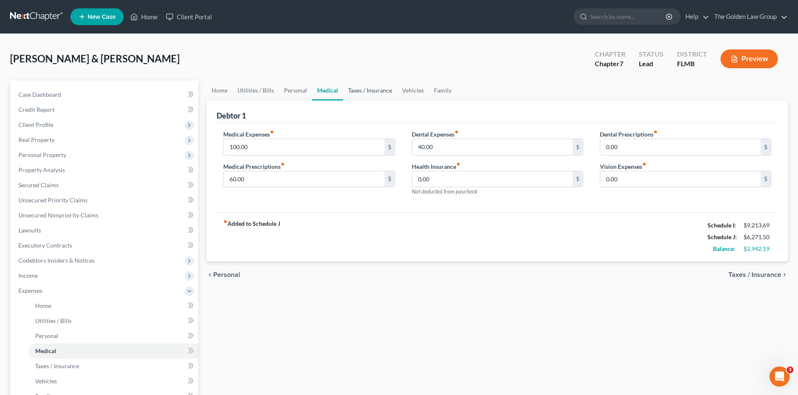
click at [361, 90] on link "Taxes / Insurance" at bounding box center [370, 90] width 54 height 20
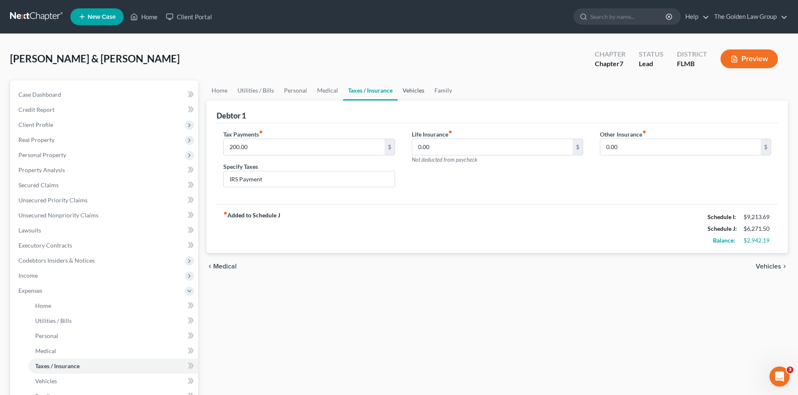
click at [407, 92] on link "Vehicles" at bounding box center [413, 90] width 32 height 20
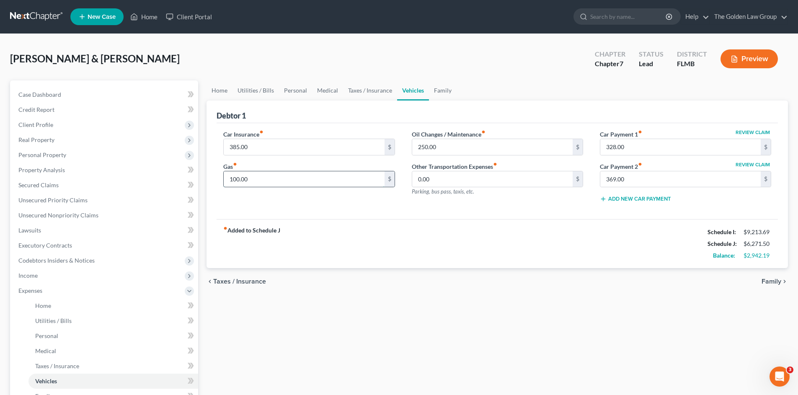
click at [295, 172] on input "100.00" at bounding box center [304, 179] width 160 height 16
type input "150.00"
click at [440, 89] on link "Family" at bounding box center [443, 90] width 28 height 20
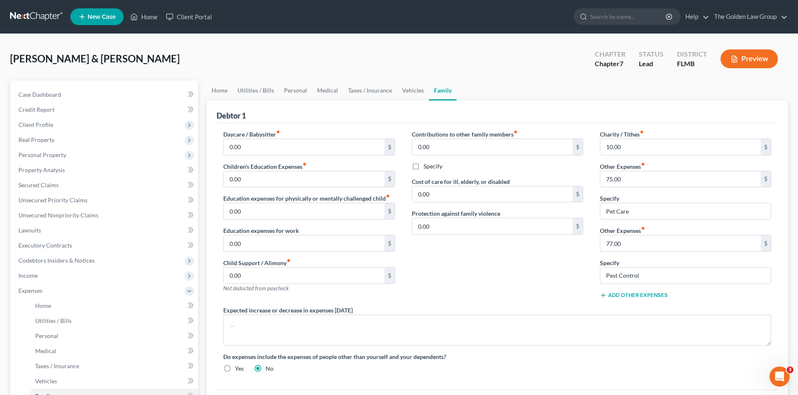
click at [504, 280] on div "Contributions to other family members fiber_manual_record 0.00 $ Specify Cost o…" at bounding box center [497, 218] width 188 height 176
click at [642, 178] on input "75.00" at bounding box center [680, 179] width 160 height 16
type input "100.00"
click at [506, 259] on div "Contributions to other family members fiber_manual_record 0.00 $ Specify Cost o…" at bounding box center [497, 218] width 188 height 176
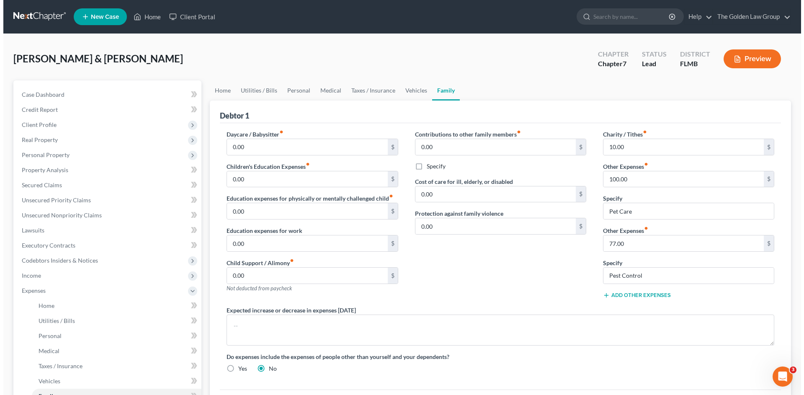
scroll to position [70, 0]
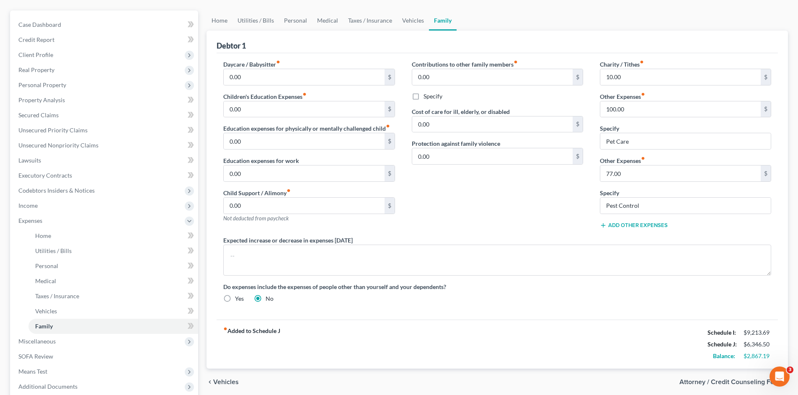
click at [484, 210] on div "Contributions to other family members fiber_manual_record 0.00 $ Specify Cost o…" at bounding box center [497, 148] width 188 height 176
click at [46, 221] on span "Expenses" at bounding box center [105, 220] width 186 height 15
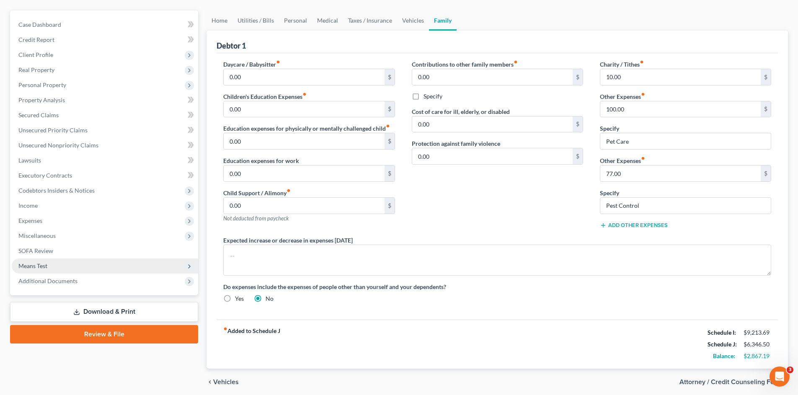
click at [46, 263] on span "Means Test" at bounding box center [32, 265] width 29 height 7
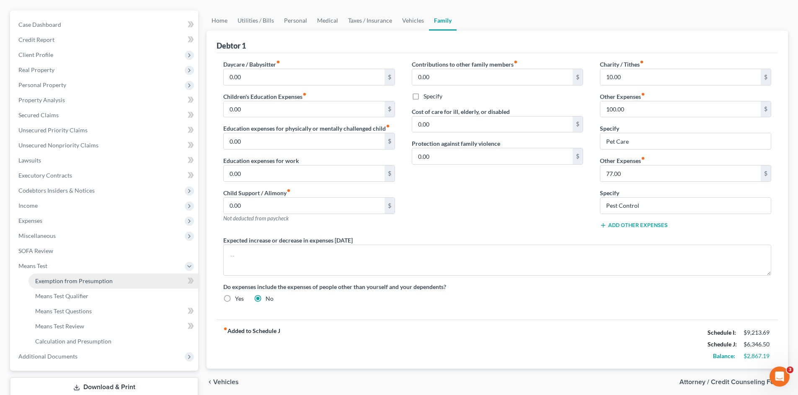
click at [66, 276] on link "Exemption from Presumption" at bounding box center [113, 280] width 170 height 15
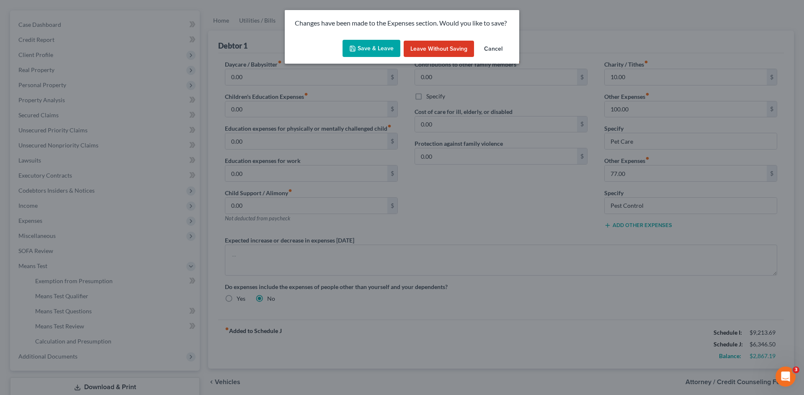
click at [357, 56] on button "Save & Leave" at bounding box center [371, 49] width 58 height 18
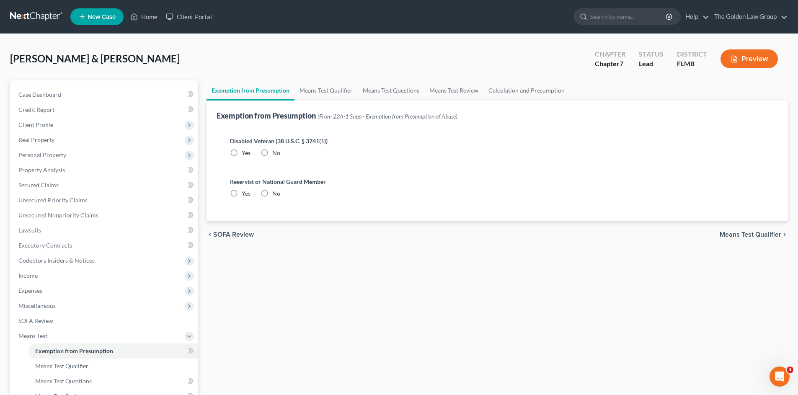
click at [257, 150] on div "Disabled Veteran (38 U.S.C. § 3741(1)) Yes No" at bounding box center [497, 146] width 534 height 21
click at [272, 189] on label "No" at bounding box center [276, 193] width 8 height 8
click at [275, 189] on input "No" at bounding box center [277, 191] width 5 height 5
radio input "true"
click at [272, 155] on label "No" at bounding box center [276, 153] width 8 height 8
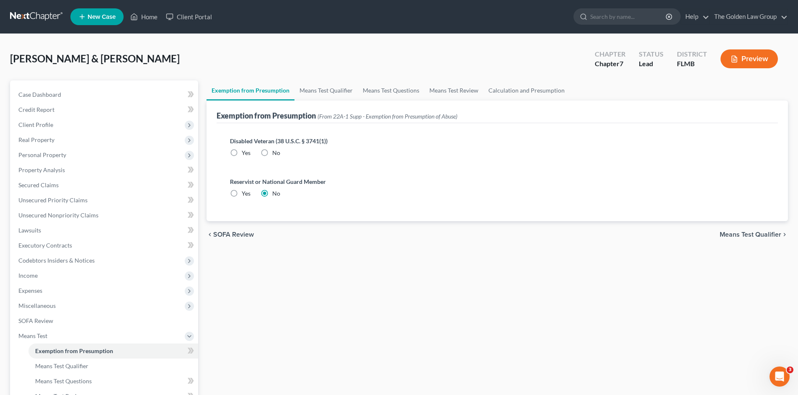
click at [275, 154] on input "No" at bounding box center [277, 151] width 5 height 5
radio input "true"
click at [339, 87] on link "Means Test Qualifier" at bounding box center [325, 90] width 63 height 20
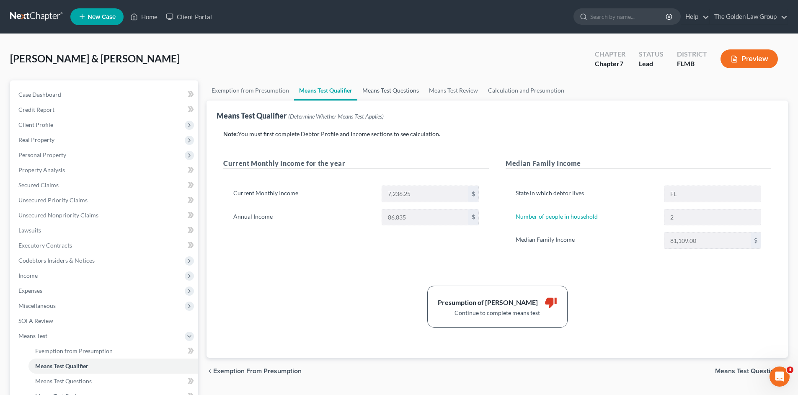
click at [391, 91] on link "Means Test Questions" at bounding box center [390, 90] width 67 height 20
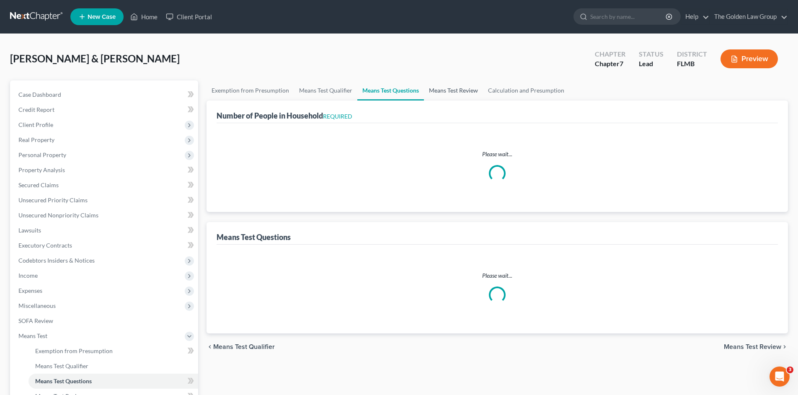
select select "0"
select select "60"
select select "1"
select select "60"
select select "1"
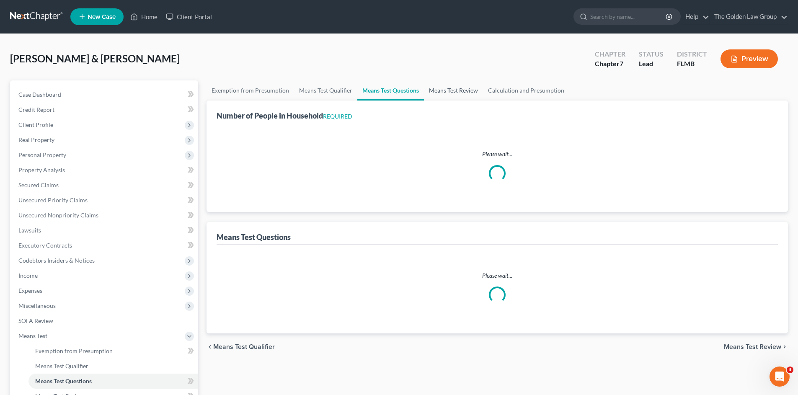
select select "60"
select select "2"
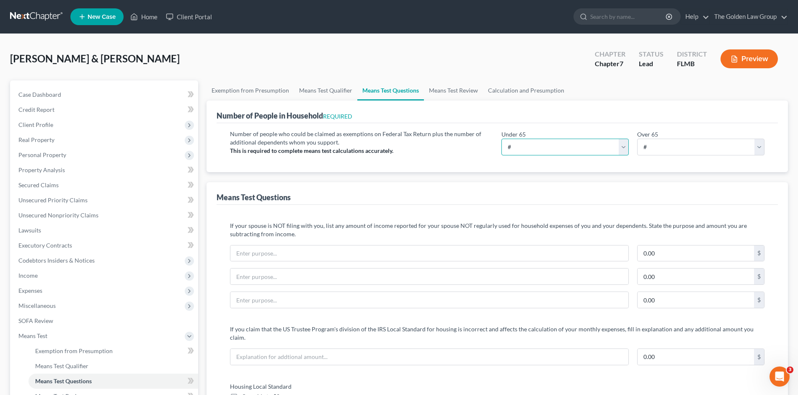
click at [564, 144] on select "# 0 1 2 3 4 5 6 7 8 9 10" at bounding box center [564, 147] width 127 height 17
select select "1"
click at [501, 139] on select "# 0 1 2 3 4 5 6 7 8 9 10" at bounding box center [564, 147] width 127 height 17
click at [660, 145] on select "# 0 1 2 3 4 5 6 7 8 9 10" at bounding box center [700, 147] width 127 height 17
select select "1"
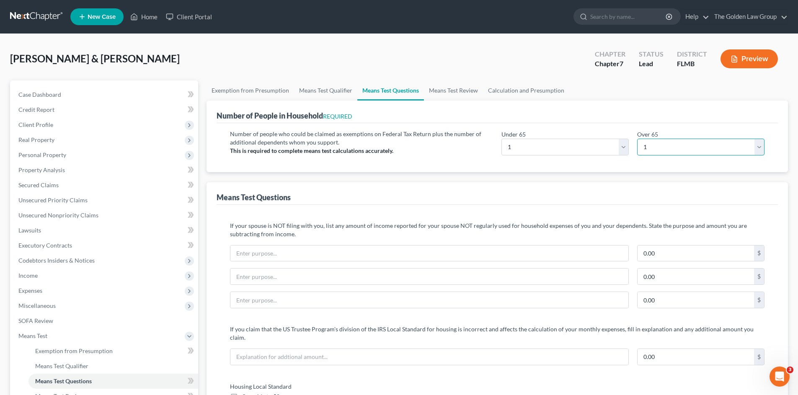
click at [637, 139] on select "# 0 1 2 3 4 5 6 7 8 9 10" at bounding box center [700, 147] width 127 height 17
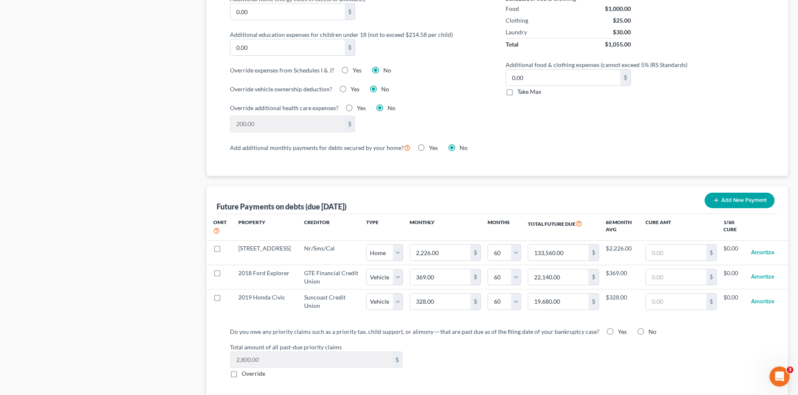
scroll to position [726, 0]
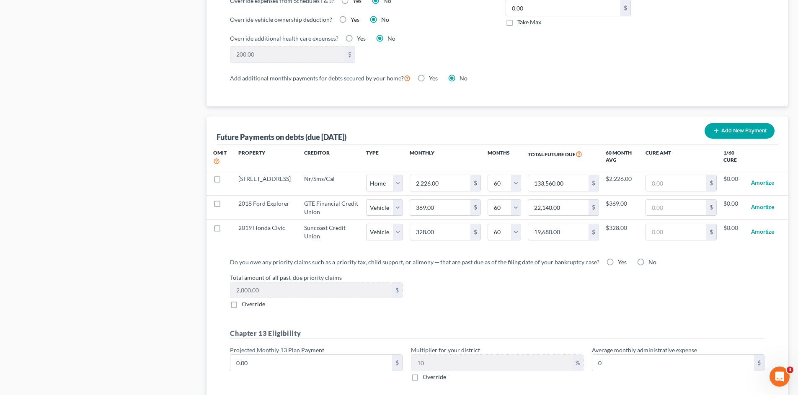
click at [618, 258] on label "Yes" at bounding box center [622, 262] width 9 height 8
click at [621, 258] on input "Yes" at bounding box center [623, 260] width 5 height 5
radio input "true"
click at [476, 289] on div "Total amount of all past-due priority claims 2,800.00 $ Override" at bounding box center [497, 291] width 543 height 36
type input "5"
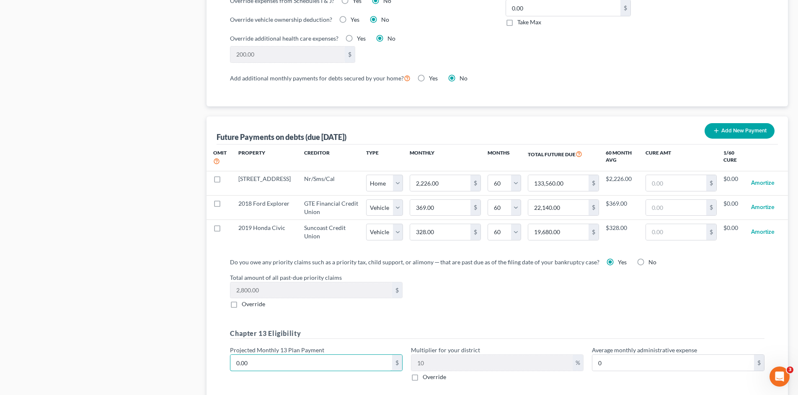
type input "0.50"
type input "50"
type input "5.00"
type input "500"
type input "50.00"
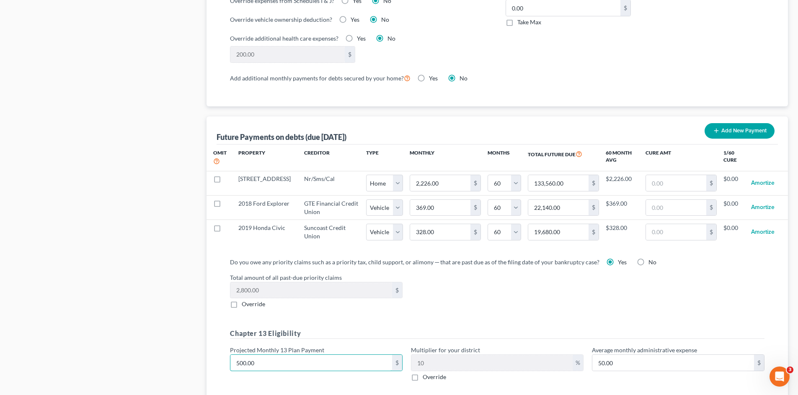
type input "500.00"
click at [541, 301] on div "Do you owe any priority claims such as a priority tax, child support, or alimon…" at bounding box center [497, 322] width 548 height 131
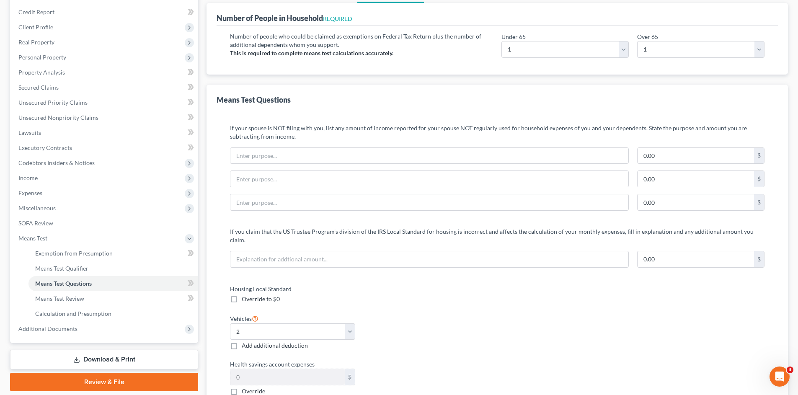
scroll to position [14, 0]
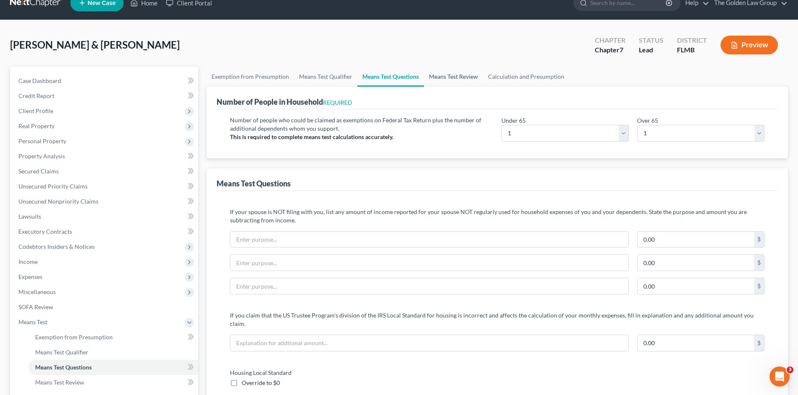
click at [471, 82] on link "Means Test Review" at bounding box center [453, 77] width 59 height 20
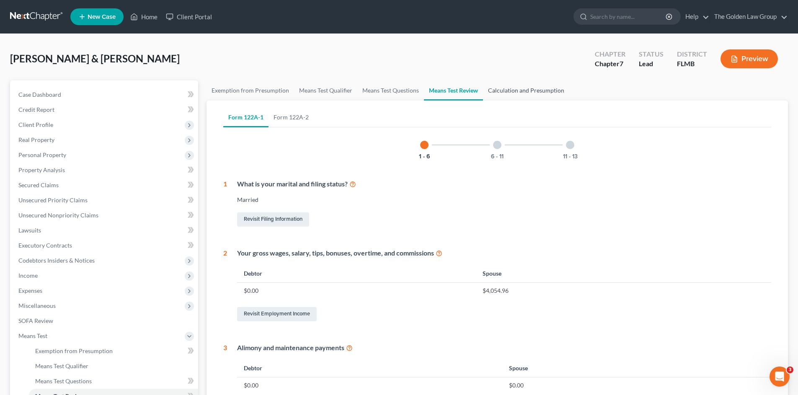
click at [502, 90] on link "Calculation and Presumption" at bounding box center [526, 90] width 86 height 20
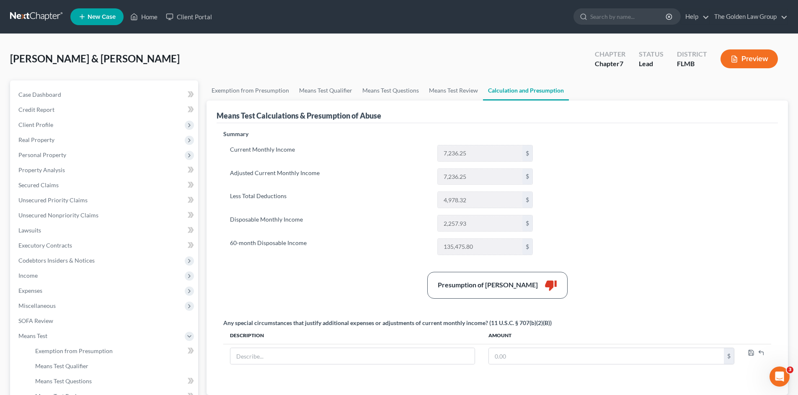
drag, startPoint x: 393, startPoint y: 263, endPoint x: 386, endPoint y: 263, distance: 7.1
click at [392, 263] on div "Summary Current Monthly Income 7,236.25 $ Adjusted Current Monthly Income 7,236…" at bounding box center [497, 257] width 556 height 255
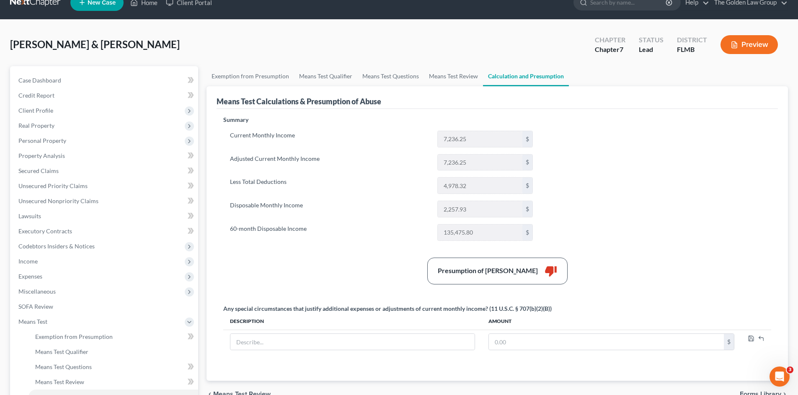
scroll to position [56, 0]
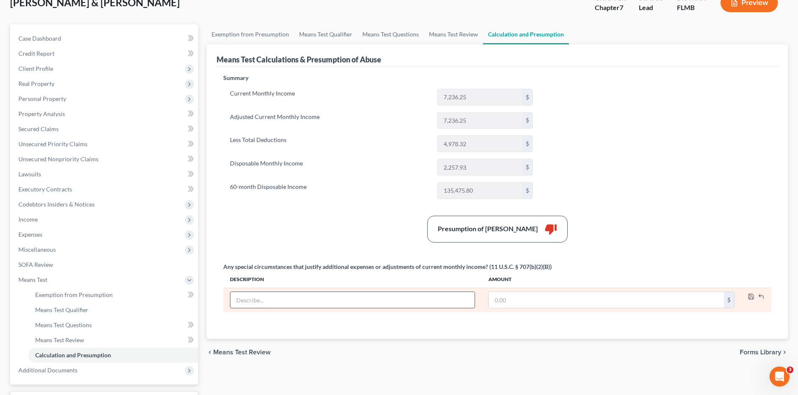
click at [359, 298] on input "text" at bounding box center [352, 300] width 244 height 16
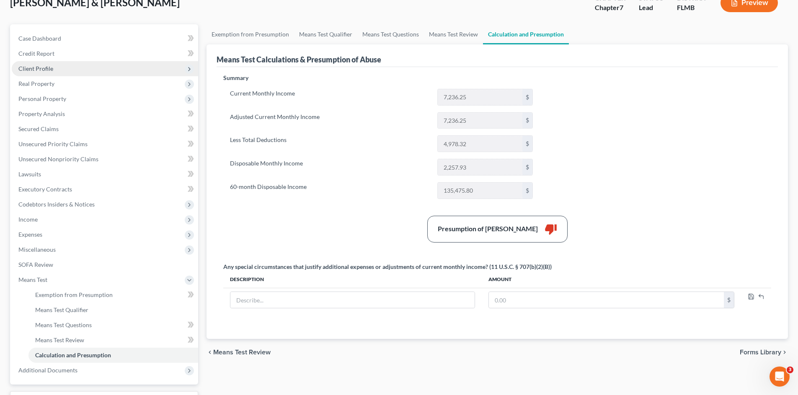
click at [29, 69] on span "Client Profile" at bounding box center [35, 68] width 35 height 7
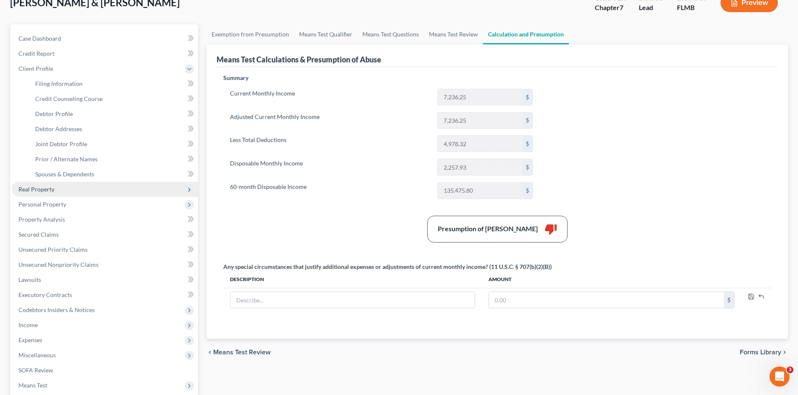
click at [41, 187] on span "Real Property" at bounding box center [36, 188] width 36 height 7
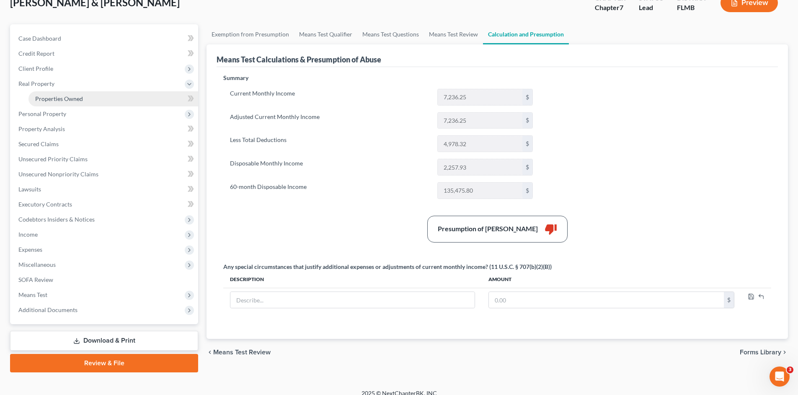
click at [73, 100] on span "Properties Owned" at bounding box center [59, 98] width 48 height 7
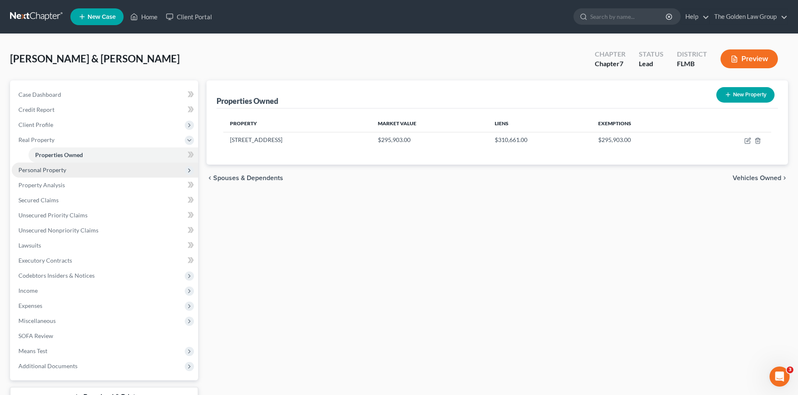
click at [47, 170] on span "Personal Property" at bounding box center [42, 169] width 48 height 7
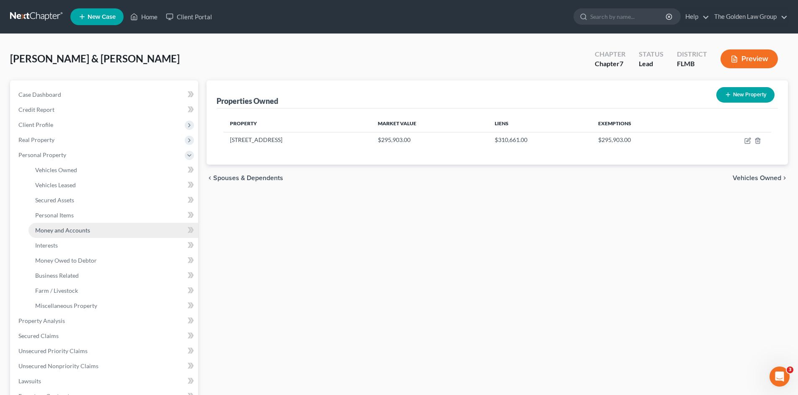
click at [77, 231] on span "Money and Accounts" at bounding box center [62, 230] width 55 height 7
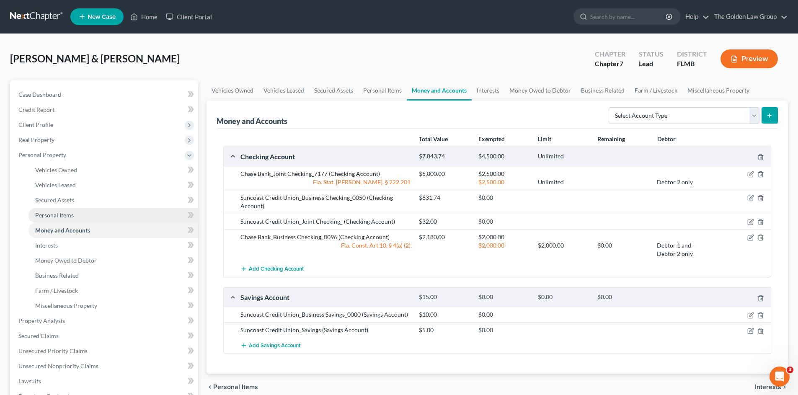
click at [67, 219] on link "Personal Items" at bounding box center [113, 215] width 170 height 15
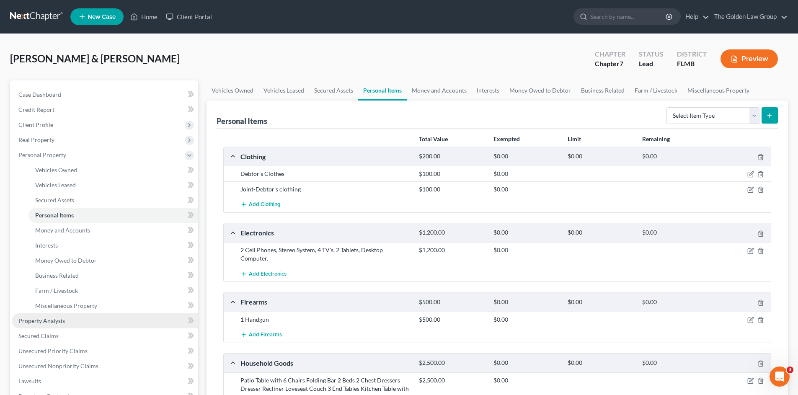
click at [44, 321] on span "Property Analysis" at bounding box center [41, 320] width 46 height 7
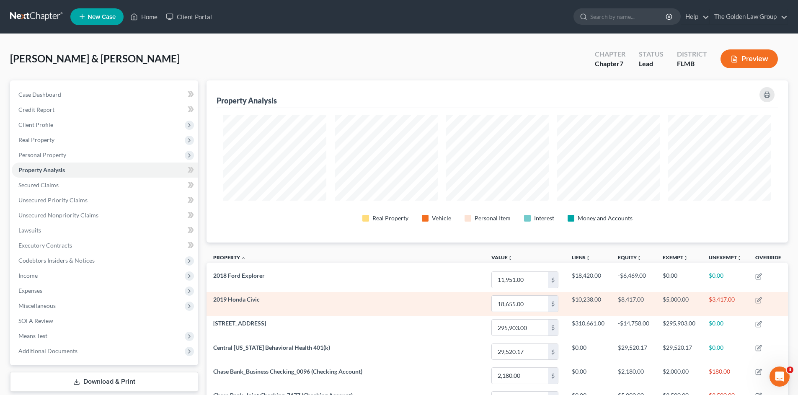
scroll to position [162, 581]
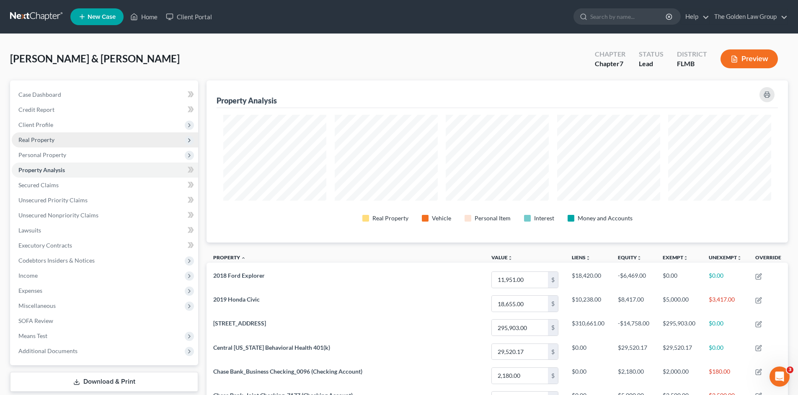
click at [44, 136] on span "Real Property" at bounding box center [36, 139] width 36 height 7
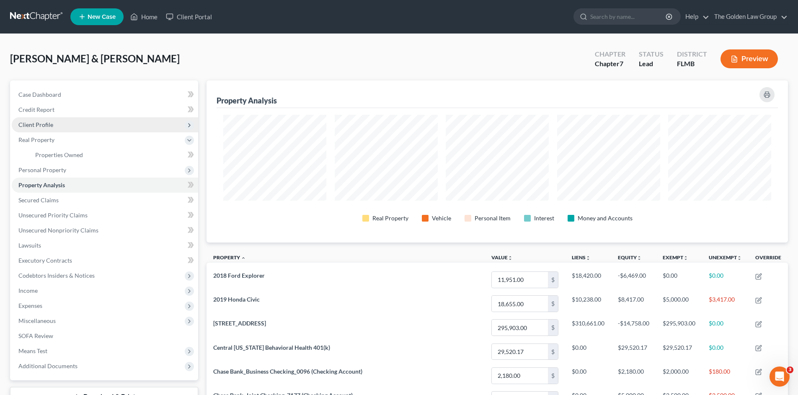
click at [44, 128] on span "Client Profile" at bounding box center [35, 124] width 35 height 7
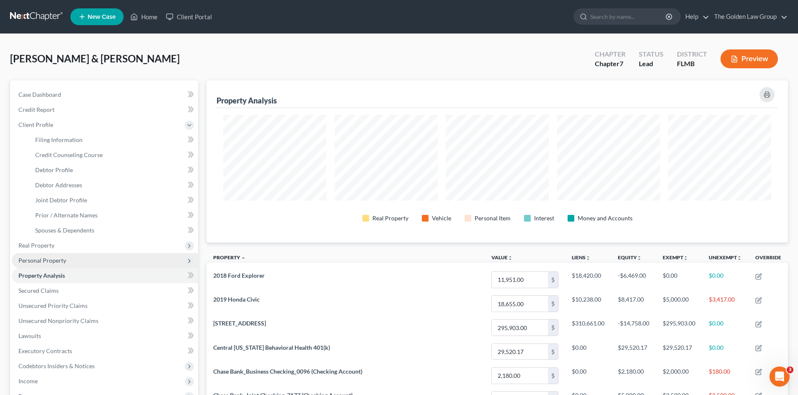
click at [54, 261] on span "Personal Property" at bounding box center [42, 260] width 48 height 7
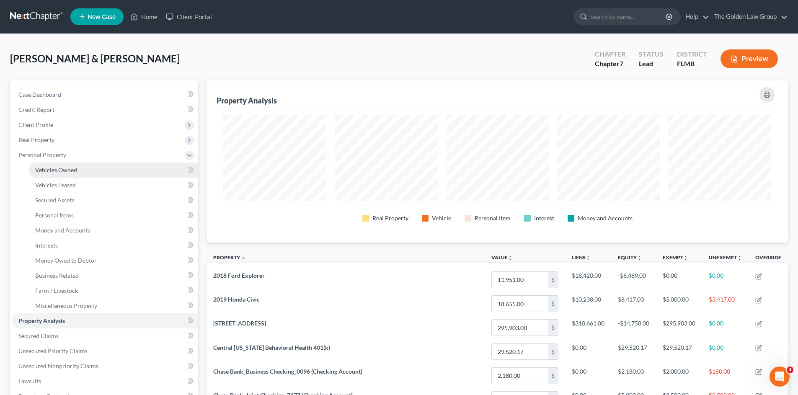
click at [74, 166] on span "Vehicles Owned" at bounding box center [56, 169] width 42 height 7
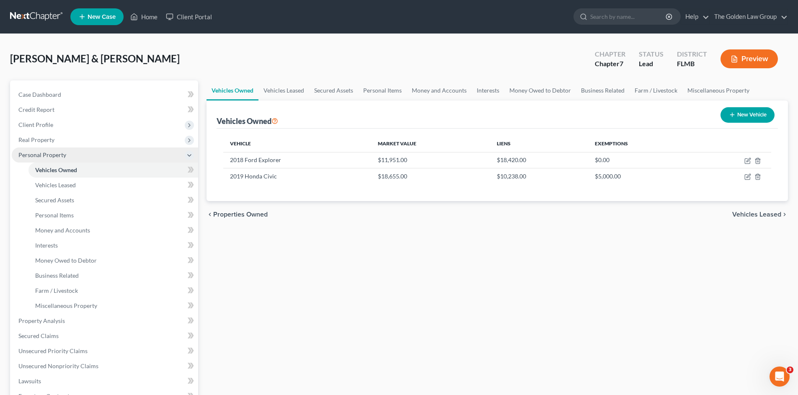
click at [43, 159] on span "Personal Property" at bounding box center [105, 154] width 186 height 15
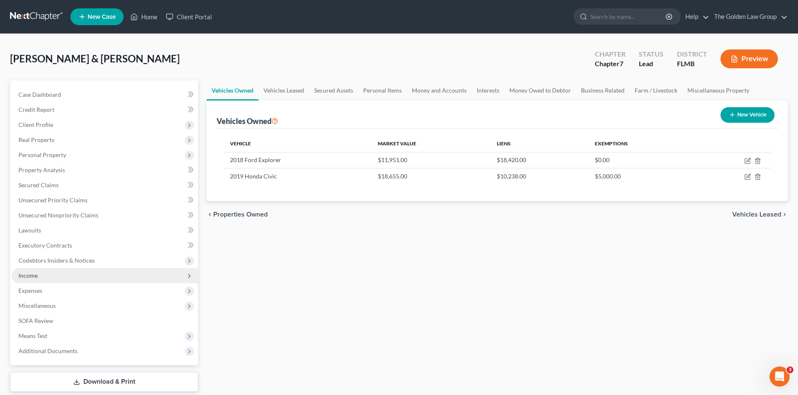
click at [49, 273] on span "Income" at bounding box center [105, 275] width 186 height 15
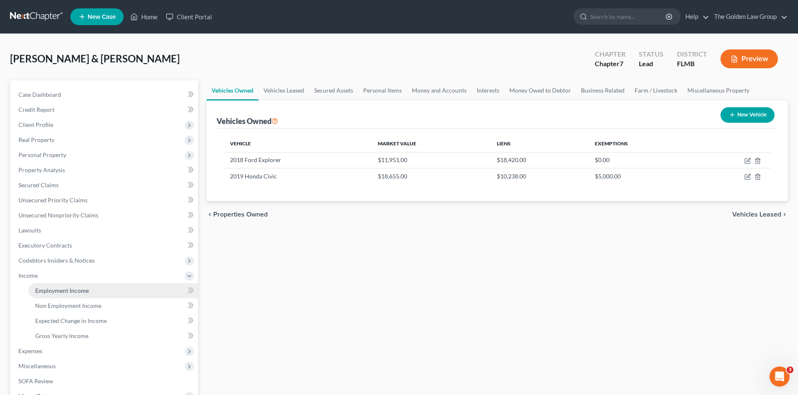
click at [54, 290] on span "Employment Income" at bounding box center [62, 290] width 54 height 7
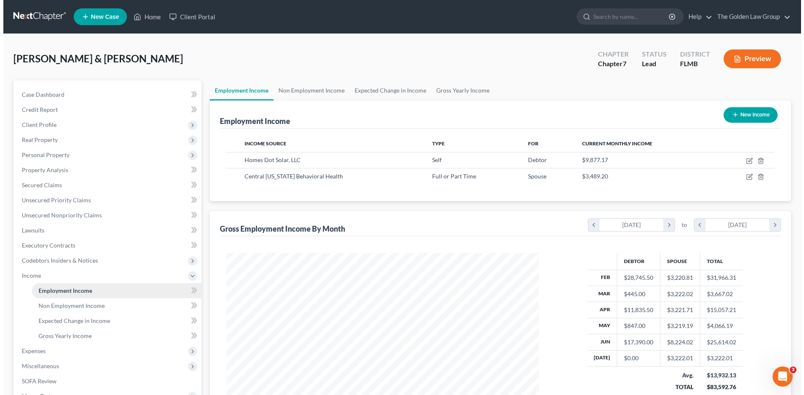
scroll to position [156, 329]
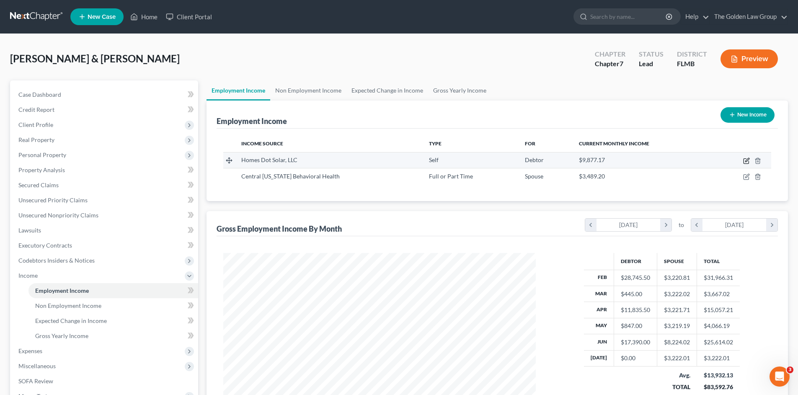
click at [746, 161] on icon "button" at bounding box center [747, 160] width 4 height 4
select select "1"
select select "9"
select select "0"
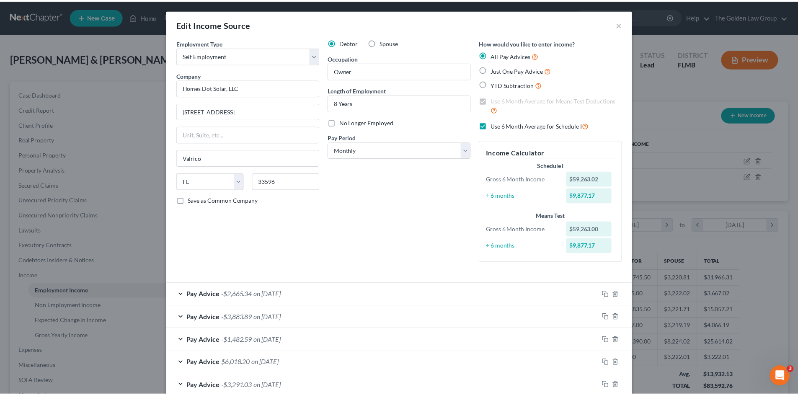
scroll to position [56, 0]
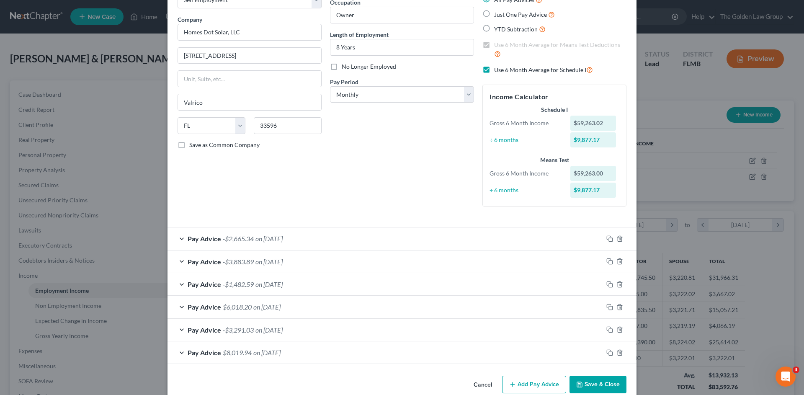
click at [597, 381] on button "Save & Close" at bounding box center [597, 385] width 57 height 18
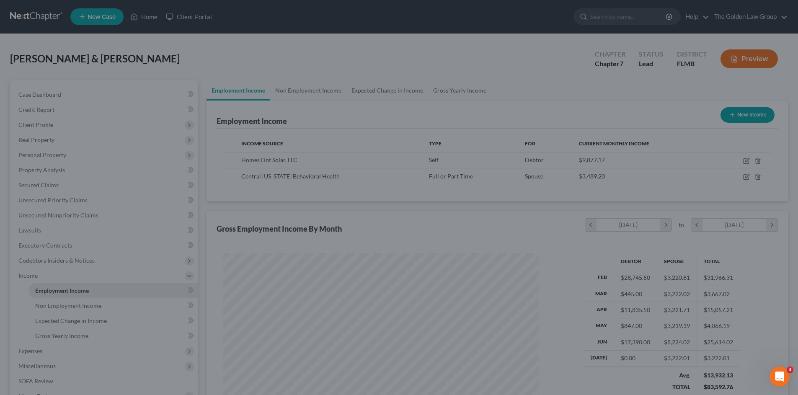
scroll to position [418531, 418358]
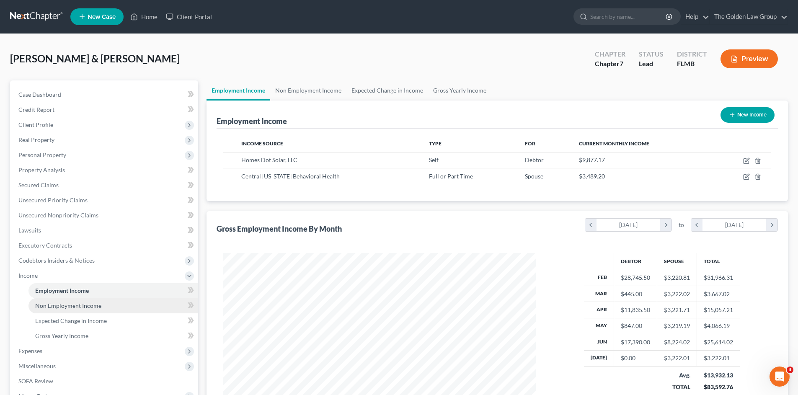
click at [108, 303] on link "Non Employment Income" at bounding box center [113, 305] width 170 height 15
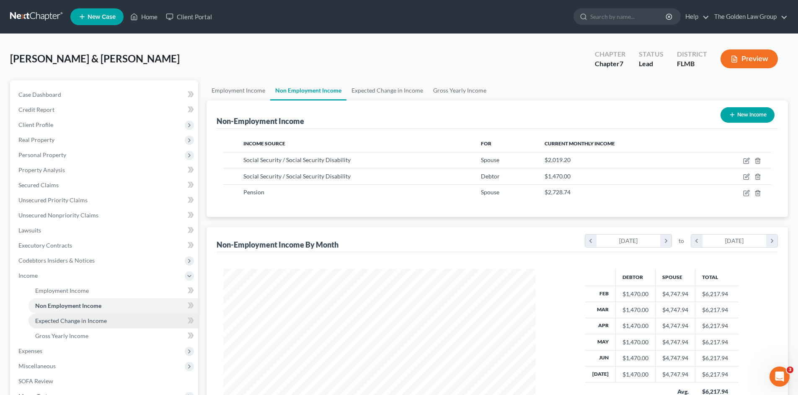
scroll to position [156, 329]
click at [113, 318] on link "Expected Change in Income" at bounding box center [113, 320] width 170 height 15
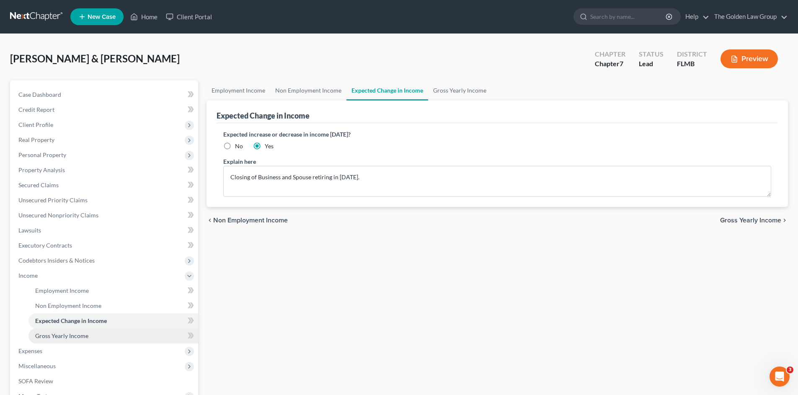
click at [109, 333] on link "Gross Yearly Income" at bounding box center [113, 335] width 170 height 15
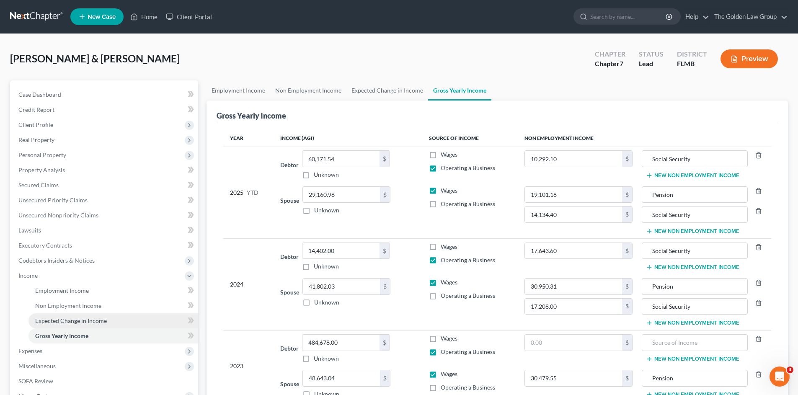
scroll to position [42, 0]
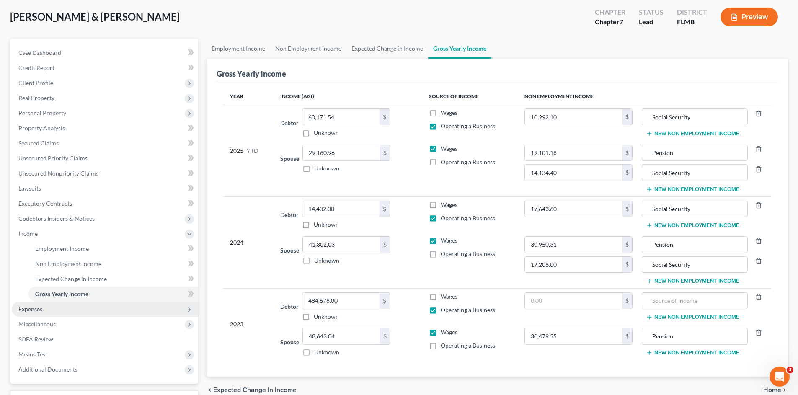
click at [55, 311] on span "Expenses" at bounding box center [105, 308] width 186 height 15
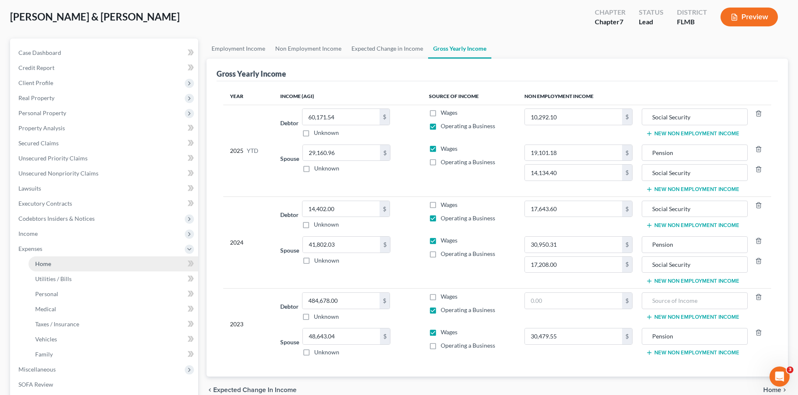
click at [63, 265] on link "Home" at bounding box center [113, 263] width 170 height 15
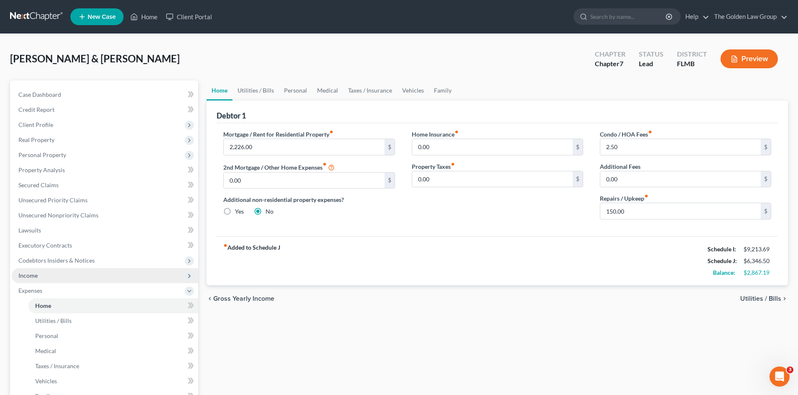
click at [36, 277] on span "Income" at bounding box center [27, 275] width 19 height 7
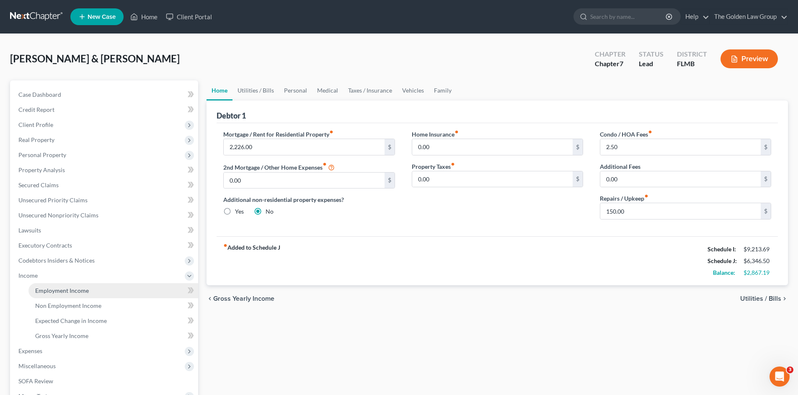
click at [57, 293] on span "Employment Income" at bounding box center [62, 290] width 54 height 7
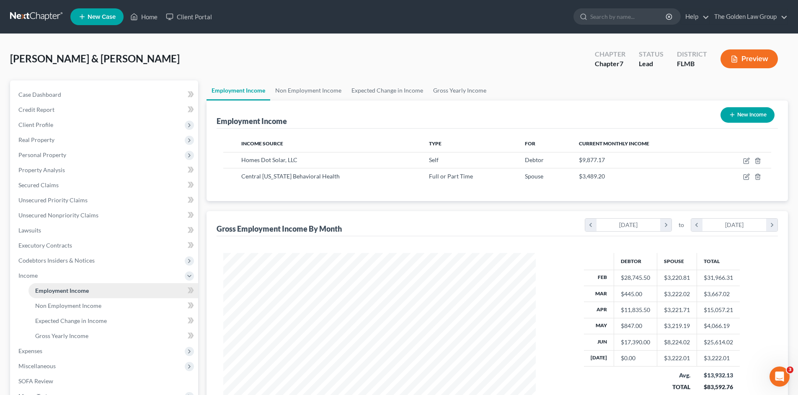
scroll to position [156, 329]
click at [37, 274] on span "Income" at bounding box center [27, 275] width 19 height 7
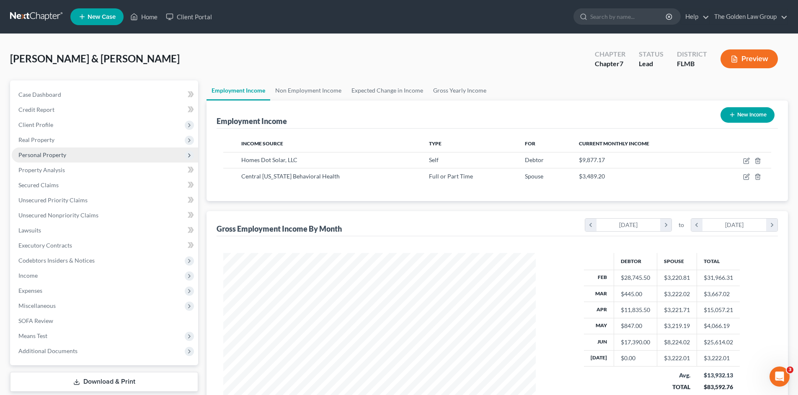
click at [48, 155] on span "Personal Property" at bounding box center [42, 154] width 48 height 7
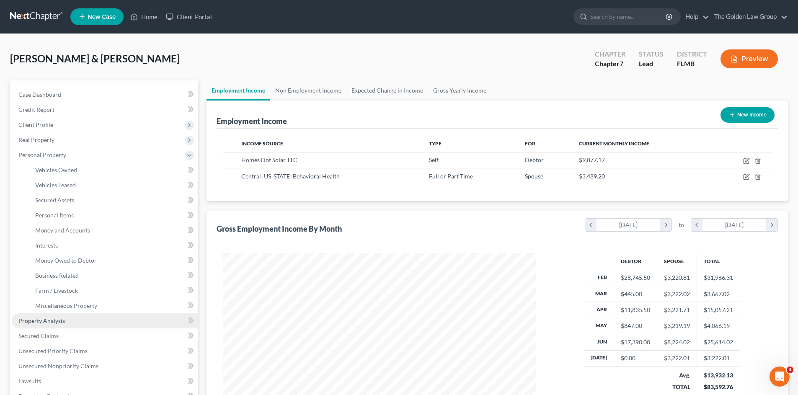
click at [50, 322] on span "Property Analysis" at bounding box center [41, 320] width 46 height 7
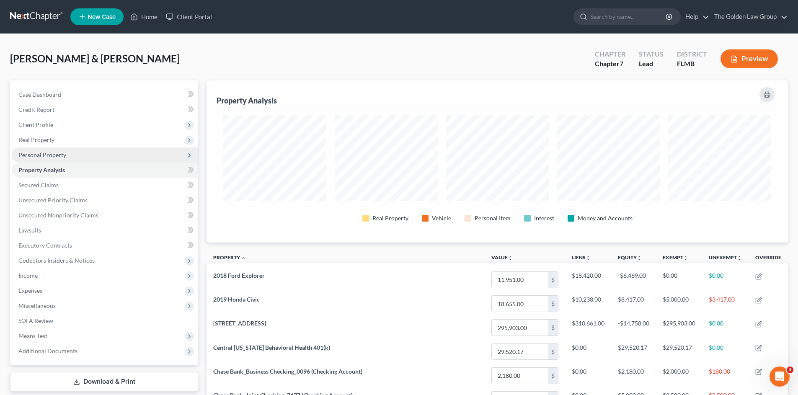
click at [42, 157] on span "Personal Property" at bounding box center [42, 154] width 48 height 7
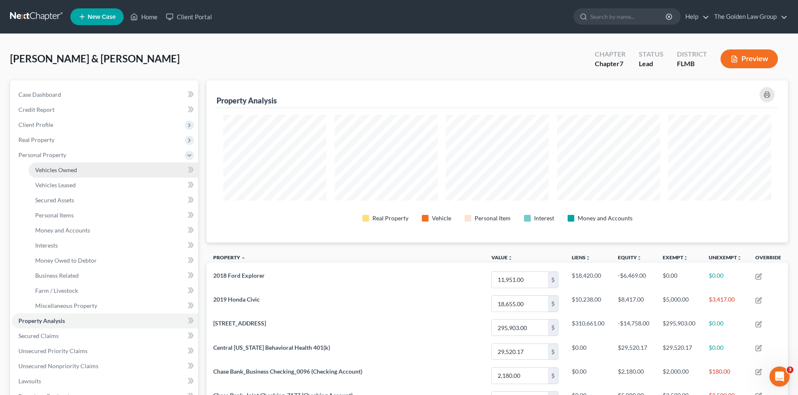
click at [59, 172] on span "Vehicles Owned" at bounding box center [56, 169] width 42 height 7
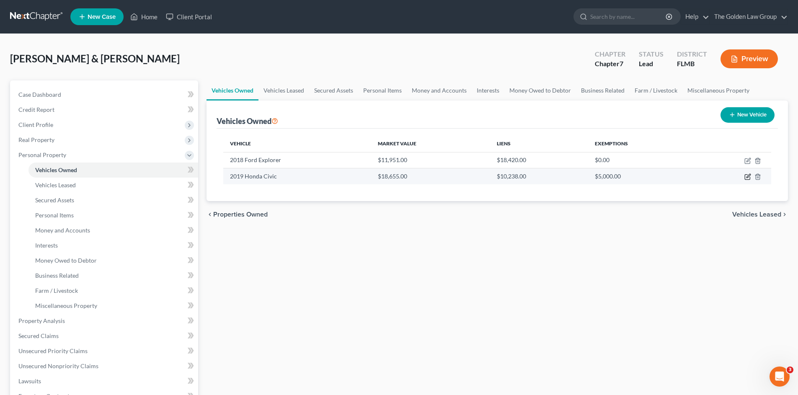
click at [746, 176] on icon "button" at bounding box center [747, 176] width 7 height 7
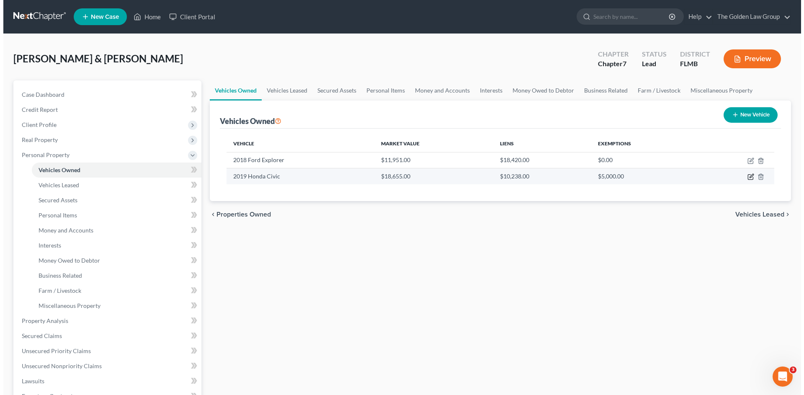
select select "0"
select select "7"
select select "2"
select select "1"
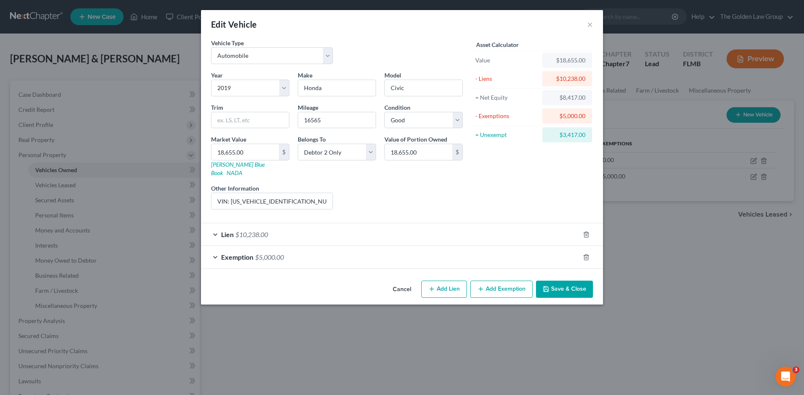
click at [476, 255] on div "Exemption $5,000.00" at bounding box center [390, 257] width 378 height 22
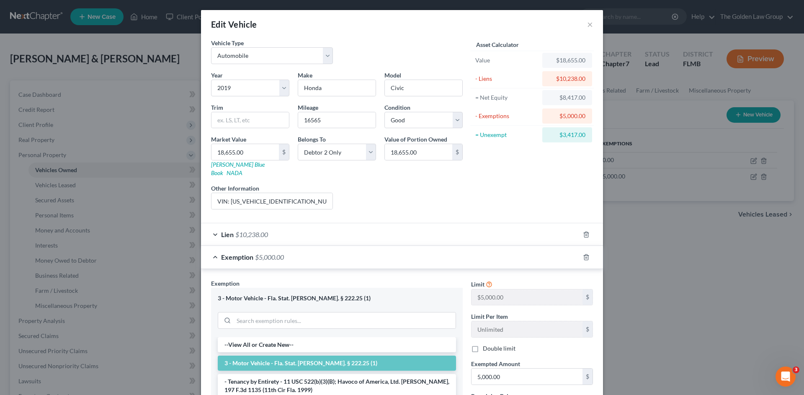
scroll to position [70, 0]
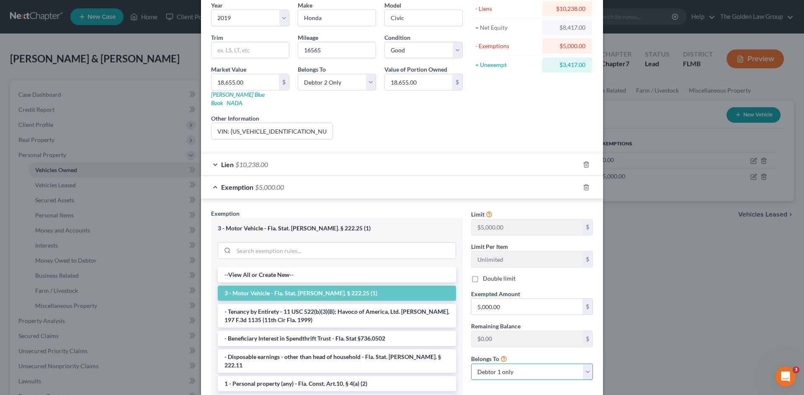
click at [546, 363] on select "Debtor 1 only Debtor 2 only Debtor 1 and Debtor 2 only" at bounding box center [532, 371] width 122 height 17
select select "1"
click at [471, 363] on select "Debtor 1 only Debtor 2 only Debtor 1 and Debtor 2 only" at bounding box center [532, 371] width 122 height 17
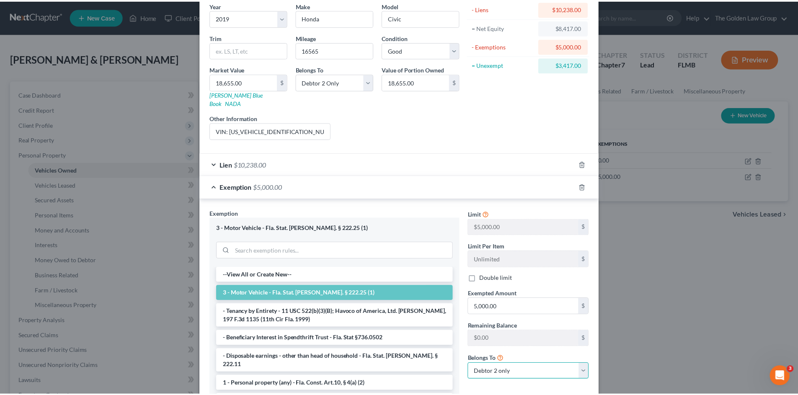
scroll to position [128, 0]
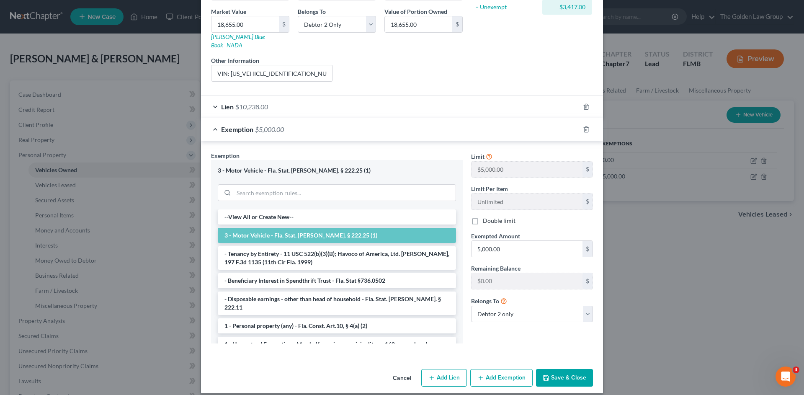
click at [556, 369] on button "Save & Close" at bounding box center [564, 378] width 57 height 18
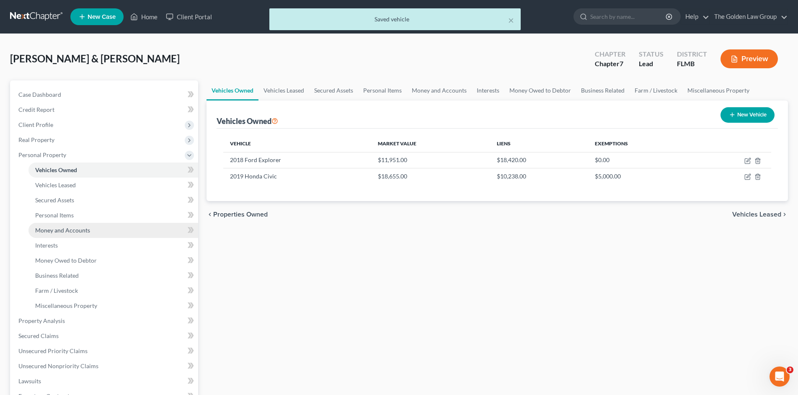
click at [73, 234] on link "Money and Accounts" at bounding box center [113, 230] width 170 height 15
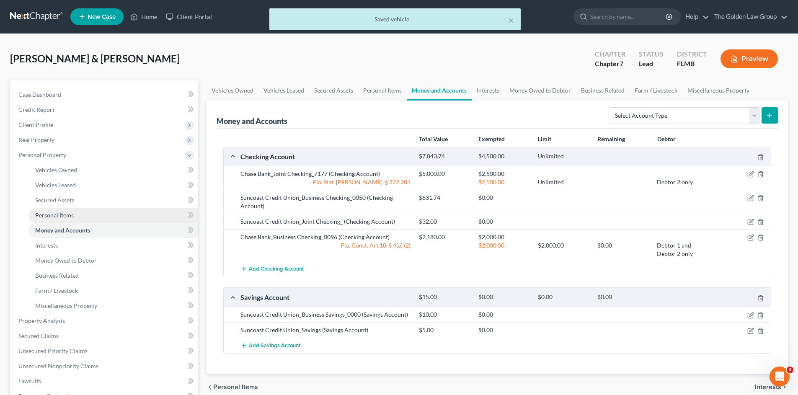
click at [38, 215] on span "Personal Items" at bounding box center [54, 214] width 39 height 7
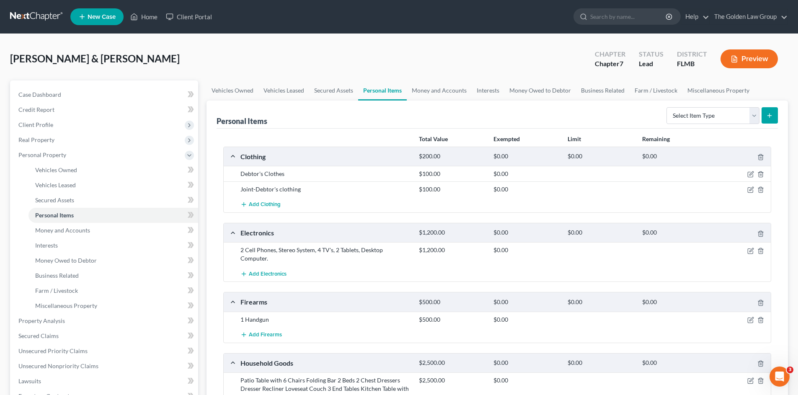
drag, startPoint x: 365, startPoint y: 271, endPoint x: 277, endPoint y: 275, distance: 88.0
click at [326, 292] on div "Firearms $500.00 $0.00 $0.00 $0.00 1 Handgun $500.00 $0.00 Add Firearms" at bounding box center [497, 317] width 548 height 51
click at [65, 320] on link "Property Analysis" at bounding box center [105, 320] width 186 height 15
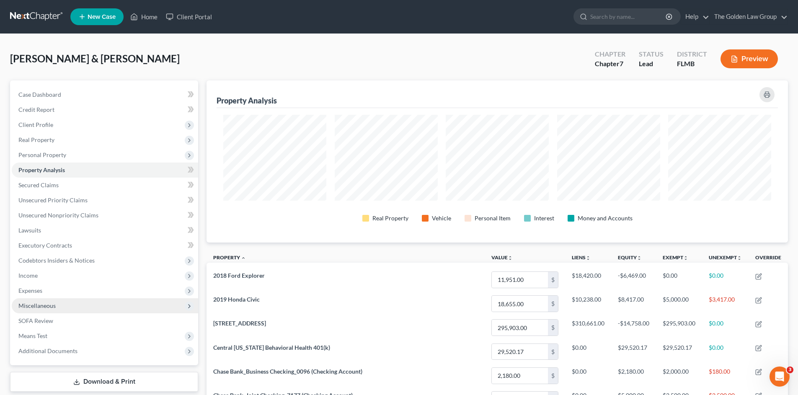
scroll to position [162, 581]
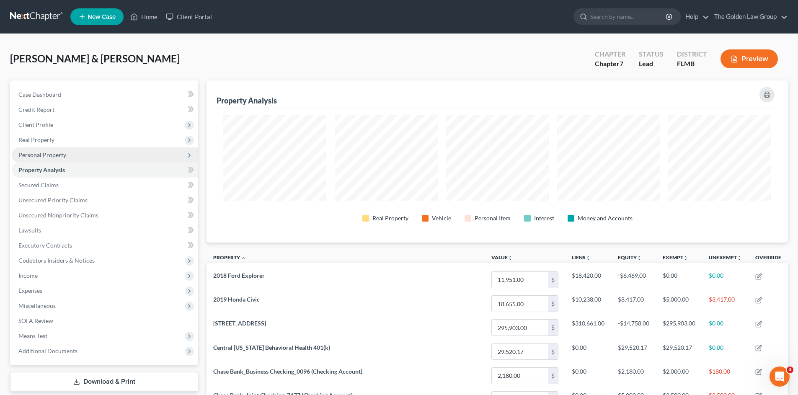
click at [63, 159] on span "Personal Property" at bounding box center [105, 154] width 186 height 15
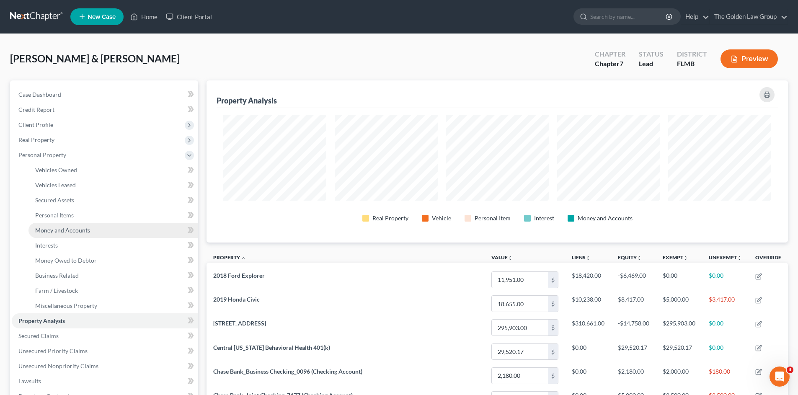
click at [80, 229] on span "Money and Accounts" at bounding box center [62, 230] width 55 height 7
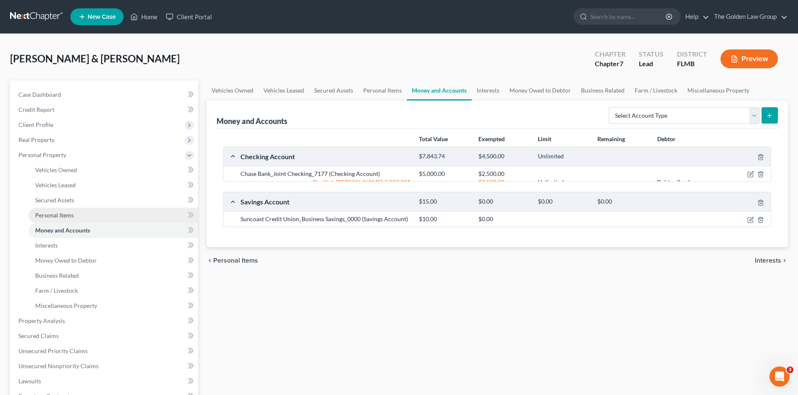
click at [75, 217] on link "Personal Items" at bounding box center [113, 215] width 170 height 15
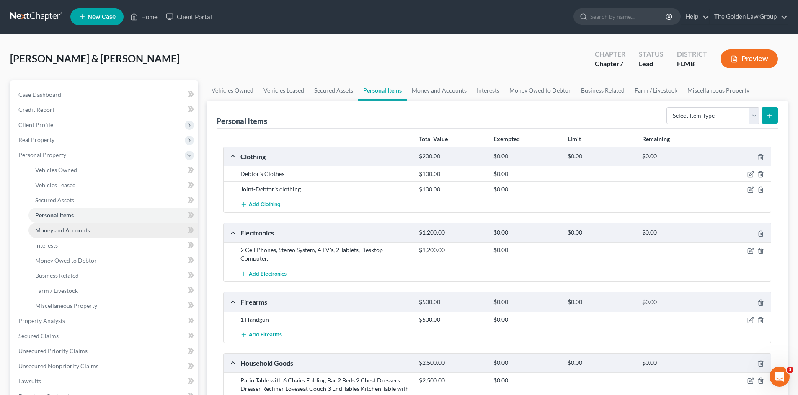
click at [88, 227] on span "Money and Accounts" at bounding box center [62, 230] width 55 height 7
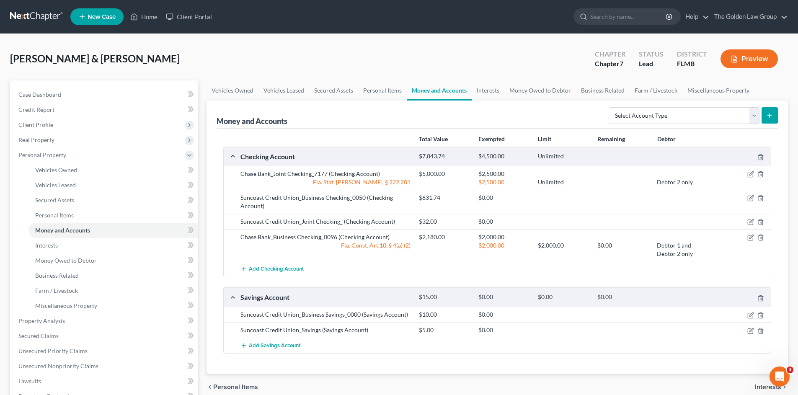
scroll to position [84, 0]
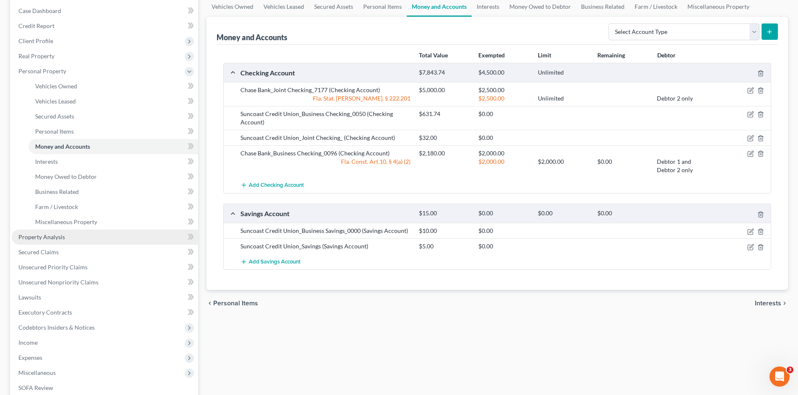
click at [42, 234] on span "Property Analysis" at bounding box center [41, 236] width 46 height 7
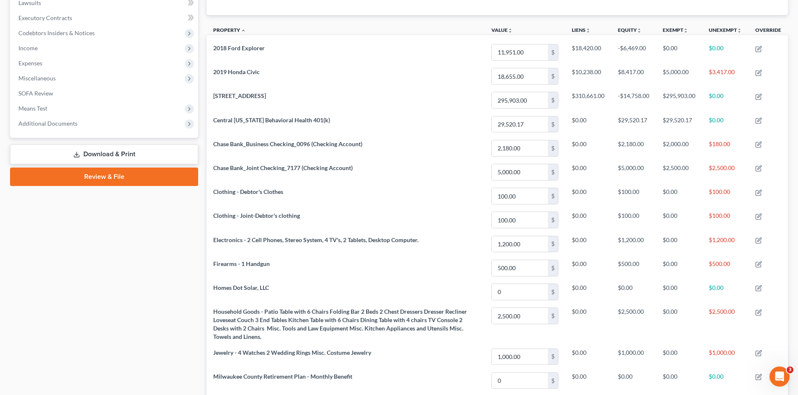
scroll to position [157, 0]
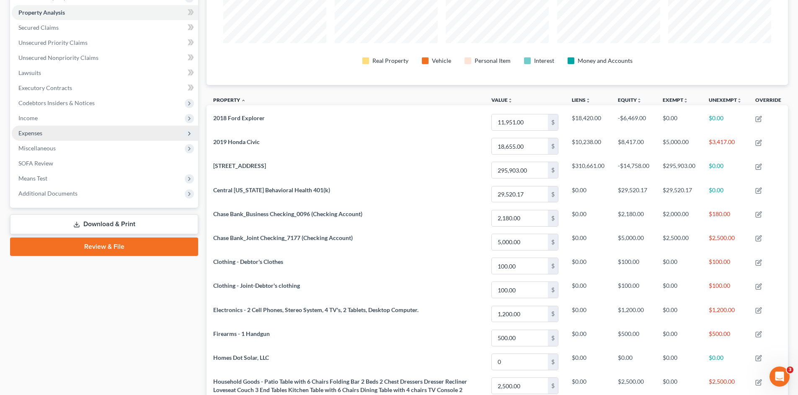
click at [57, 127] on span "Expenses" at bounding box center [105, 133] width 186 height 15
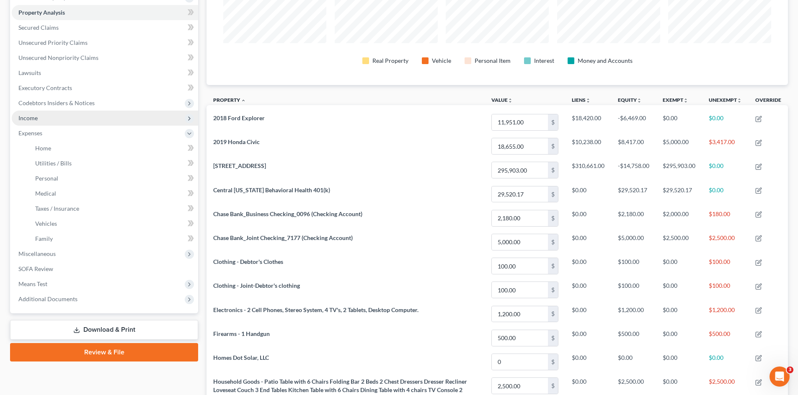
click at [52, 119] on span "Income" at bounding box center [105, 118] width 186 height 15
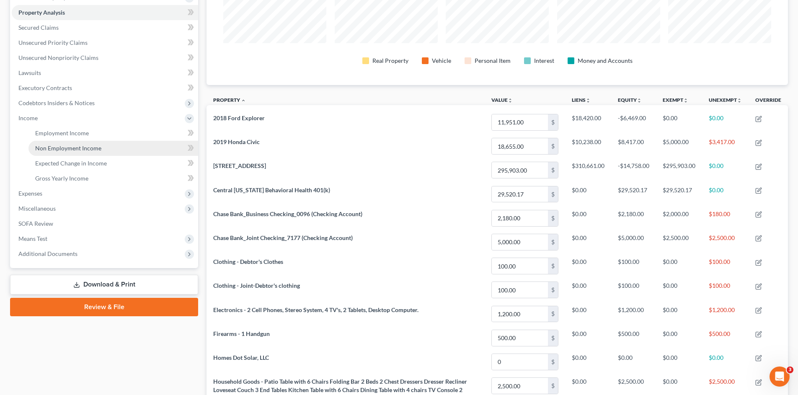
click at [65, 149] on span "Non Employment Income" at bounding box center [68, 147] width 66 height 7
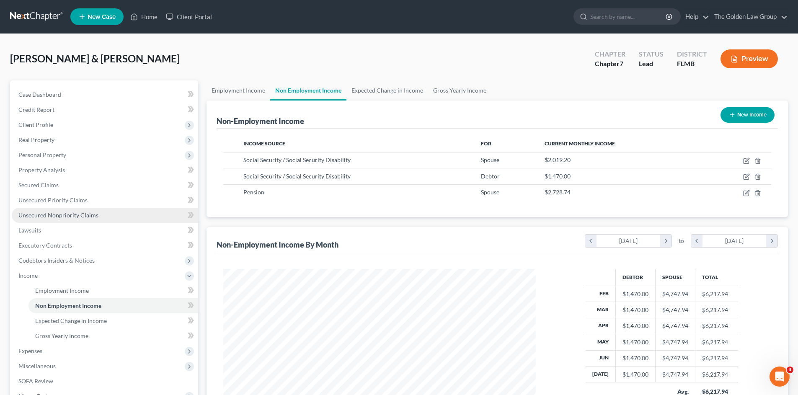
scroll to position [156, 329]
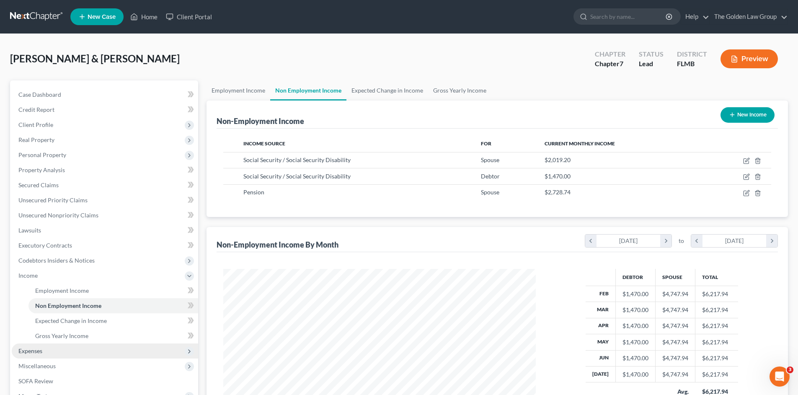
click at [49, 352] on span "Expenses" at bounding box center [105, 350] width 186 height 15
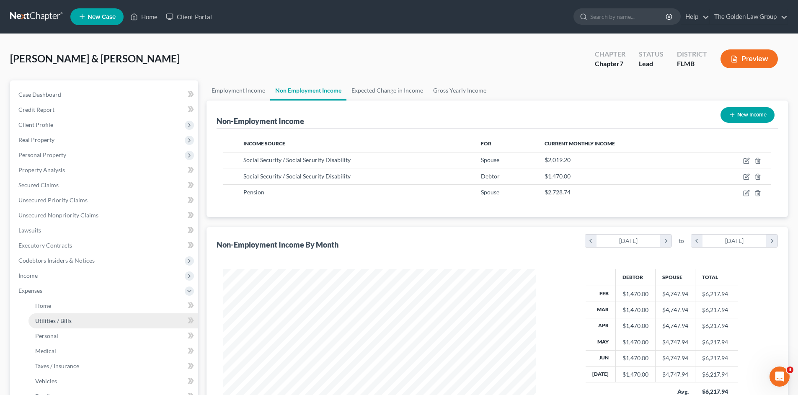
click at [62, 318] on span "Utilities / Bills" at bounding box center [53, 320] width 36 height 7
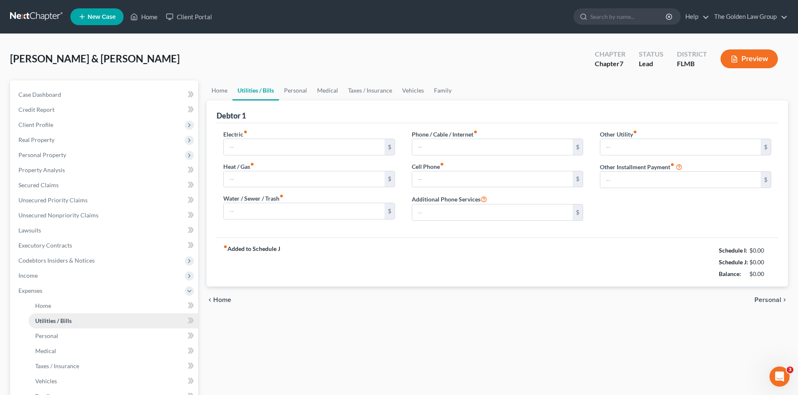
type input "140.00"
type input "0.00"
type input "75.00"
type input "109.00"
type input "160.00"
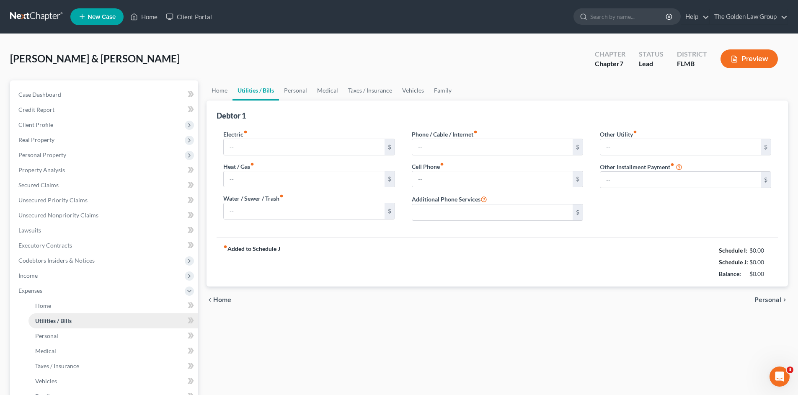
type input "0.00"
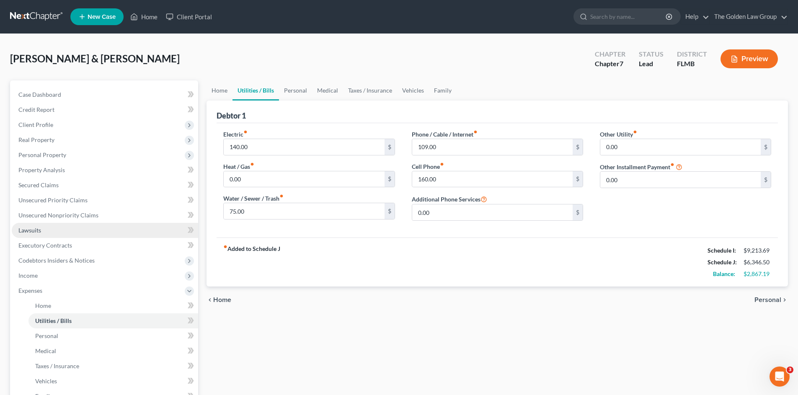
click at [47, 233] on link "Lawsuits" at bounding box center [105, 230] width 186 height 15
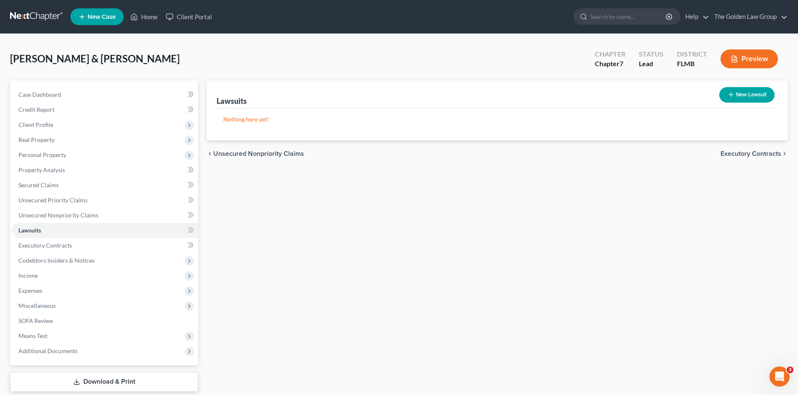
click at [47, 10] on link at bounding box center [37, 16] width 54 height 15
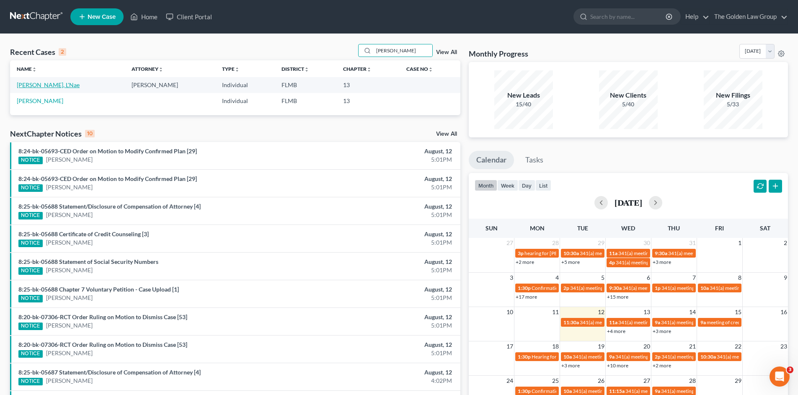
type input "[PERSON_NAME]"
click at [56, 86] on link "[PERSON_NAME], L'Nae" at bounding box center [48, 84] width 63 height 7
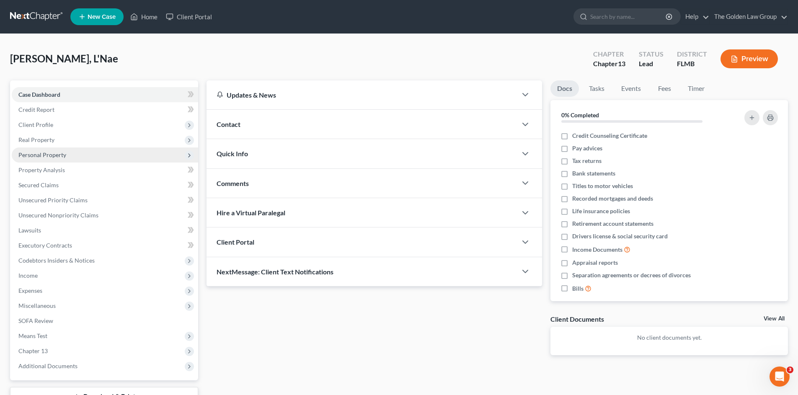
click at [51, 153] on span "Personal Property" at bounding box center [42, 154] width 48 height 7
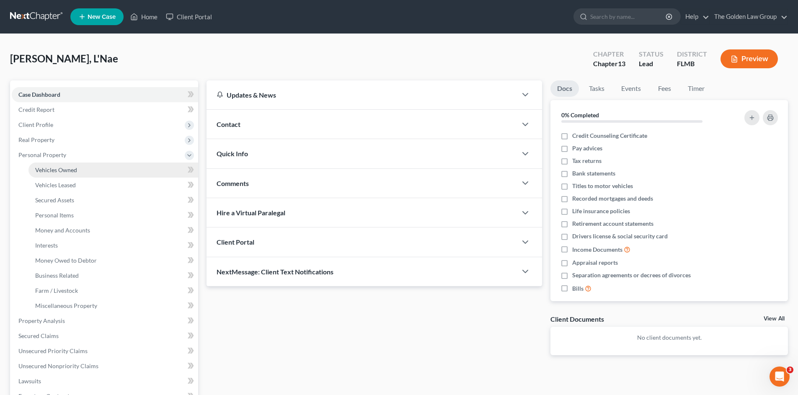
click at [61, 171] on span "Vehicles Owned" at bounding box center [56, 169] width 42 height 7
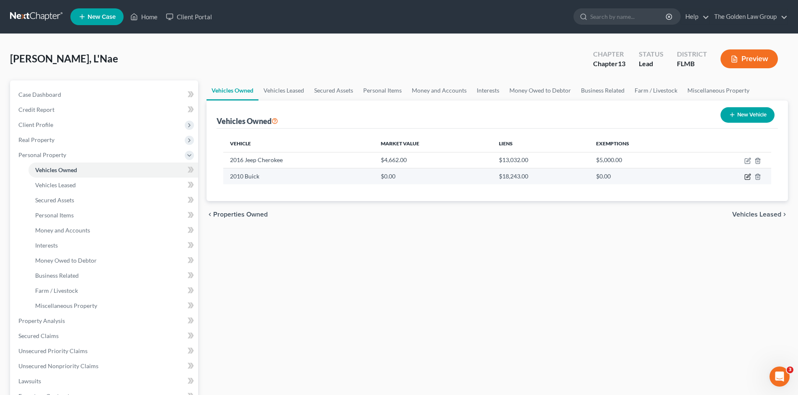
click at [747, 178] on icon "button" at bounding box center [748, 176] width 4 height 4
select select "0"
select select "16"
select select "4"
select select "0"
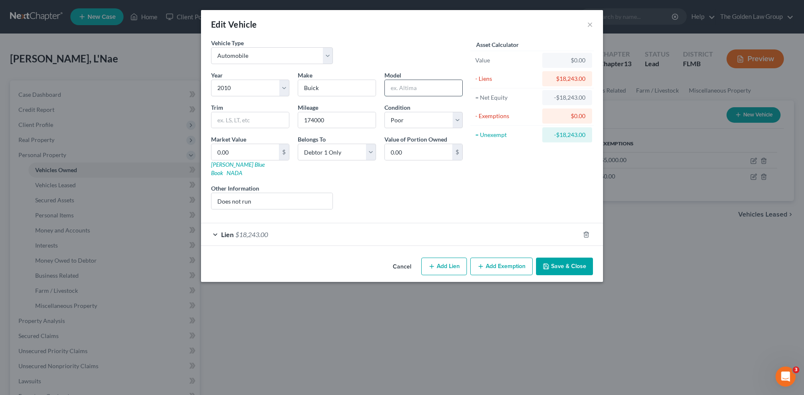
click at [427, 87] on input "text" at bounding box center [423, 88] width 77 height 16
type input "Lacrosse"
click at [273, 193] on input "Does not run" at bounding box center [271, 201] width 121 height 16
click at [218, 193] on input "Does not run" at bounding box center [271, 201] width 121 height 16
type input "VIN: [US_VEHICLE_IDENTIFICATION_NUMBER]; Does not run"
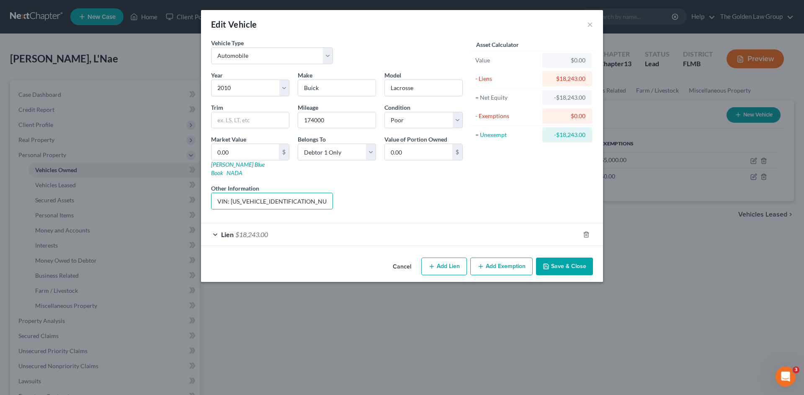
click at [393, 200] on div "Liens Select" at bounding box center [402, 197] width 130 height 26
click at [552, 257] on button "Save & Close" at bounding box center [564, 266] width 57 height 18
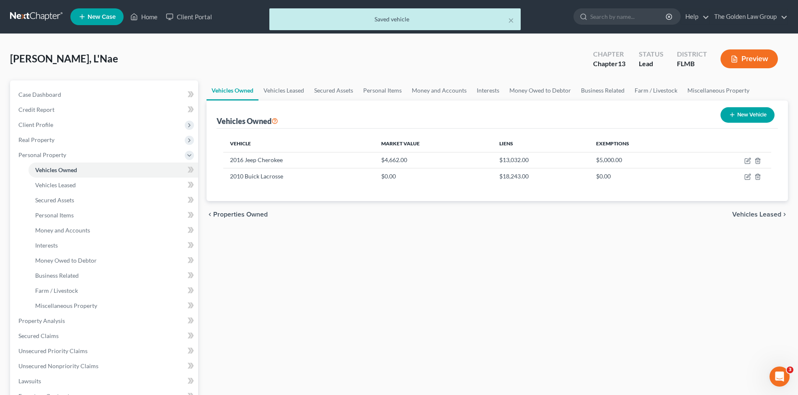
click at [541, 260] on div "Vehicles Owned Vehicles Leased Secured Assets Personal Items Money and Accounts…" at bounding box center [497, 329] width 590 height 499
